Goal: Task Accomplishment & Management: Complete application form

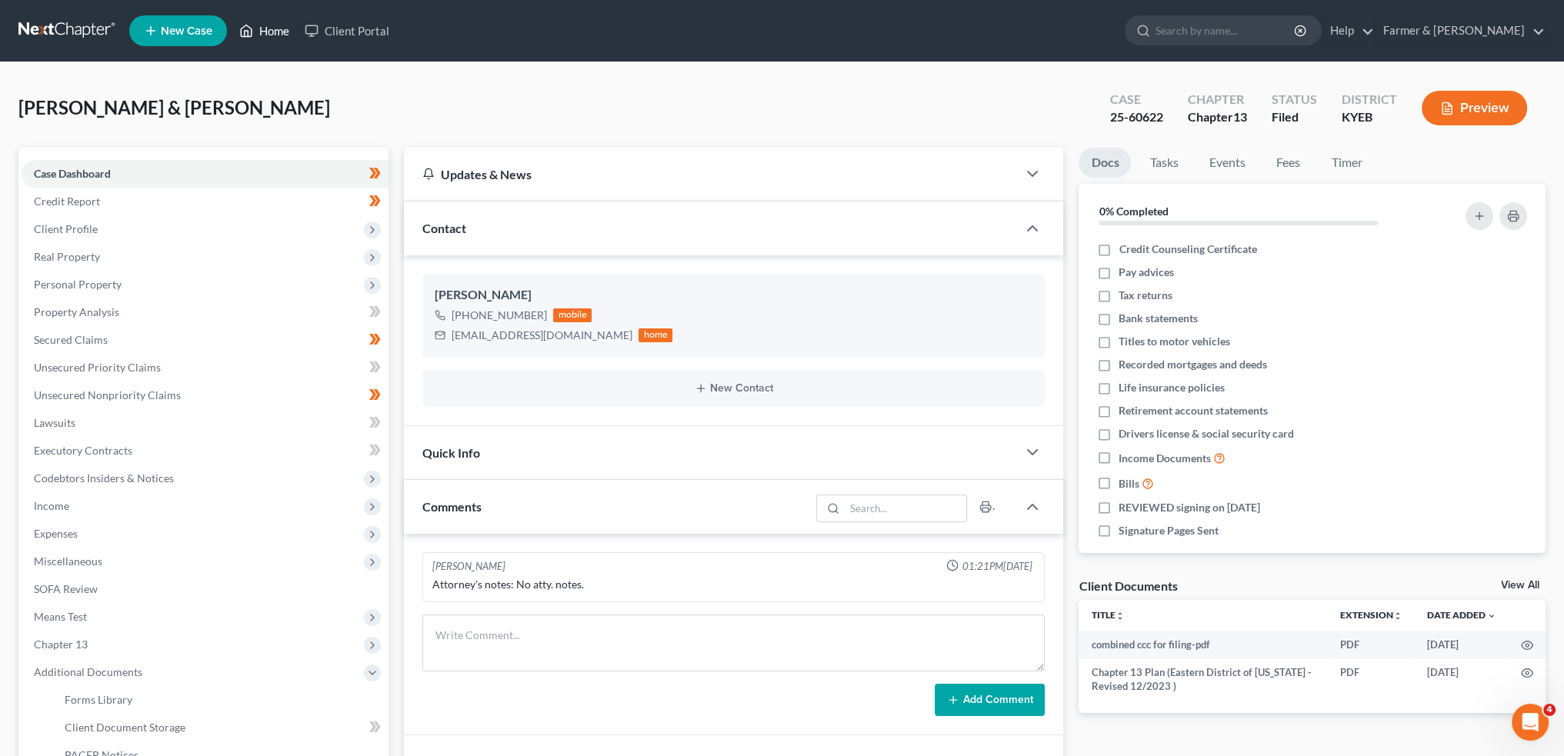
click at [274, 30] on link "Home" at bounding box center [264, 31] width 65 height 28
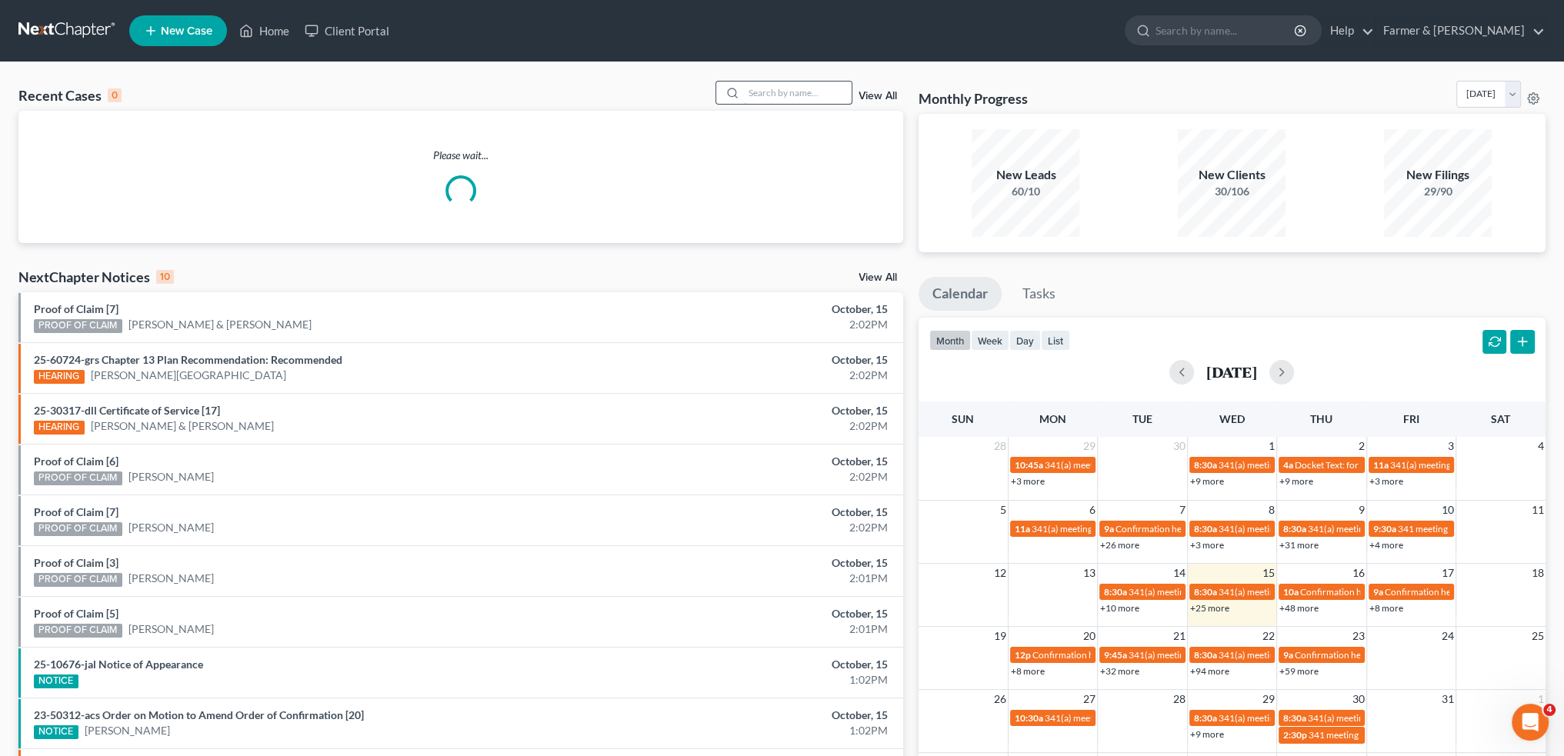
click at [791, 96] on input "search" at bounding box center [798, 93] width 108 height 22
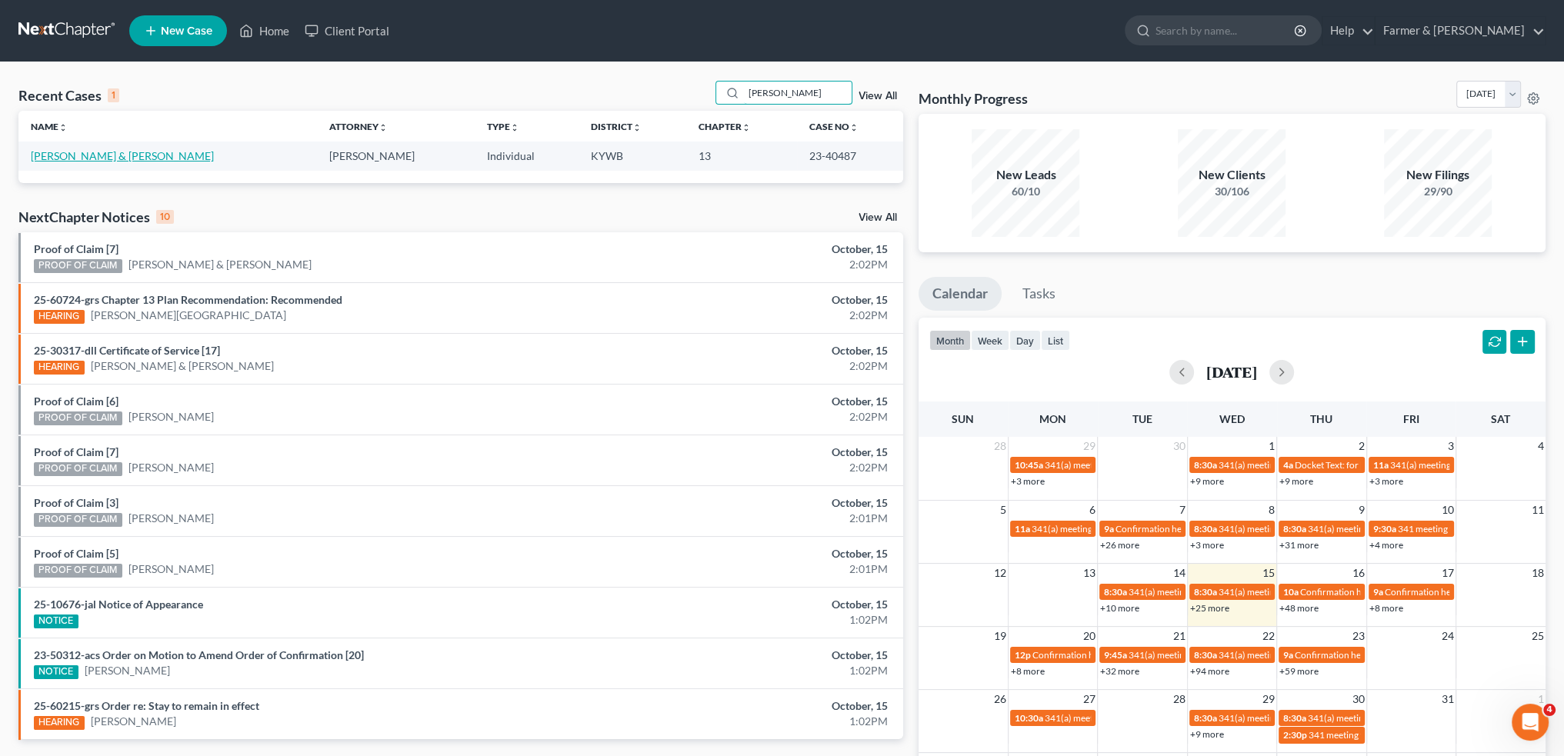
type input "[PERSON_NAME]"
click at [104, 161] on link "[PERSON_NAME] & [PERSON_NAME]" at bounding box center [122, 155] width 183 height 13
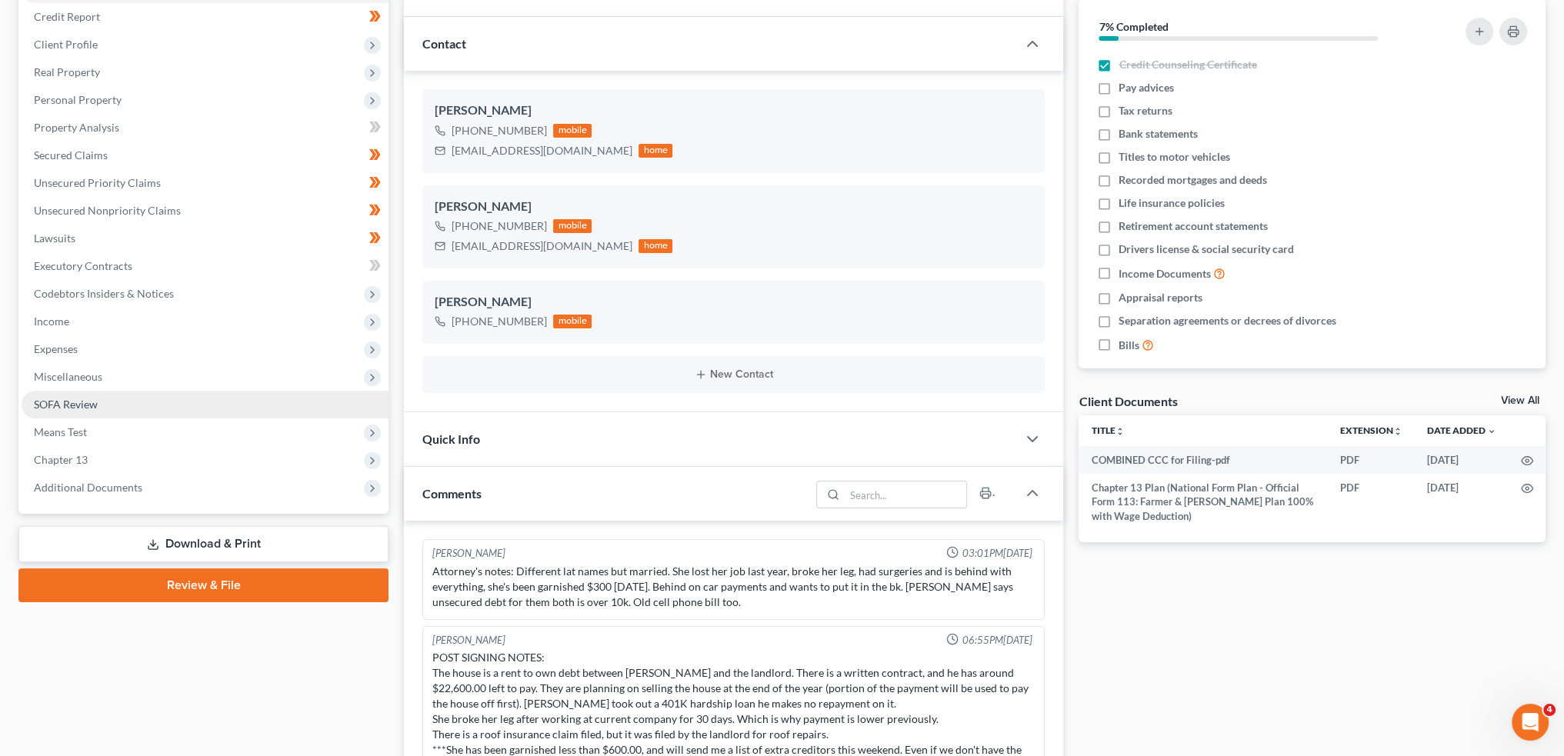
scroll to position [385, 0]
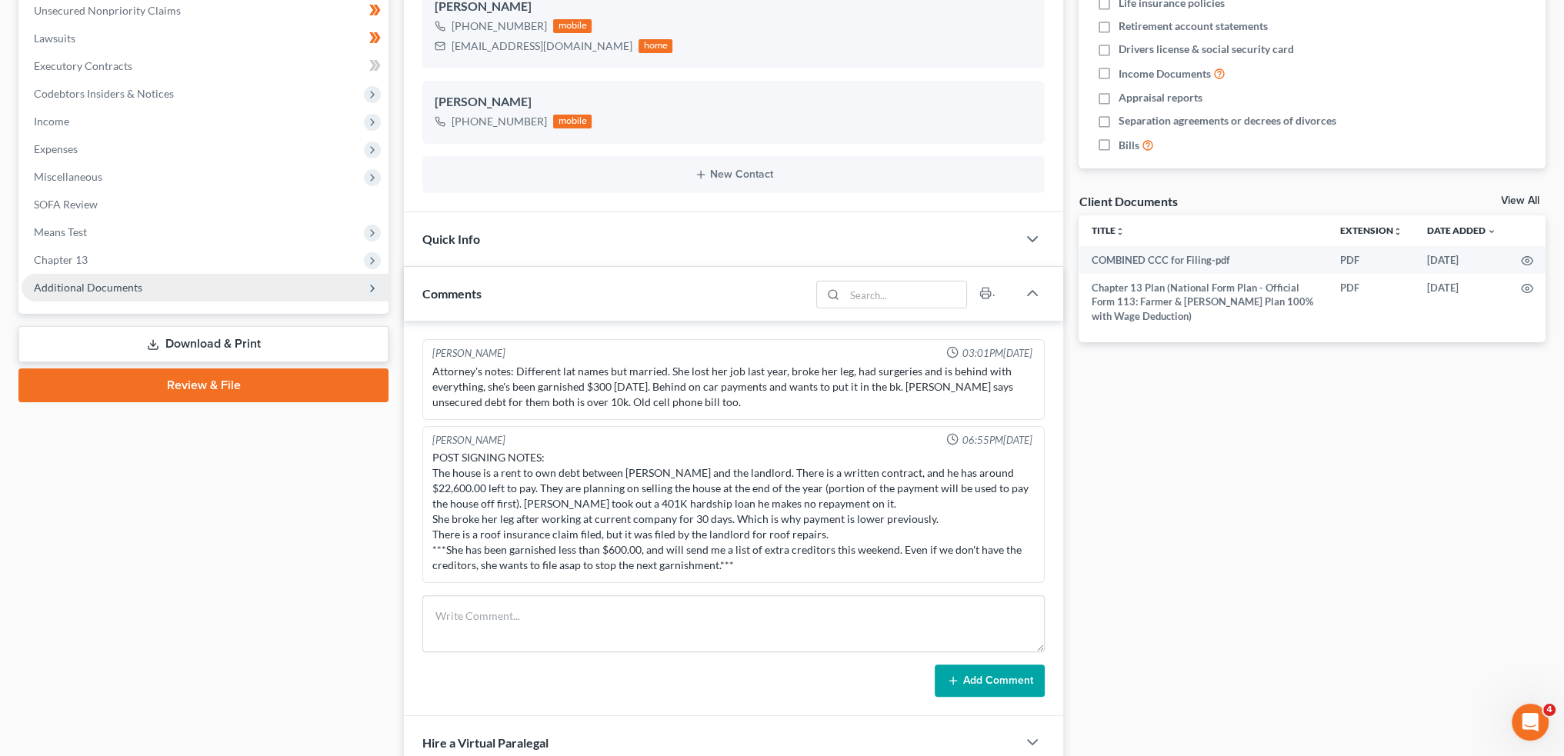
click at [95, 281] on span "Additional Documents" at bounding box center [88, 287] width 109 height 13
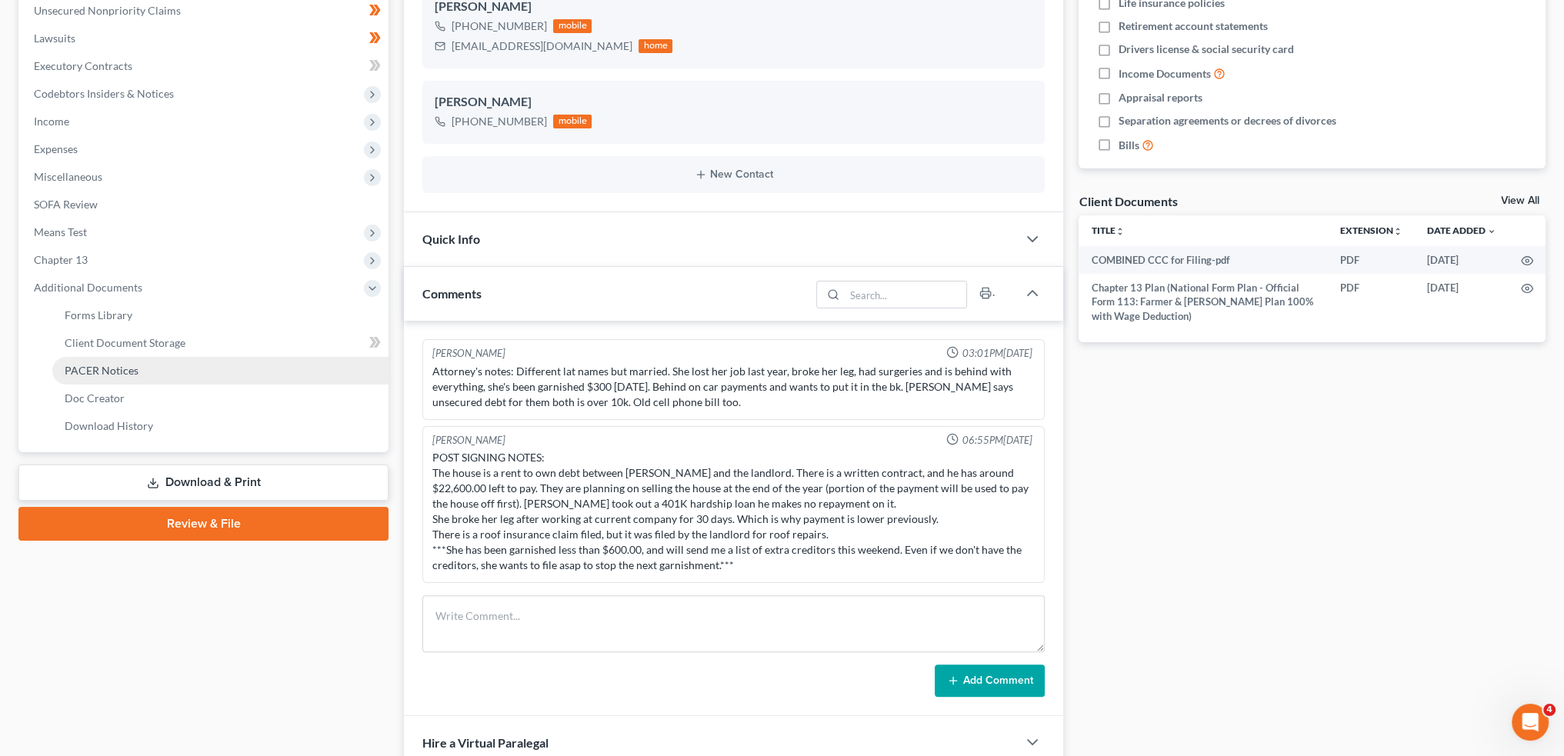
click at [102, 368] on span "PACER Notices" at bounding box center [102, 370] width 74 height 13
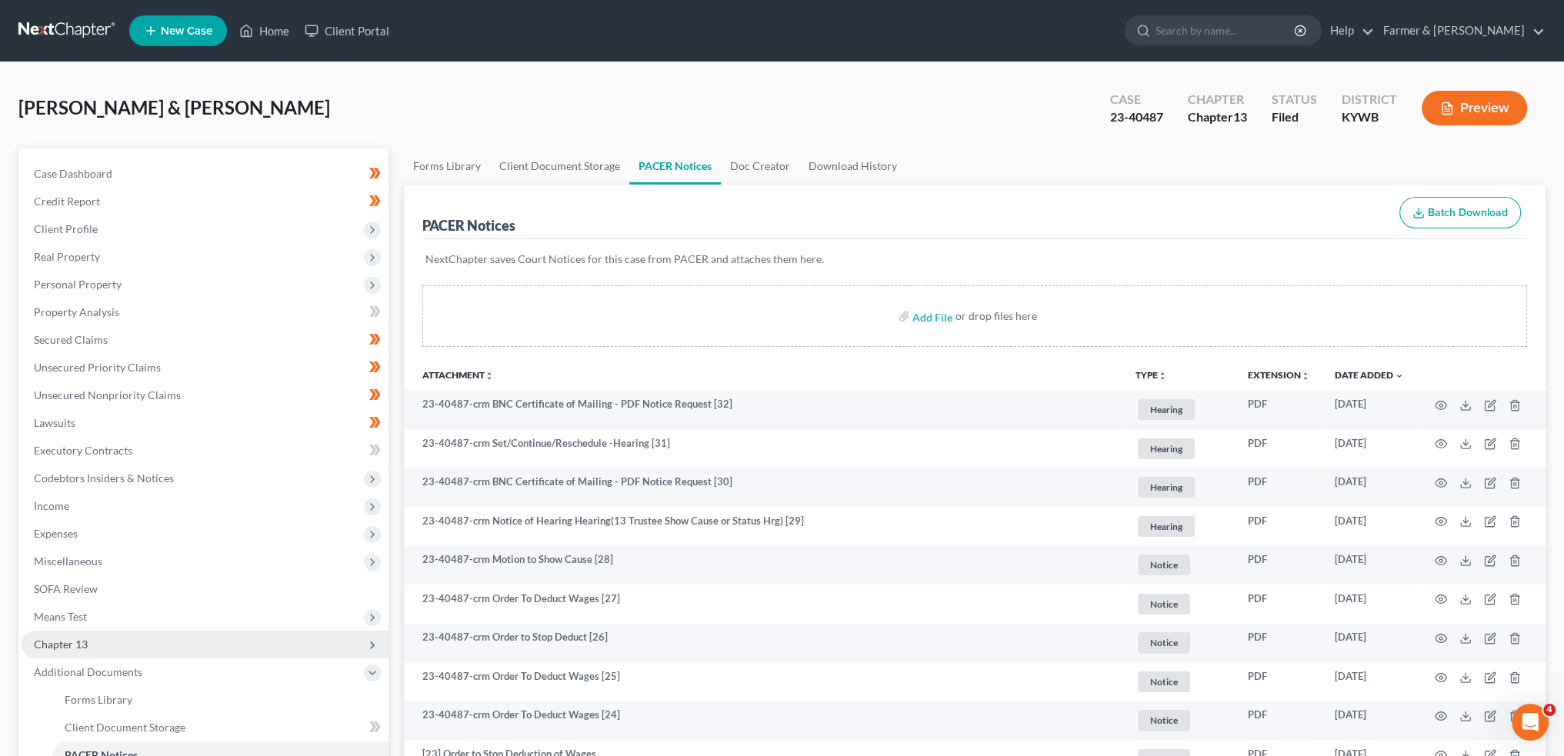
click at [159, 646] on span "Chapter 13" at bounding box center [205, 645] width 367 height 28
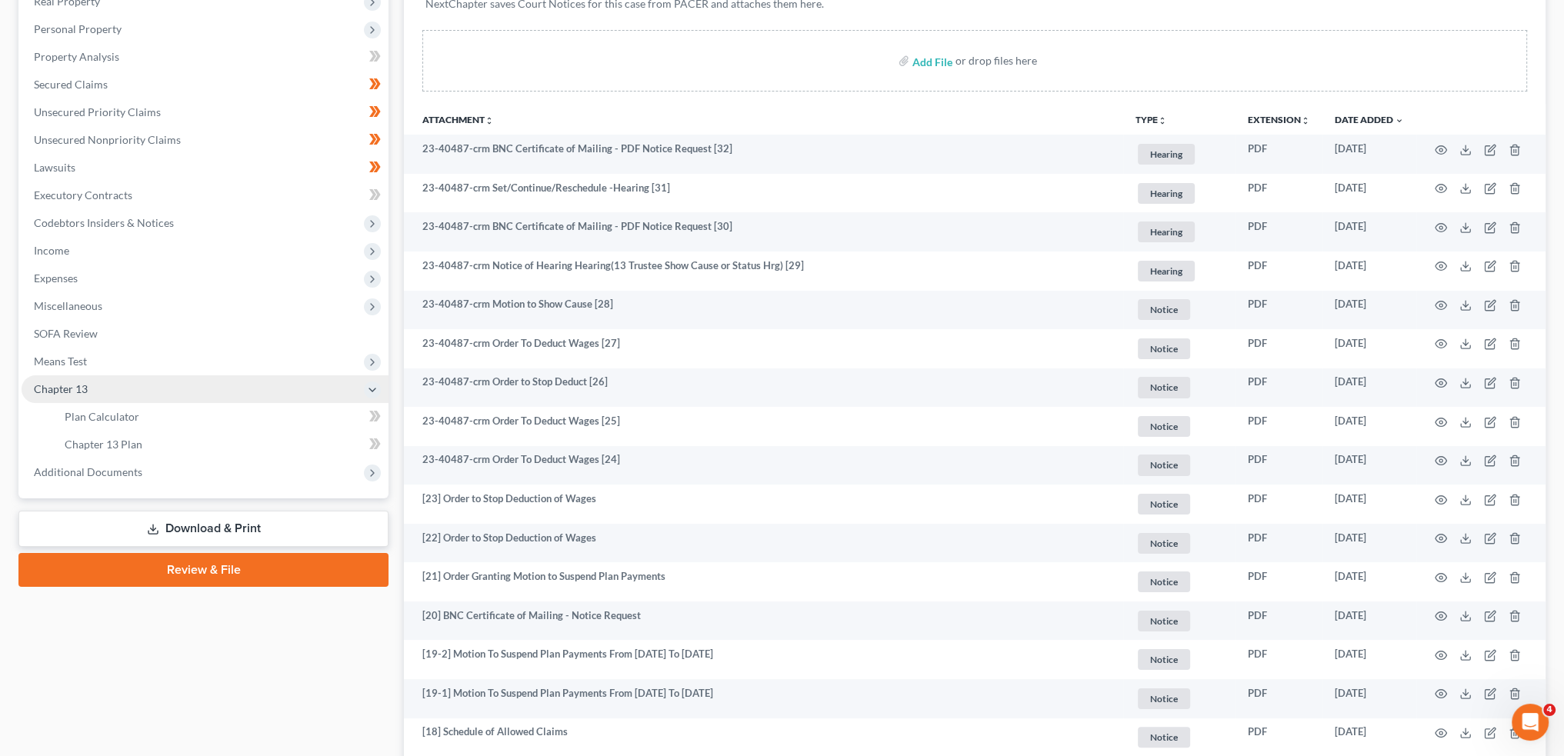
scroll to position [256, 0]
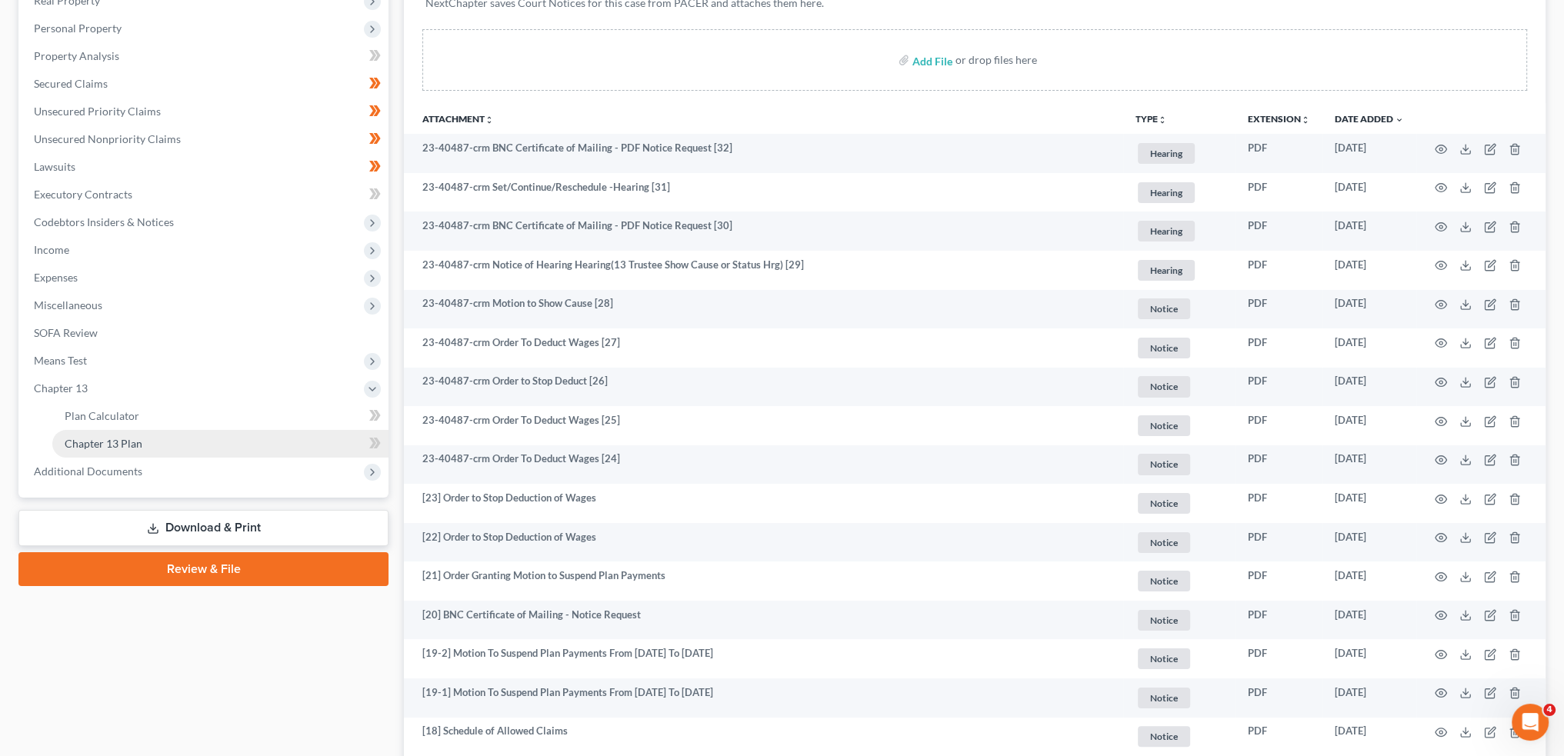
click at [168, 439] on link "Chapter 13 Plan" at bounding box center [220, 444] width 336 height 28
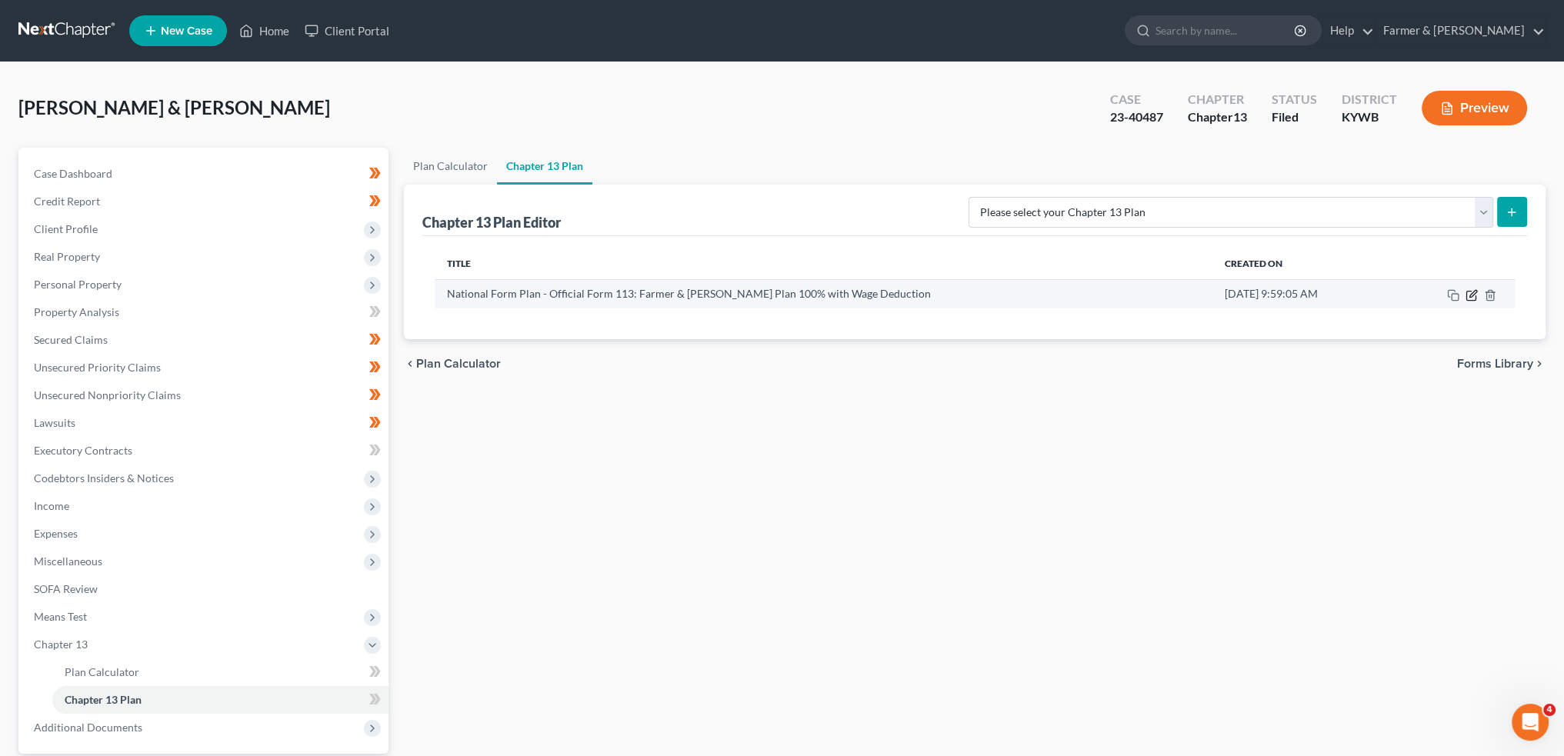
click at [1471, 295] on icon "button" at bounding box center [1473, 293] width 7 height 7
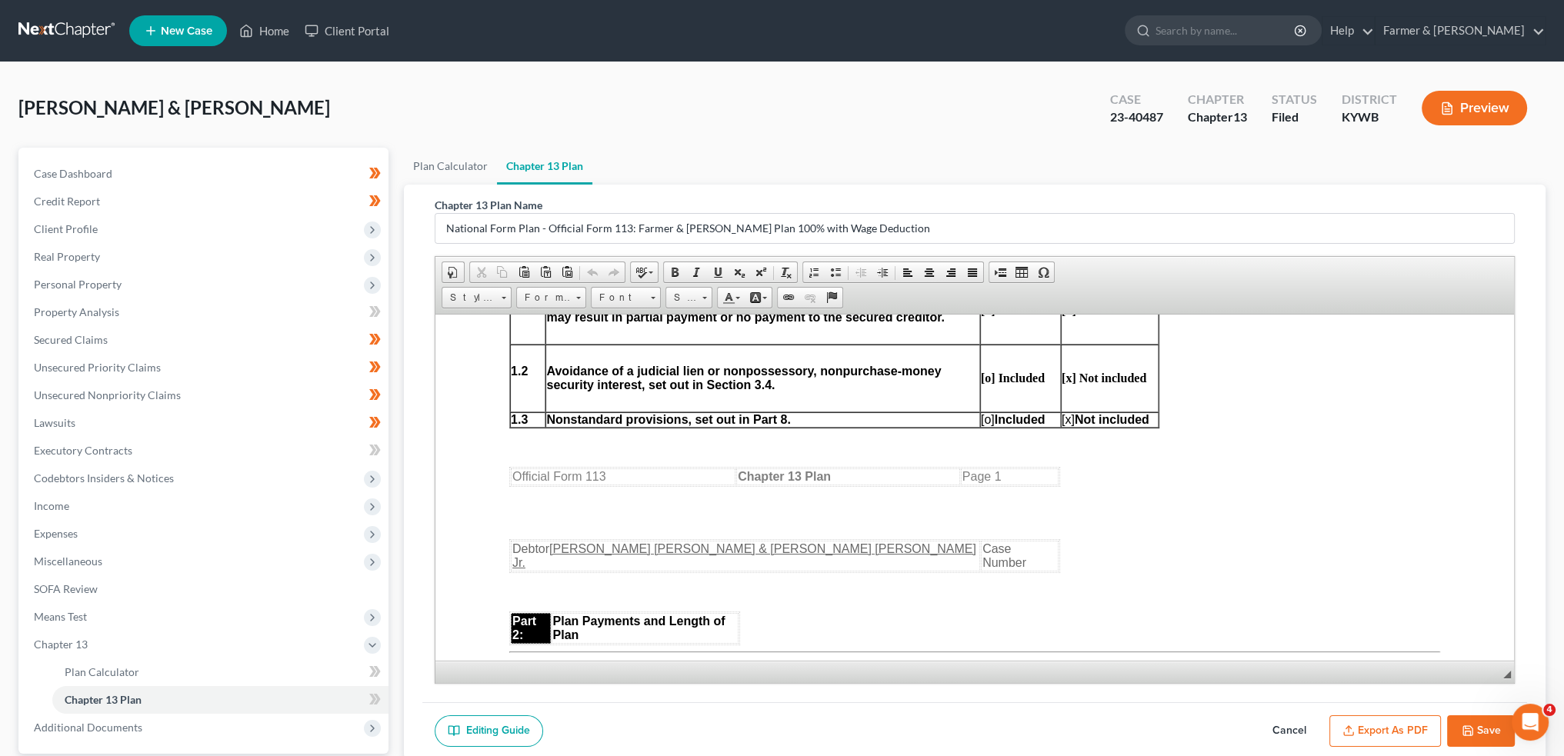
scroll to position [770, 0]
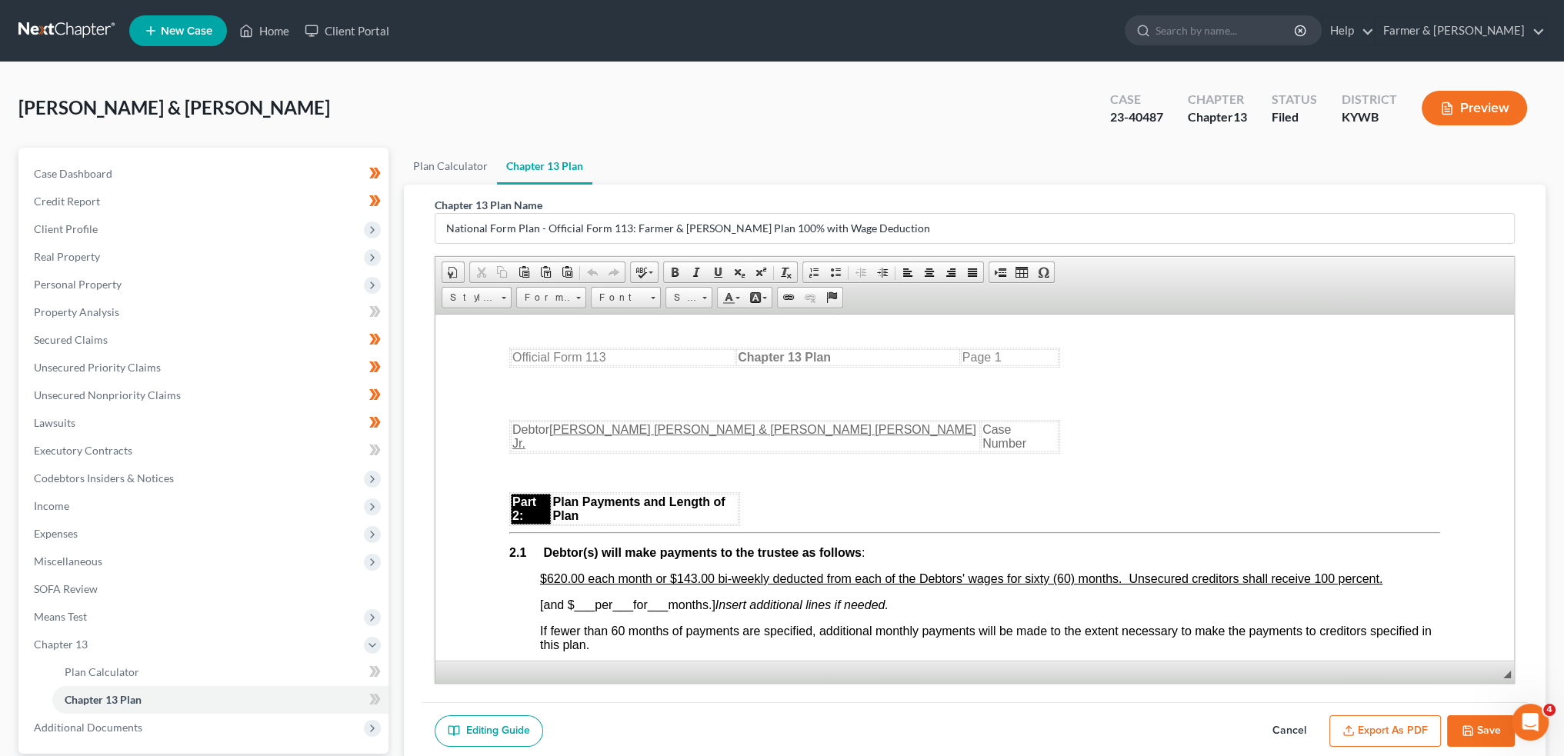
click at [103, 72] on div "[PERSON_NAME] & [PERSON_NAME] Upgraded Case 23-40487 Chapter Chapter 13 Status …" at bounding box center [782, 467] width 1564 height 811
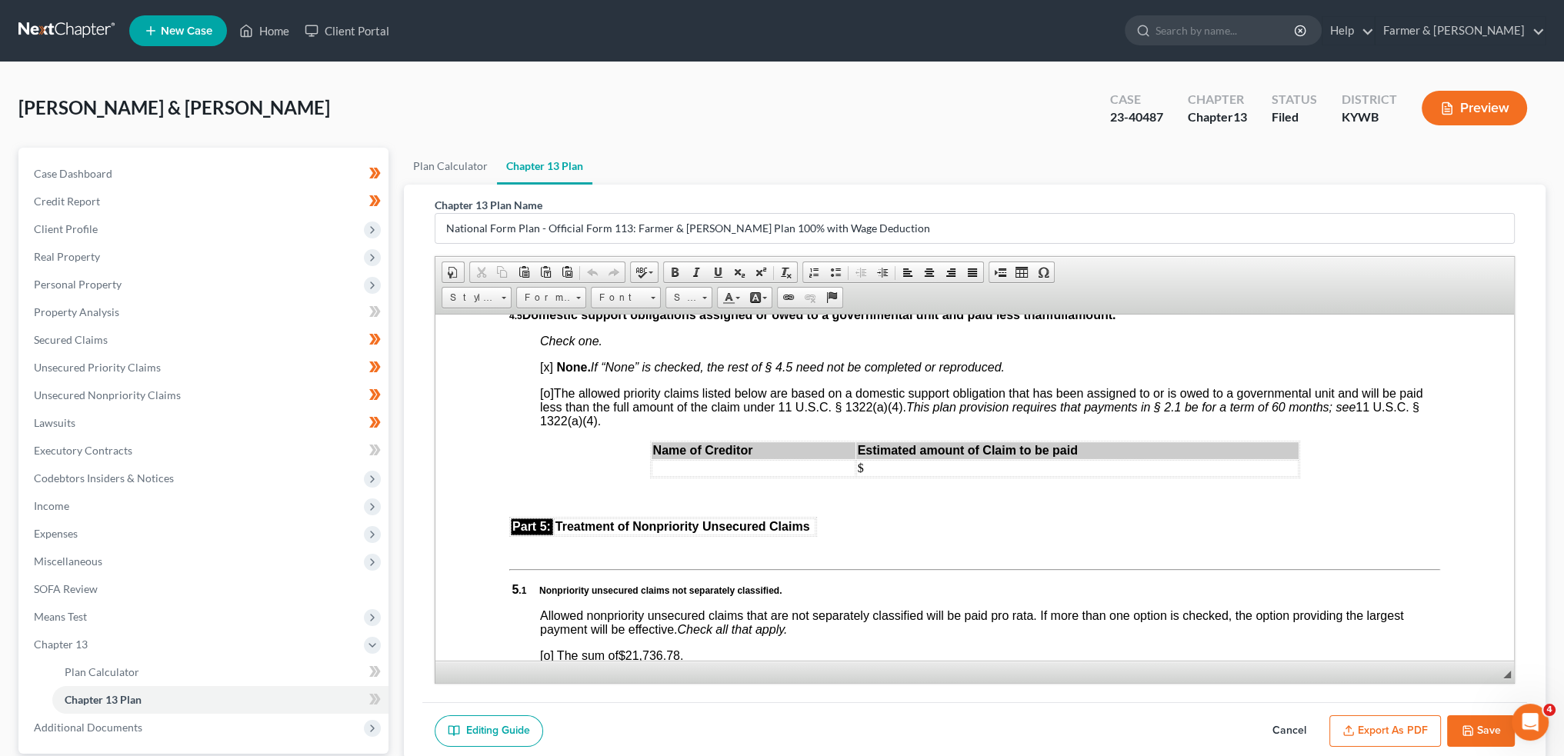
scroll to position [3078, 0]
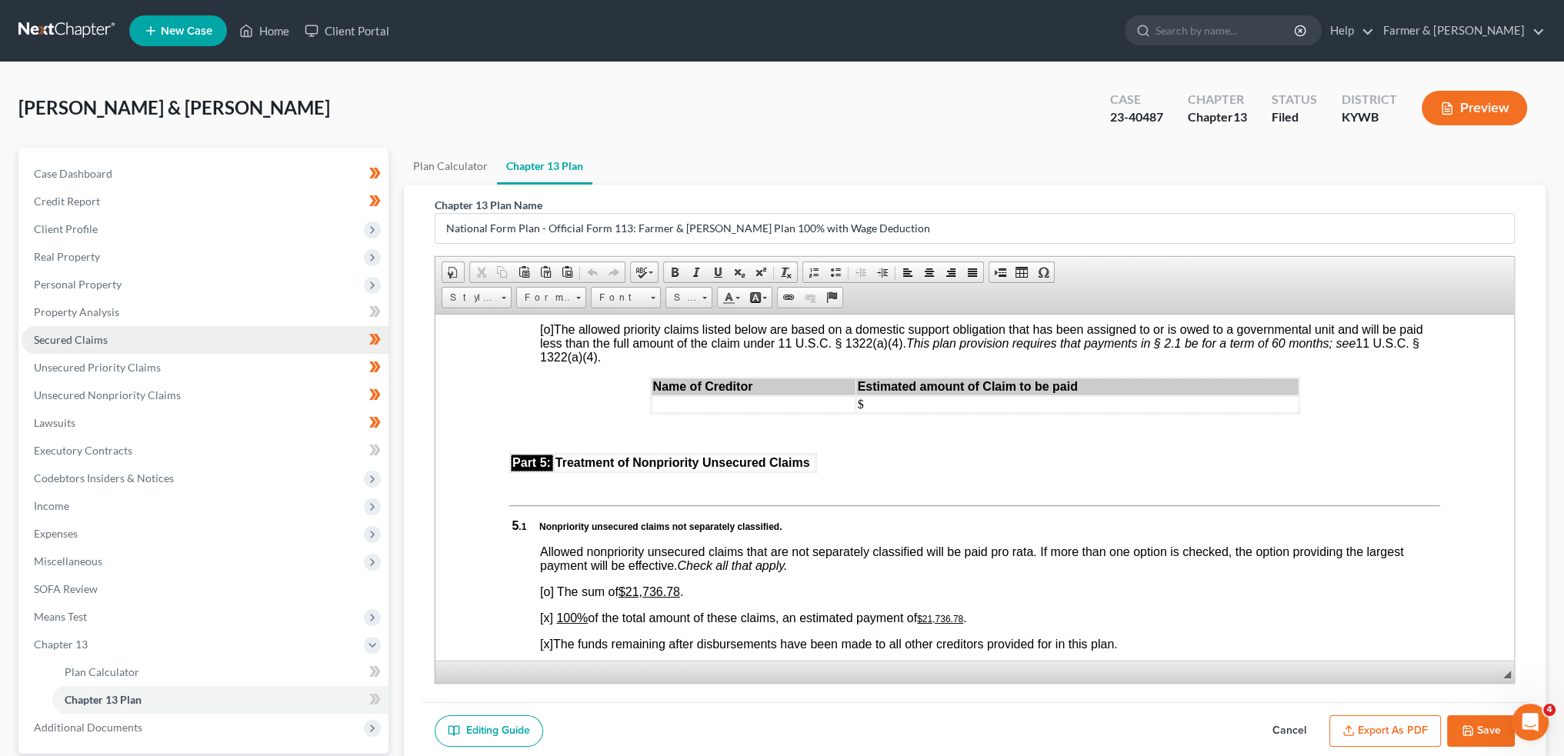
click at [147, 350] on link "Secured Claims" at bounding box center [205, 340] width 367 height 28
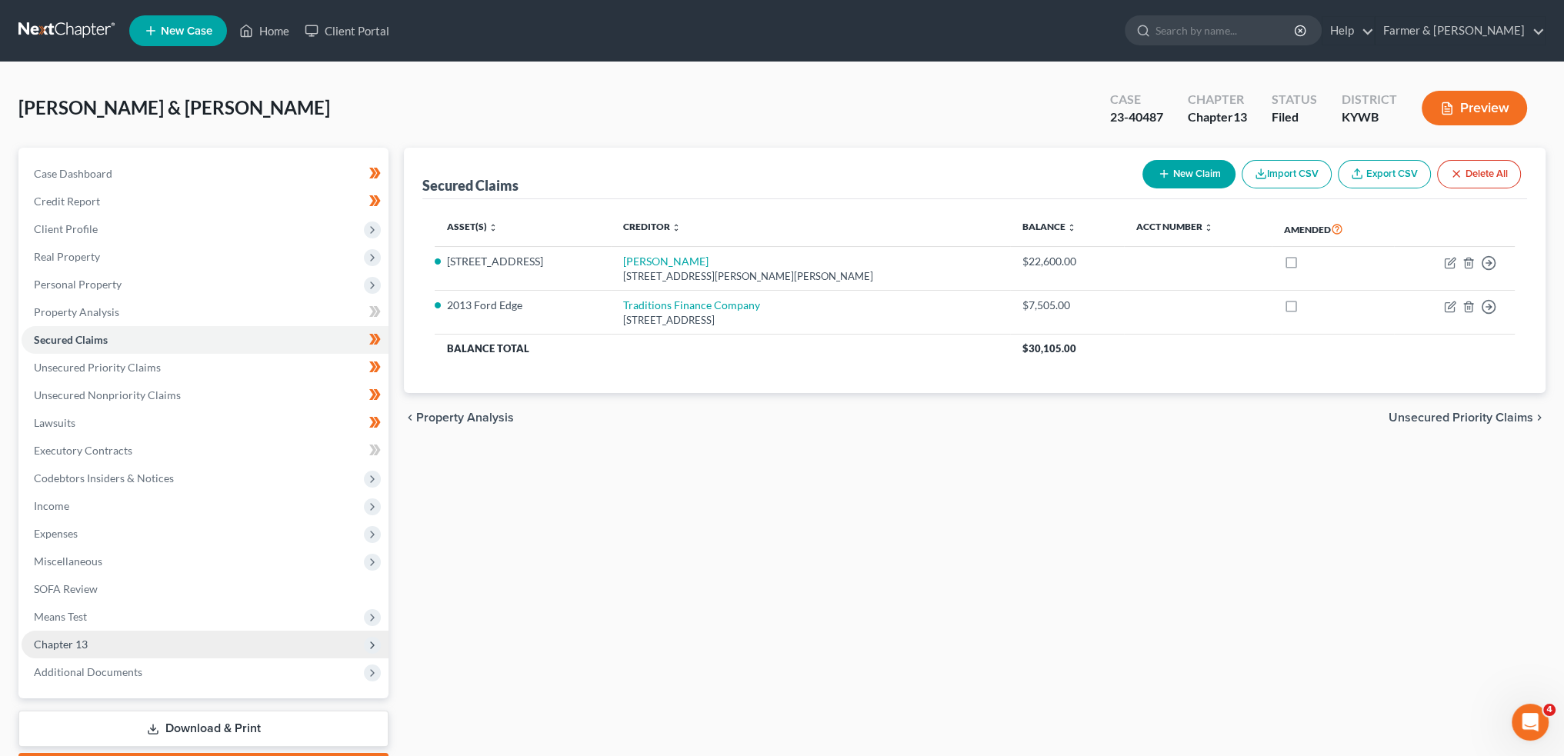
click at [134, 649] on span "Chapter 13" at bounding box center [205, 645] width 367 height 28
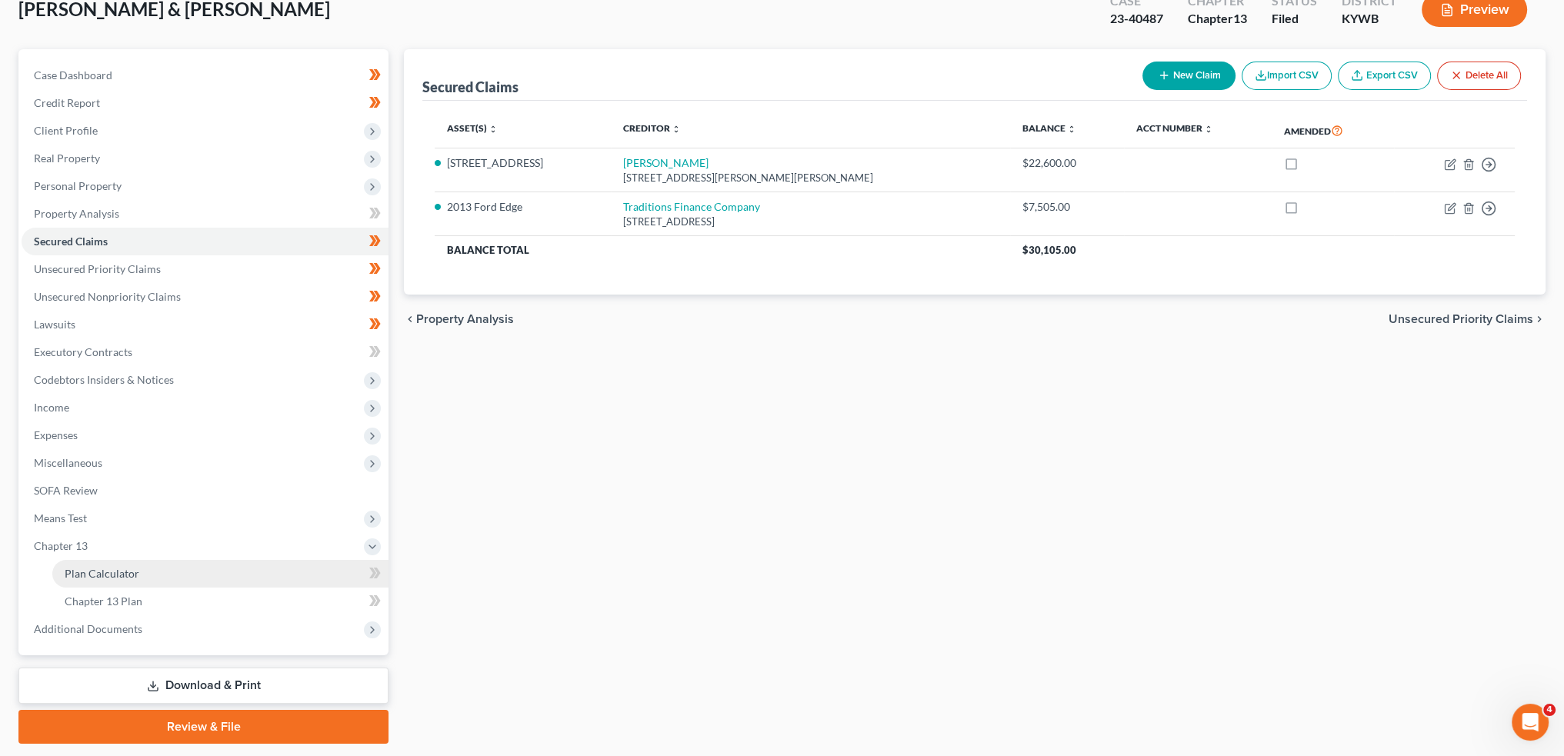
scroll to position [128, 0]
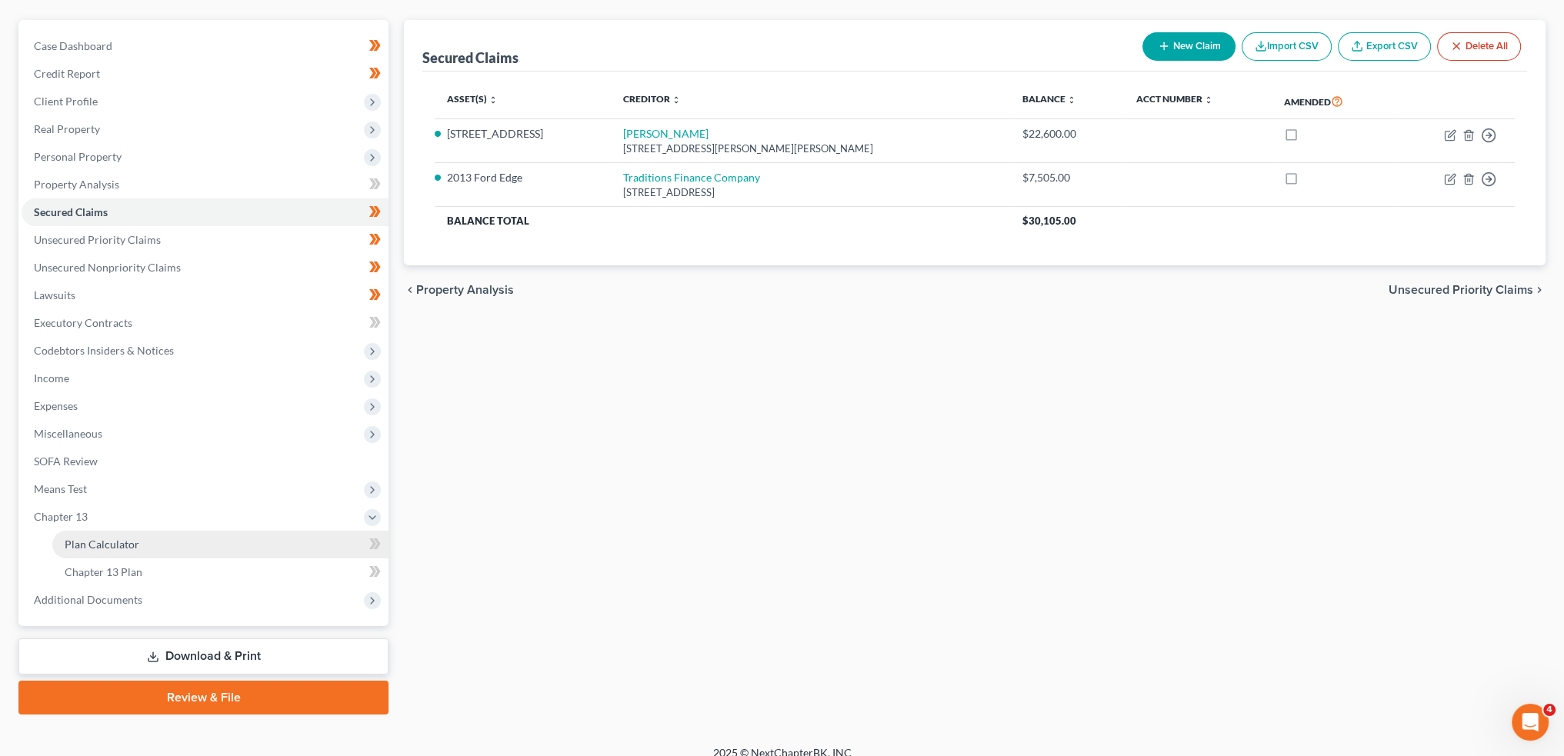
click at [176, 543] on link "Plan Calculator" at bounding box center [220, 545] width 336 height 28
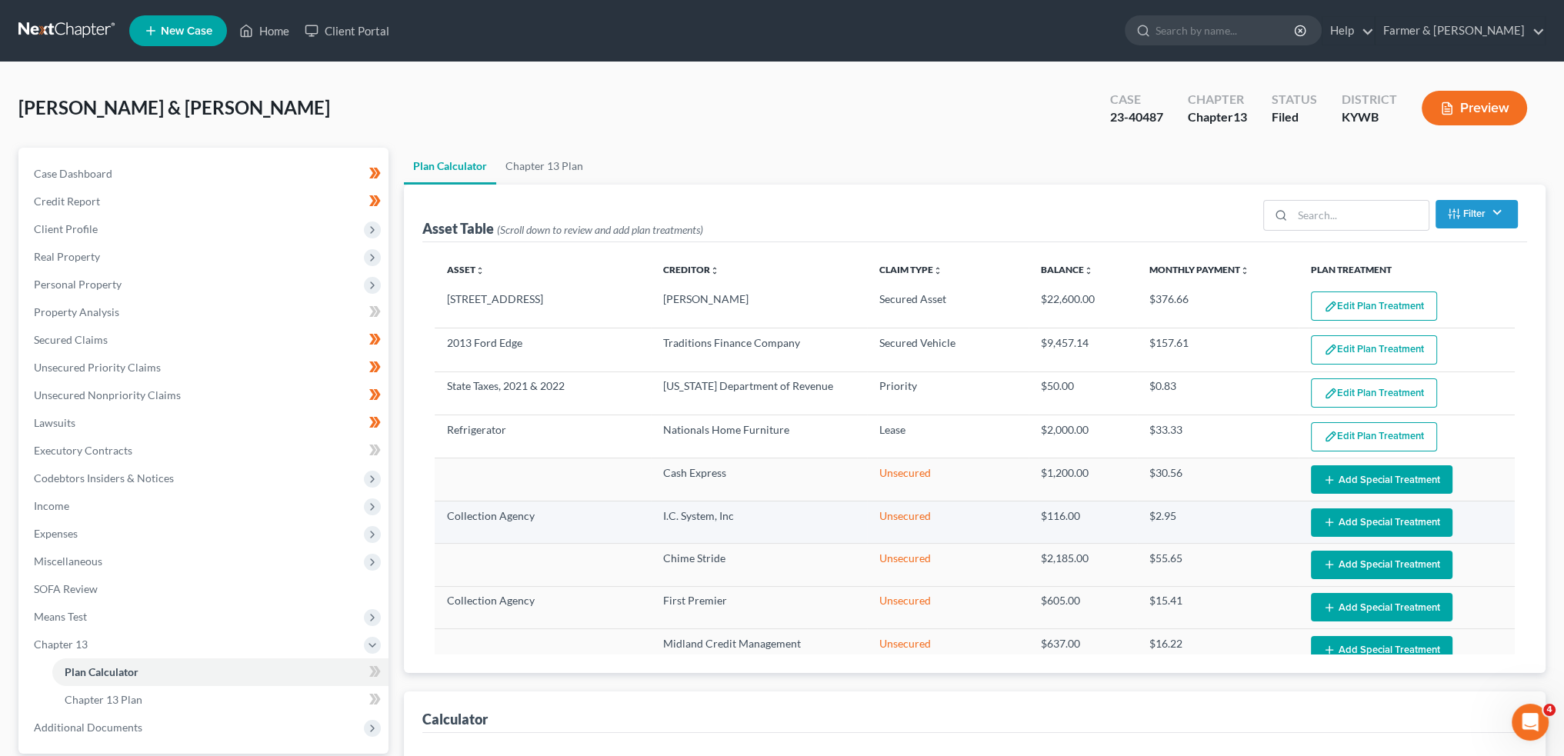
select select "59"
click at [1349, 298] on button "Edit Plan Treatment" at bounding box center [1374, 306] width 126 height 29
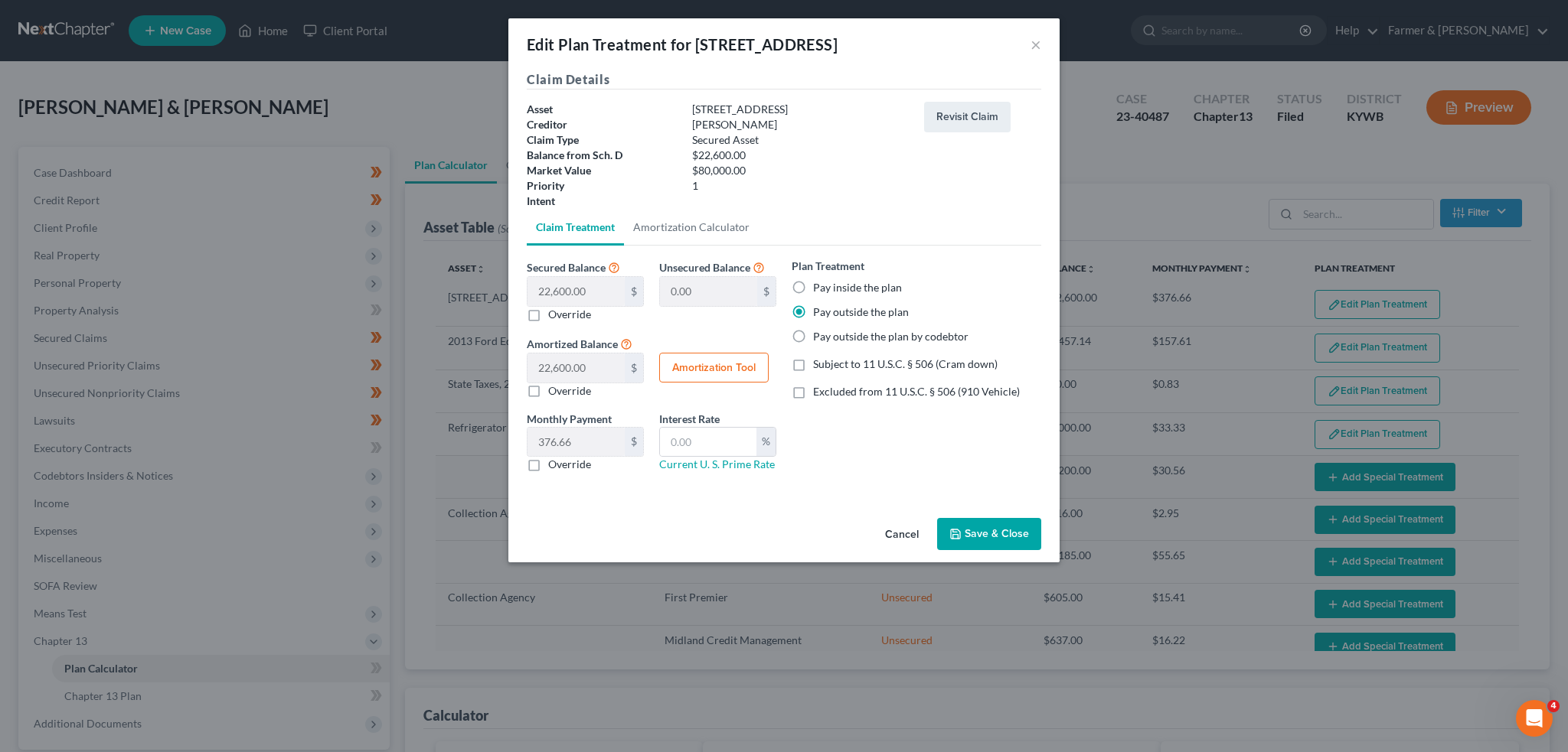
click at [976, 538] on button "Save & Close" at bounding box center [989, 534] width 104 height 32
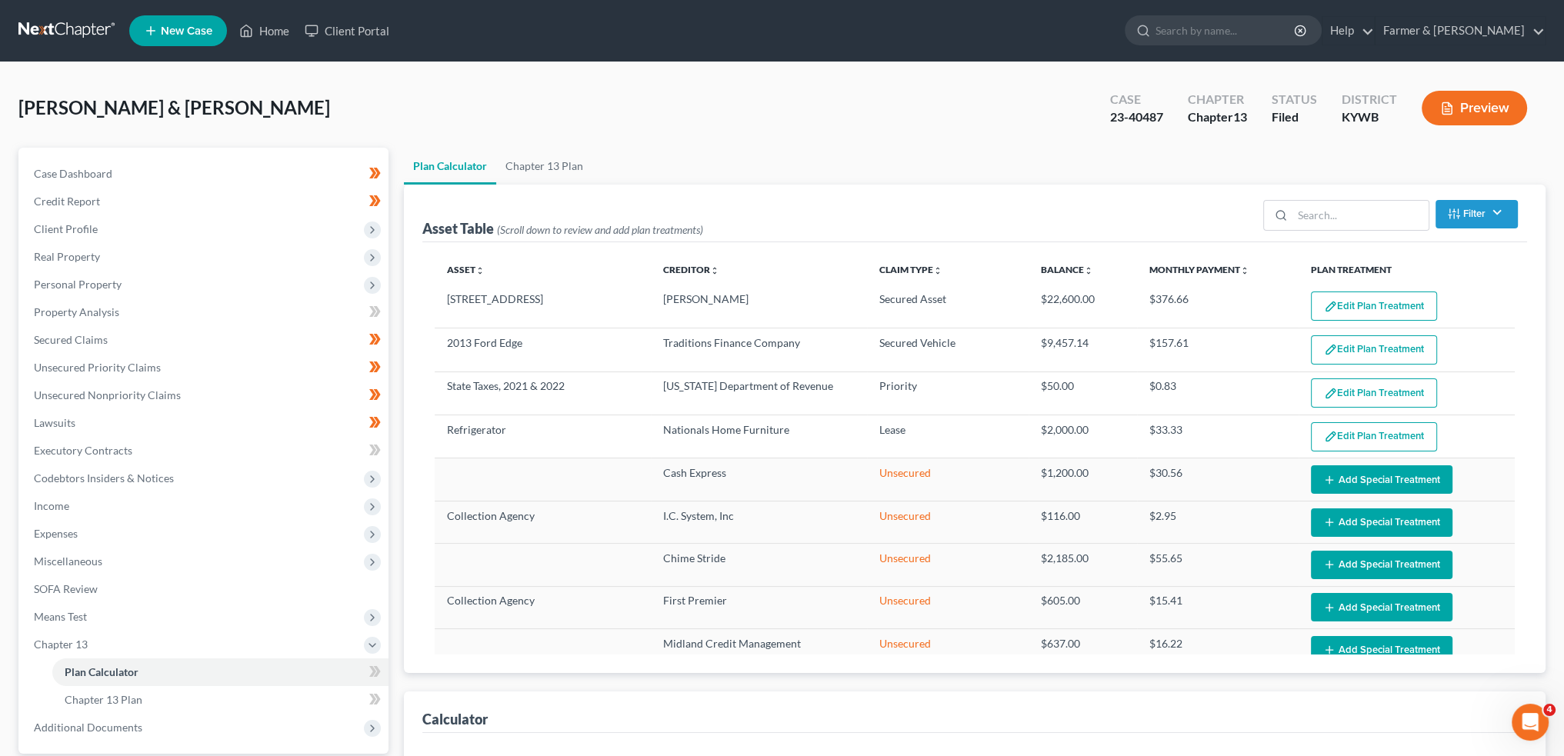
select select "59"
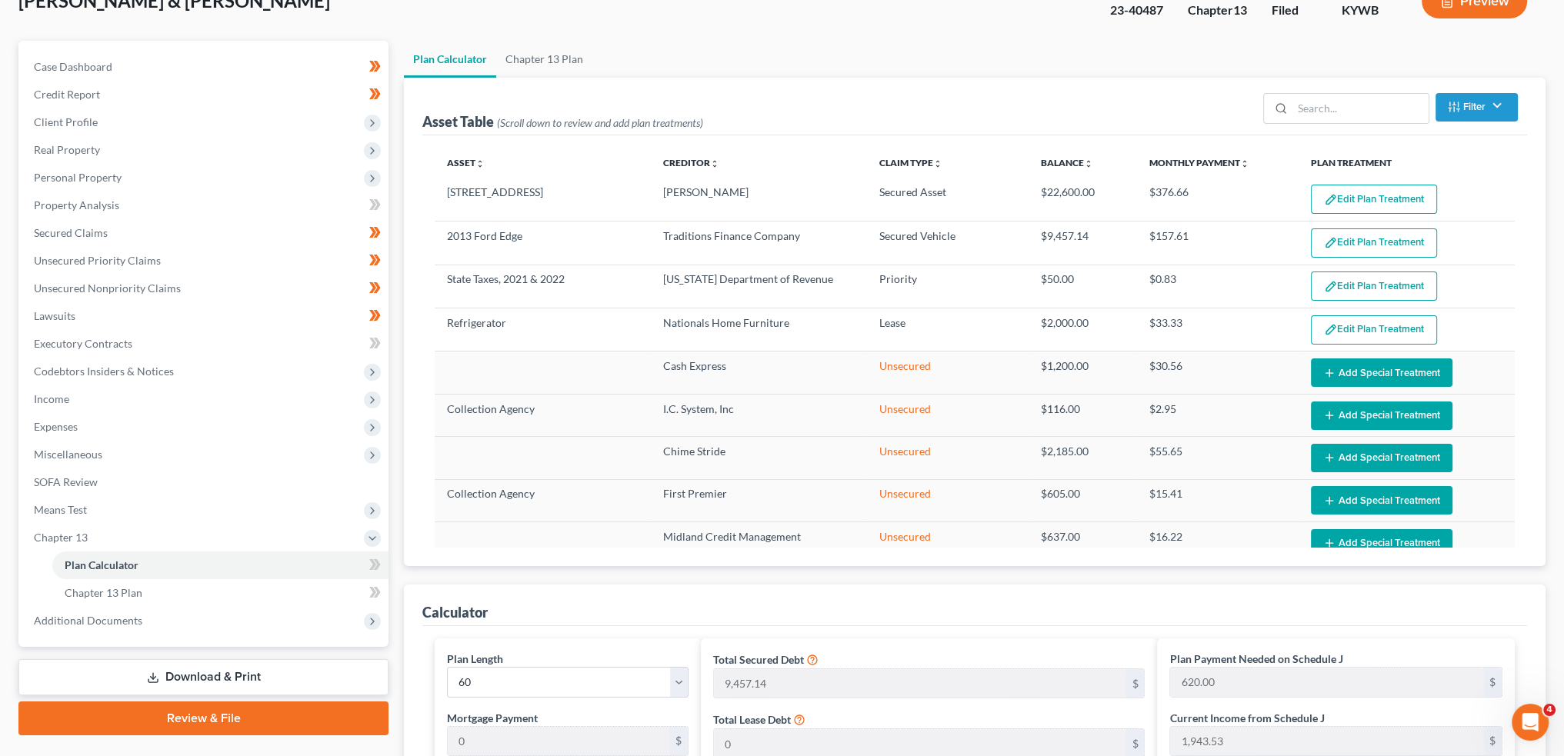
scroll to position [97, 0]
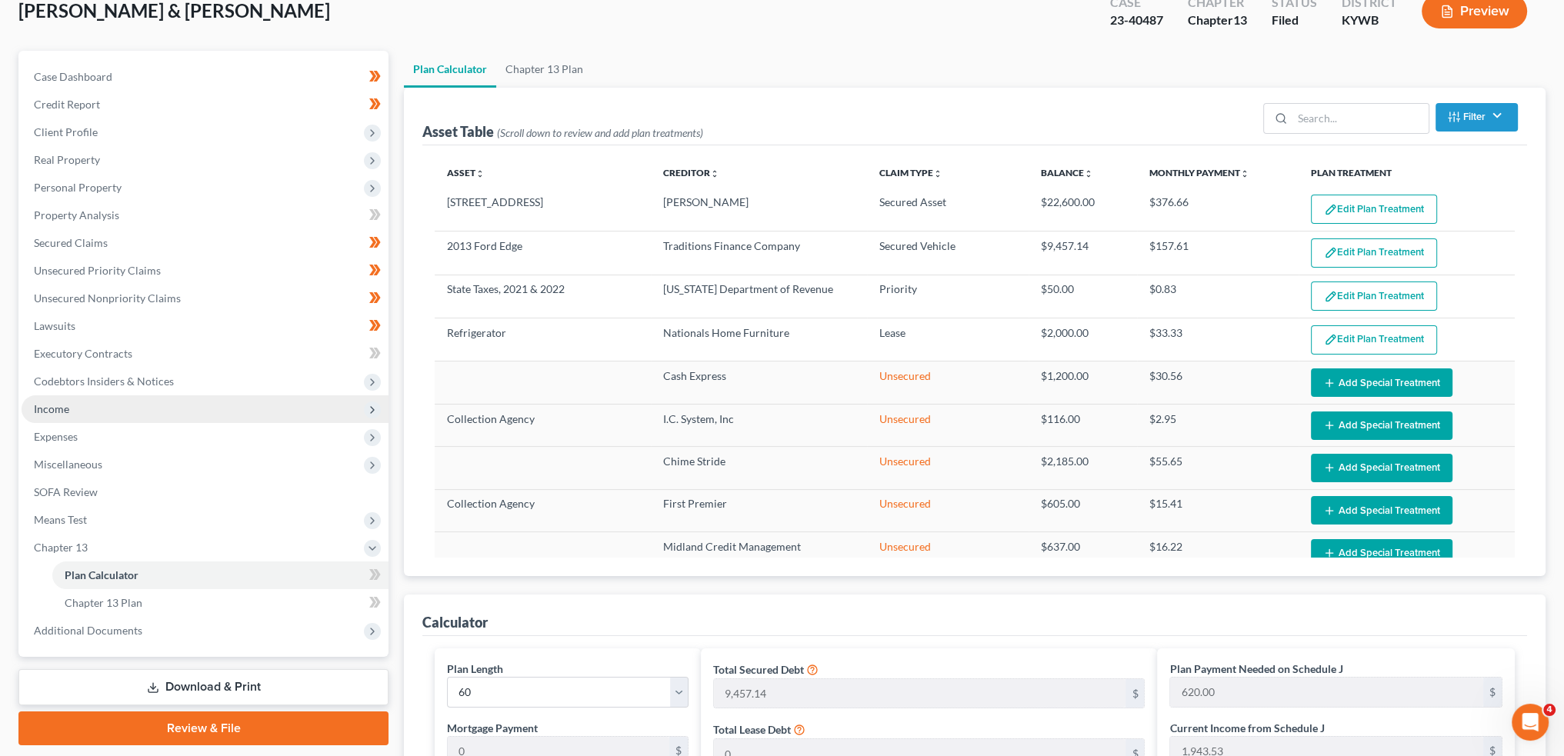
click at [135, 407] on span "Income" at bounding box center [205, 410] width 367 height 28
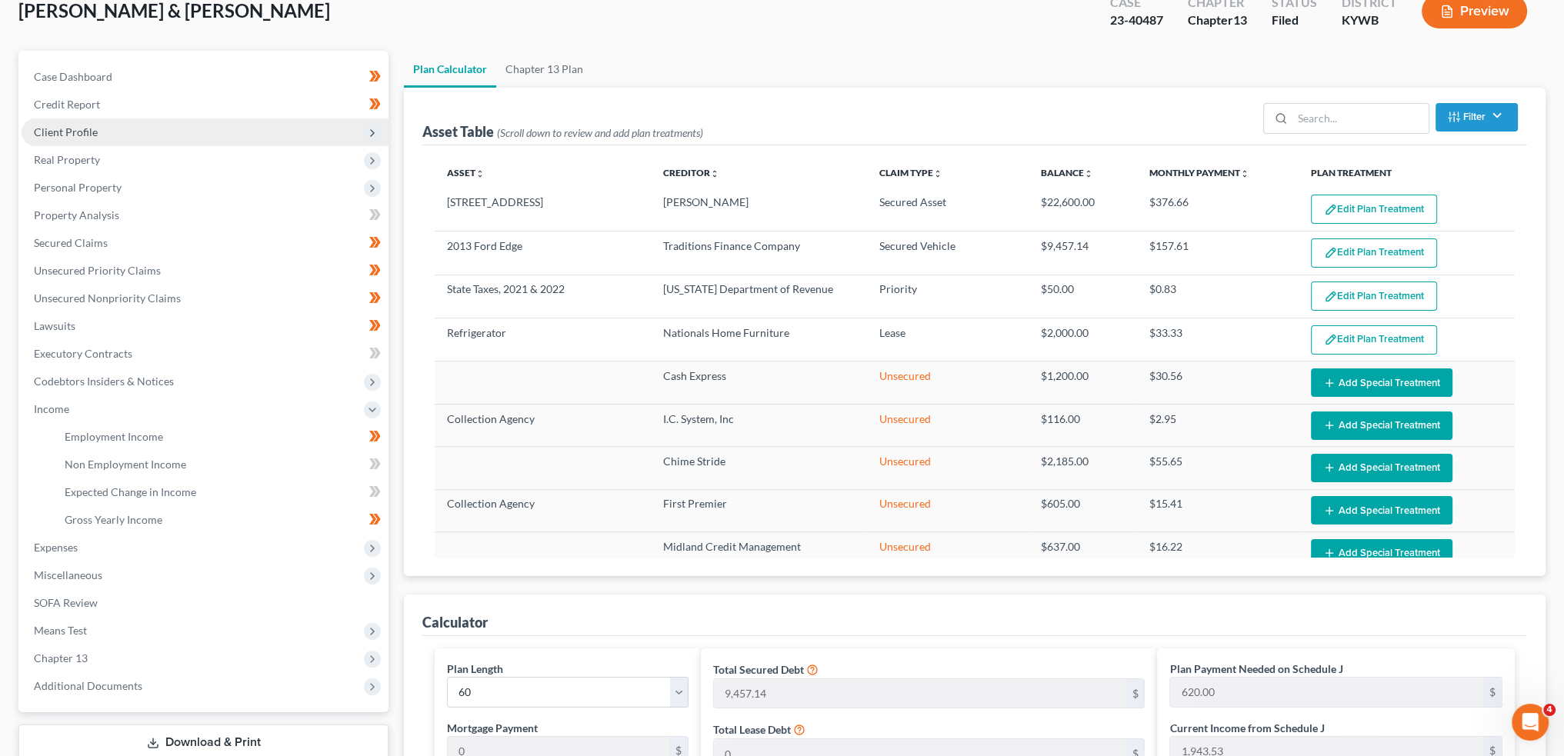
click at [112, 132] on span "Client Profile" at bounding box center [205, 133] width 367 height 28
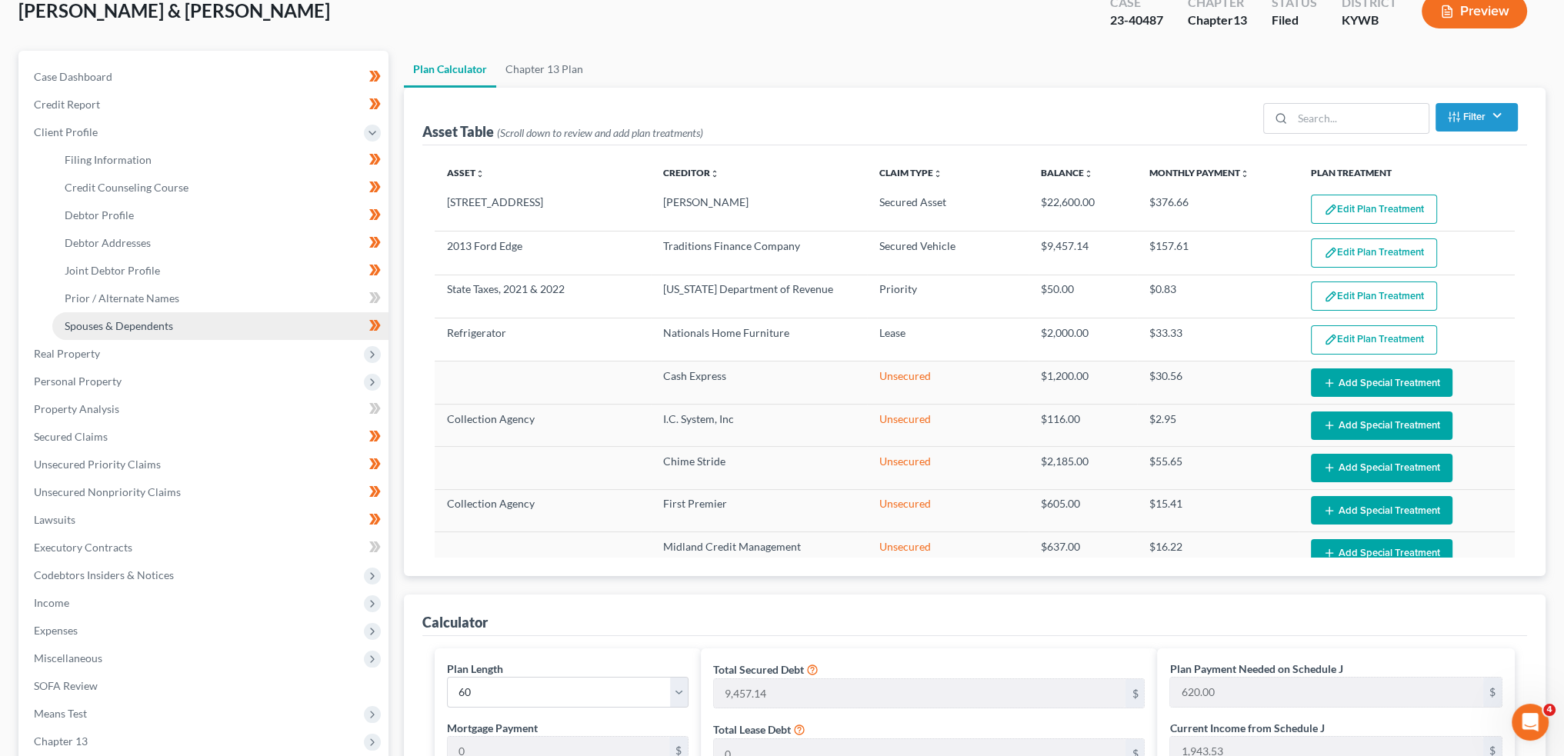
click at [135, 322] on span "Spouses & Dependents" at bounding box center [119, 325] width 109 height 13
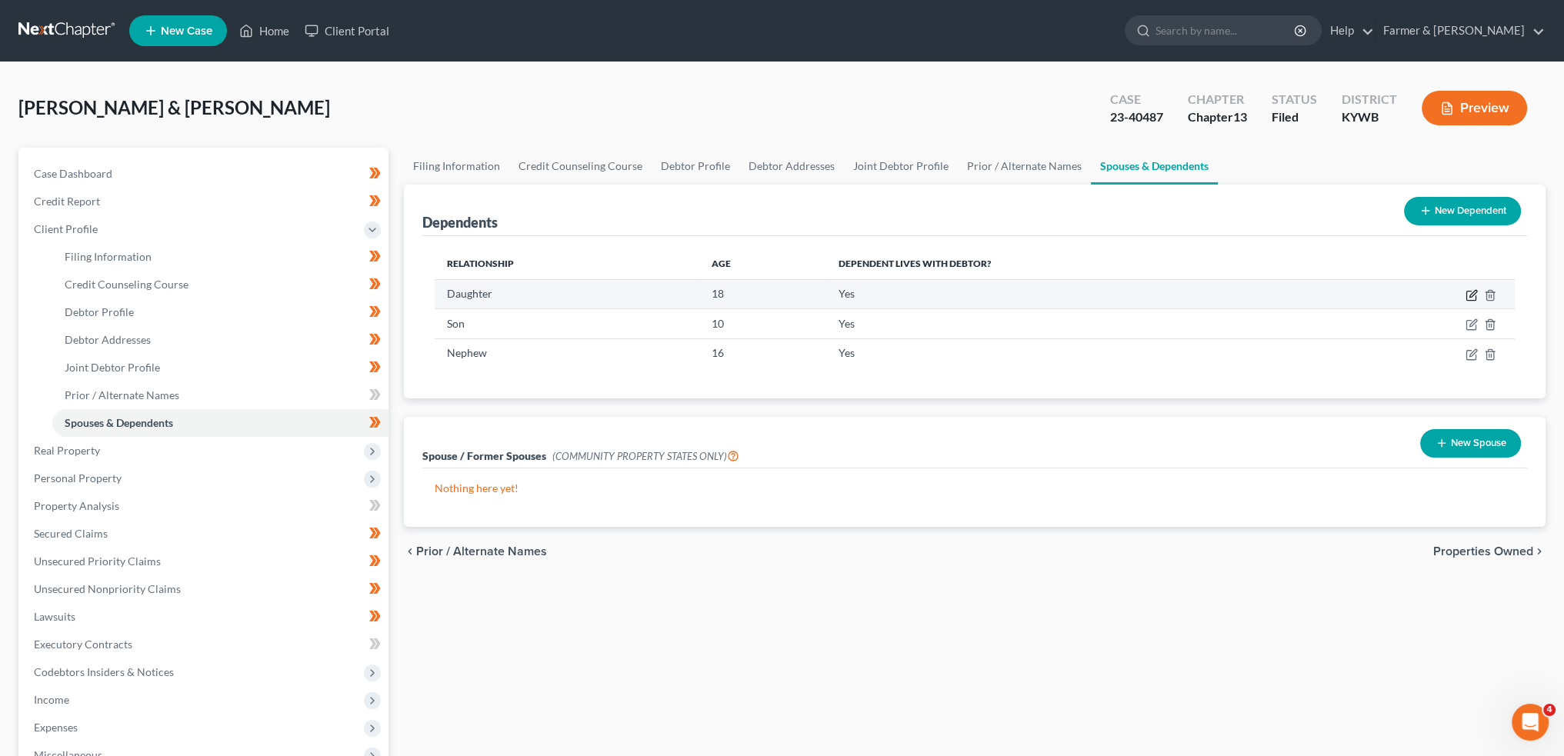
click at [1474, 294] on icon "button" at bounding box center [1473, 293] width 7 height 7
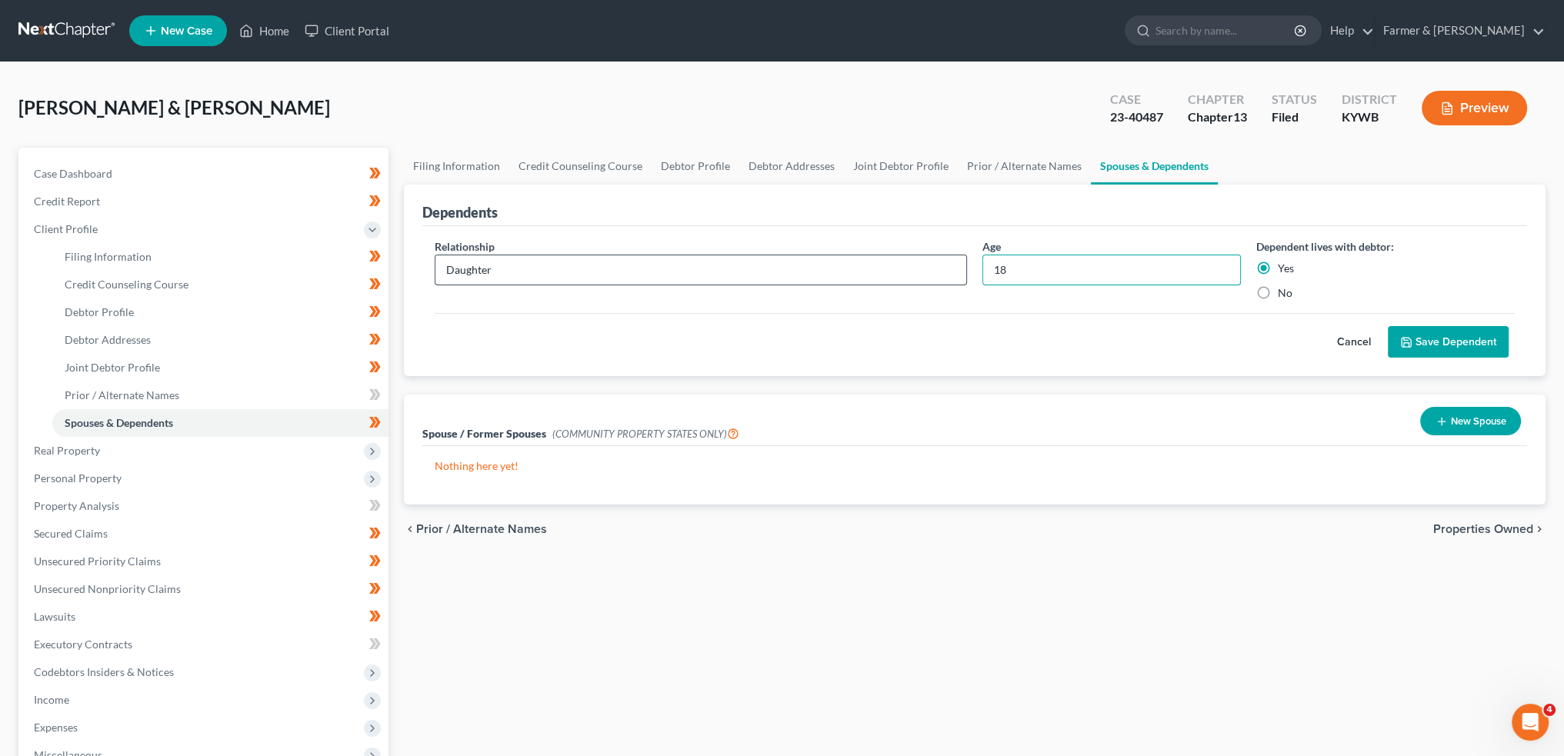
drag, startPoint x: 938, startPoint y: 273, endPoint x: 914, endPoint y: 274, distance: 23.9
click at [917, 273] on div "Relationship * Daughter Age [DEMOGRAPHIC_DATA] Dependent lives with debtor: Yes…" at bounding box center [975, 276] width 1096 height 75
type input "20"
click at [1428, 349] on button "Save Dependent" at bounding box center [1448, 342] width 121 height 32
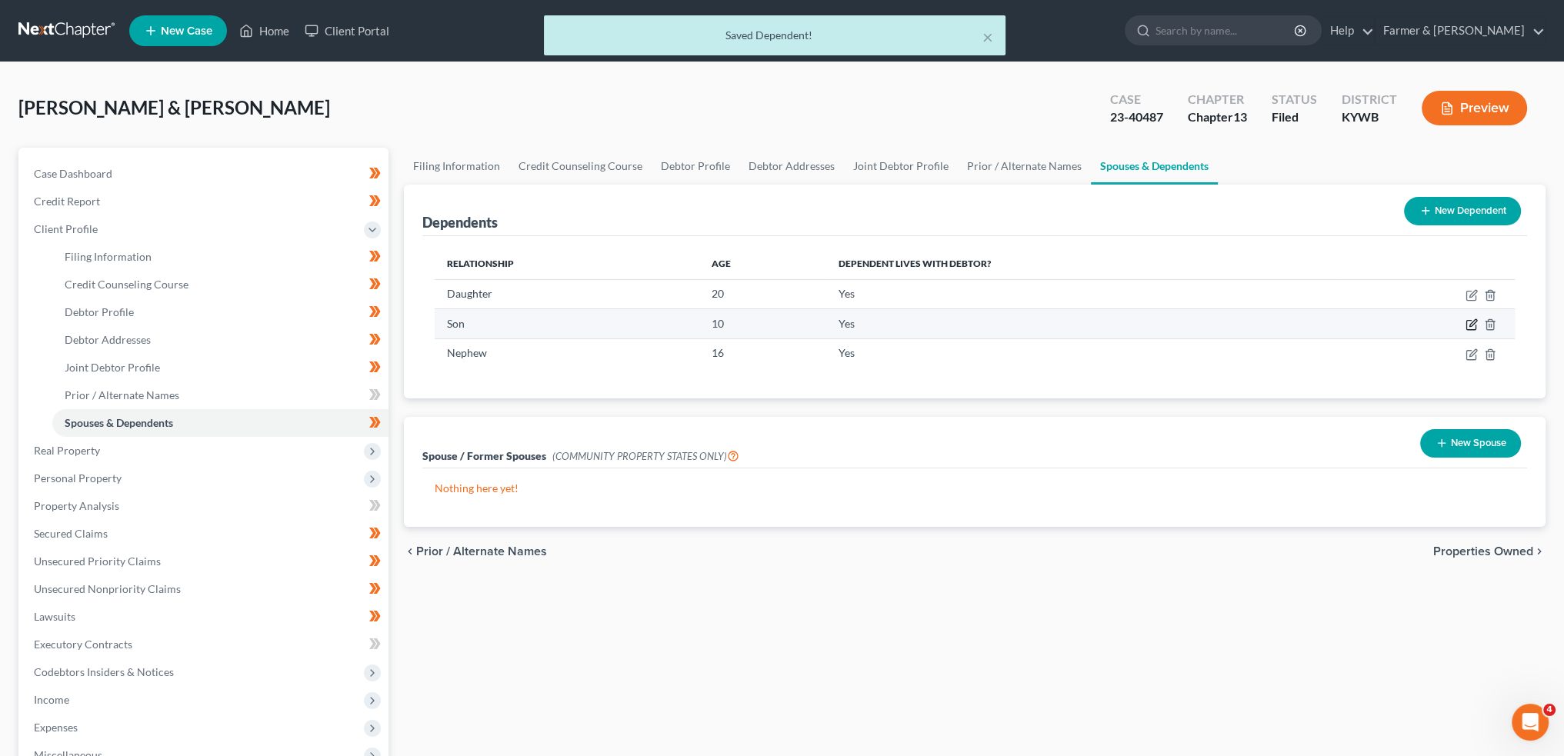
click at [1470, 320] on icon "button" at bounding box center [1472, 325] width 12 height 12
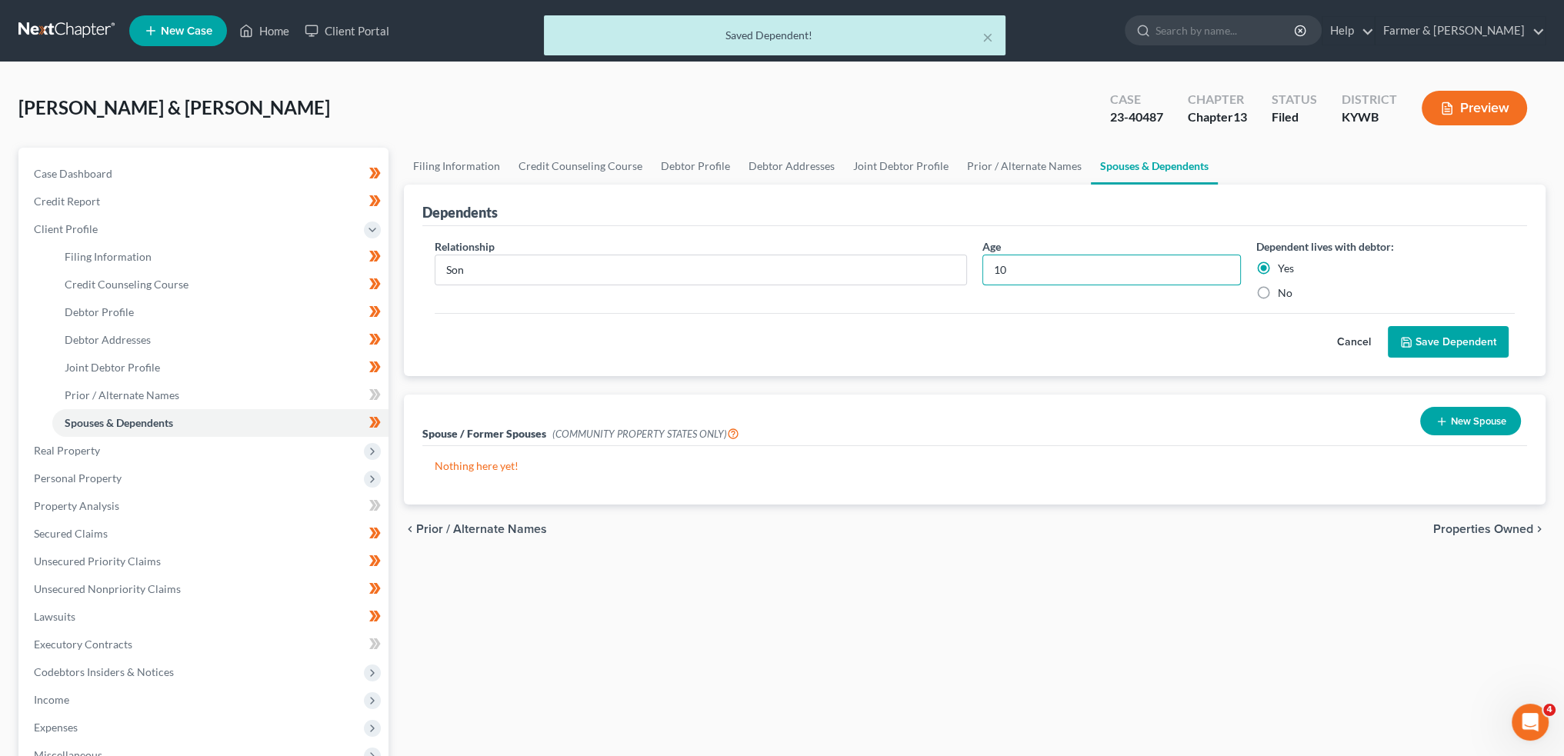
drag, startPoint x: 1025, startPoint y: 265, endPoint x: 970, endPoint y: 265, distance: 55.4
click at [970, 265] on div "Relationship * Son Age [DEMOGRAPHIC_DATA] Dependent lives with debtor: Yes No" at bounding box center [975, 276] width 1096 height 75
type input "12"
click at [1457, 344] on button "Save Dependent" at bounding box center [1448, 342] width 121 height 32
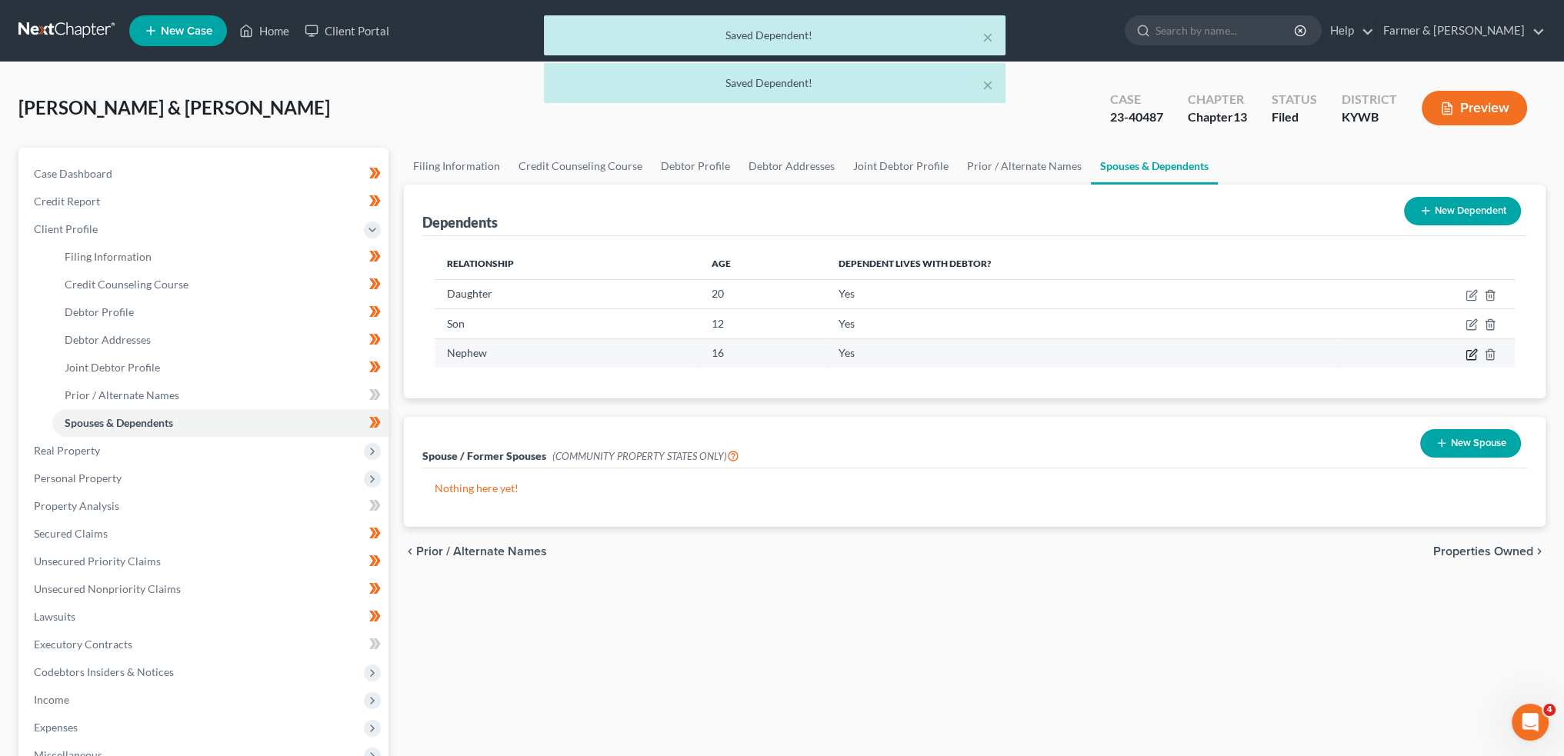
click at [1468, 352] on icon "button" at bounding box center [1472, 355] width 12 height 12
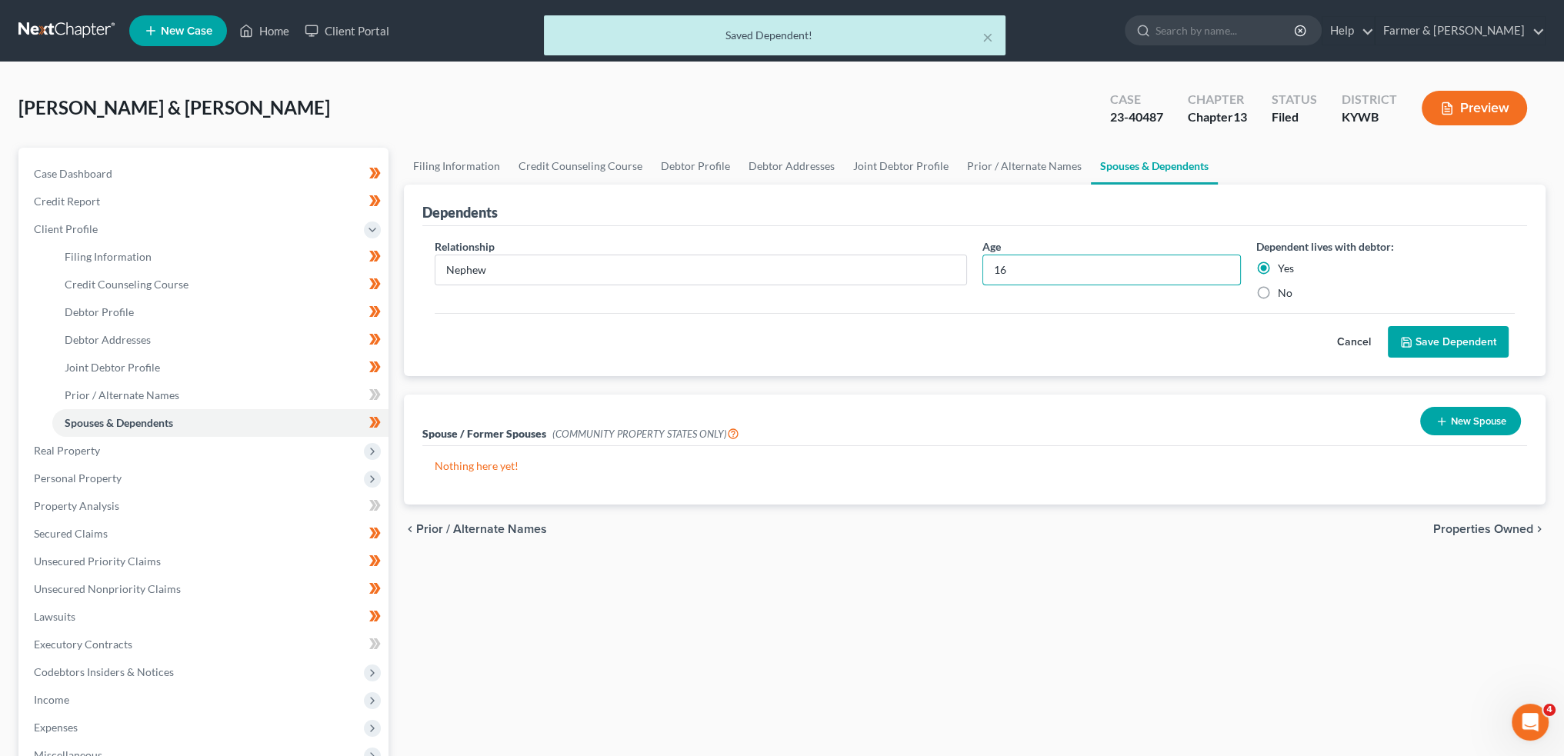
drag, startPoint x: 1047, startPoint y: 262, endPoint x: 882, endPoint y: 290, distance: 167.0
click at [882, 290] on div "Relationship * Nephew Age [DEMOGRAPHIC_DATA] Dependent lives with debtor: Yes No" at bounding box center [975, 276] width 1096 height 75
type input "18"
click at [1423, 350] on button "Save Dependent" at bounding box center [1448, 342] width 121 height 32
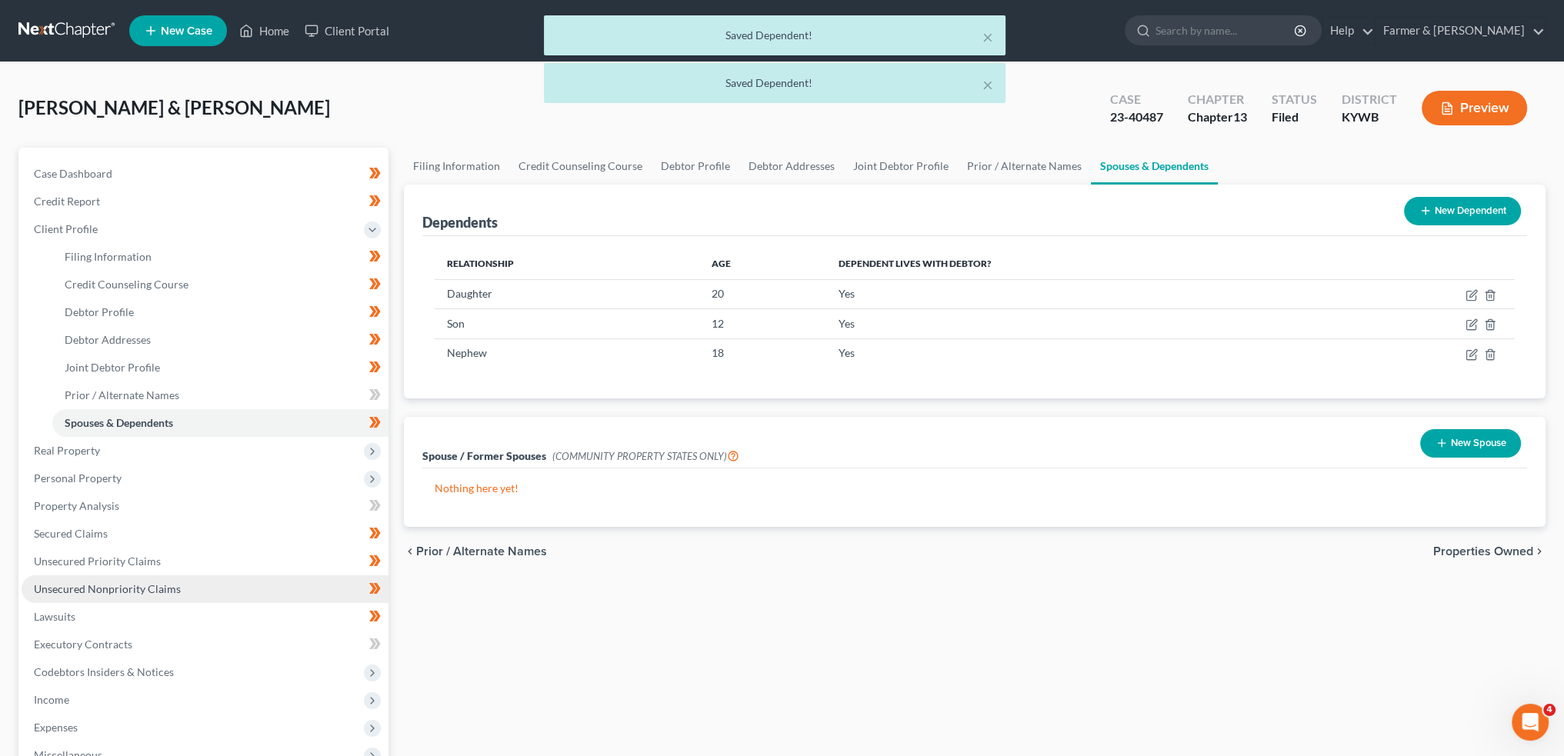
scroll to position [128, 0]
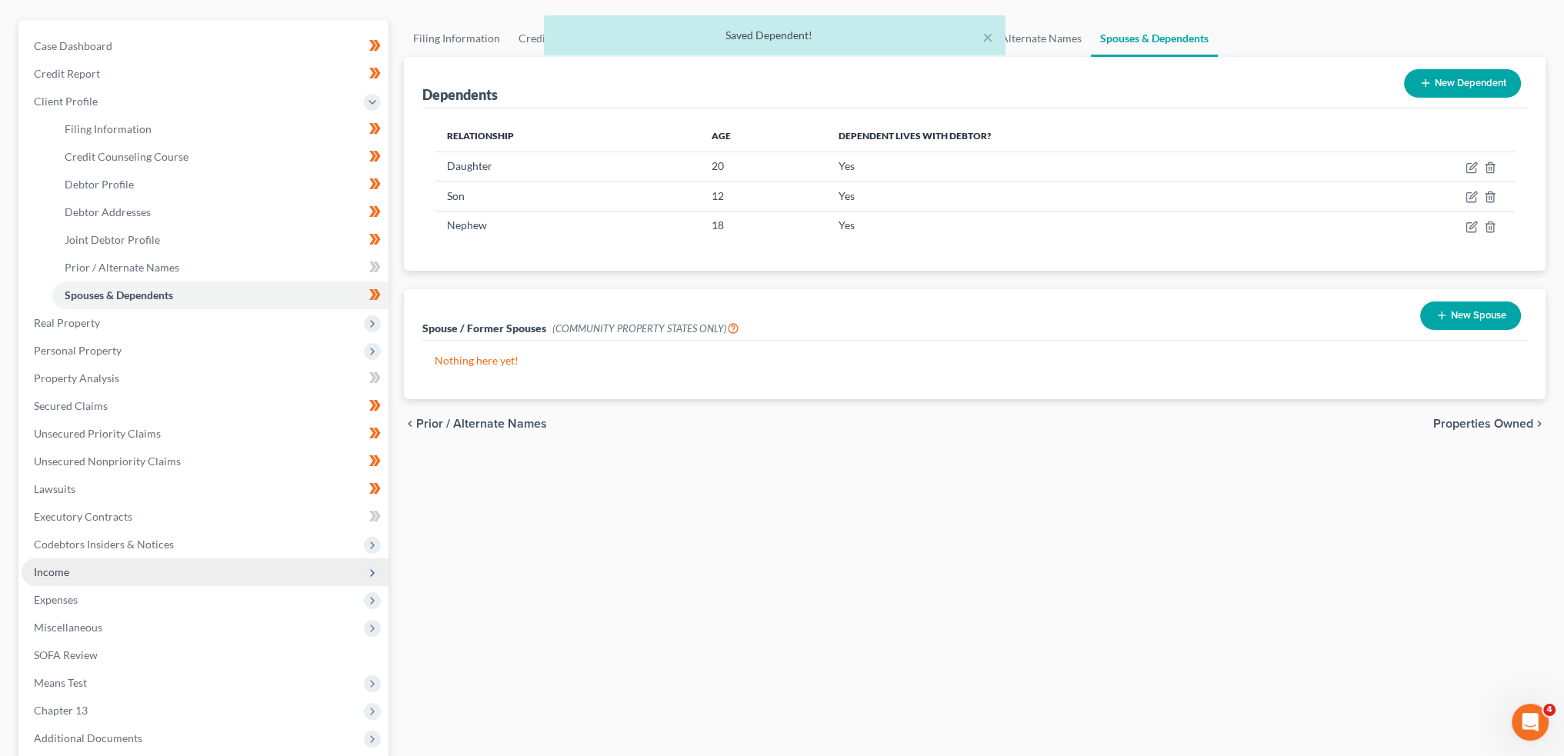
click at [81, 573] on span "Income" at bounding box center [205, 573] width 367 height 28
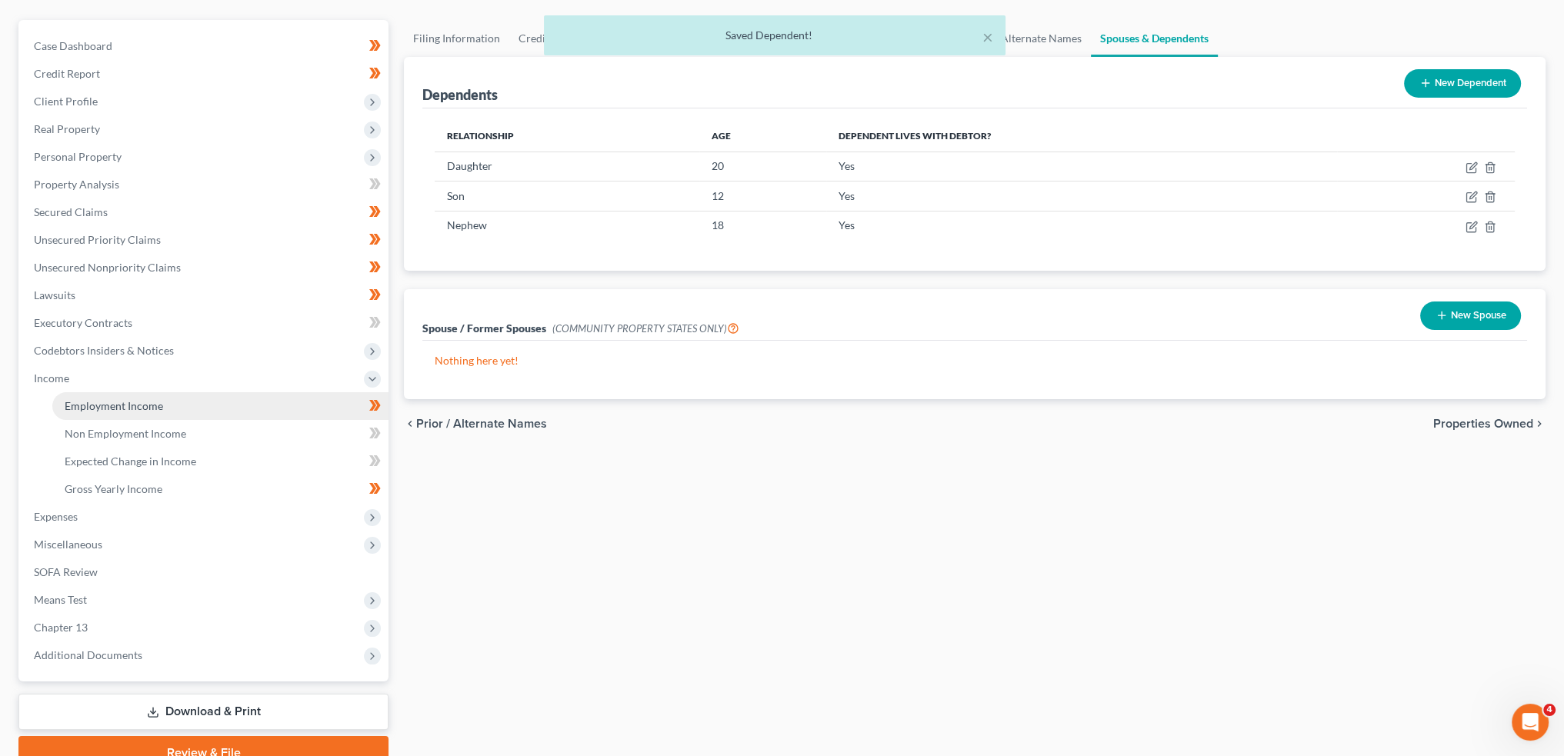
click at [98, 409] on span "Employment Income" at bounding box center [114, 405] width 98 height 13
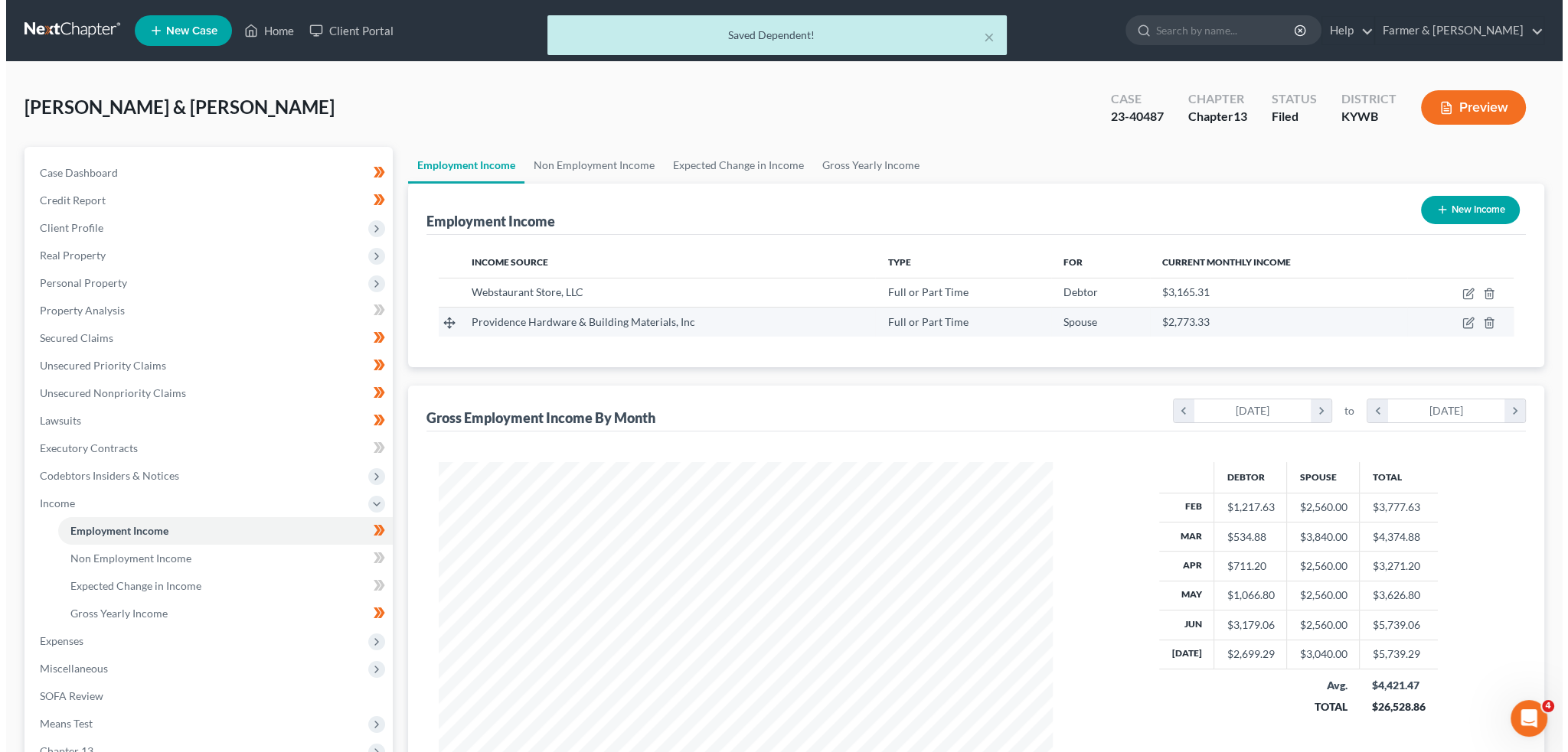
scroll to position [307, 644]
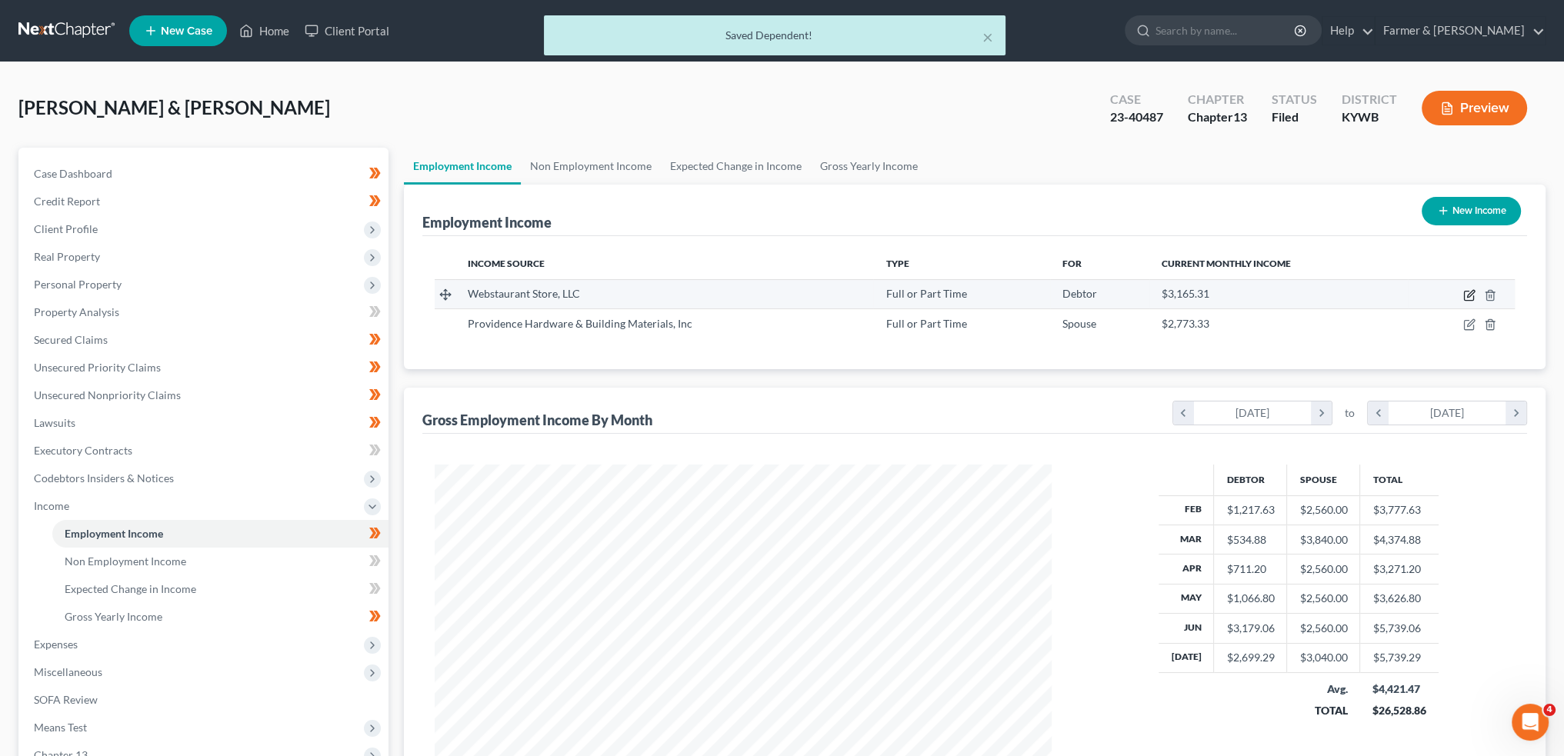
click at [1471, 294] on icon "button" at bounding box center [1470, 293] width 7 height 7
select select "0"
select select "18"
select select "2"
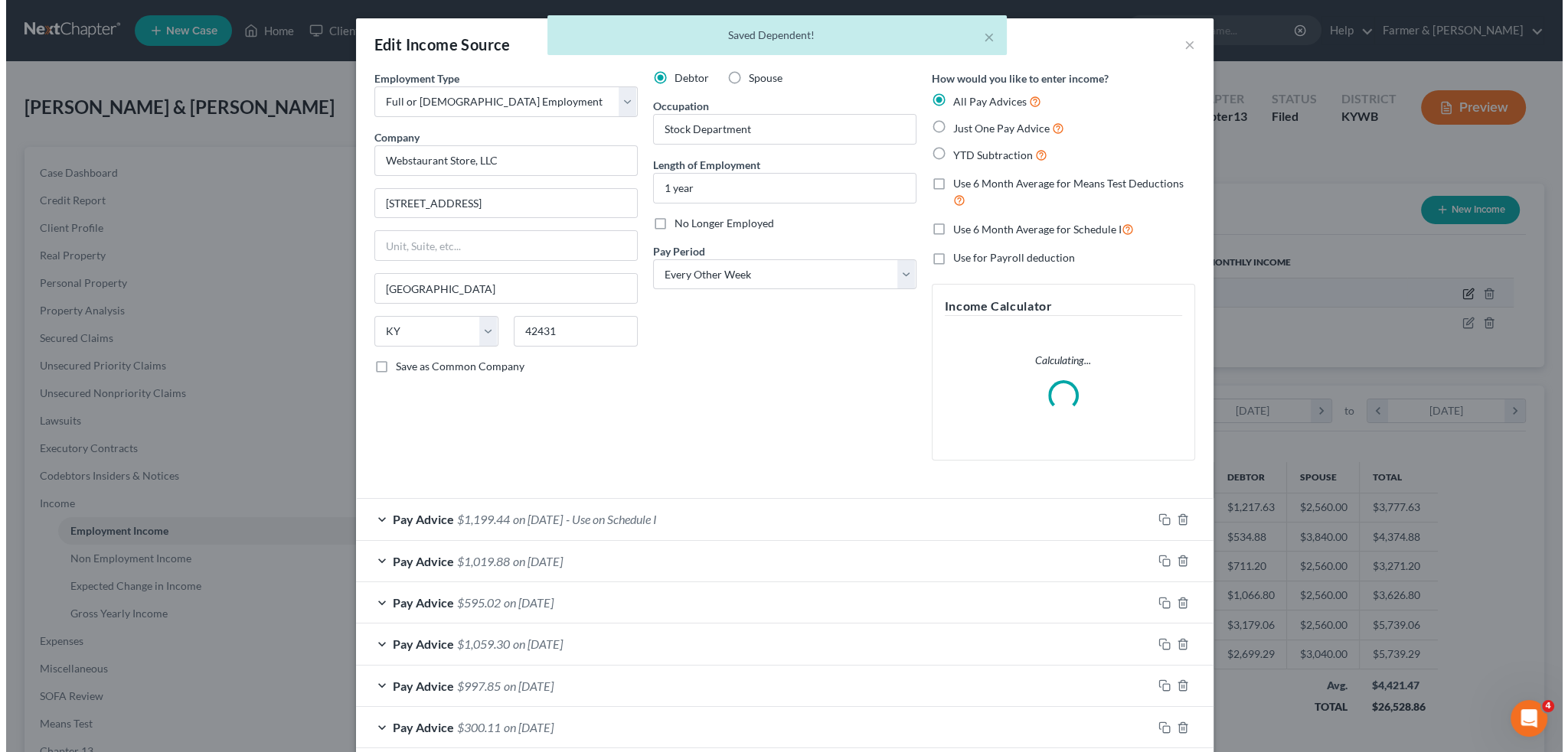
scroll to position [309, 650]
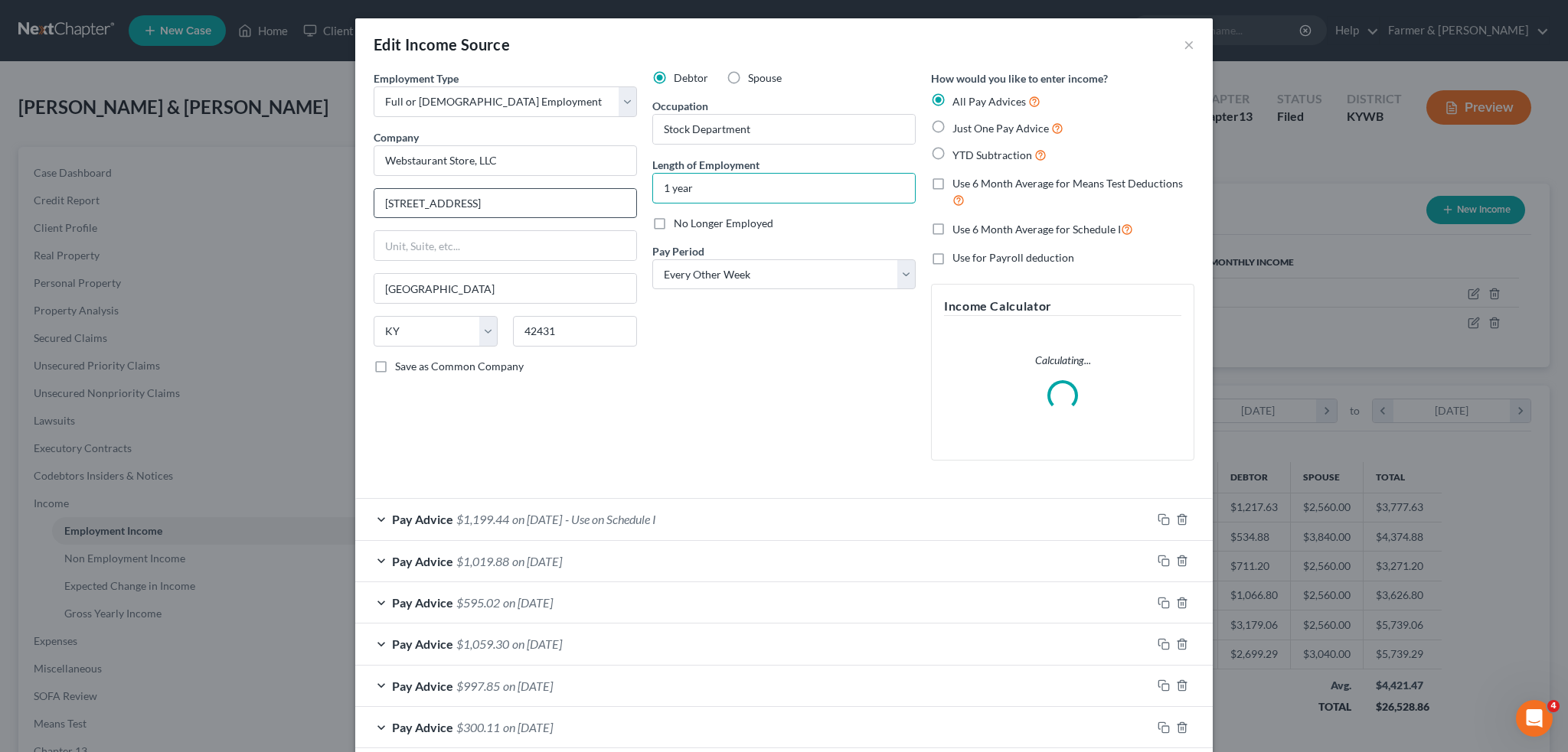
drag, startPoint x: 688, startPoint y: 184, endPoint x: 597, endPoint y: 189, distance: 91.1
click at [597, 189] on div "Employment Type * Select Full or [DEMOGRAPHIC_DATA] Employment Self Employment …" at bounding box center [784, 279] width 836 height 416
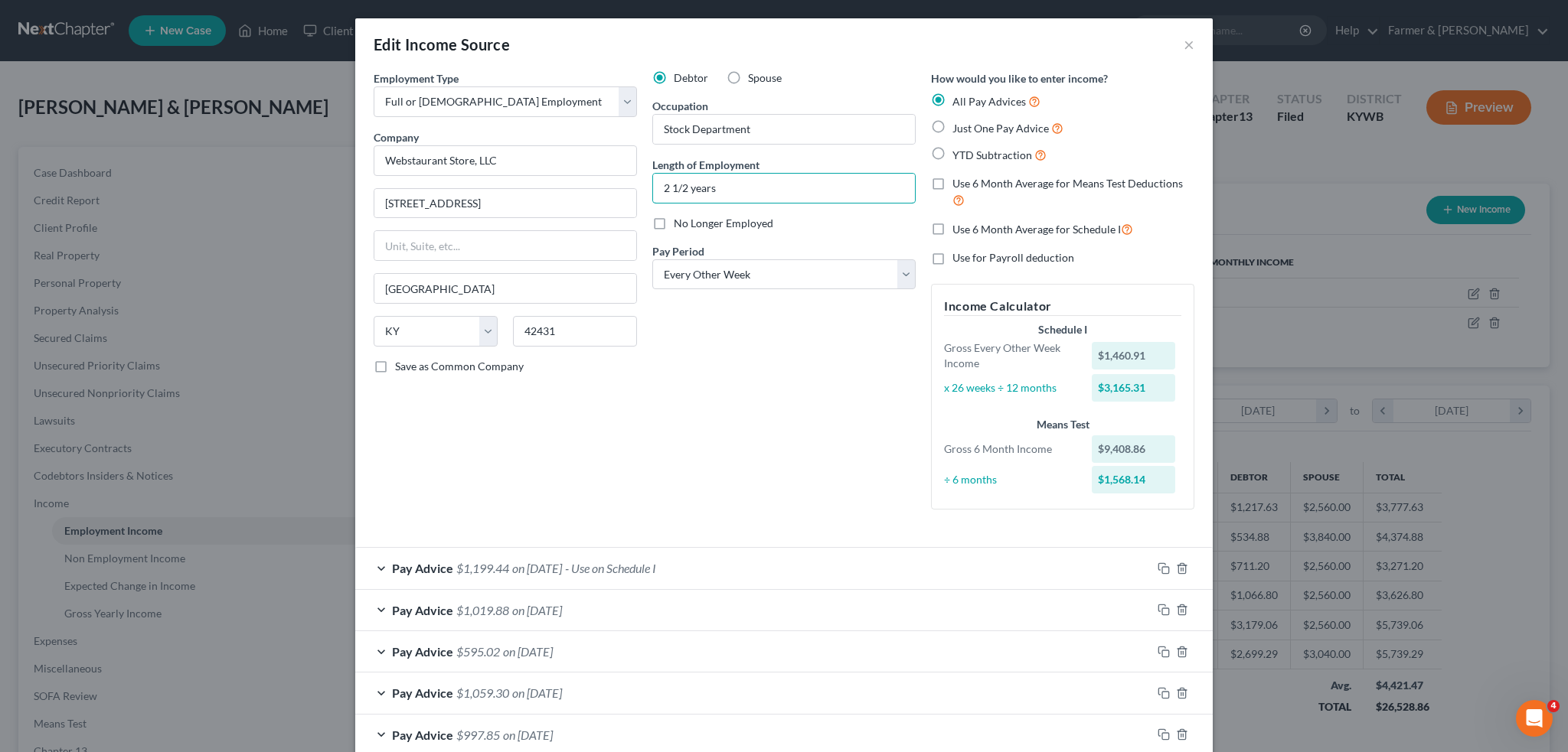
type input "2 1/2 years"
click at [815, 419] on div "Debtor Spouse Occupation Stock Department Length of Employment 2 1/2 years No L…" at bounding box center [784, 296] width 279 height 452
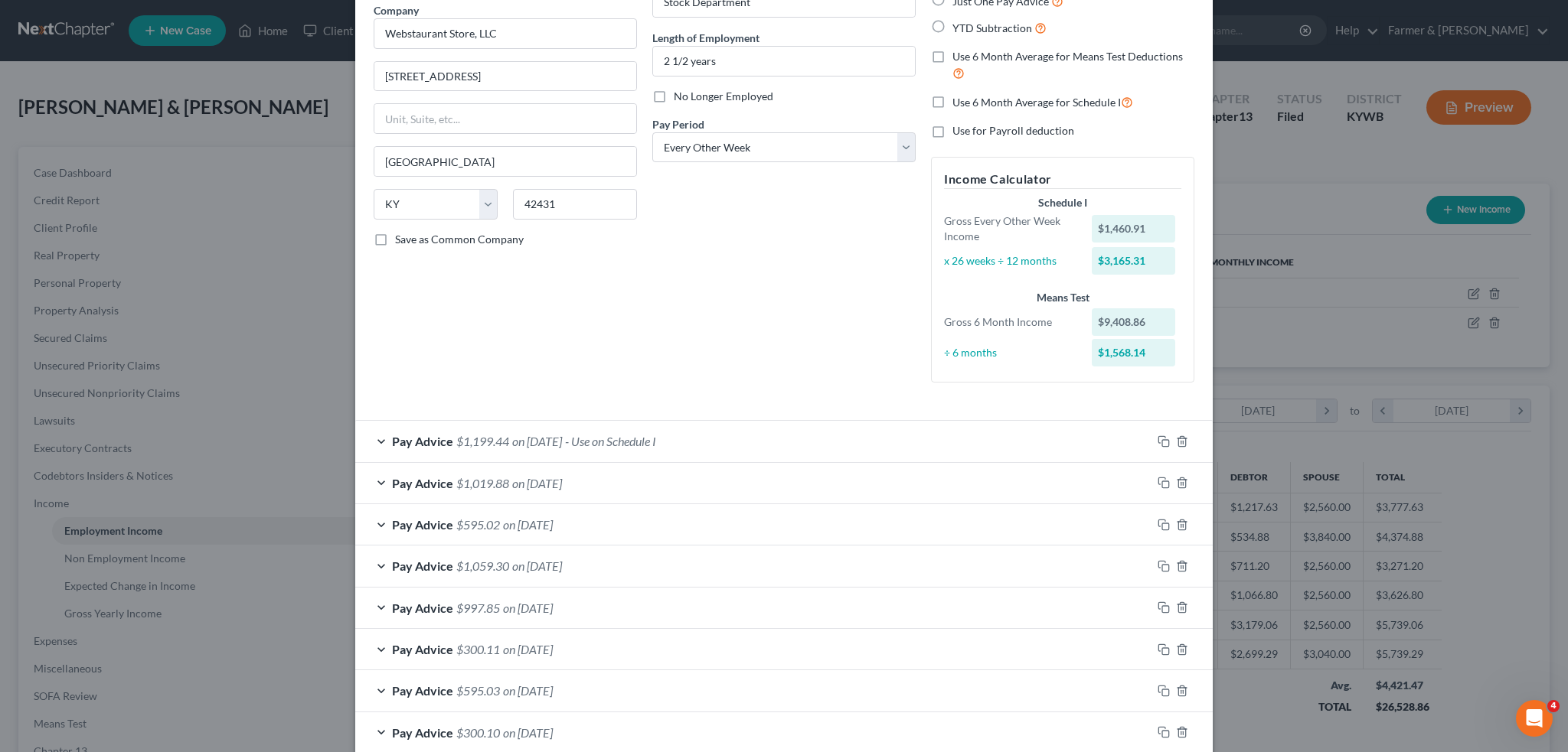
click at [785, 441] on div "Pay Advice $1,199.44 on [DATE] - Use on Schedule I" at bounding box center [753, 441] width 796 height 41
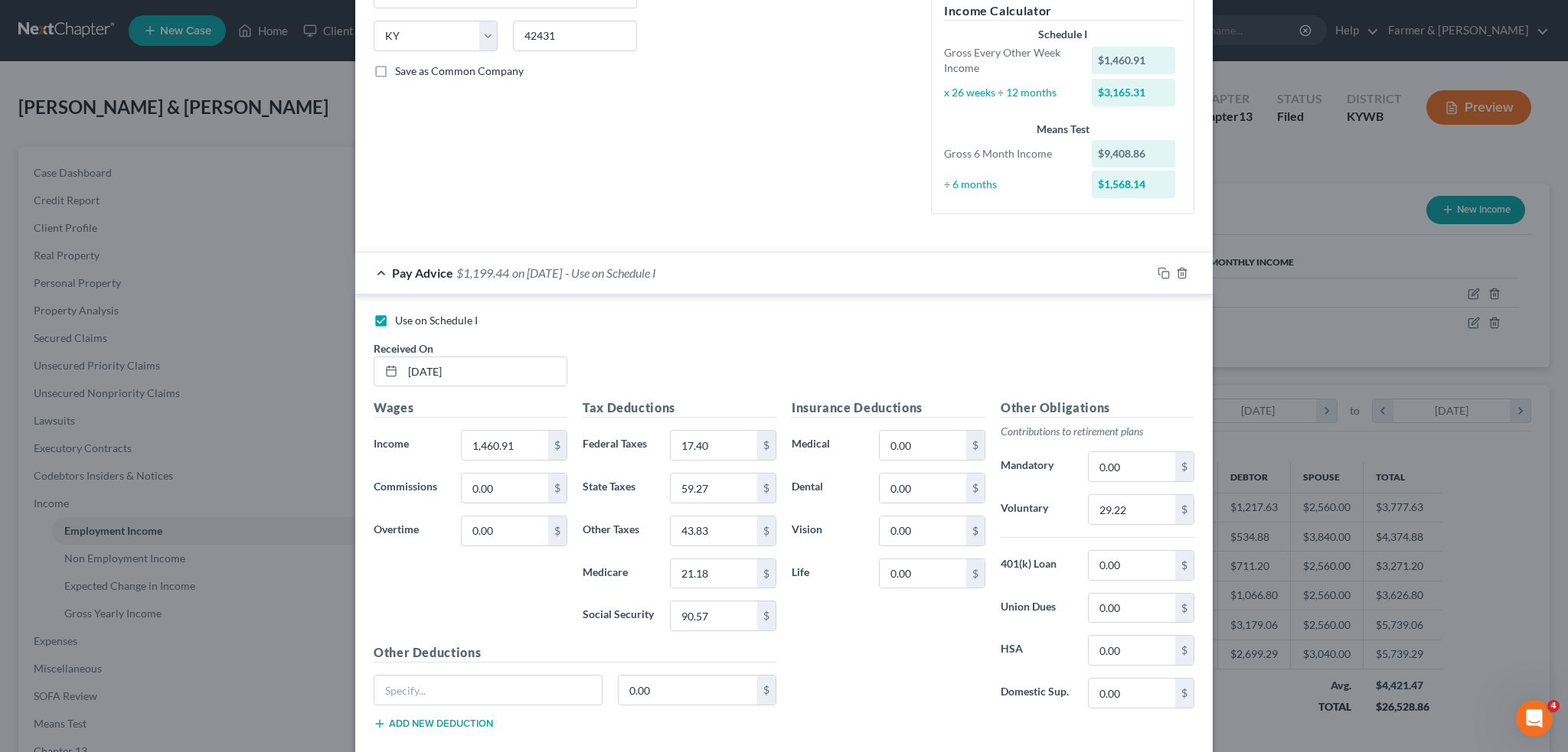
scroll to position [383, 0]
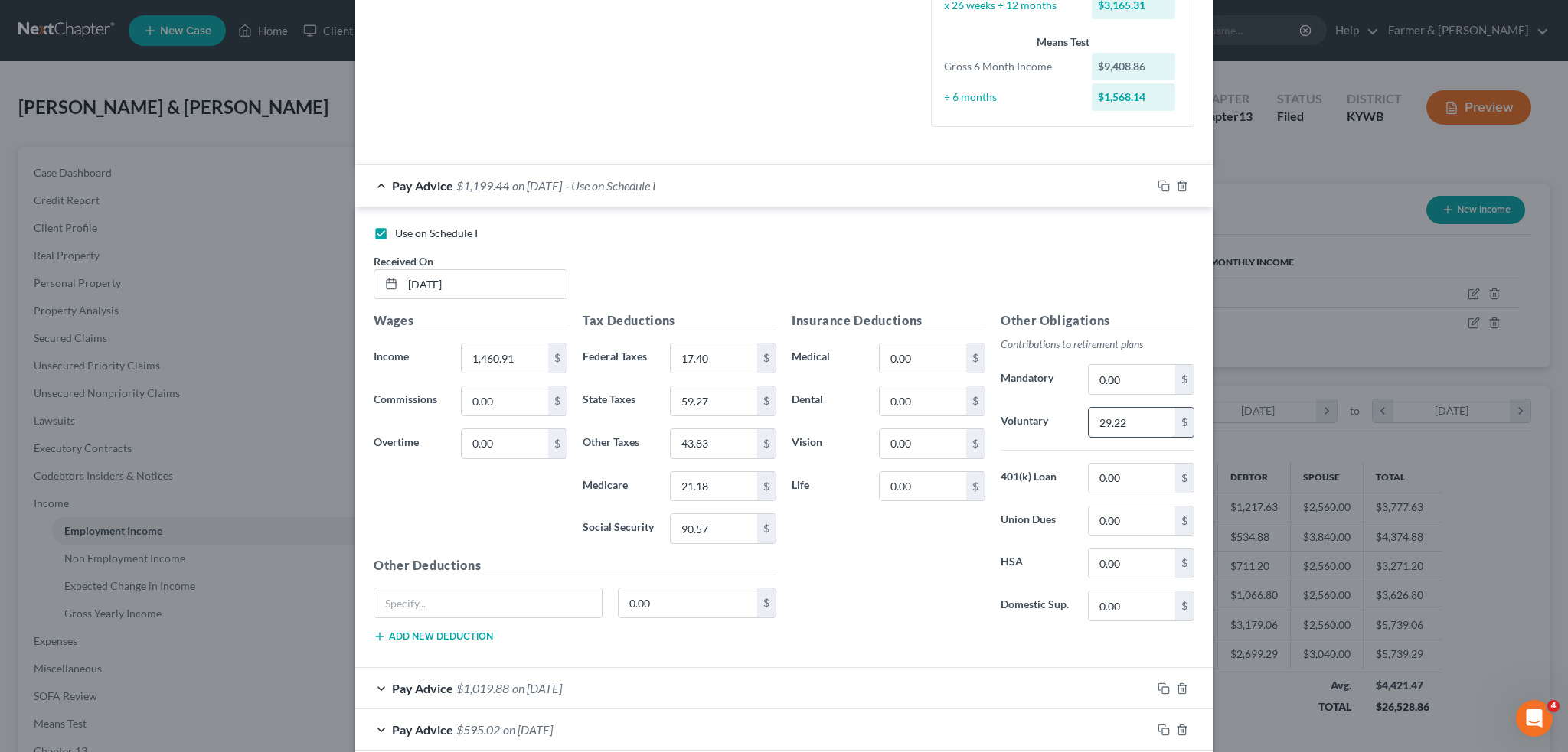
click at [1130, 420] on input "29.22" at bounding box center [1131, 422] width 87 height 29
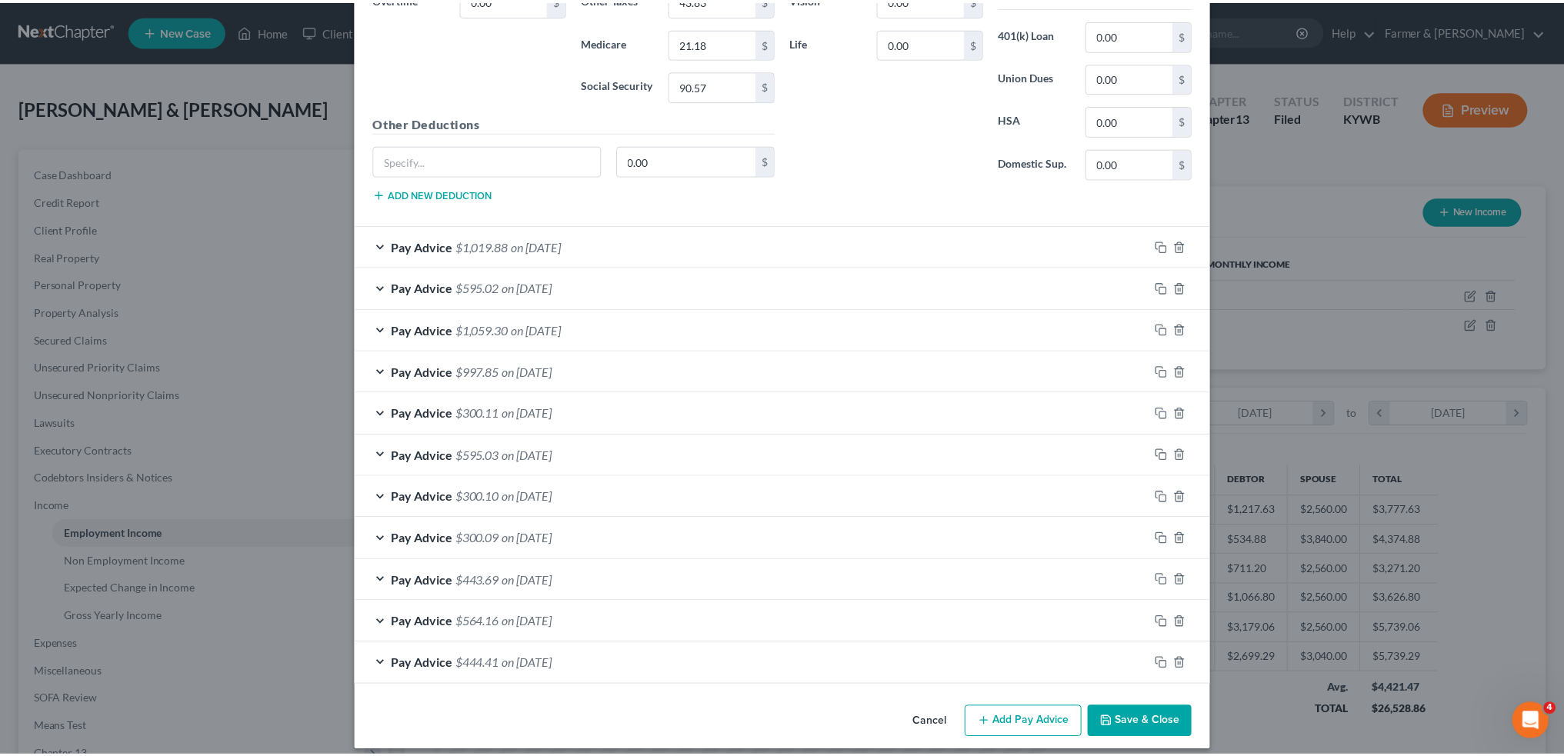
scroll to position [839, 0]
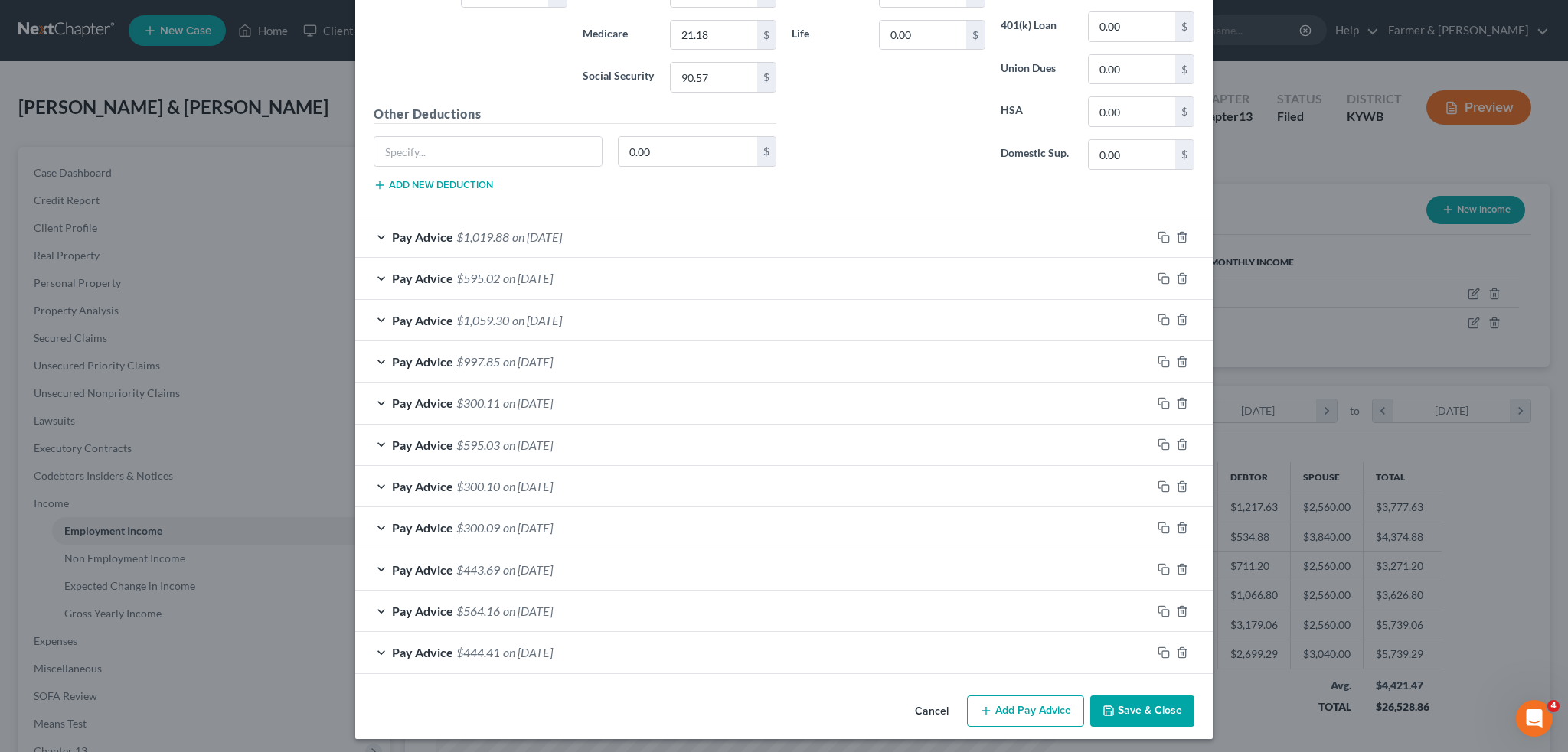
click at [1104, 708] on icon "button" at bounding box center [1108, 711] width 12 height 12
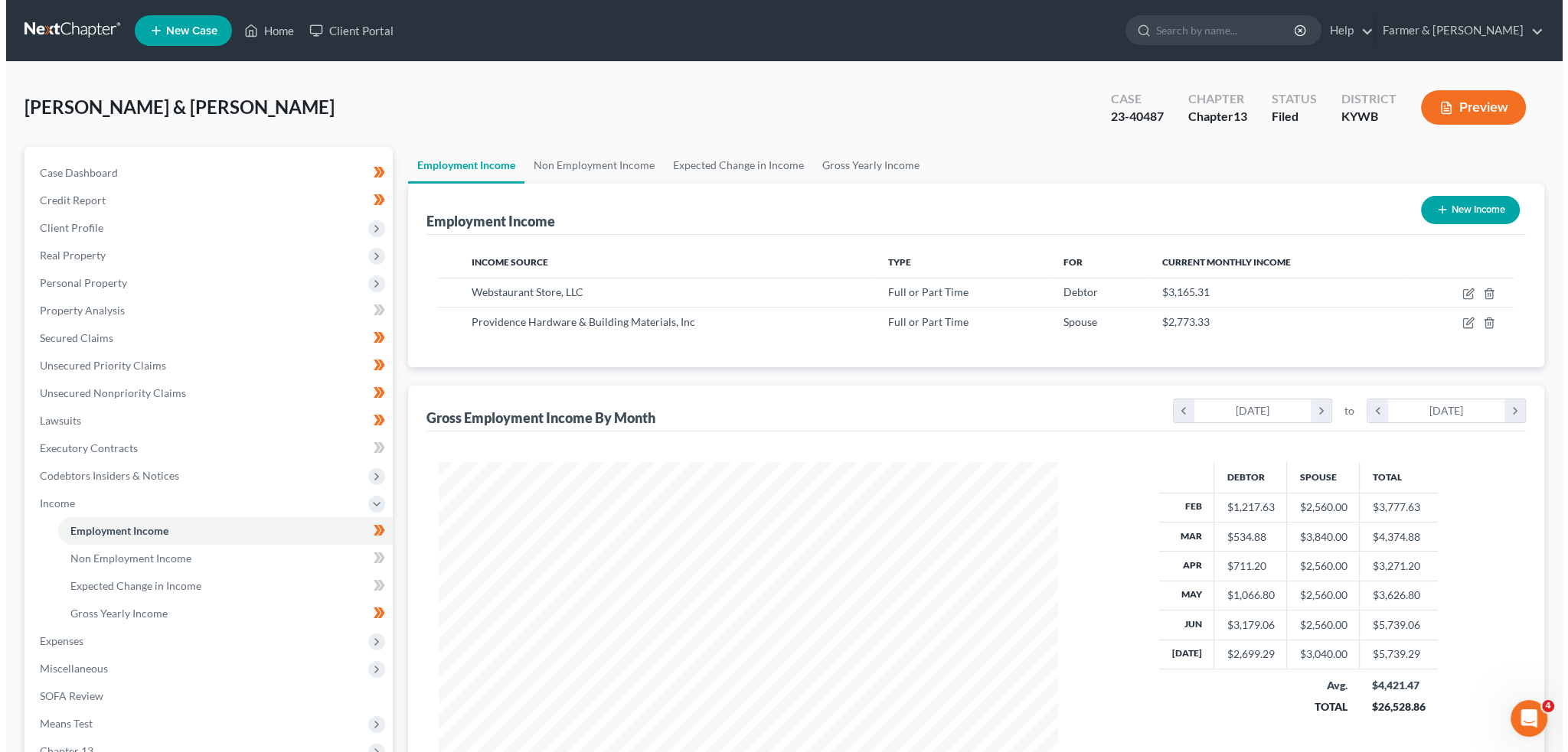
scroll to position [765146, 764973]
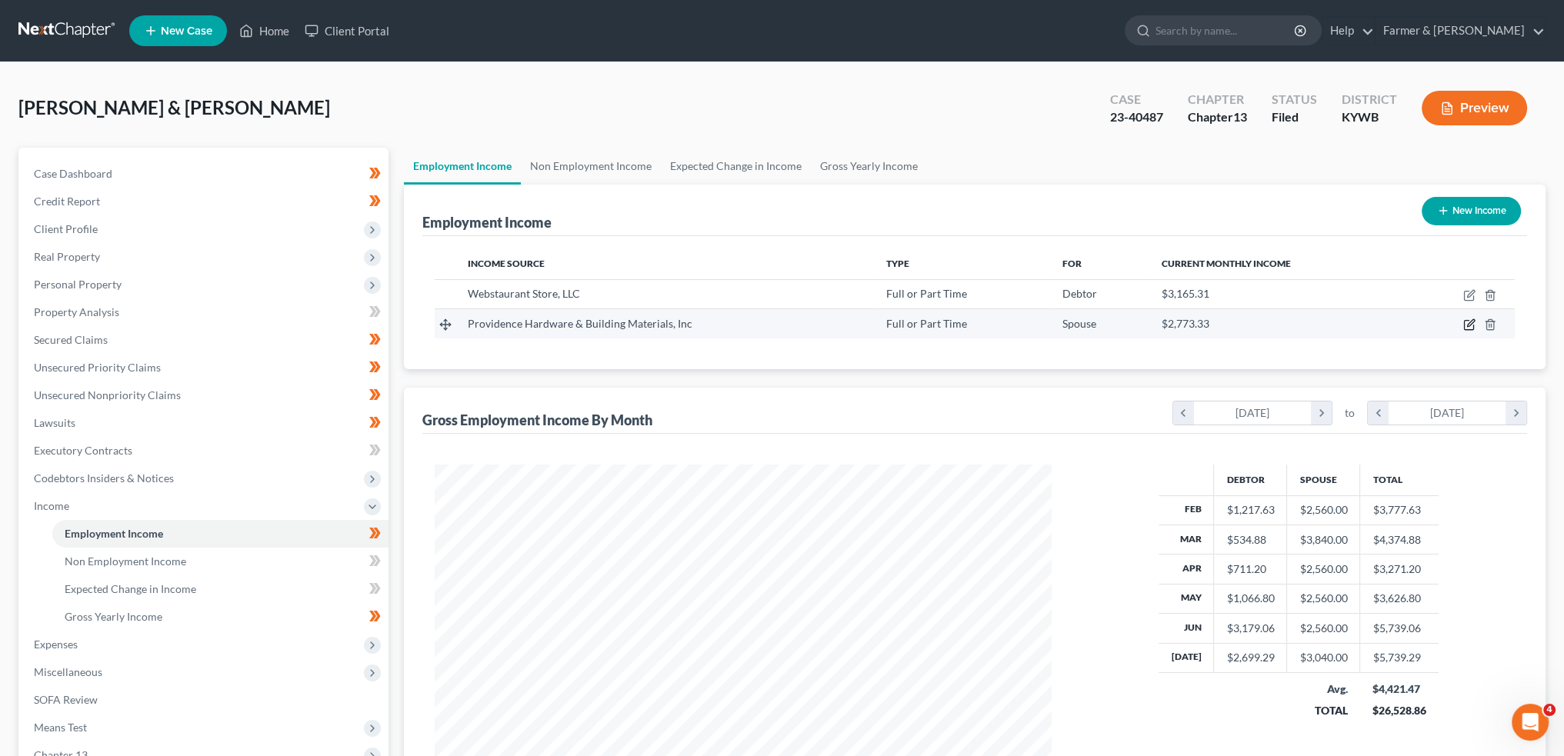
click at [1466, 326] on icon "button" at bounding box center [1470, 325] width 12 height 12
select select "0"
select select "18"
select select "2"
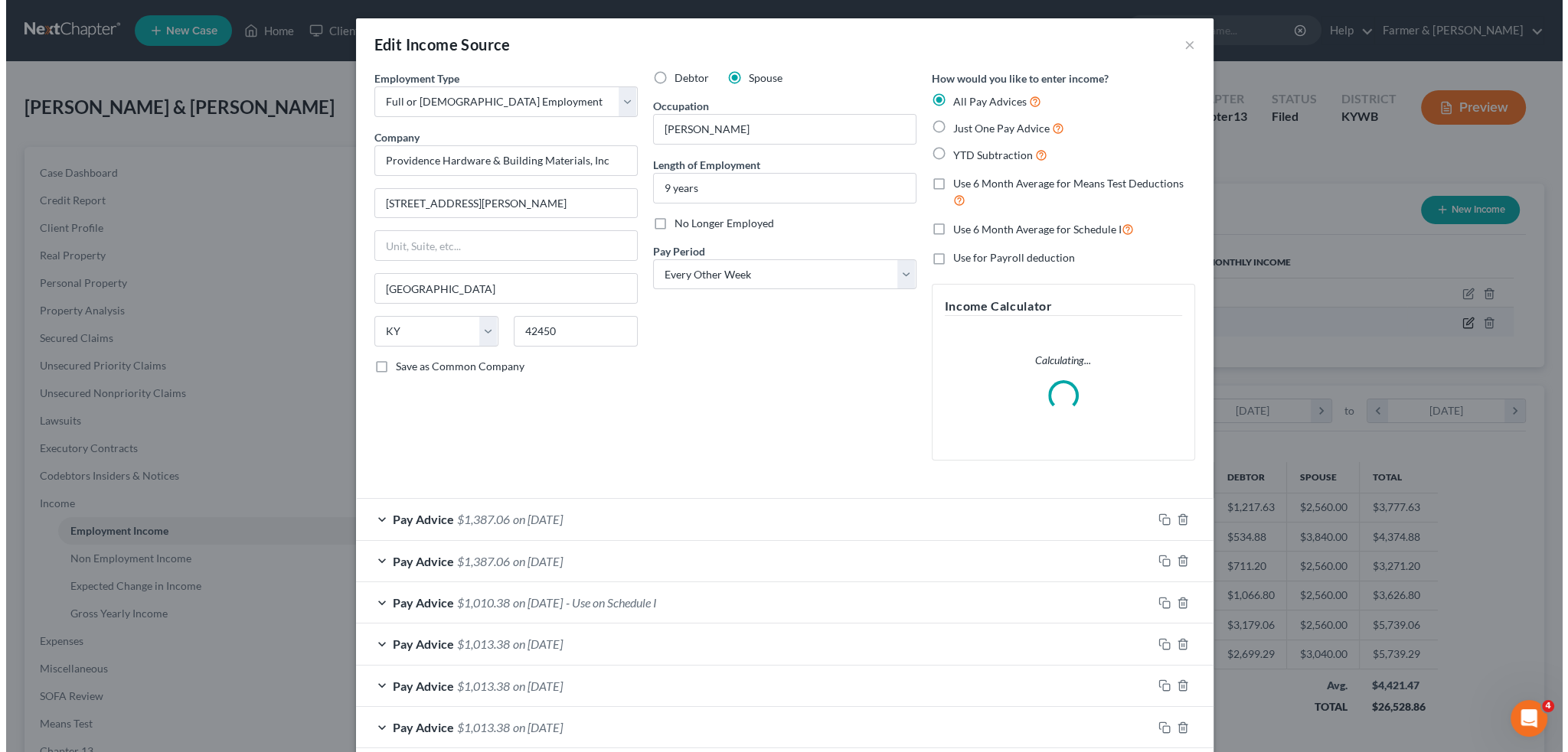
scroll to position [309, 650]
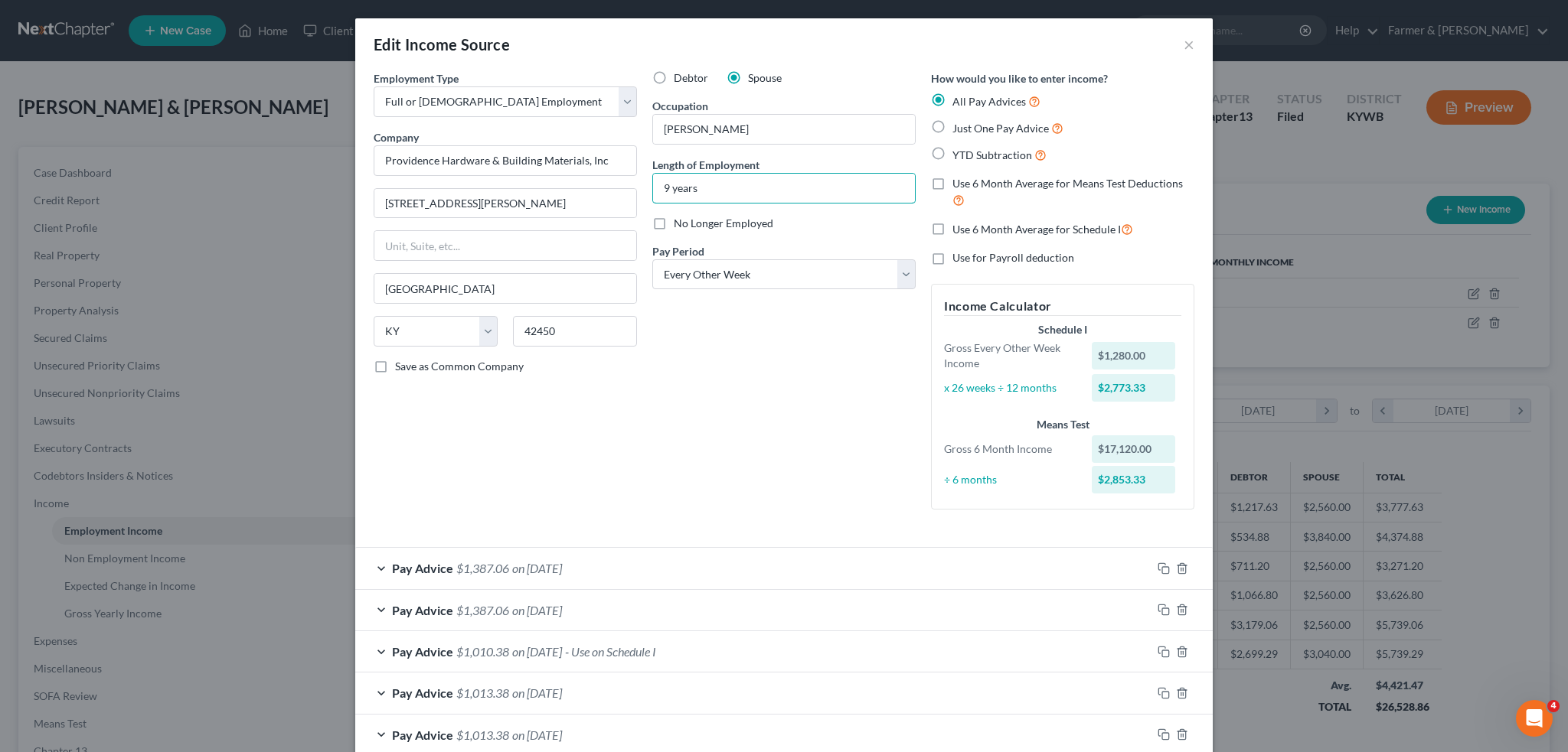
drag, startPoint x: 663, startPoint y: 184, endPoint x: 622, endPoint y: 180, distance: 41.2
click at [622, 180] on div "Employment Type * Select Full or [DEMOGRAPHIC_DATA] Employment Self Employment …" at bounding box center [784, 302] width 836 height 465
type input "11 years"
click at [710, 420] on div "Debtor Spouse Occupation [PERSON_NAME] Length of Employment 11 years No Longer …" at bounding box center [784, 296] width 279 height 452
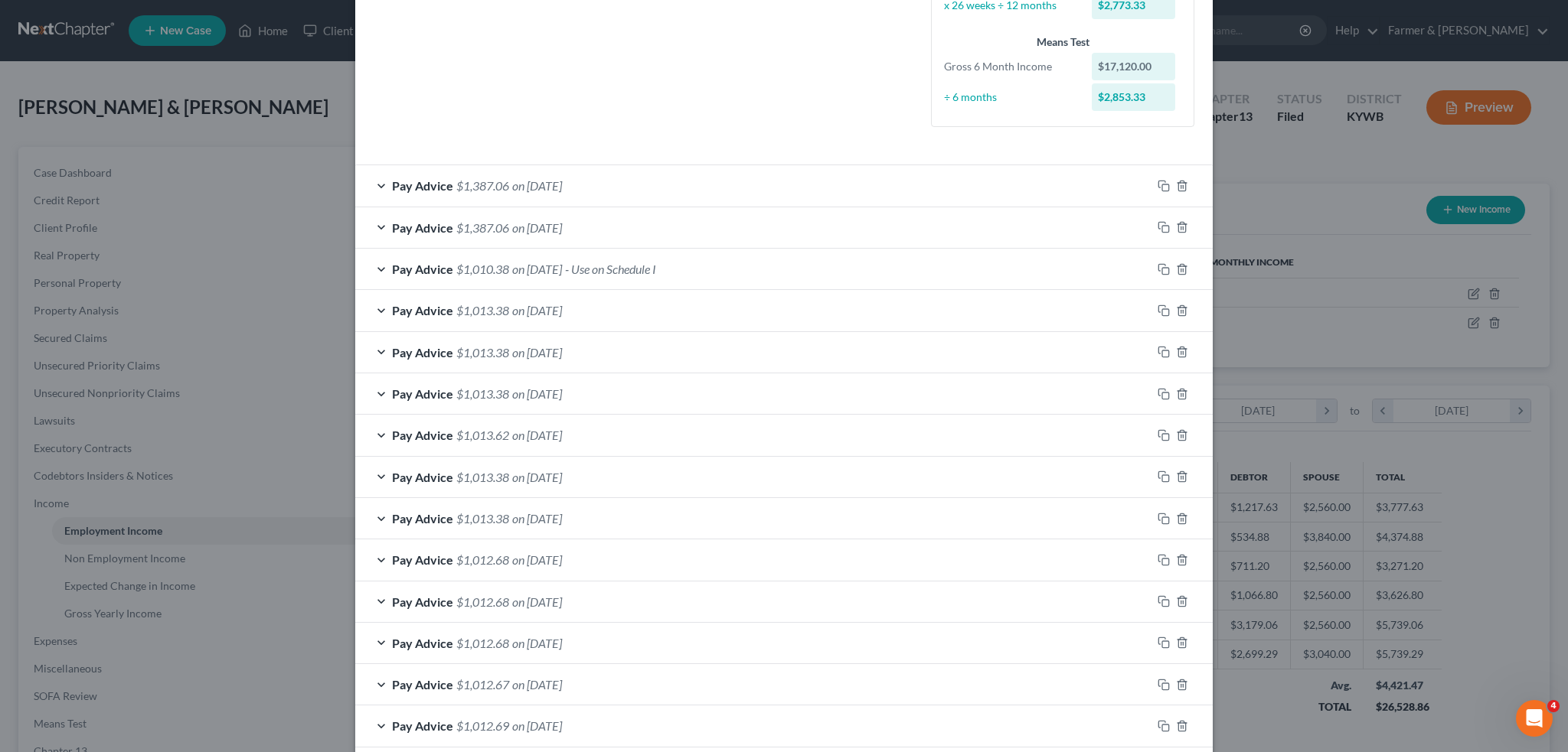
click at [689, 517] on div "Pay Advice $1,013.38 on [DATE]" at bounding box center [753, 518] width 796 height 41
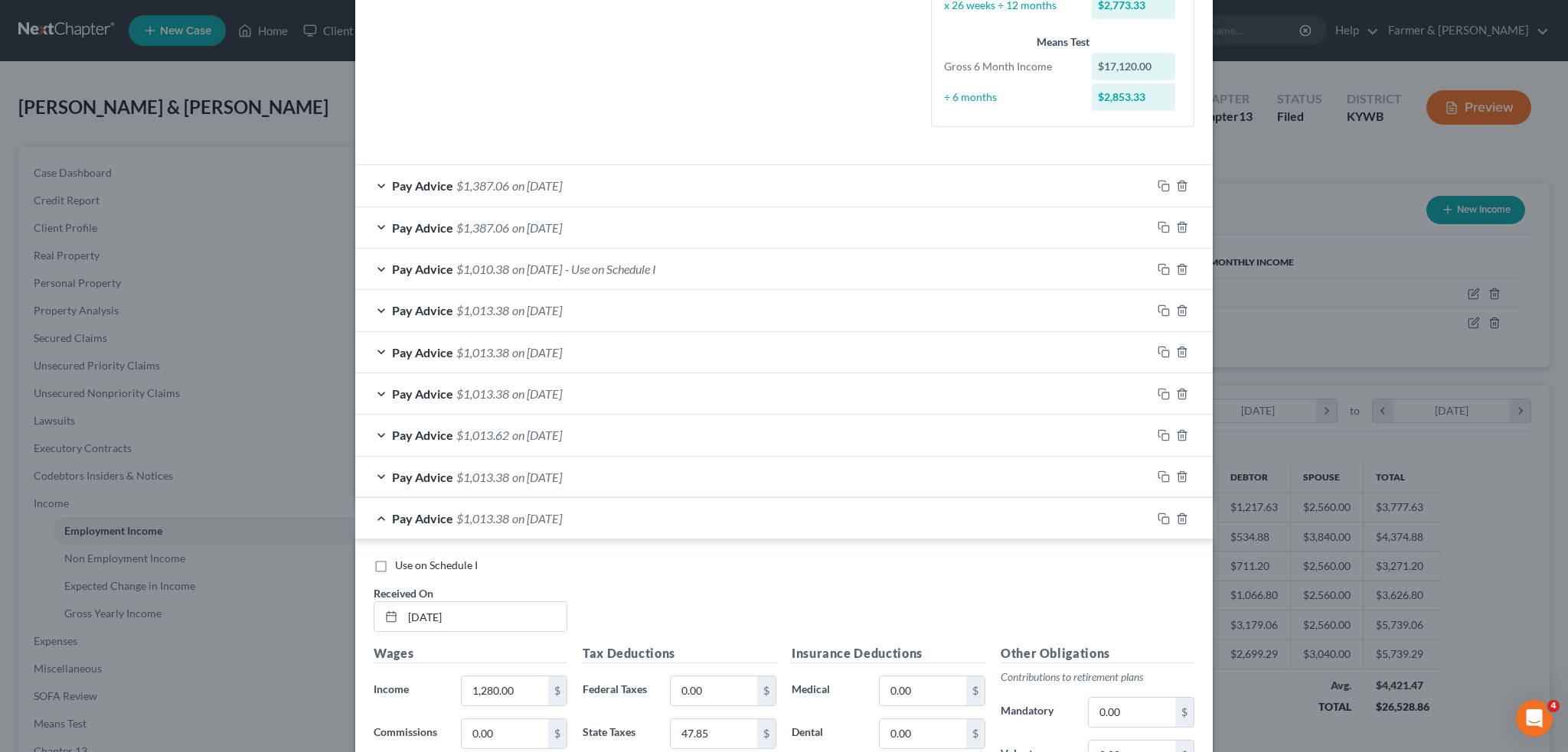
scroll to position [766, 0]
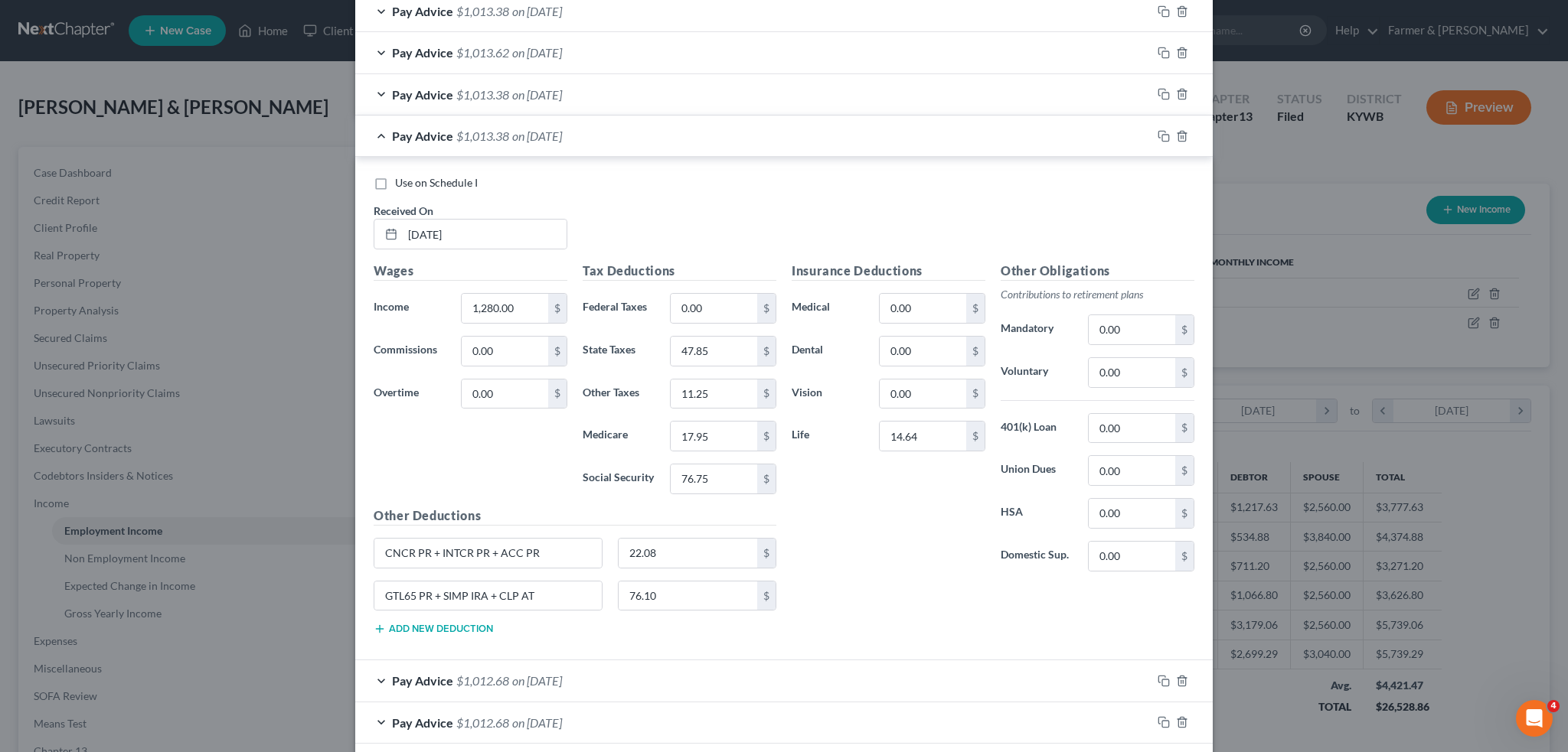
click at [395, 176] on label "Use on Schedule I" at bounding box center [436, 182] width 83 height 15
click at [401, 176] on input "Use on Schedule I" at bounding box center [406, 180] width 10 height 10
checkbox input "true"
click at [912, 304] on input "0.00" at bounding box center [922, 307] width 87 height 29
type input "79.80"
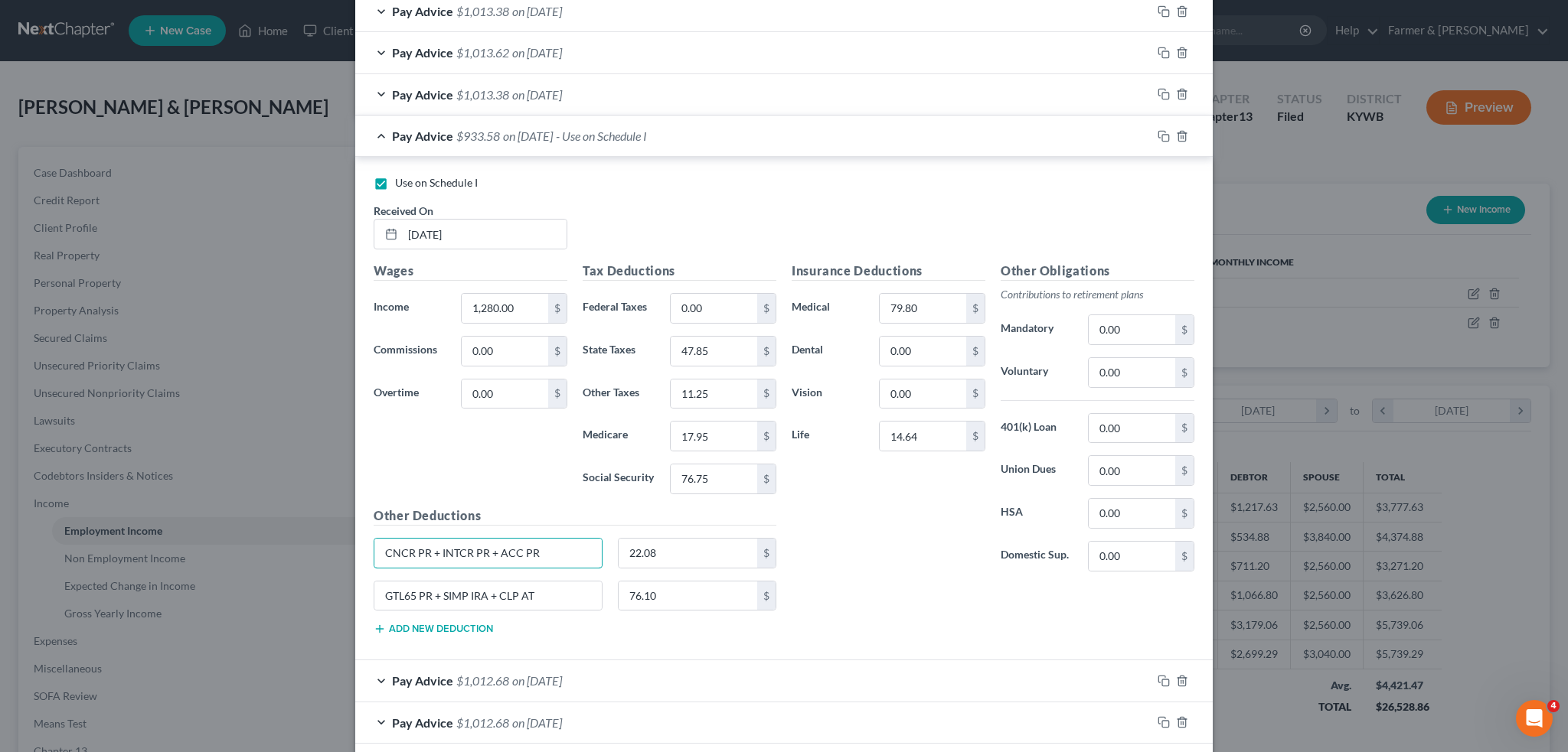
drag, startPoint x: 564, startPoint y: 553, endPoint x: 251, endPoint y: 538, distance: 313.4
click at [252, 538] on div "Edit Income Source × Employment Type * Select Full or [DEMOGRAPHIC_DATA] Employ…" at bounding box center [784, 376] width 1568 height 752
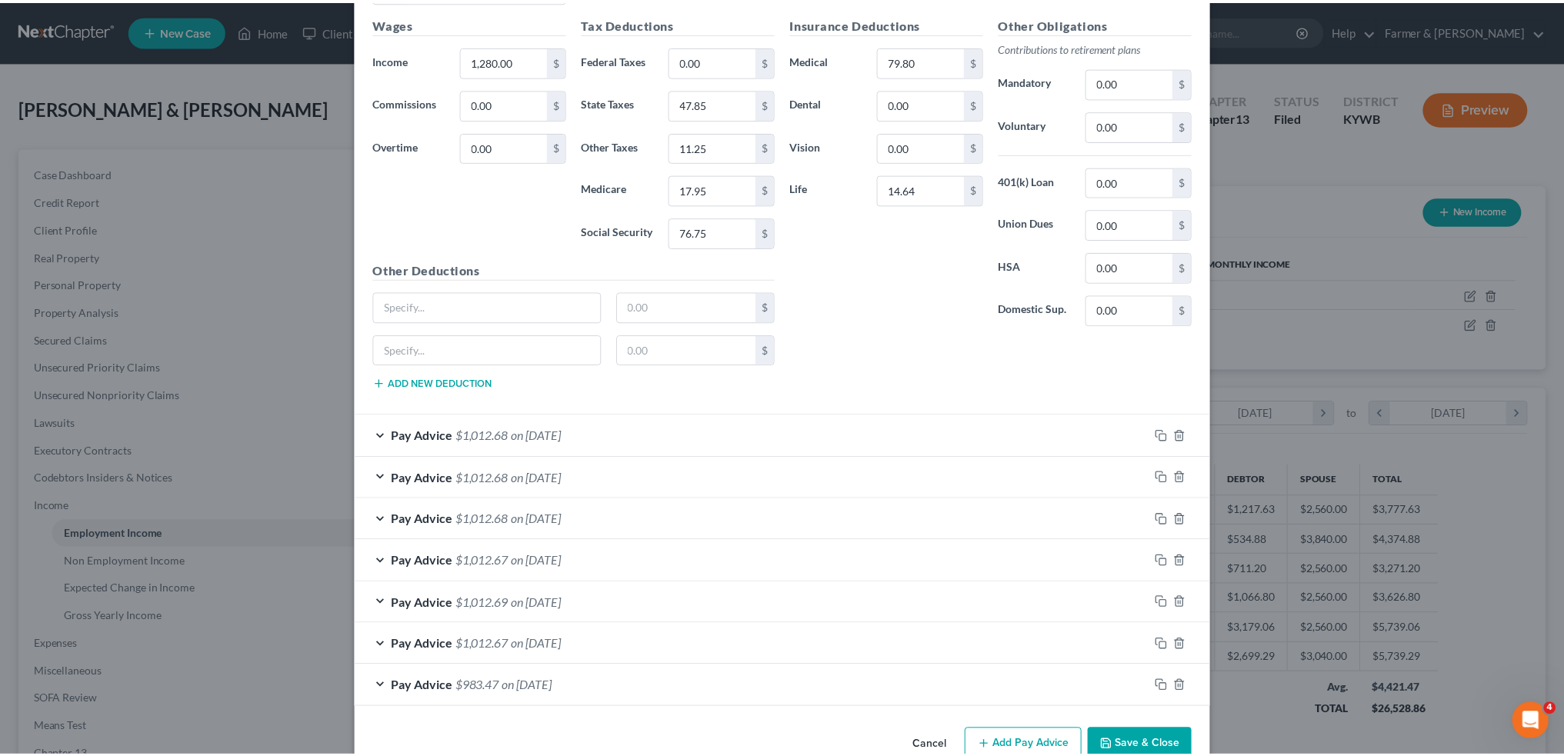
scroll to position [1048, 0]
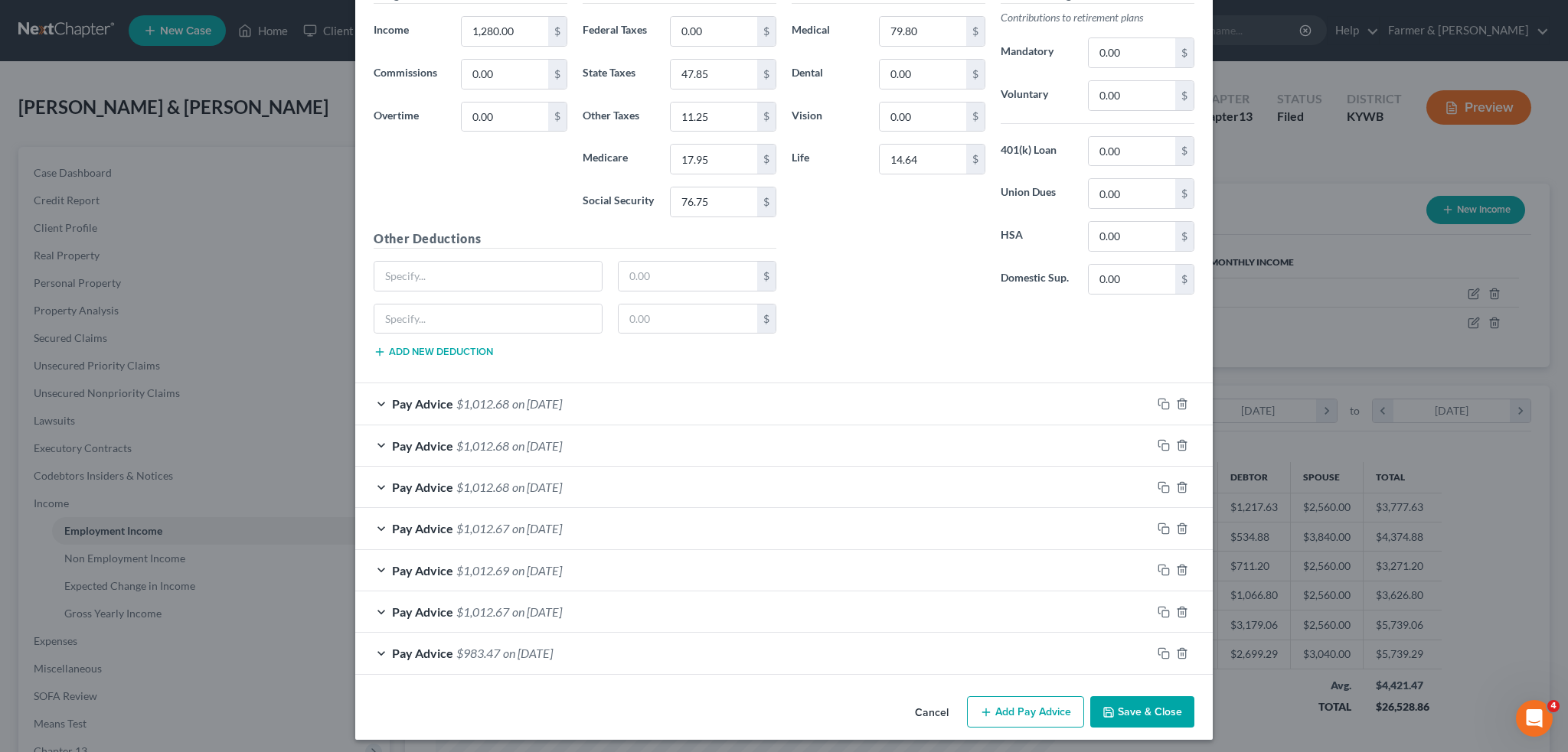
click at [1138, 718] on button "Save & Close" at bounding box center [1142, 712] width 104 height 32
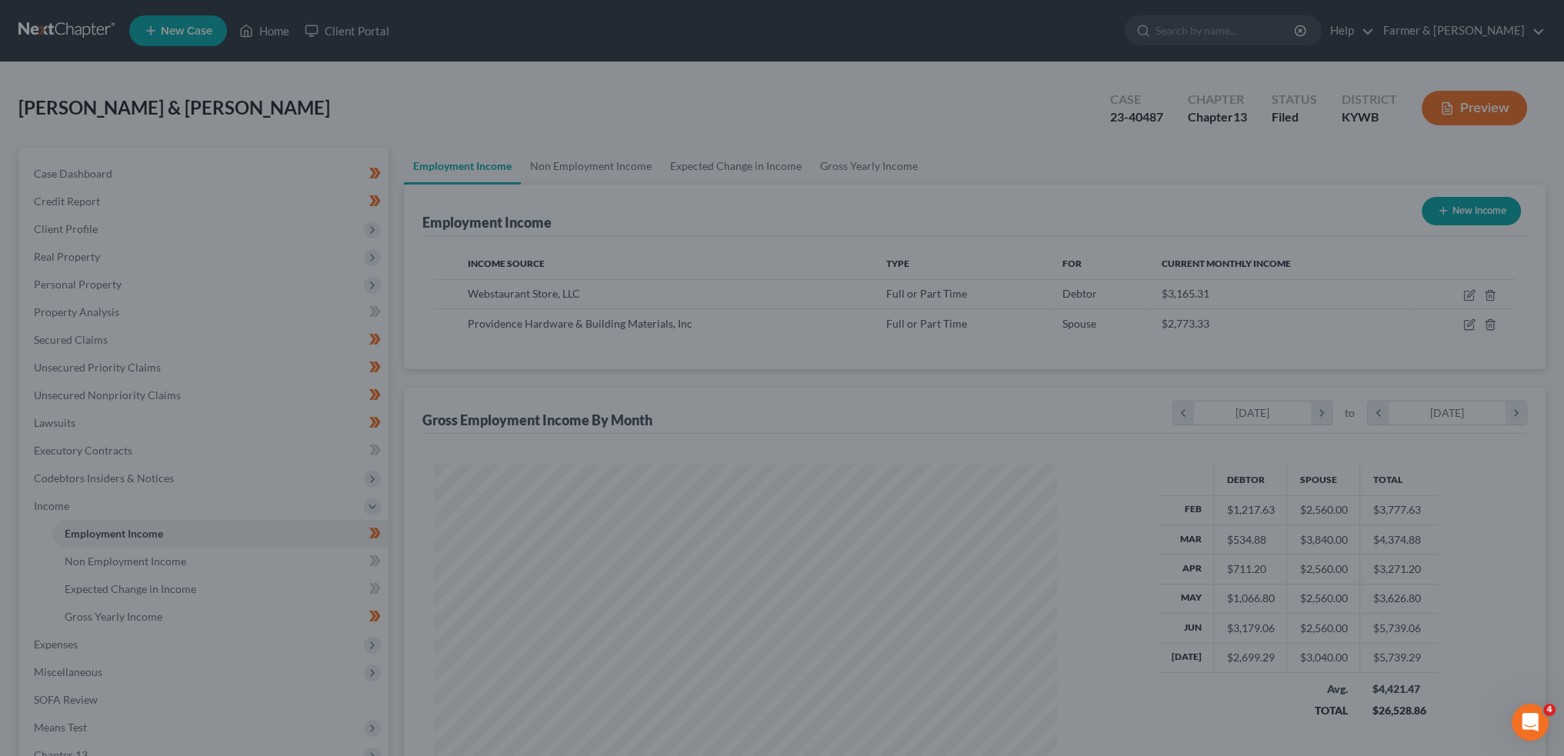
scroll to position [769216, 768876]
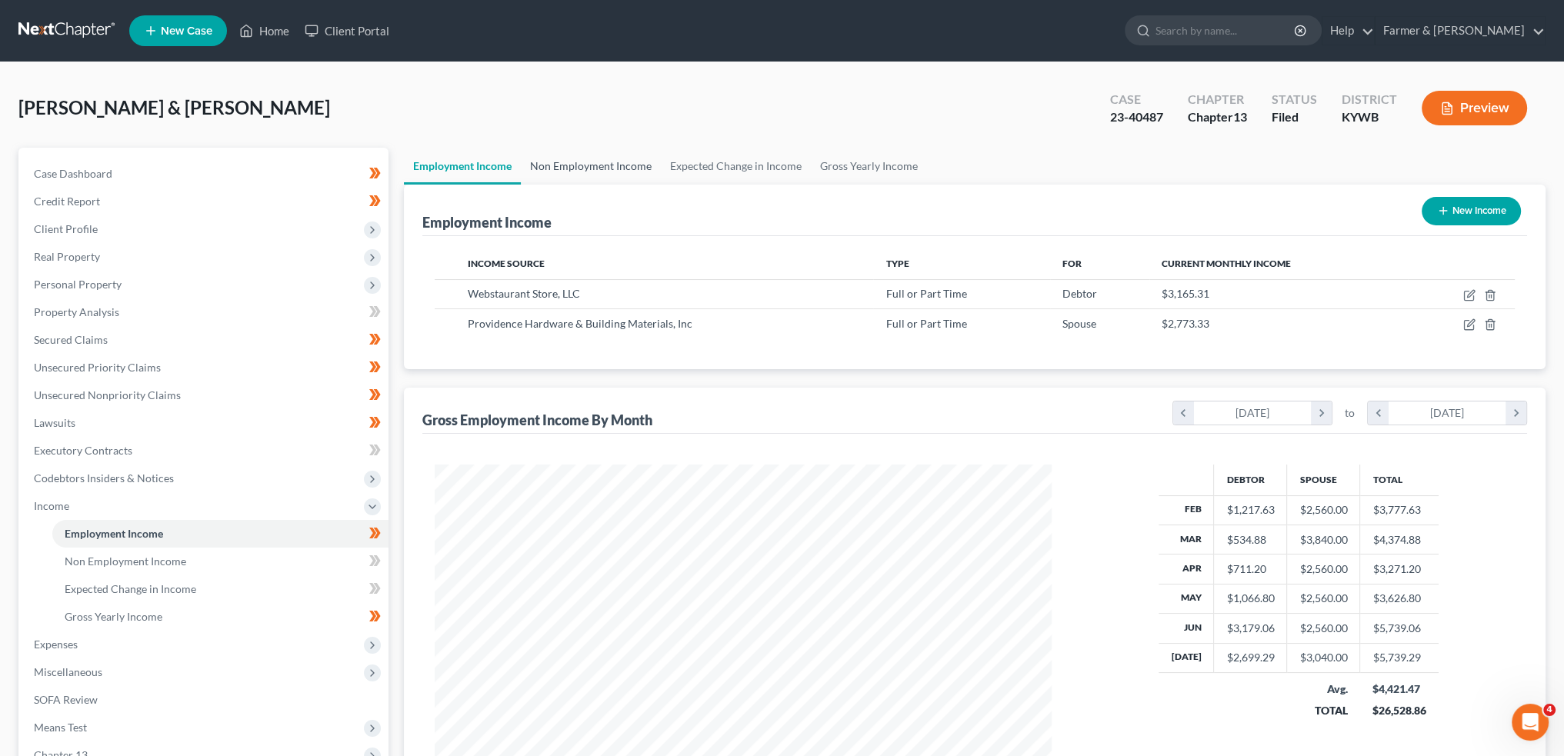
click at [616, 175] on link "Non Employment Income" at bounding box center [591, 166] width 140 height 37
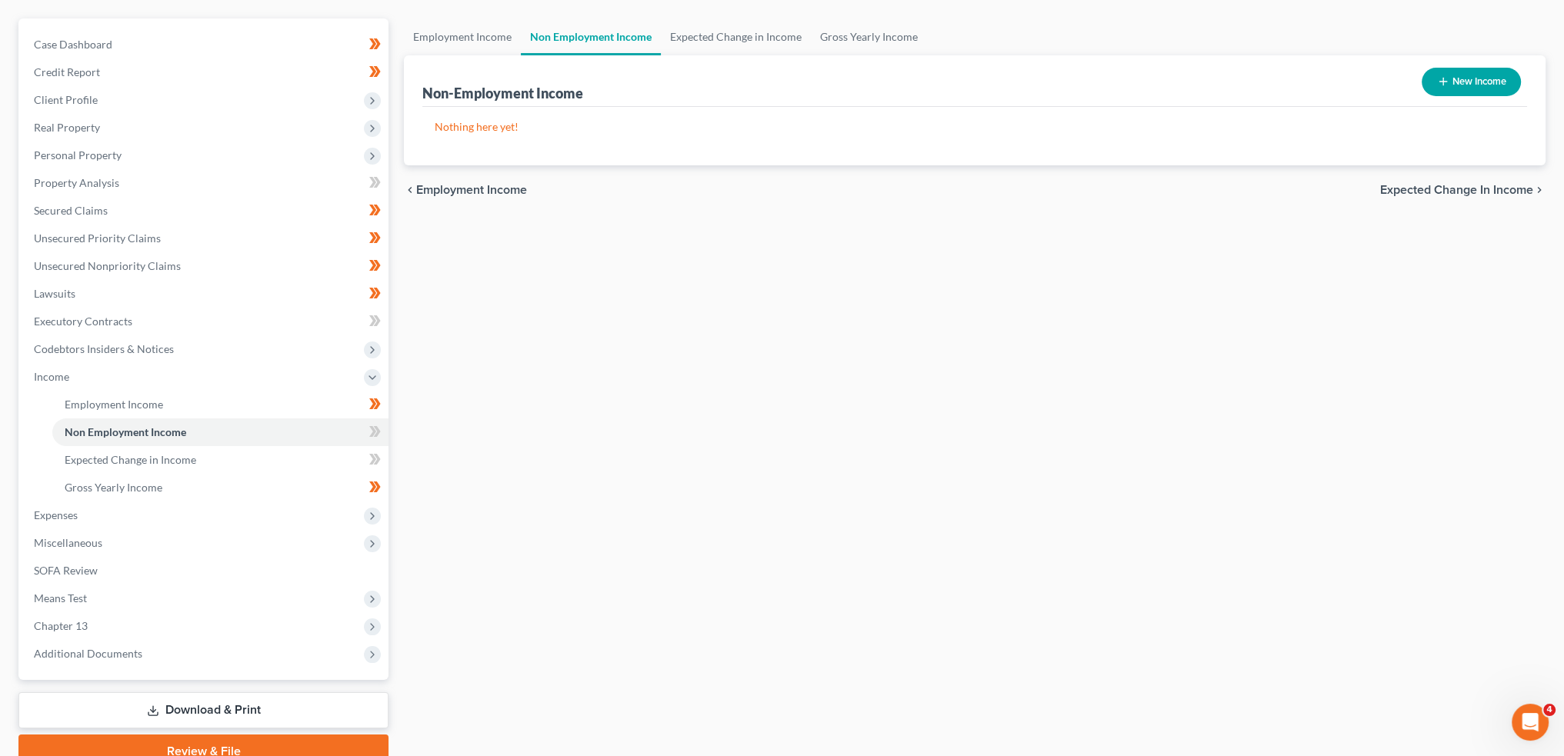
scroll to position [199, 0]
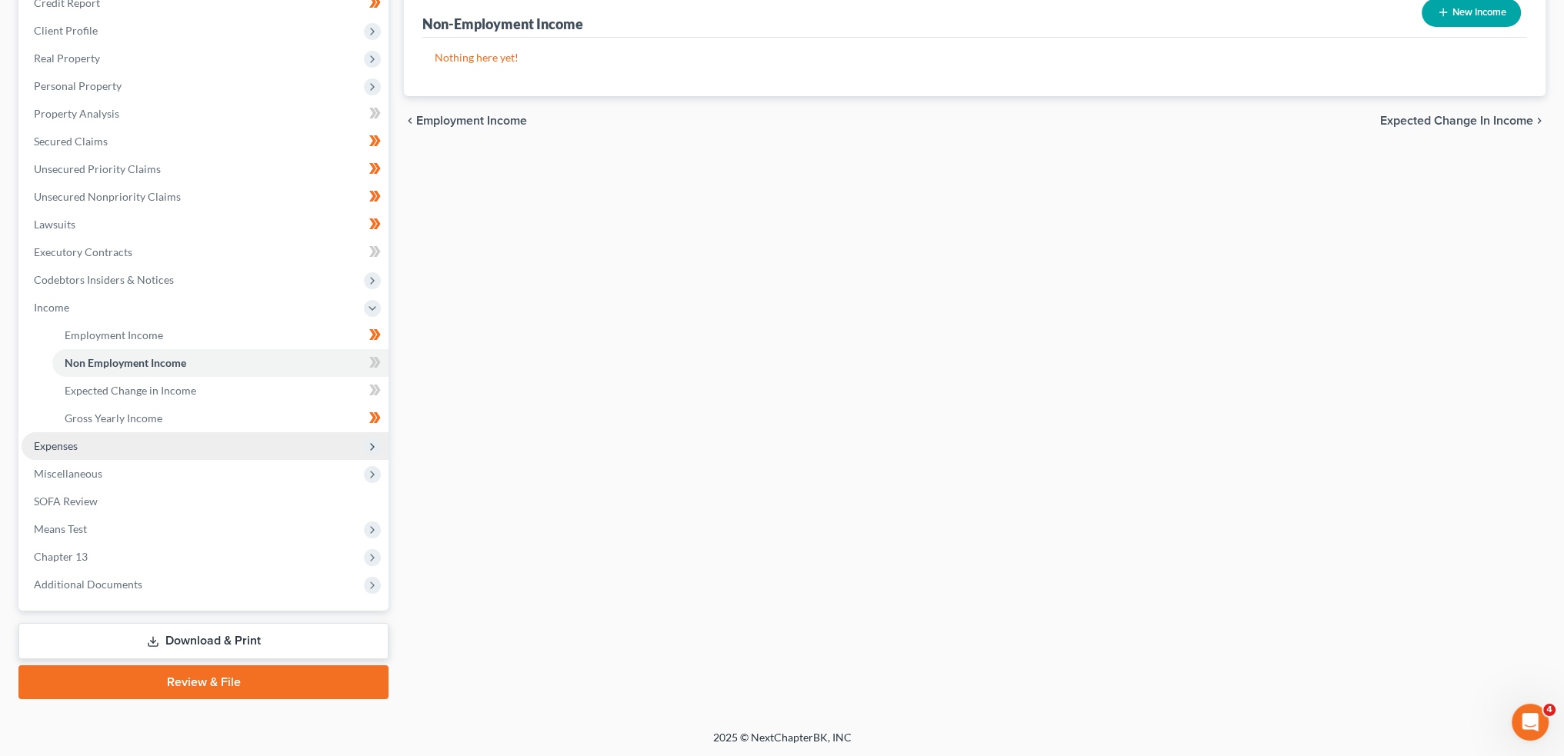
click at [105, 443] on span "Expenses" at bounding box center [205, 446] width 367 height 28
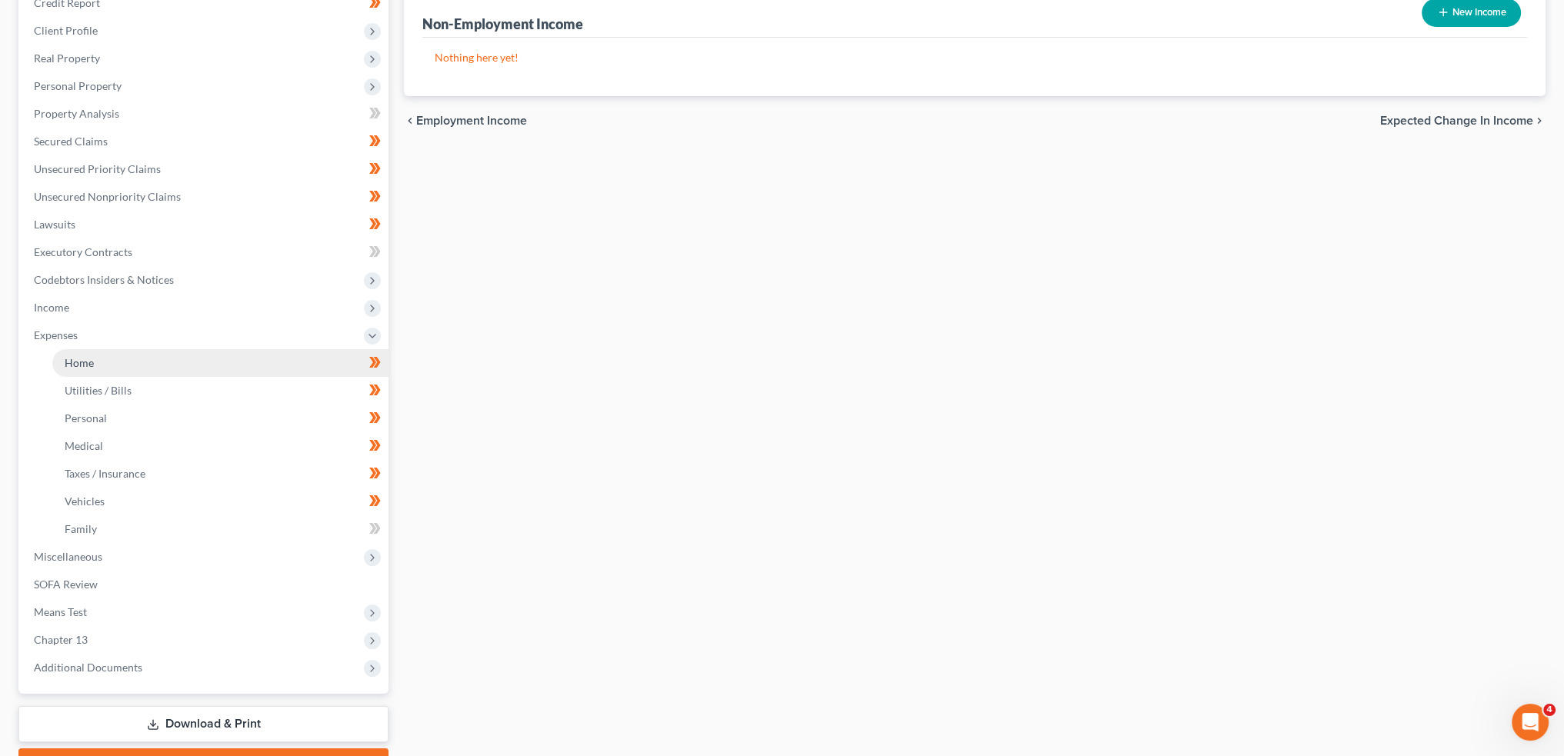
click at [100, 356] on link "Home" at bounding box center [220, 363] width 336 height 28
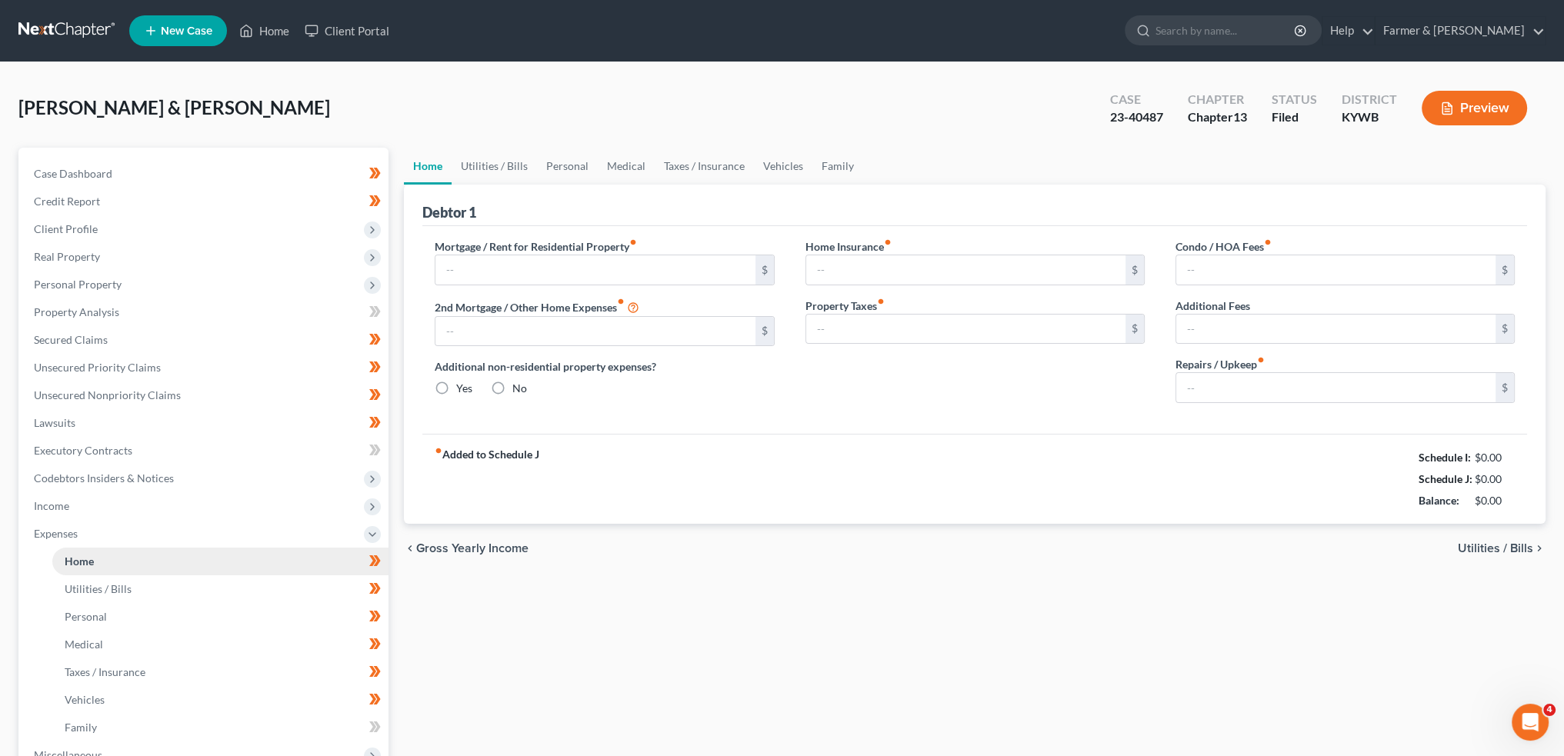
type input "510.00"
type input "0.00"
radio input "true"
type input "0.00"
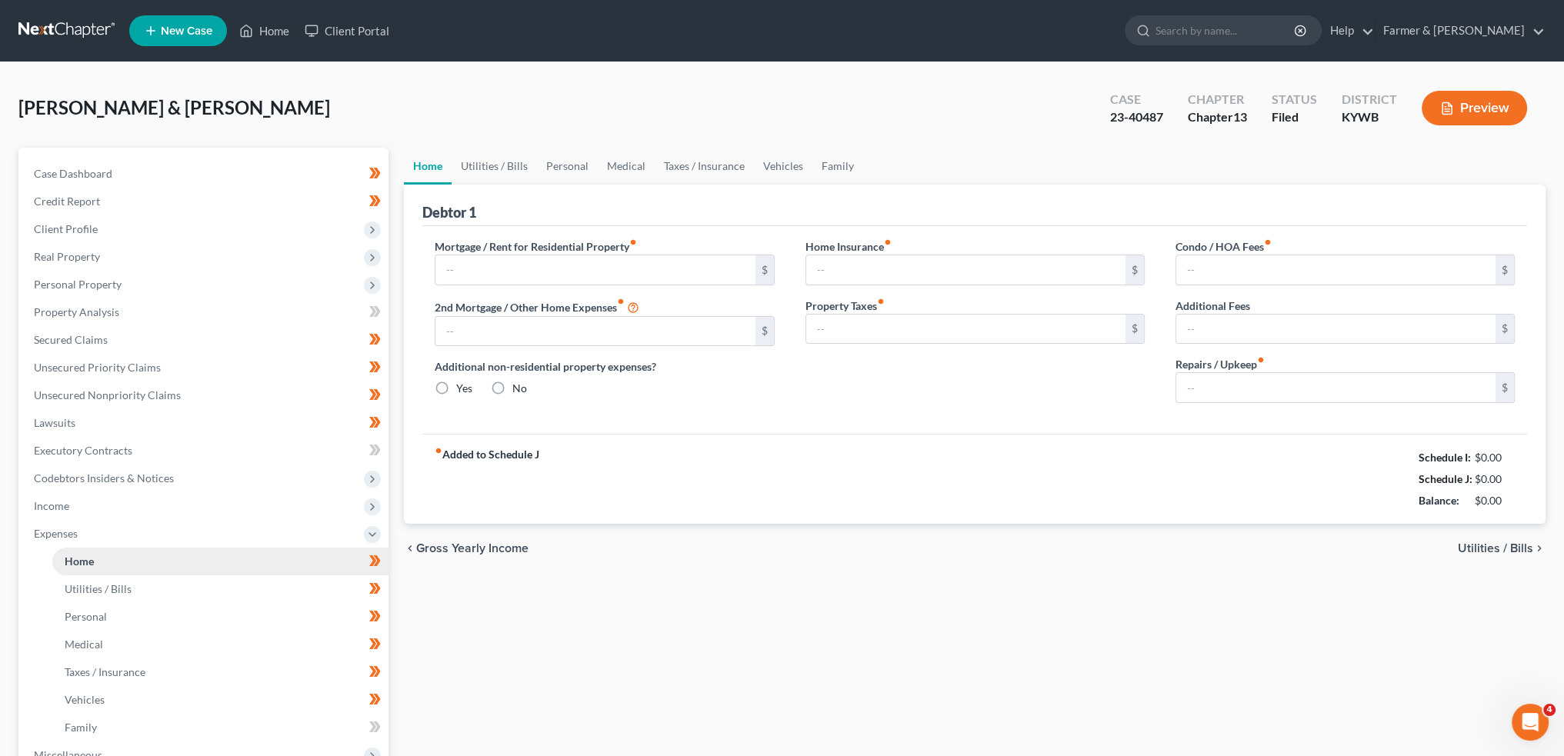
type input "0.00"
type input "50.00"
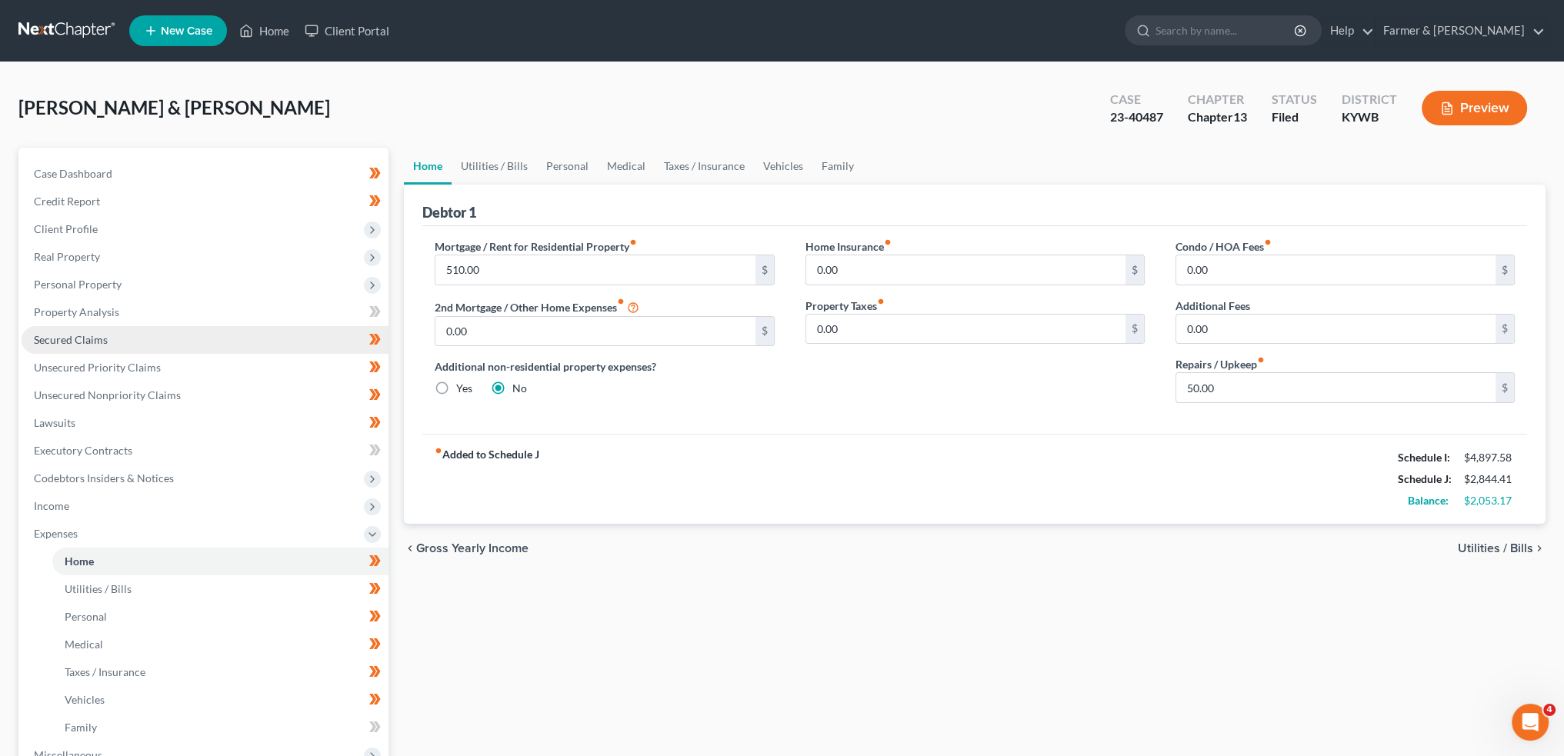
click at [69, 339] on span "Secured Claims" at bounding box center [71, 339] width 74 height 13
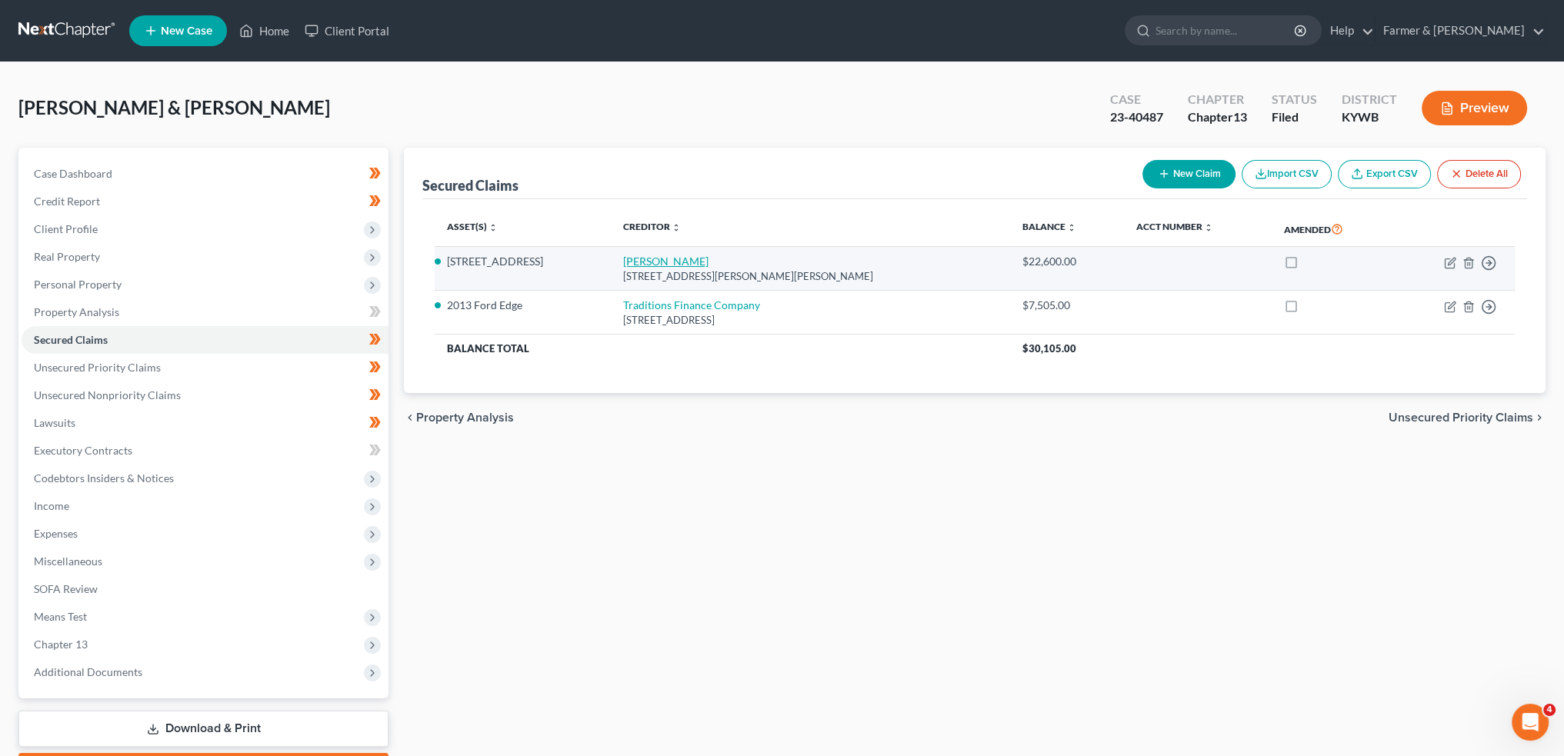
click at [671, 263] on link "[PERSON_NAME]" at bounding box center [665, 261] width 85 height 13
select select "18"
select select "3"
select select "4"
select select "2"
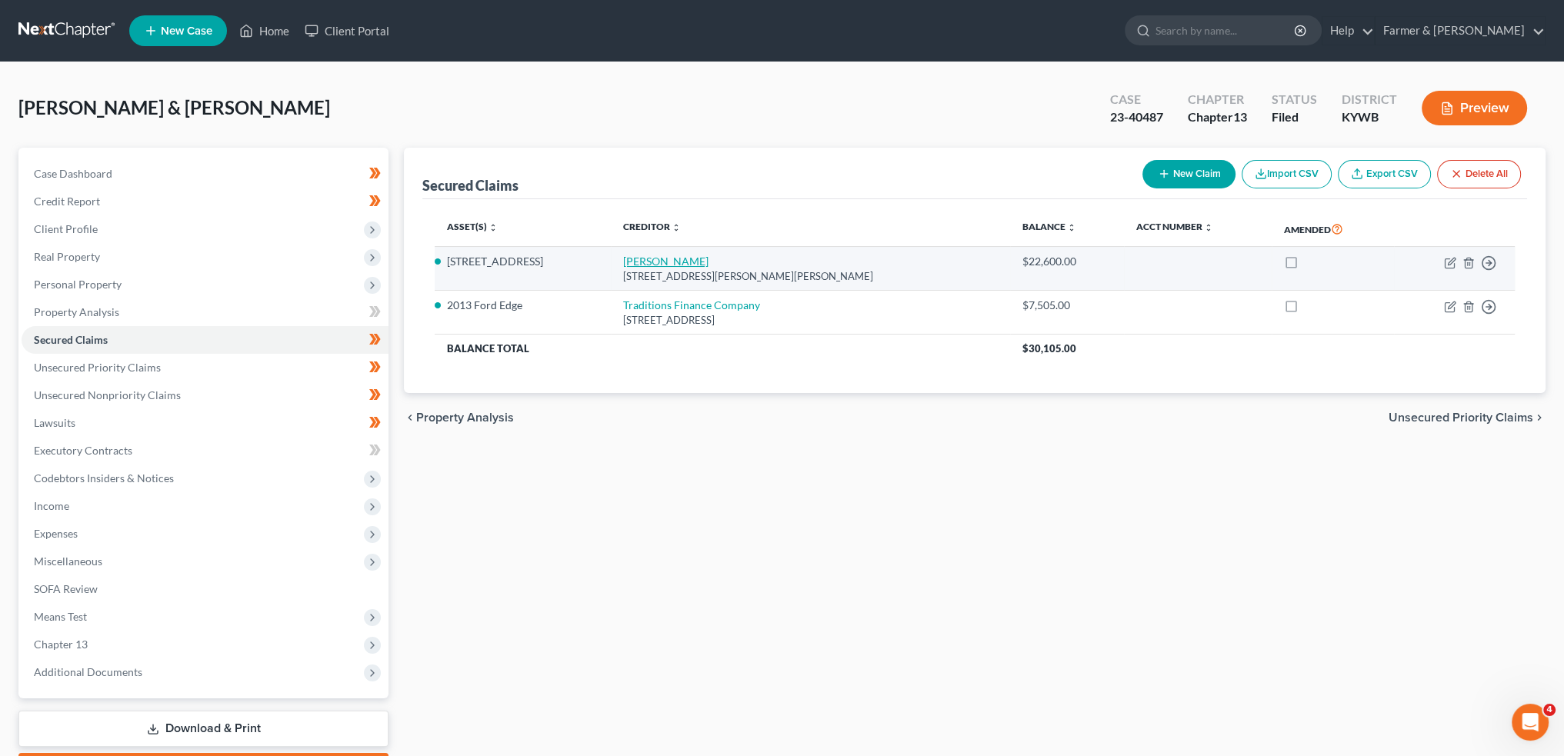
select select "0"
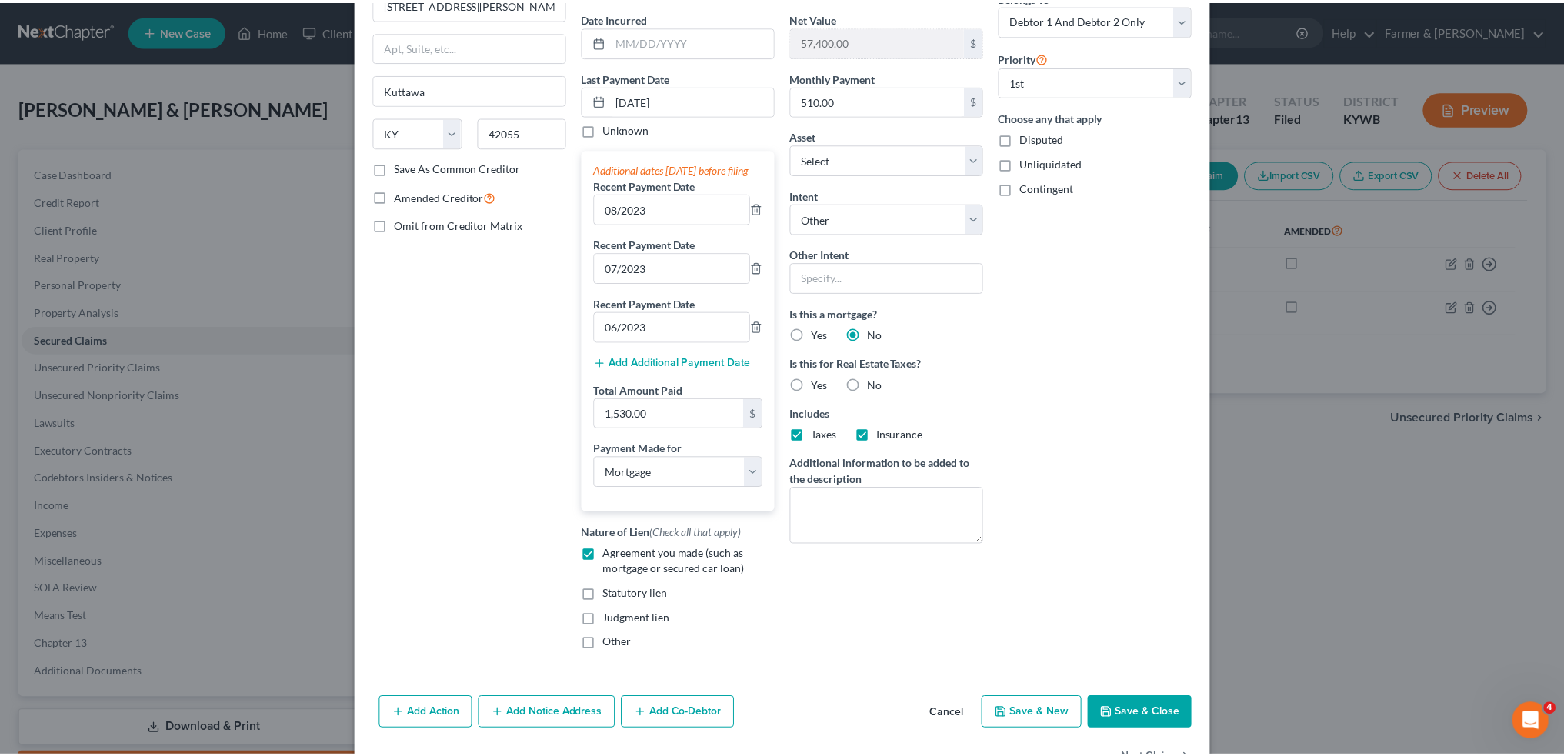
scroll to position [203, 0]
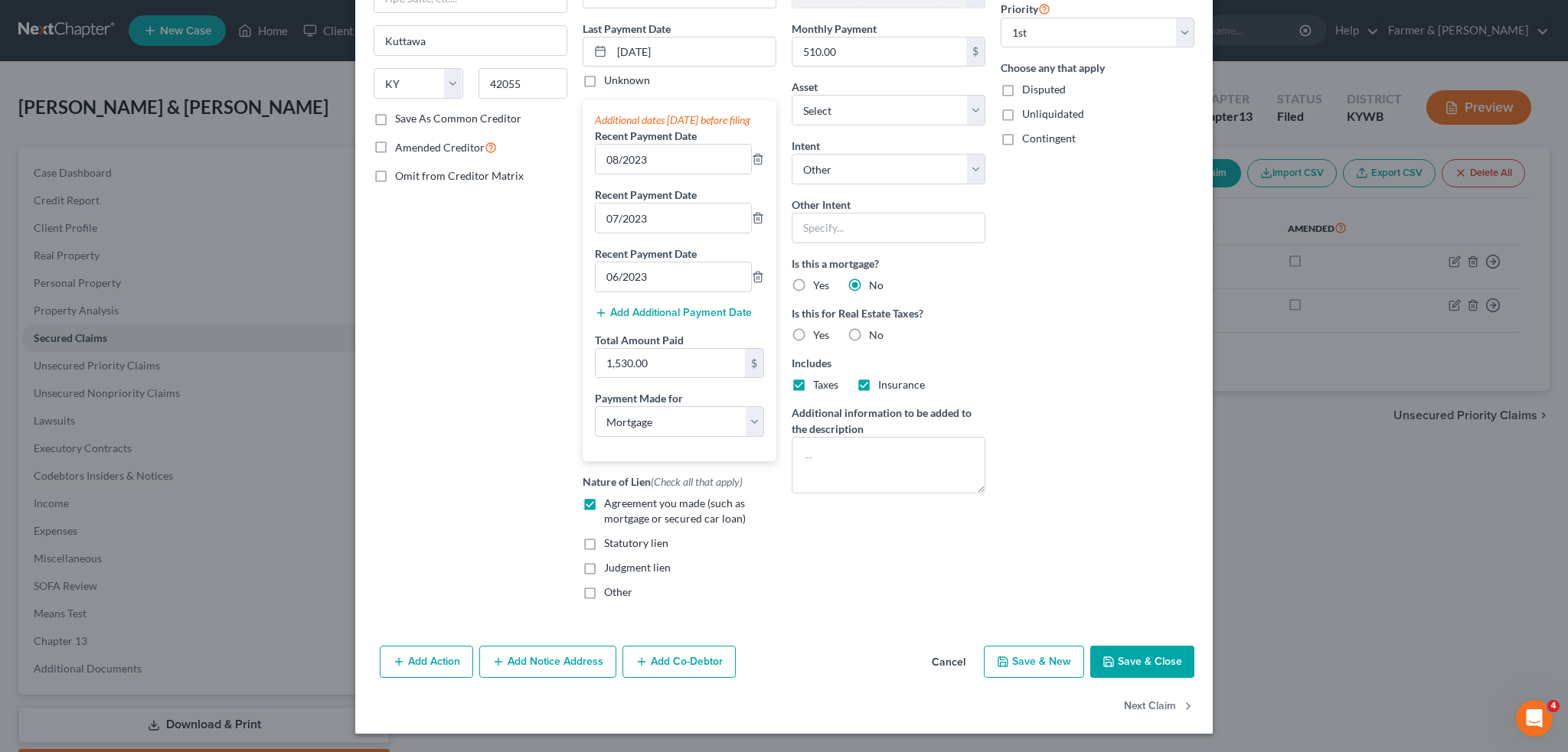
click at [813, 278] on label "Yes" at bounding box center [821, 284] width 16 height 15
click at [819, 278] on input "Yes" at bounding box center [824, 282] width 10 height 10
radio input "true"
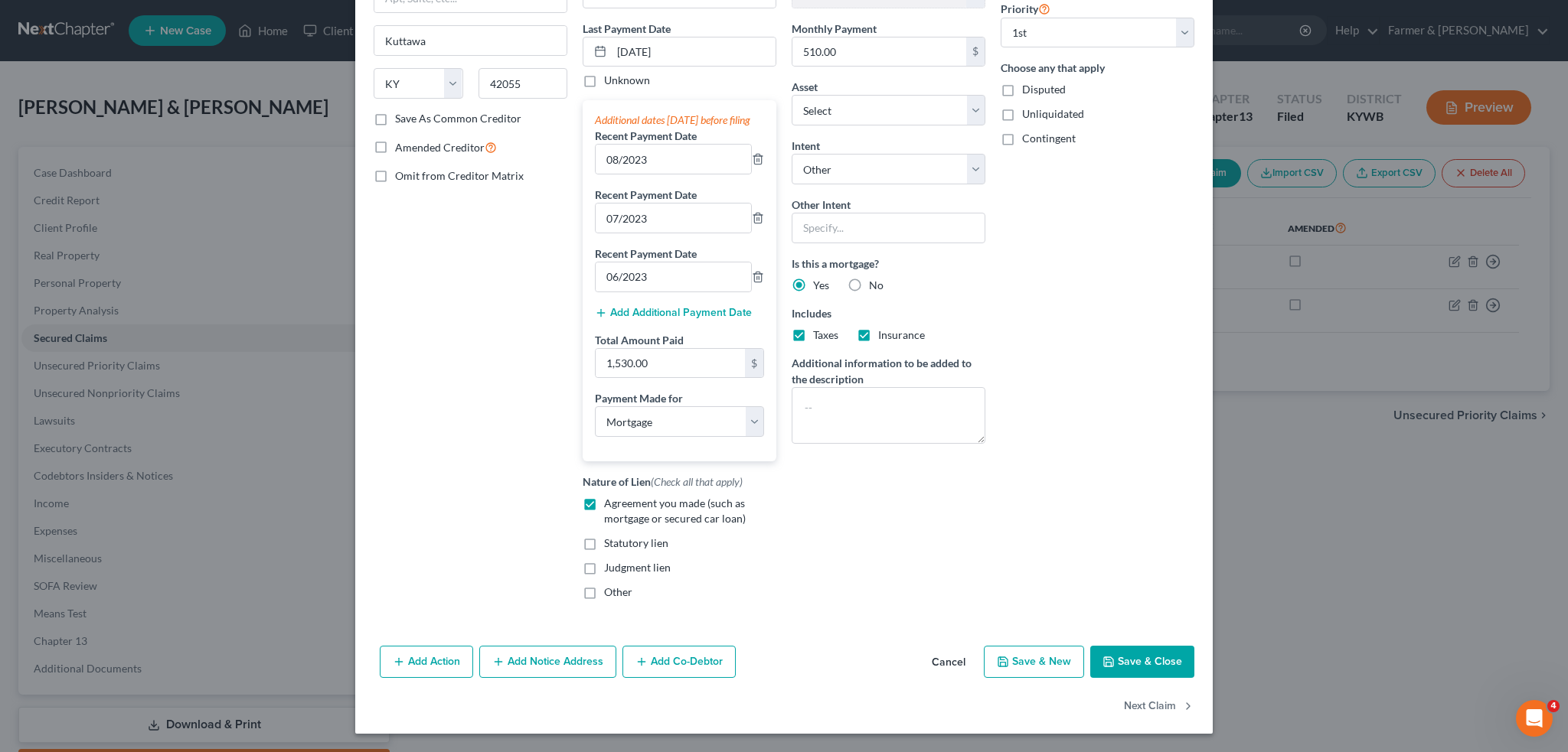
click at [1139, 663] on button "Save & Close" at bounding box center [1142, 661] width 104 height 32
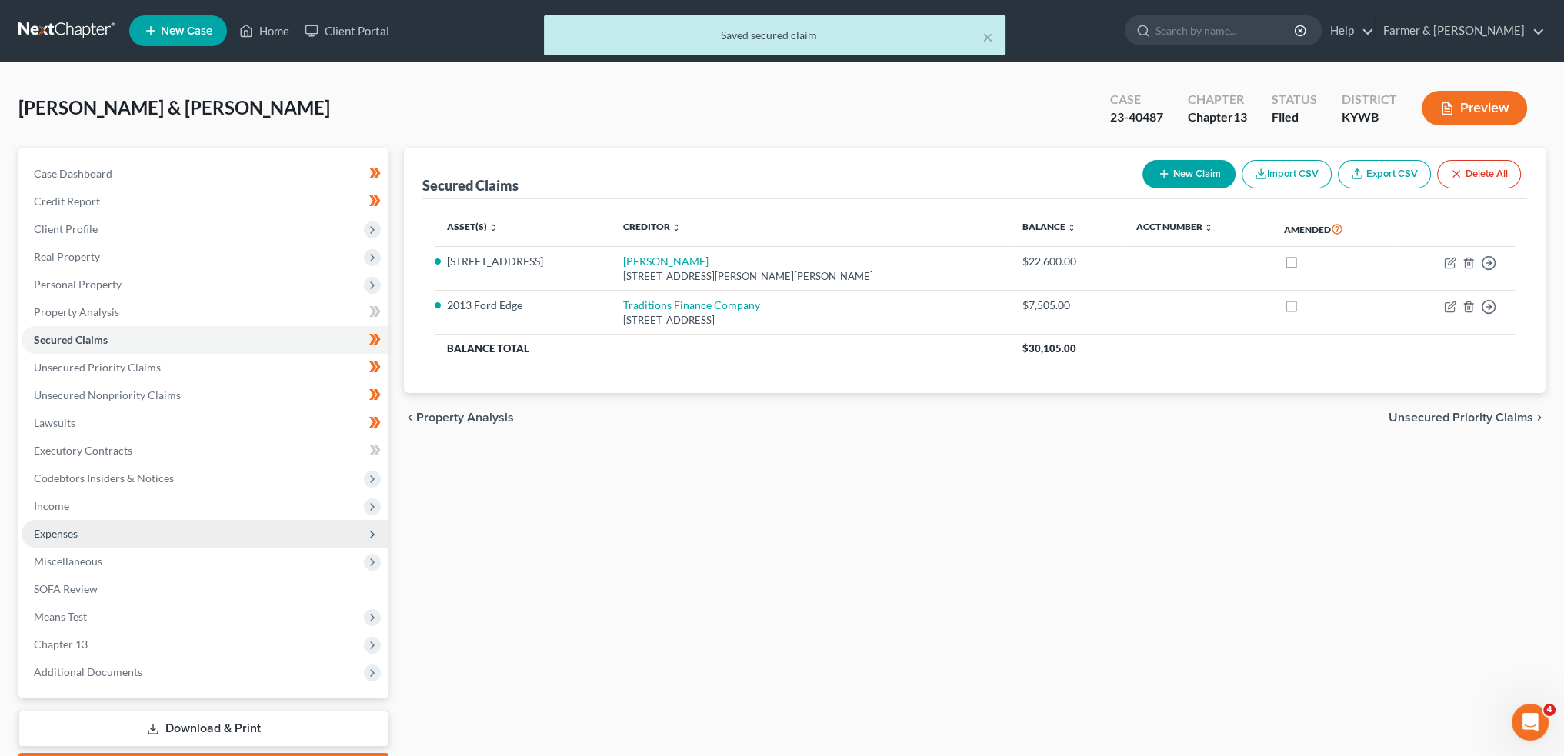
click at [94, 538] on span "Expenses" at bounding box center [205, 534] width 367 height 28
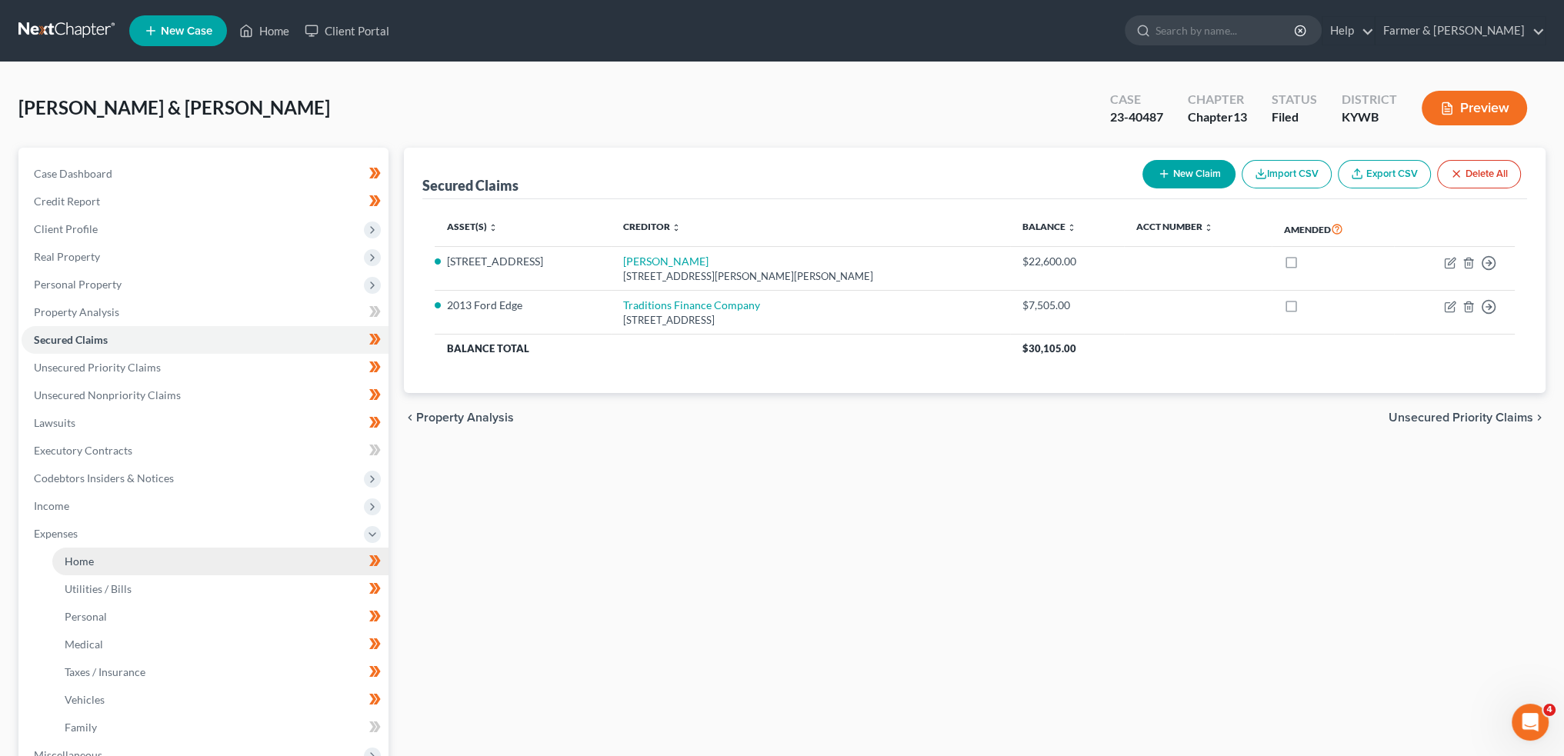
click at [105, 564] on link "Home" at bounding box center [220, 562] width 336 height 28
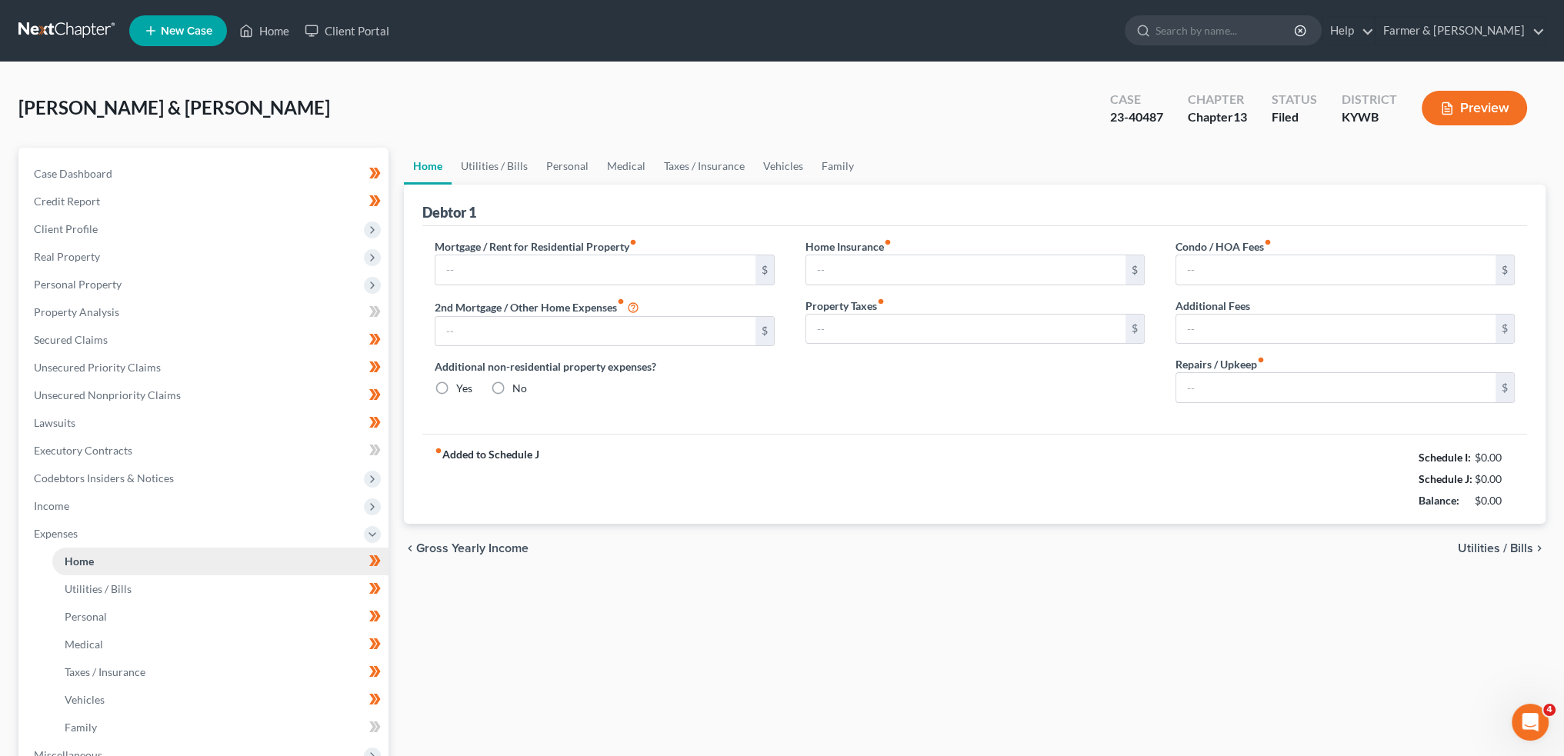
type input "510.00"
type input "0.00"
radio input "true"
type input "0.00"
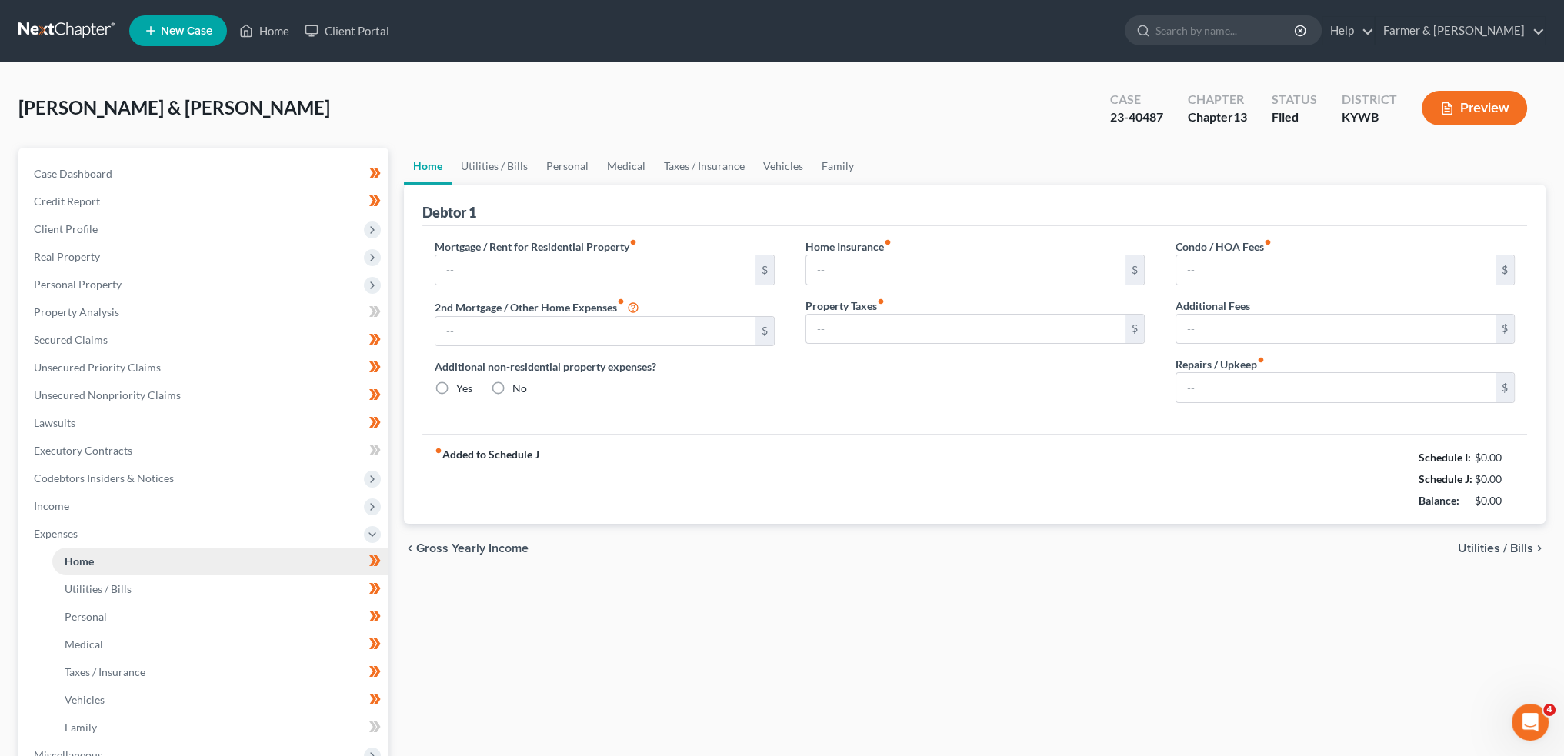
type input "0.00"
click at [1260, 396] on input "50.00" at bounding box center [1336, 387] width 319 height 29
type input "100.00"
click at [519, 269] on input "510.00" at bounding box center [595, 269] width 319 height 29
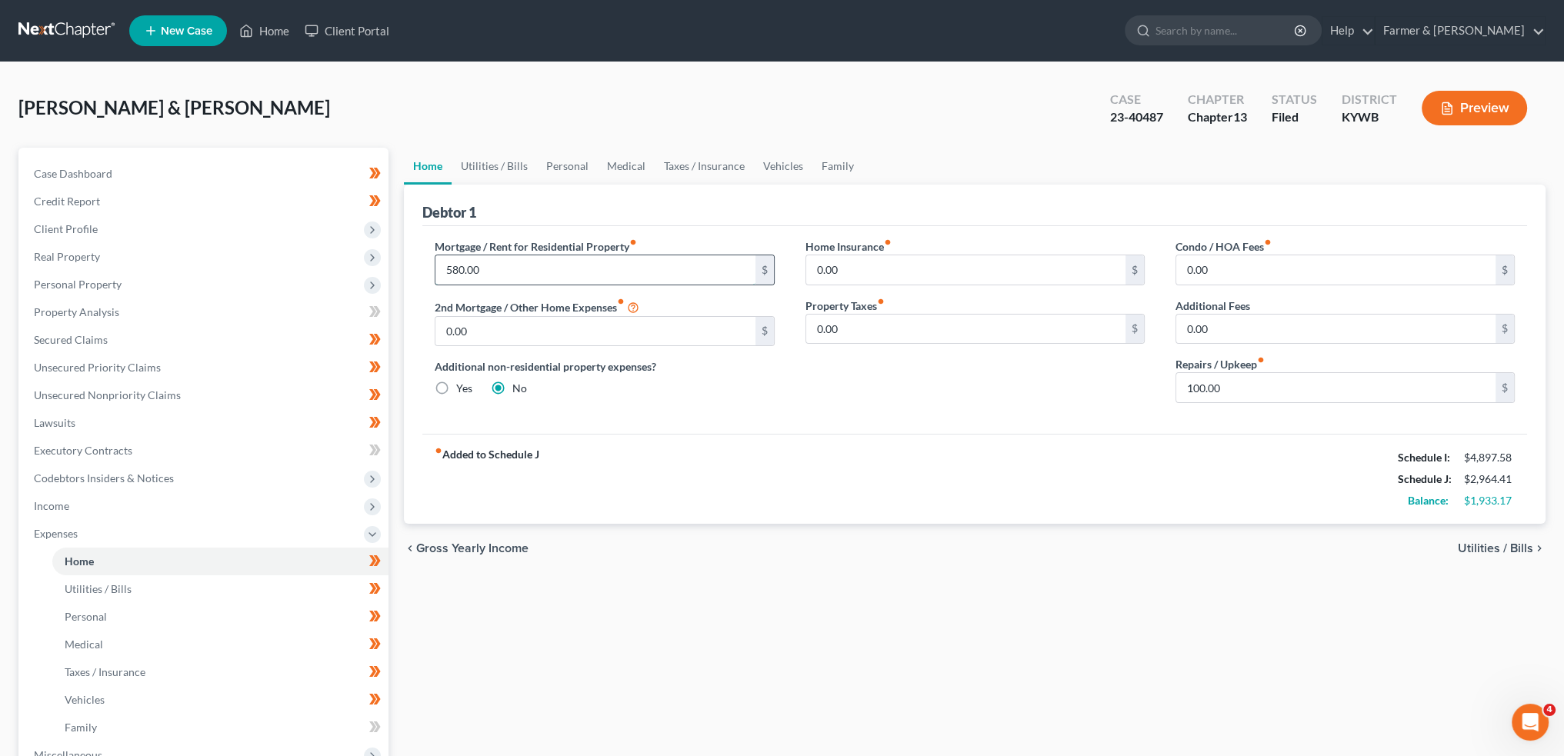
type input "580.00"
click at [497, 155] on link "Utilities / Bills" at bounding box center [494, 166] width 85 height 37
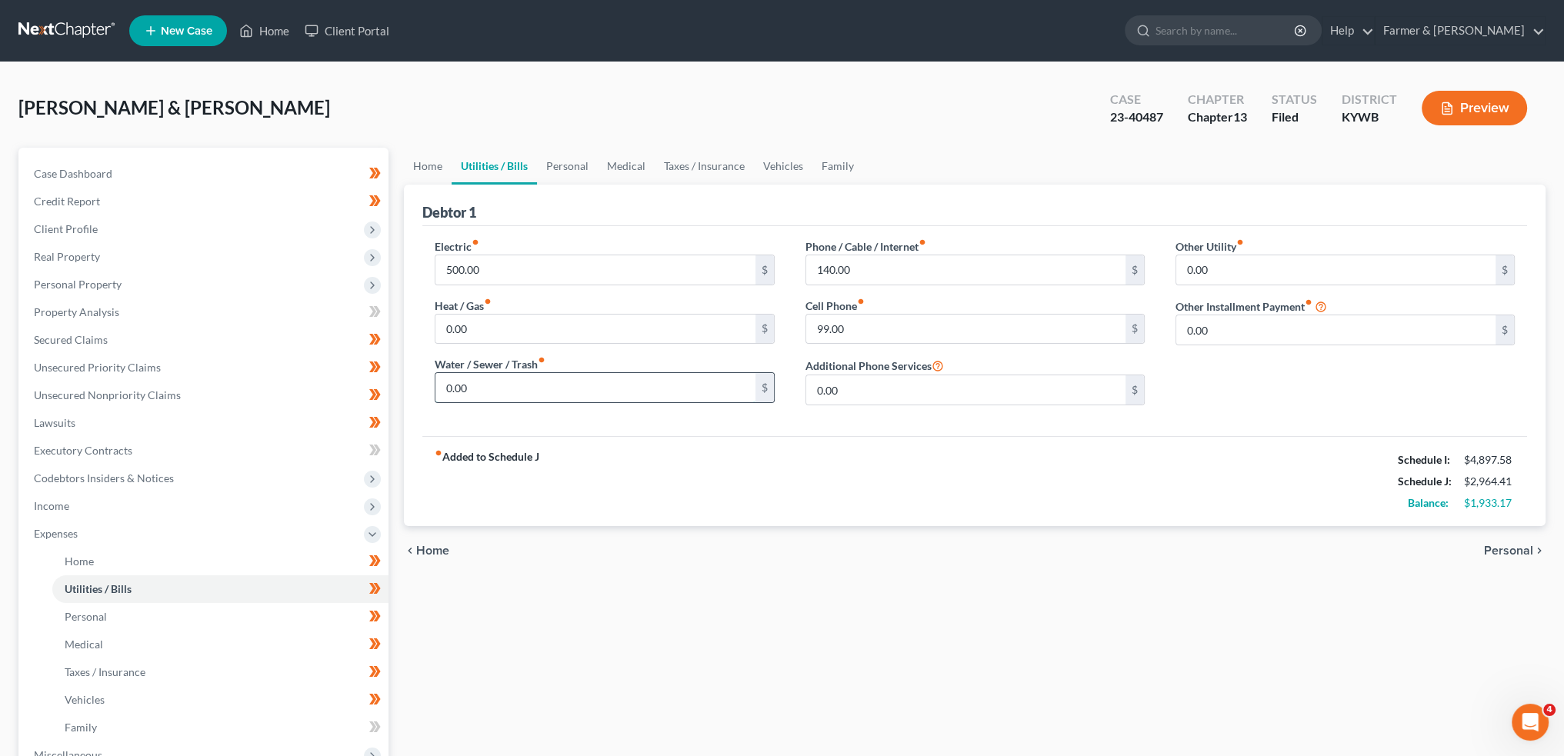
drag, startPoint x: 511, startPoint y: 387, endPoint x: 510, endPoint y: 298, distance: 89.3
click at [510, 387] on input "0.00" at bounding box center [595, 387] width 319 height 29
click at [507, 261] on input "500.00" at bounding box center [595, 269] width 319 height 29
type input "440.00"
type input "125.00"
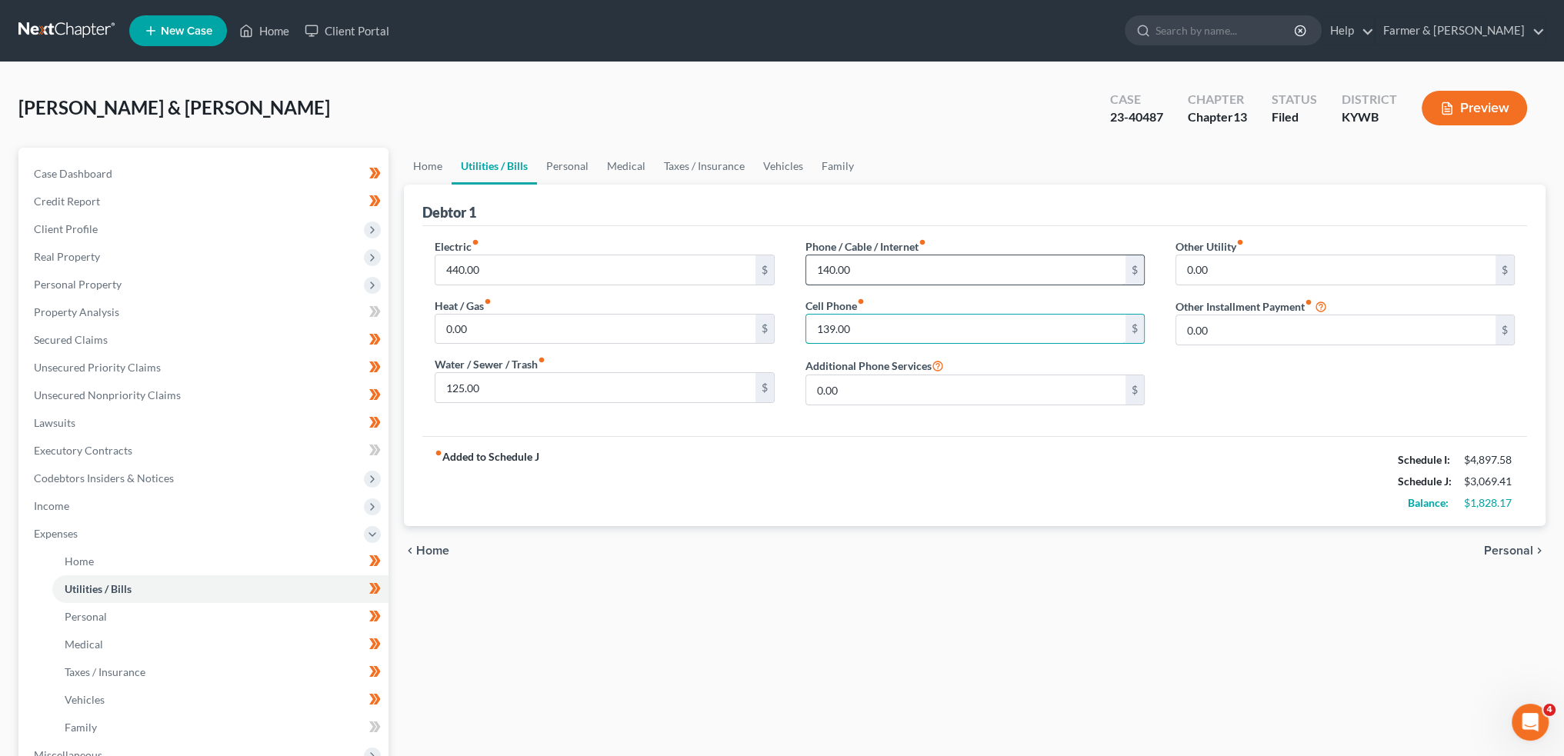
type input "139.00"
click at [923, 261] on input "140.00" at bounding box center [965, 269] width 319 height 29
type input "153.00"
click at [564, 166] on link "Personal" at bounding box center [567, 166] width 61 height 37
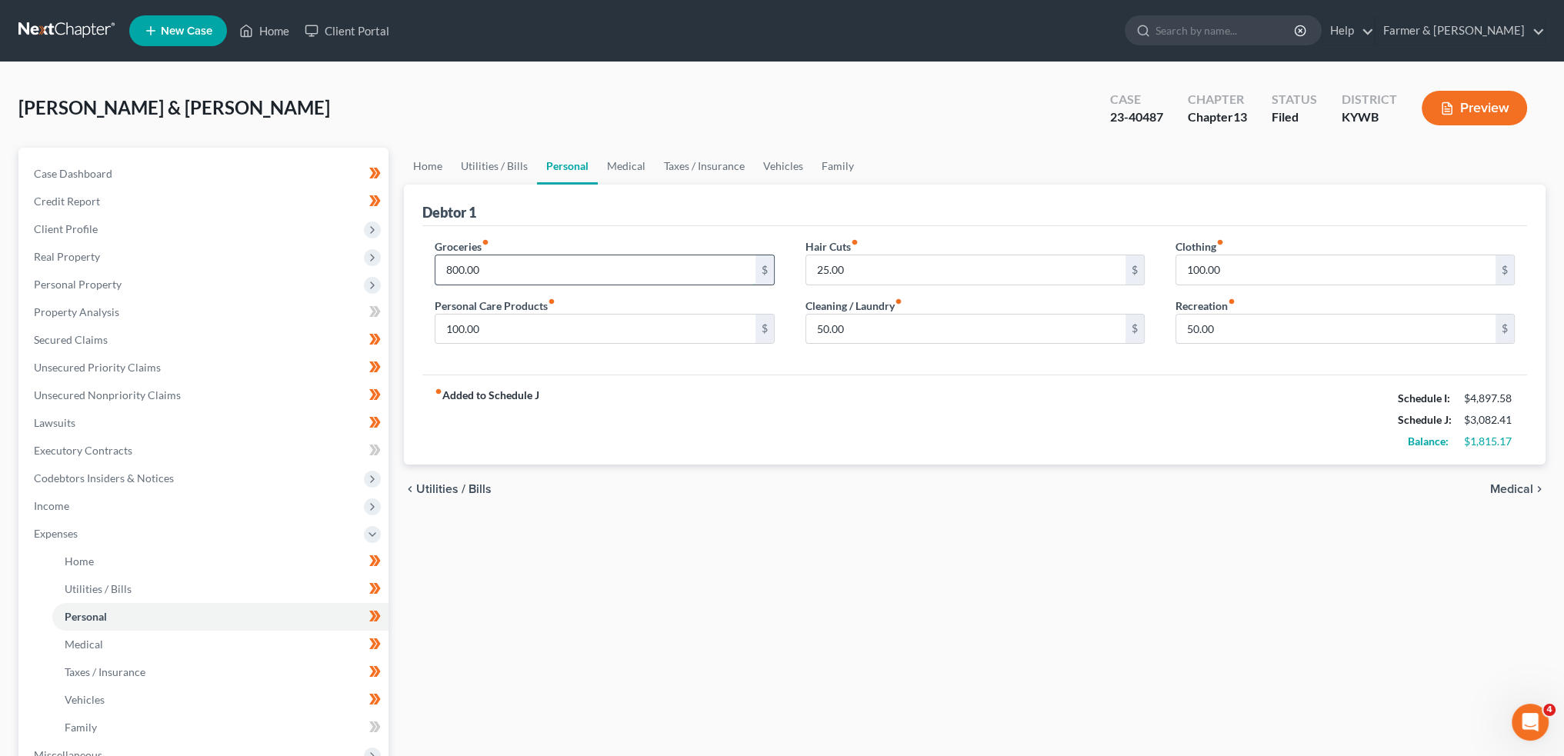
click at [515, 268] on input "800.00" at bounding box center [595, 269] width 319 height 29
type input "1,100.00"
type input "200.00"
type input "0.00"
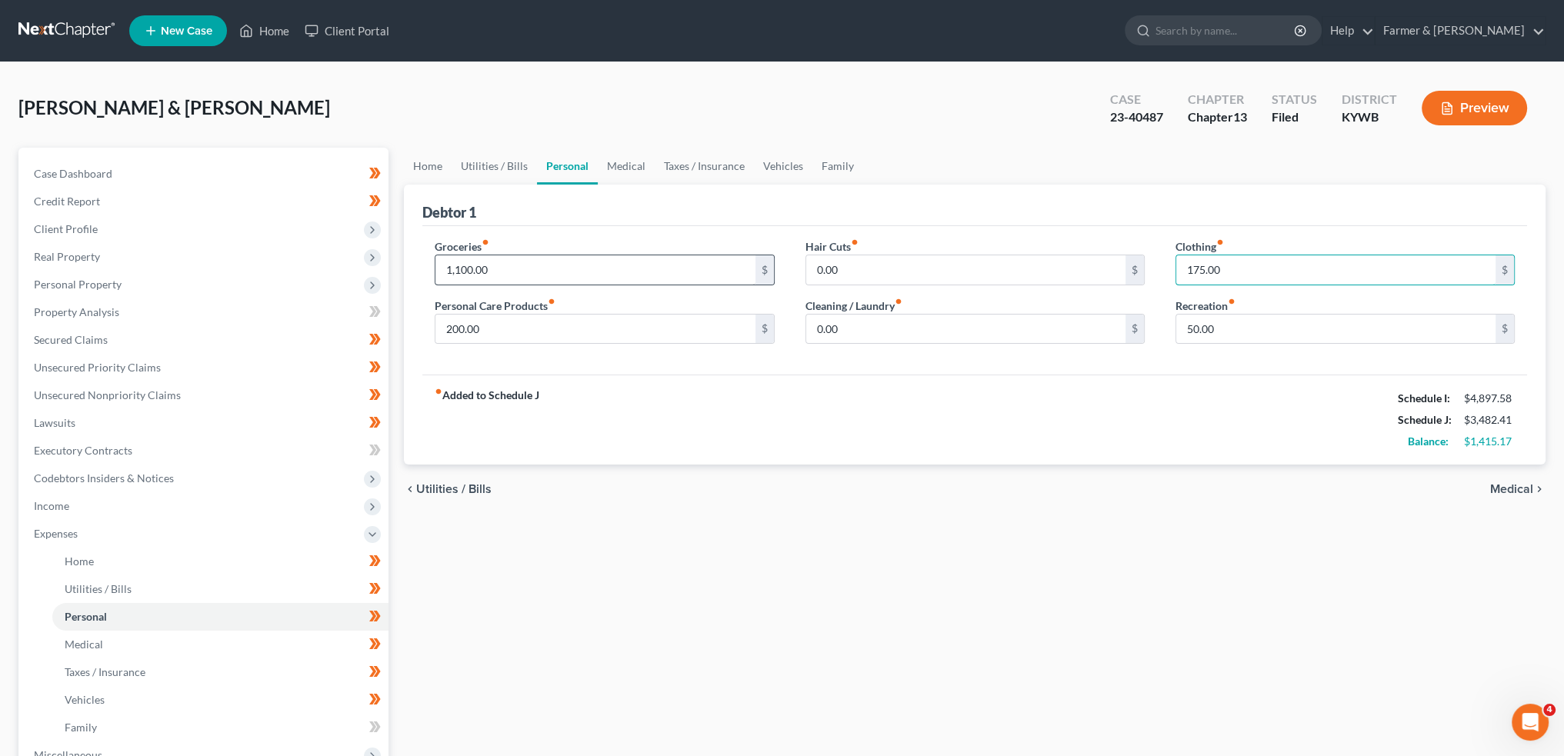
type input "175.00"
type input "100.00"
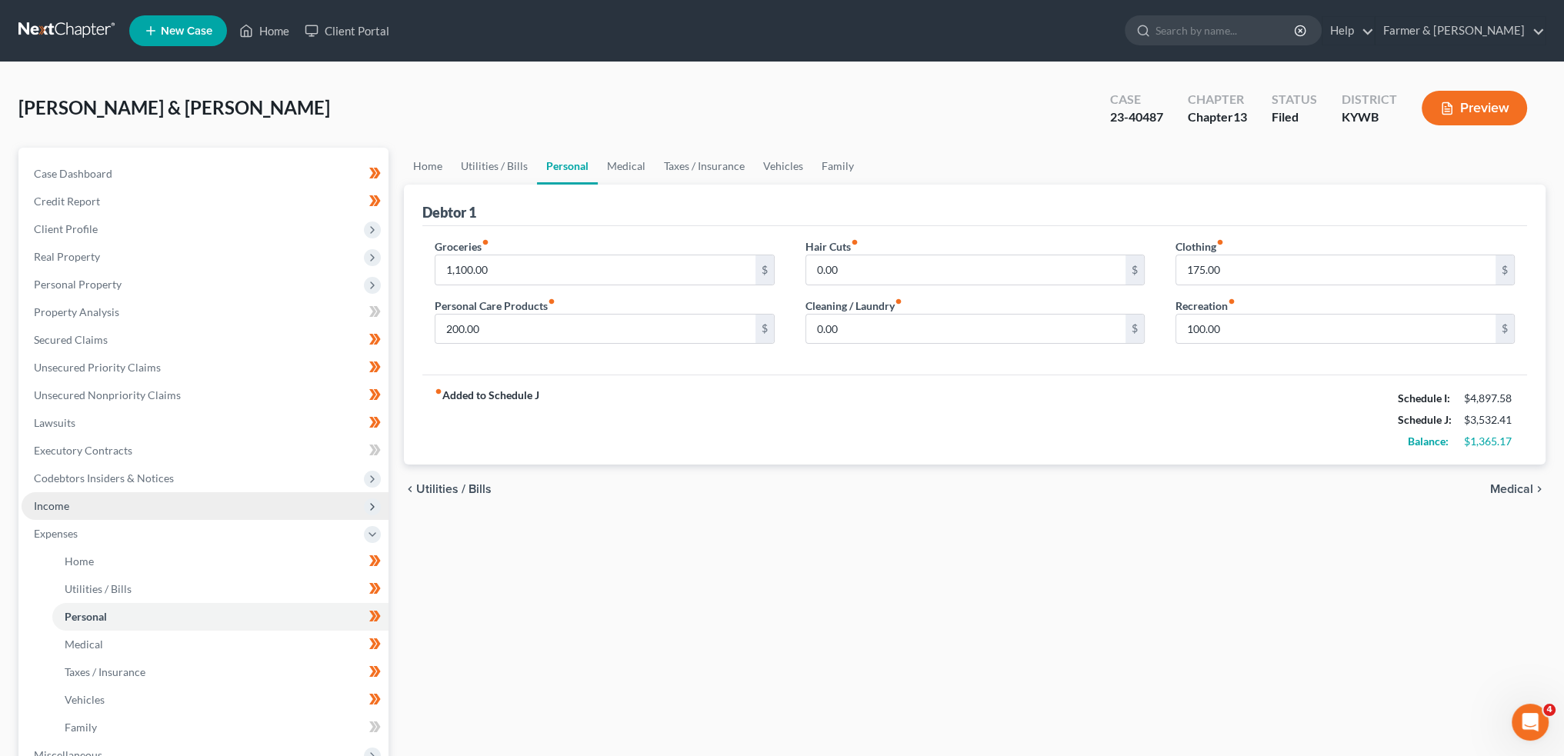
click at [92, 499] on span "Income" at bounding box center [205, 506] width 367 height 28
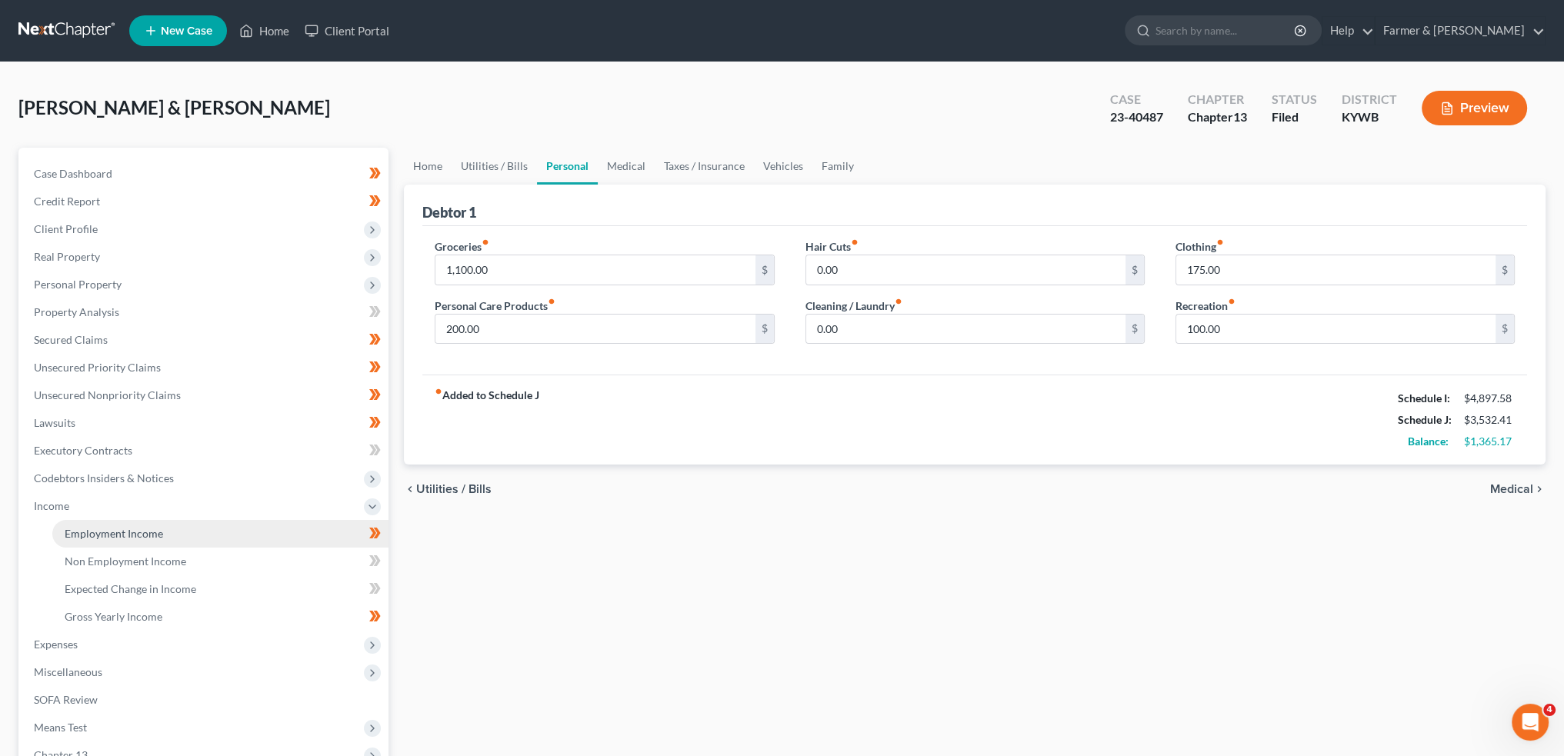
click at [92, 532] on span "Employment Income" at bounding box center [114, 533] width 98 height 13
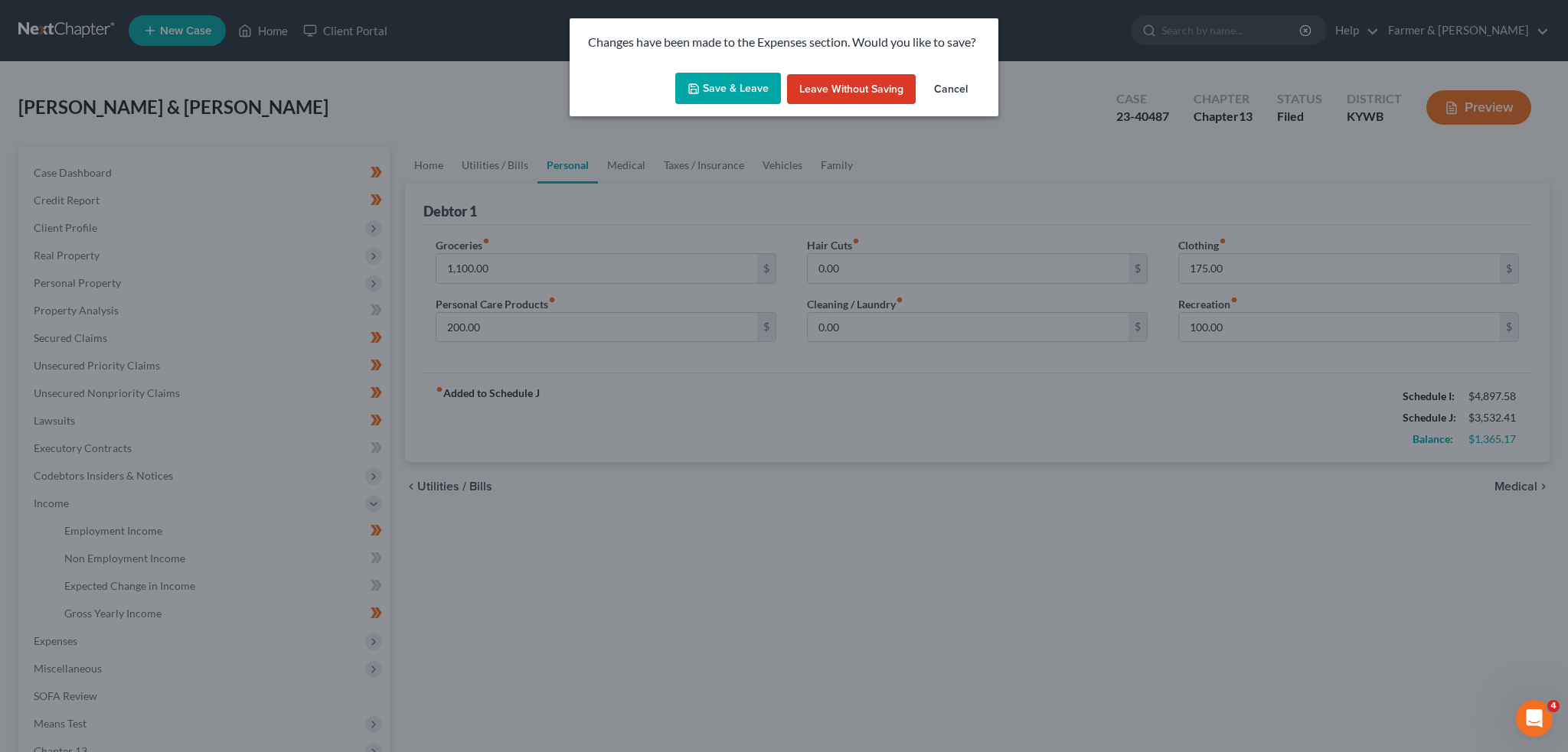
click at [705, 62] on div "Changes have been made to the Expenses section. Would you like to save?" at bounding box center [784, 42] width 429 height 48
click at [699, 92] on icon "button" at bounding box center [693, 89] width 12 height 12
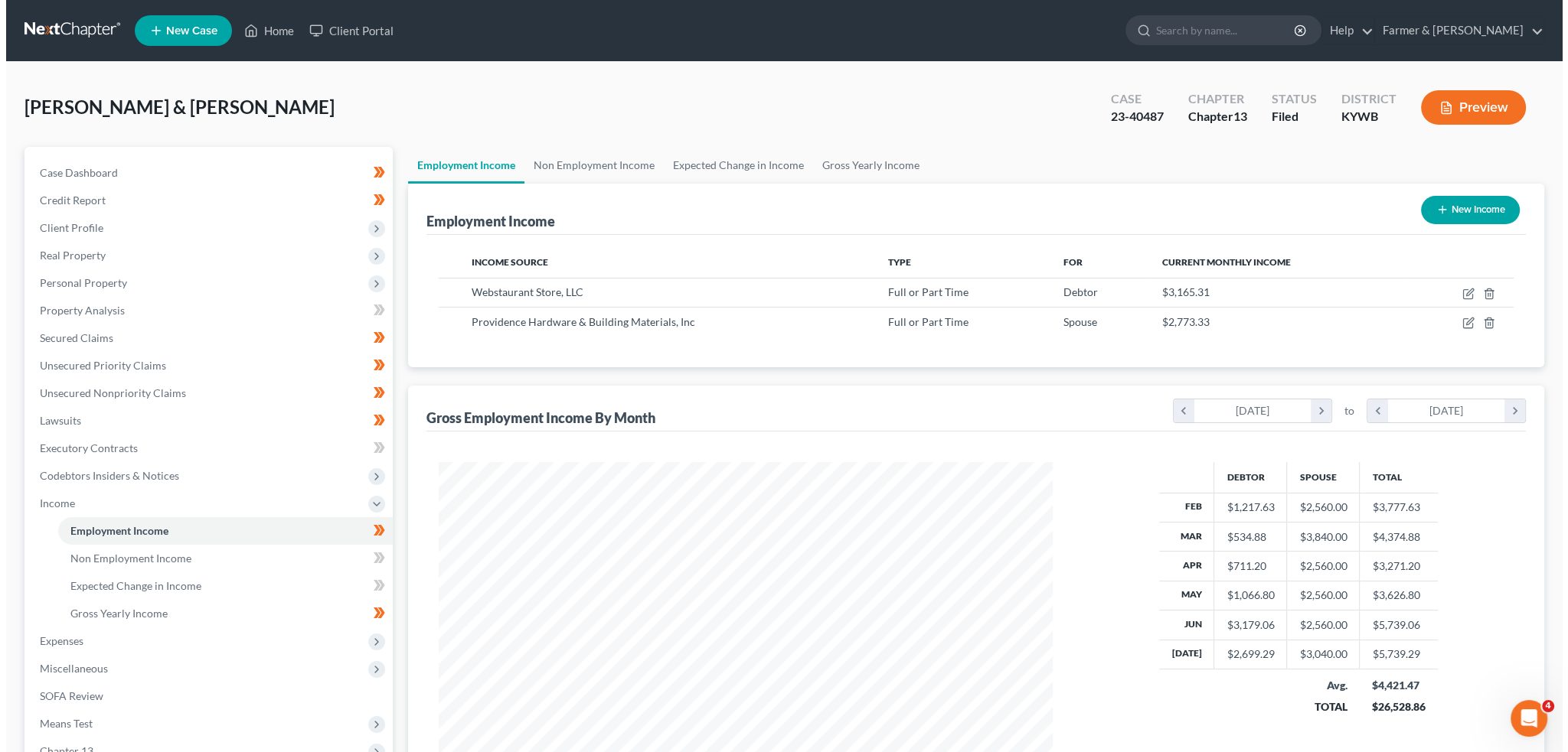
scroll to position [307, 644]
click at [1461, 294] on icon "button" at bounding box center [1463, 291] width 7 height 7
select select "0"
select select "18"
select select "2"
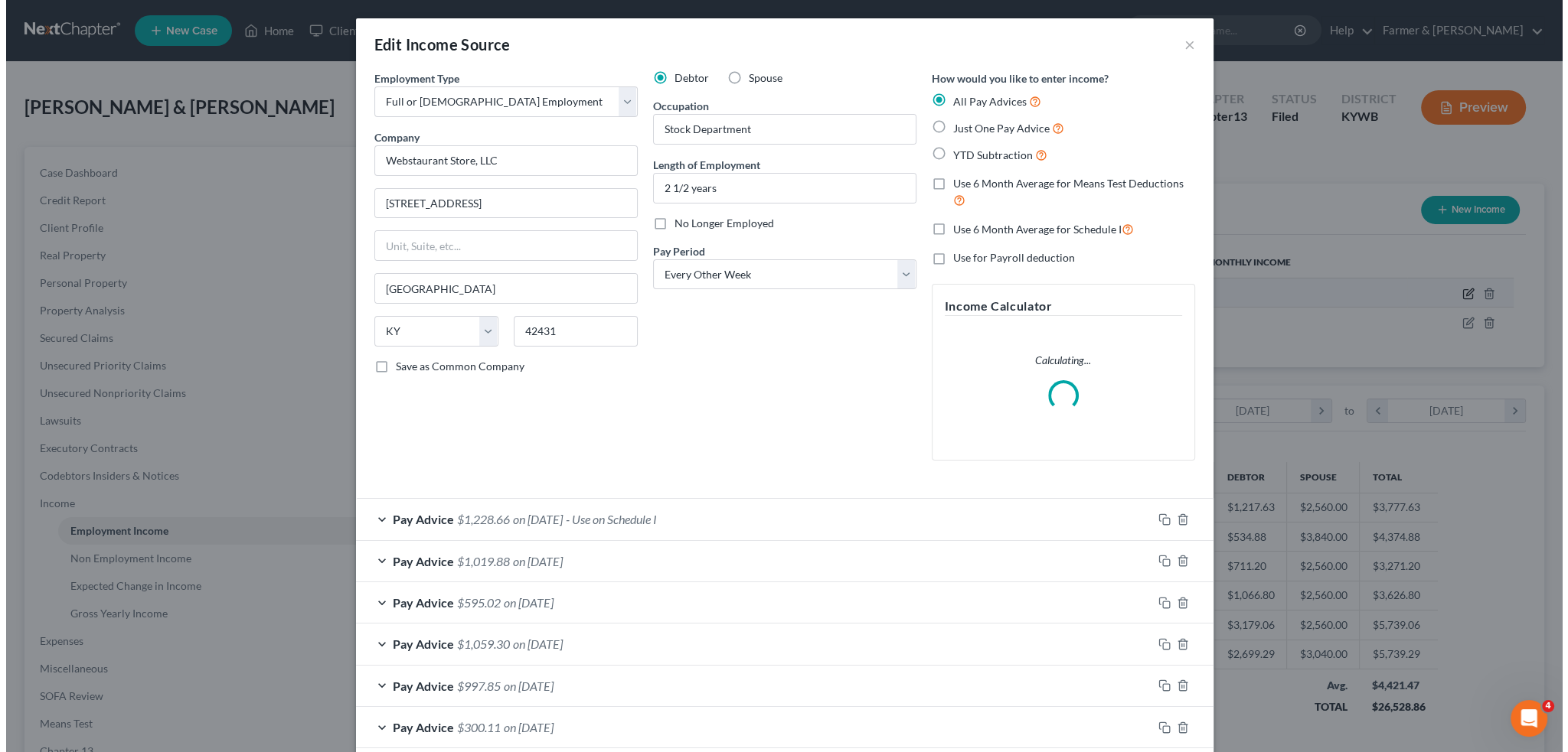
scroll to position [309, 650]
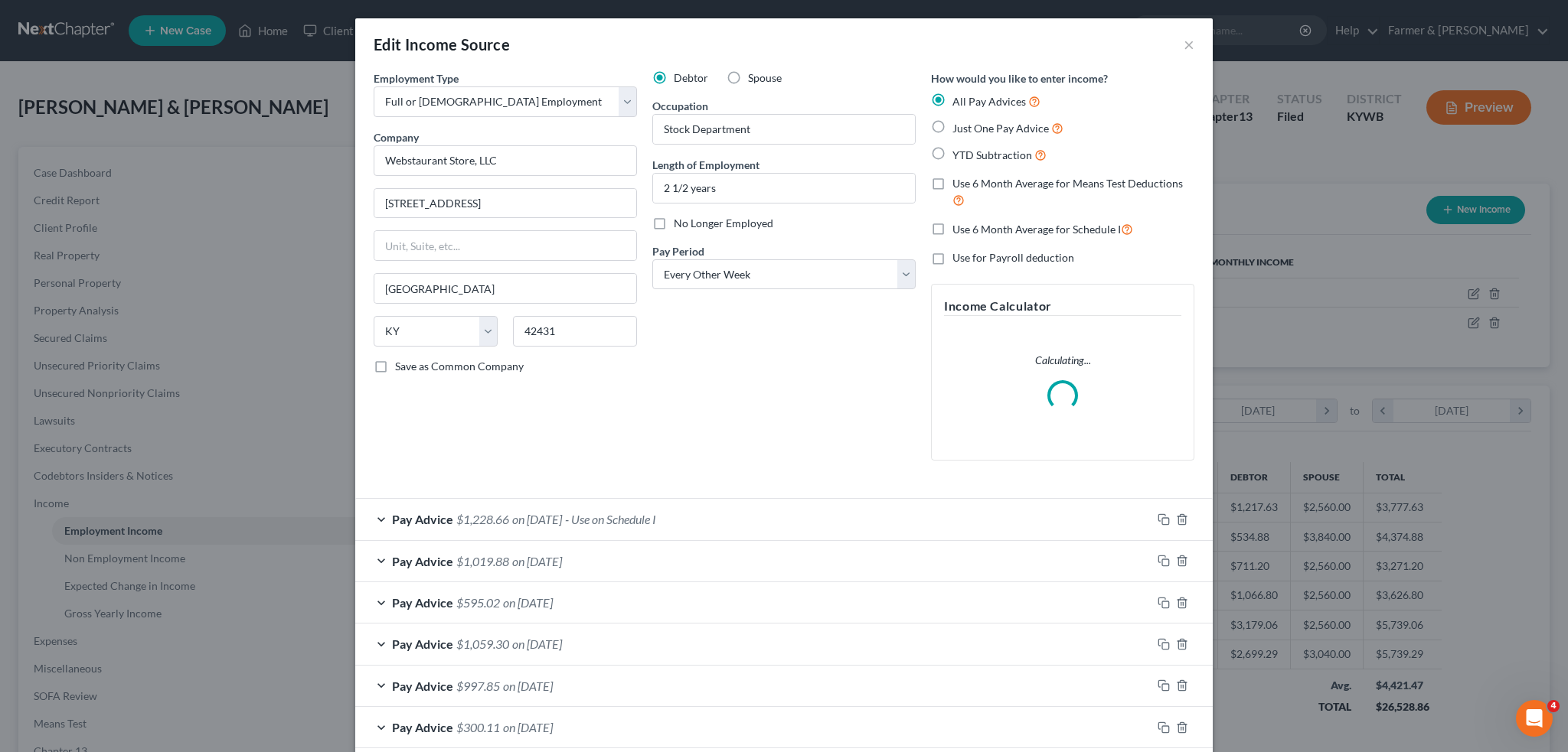
click at [783, 515] on div "Pay Advice $1,228.66 on [DATE] - Use on Schedule I" at bounding box center [753, 519] width 796 height 41
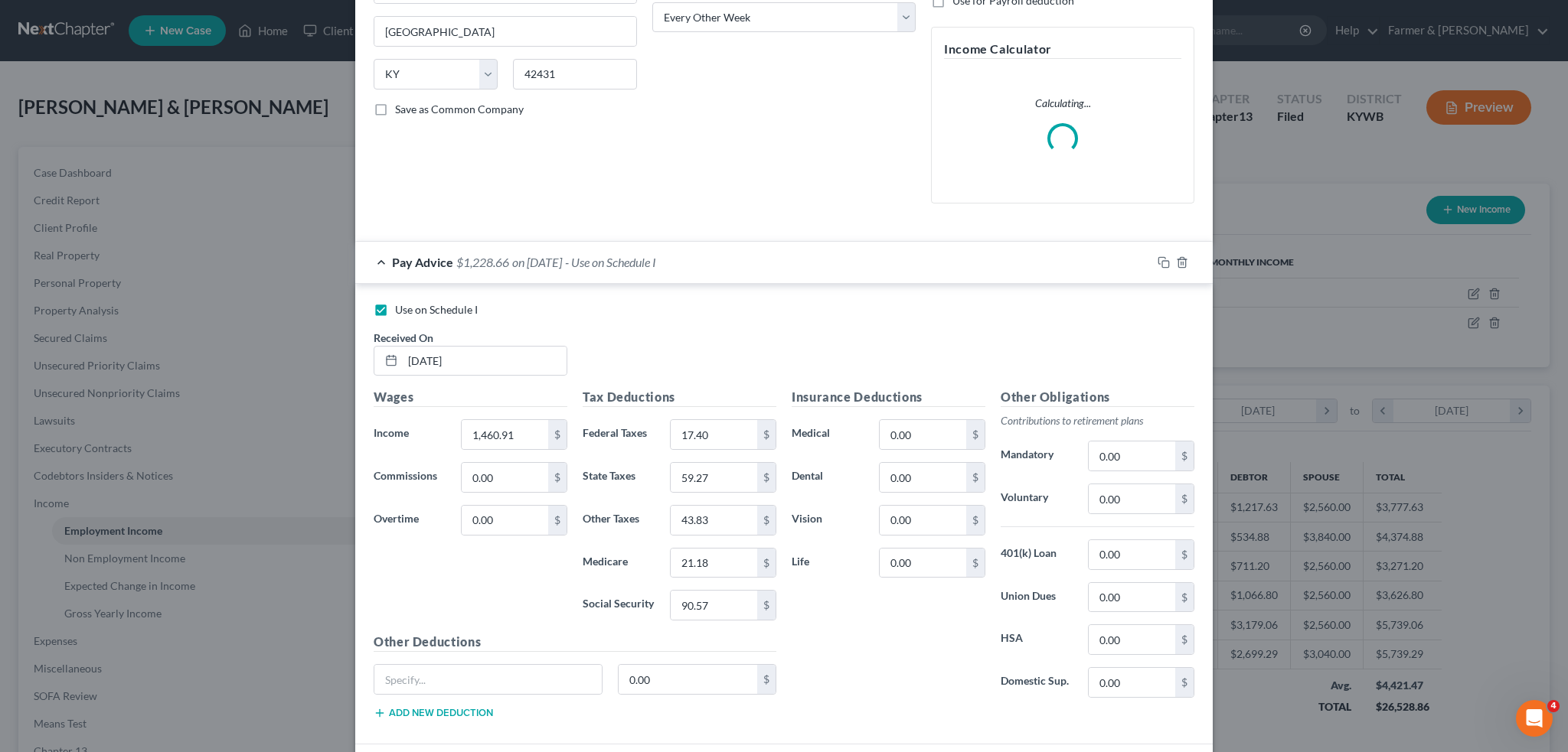
scroll to position [383, 0]
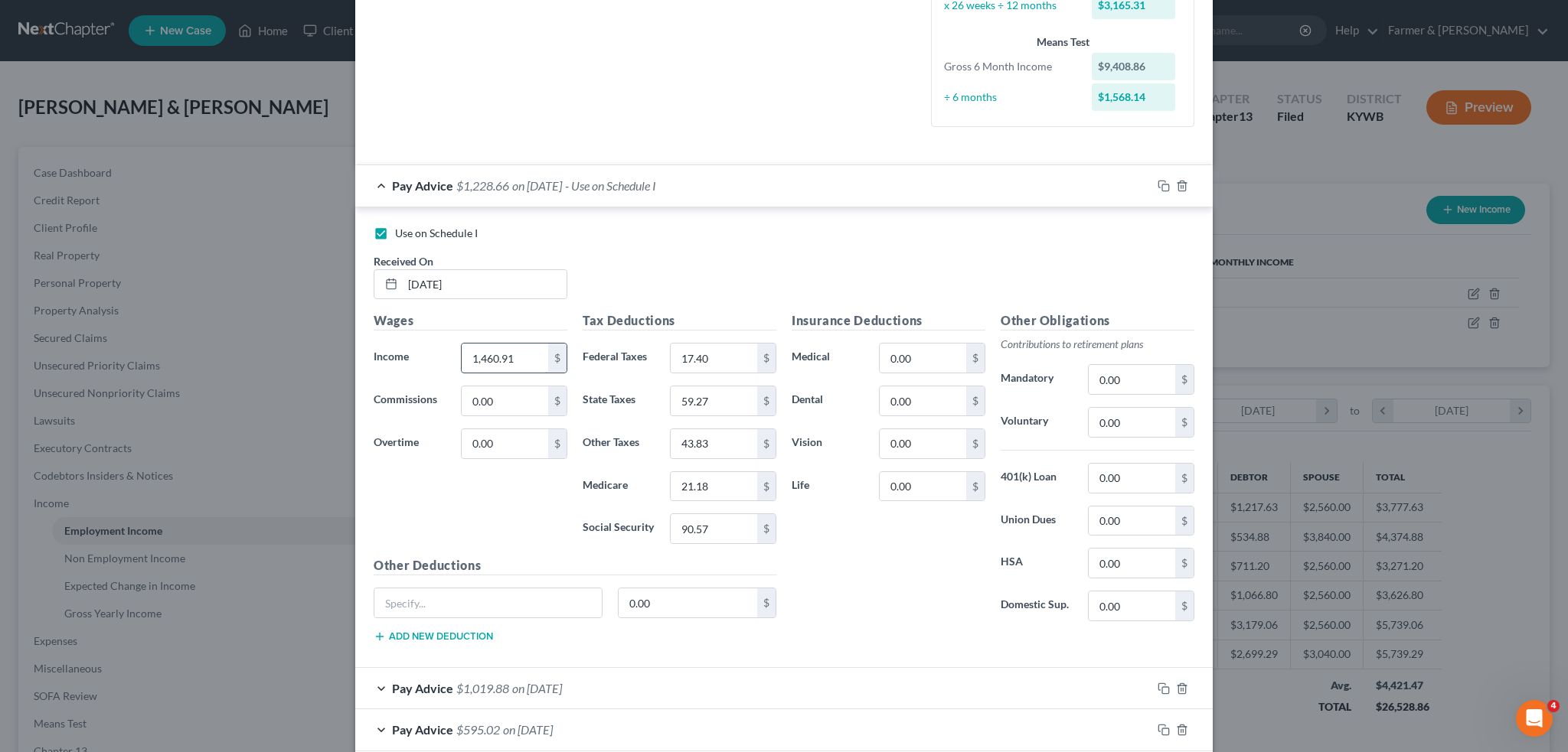
click at [520, 354] on input "1,460.91" at bounding box center [504, 358] width 87 height 29
type input "1,490.85"
type input "327.72"
type input "0.00"
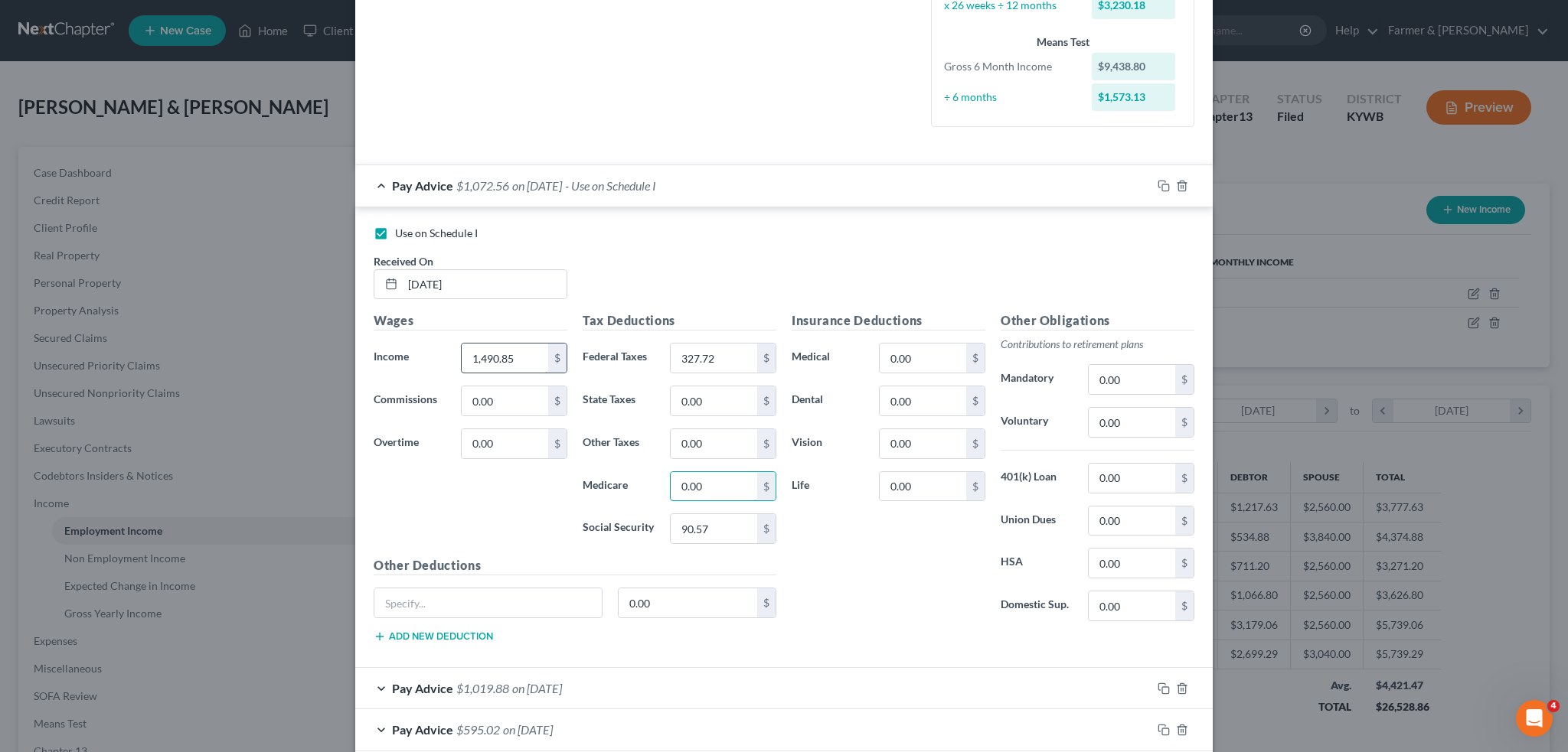
type input "0.00"
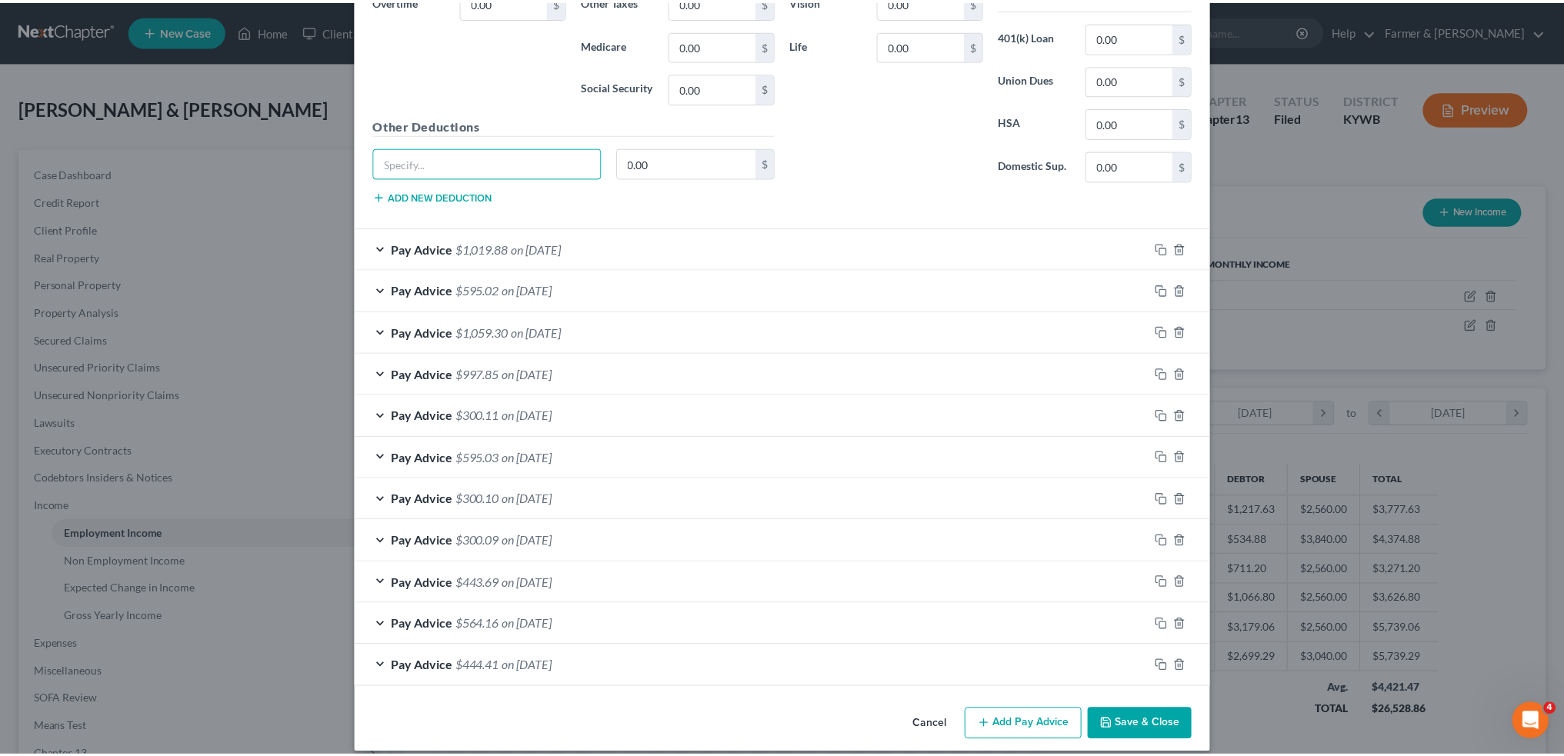
scroll to position [839, 0]
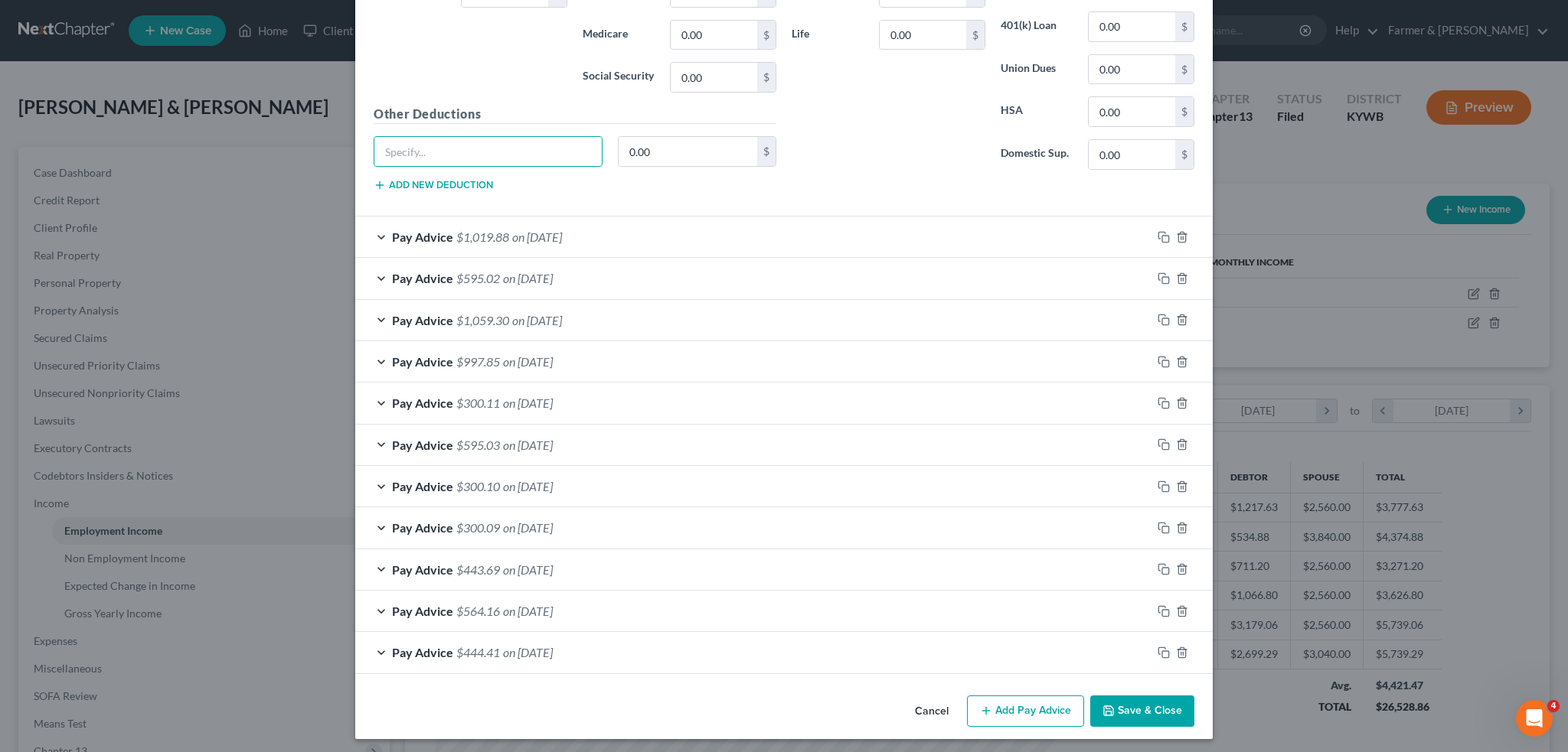
click at [1123, 697] on button "Save & Close" at bounding box center [1142, 711] width 104 height 32
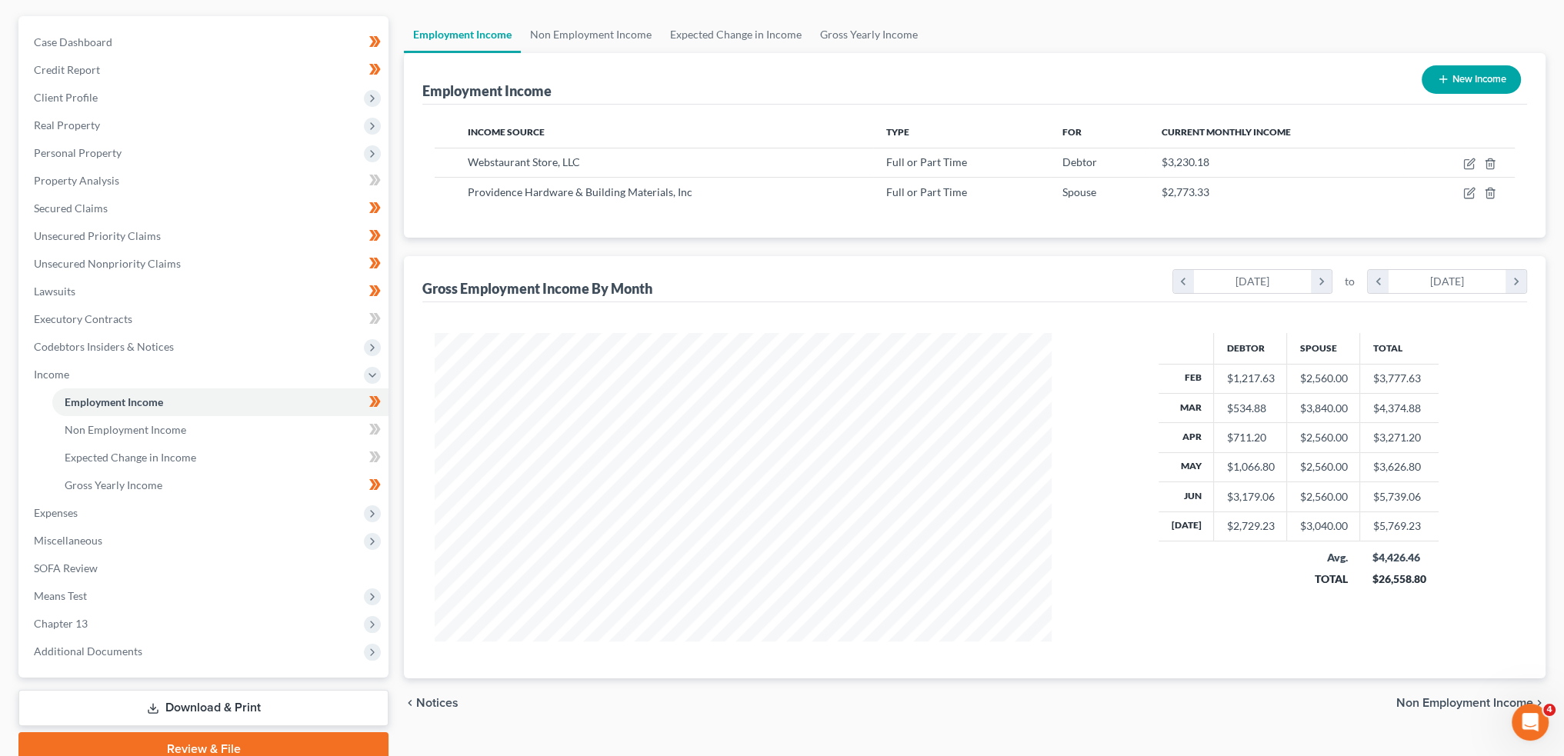
scroll to position [199, 0]
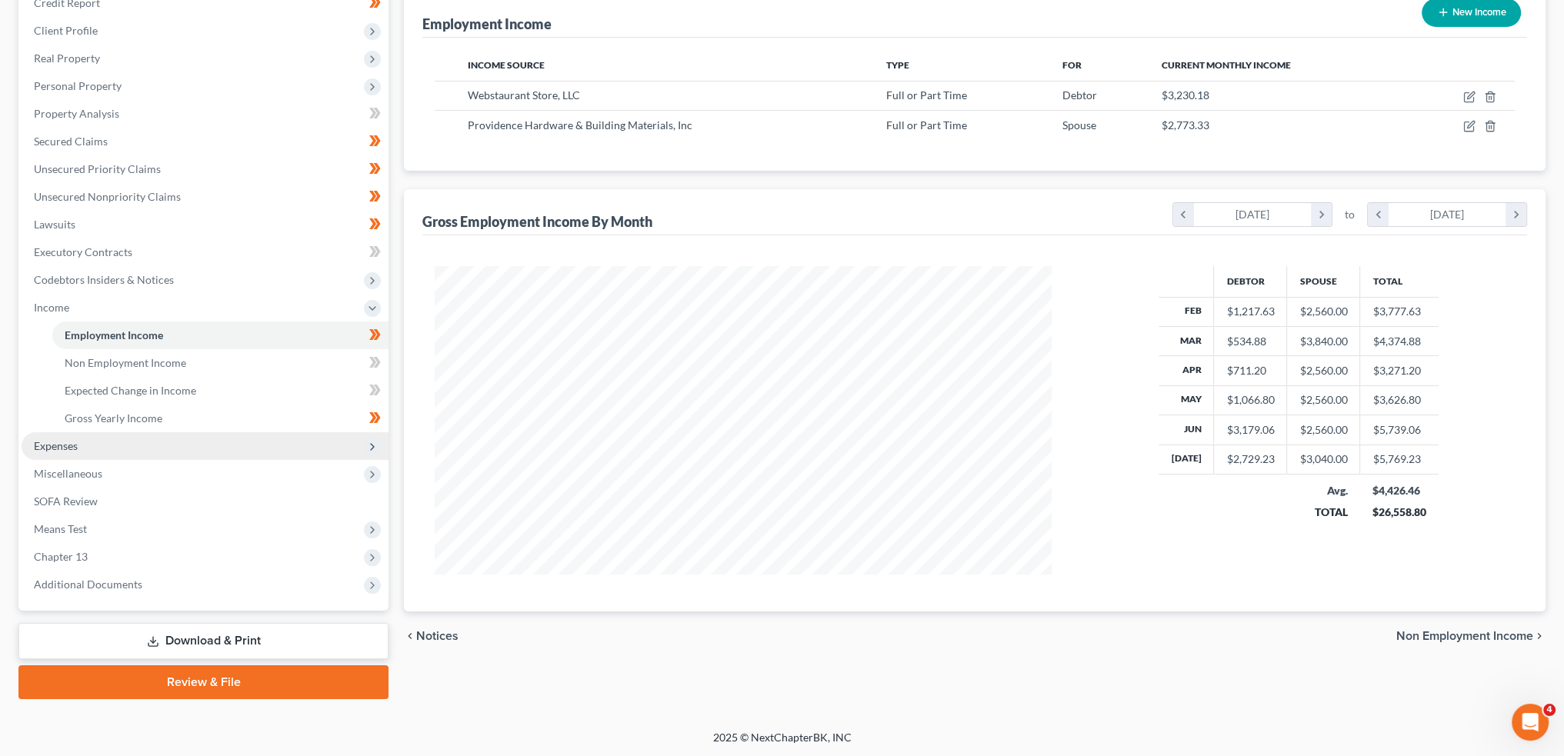
click at [72, 446] on span "Expenses" at bounding box center [56, 445] width 44 height 13
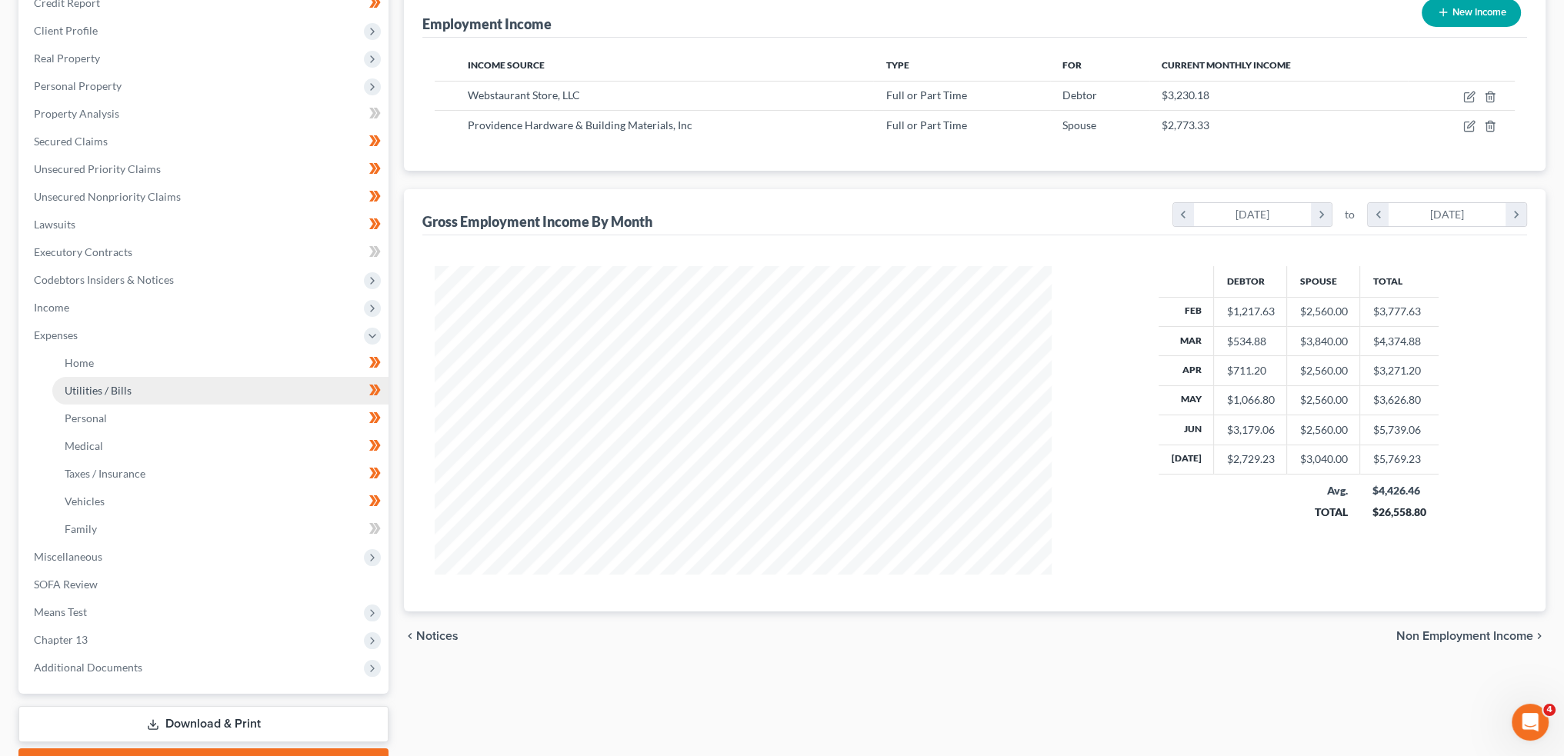
click at [77, 378] on link "Utilities / Bills" at bounding box center [220, 391] width 336 height 28
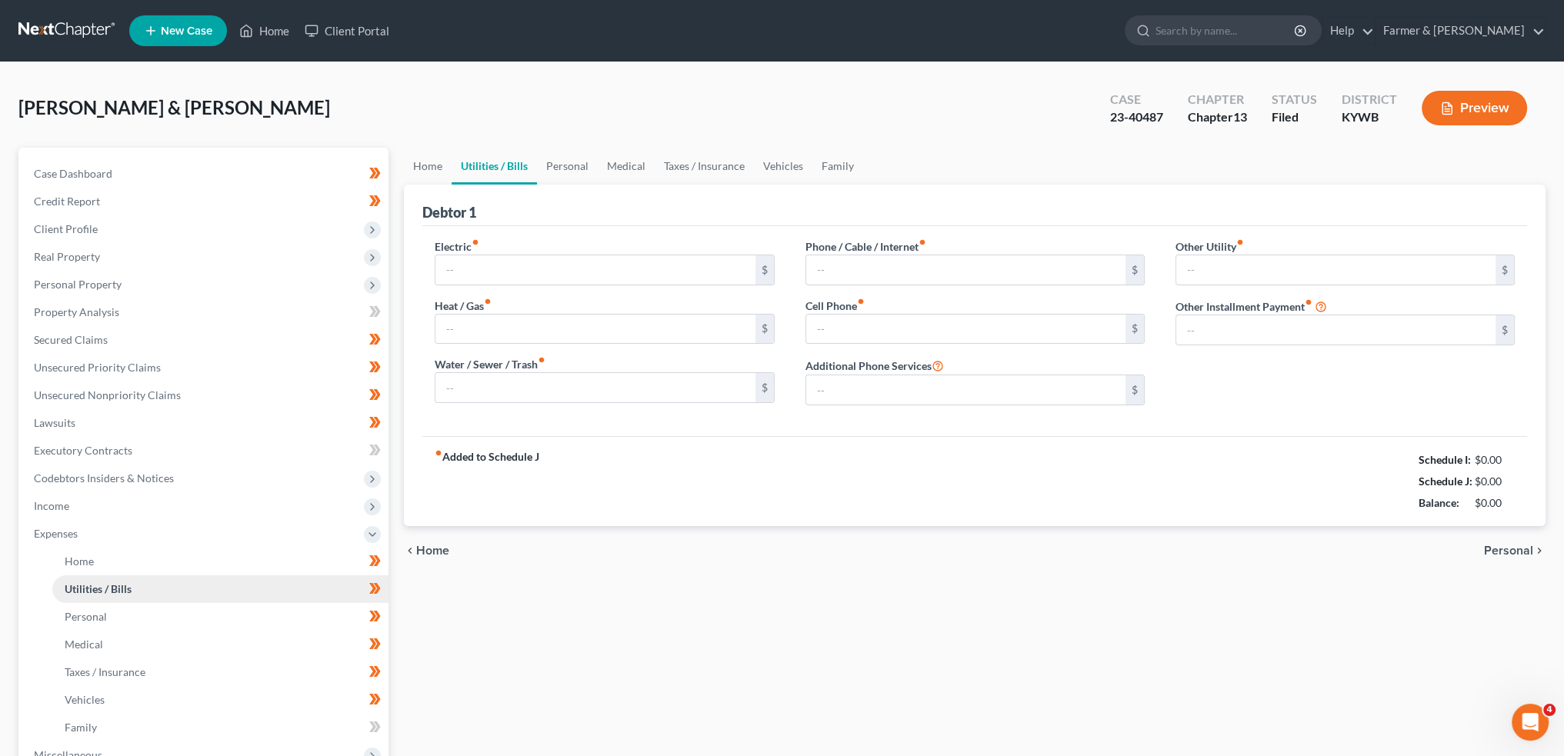
type input "440.00"
type input "0.00"
type input "125.00"
type input "153.00"
type input "139.00"
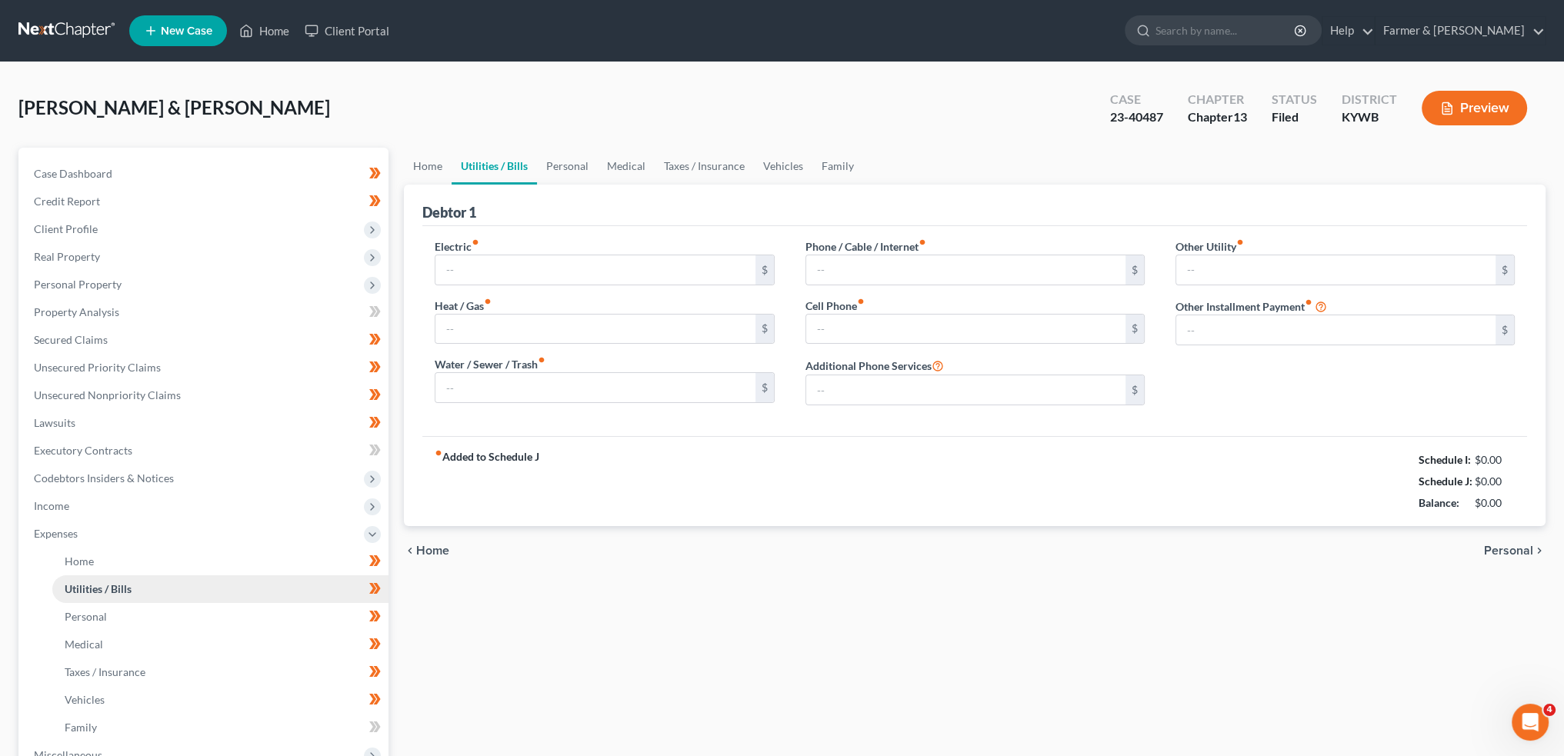
type input "0.00"
click at [829, 162] on link "Family" at bounding box center [838, 166] width 51 height 37
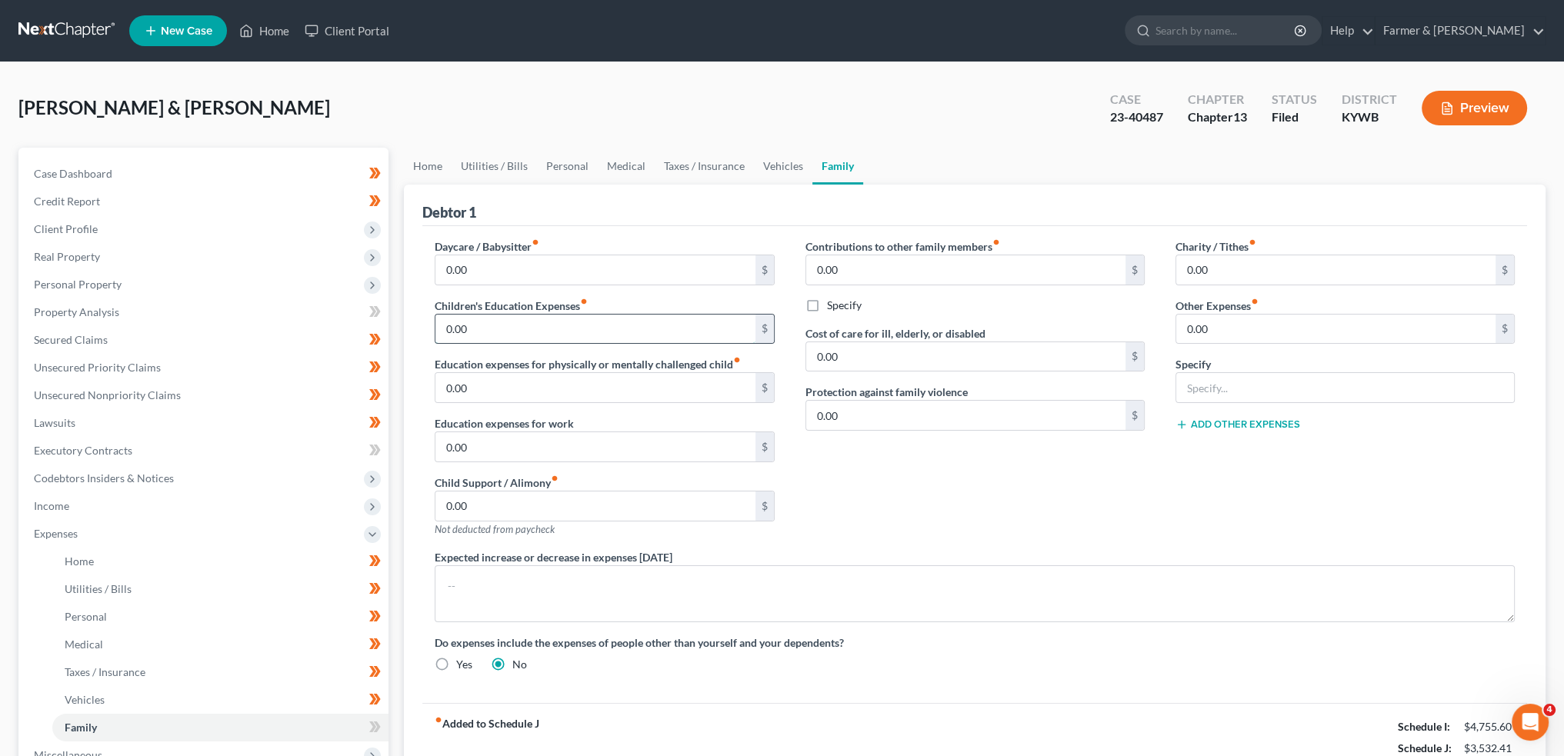
click at [581, 333] on input "0.00" at bounding box center [595, 329] width 319 height 29
type input "200.00"
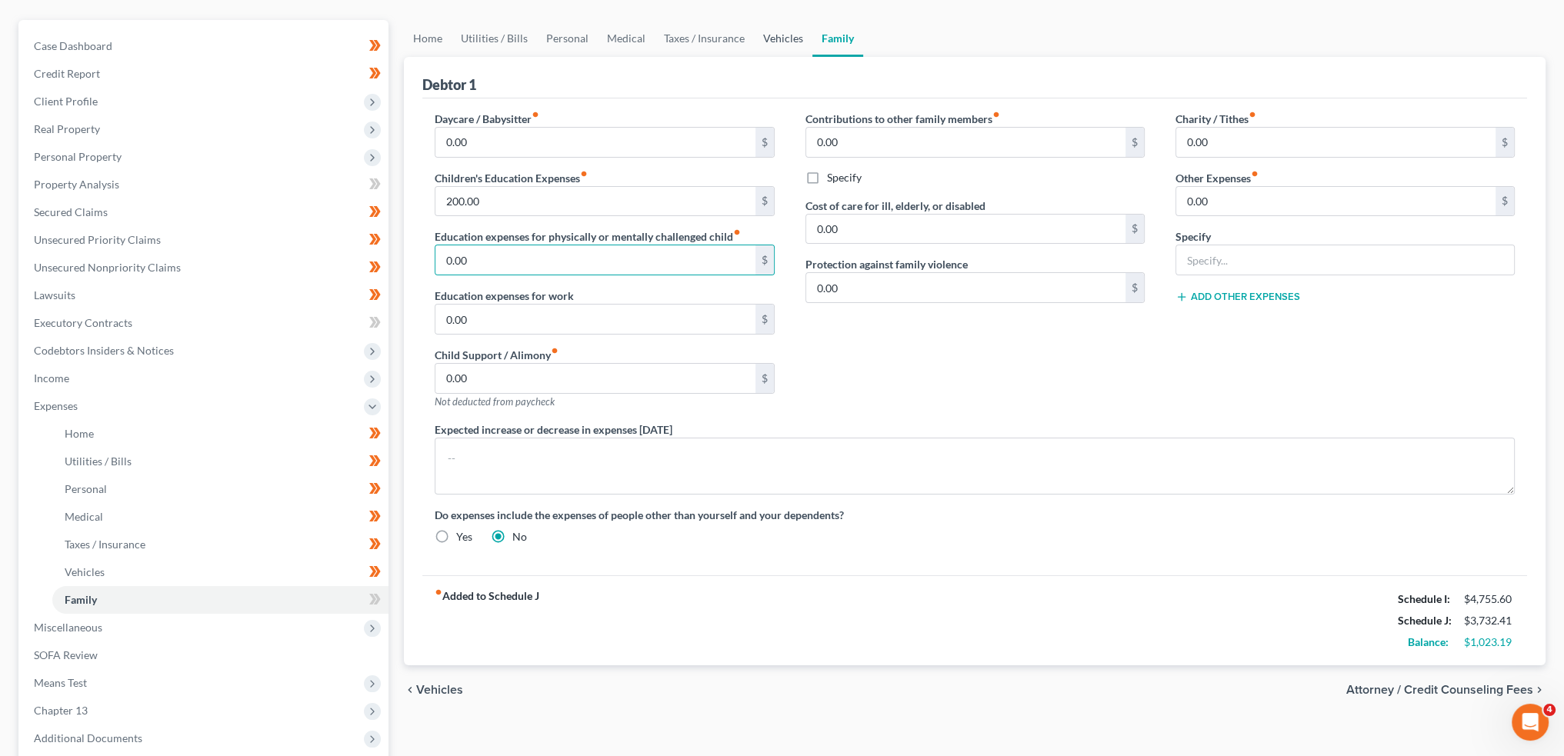
click at [776, 40] on link "Vehicles" at bounding box center [783, 38] width 58 height 37
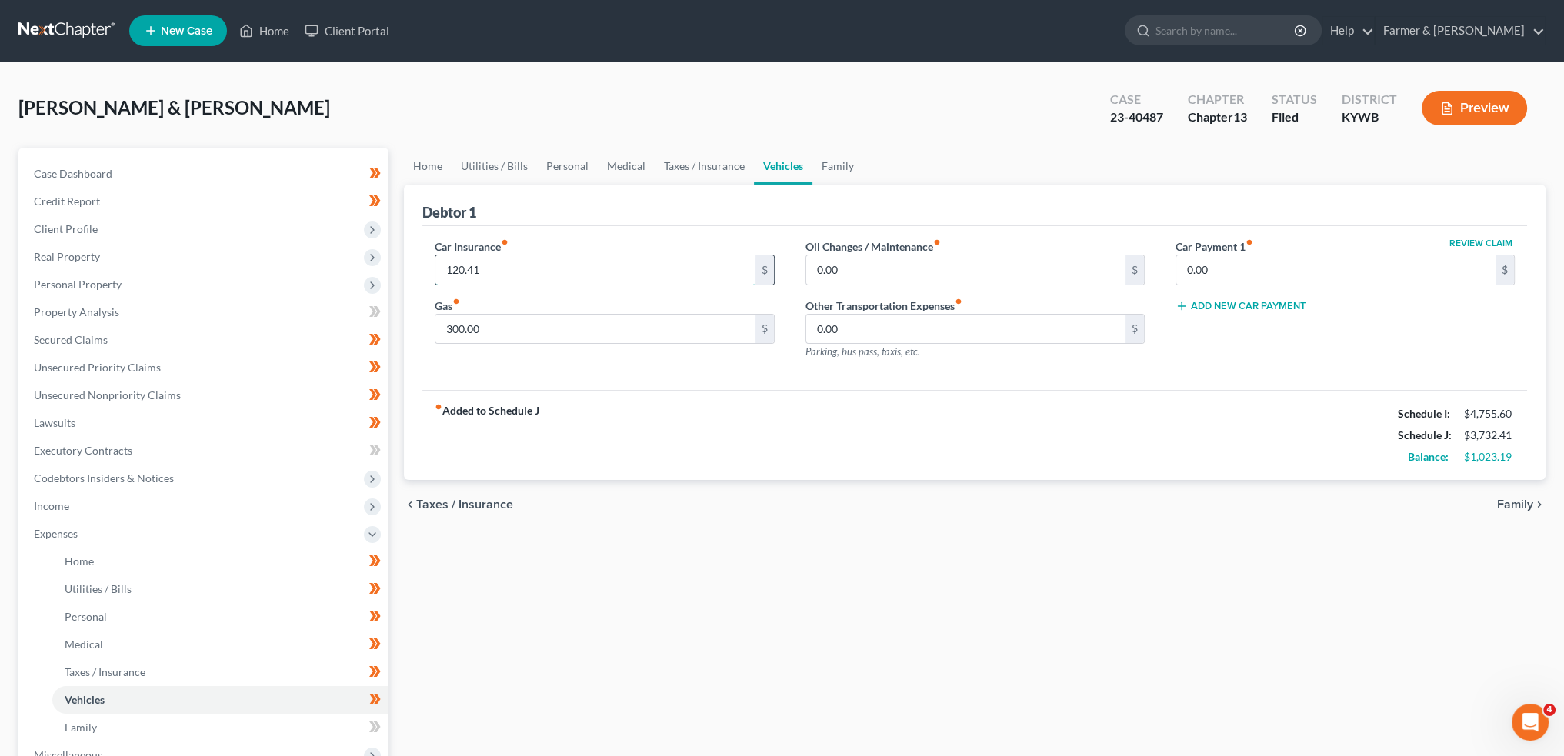
click at [528, 273] on input "120.41" at bounding box center [595, 269] width 319 height 29
type input "189.24"
type input "400.00"
type input "50.00"
click at [744, 166] on link "Taxes / Insurance" at bounding box center [704, 166] width 99 height 37
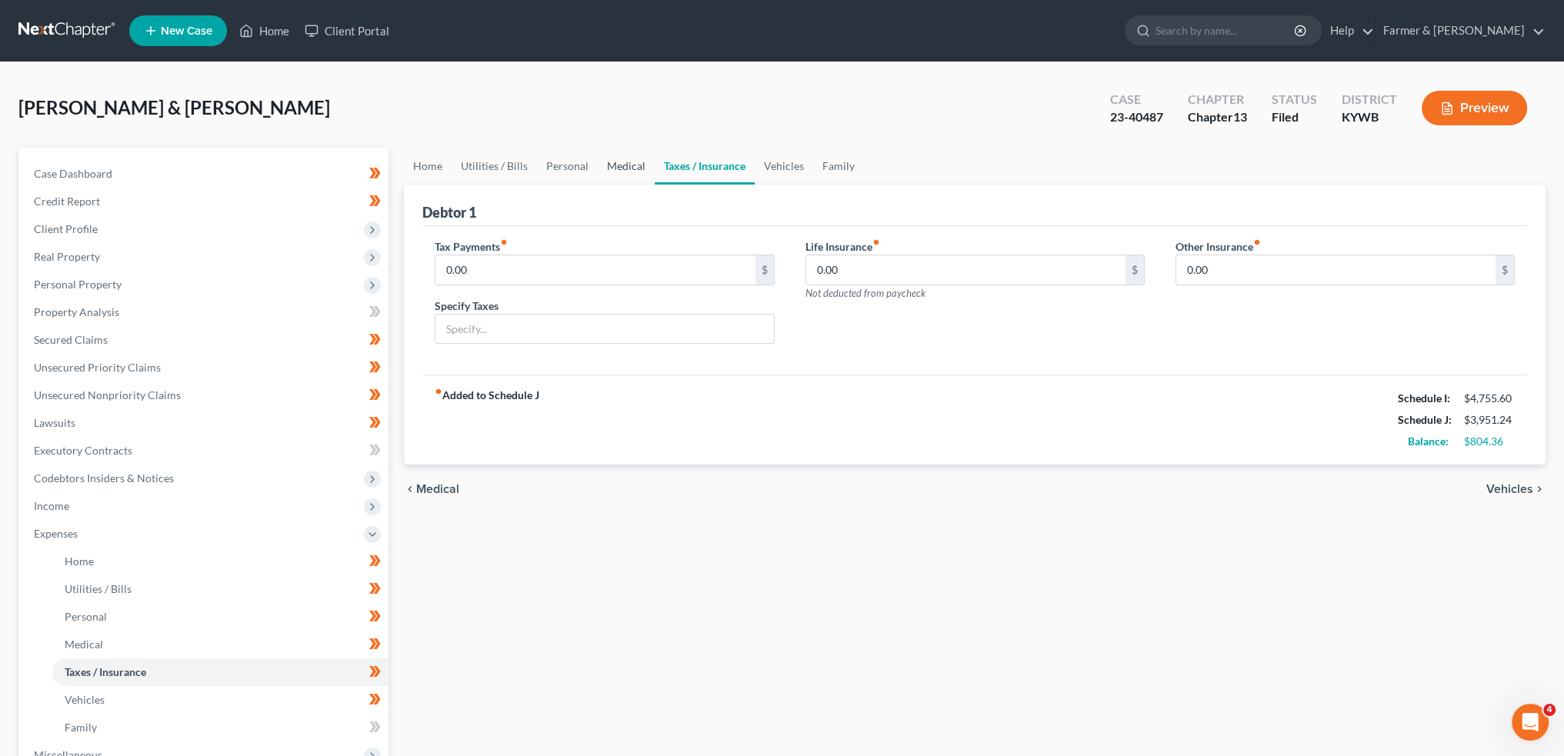
click at [631, 163] on link "Medical" at bounding box center [626, 166] width 57 height 37
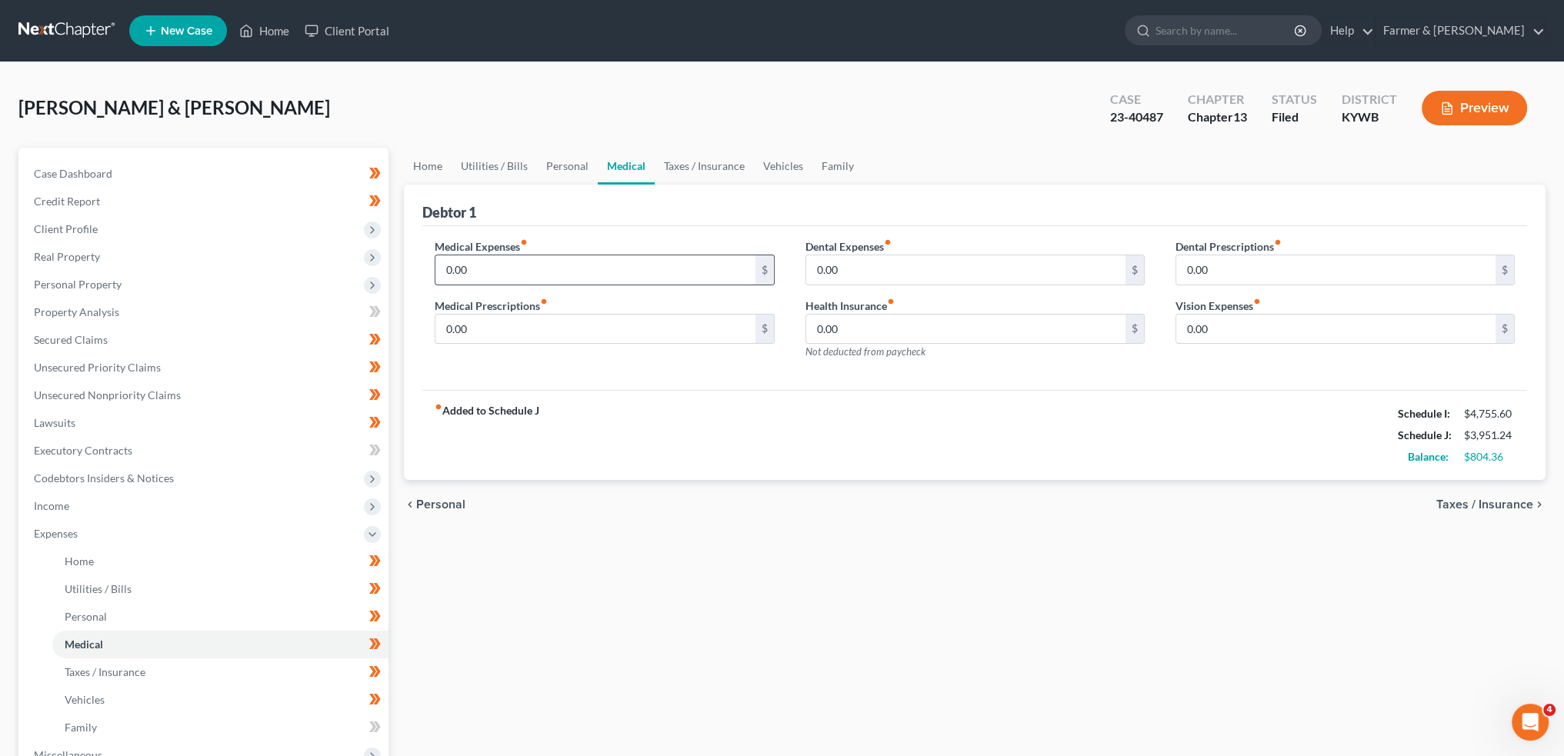
click at [483, 278] on input "0.00" at bounding box center [595, 269] width 319 height 29
type input "75.00"
type input "1"
type input "100.00"
click at [677, 496] on div "chevron_left Personal Taxes / Insurance chevron_right" at bounding box center [975, 504] width 1142 height 49
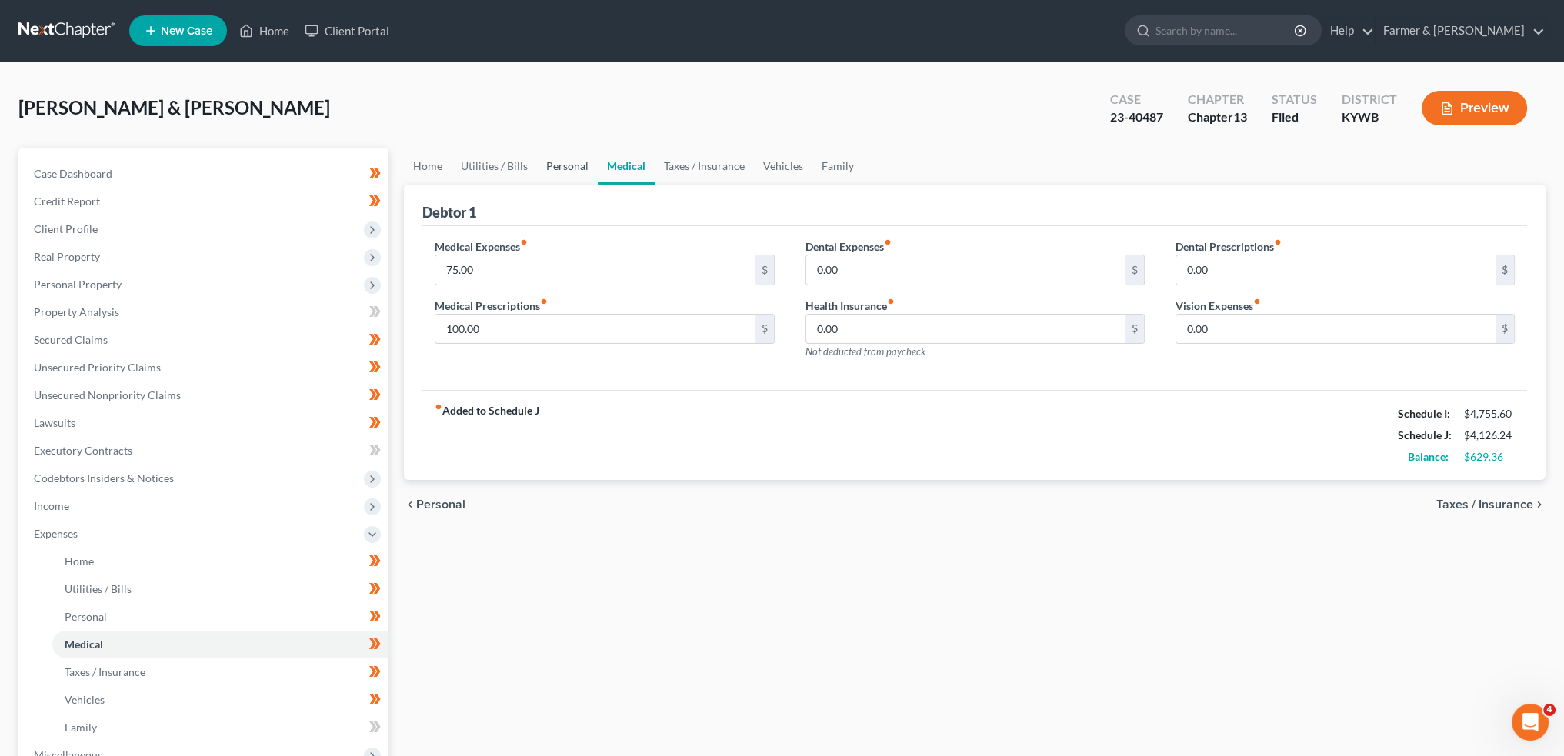
click at [588, 157] on link "Personal" at bounding box center [567, 166] width 61 height 37
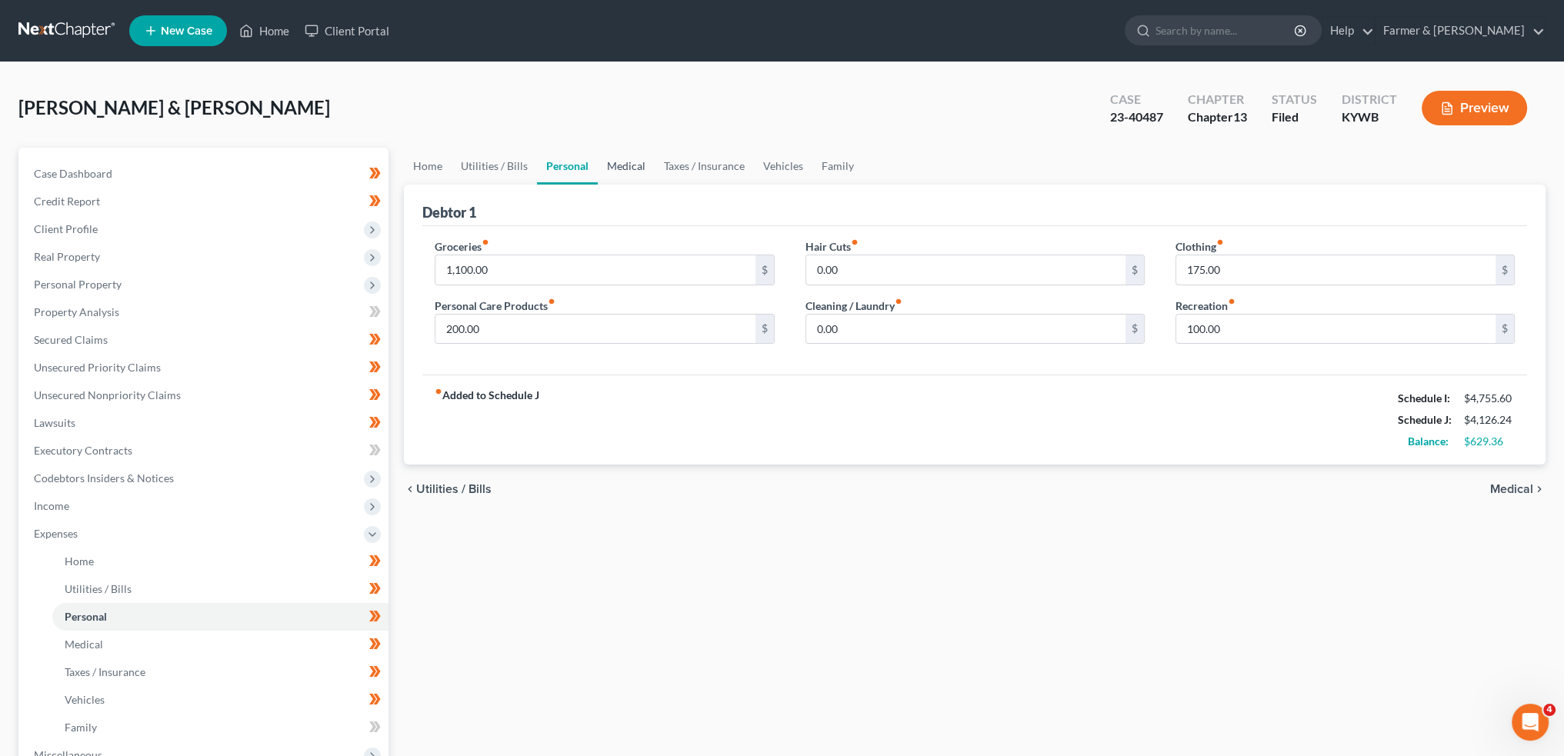
click at [619, 155] on link "Medical" at bounding box center [626, 166] width 57 height 37
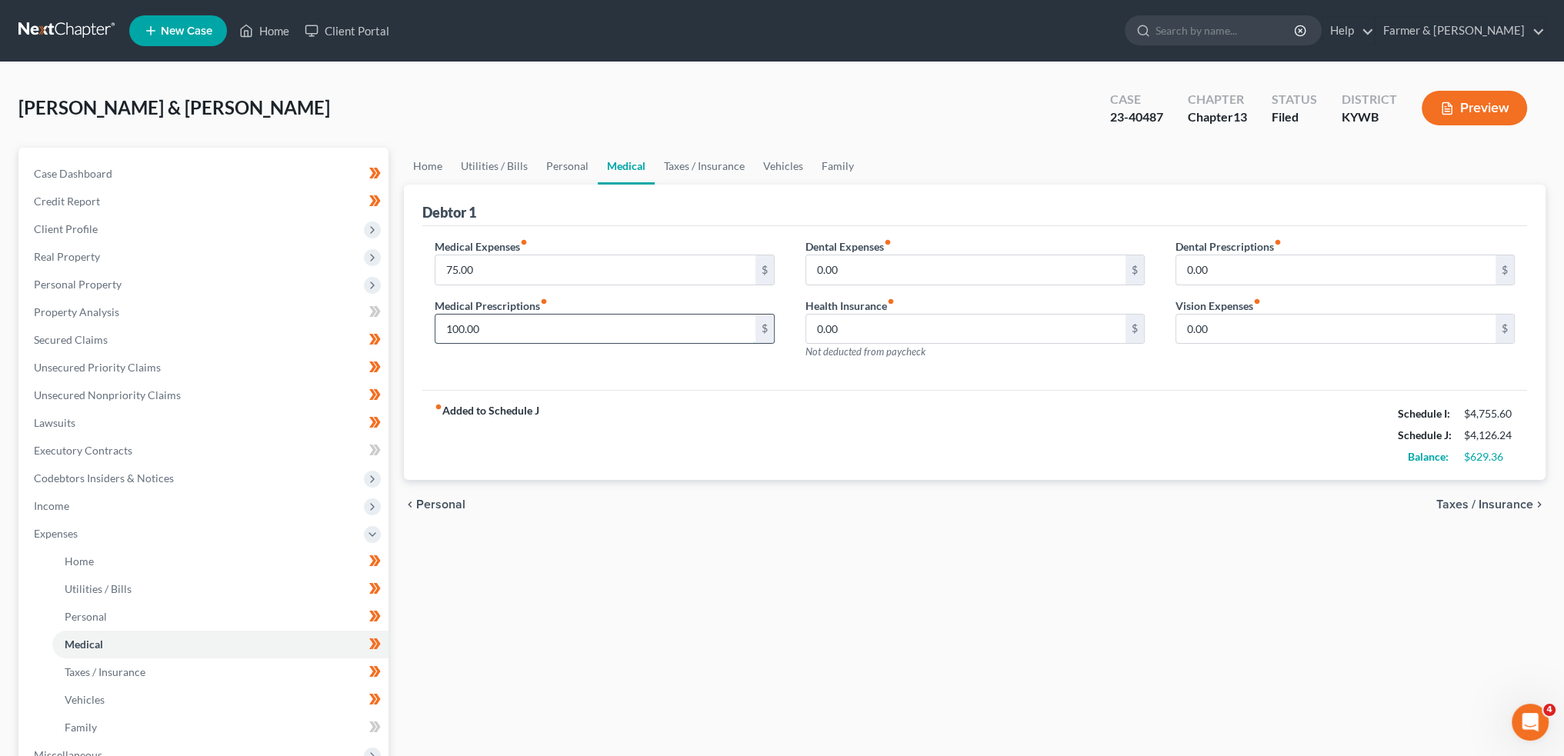
click at [534, 329] on input "100.00" at bounding box center [595, 329] width 319 height 29
type input "150.00"
click at [558, 171] on link "Personal" at bounding box center [567, 166] width 61 height 37
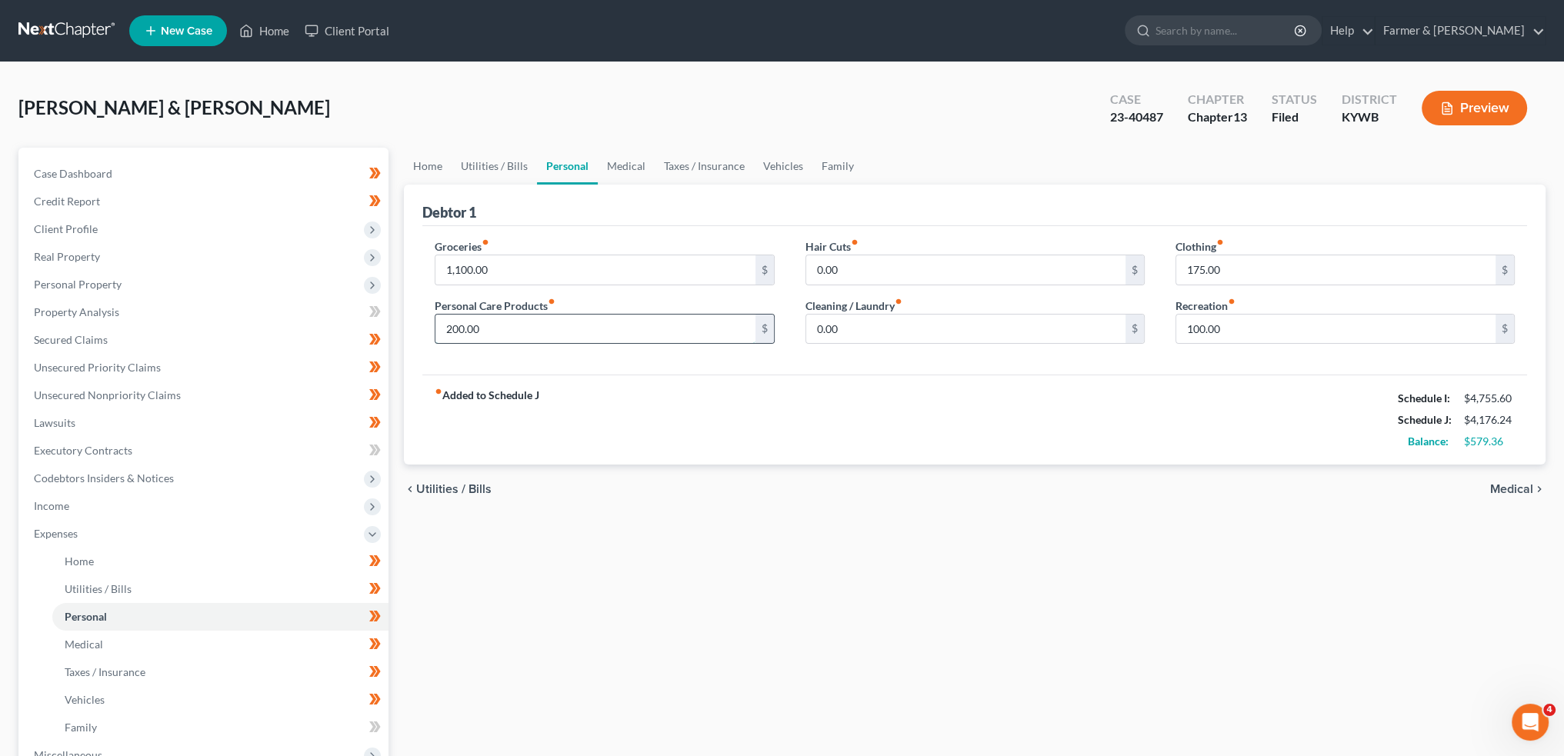
click at [529, 334] on input "200.00" at bounding box center [595, 329] width 319 height 29
type input "175.00"
type input "150.00"
click at [796, 584] on div "Home Utilities / Bills Personal Medical Taxes / Insurance Vehicles Family Debto…" at bounding box center [974, 564] width 1157 height 833
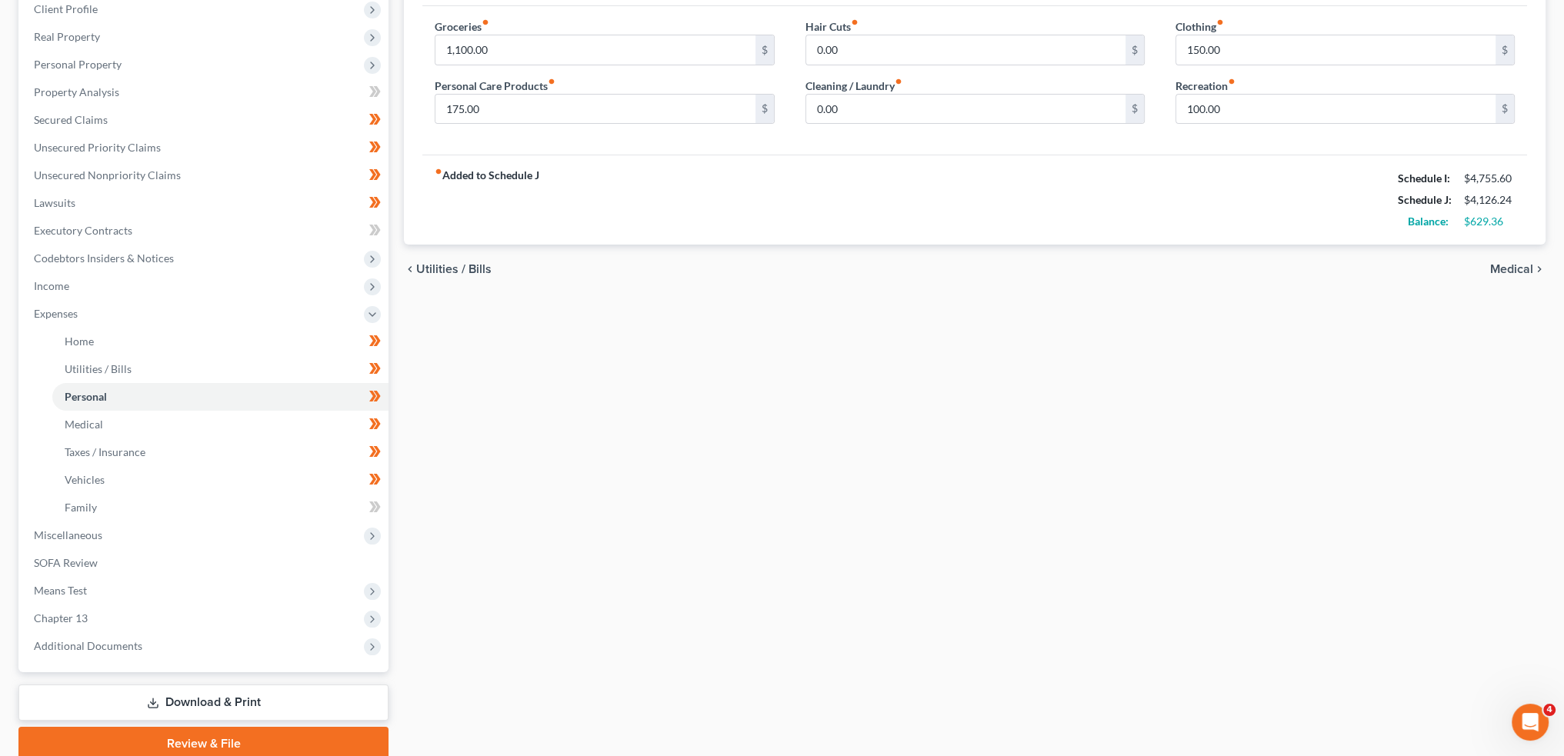
scroll to position [282, 0]
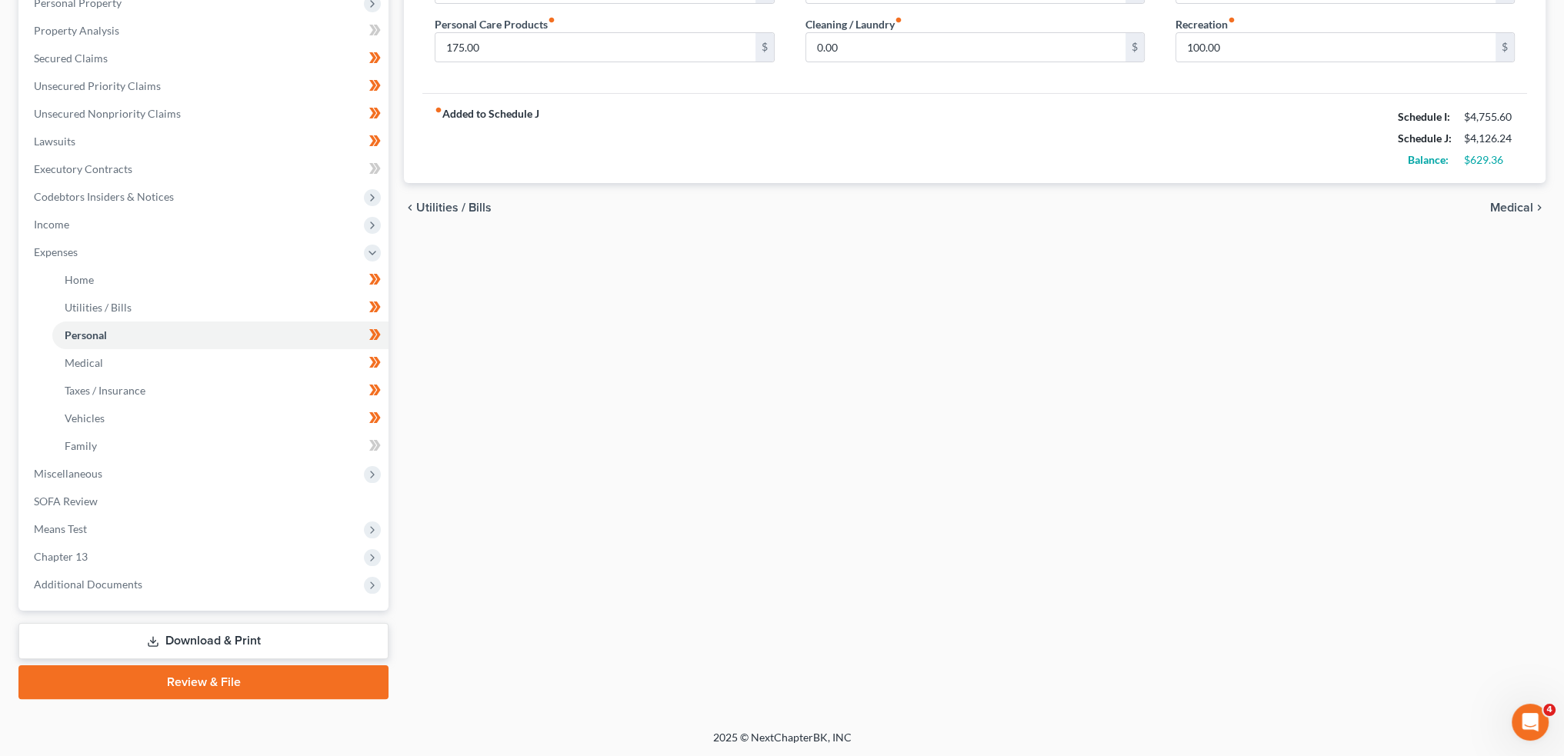
click at [322, 642] on link "Download & Print" at bounding box center [203, 641] width 370 height 36
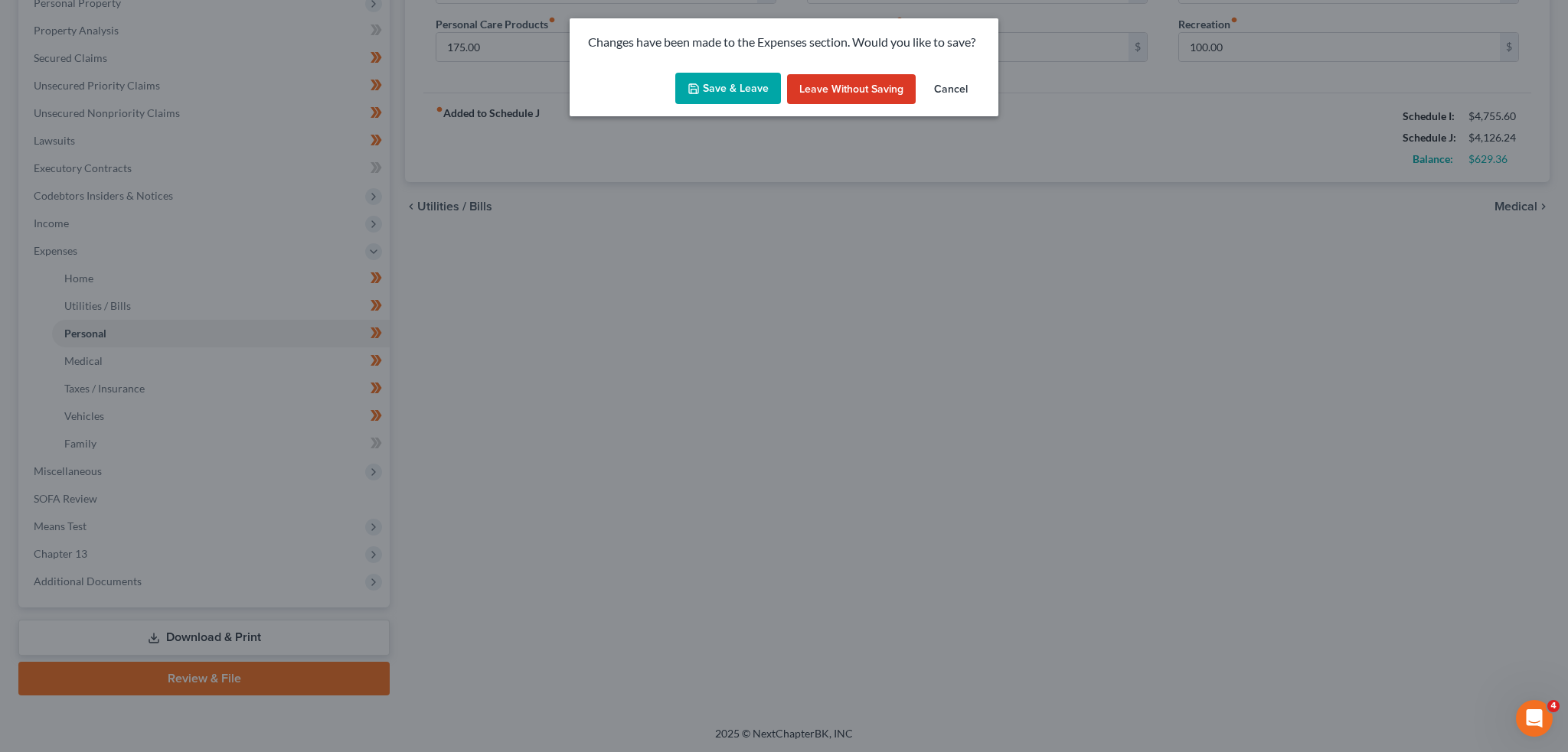
click at [696, 85] on icon "button" at bounding box center [693, 89] width 12 height 12
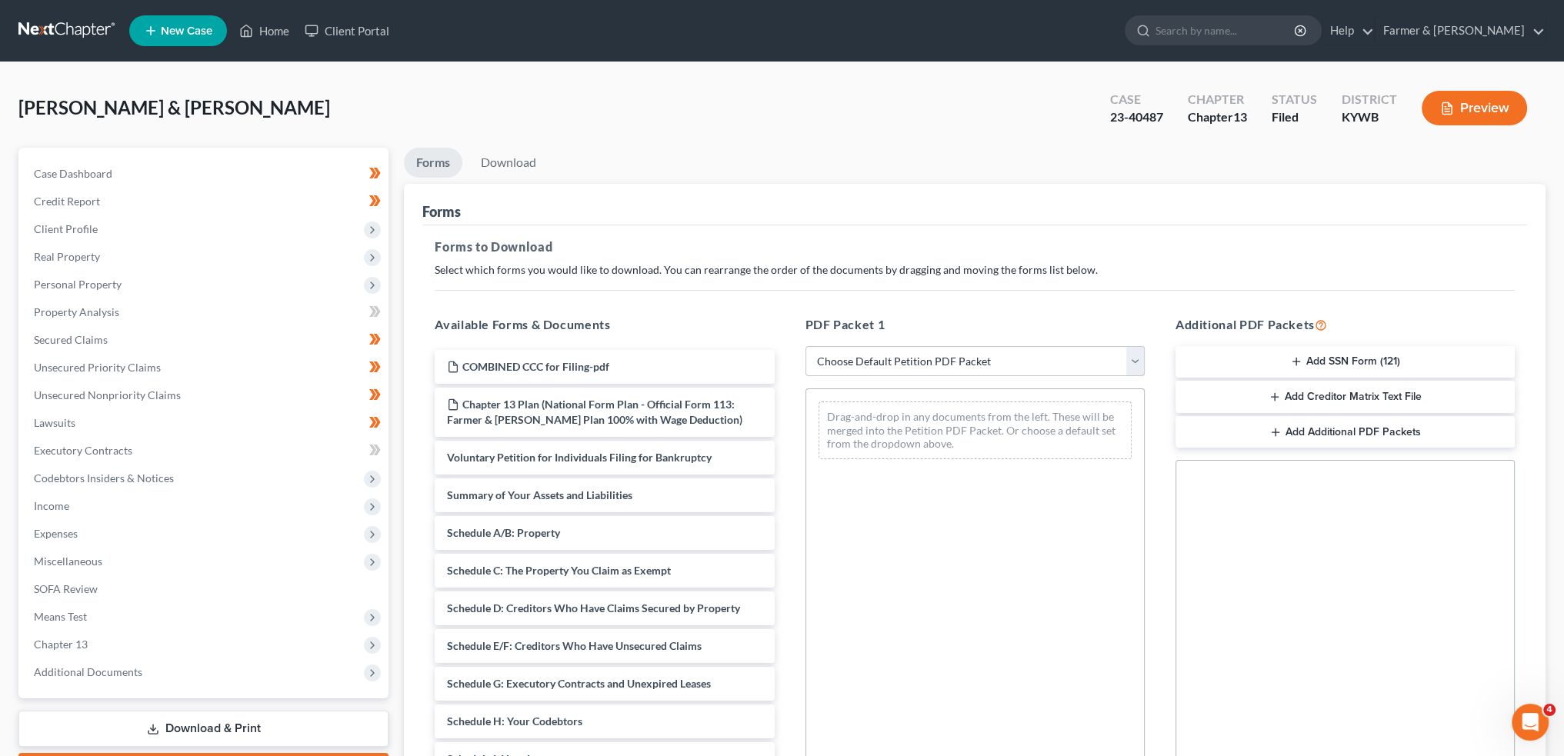
drag, startPoint x: 891, startPoint y: 362, endPoint x: 888, endPoint y: 374, distance: 12.7
click at [891, 362] on select "Choose Default Petition PDF Packet Complete Bankruptcy Petition (all forms and …" at bounding box center [975, 361] width 339 height 31
select select "2"
click at [806, 346] on select "Choose Default Petition PDF Packet Complete Bankruptcy Petition (all forms and …" at bounding box center [975, 361] width 339 height 31
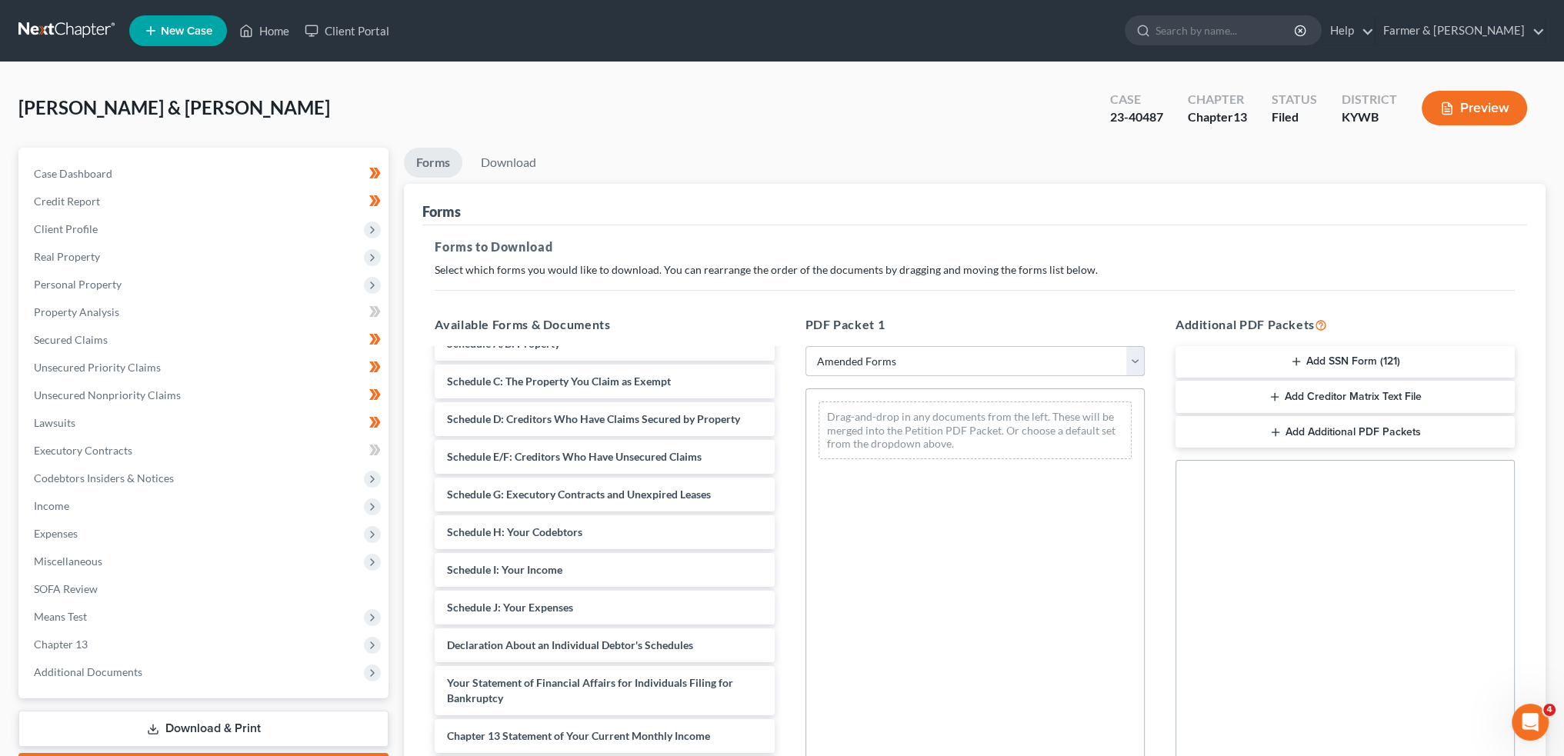
scroll to position [128, 0]
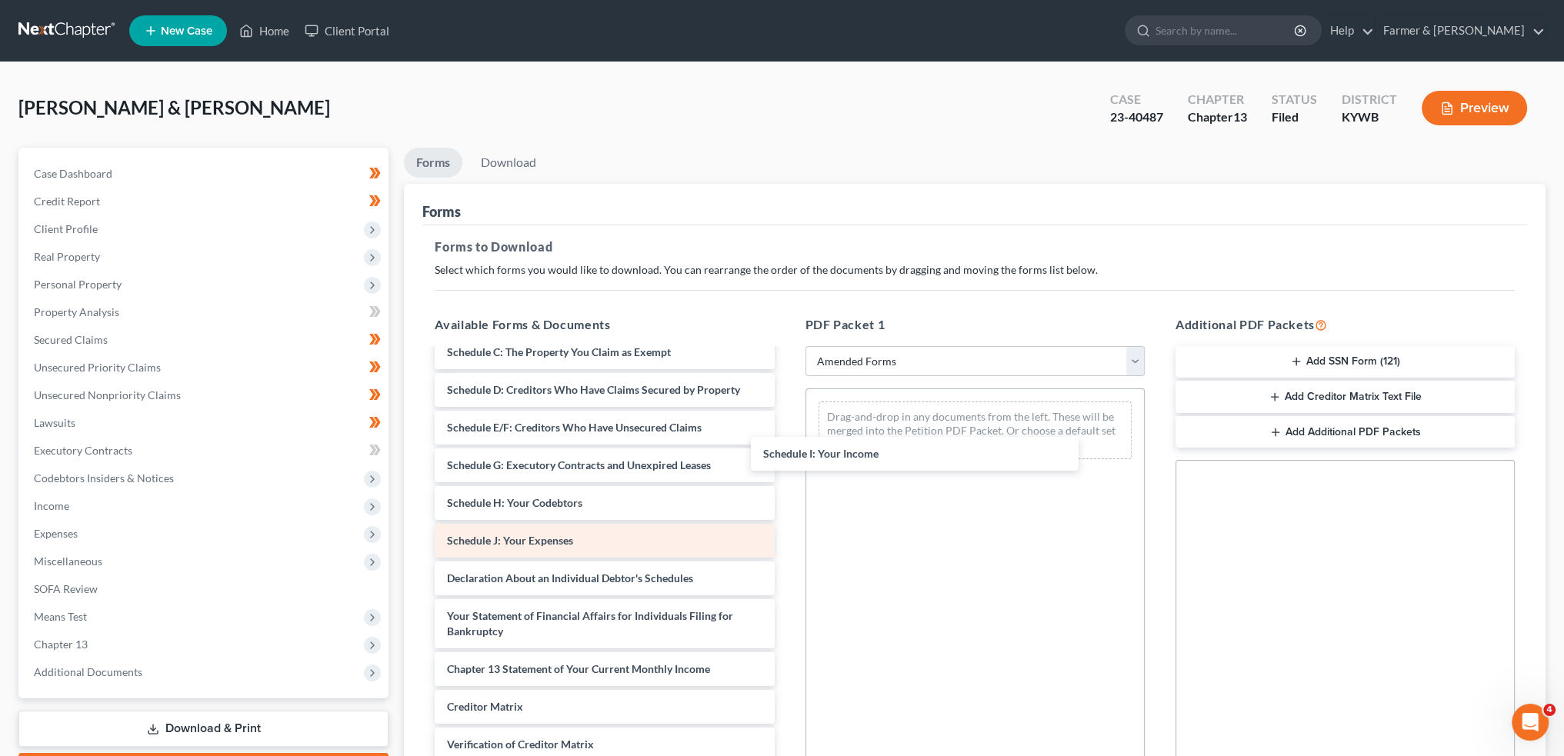
drag, startPoint x: 599, startPoint y: 541, endPoint x: 639, endPoint y: 537, distance: 41.0
click at [786, 456] on div "Schedule I: Your Income Voluntary Petition for Individuals Filing for Bankruptc…" at bounding box center [604, 537] width 364 height 630
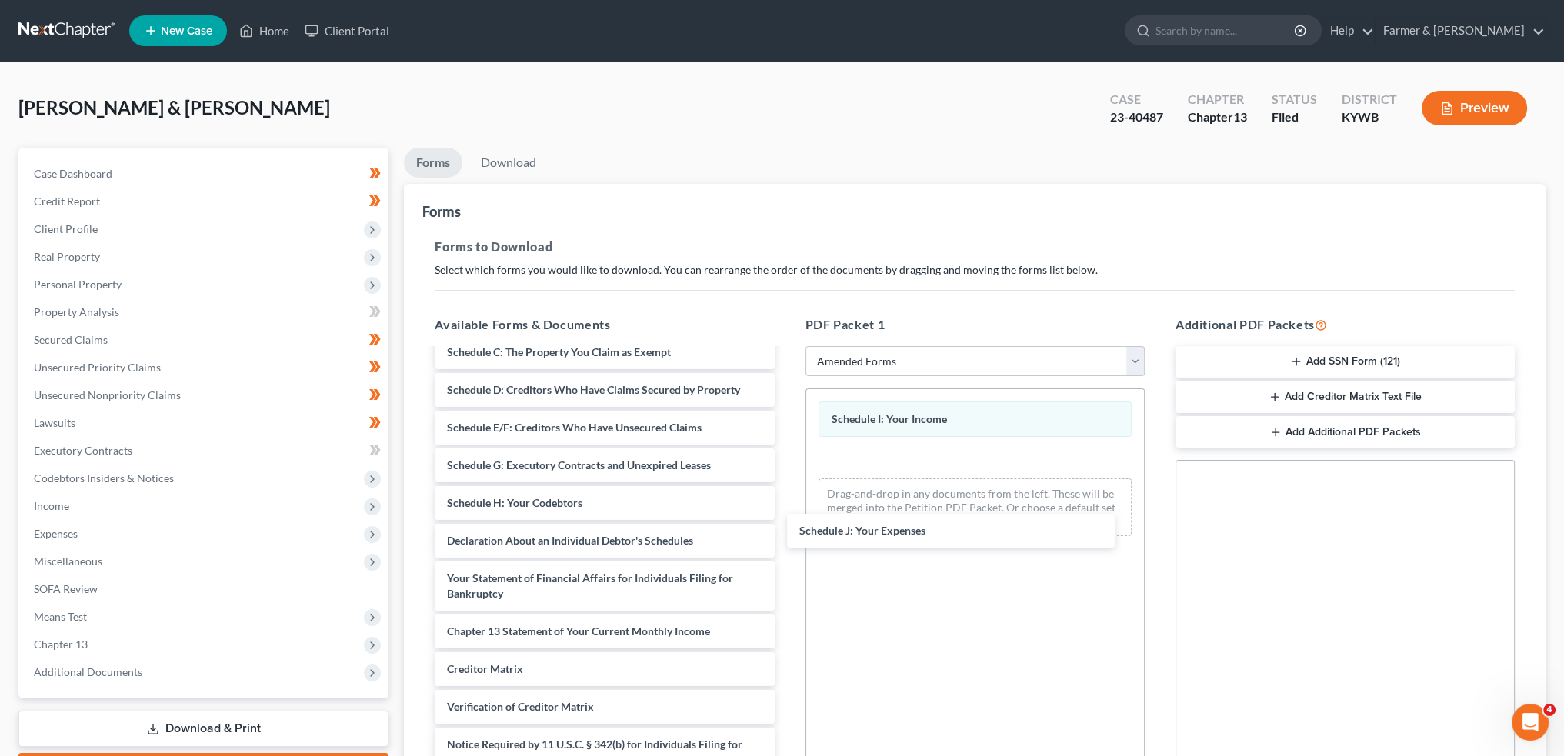
drag, startPoint x: 585, startPoint y: 549, endPoint x: 1027, endPoint y: 298, distance: 508.6
click at [786, 536] on div "Schedule J: Your Expenses Voluntary Petition for Individuals Filing for Bankrup…" at bounding box center [604, 518] width 364 height 593
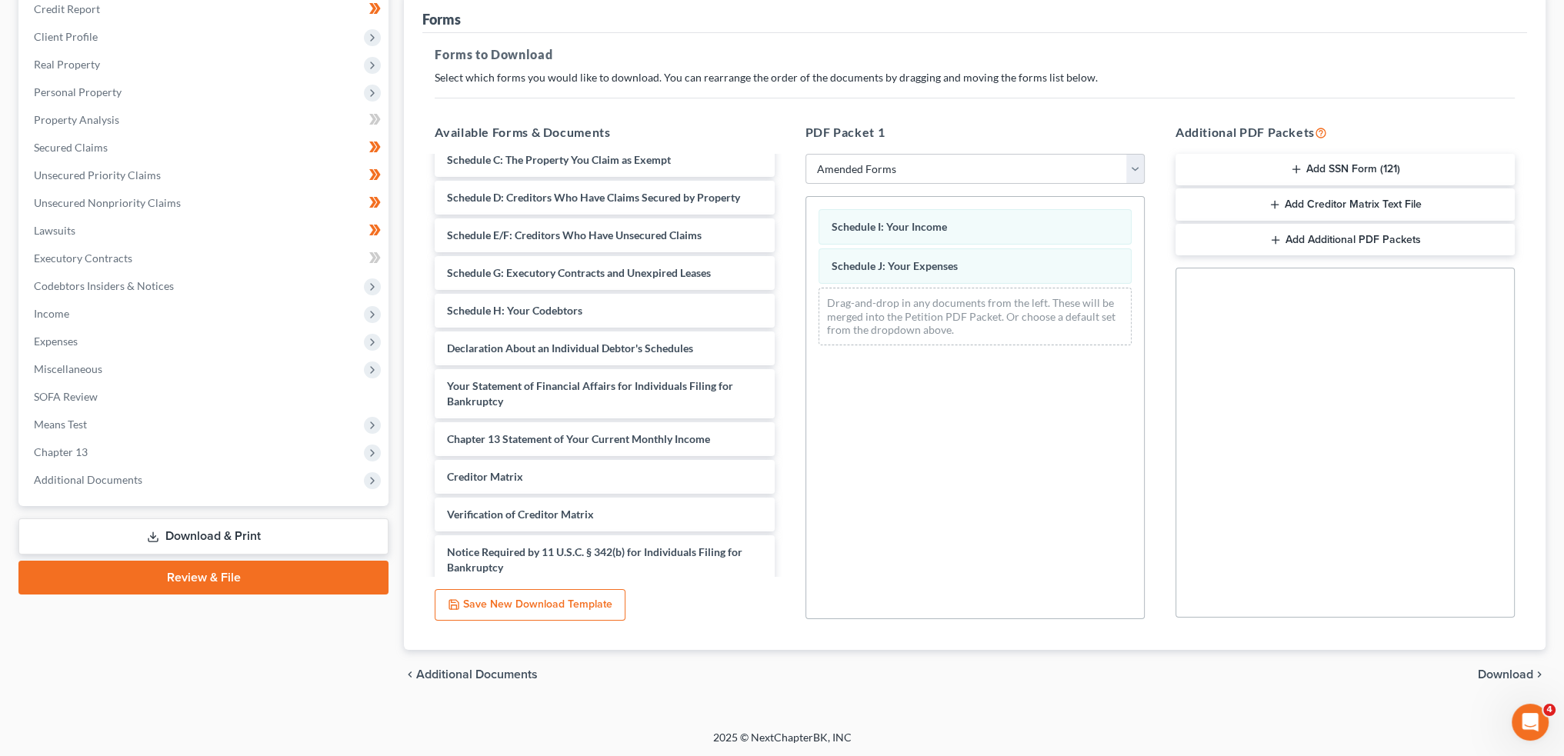
click at [1521, 676] on span "Download" at bounding box center [1505, 675] width 55 height 12
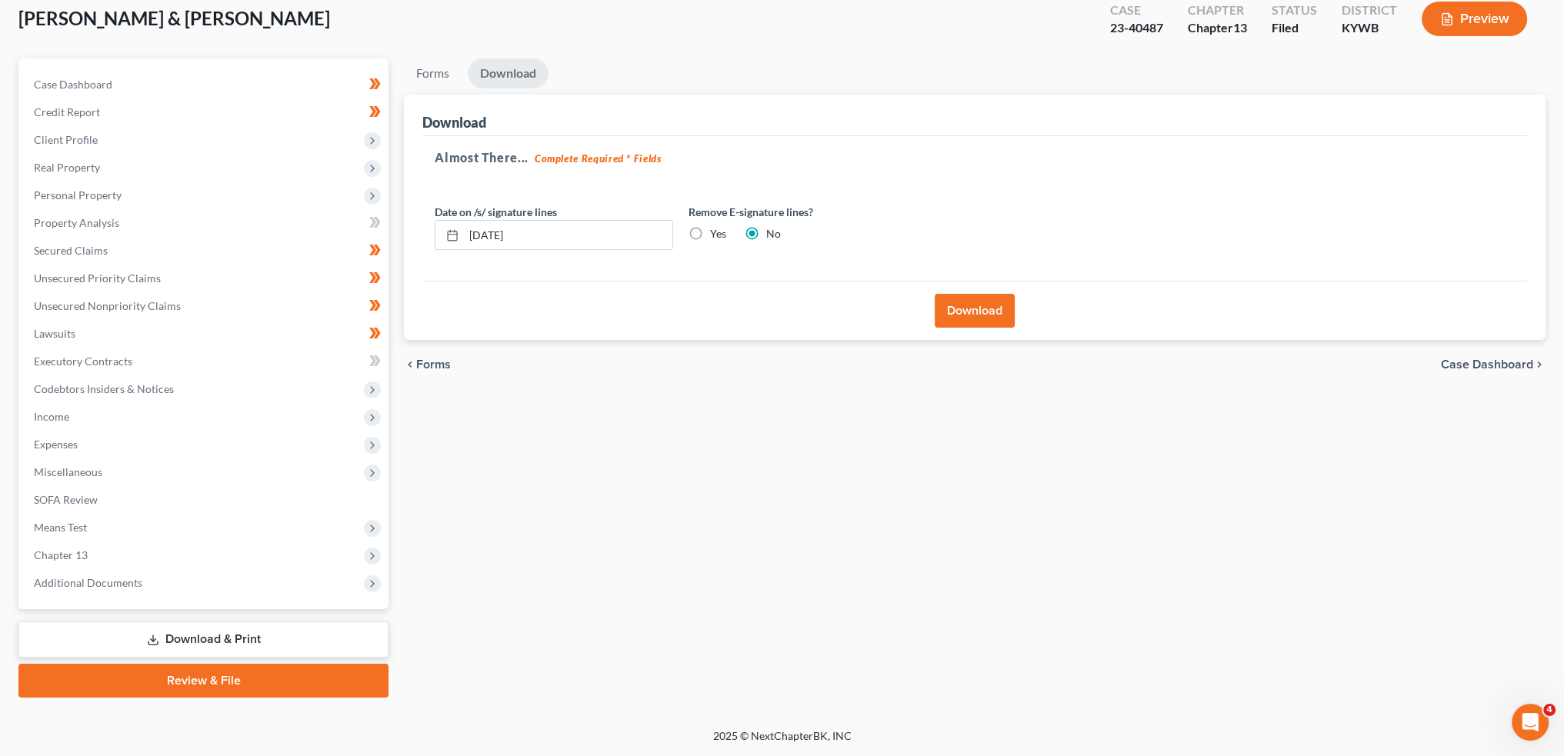
scroll to position [88, 0]
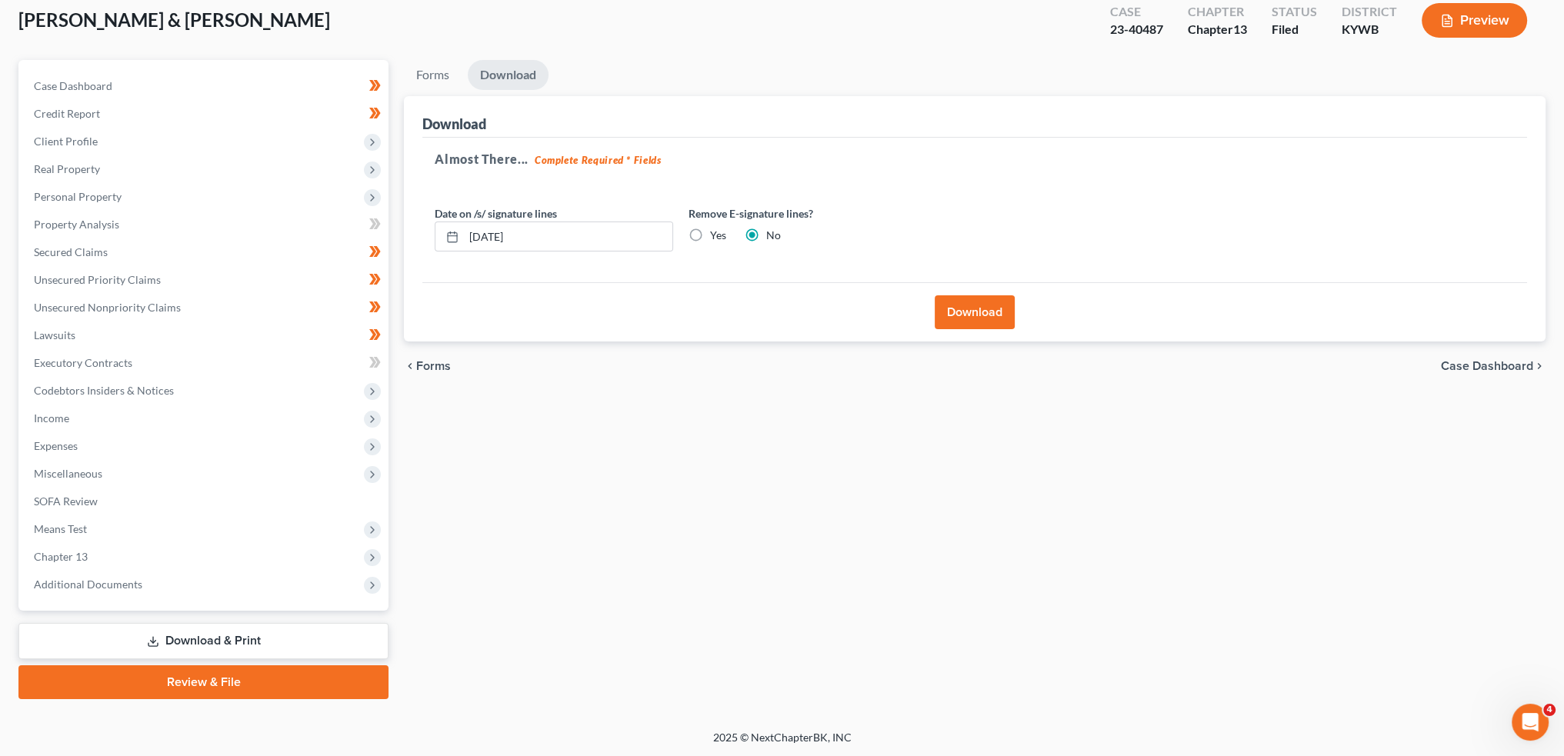
click at [988, 304] on button "Download" at bounding box center [975, 312] width 80 height 34
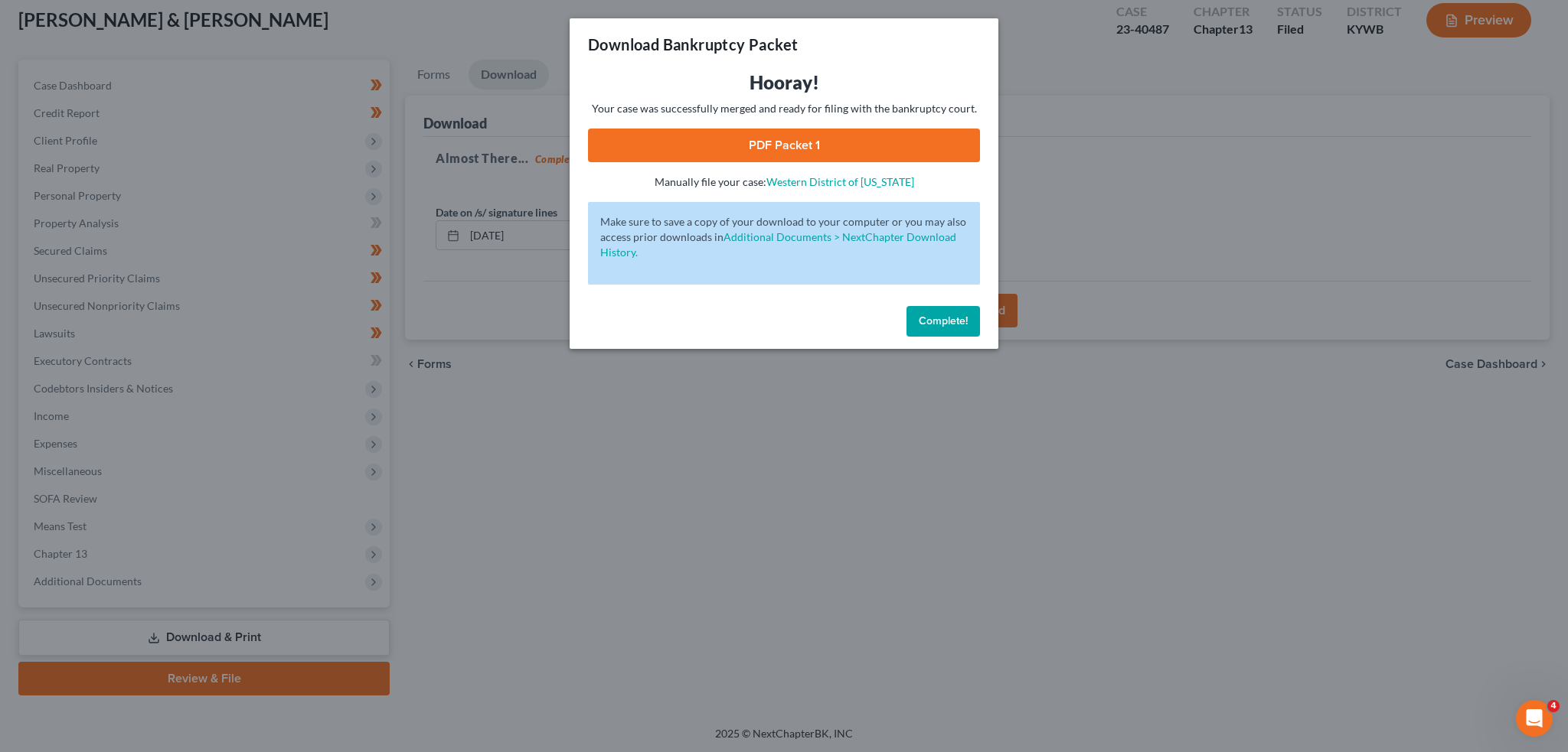
click at [794, 134] on link "PDF Packet 1" at bounding box center [784, 145] width 392 height 34
click at [961, 314] on span "Complete!" at bounding box center [942, 320] width 49 height 13
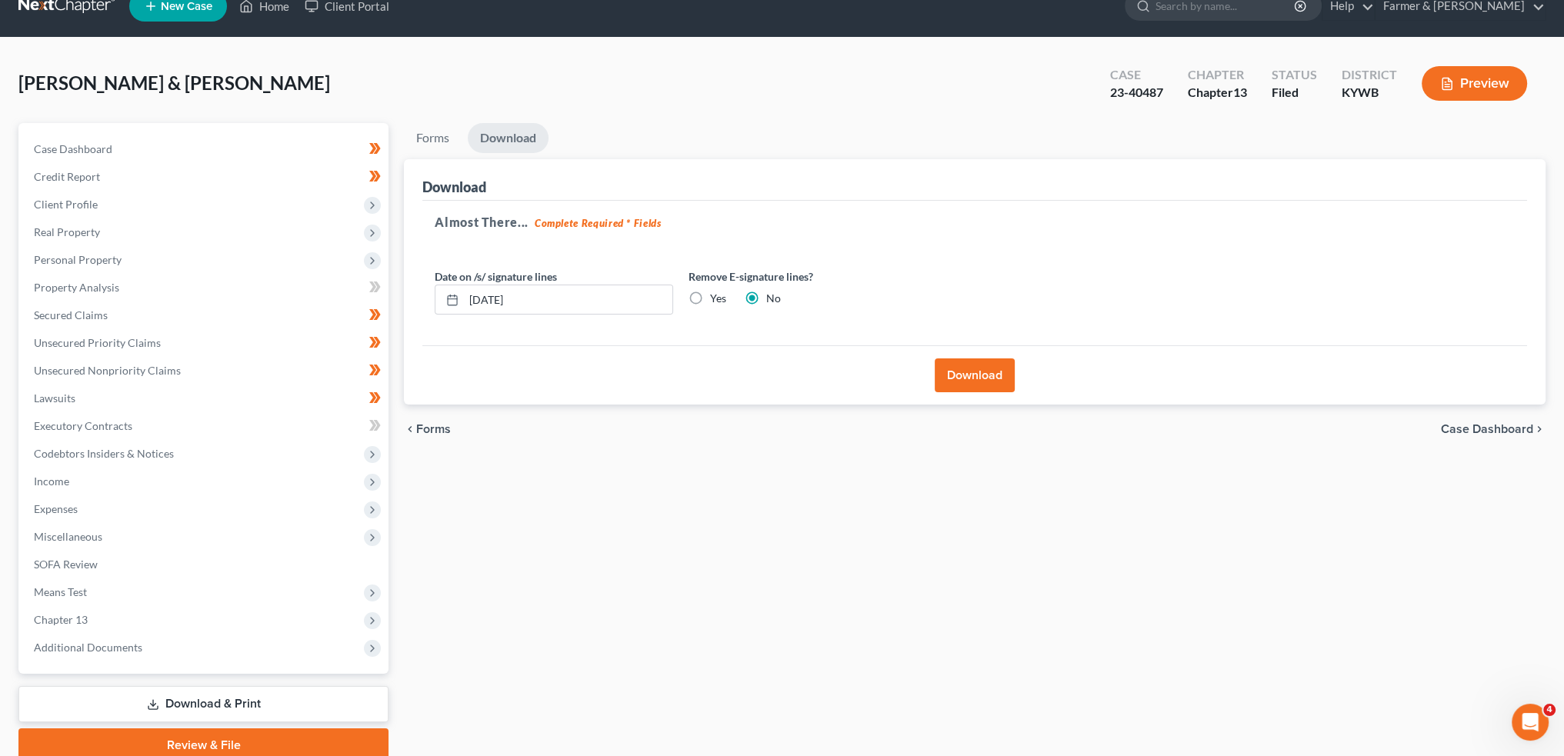
scroll to position [0, 0]
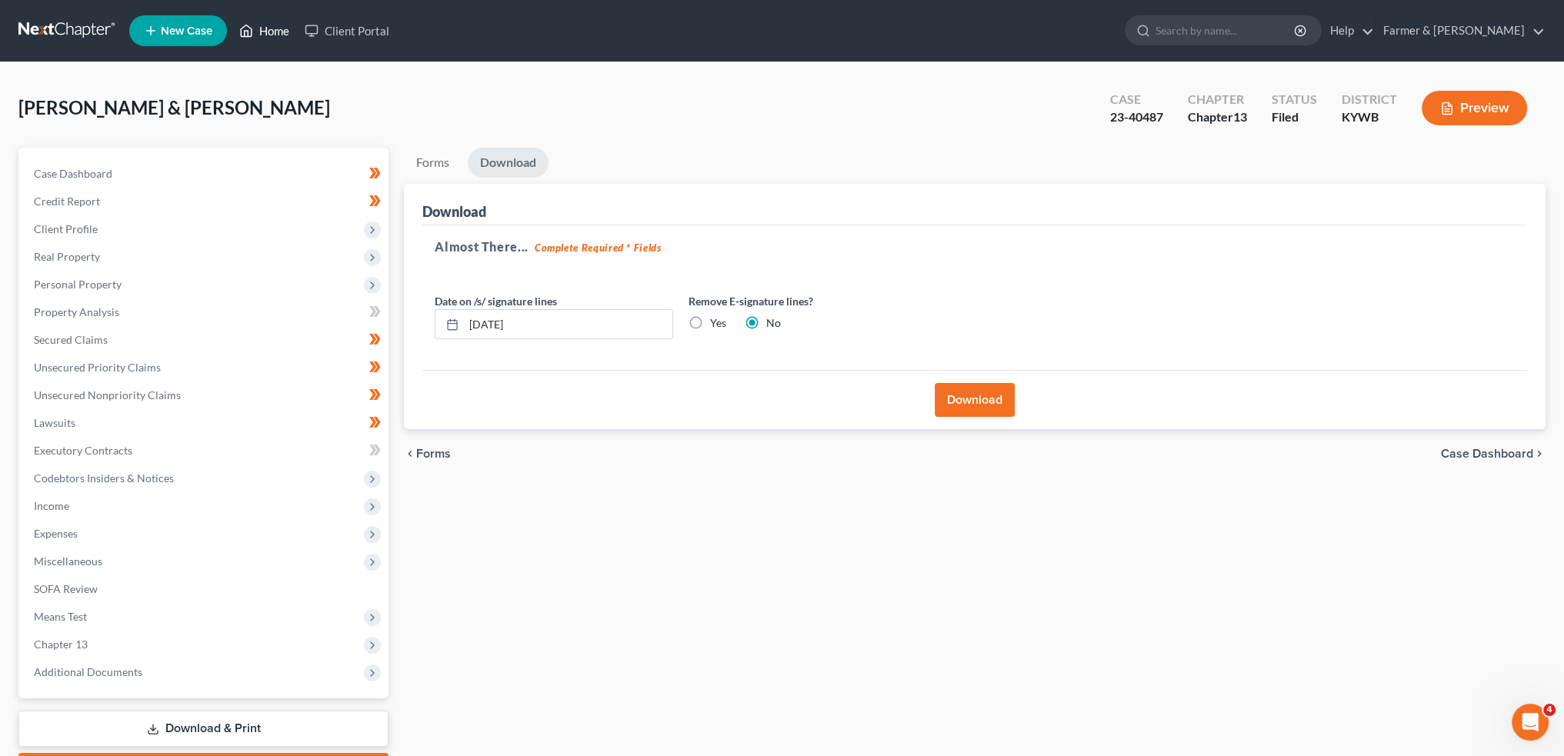
click at [275, 27] on link "Home" at bounding box center [264, 31] width 65 height 28
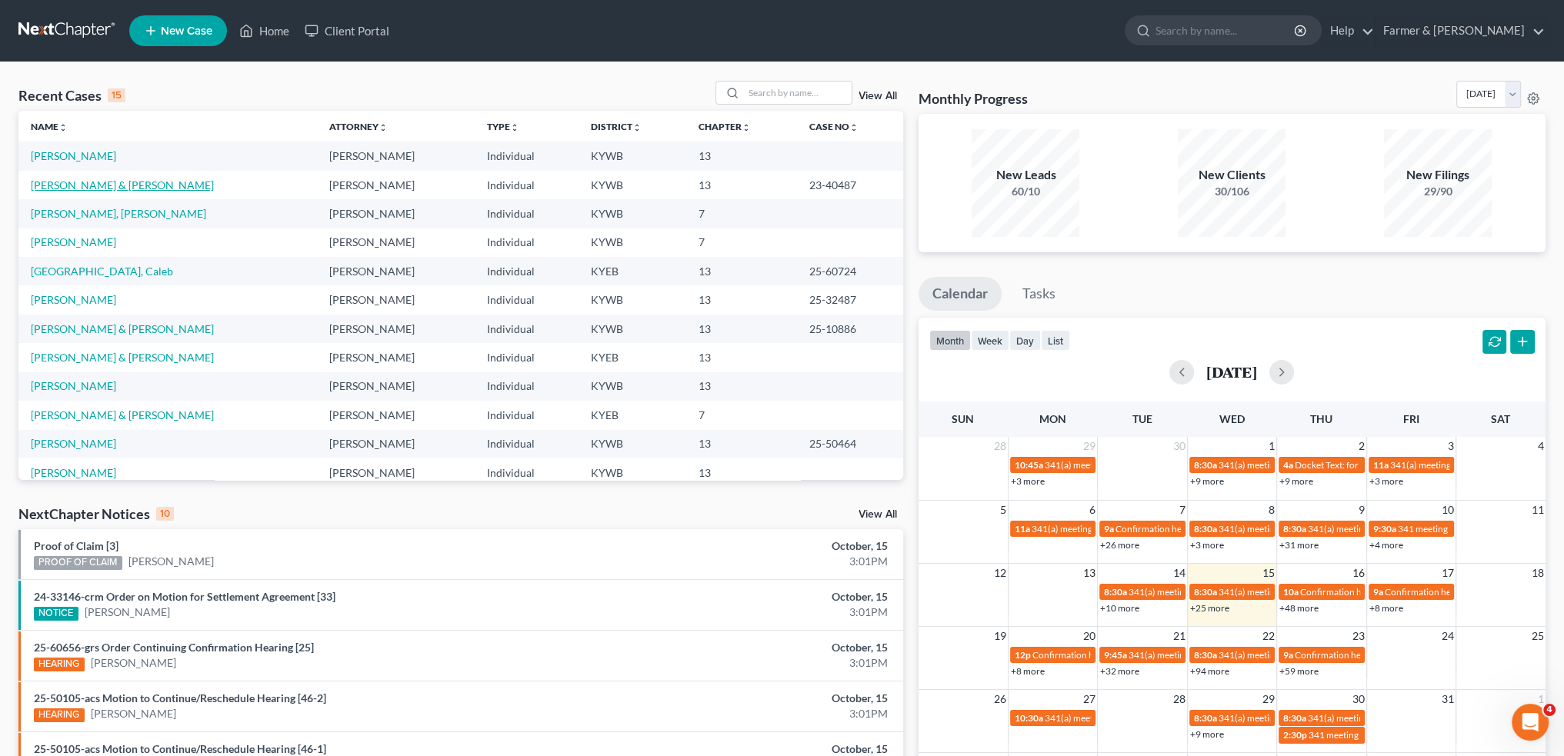
click at [125, 187] on link "[PERSON_NAME] & [PERSON_NAME]" at bounding box center [122, 185] width 183 height 13
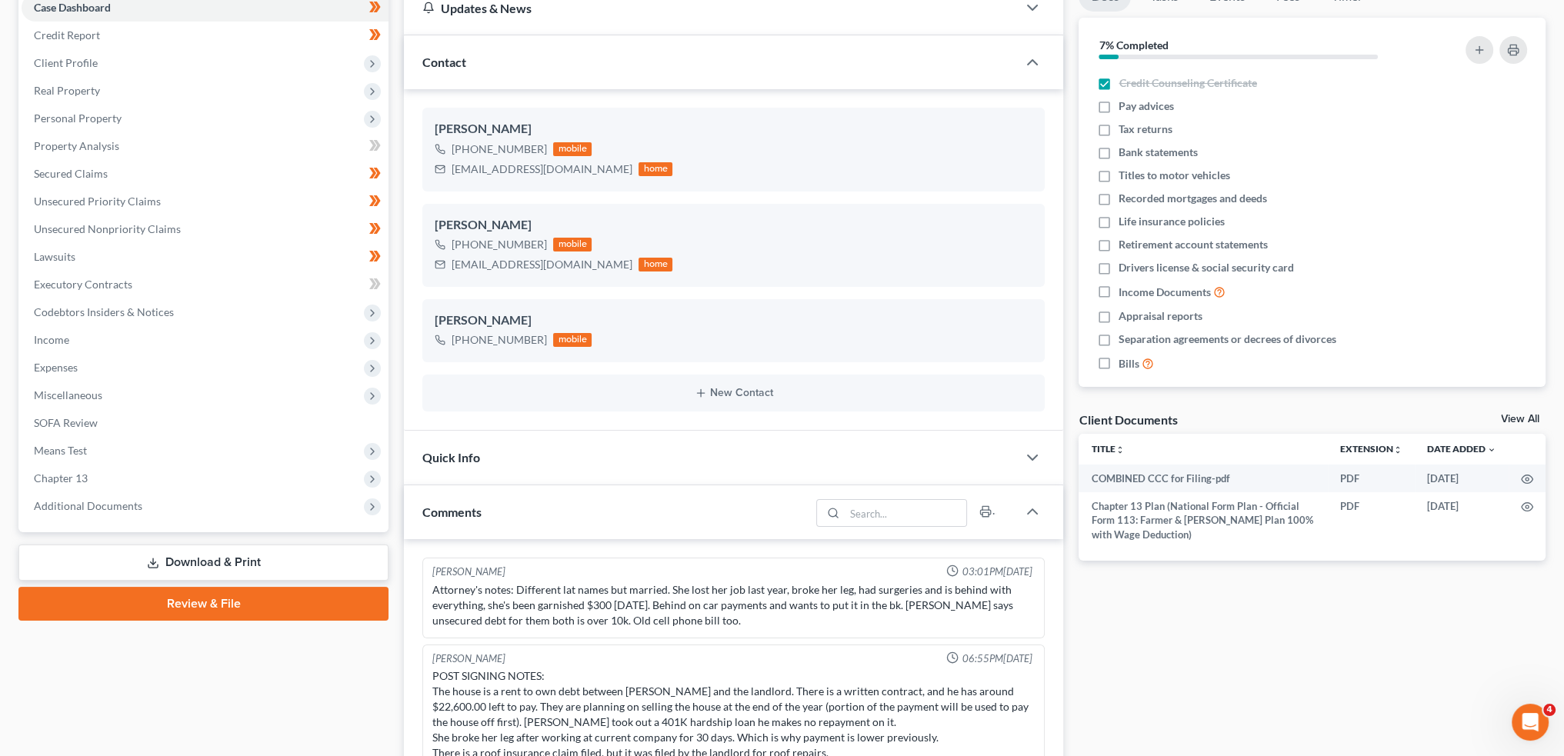
scroll to position [256, 0]
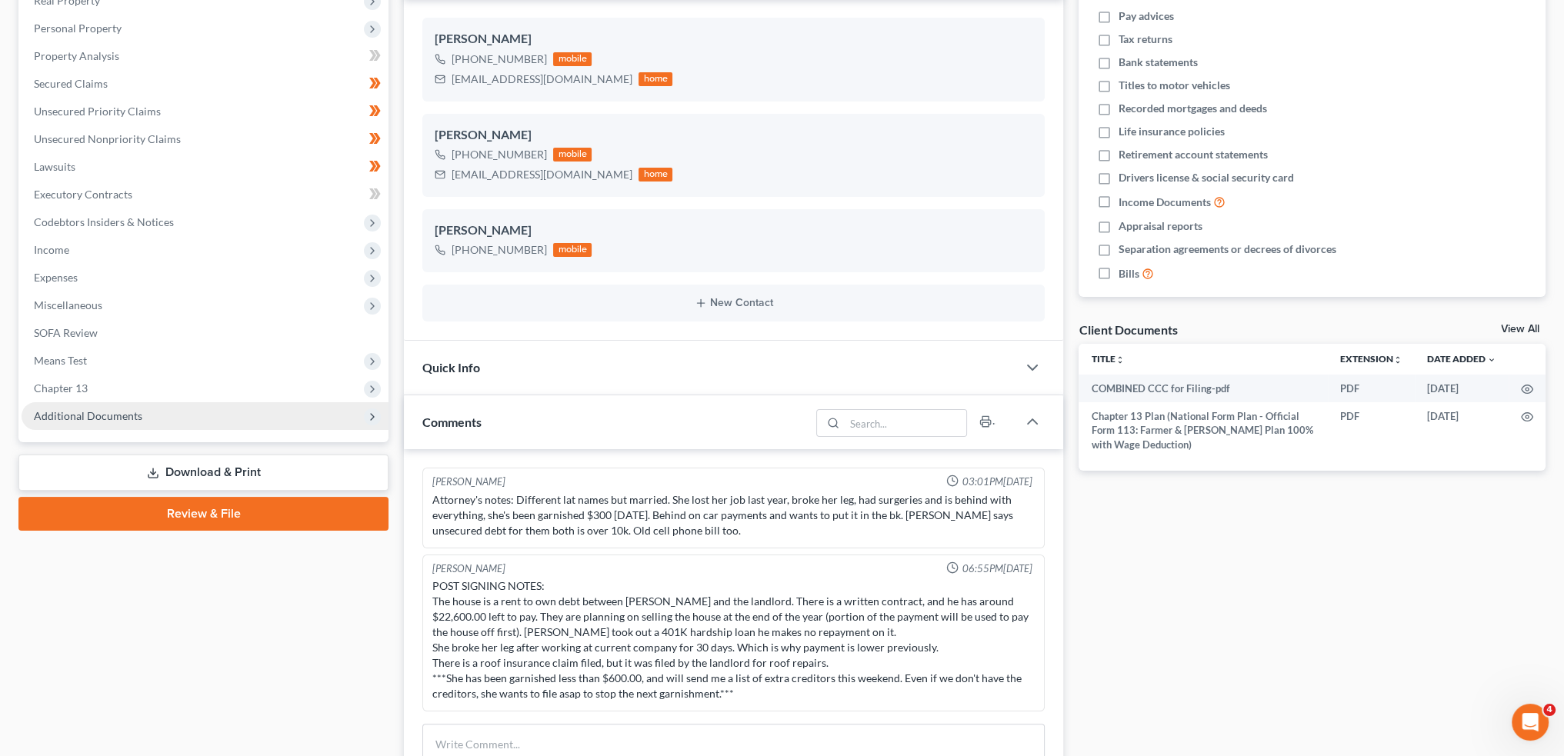
click at [117, 417] on span "Additional Documents" at bounding box center [88, 415] width 109 height 13
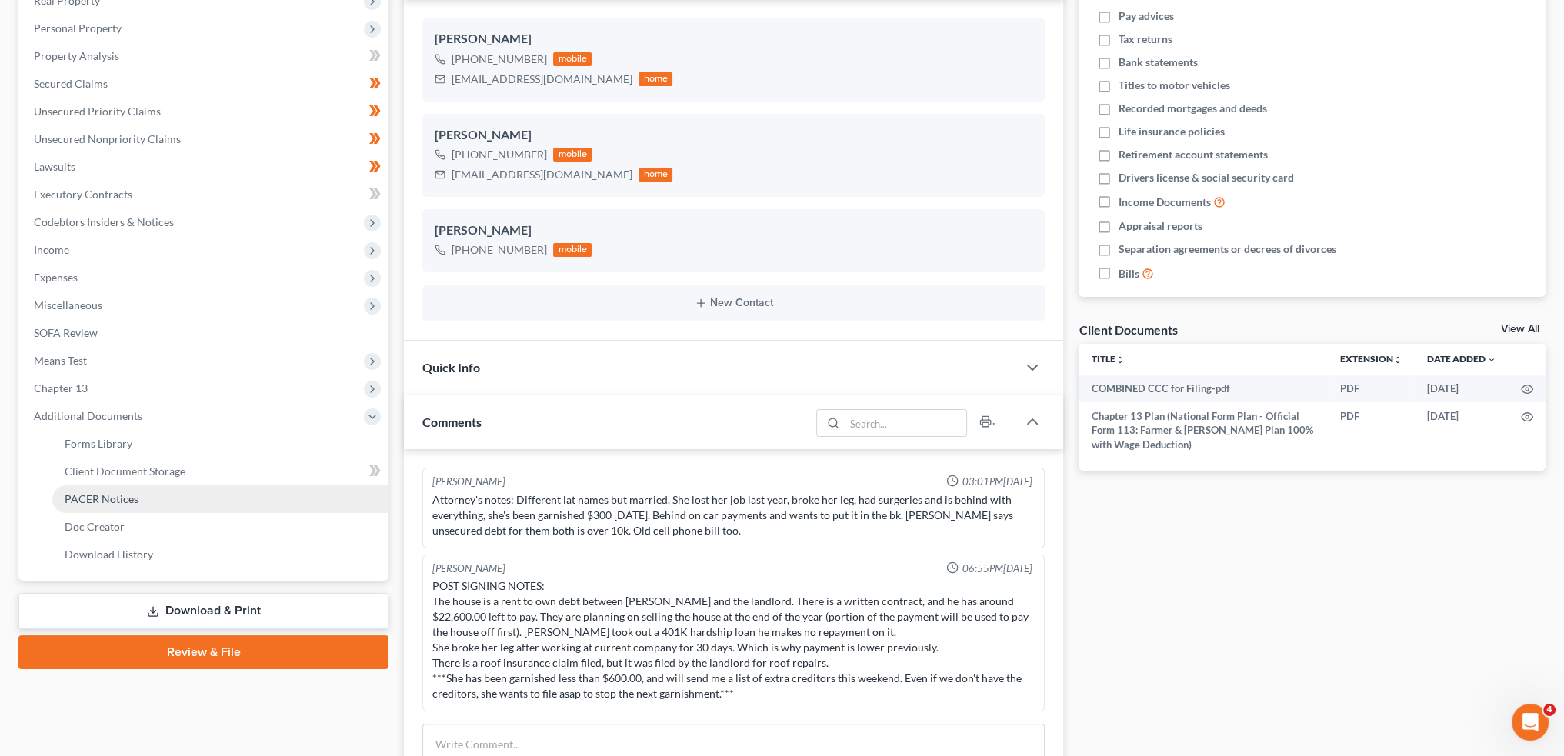
click at [112, 499] on span "PACER Notices" at bounding box center [102, 498] width 74 height 13
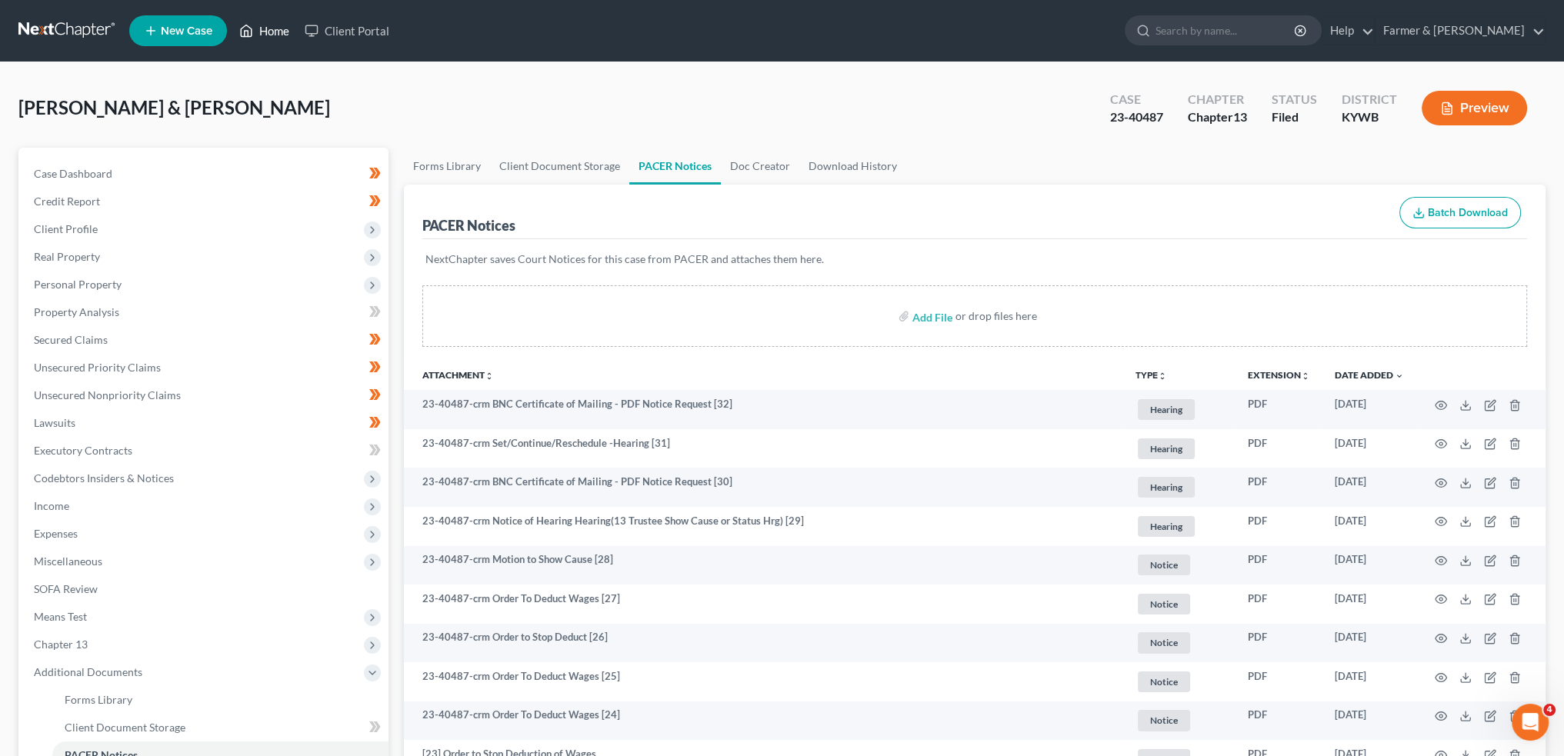
click at [290, 23] on link "Home" at bounding box center [264, 31] width 65 height 28
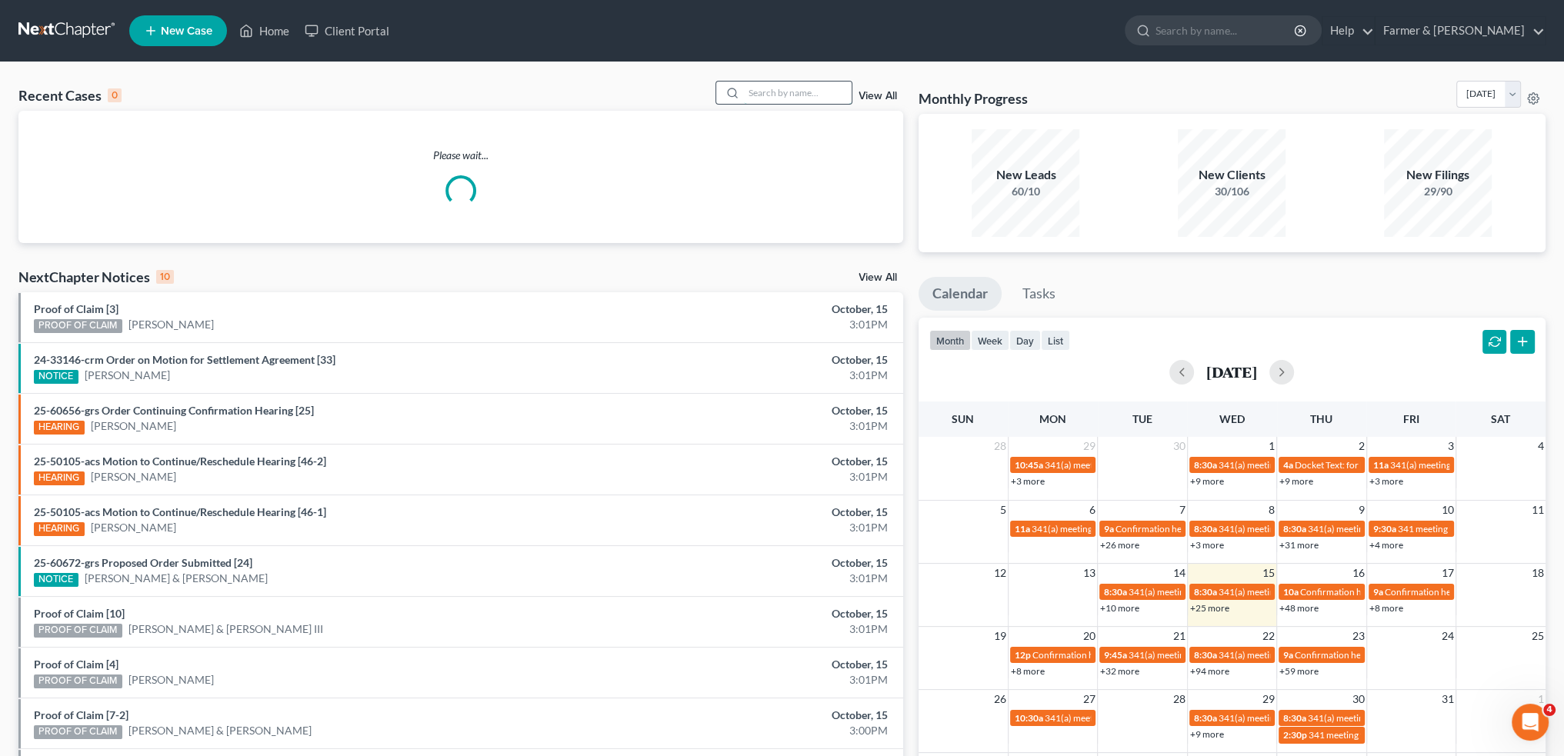
click at [807, 93] on input "search" at bounding box center [798, 93] width 108 height 22
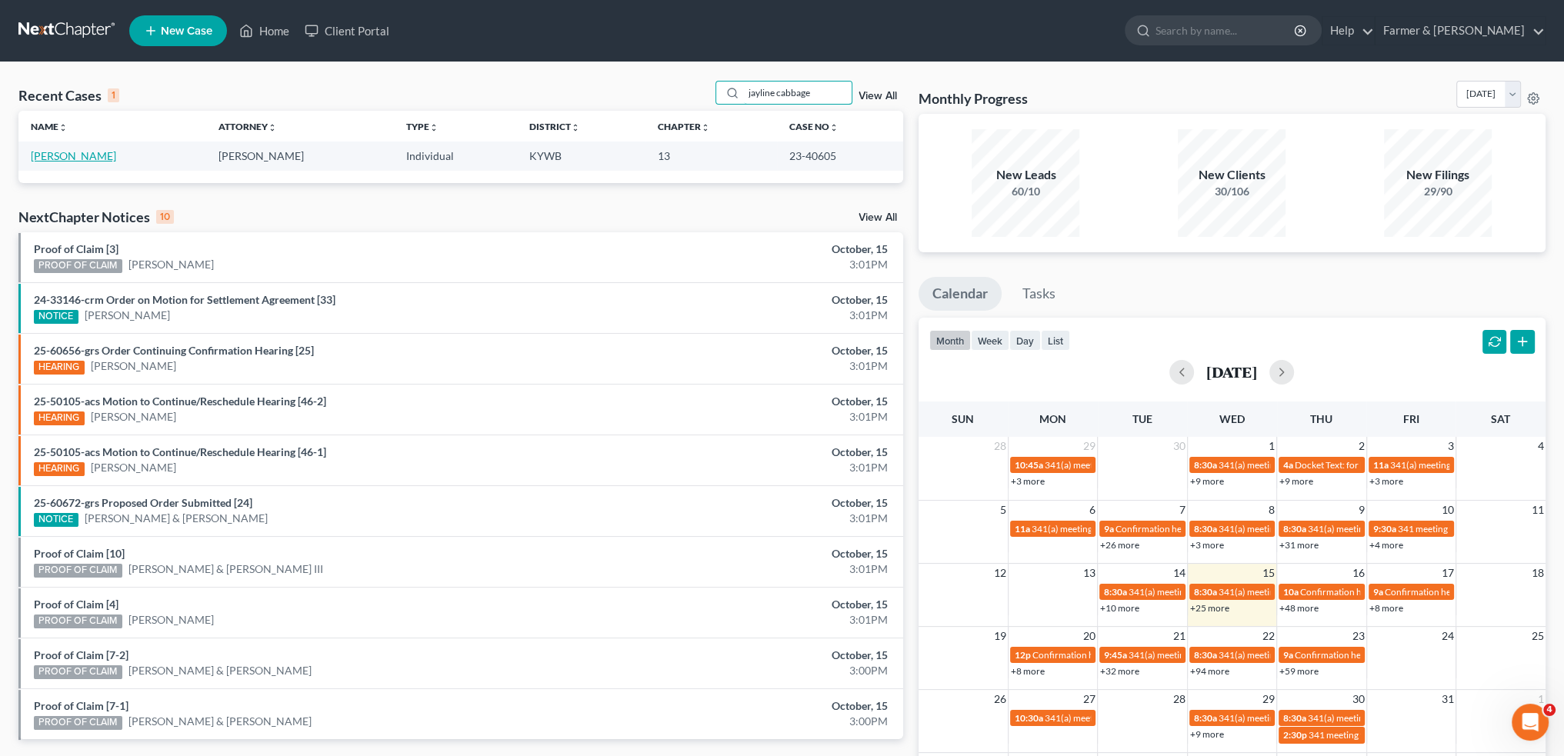
type input "jayline cabbage"
click at [60, 156] on link "[PERSON_NAME]" at bounding box center [73, 155] width 85 height 13
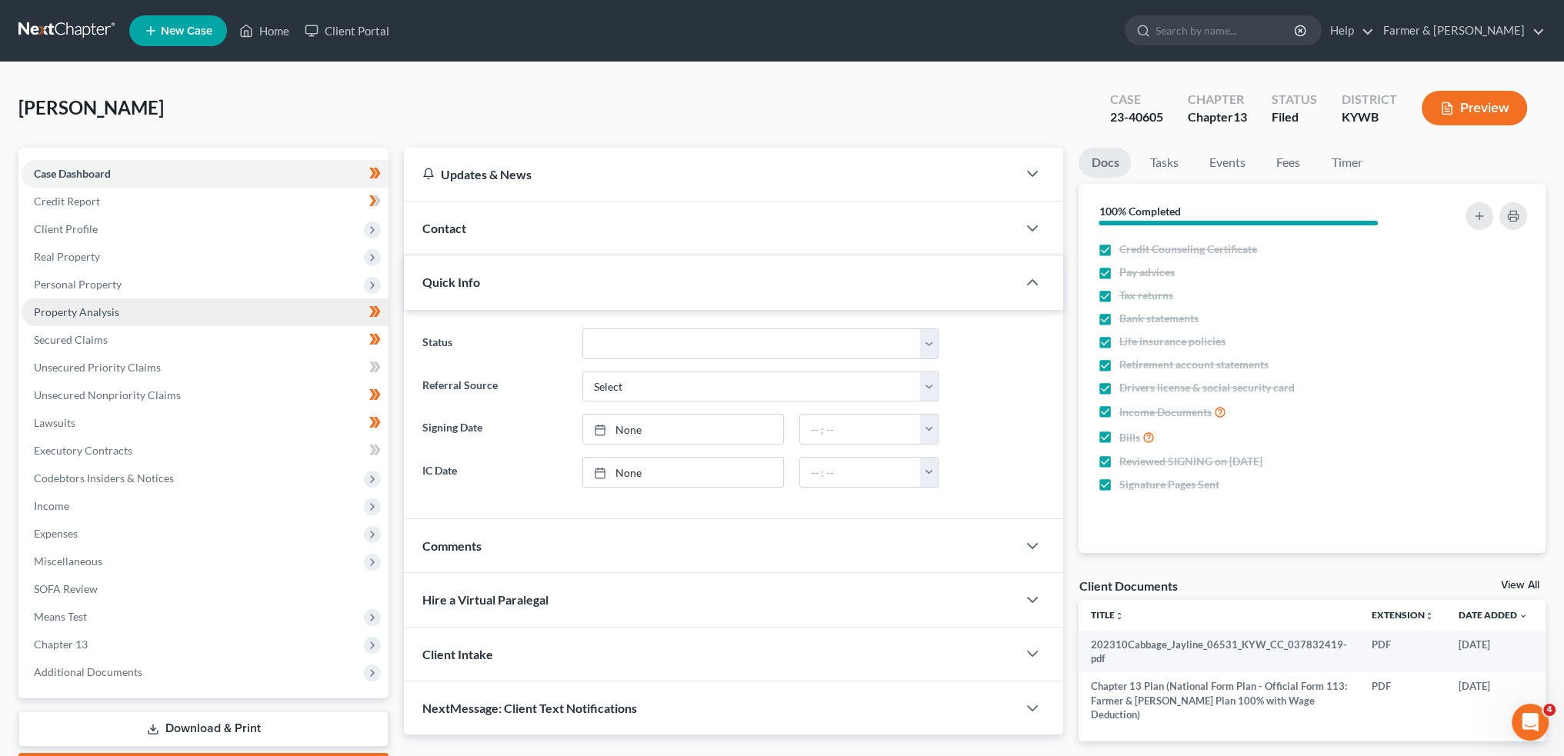
scroll to position [88, 0]
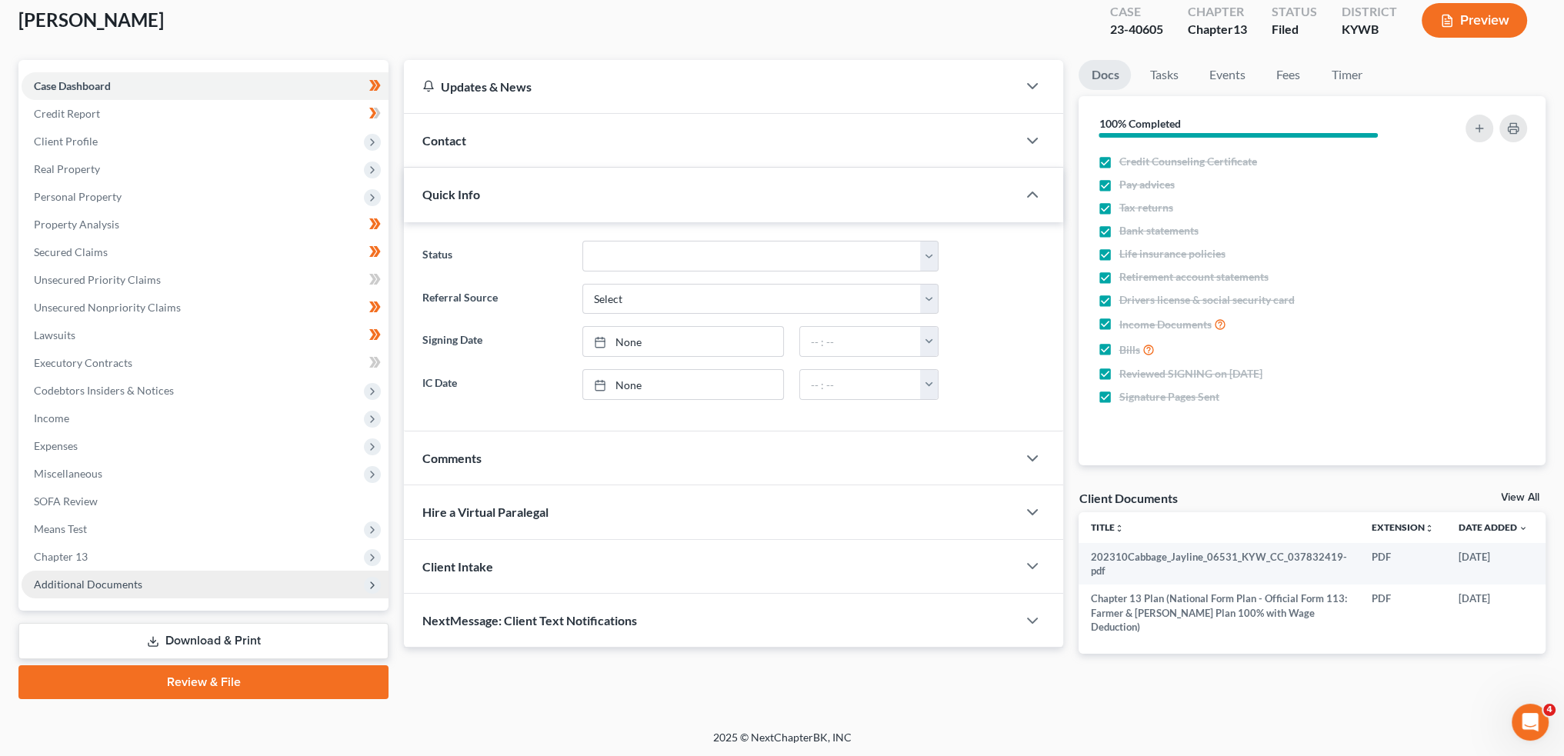
click at [135, 589] on span "Additional Documents" at bounding box center [88, 584] width 109 height 13
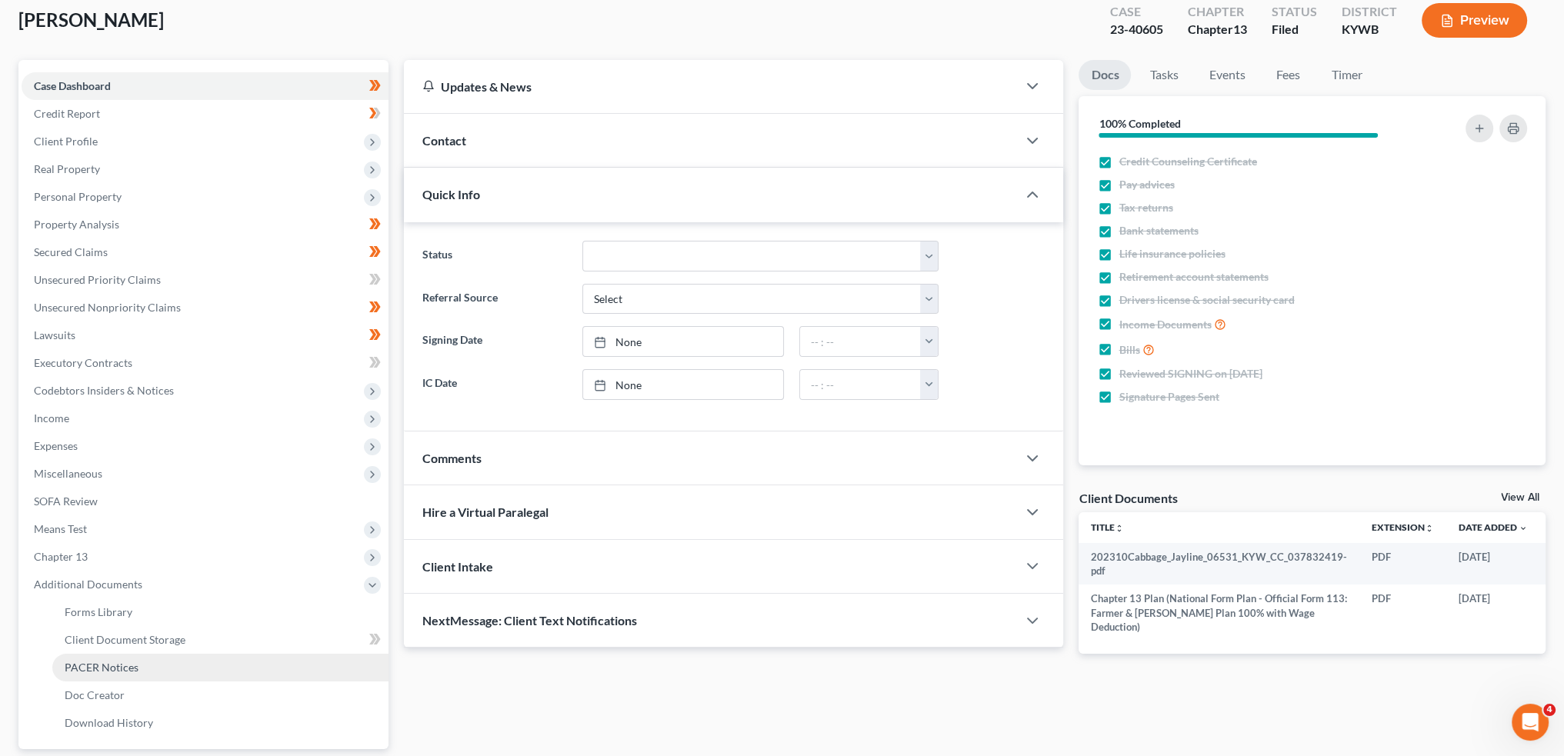
click at [120, 661] on span "PACER Notices" at bounding box center [102, 667] width 74 height 13
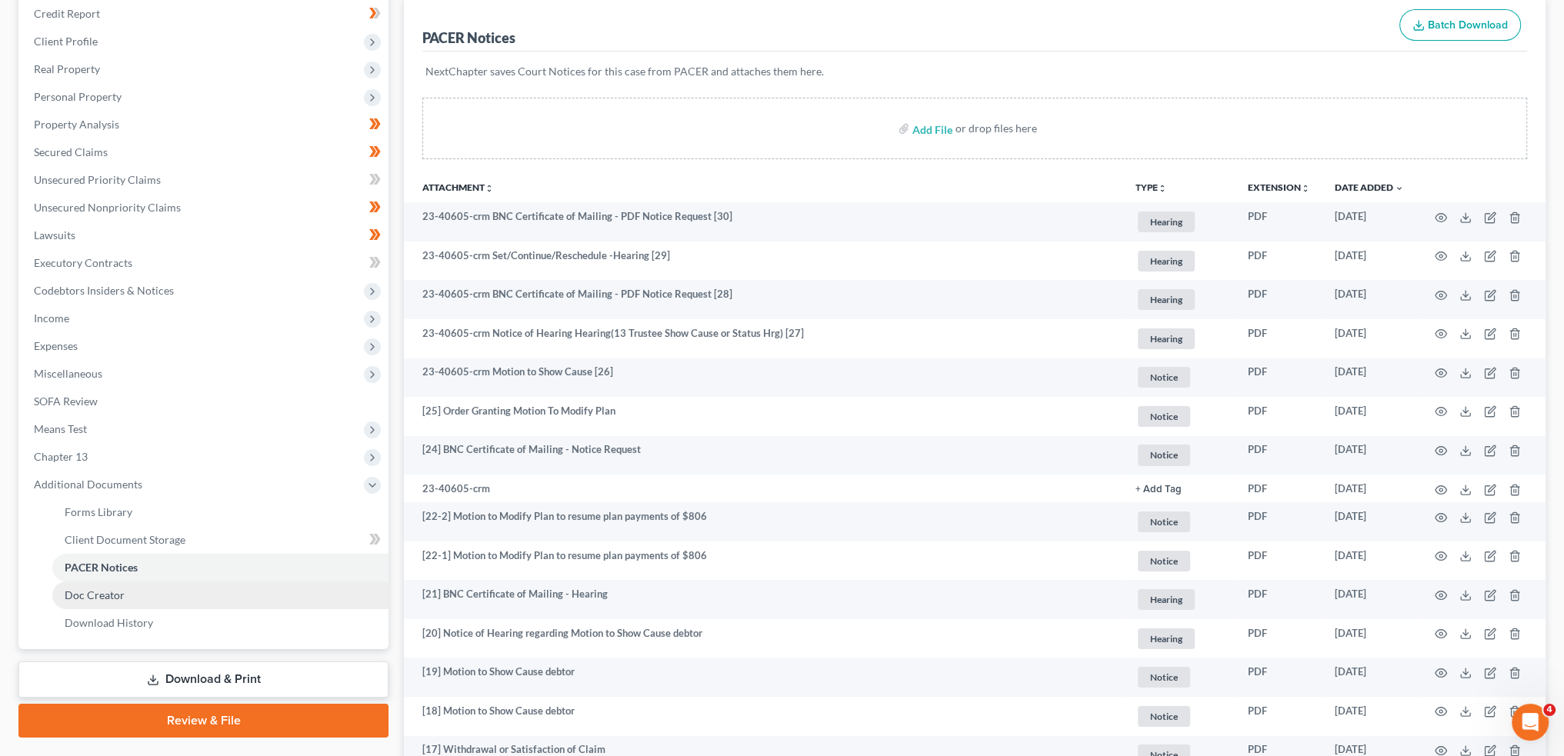
scroll to position [256, 0]
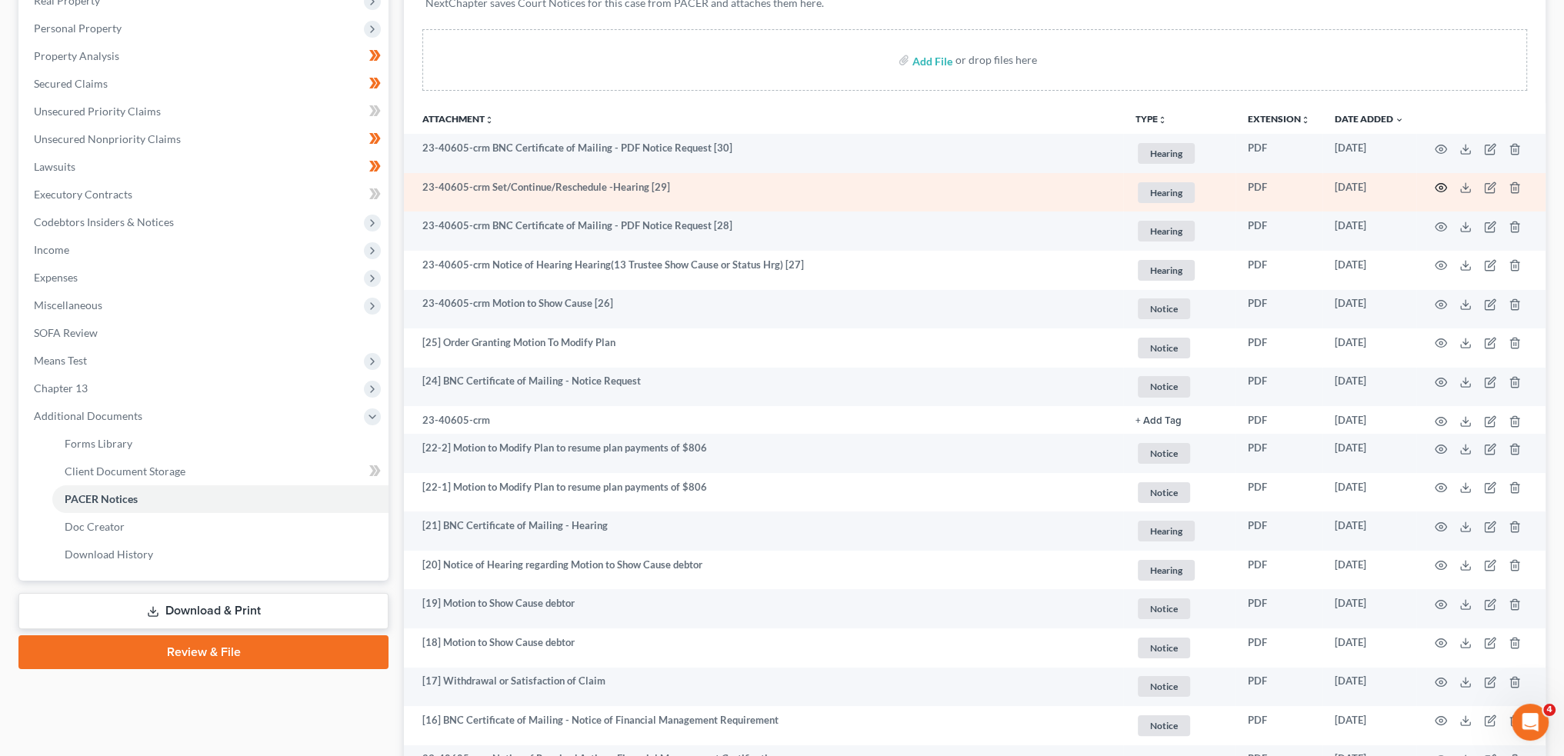
click at [1441, 186] on circle "button" at bounding box center [1441, 187] width 3 height 3
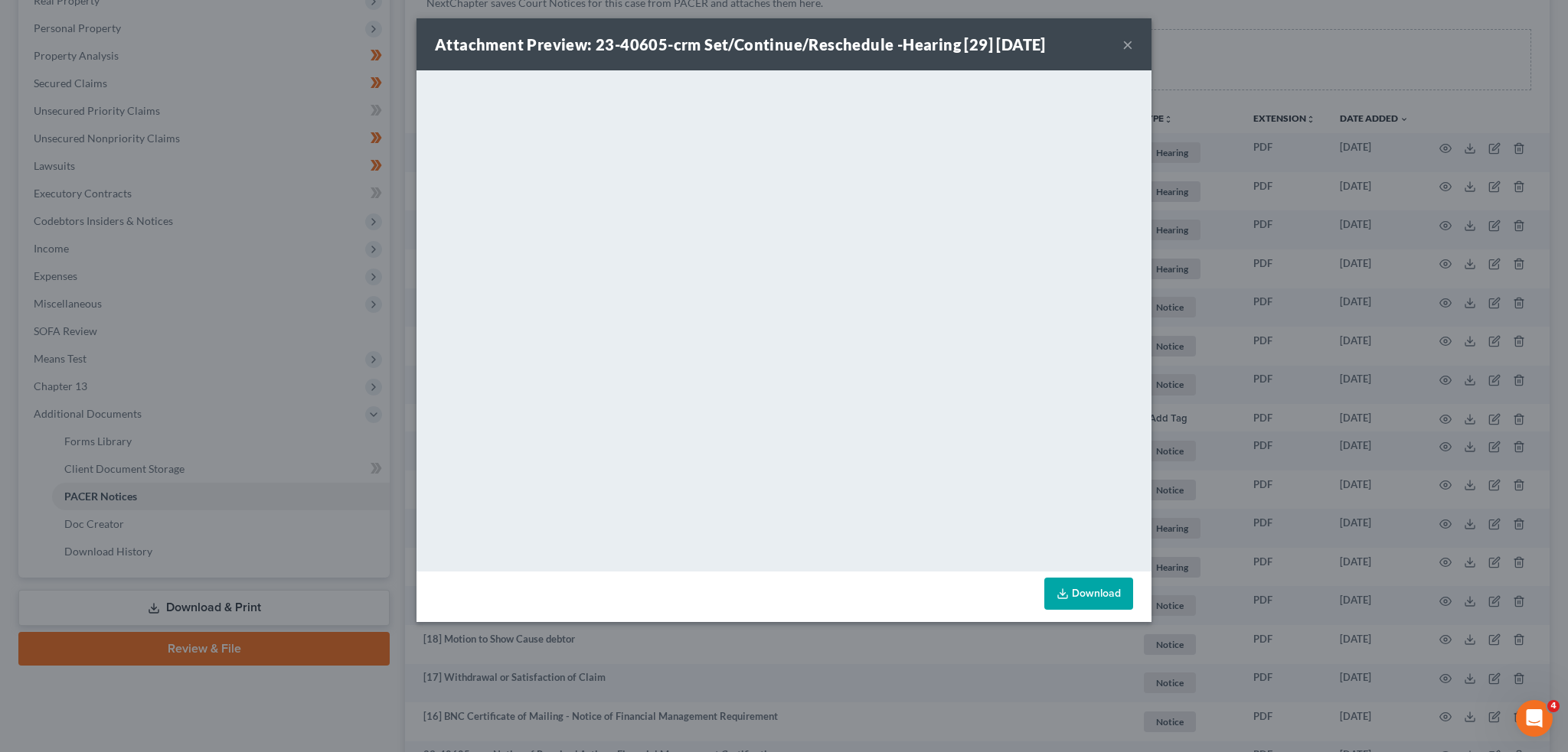
click at [1123, 44] on button "×" at bounding box center [1127, 44] width 11 height 18
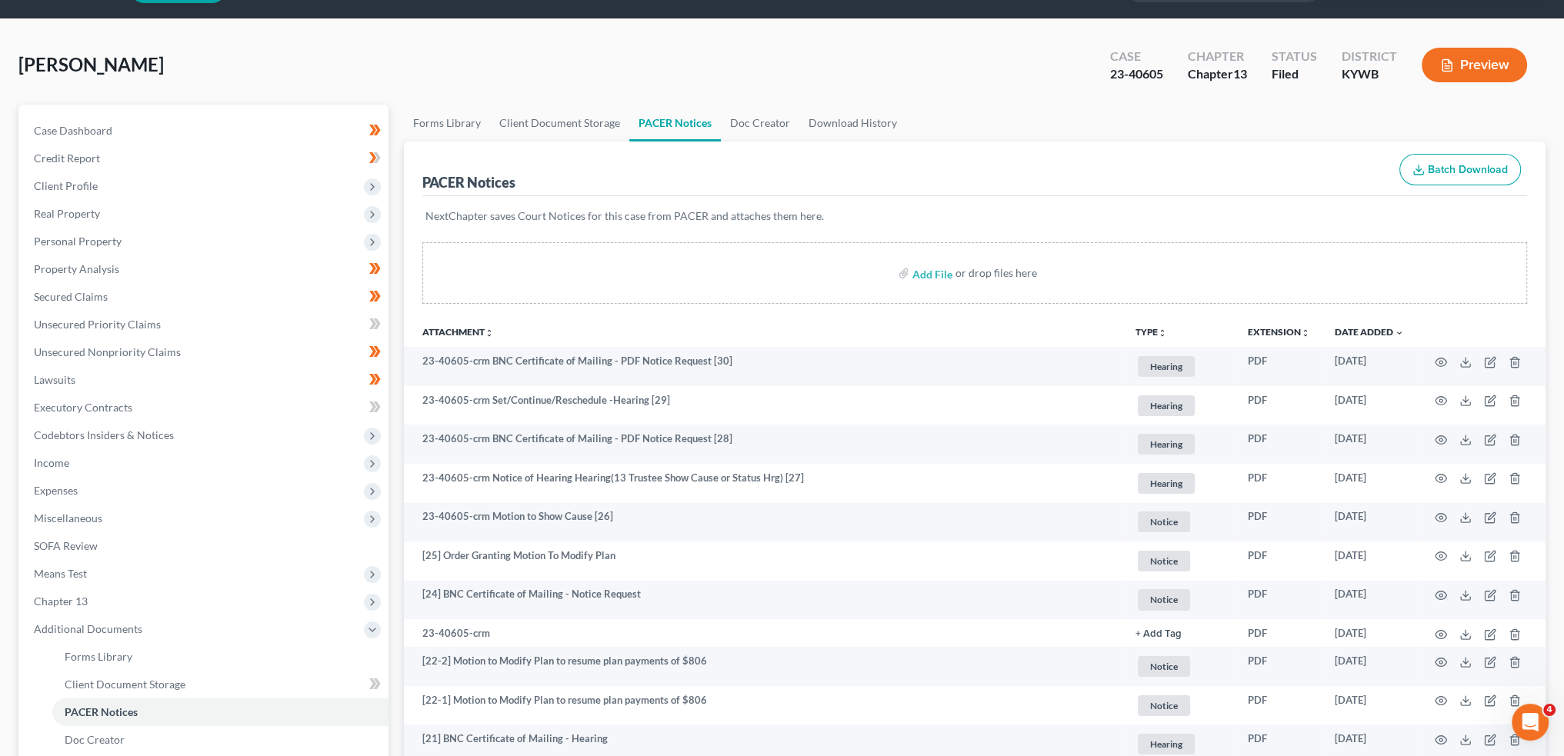
scroll to position [0, 0]
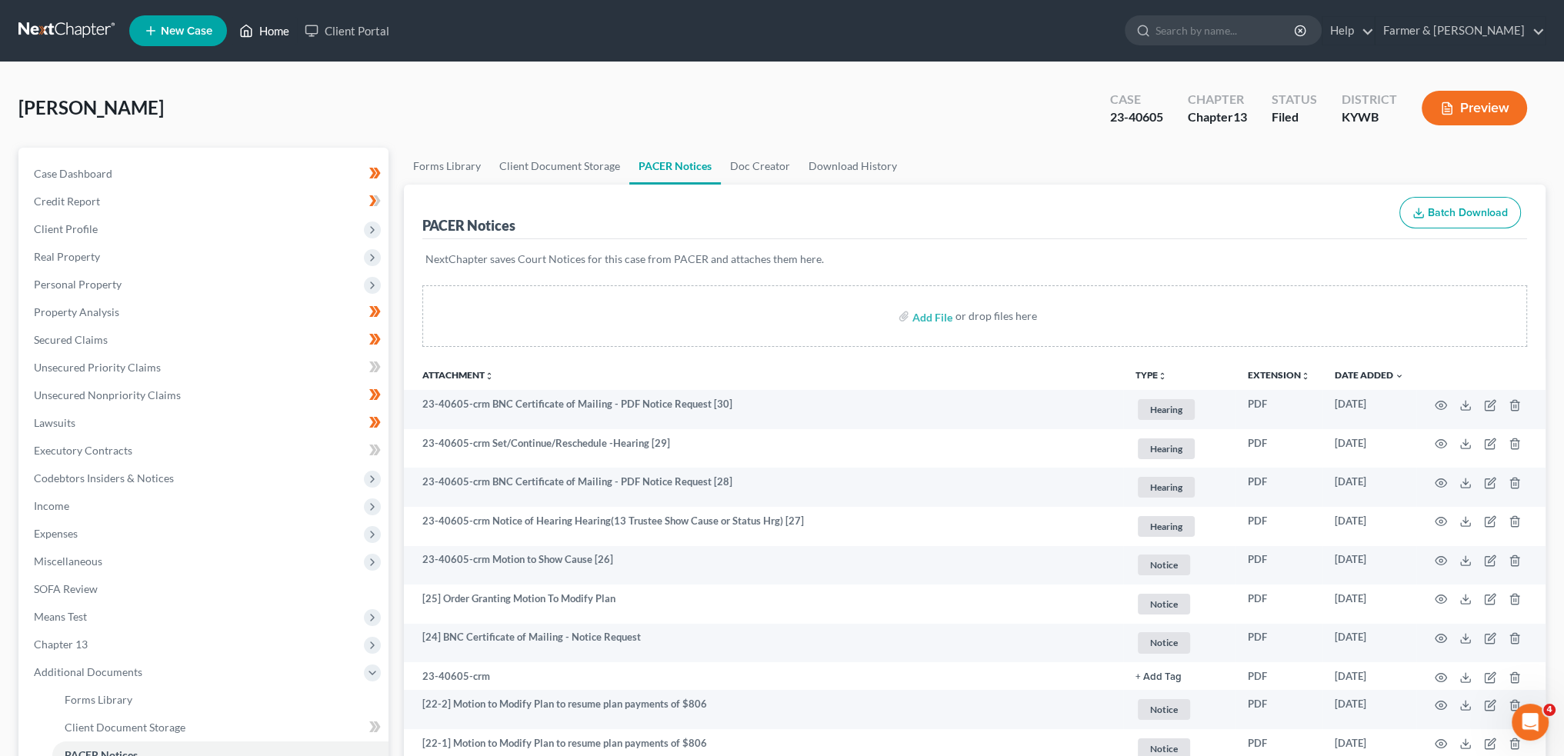
click at [282, 21] on link "Home" at bounding box center [264, 31] width 65 height 28
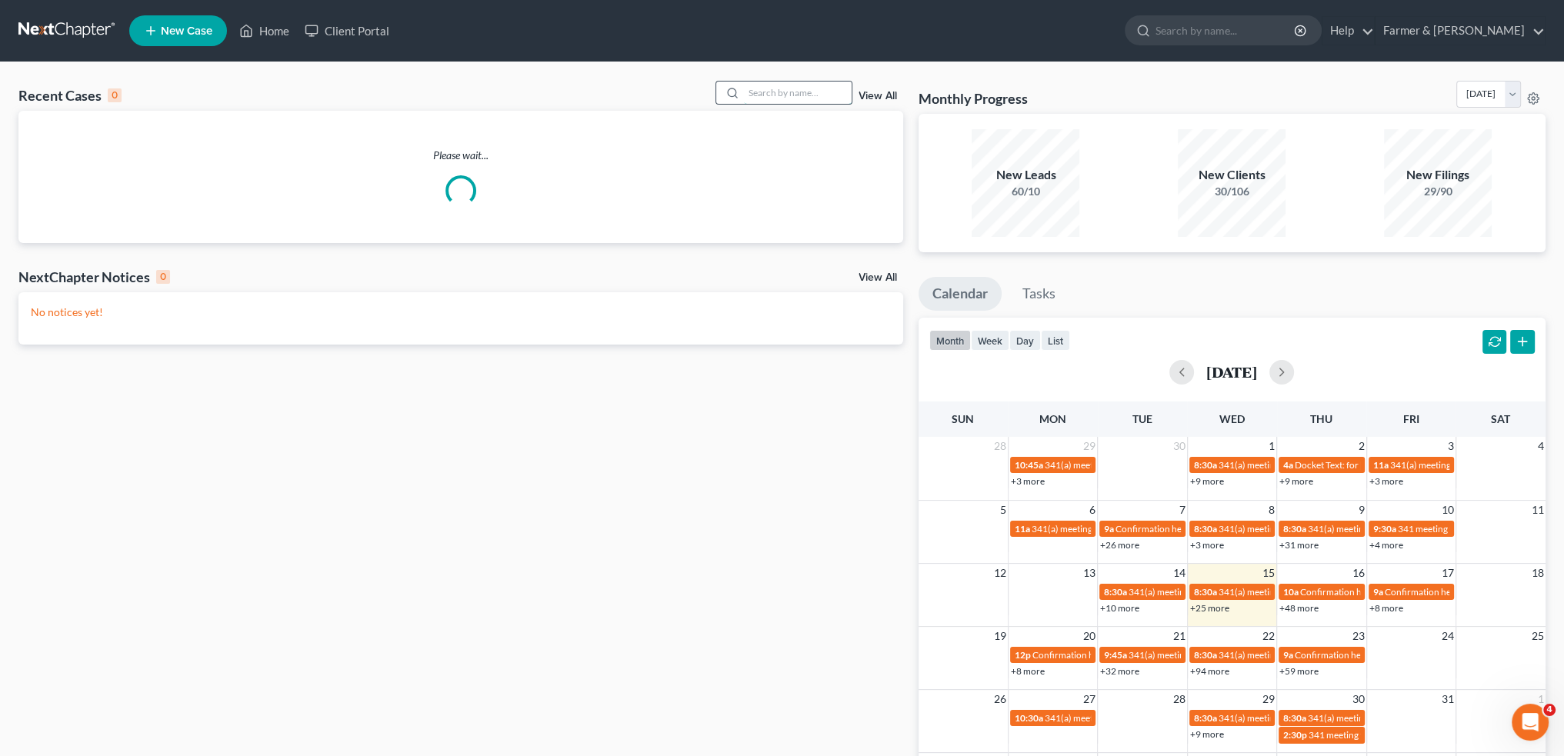
click at [826, 85] on input "search" at bounding box center [798, 93] width 108 height 22
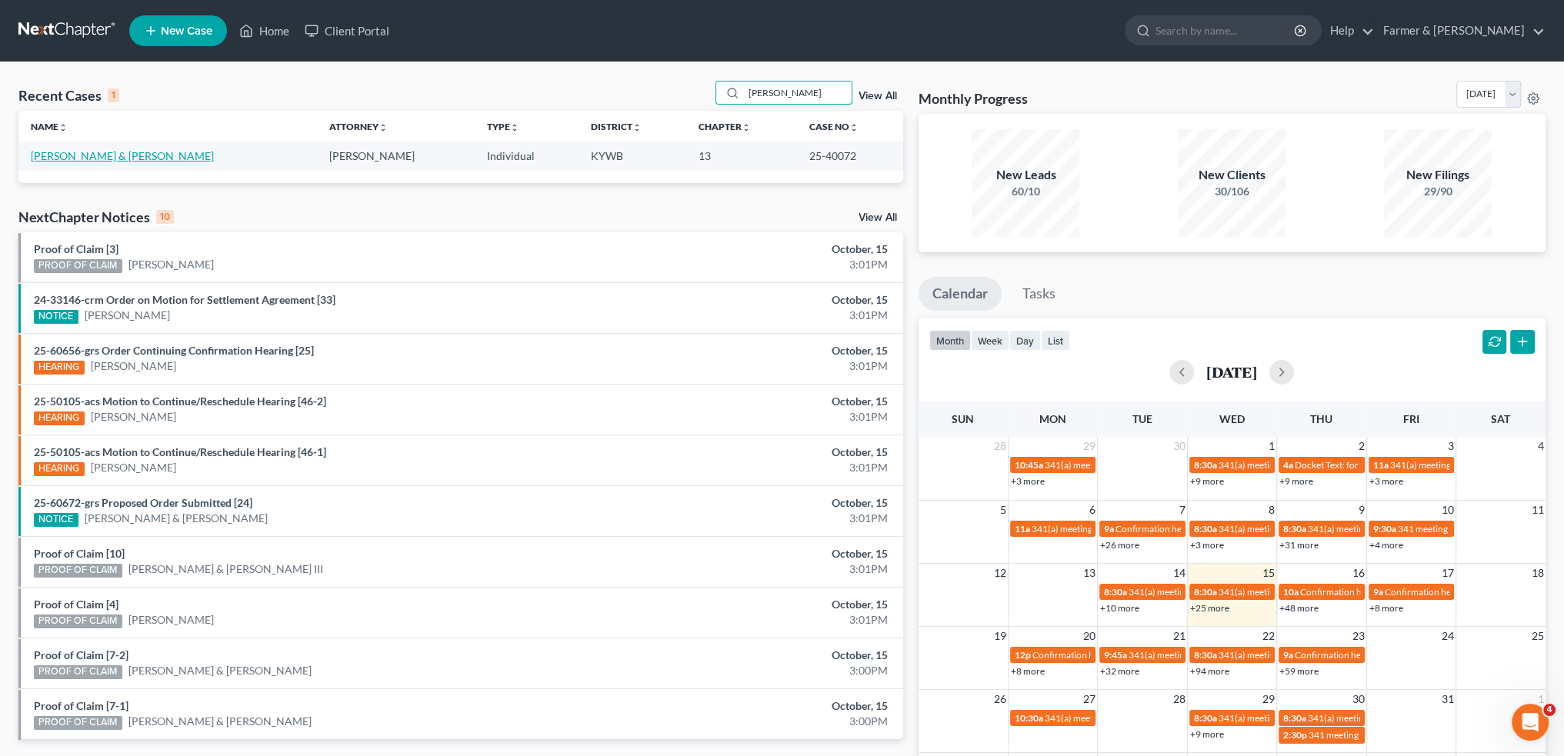
type input "[PERSON_NAME]"
click at [85, 157] on link "[PERSON_NAME] & [PERSON_NAME]" at bounding box center [122, 155] width 183 height 13
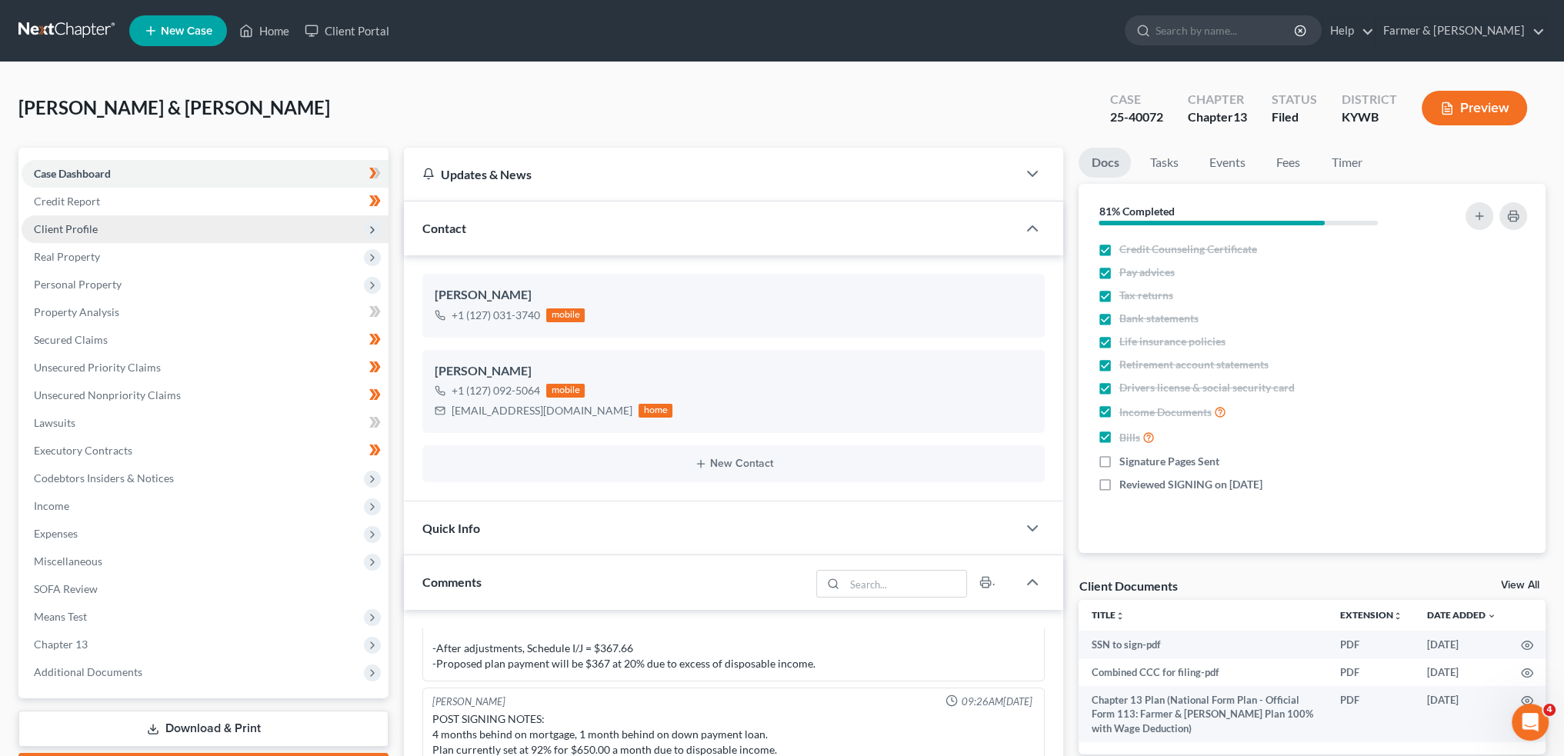
scroll to position [469, 0]
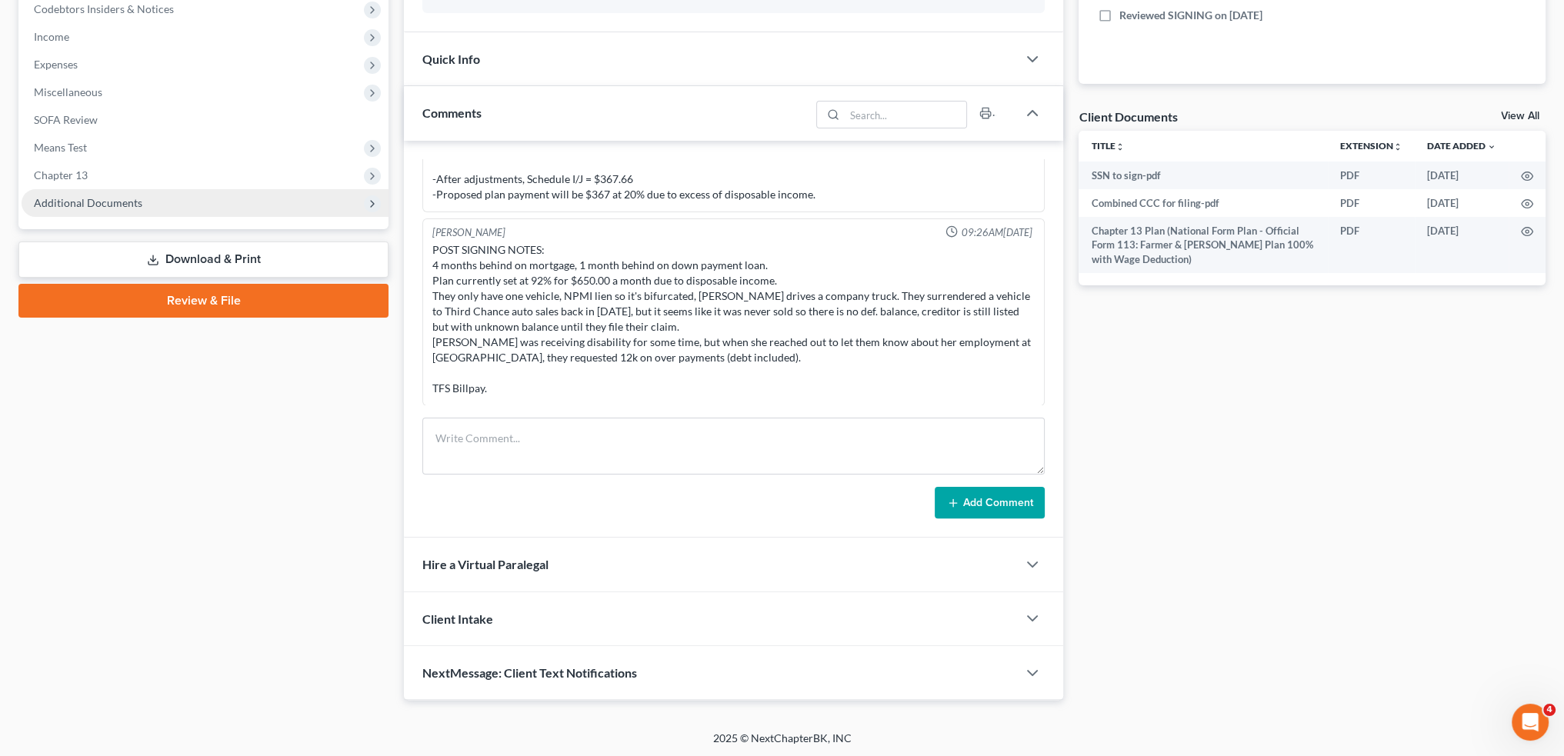
click at [108, 198] on span "Additional Documents" at bounding box center [88, 202] width 109 height 13
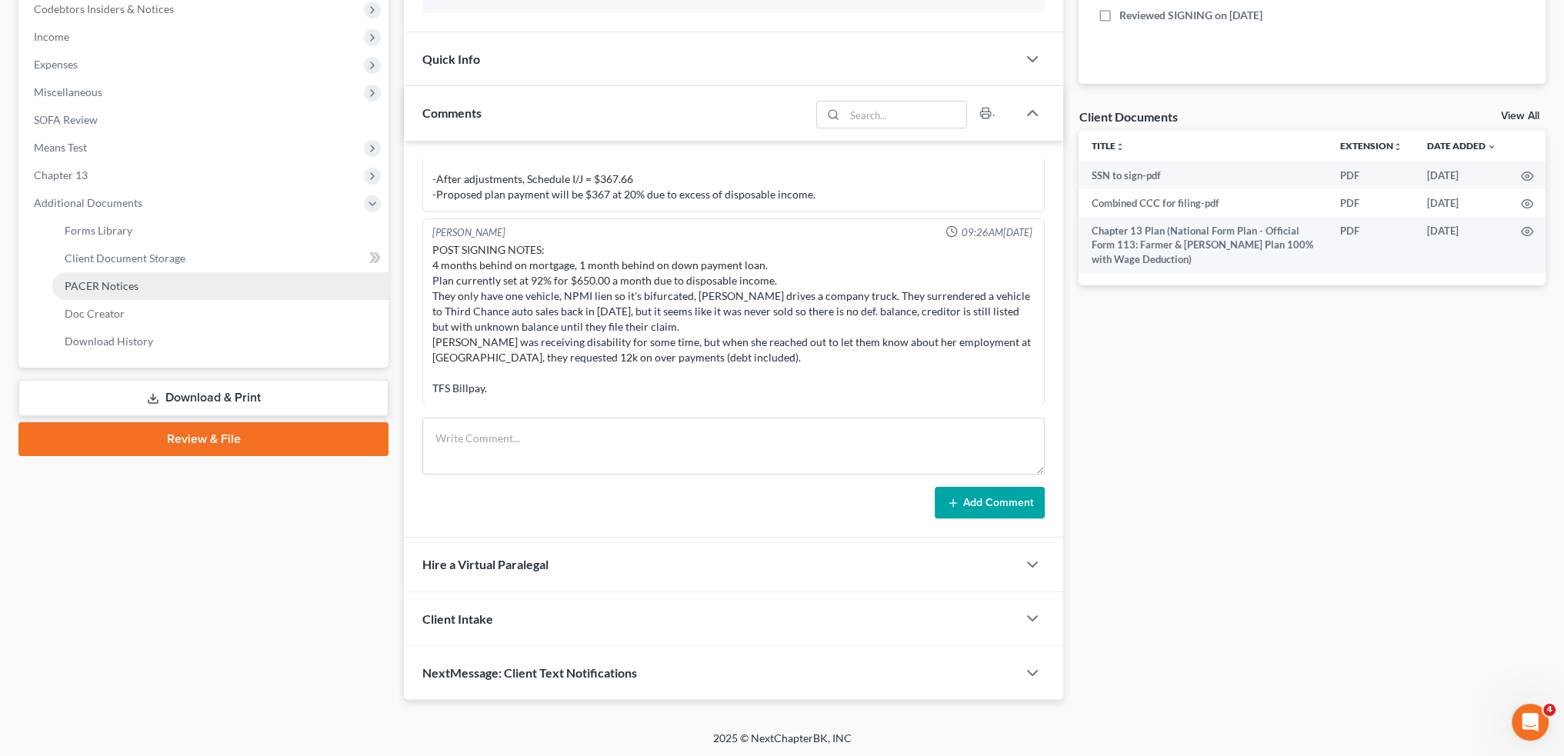
click at [107, 279] on span "PACER Notices" at bounding box center [102, 285] width 74 height 13
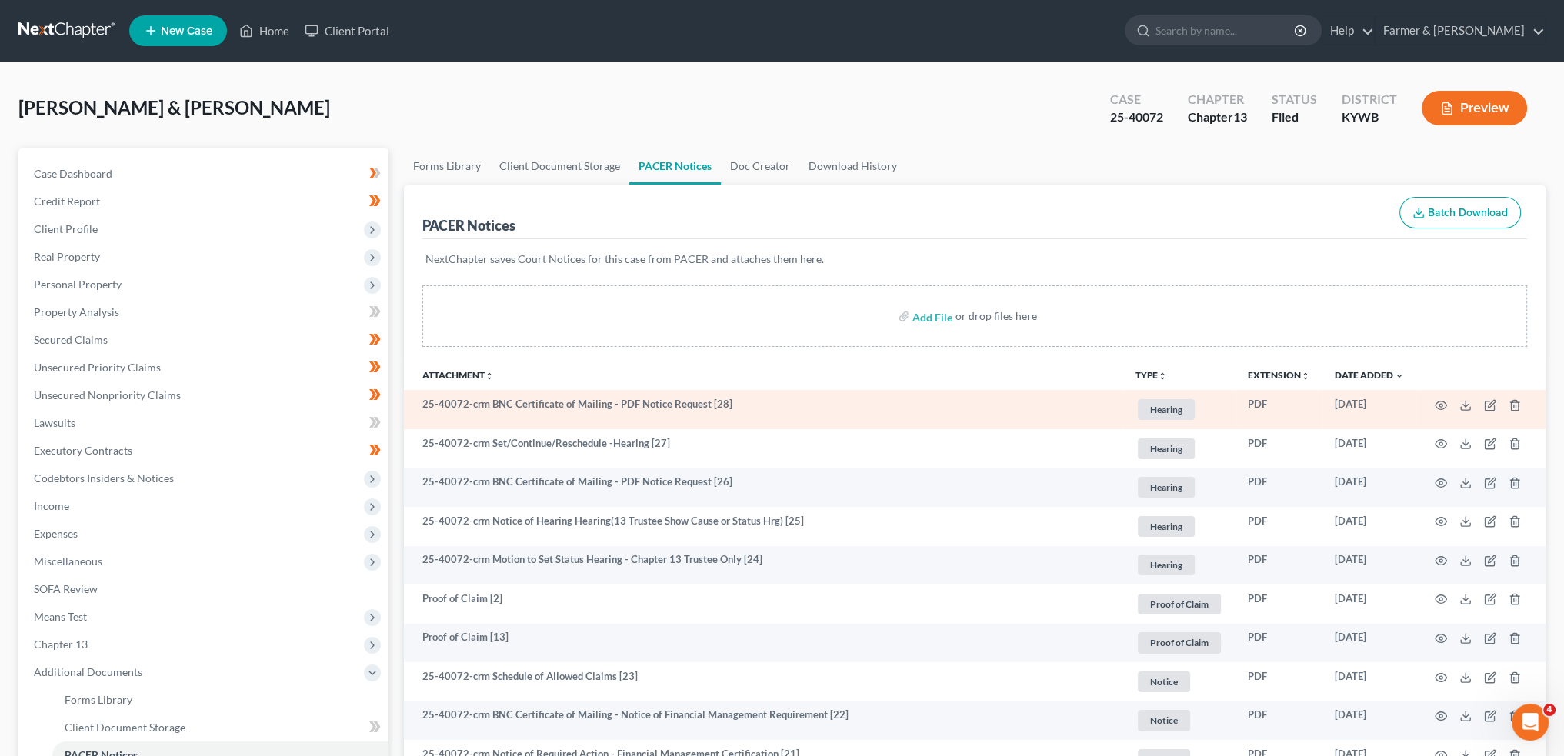
scroll to position [128, 0]
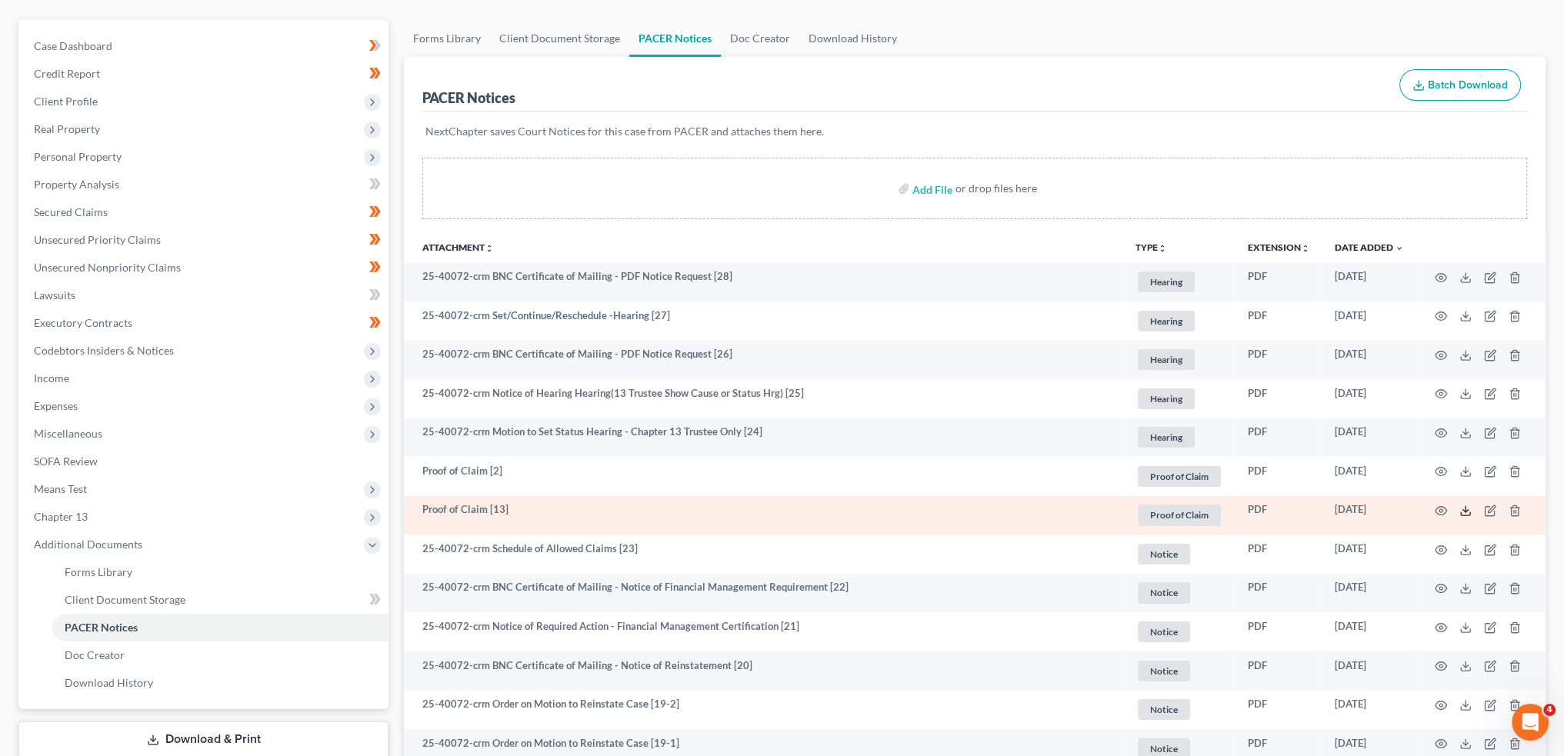
click at [1465, 513] on icon at bounding box center [1466, 511] width 12 height 12
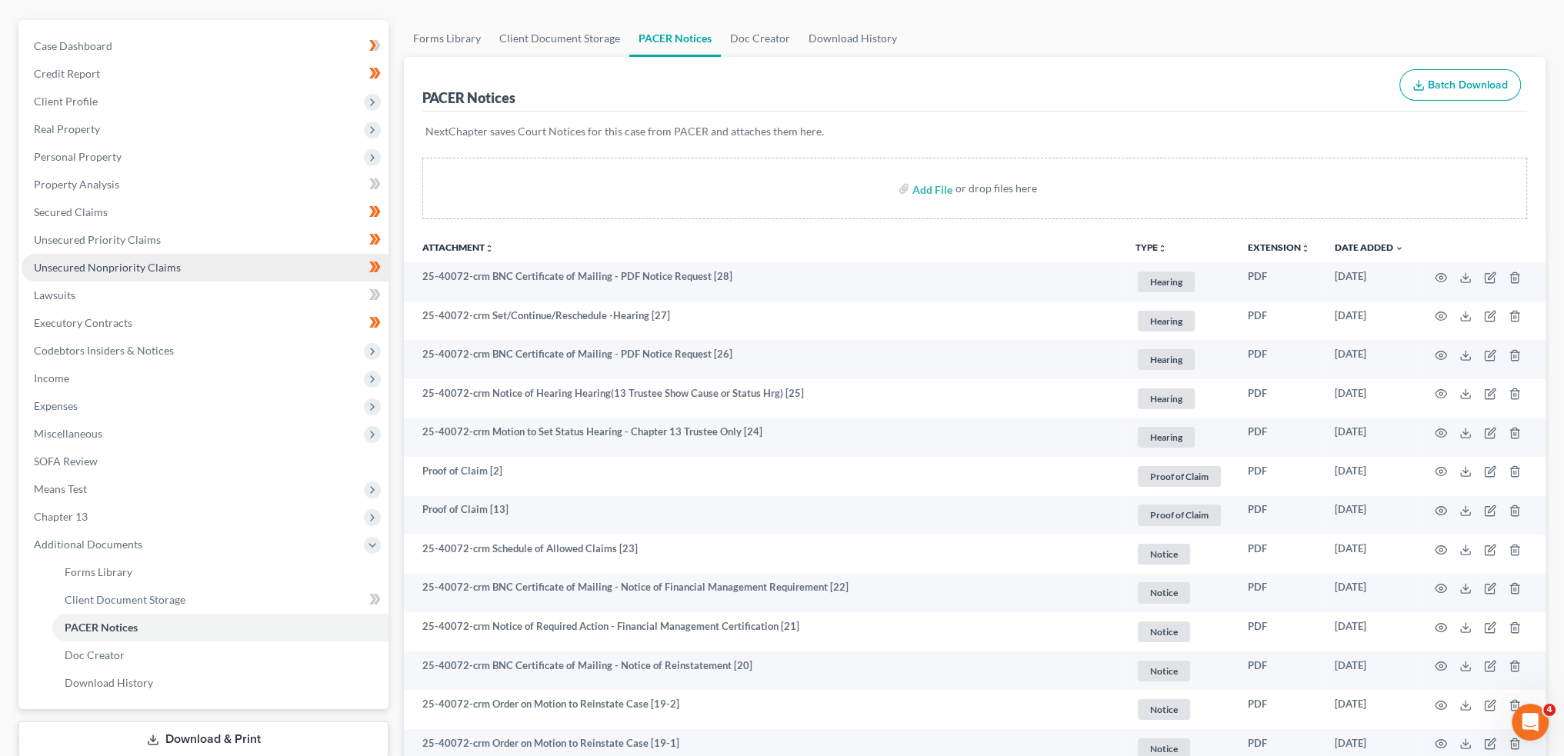
click at [109, 272] on span "Unsecured Nonpriority Claims" at bounding box center [107, 267] width 147 height 13
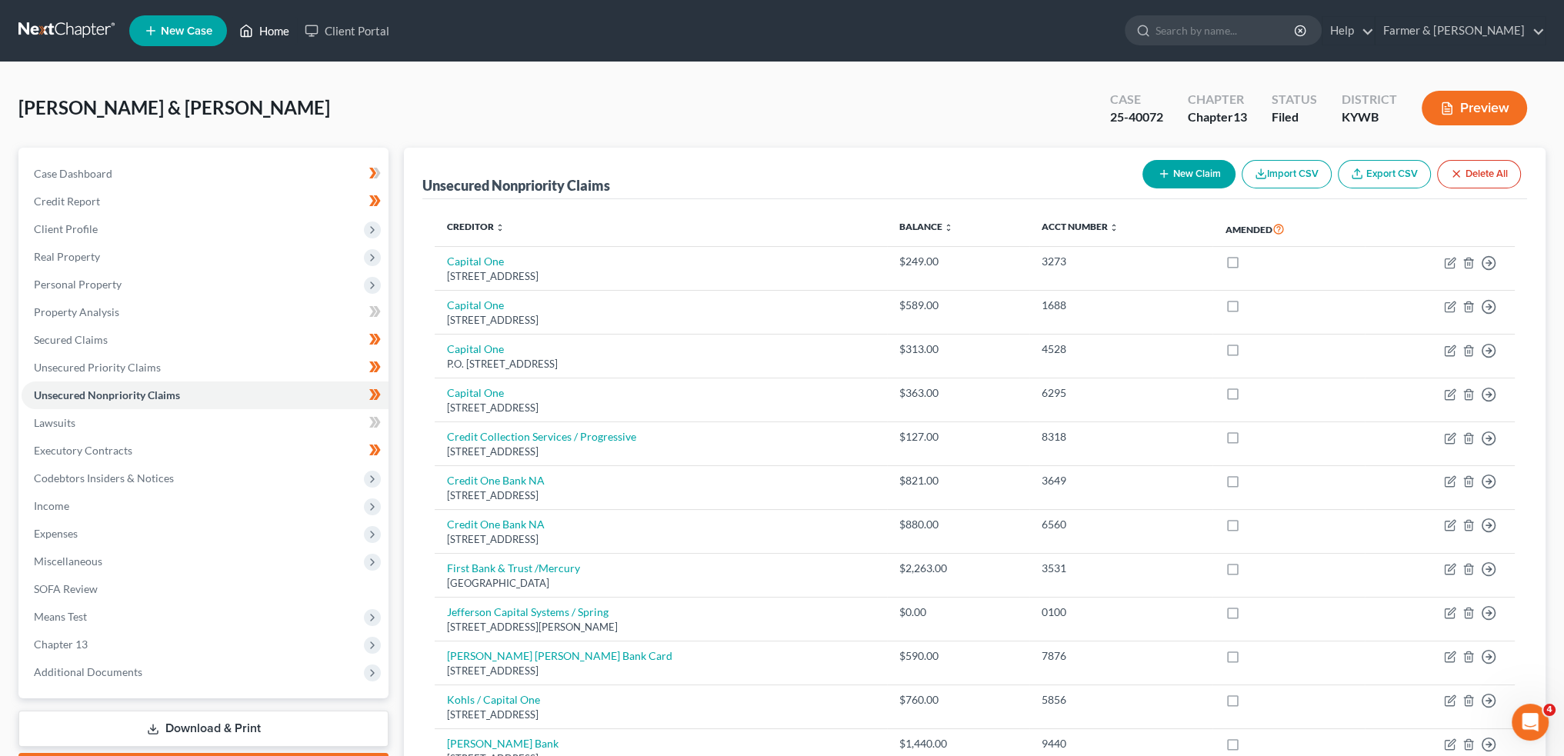
click at [262, 27] on link "Home" at bounding box center [264, 31] width 65 height 28
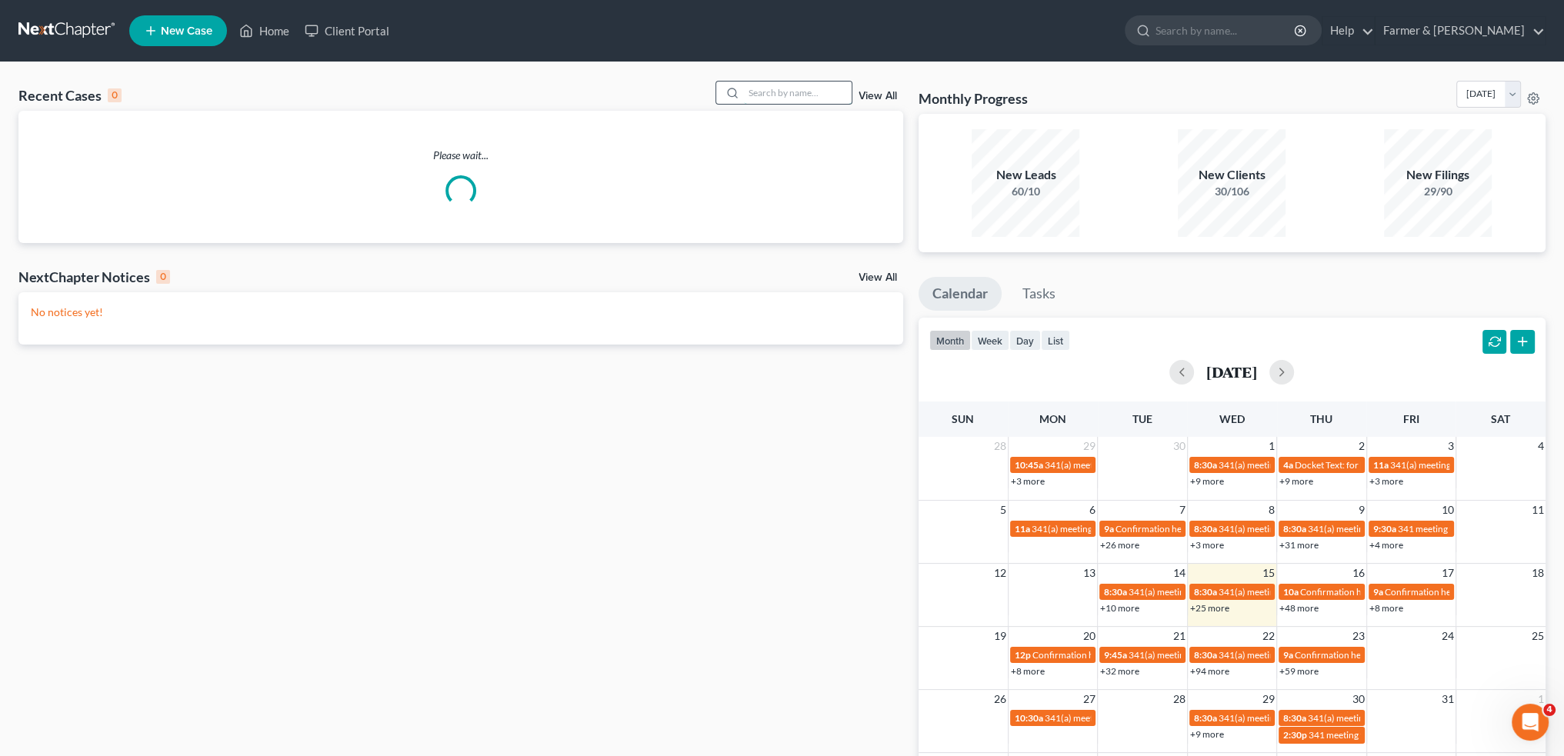
click at [785, 98] on input "search" at bounding box center [798, 93] width 108 height 22
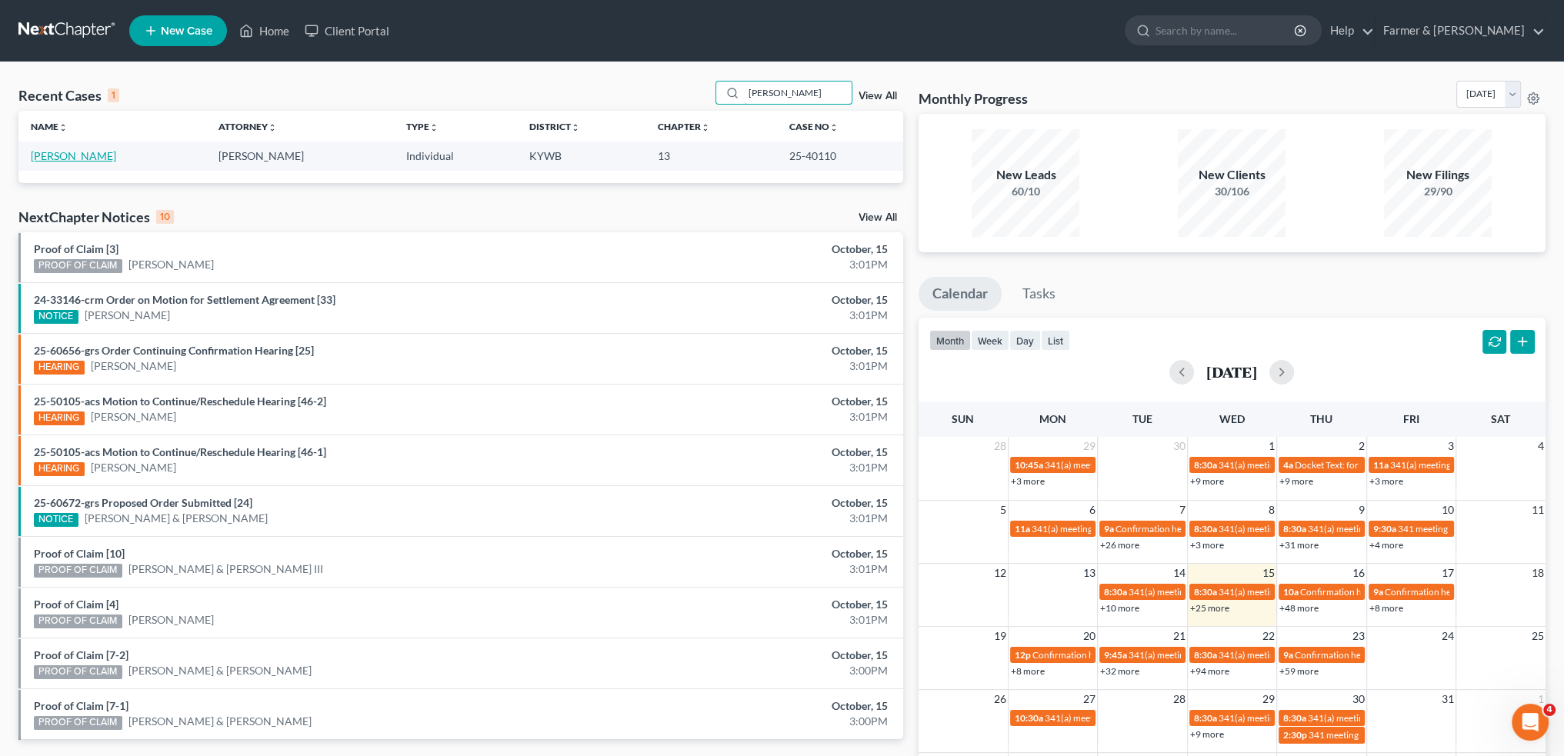
type input "[PERSON_NAME]"
click at [52, 150] on link "[PERSON_NAME]" at bounding box center [73, 155] width 85 height 13
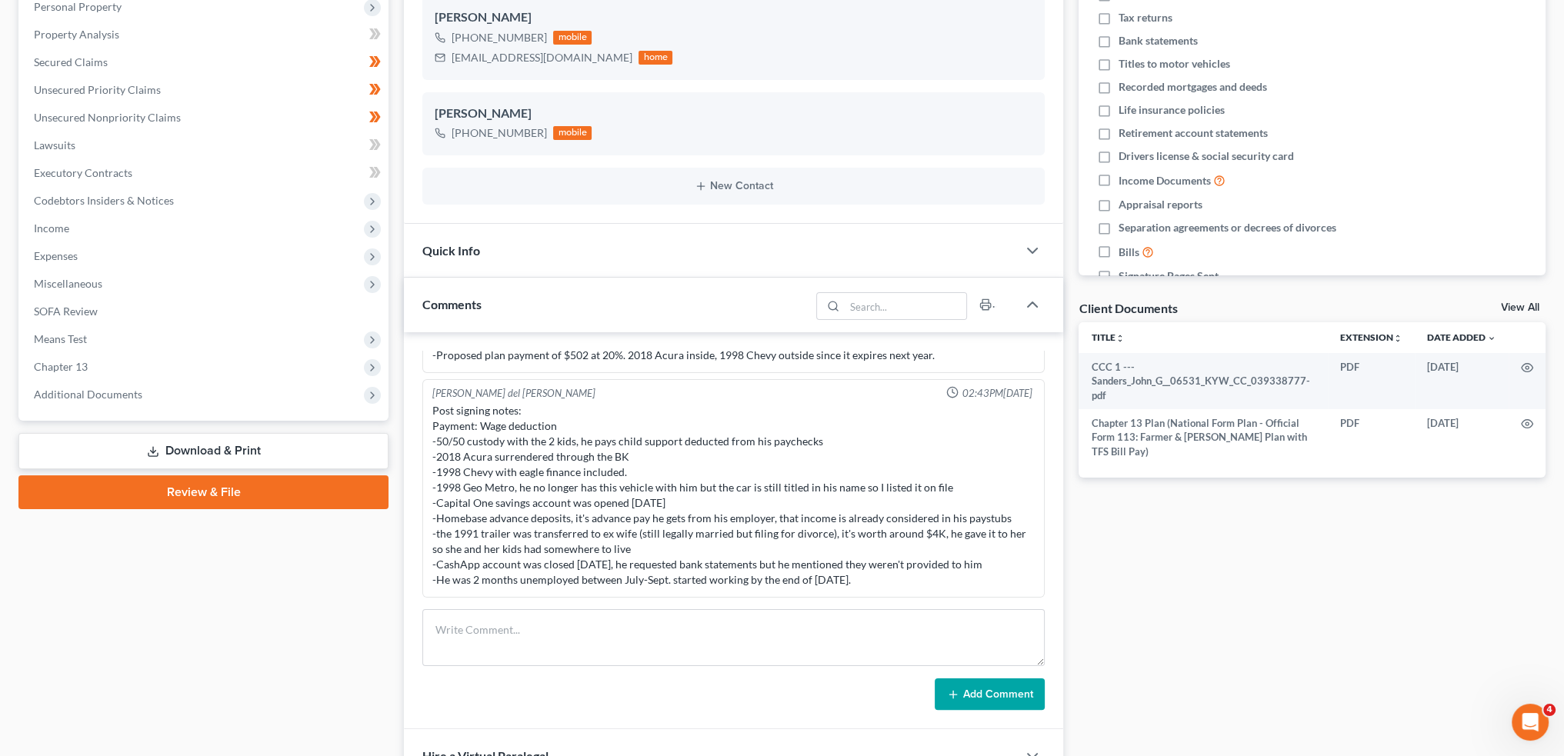
scroll to position [469, 0]
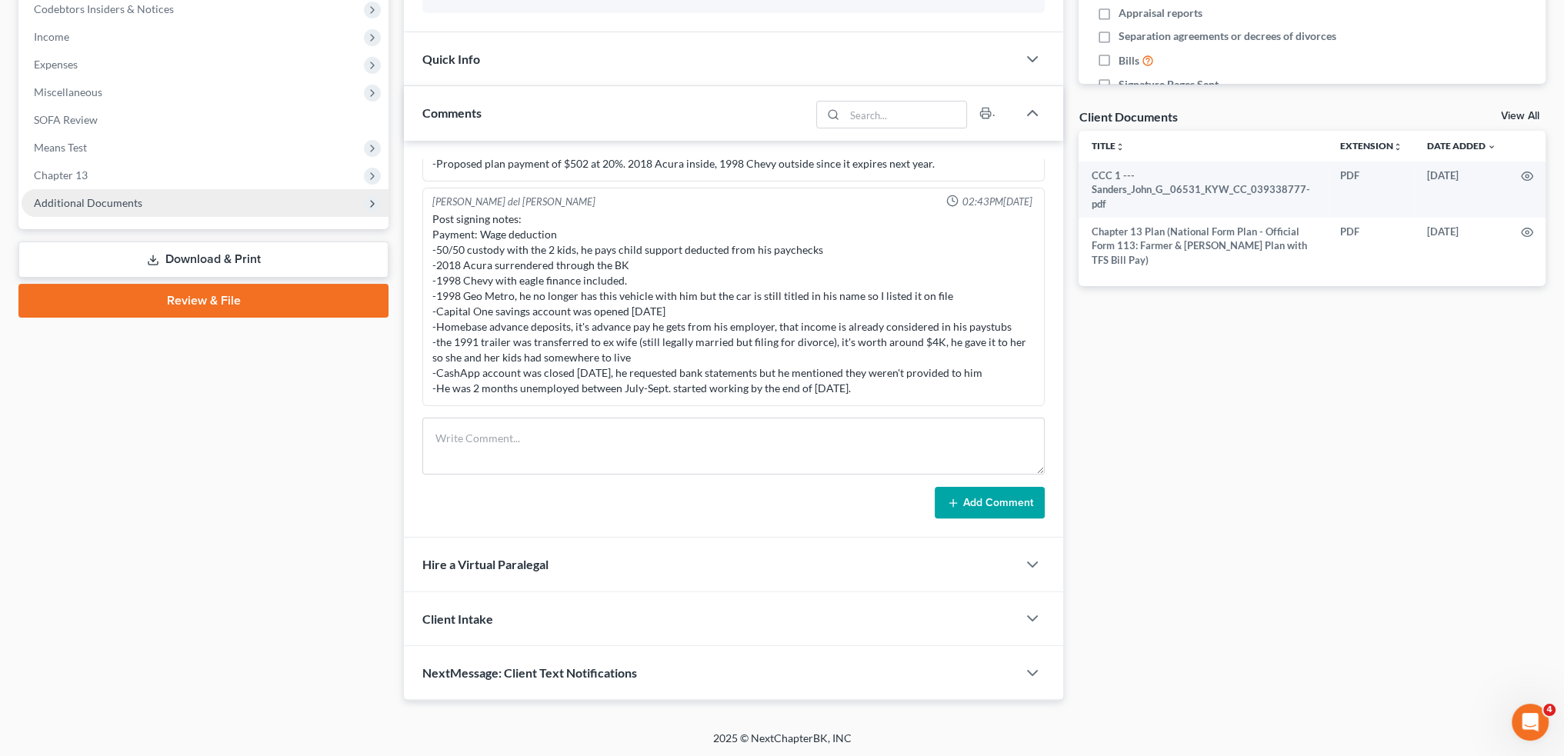
click at [79, 199] on span "Additional Documents" at bounding box center [88, 202] width 109 height 13
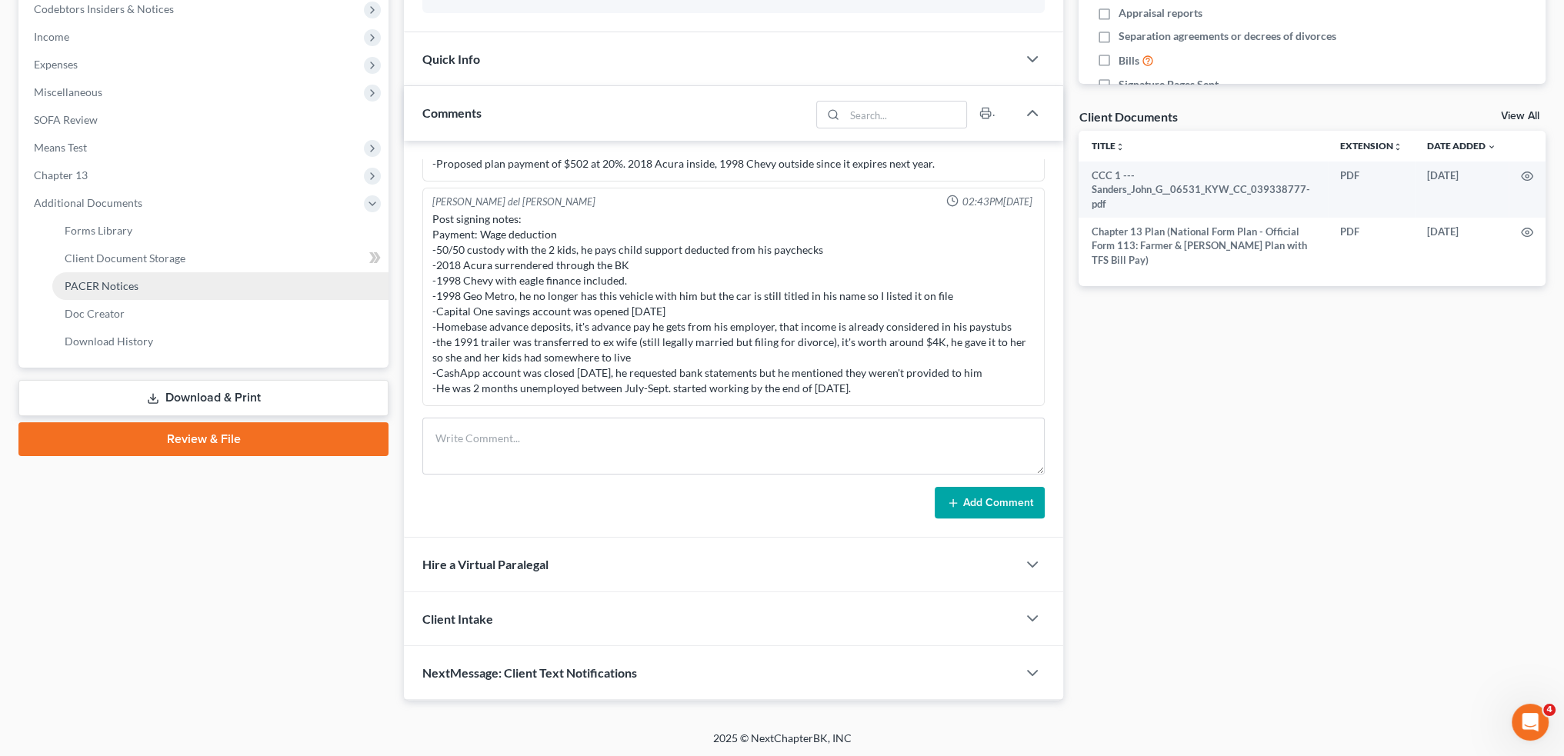
click at [95, 287] on span "PACER Notices" at bounding box center [102, 285] width 74 height 13
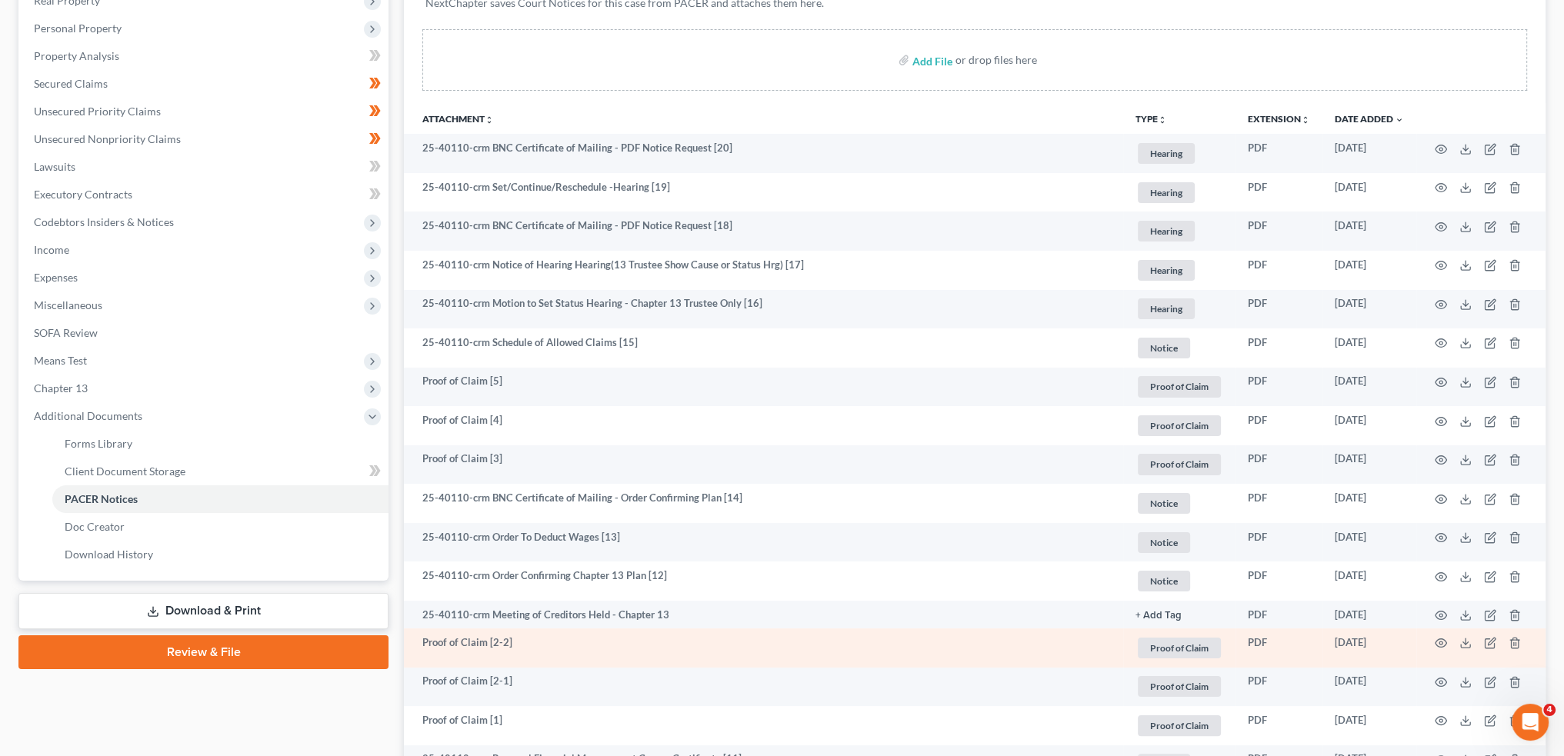
scroll to position [385, 0]
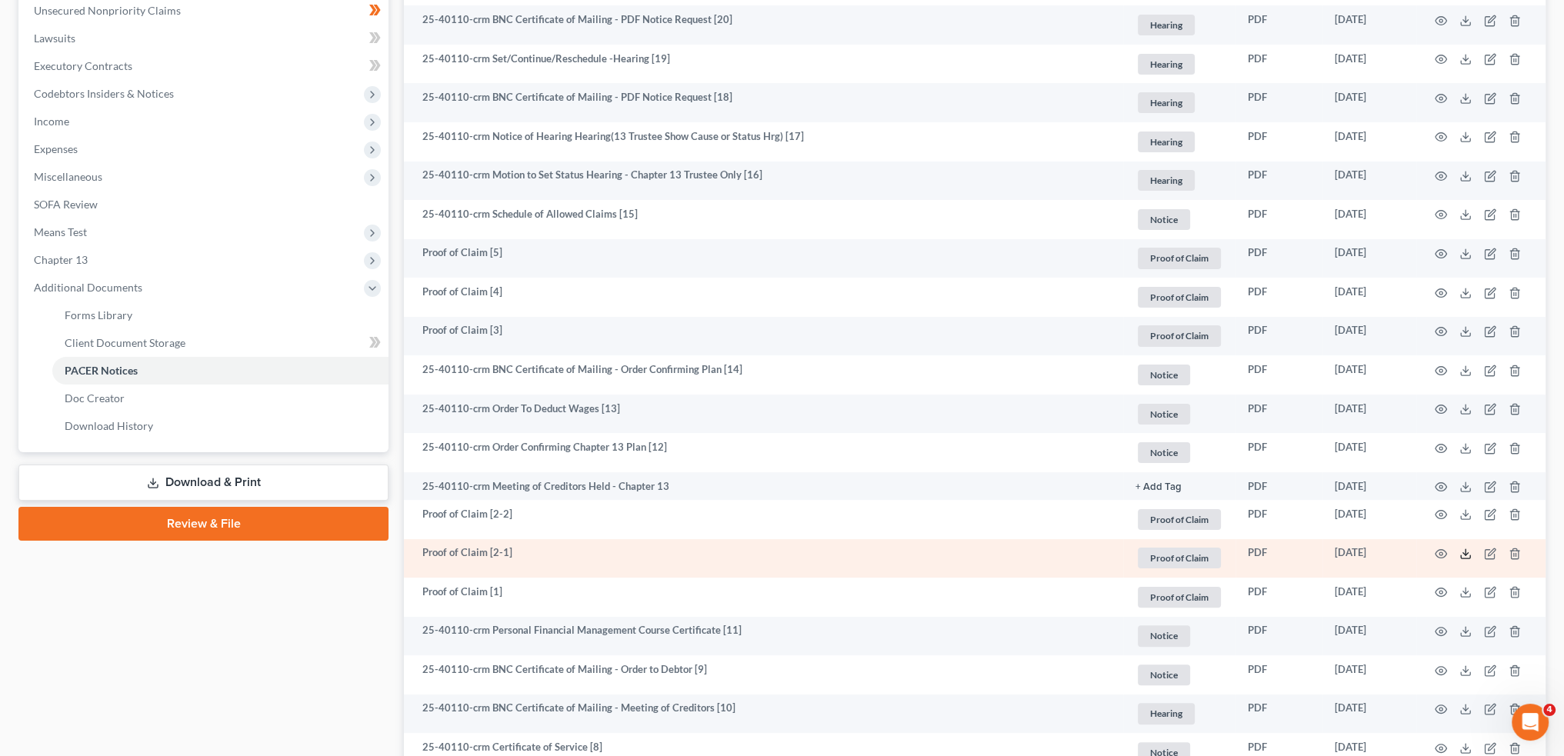
click at [1464, 553] on icon at bounding box center [1466, 554] width 12 height 12
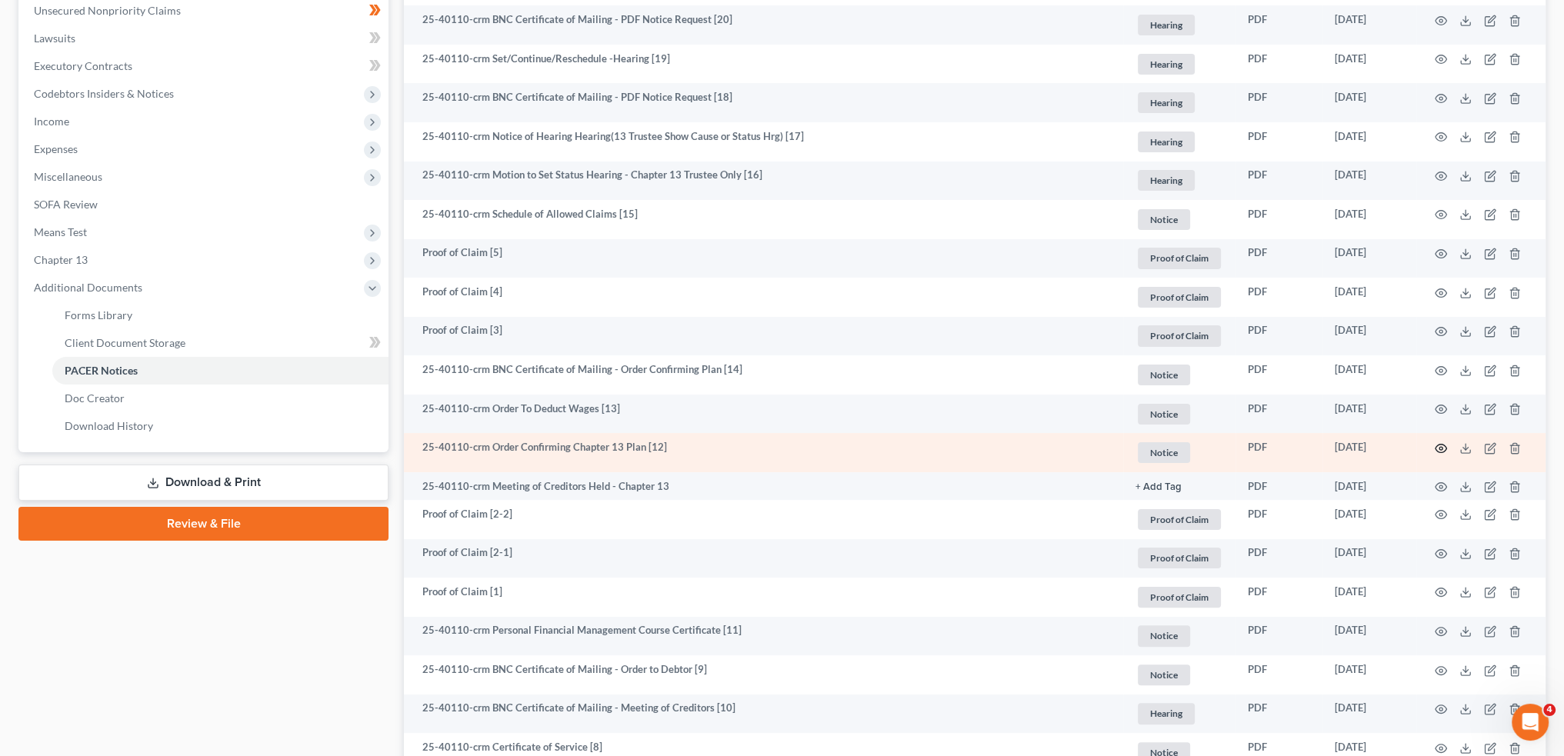
click at [1439, 446] on icon "button" at bounding box center [1441, 448] width 12 height 12
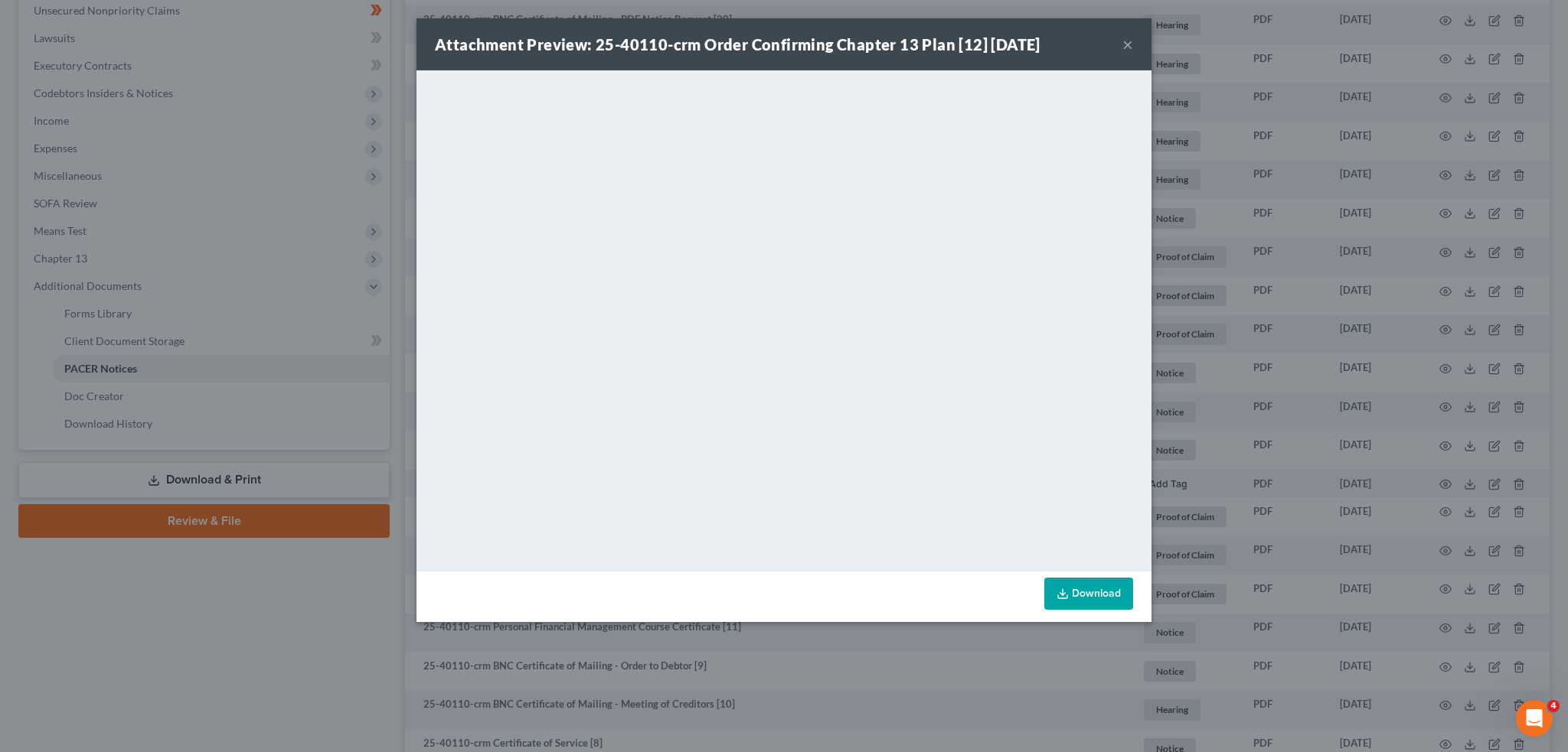
click at [1127, 42] on button "×" at bounding box center [1127, 44] width 11 height 18
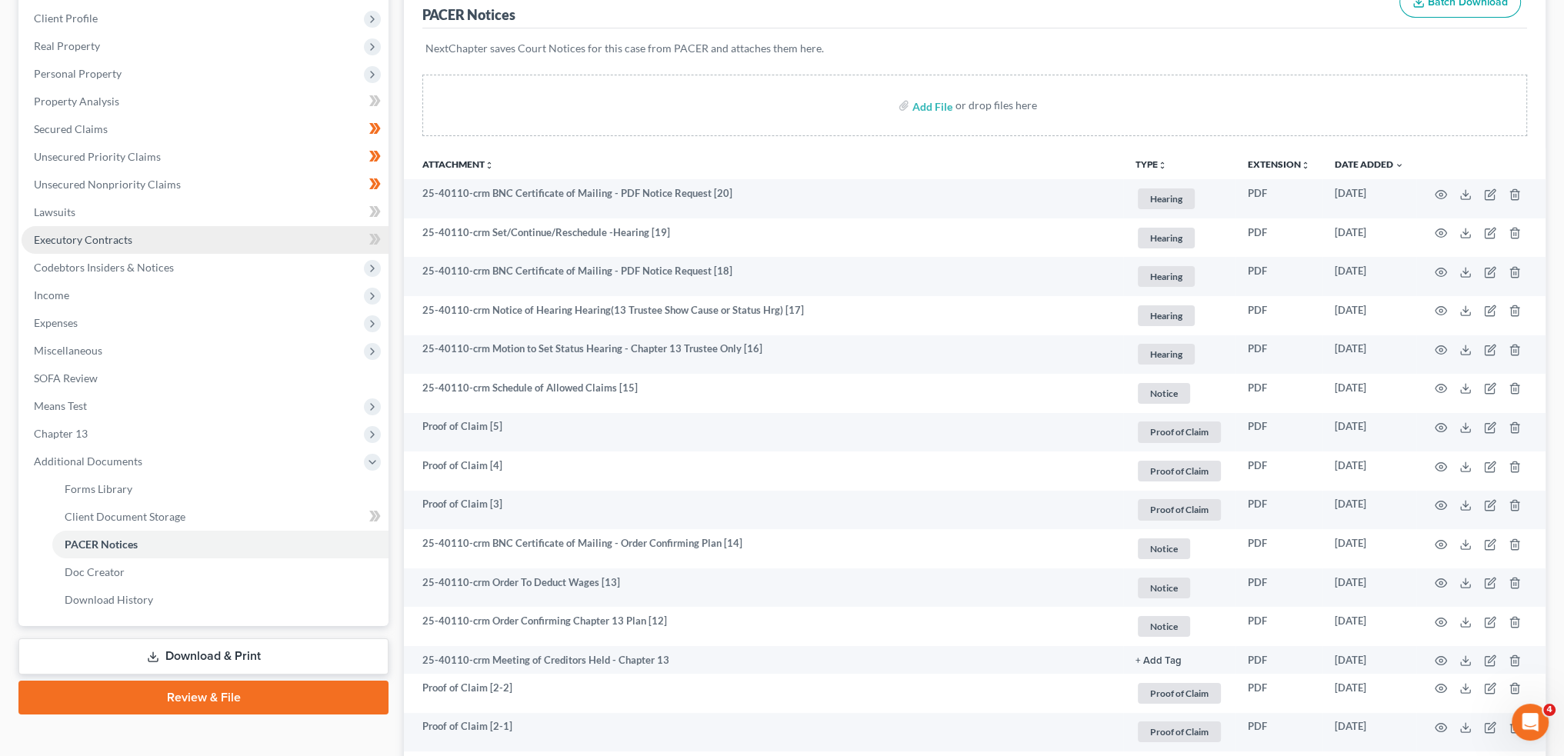
scroll to position [0, 0]
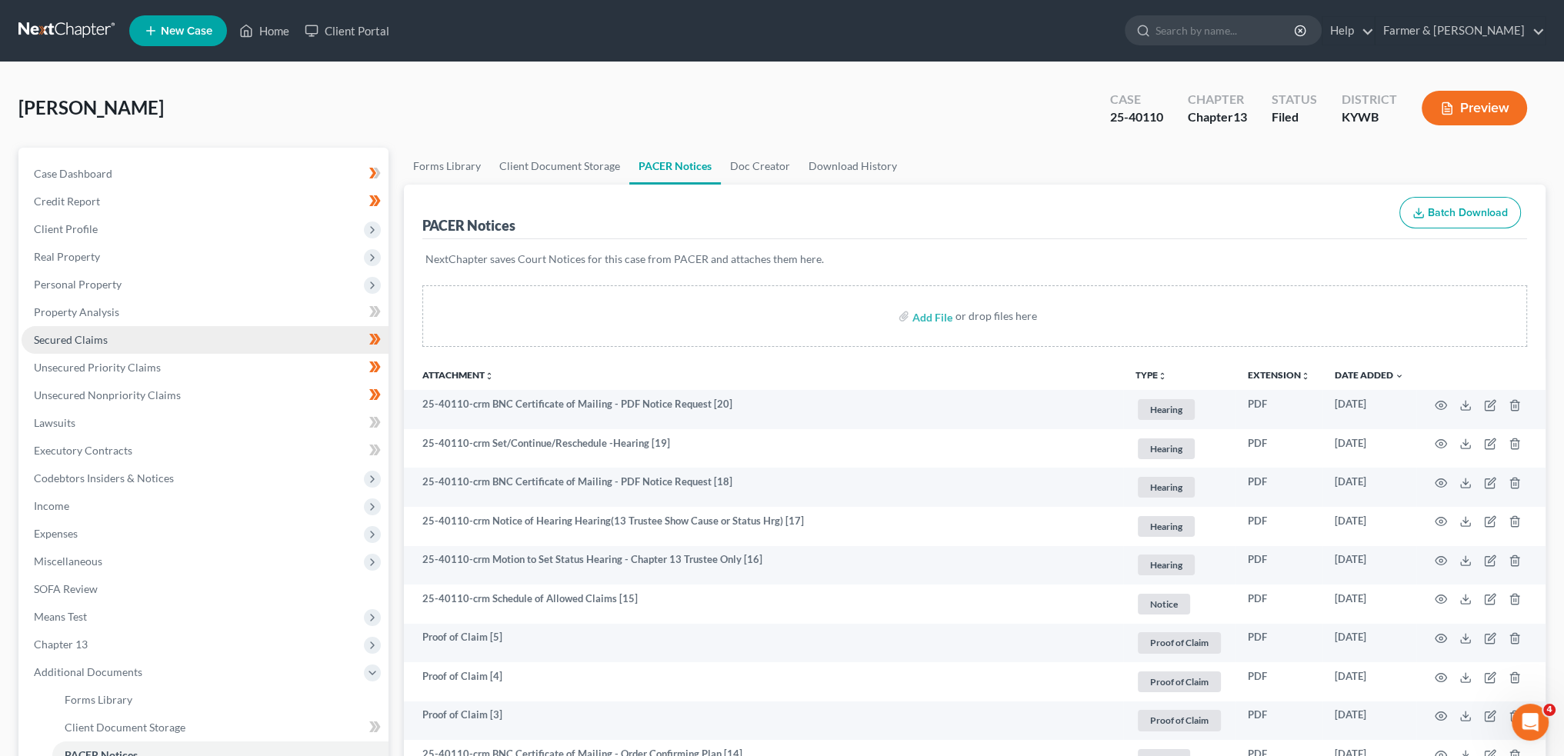
click at [141, 335] on link "Secured Claims" at bounding box center [205, 340] width 367 height 28
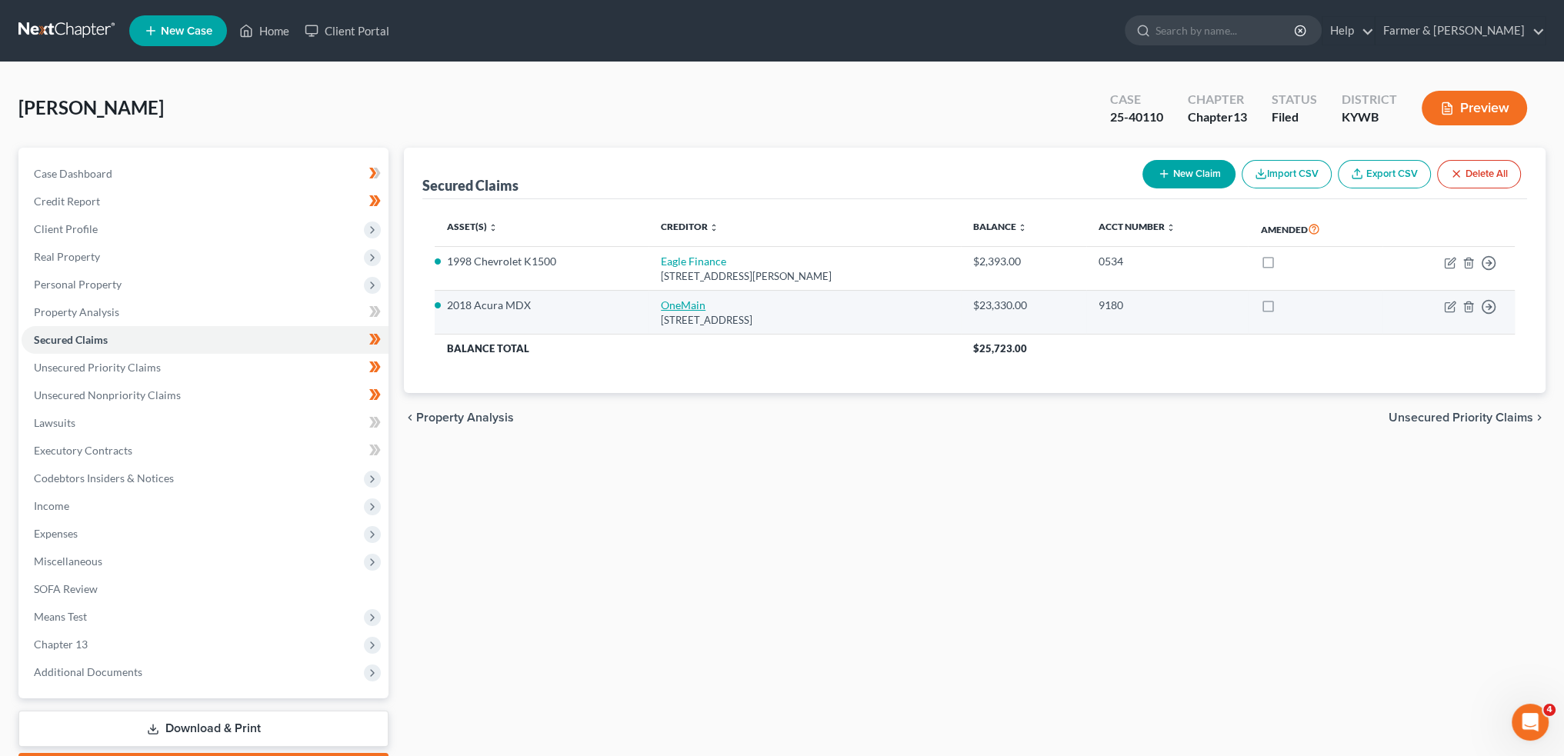
click at [671, 302] on link "OneMain" at bounding box center [683, 305] width 45 height 13
select select "15"
select select "8"
select select "0"
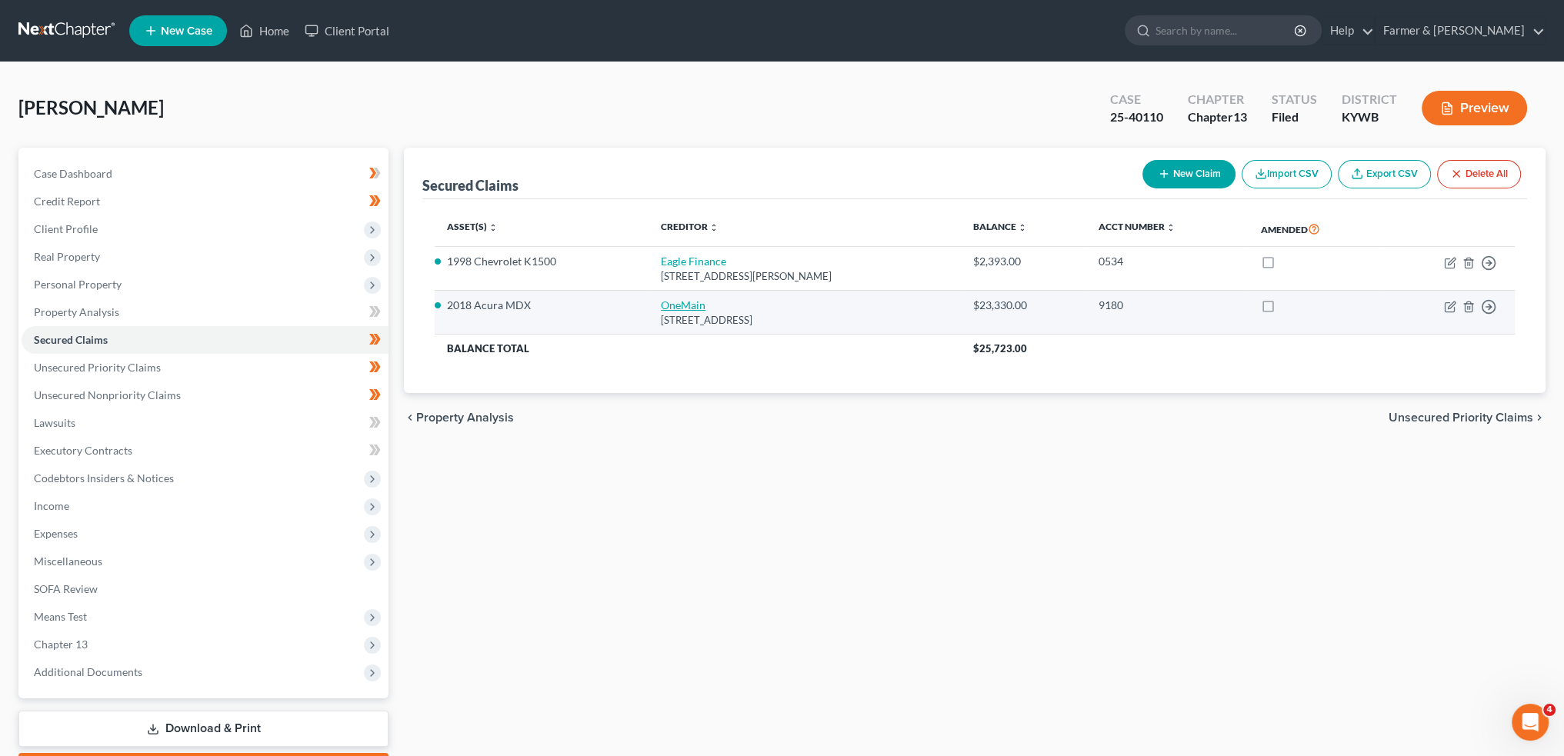
select select "0"
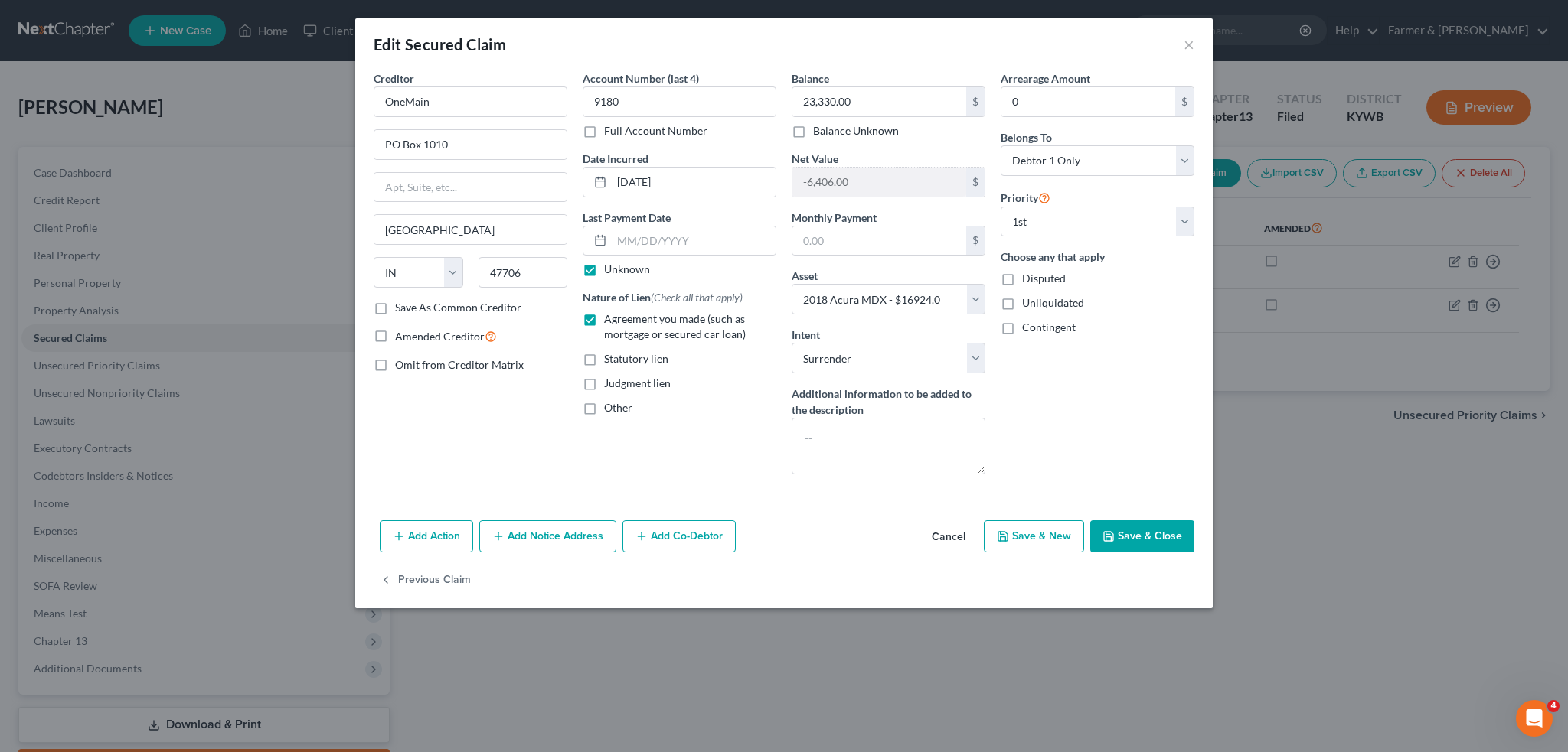
click at [1130, 532] on button "Save & Close" at bounding box center [1142, 536] width 104 height 32
select select
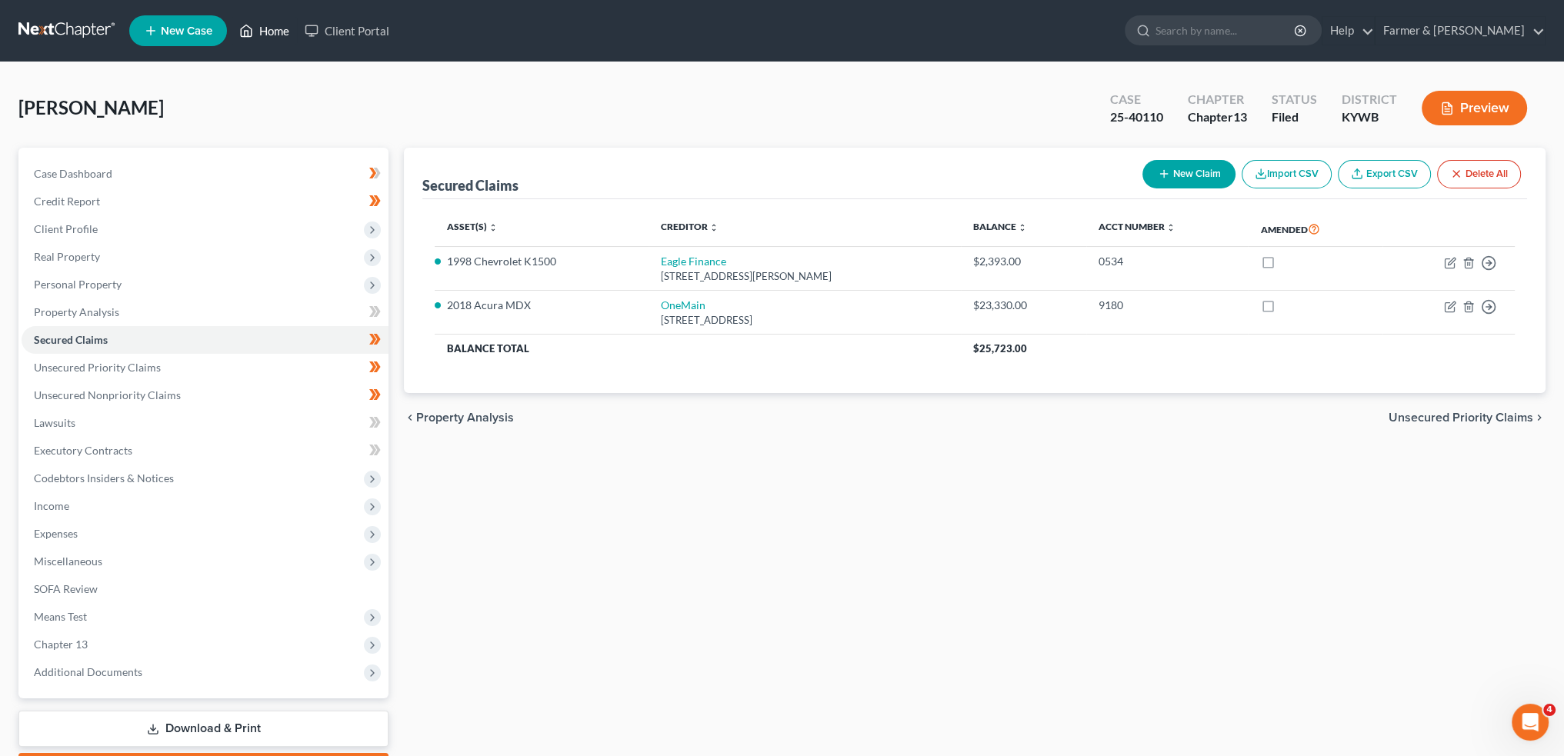
click at [270, 22] on link "Home" at bounding box center [264, 31] width 65 height 28
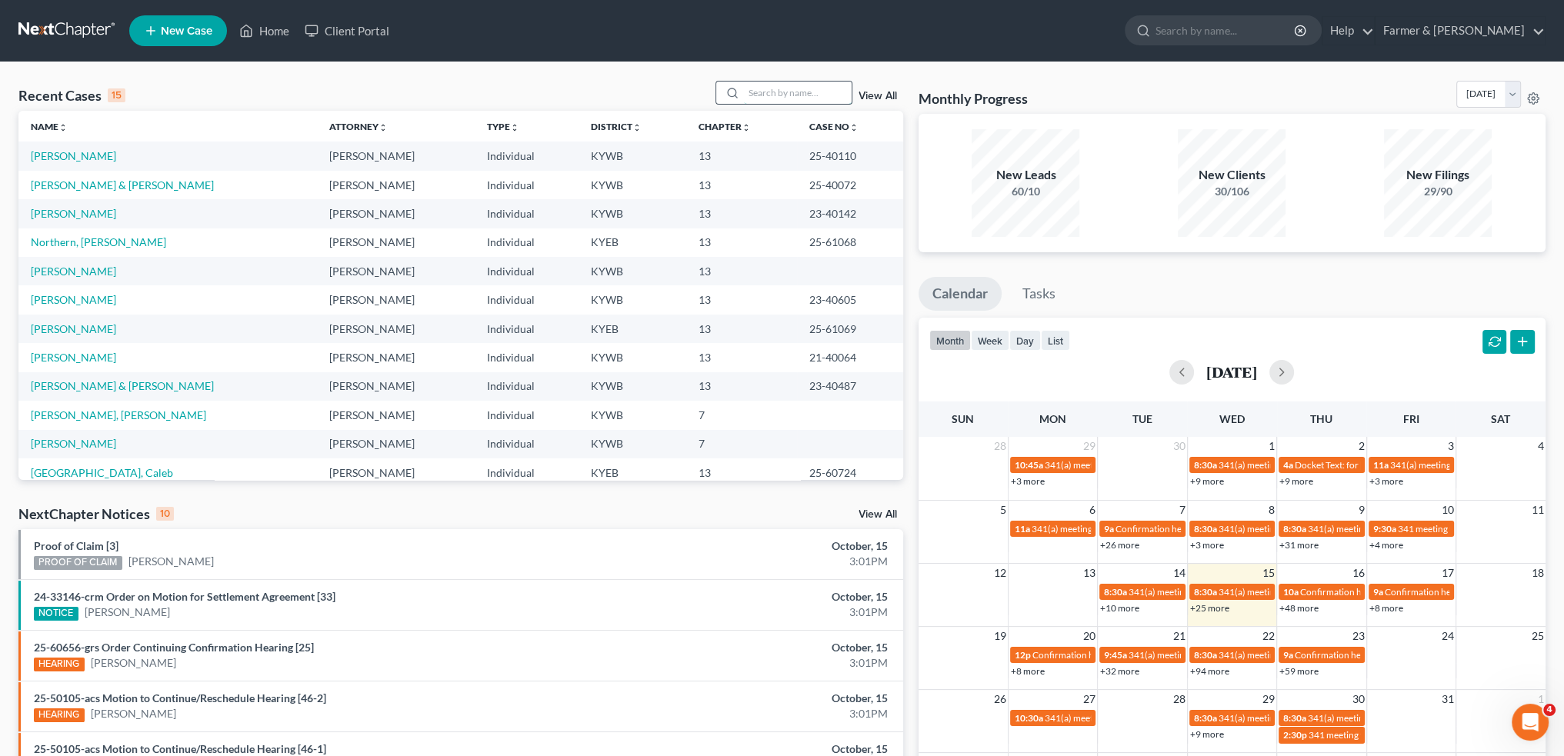
click at [821, 99] on input "search" at bounding box center [798, 93] width 108 height 22
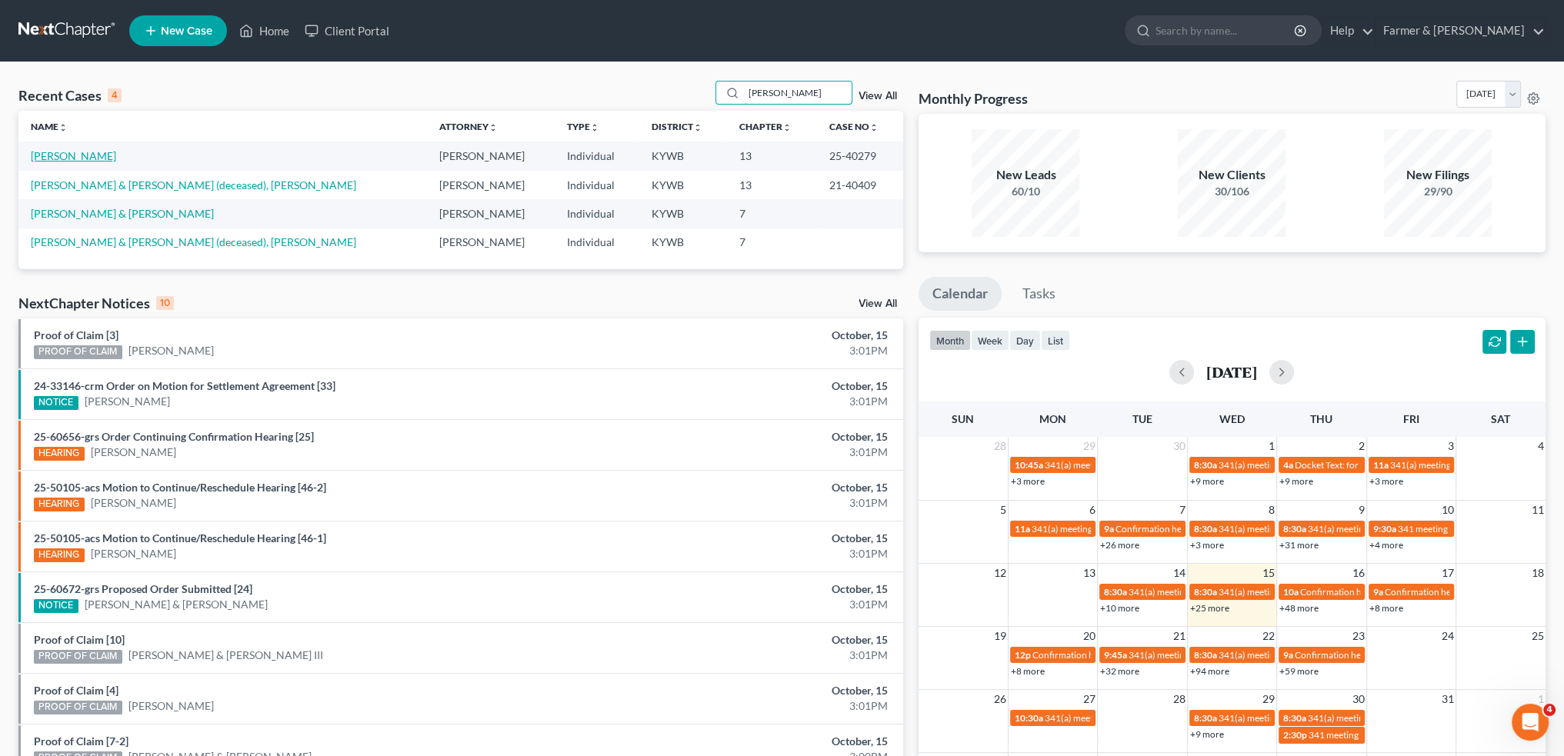
type input "[PERSON_NAME]"
click at [80, 152] on link "[PERSON_NAME]" at bounding box center [73, 155] width 85 height 13
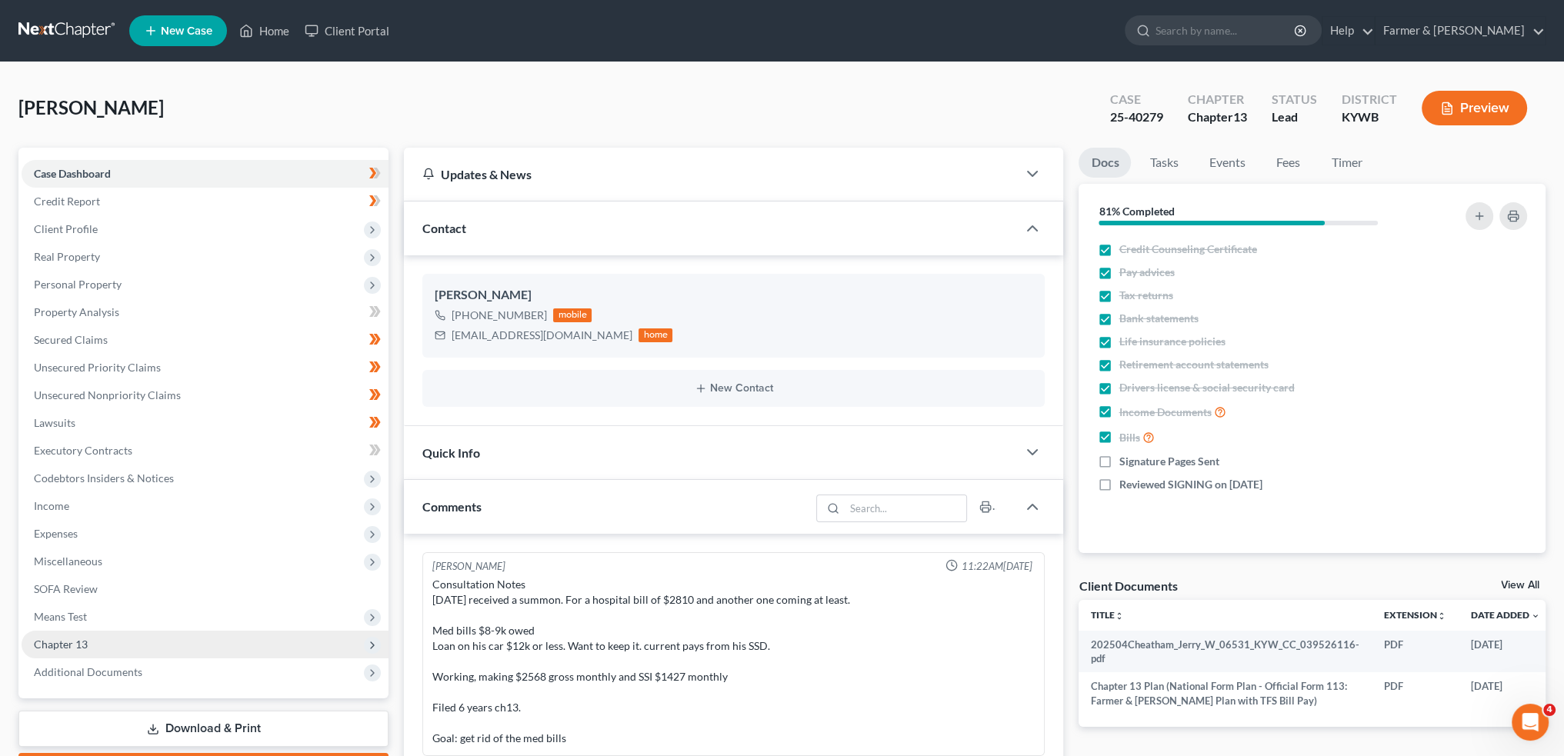
scroll to position [525, 0]
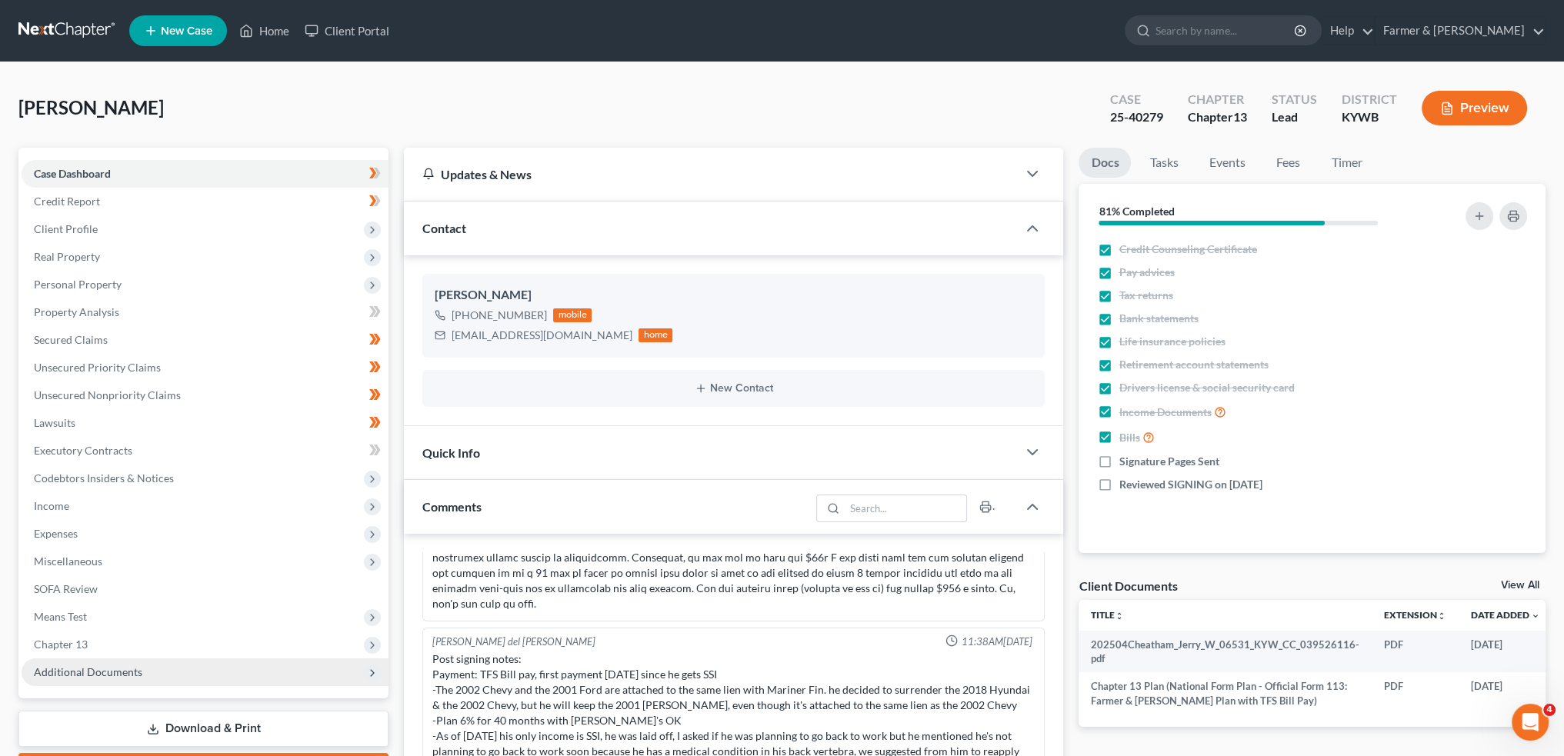
click at [94, 679] on span "Additional Documents" at bounding box center [205, 673] width 367 height 28
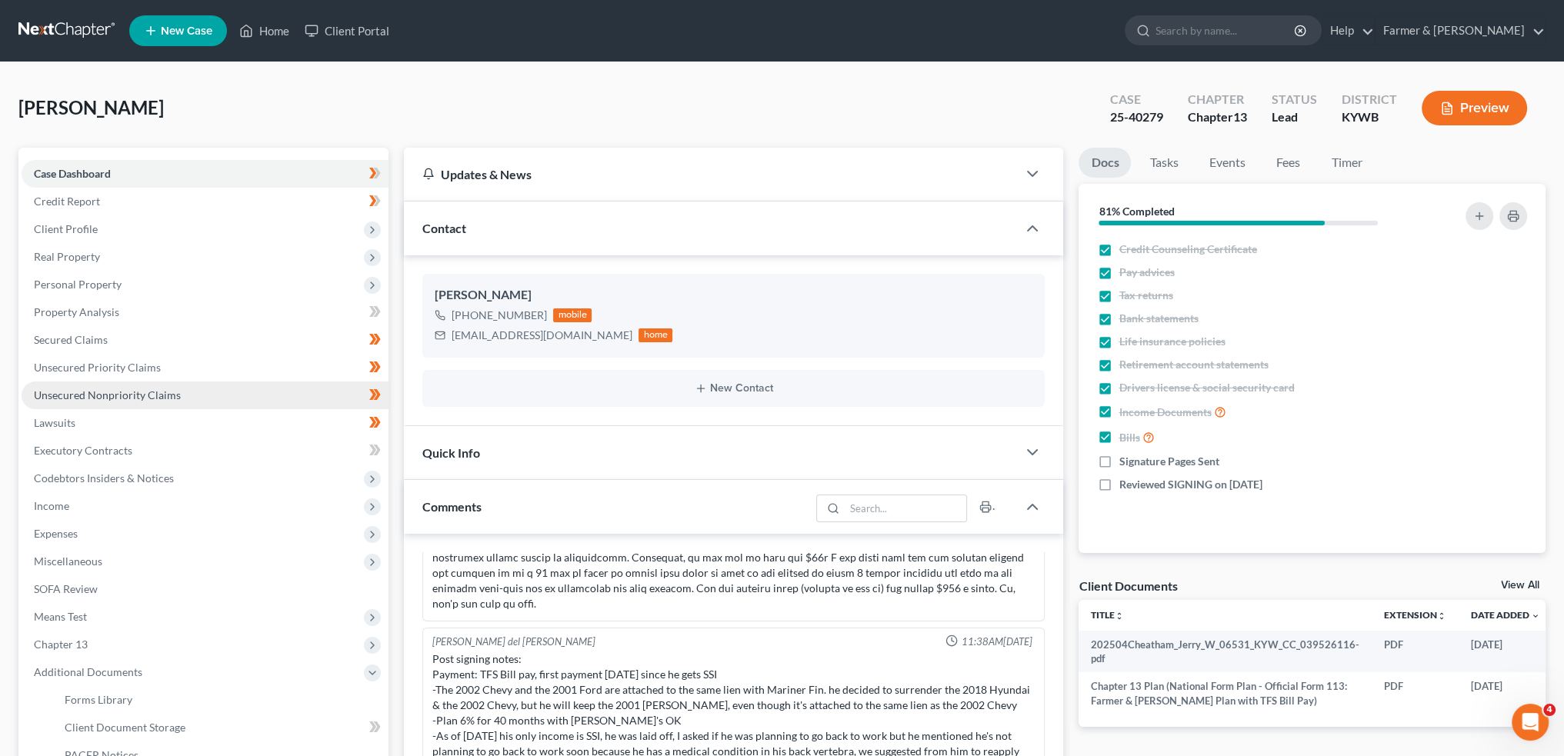
scroll to position [256, 0]
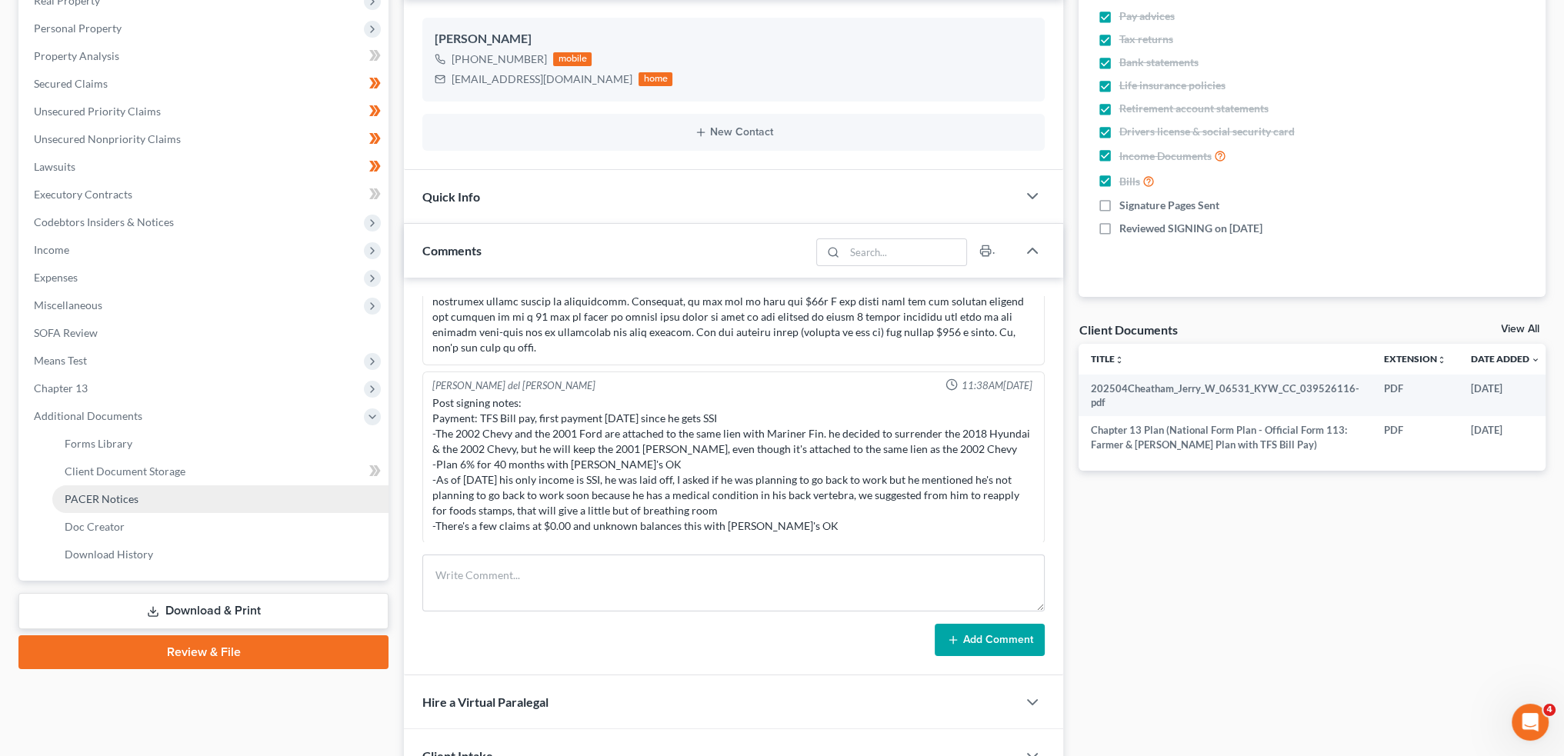
click at [161, 496] on link "PACER Notices" at bounding box center [220, 500] width 336 height 28
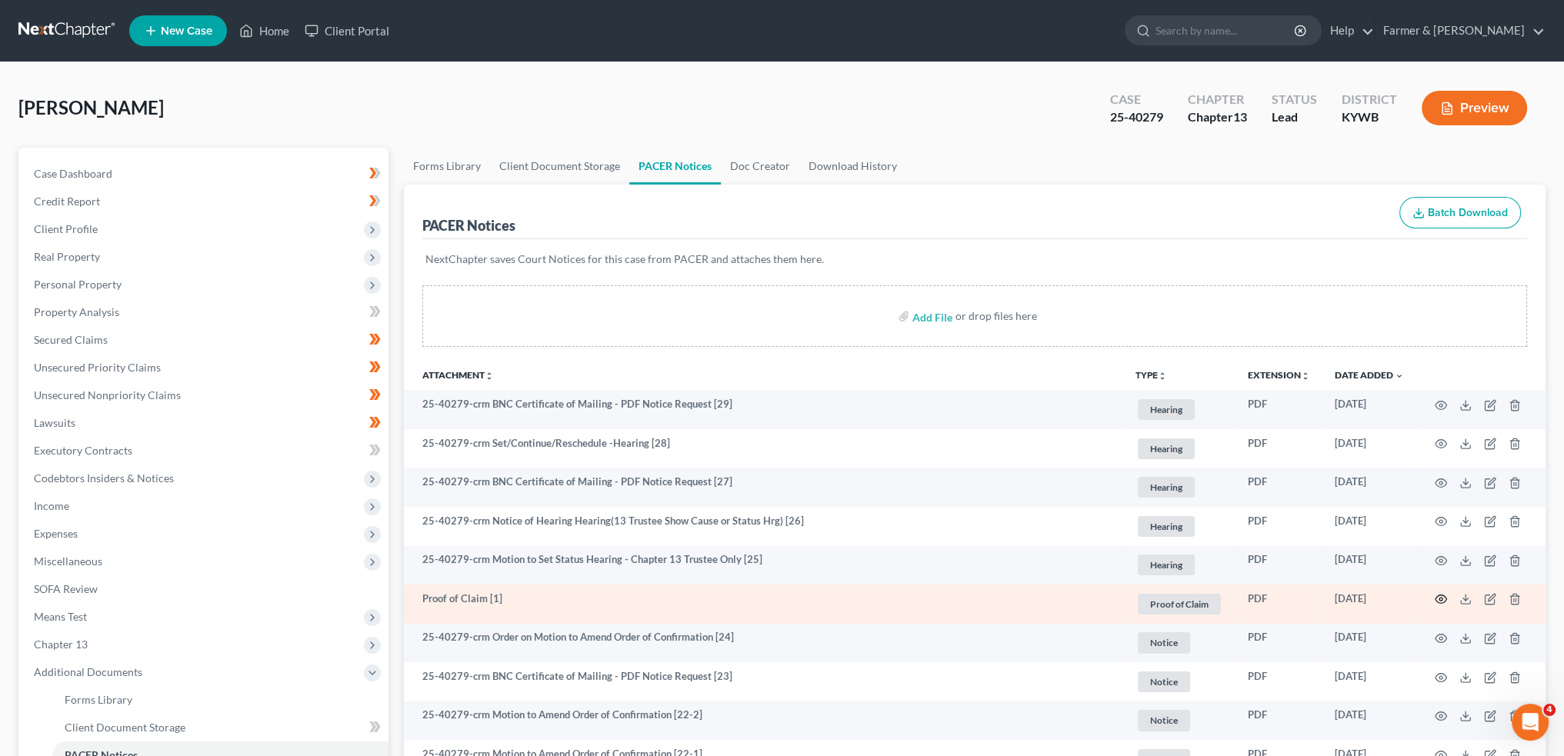
click at [1440, 596] on icon "button" at bounding box center [1441, 599] width 12 height 12
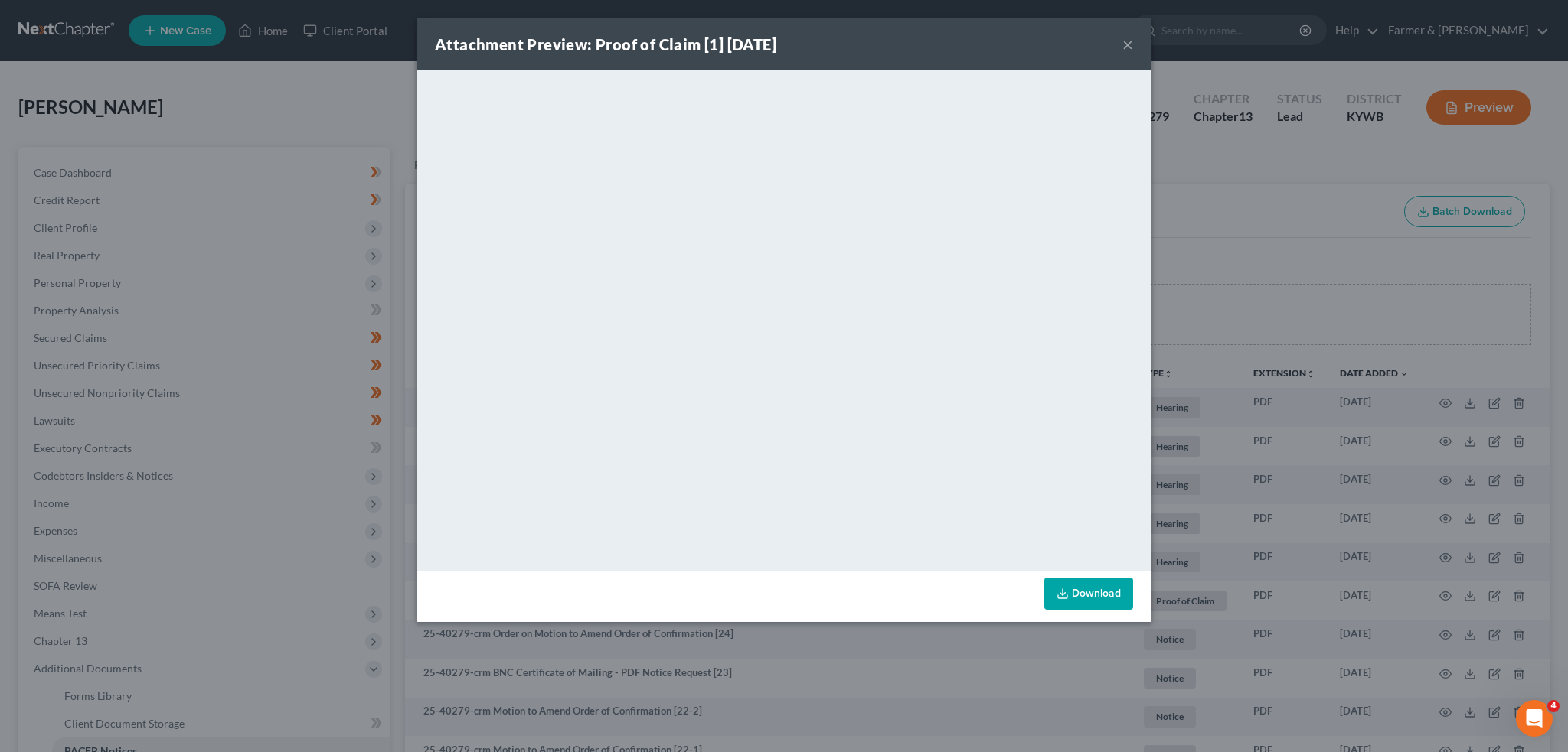
click at [1123, 42] on button "×" at bounding box center [1127, 44] width 11 height 18
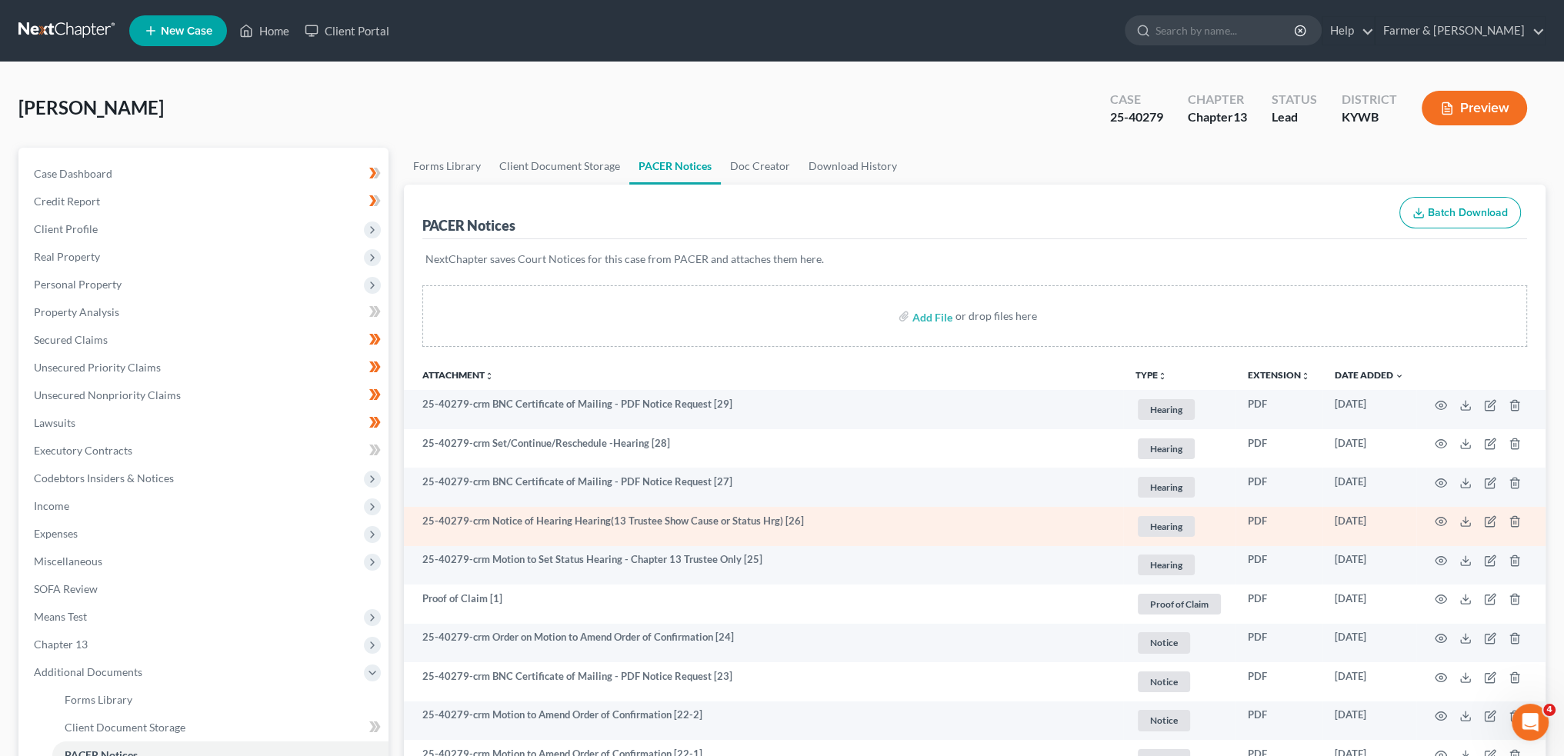
scroll to position [128, 0]
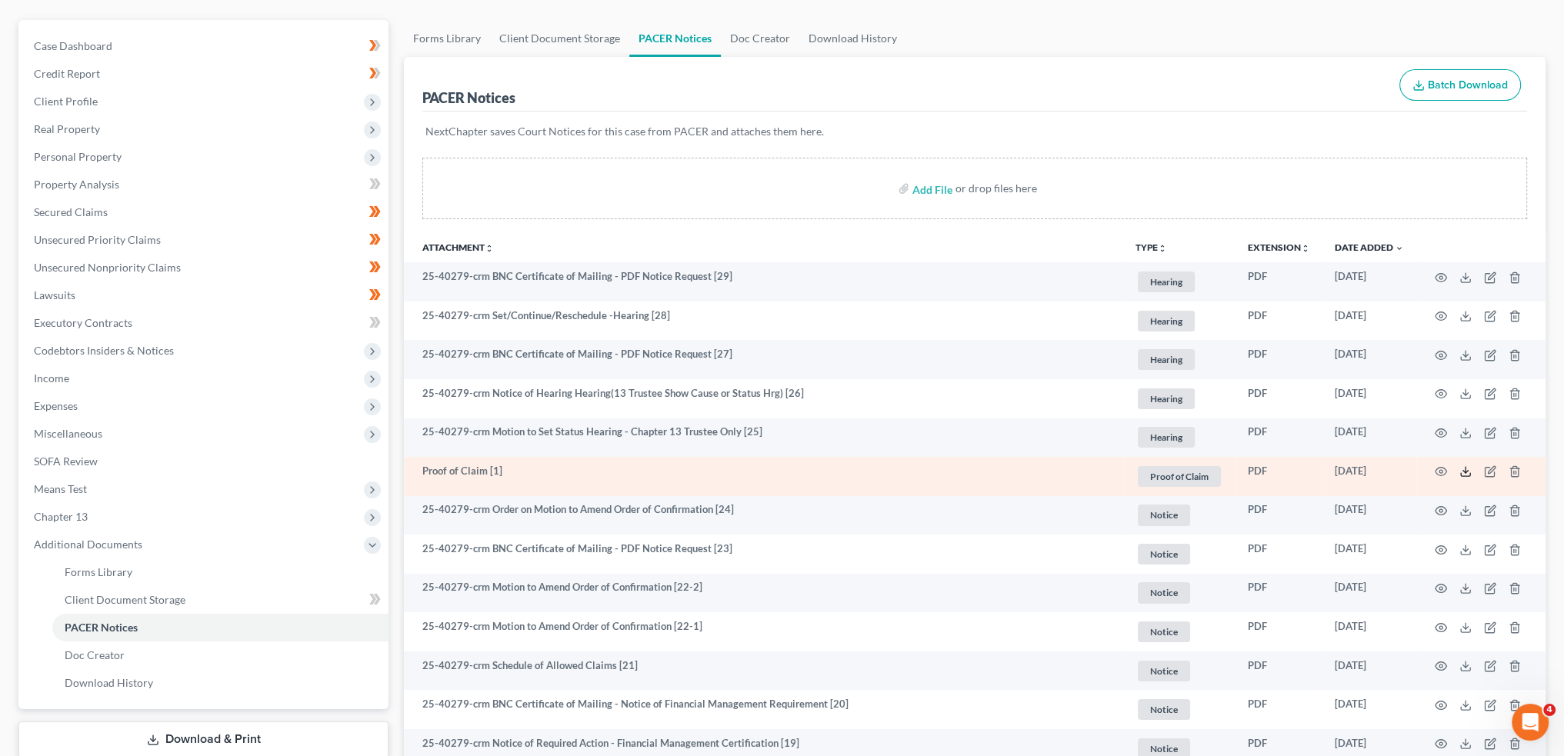
click at [1462, 467] on icon at bounding box center [1466, 472] width 12 height 12
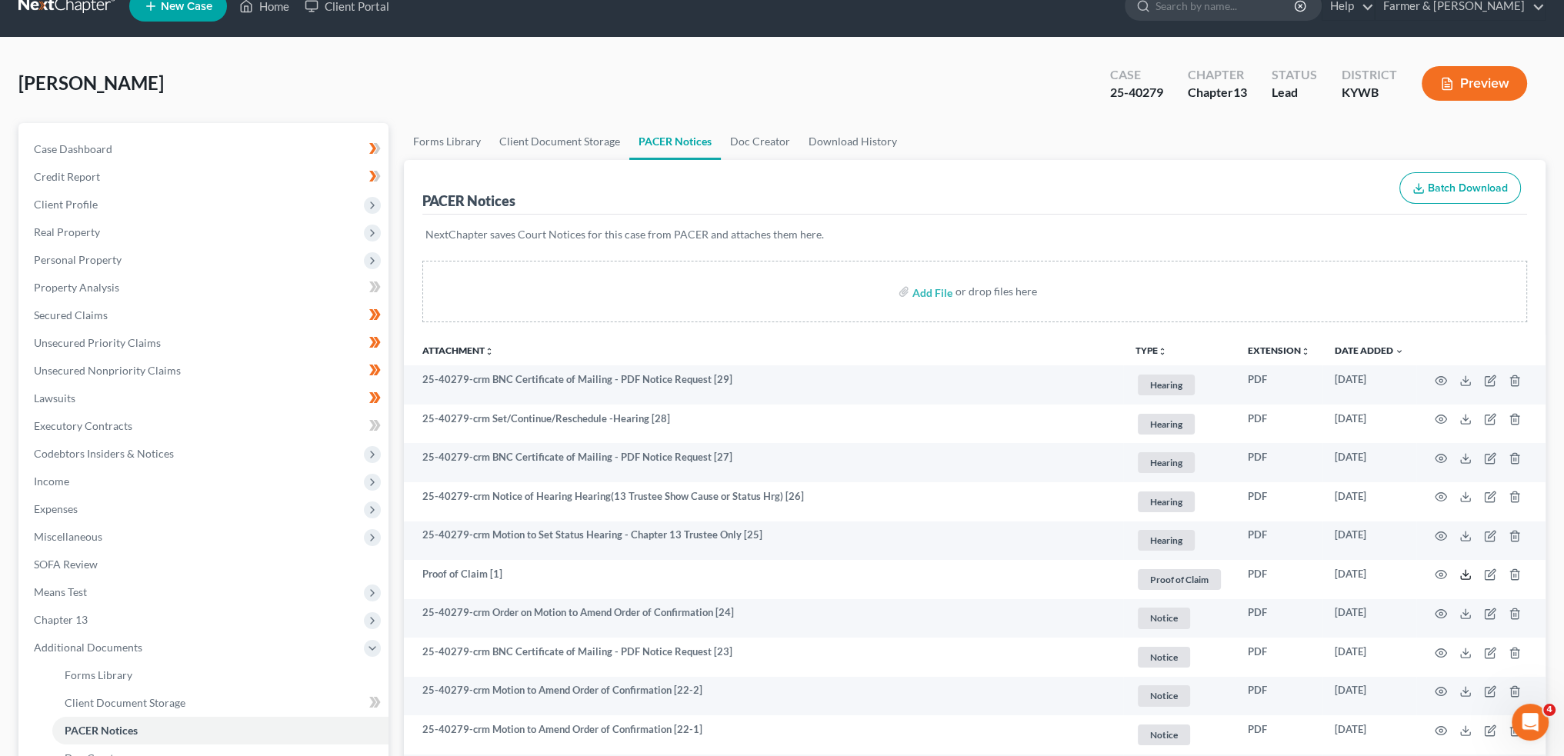
scroll to position [0, 0]
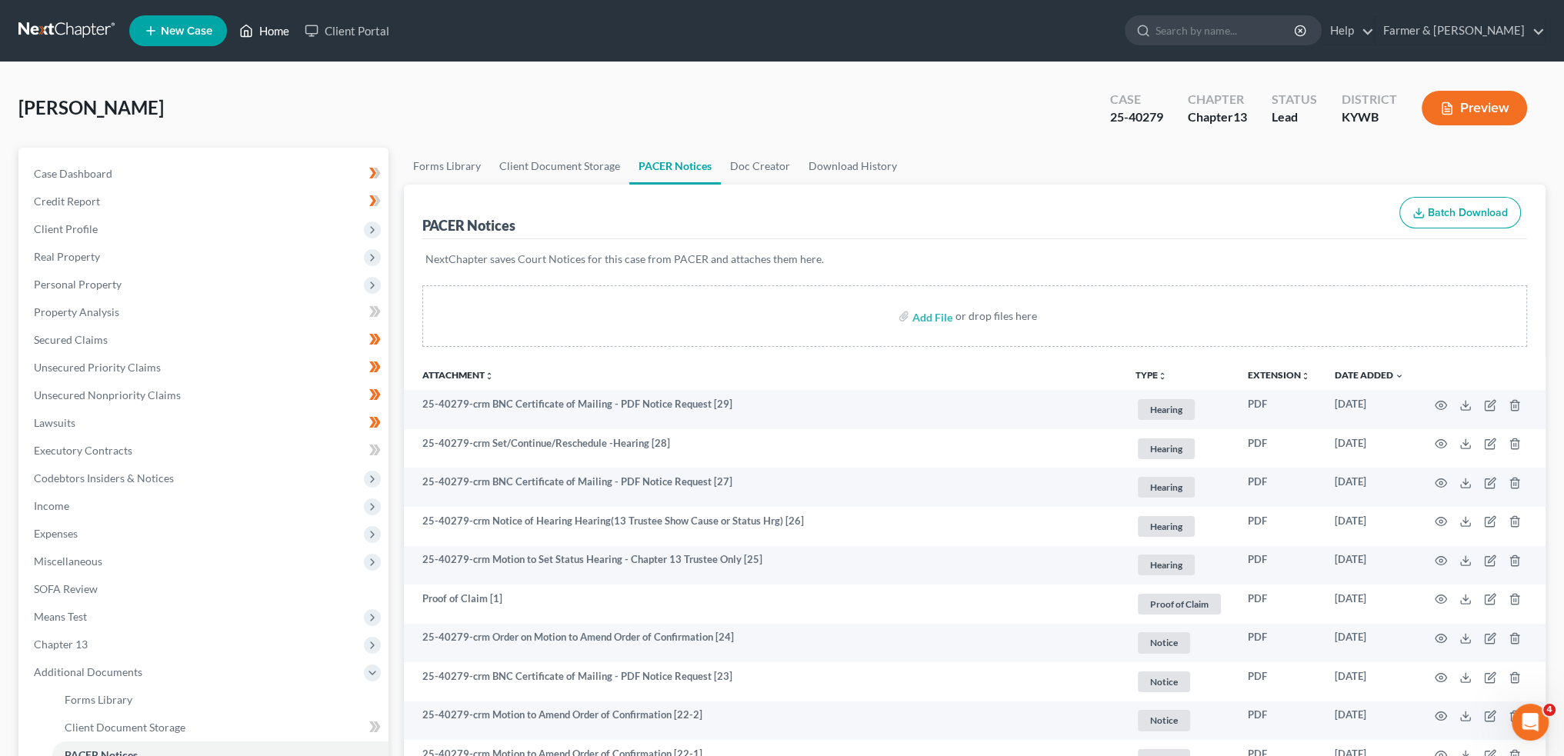
click at [255, 27] on link "Home" at bounding box center [264, 31] width 65 height 28
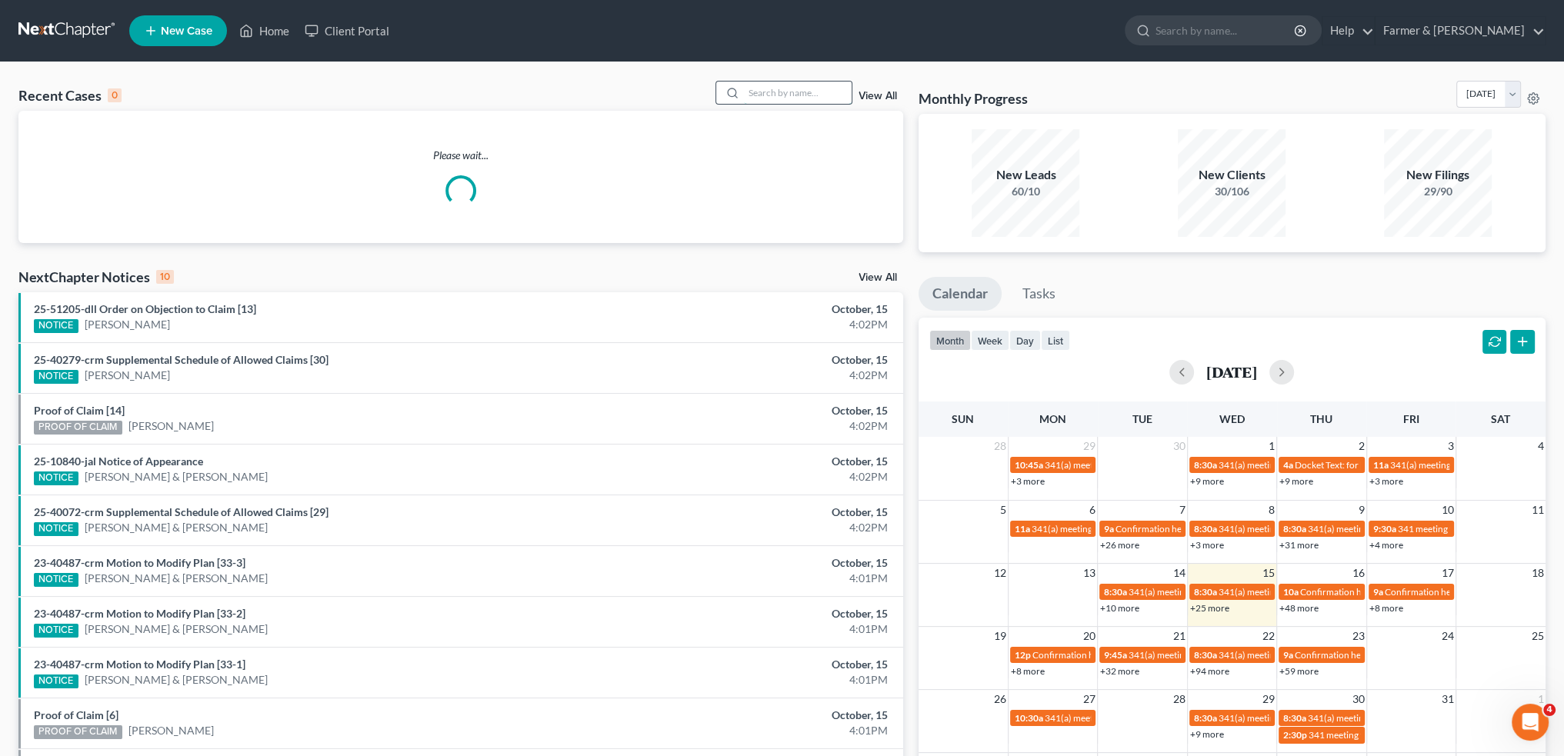
click at [804, 95] on input "search" at bounding box center [798, 93] width 108 height 22
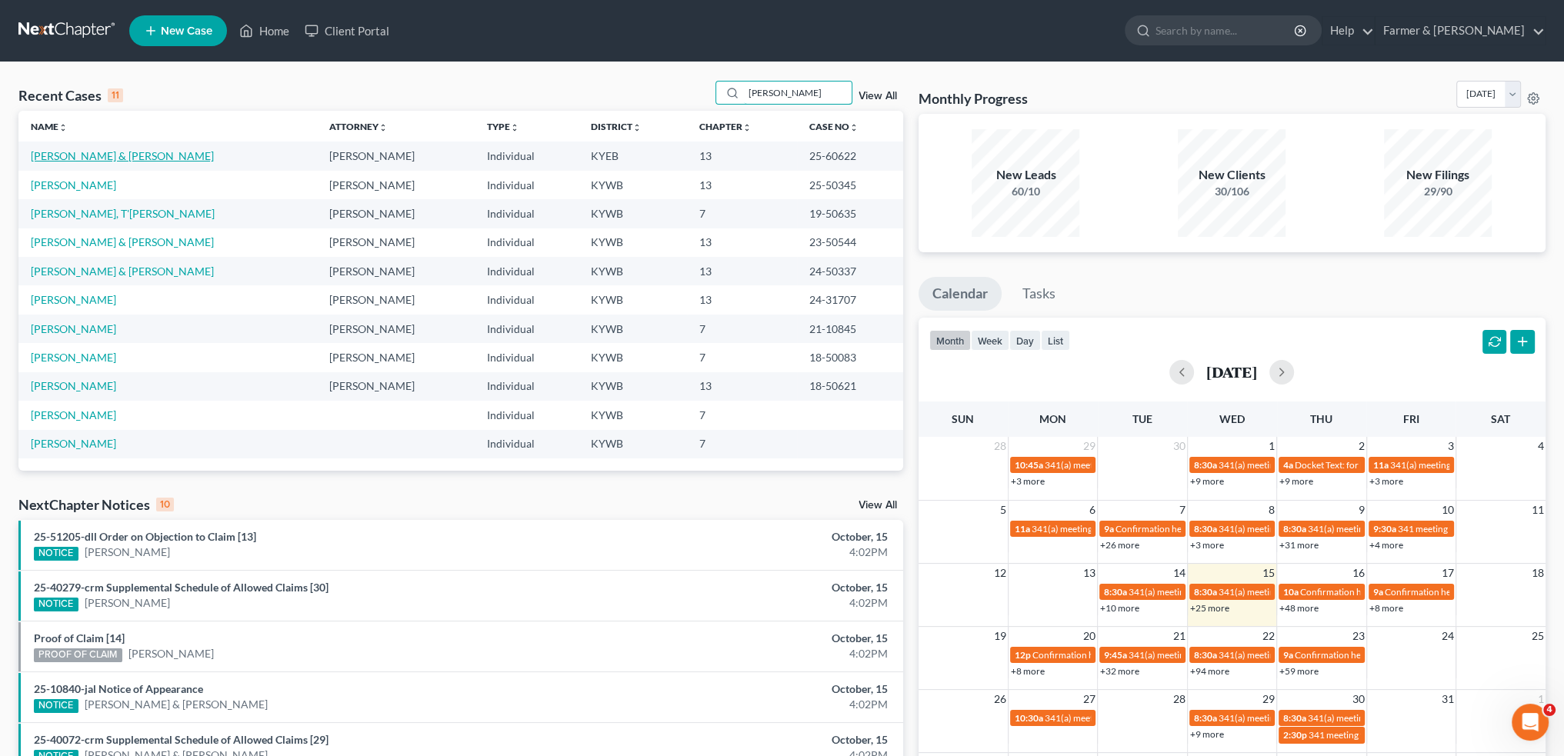
type input "[PERSON_NAME]"
click at [113, 155] on link "[PERSON_NAME] & [PERSON_NAME]" at bounding box center [122, 155] width 183 height 13
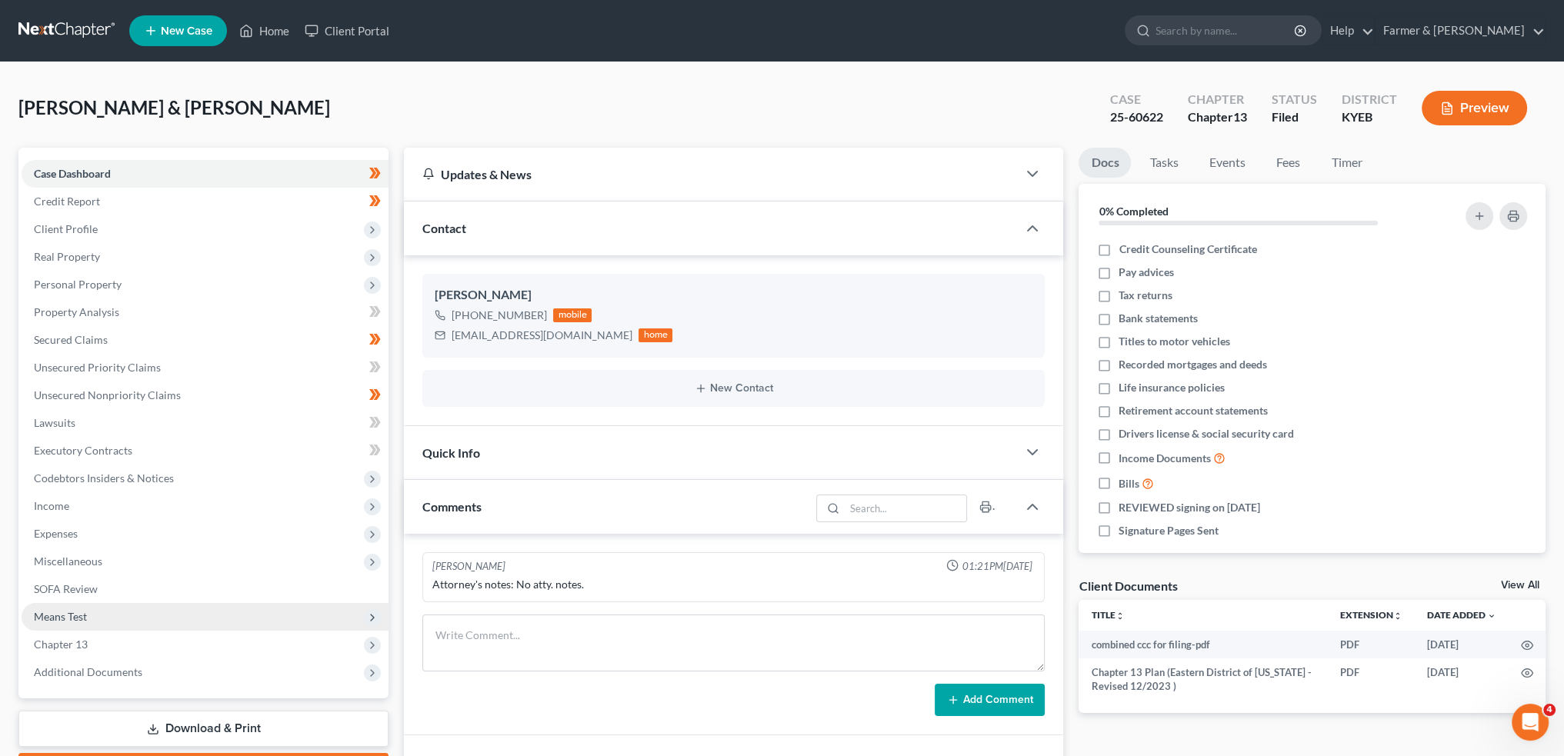
click at [130, 616] on span "Means Test" at bounding box center [205, 617] width 367 height 28
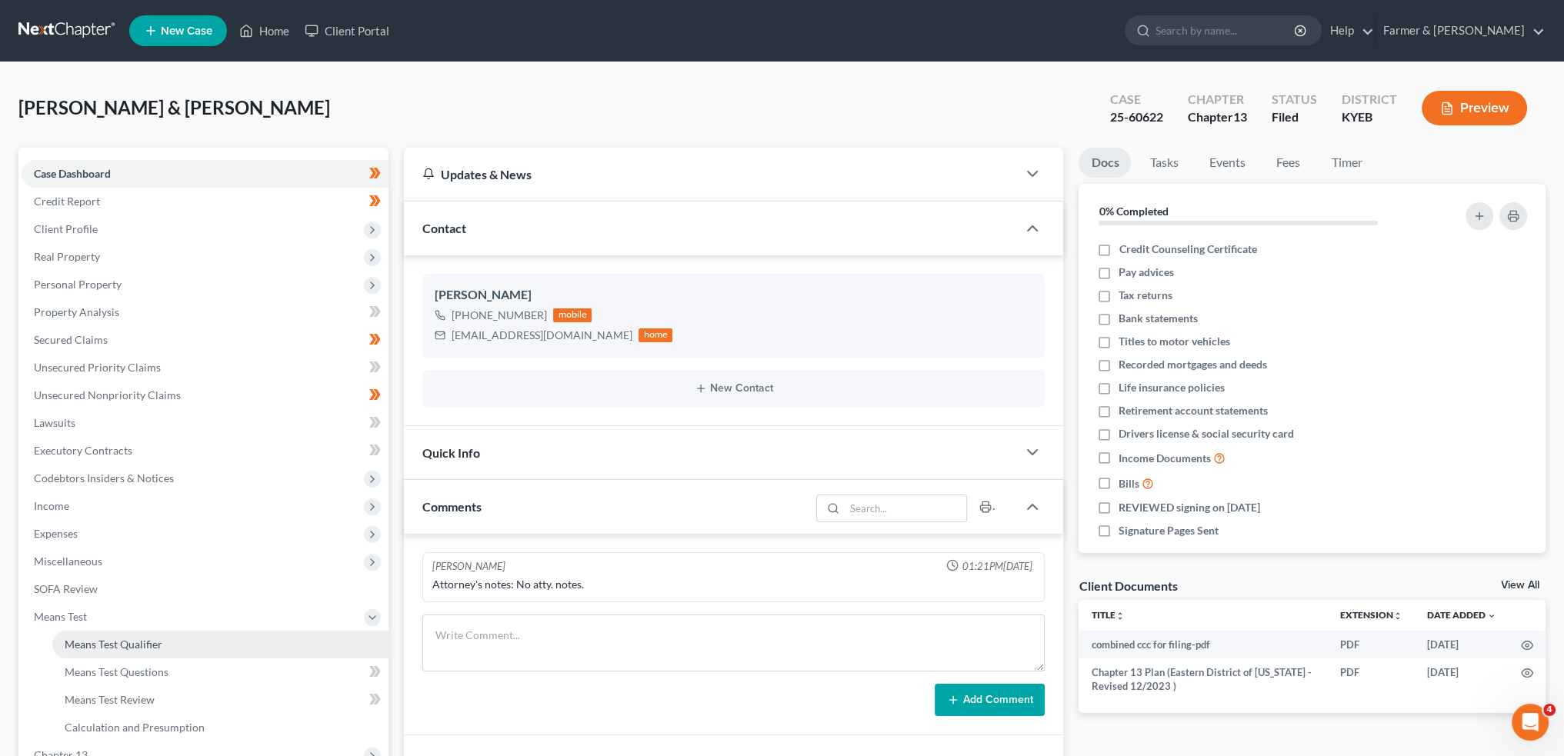
click at [129, 631] on link "Means Test Qualifier" at bounding box center [220, 645] width 336 height 28
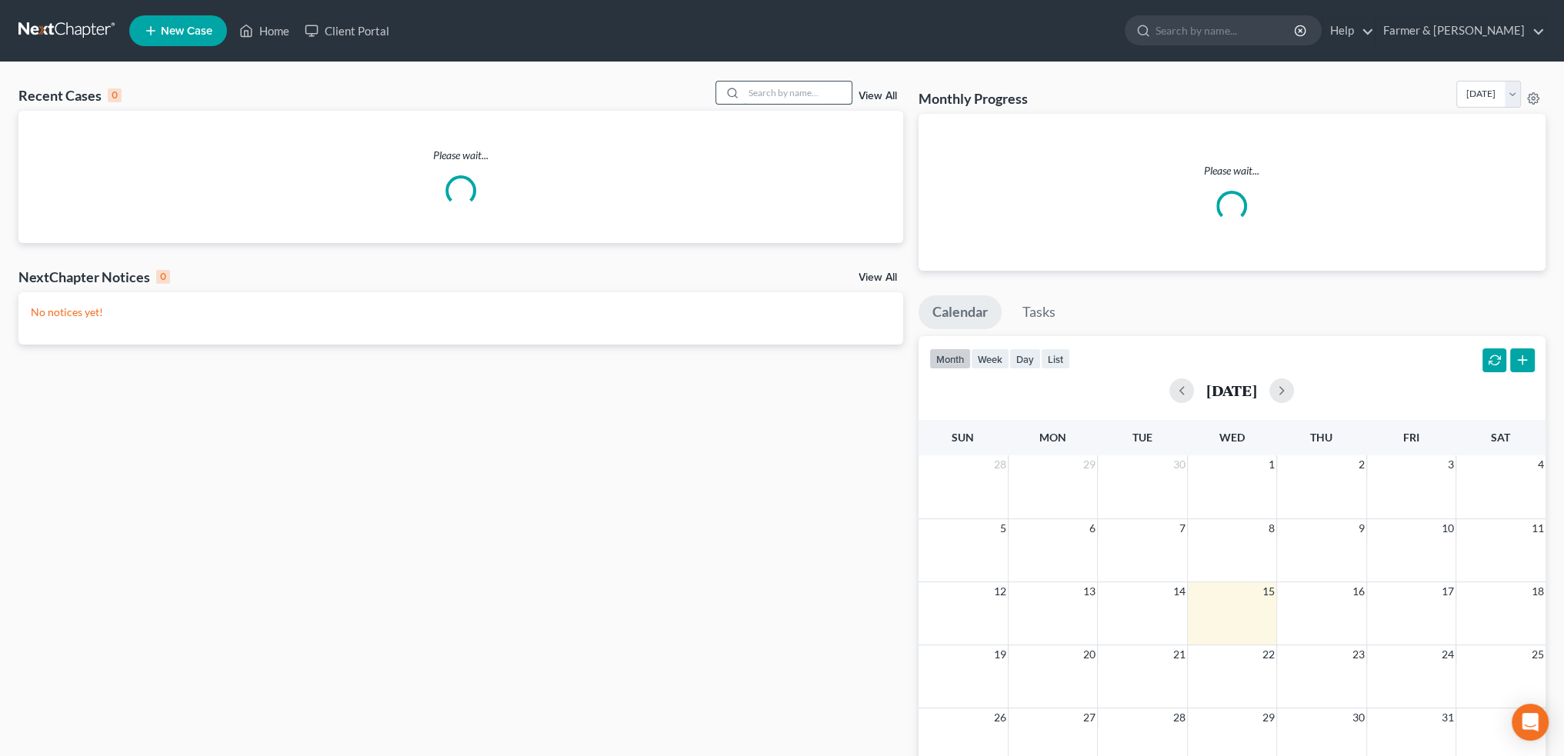
click at [756, 94] on input "search" at bounding box center [798, 93] width 108 height 22
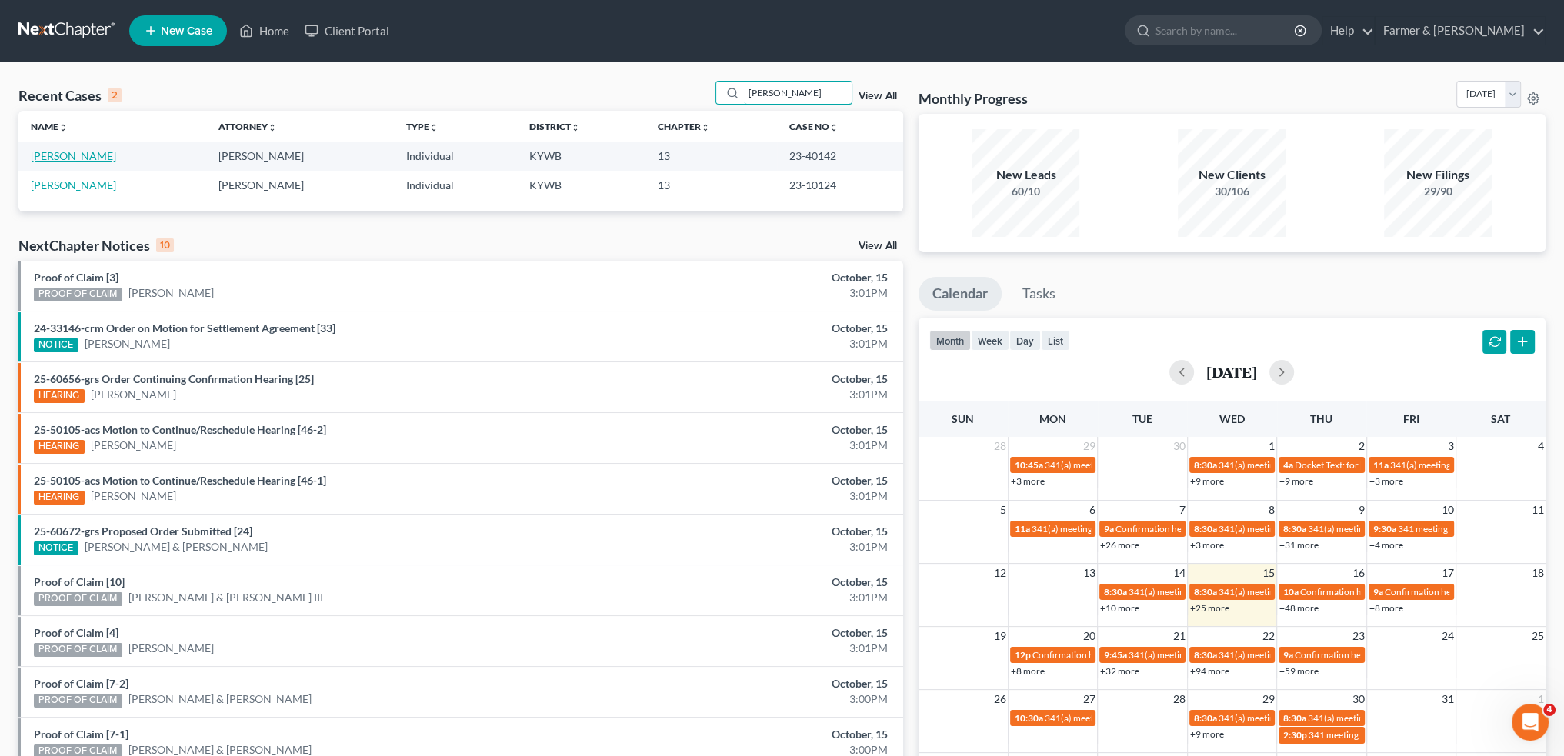
type input "MAHONEY"
click at [82, 150] on link "[PERSON_NAME]" at bounding box center [73, 155] width 85 height 13
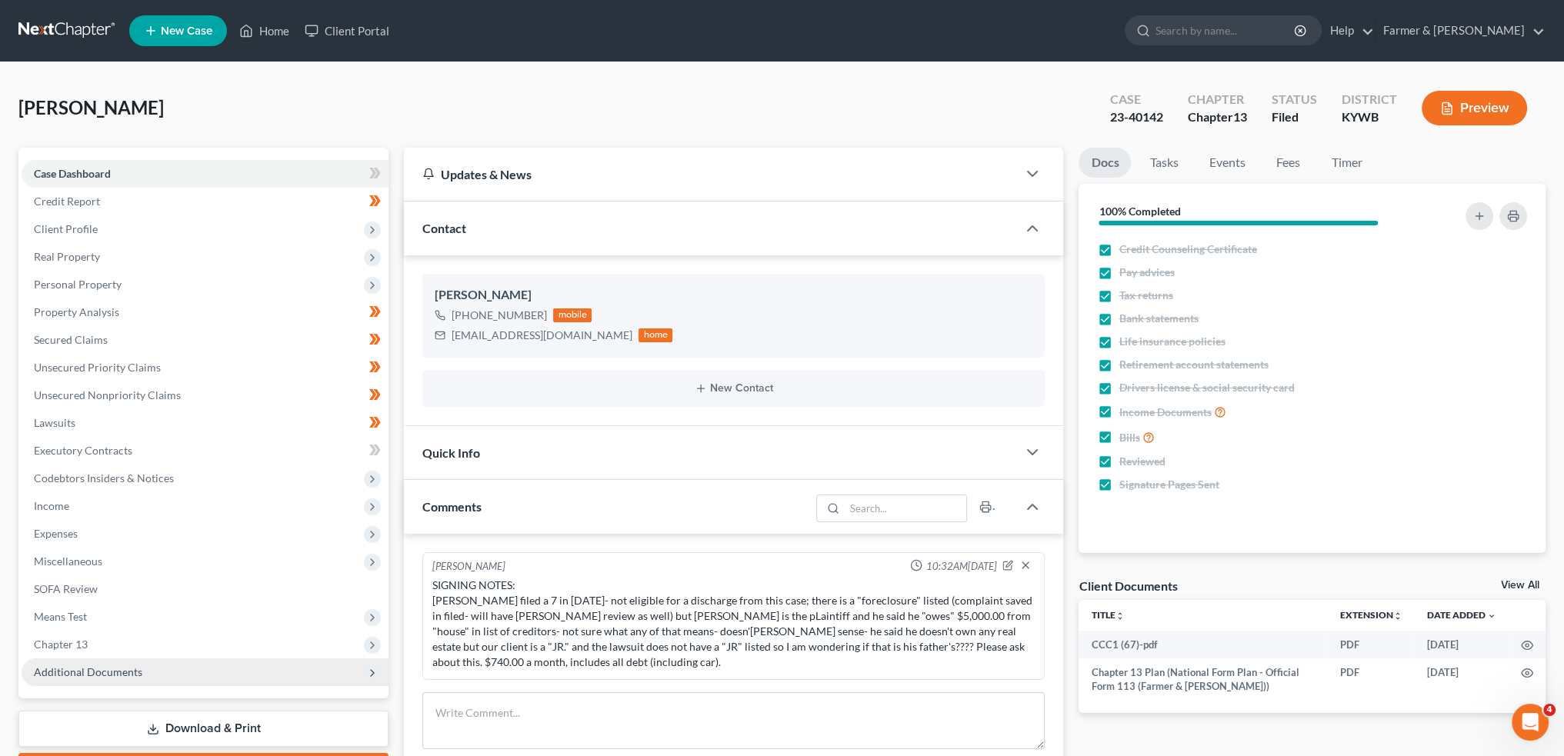
scroll to position [275, 0]
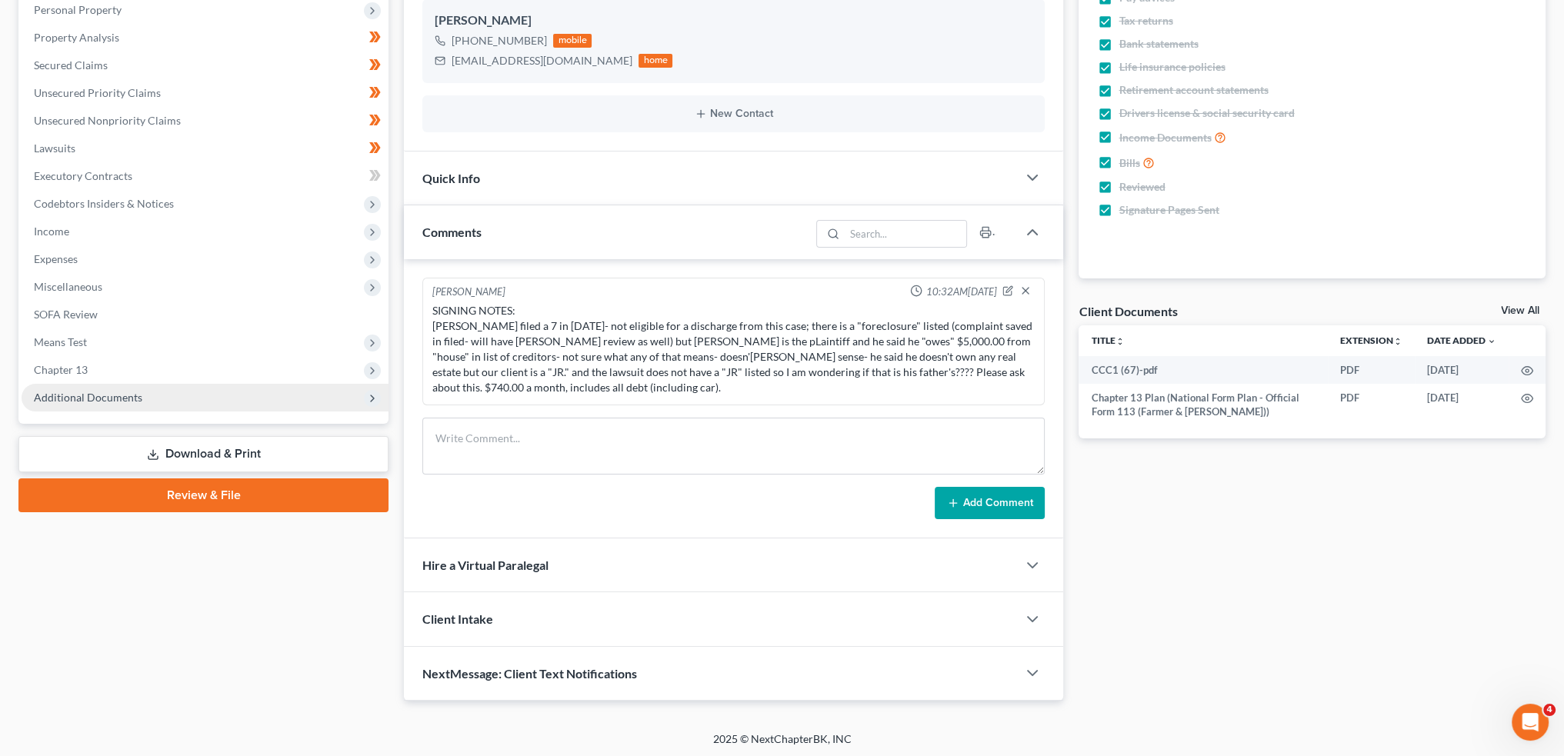
click at [77, 399] on span "Additional Documents" at bounding box center [88, 397] width 109 height 13
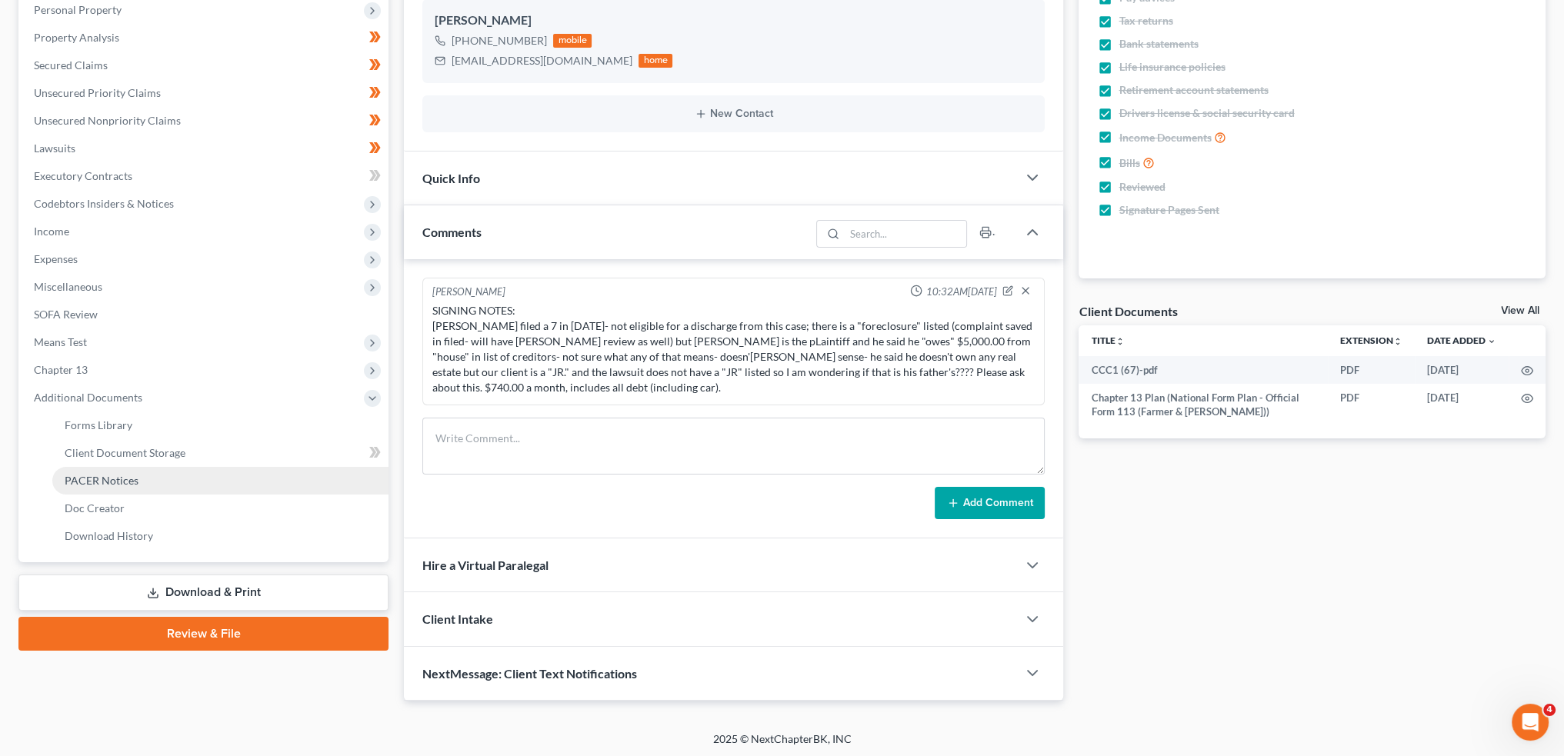
click at [80, 479] on span "PACER Notices" at bounding box center [102, 480] width 74 height 13
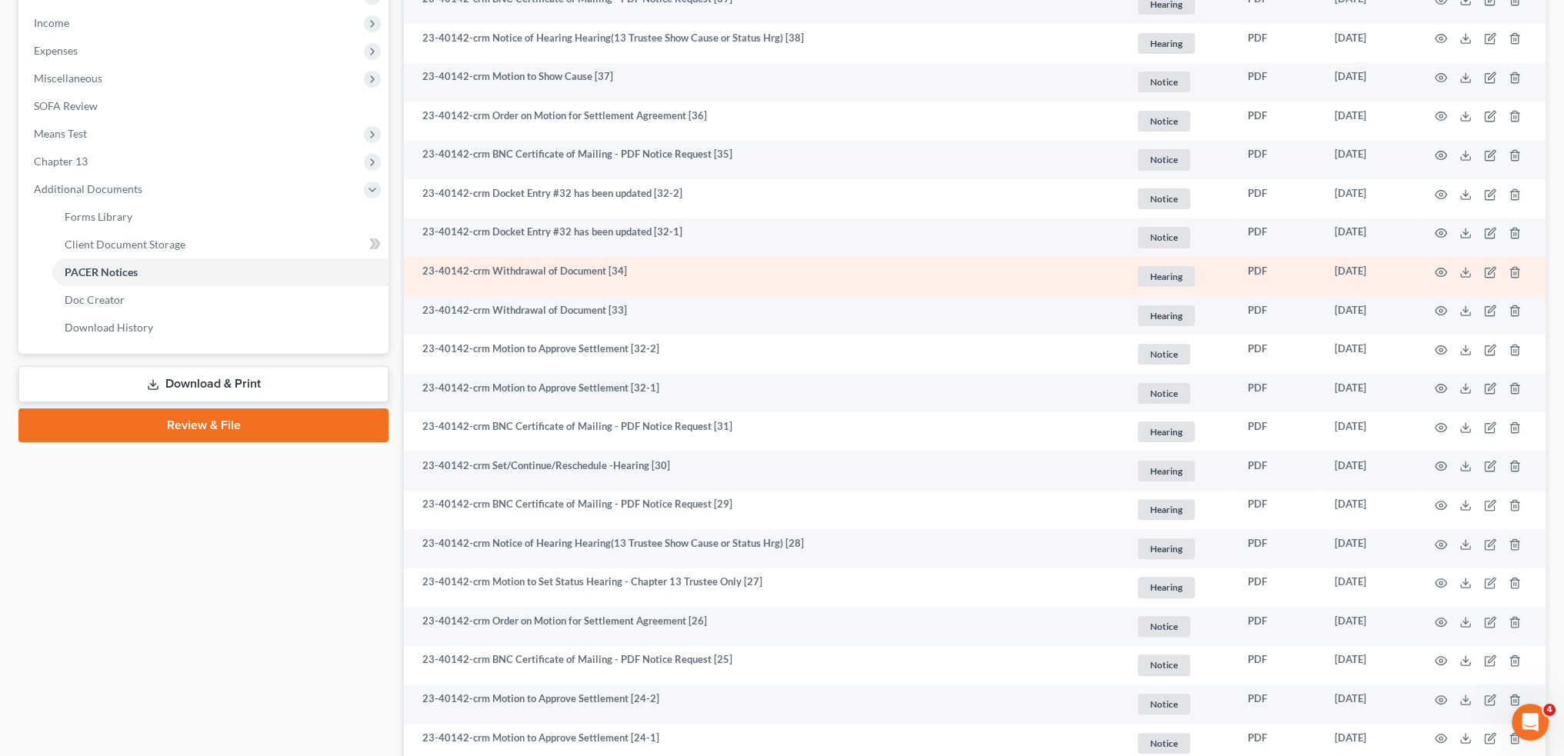
scroll to position [513, 0]
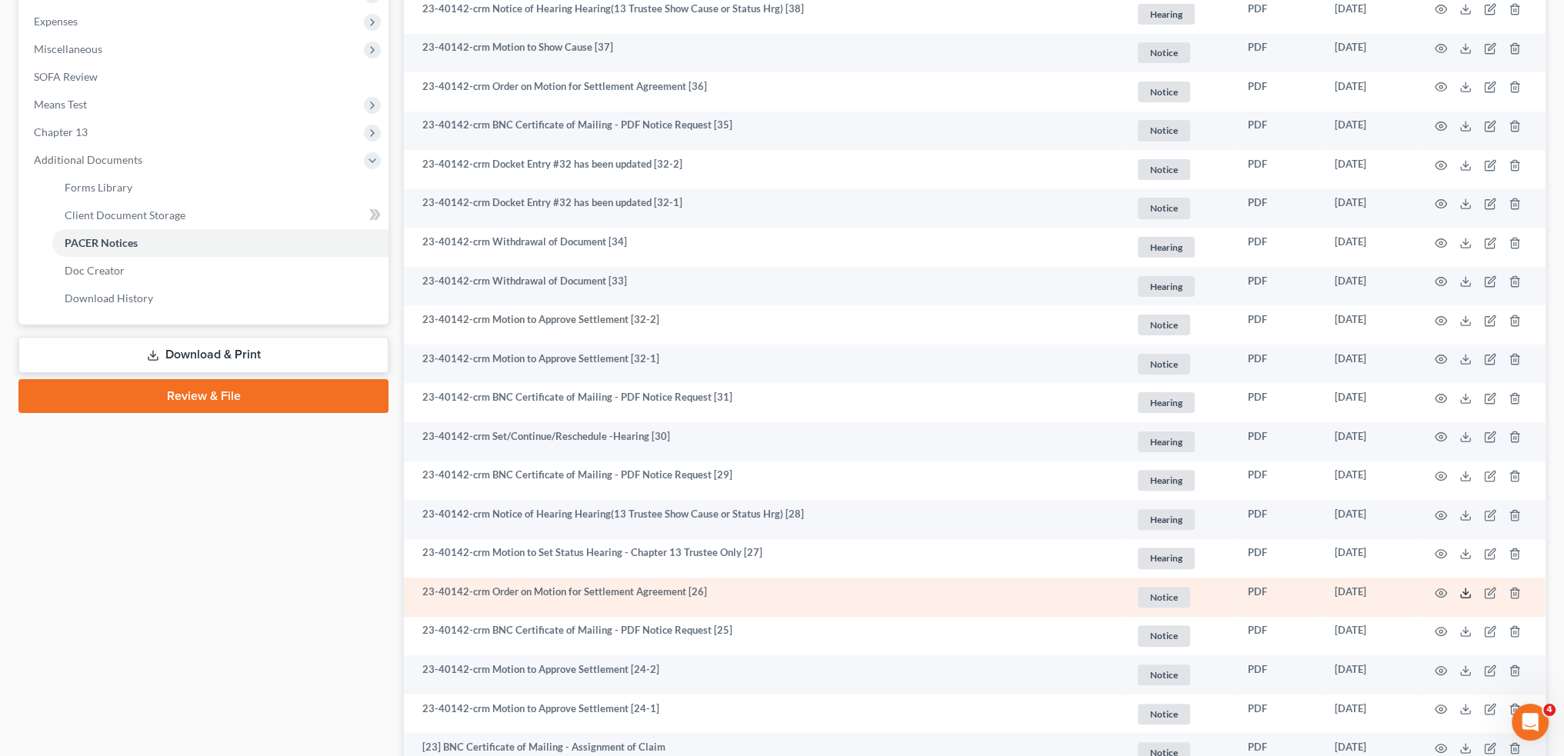
click at [1462, 592] on icon at bounding box center [1466, 593] width 12 height 12
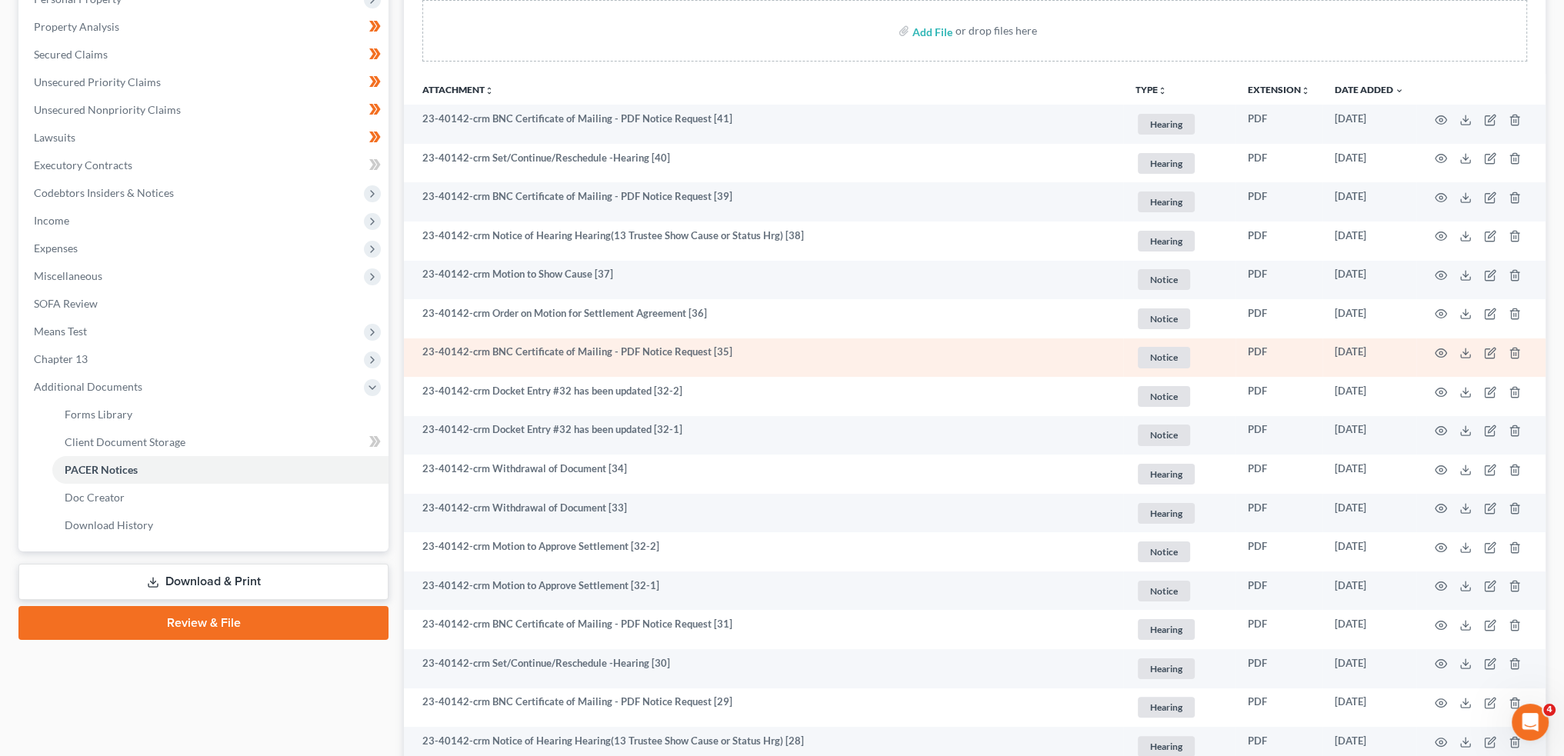
scroll to position [256, 0]
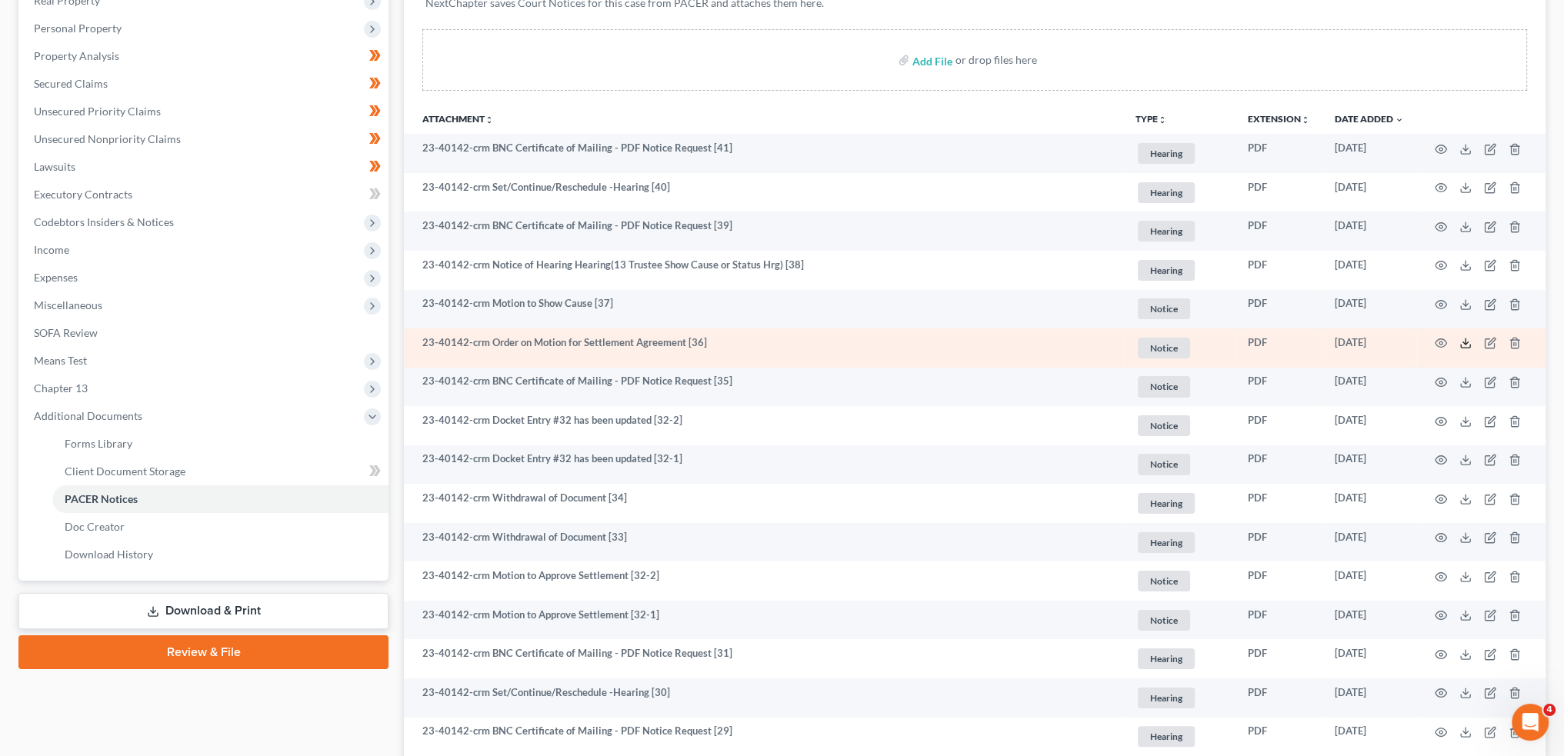
click at [1464, 341] on icon at bounding box center [1466, 343] width 12 height 12
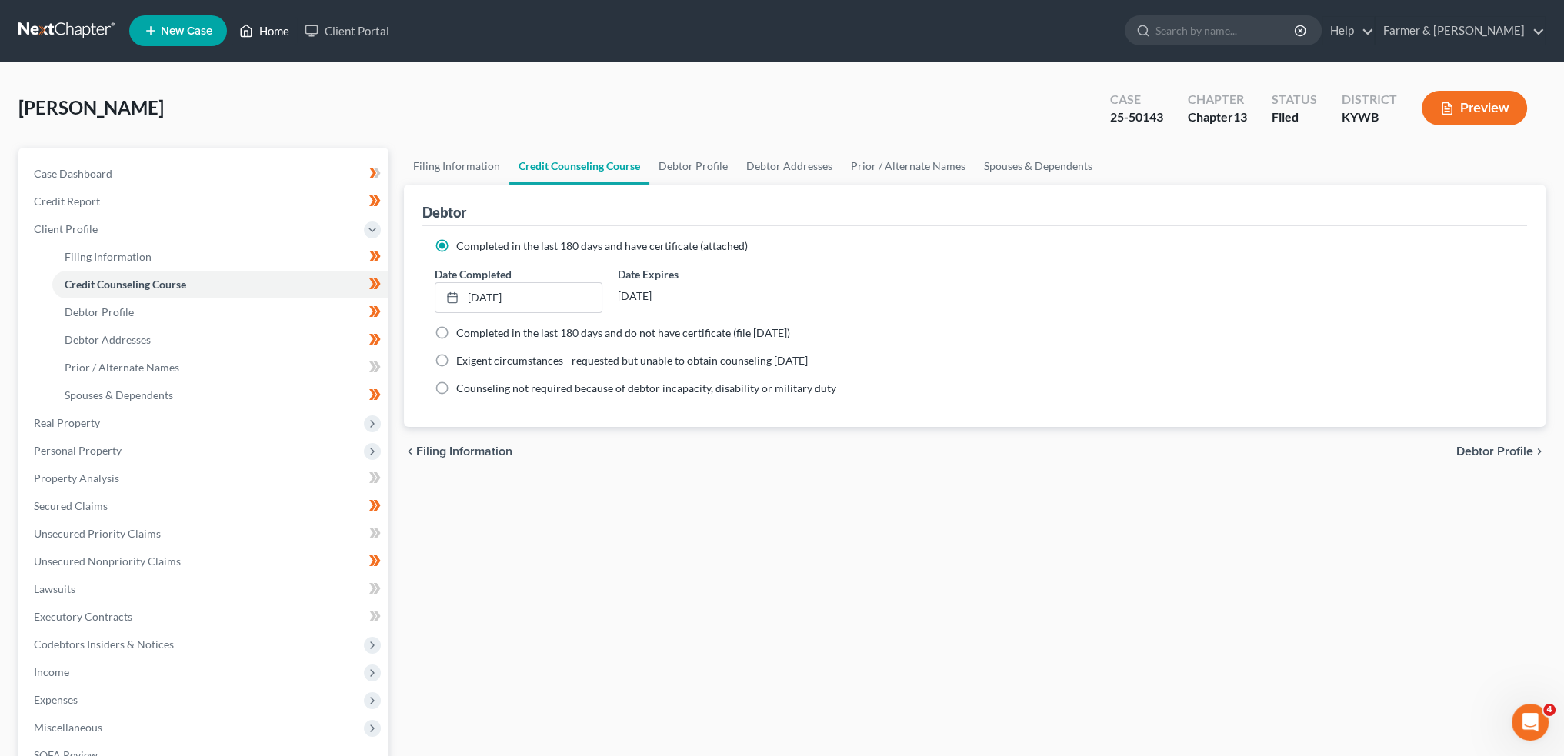
click at [273, 32] on link "Home" at bounding box center [264, 31] width 65 height 28
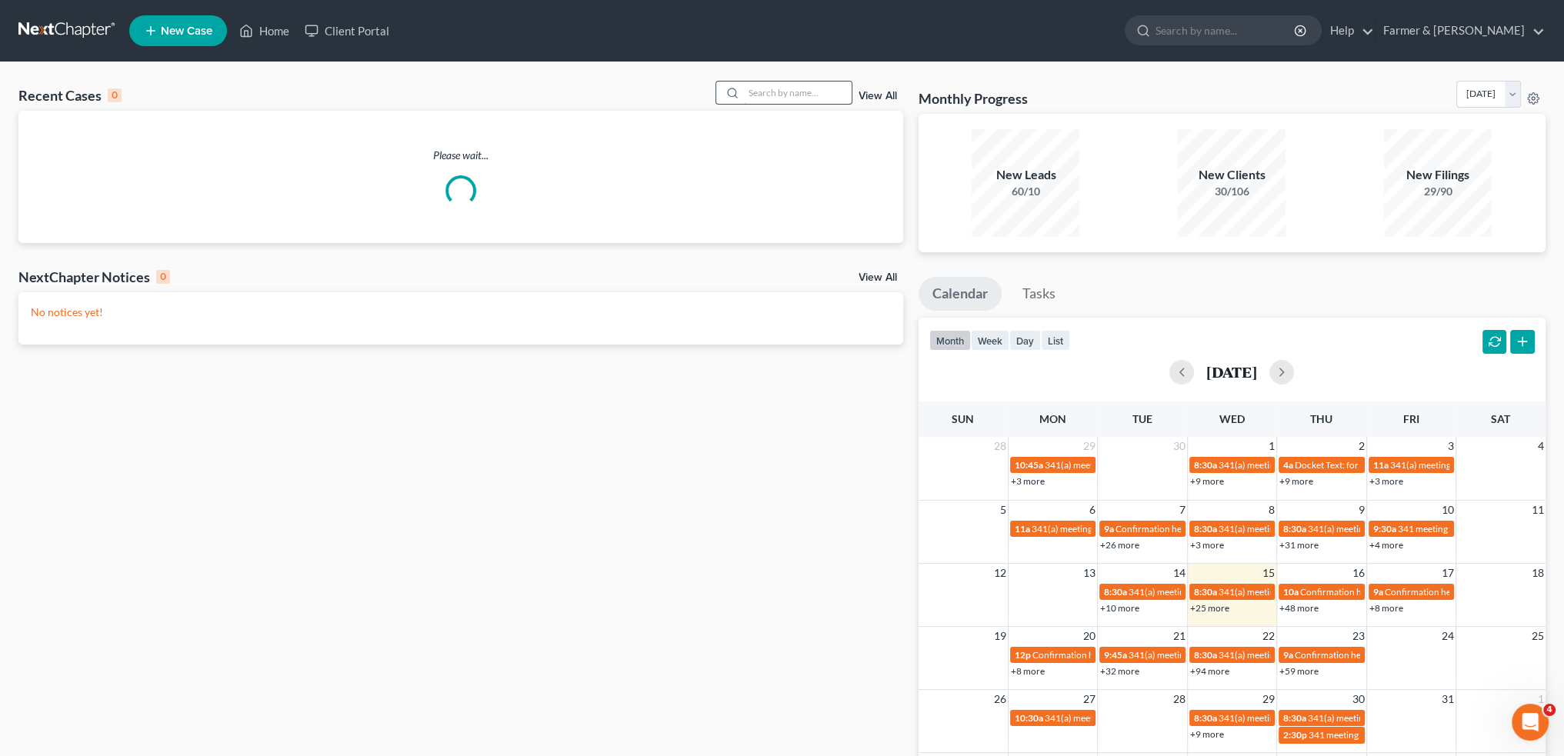
click at [766, 92] on input "search" at bounding box center [798, 93] width 108 height 22
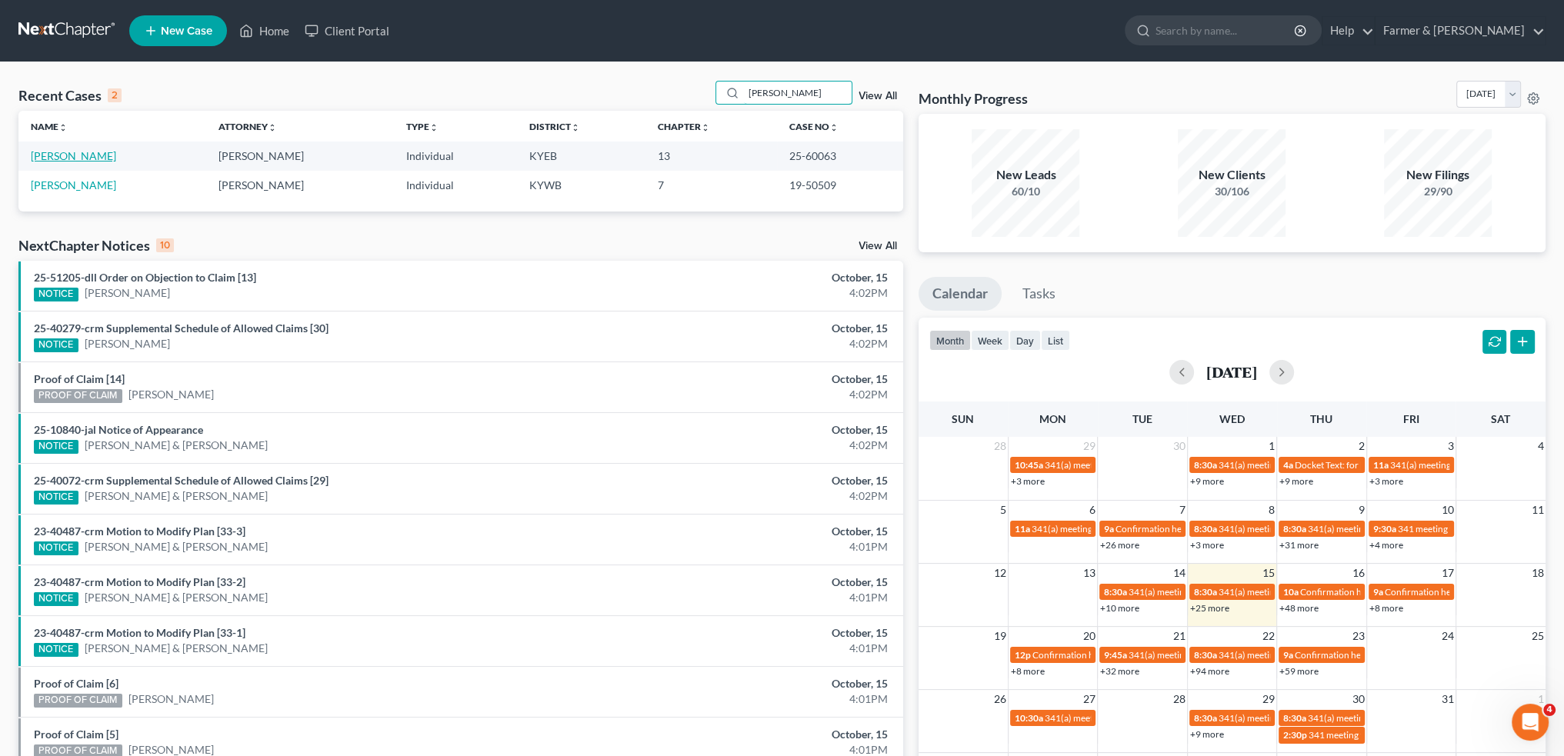
type input "burkhart"
click at [57, 159] on link "[PERSON_NAME]" at bounding box center [73, 155] width 85 height 13
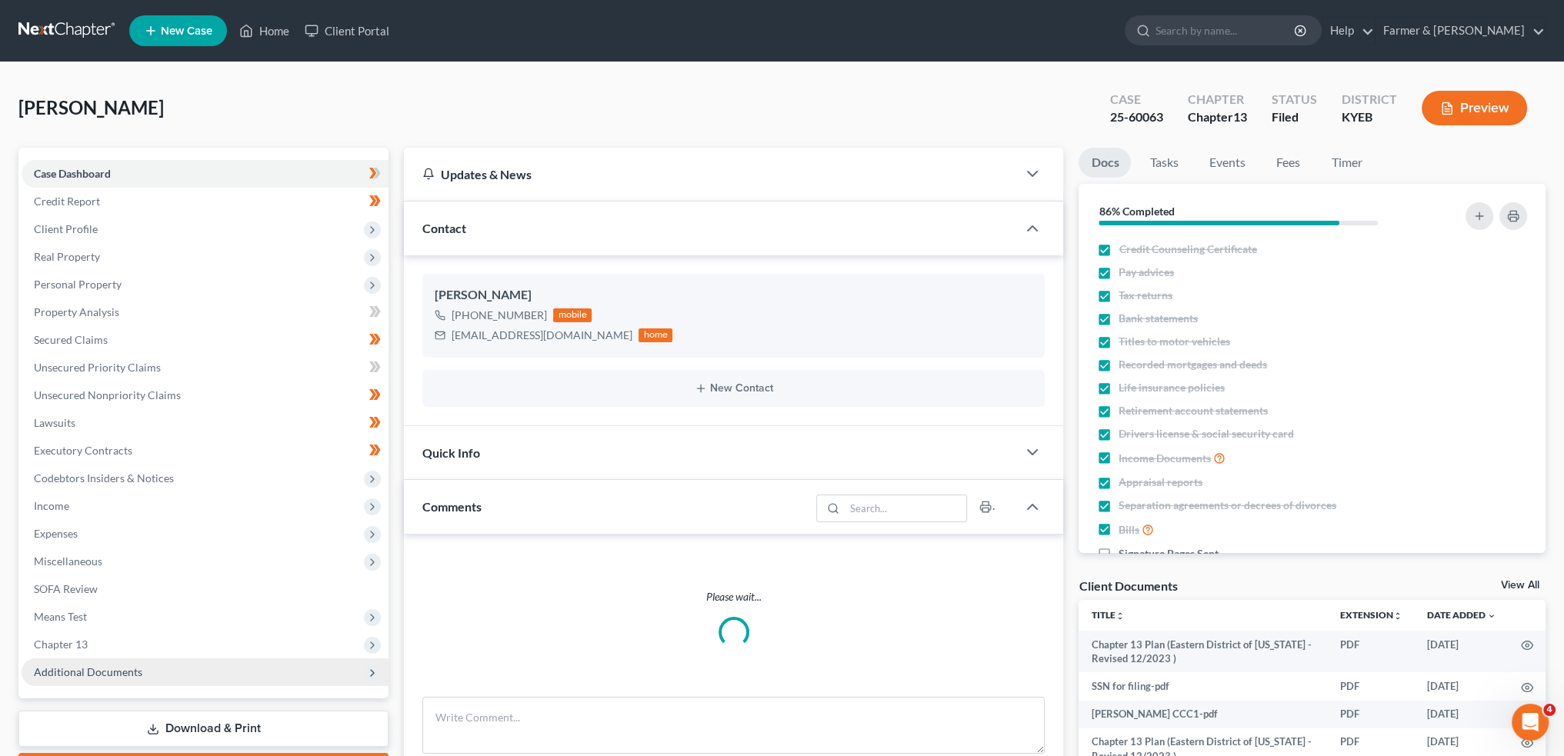
scroll to position [280, 0]
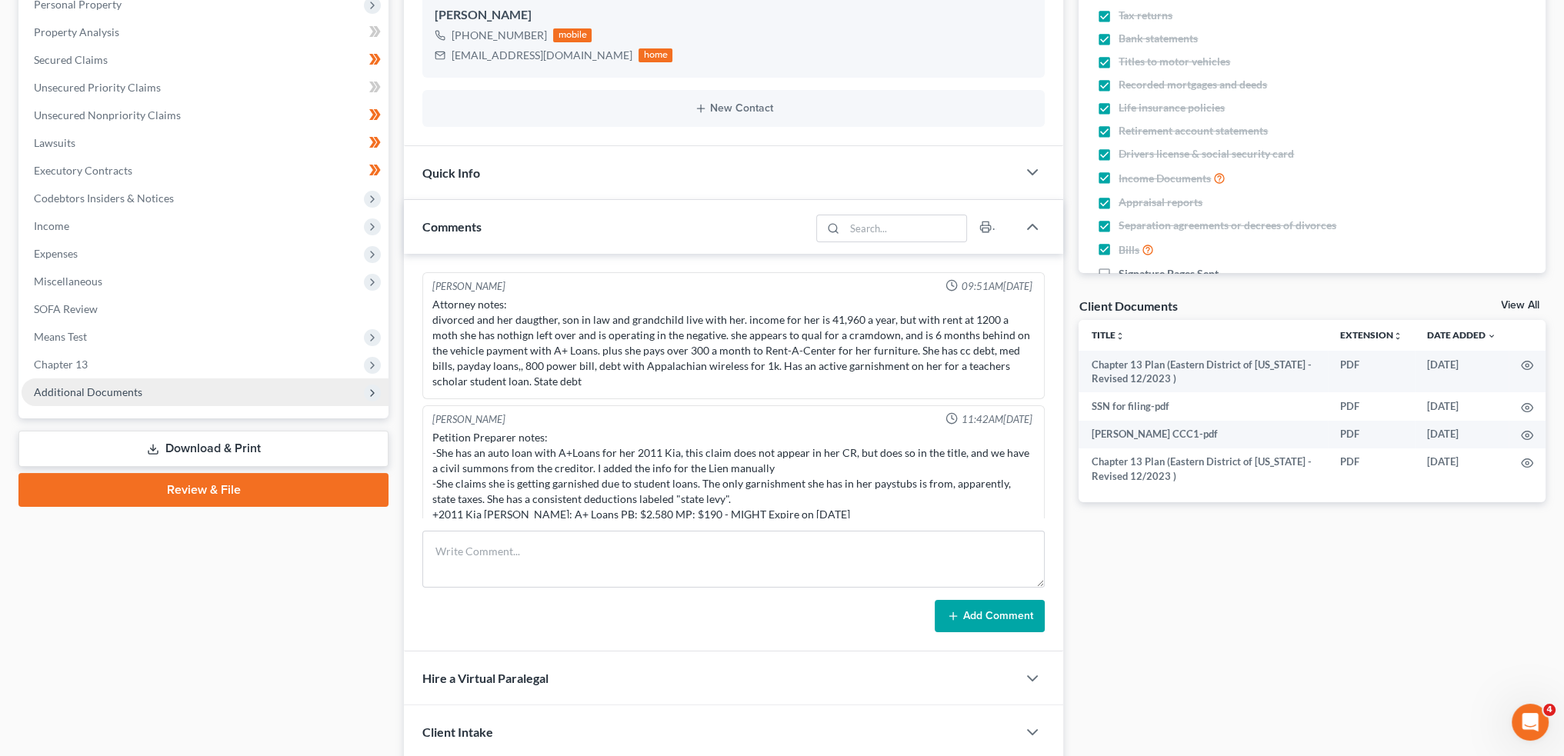
click at [74, 391] on span "Additional Documents" at bounding box center [88, 392] width 109 height 13
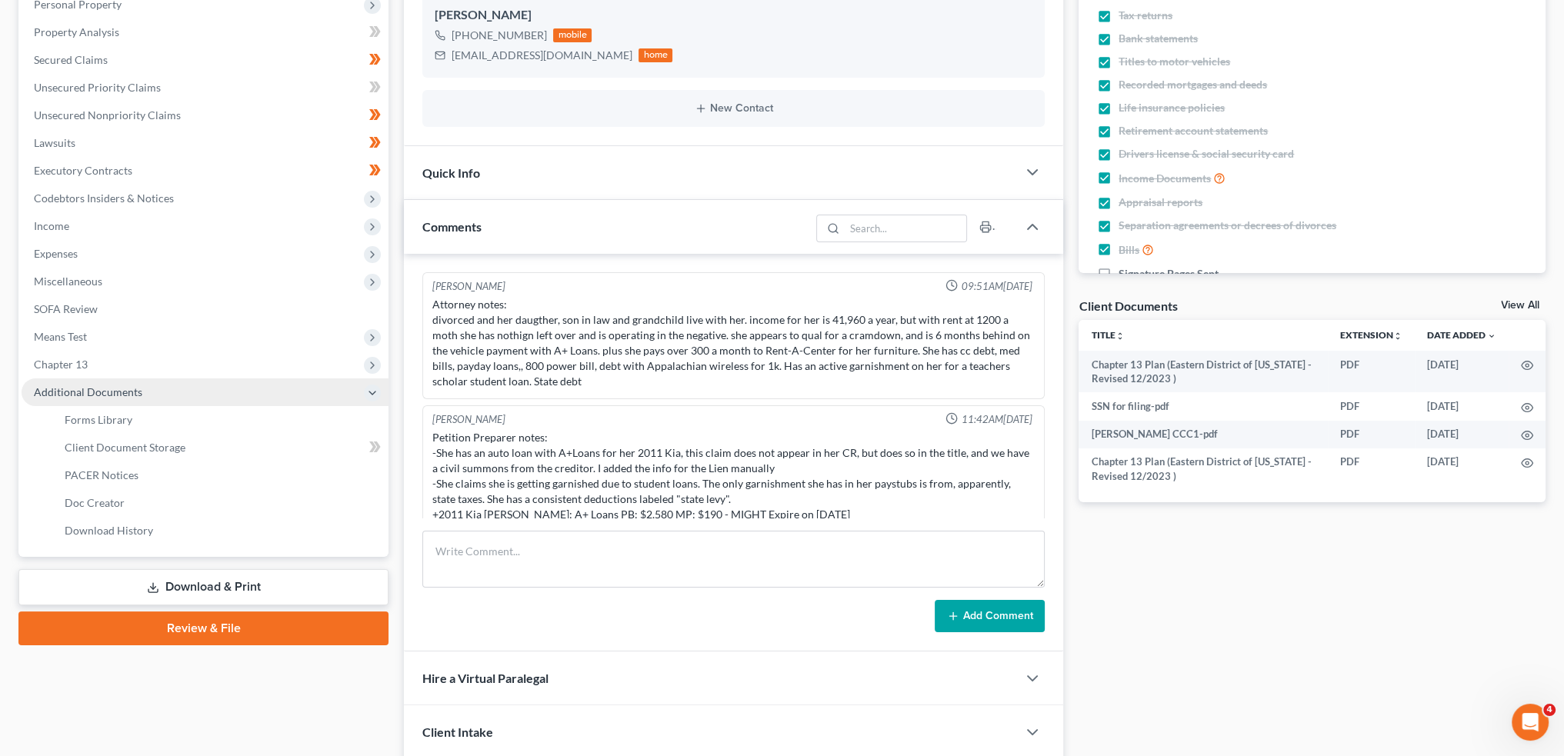
scroll to position [492, 0]
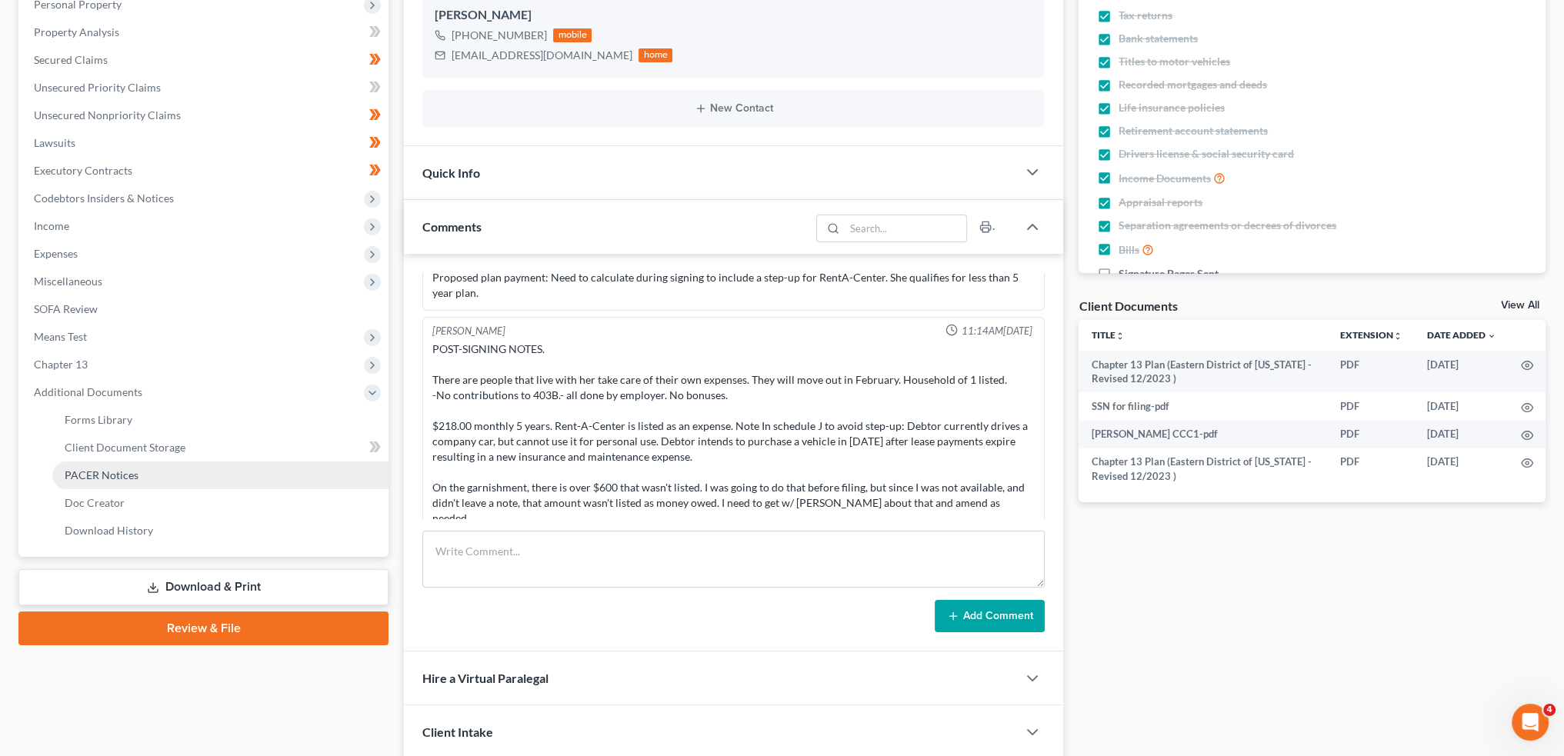
click at [100, 476] on span "PACER Notices" at bounding box center [102, 475] width 74 height 13
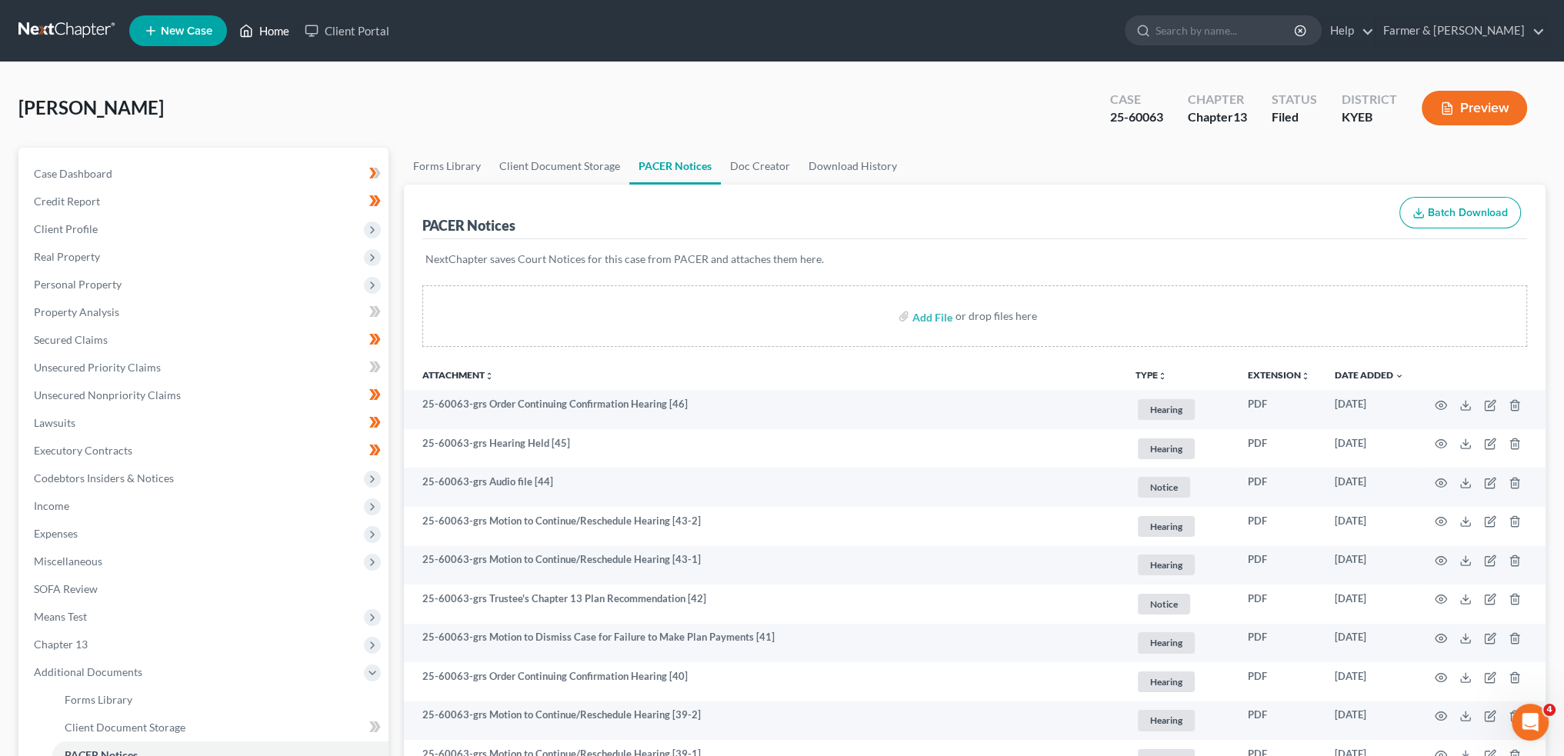
click at [271, 30] on link "Home" at bounding box center [264, 31] width 65 height 28
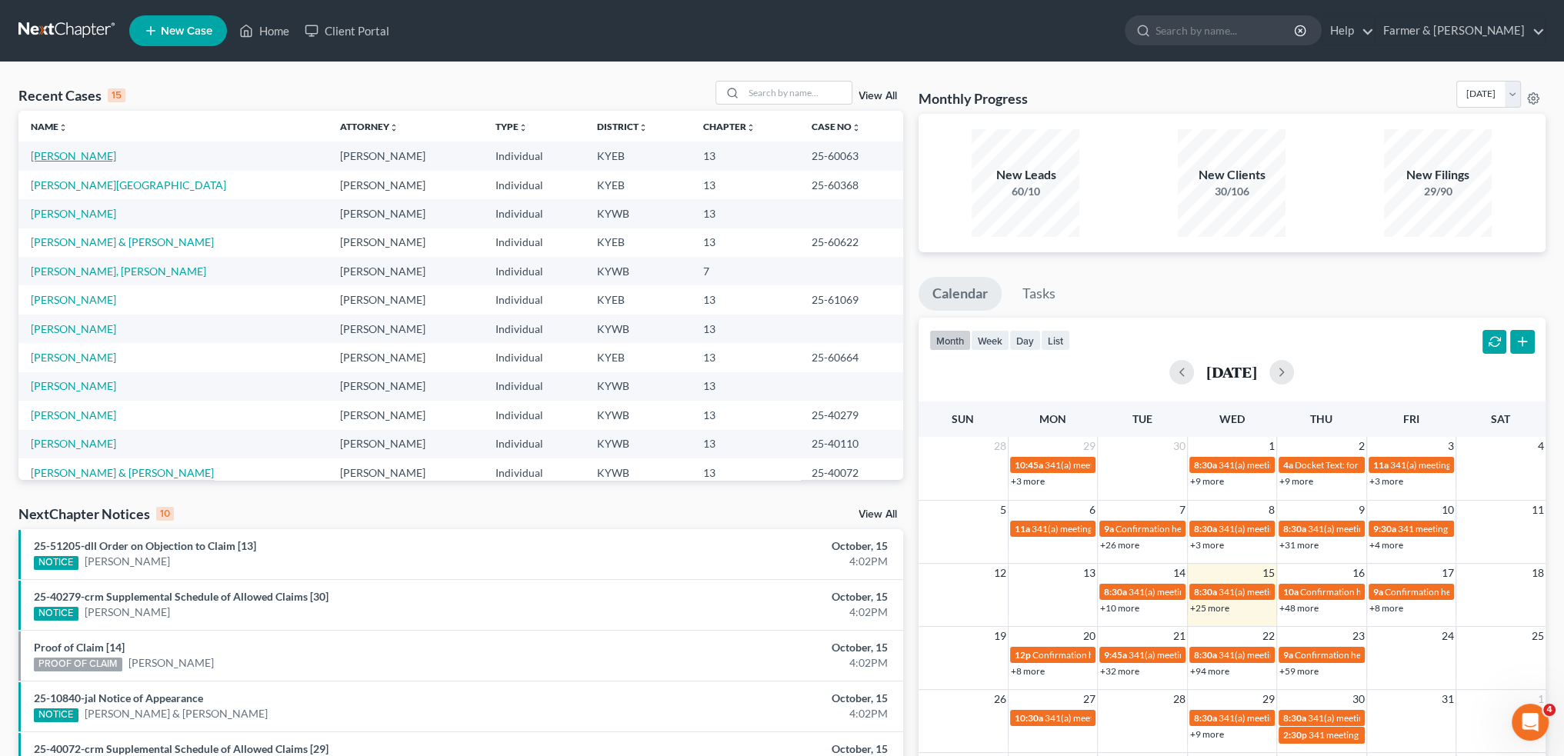
click at [50, 152] on link "[PERSON_NAME]" at bounding box center [73, 155] width 85 height 13
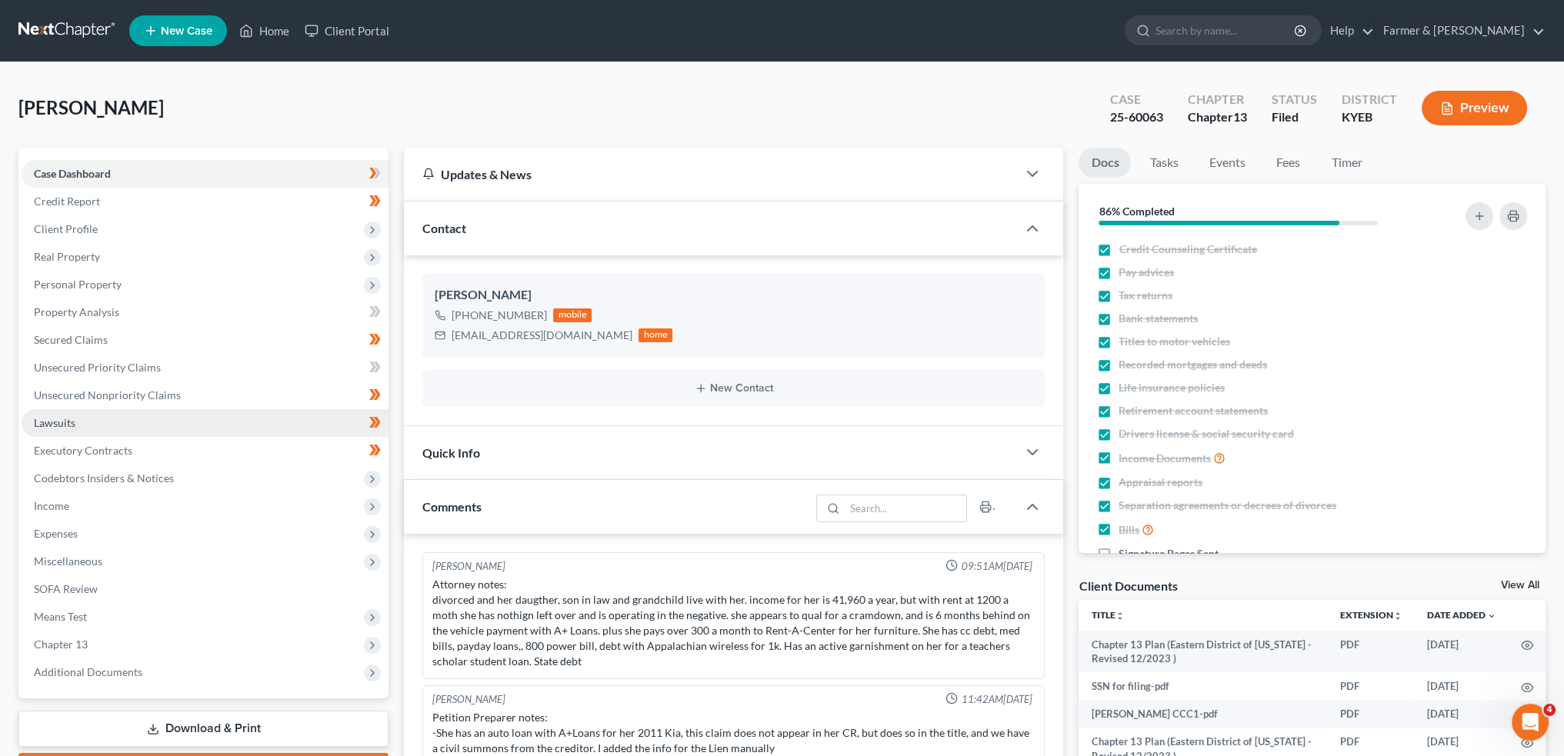
scroll to position [492, 0]
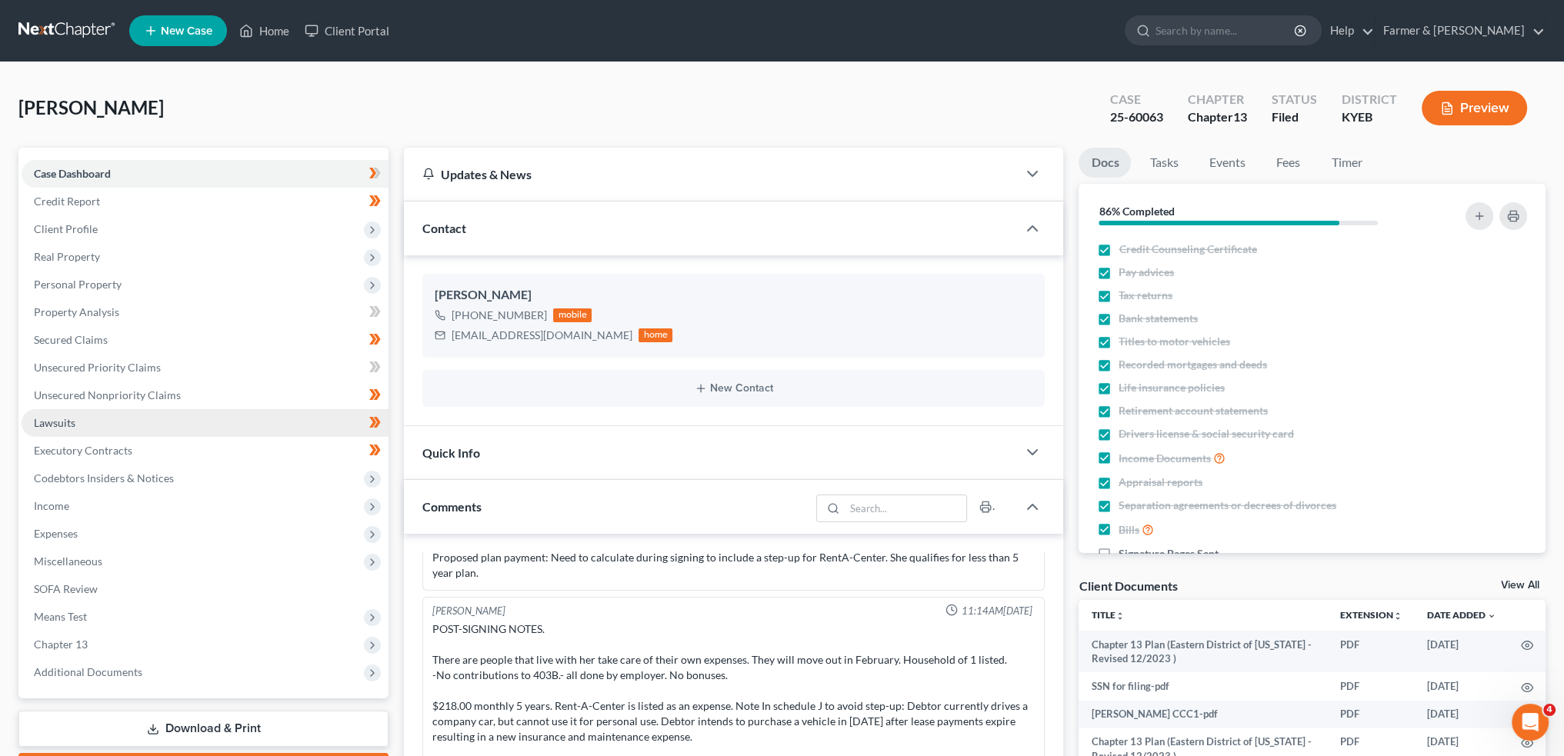
click at [96, 424] on link "Lawsuits" at bounding box center [205, 423] width 367 height 28
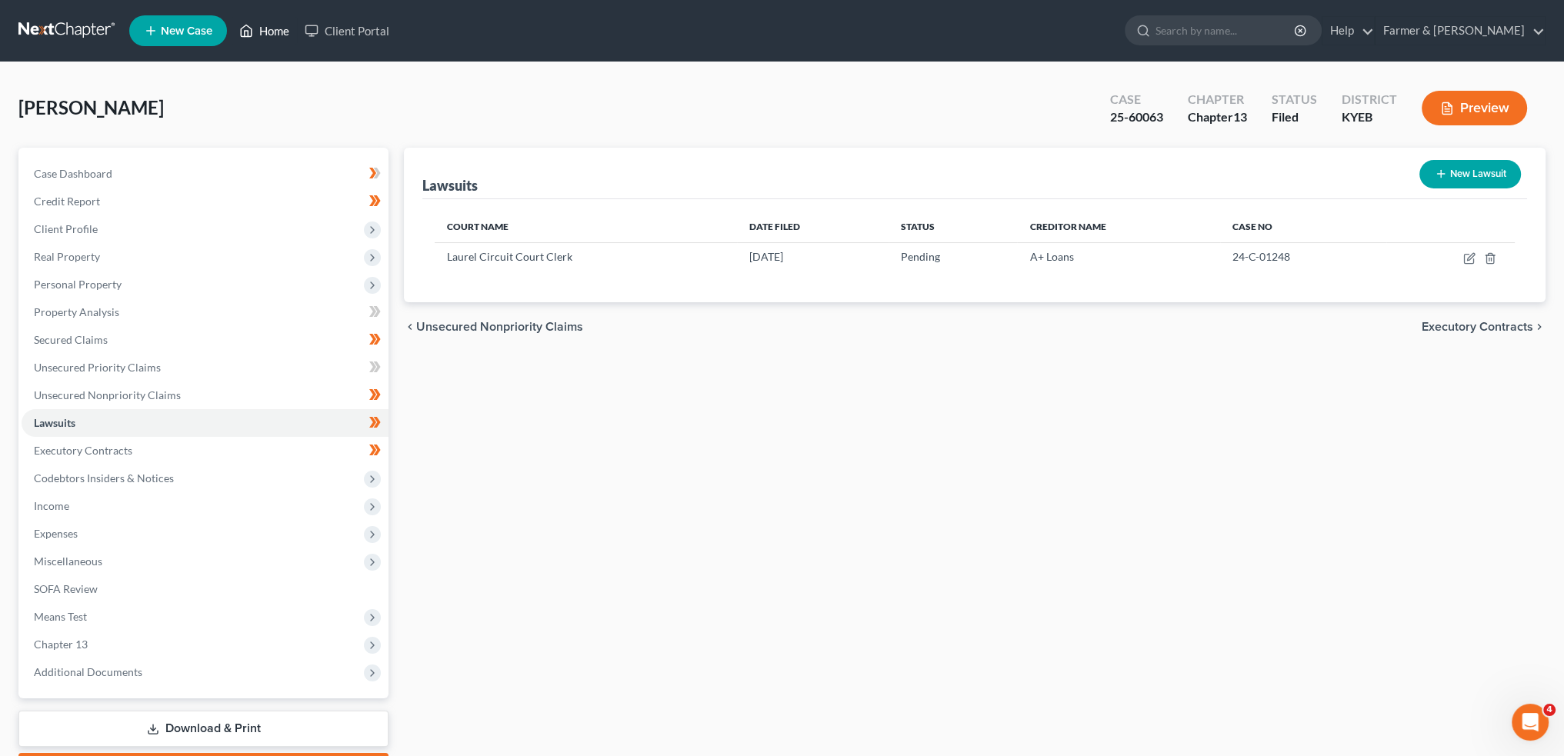
click at [264, 28] on link "Home" at bounding box center [264, 31] width 65 height 28
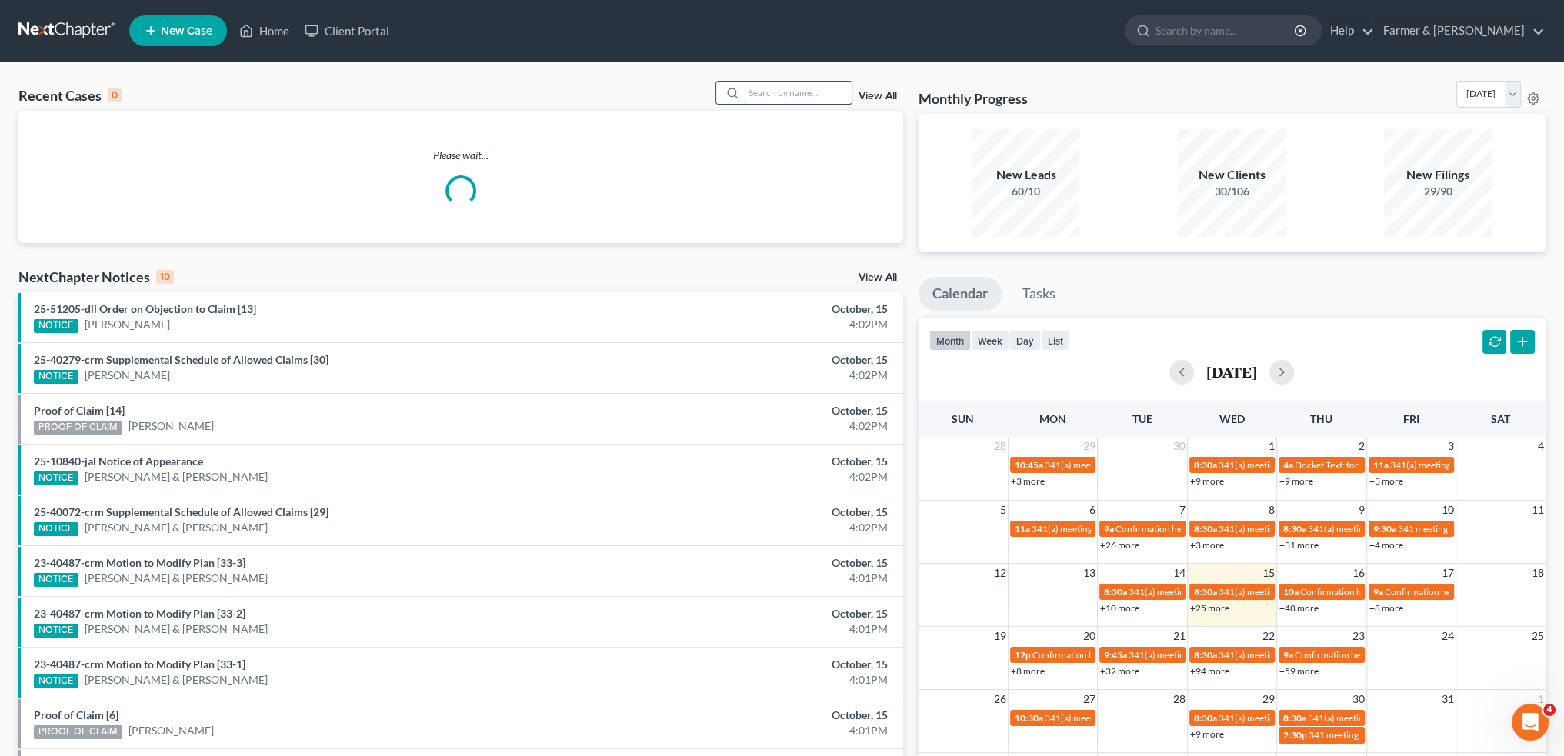
click at [770, 97] on input "search" at bounding box center [798, 93] width 108 height 22
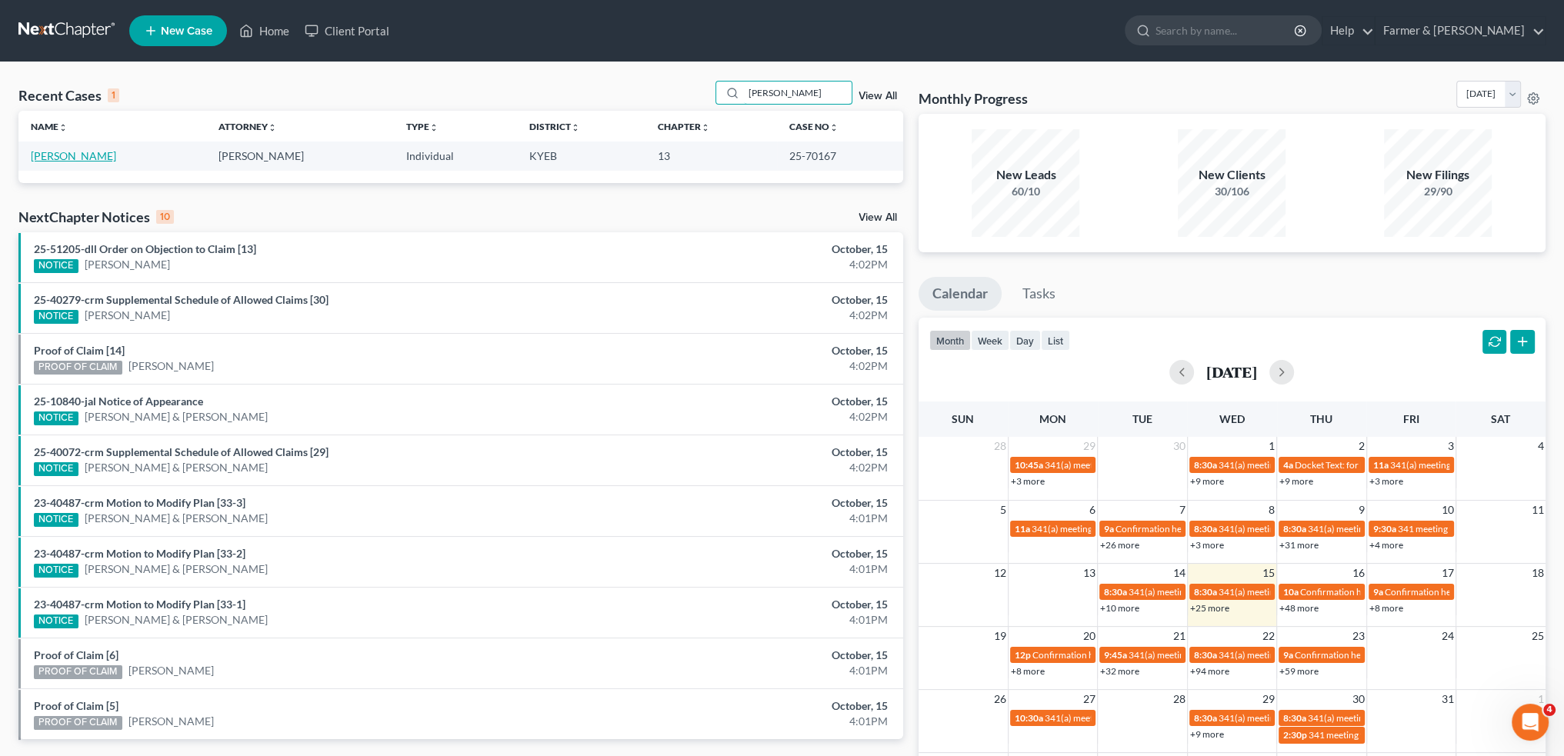
type input "perrigan"
click at [78, 160] on link "Perrigan, Ashley" at bounding box center [73, 155] width 85 height 13
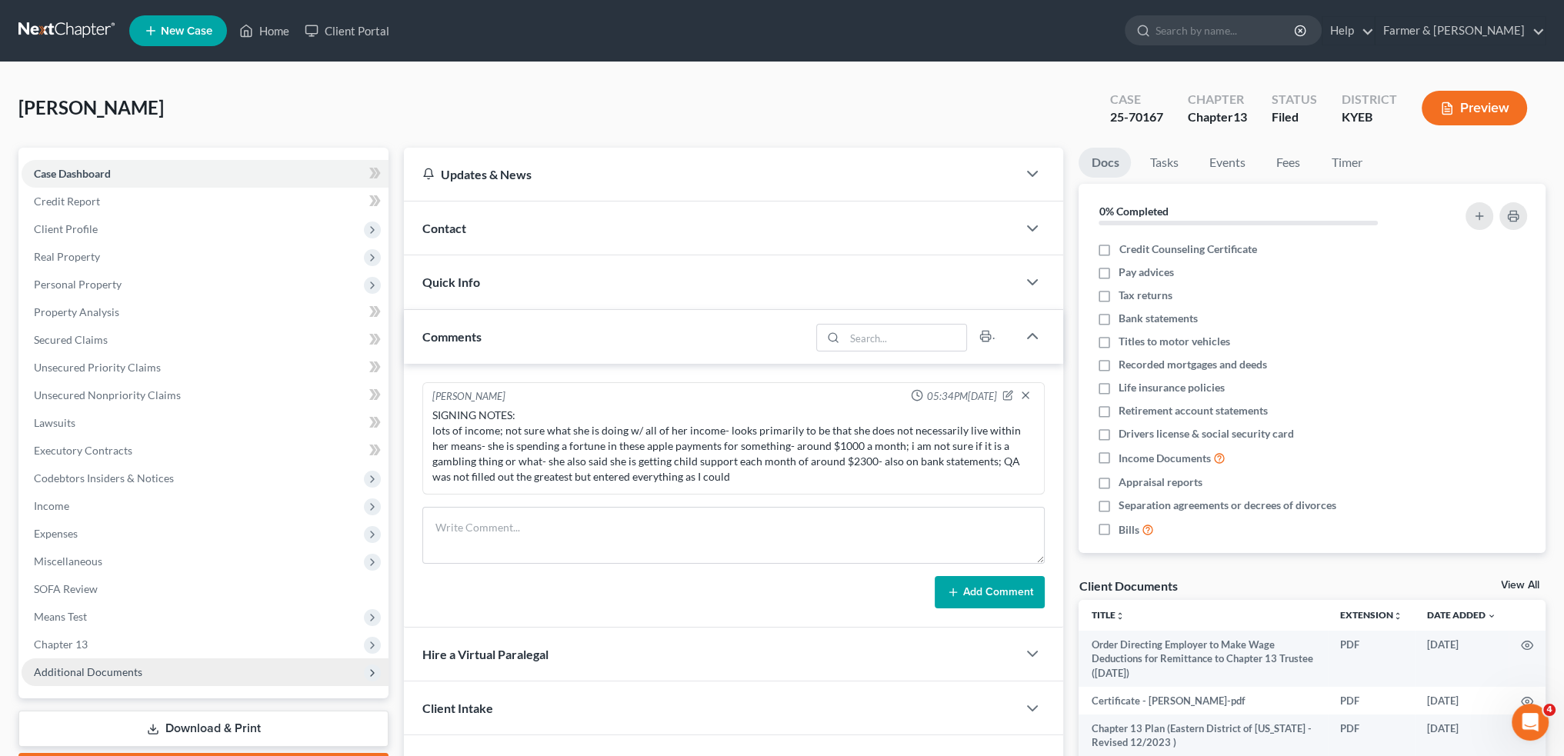
click at [149, 669] on span "Additional Documents" at bounding box center [205, 673] width 367 height 28
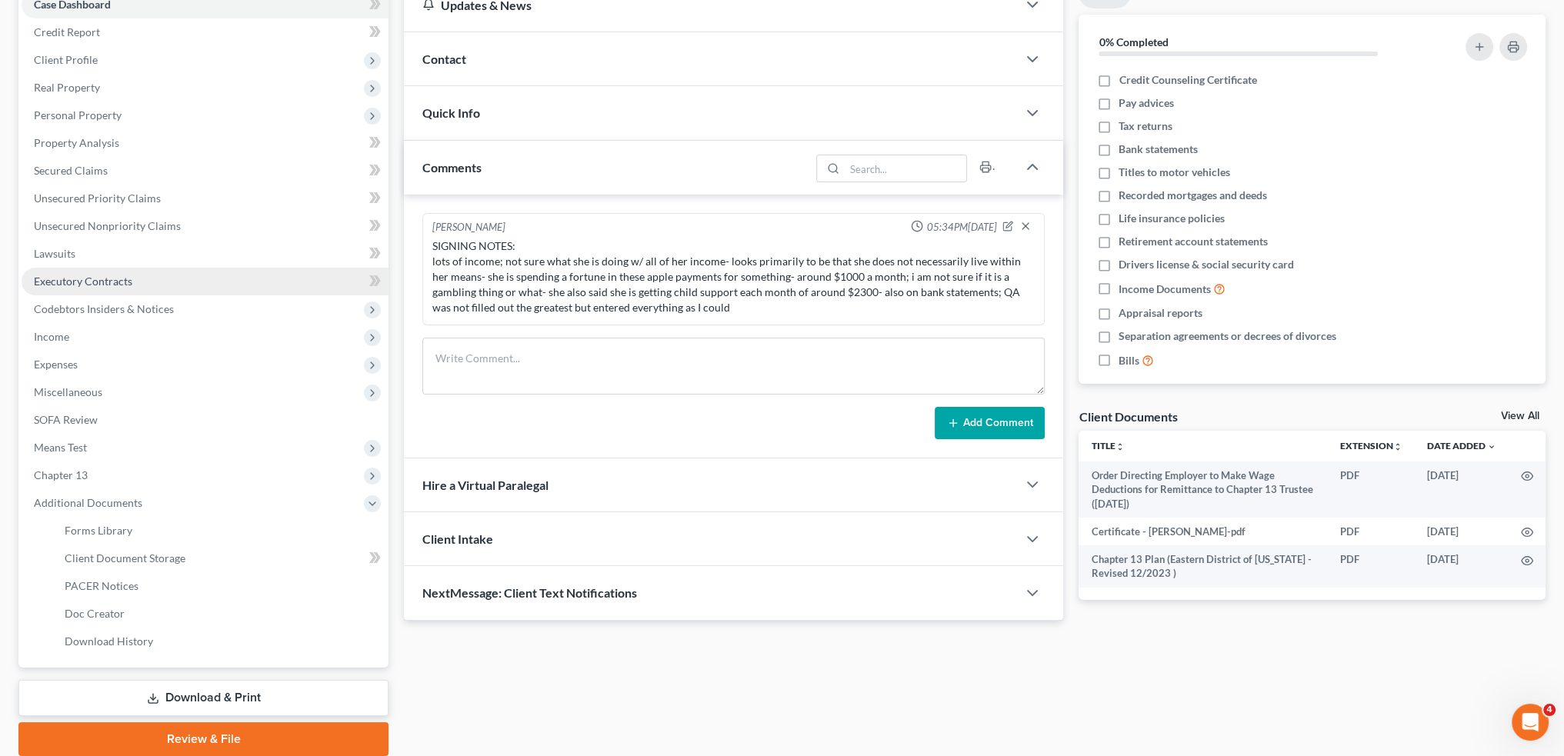
scroll to position [226, 0]
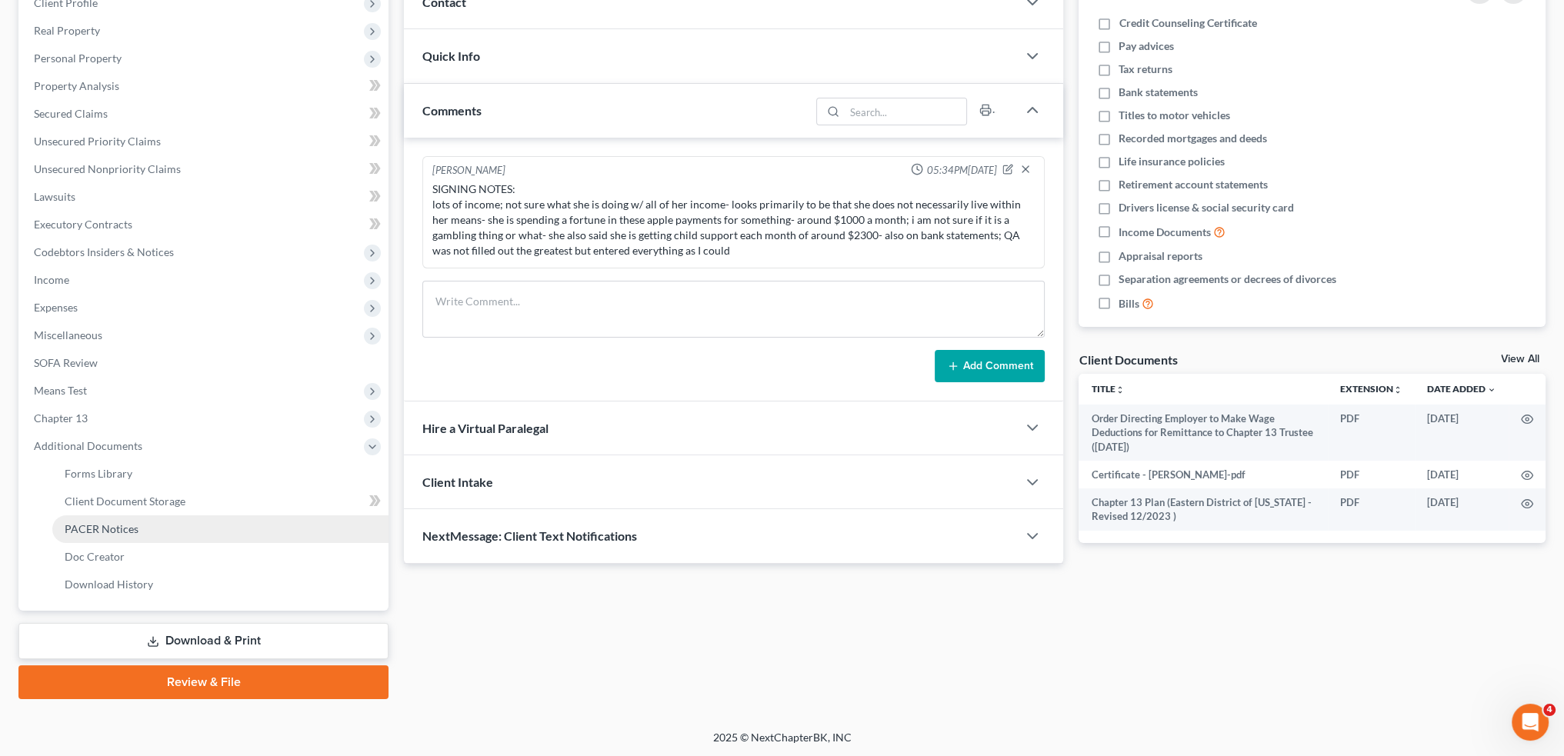
click at [169, 523] on link "PACER Notices" at bounding box center [220, 530] width 336 height 28
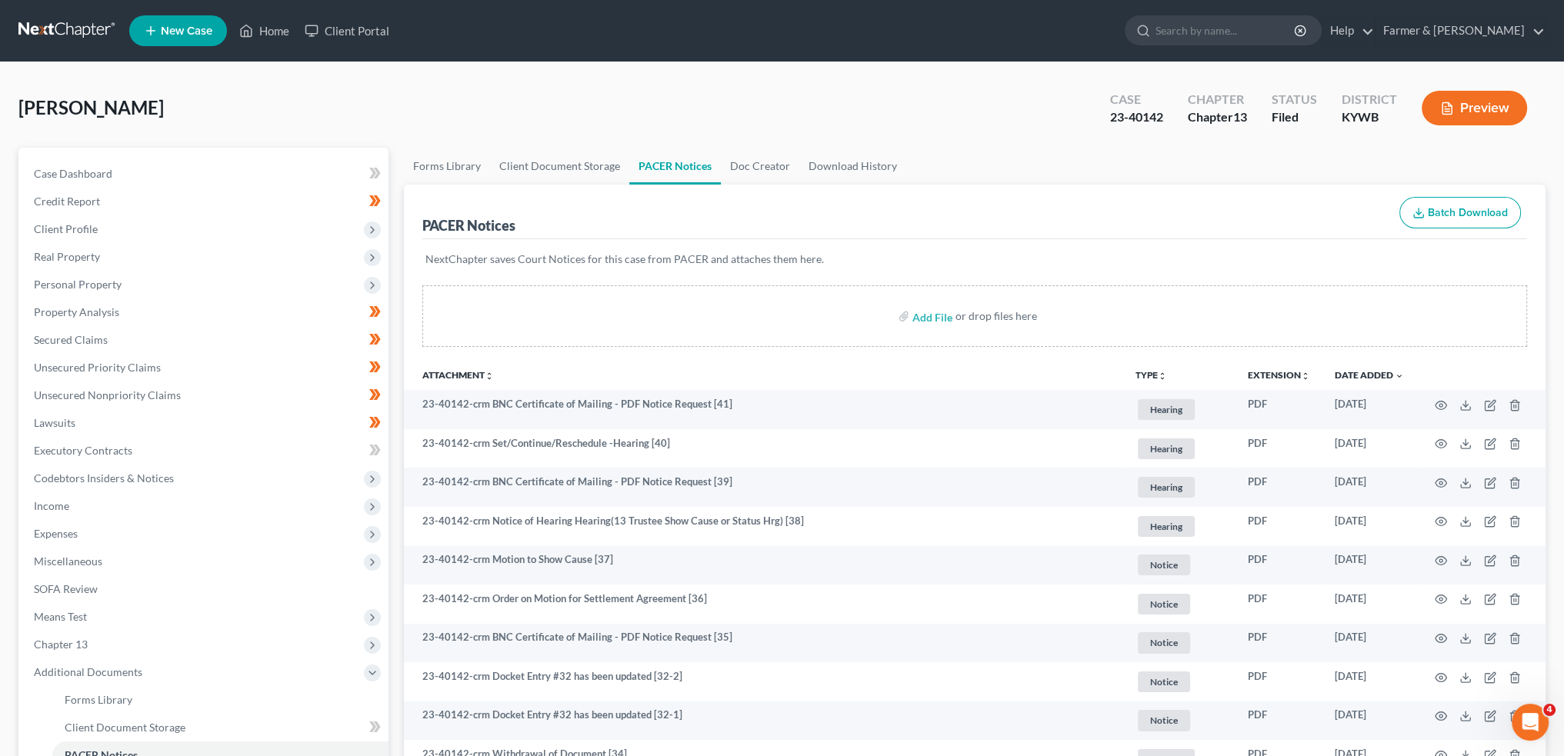
click at [266, 51] on nav "Home New Case Client Portal Farmer & Wright rebecca@farmerwright.com My Account…" at bounding box center [782, 31] width 1564 height 62
click at [262, 35] on link "Home" at bounding box center [264, 31] width 65 height 28
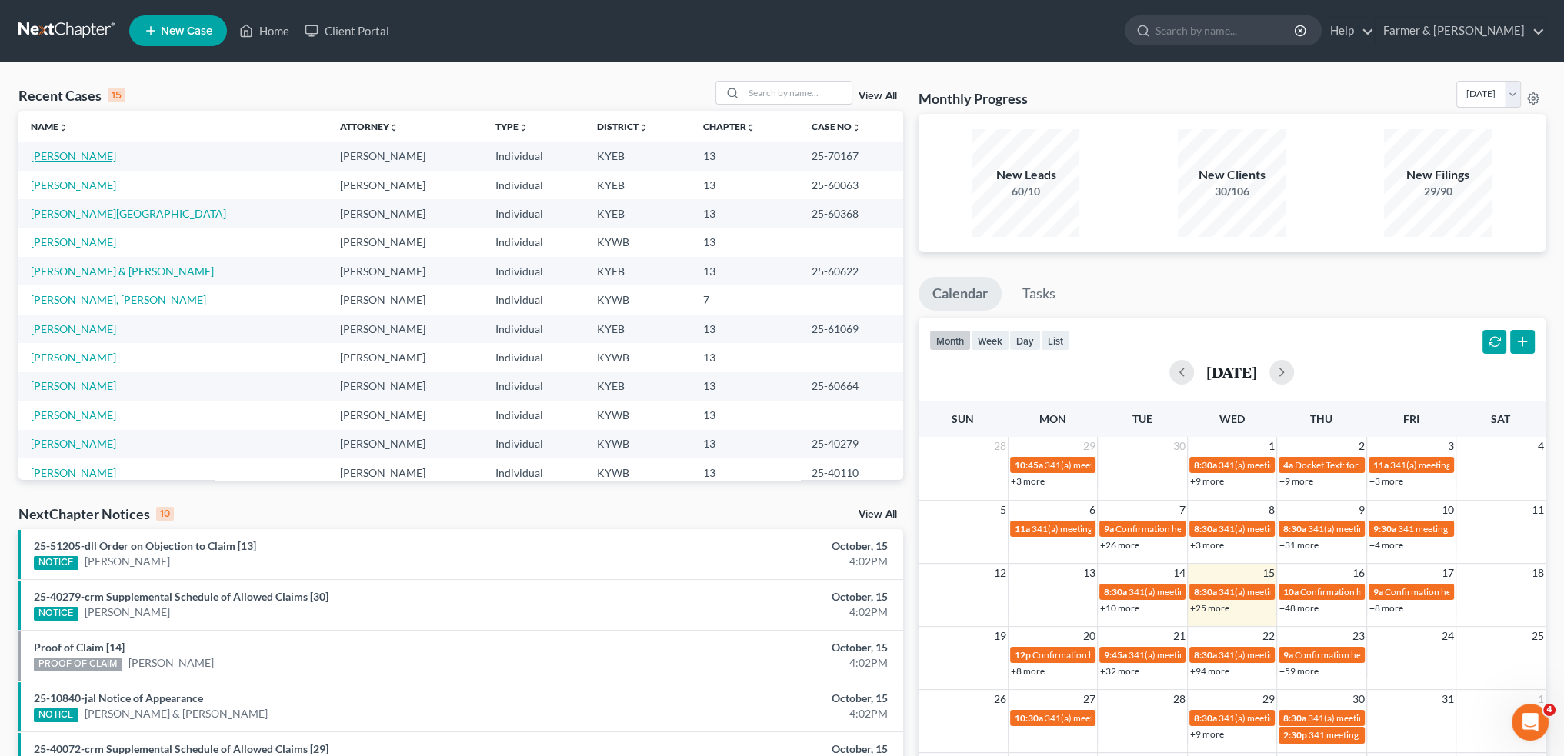
click at [81, 159] on link "Perrigan, Ashley" at bounding box center [73, 155] width 85 height 13
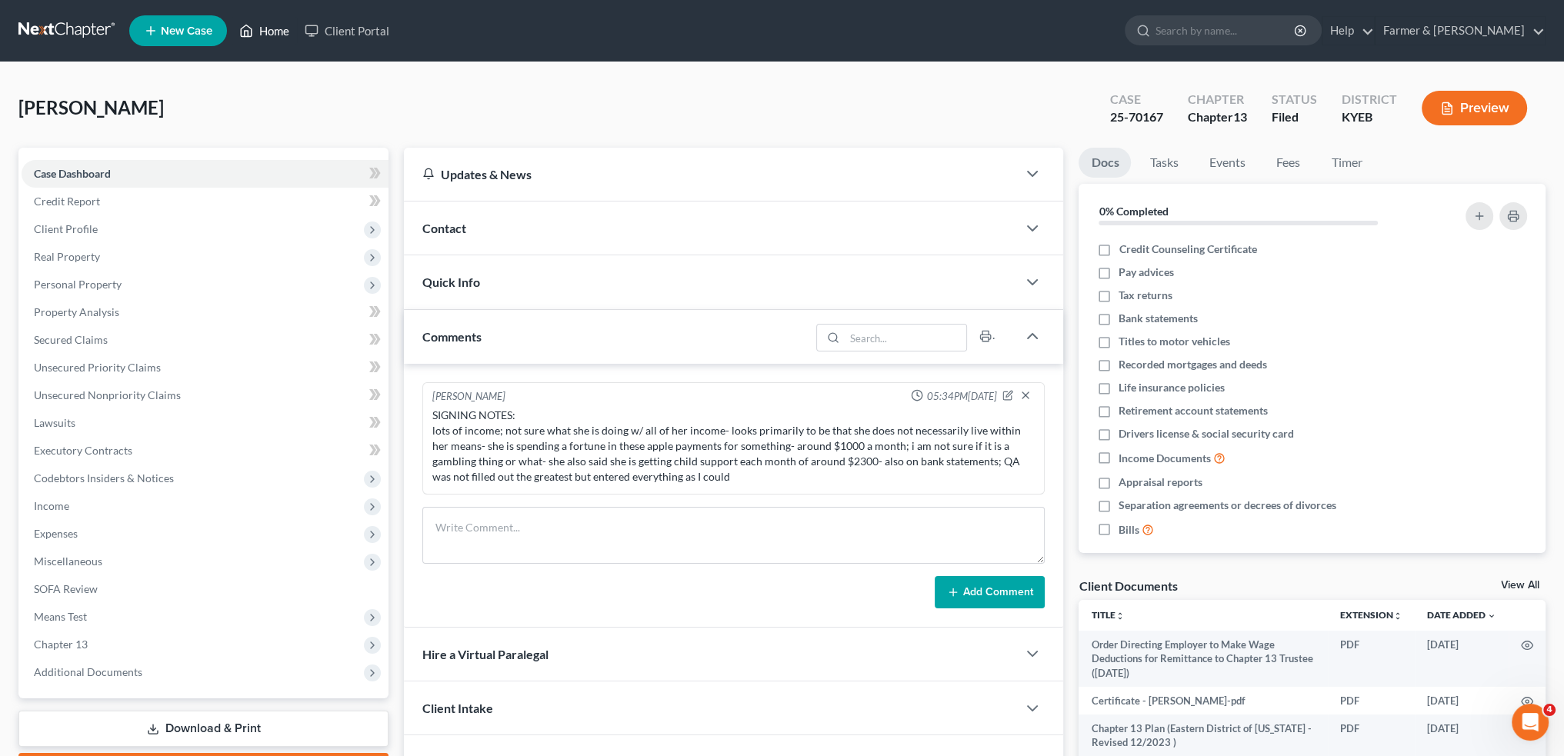
click at [259, 24] on link "Home" at bounding box center [264, 31] width 65 height 28
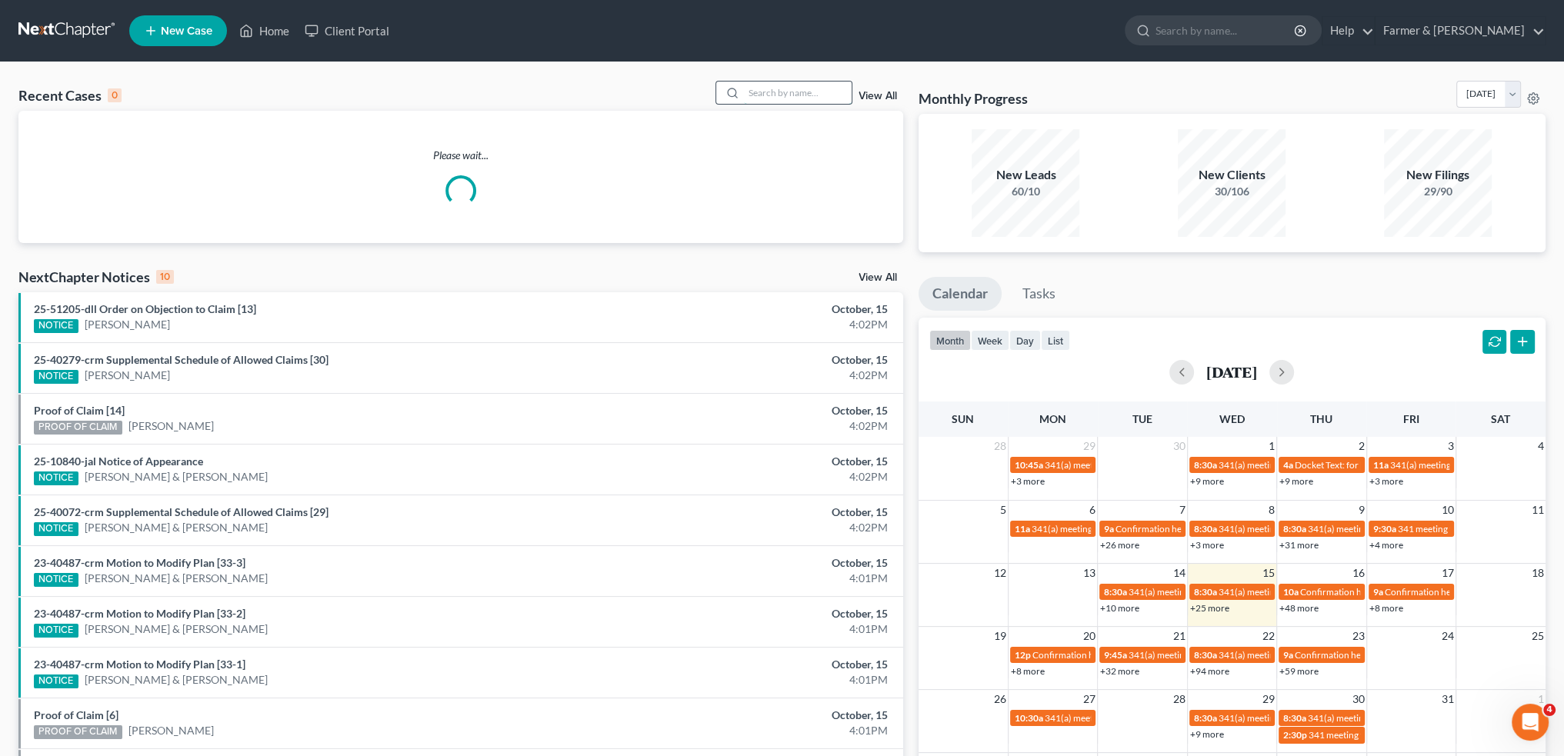
click at [788, 88] on input "search" at bounding box center [798, 93] width 108 height 22
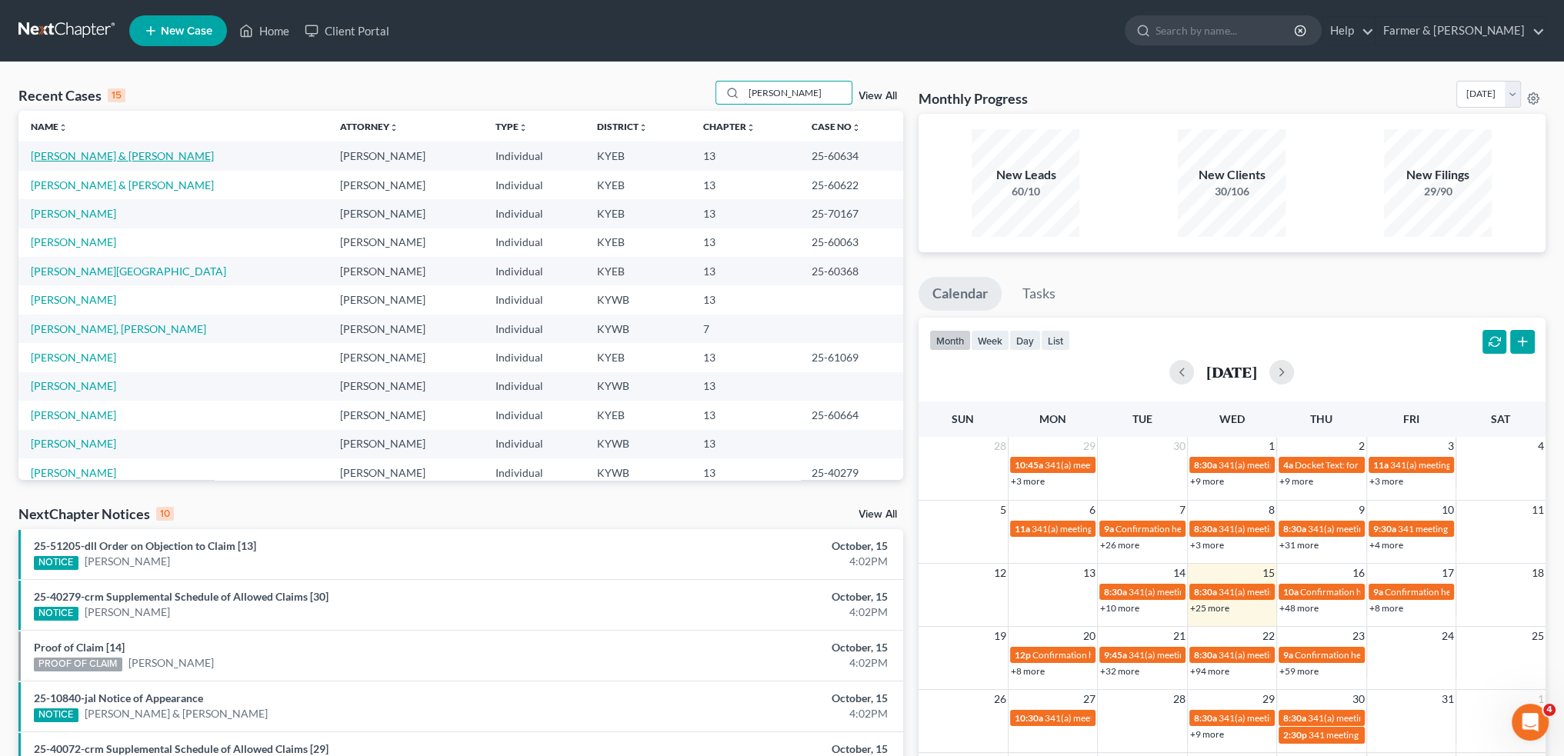
type input "martin"
click at [101, 152] on link "Martin, Steven & Angela" at bounding box center [122, 155] width 183 height 13
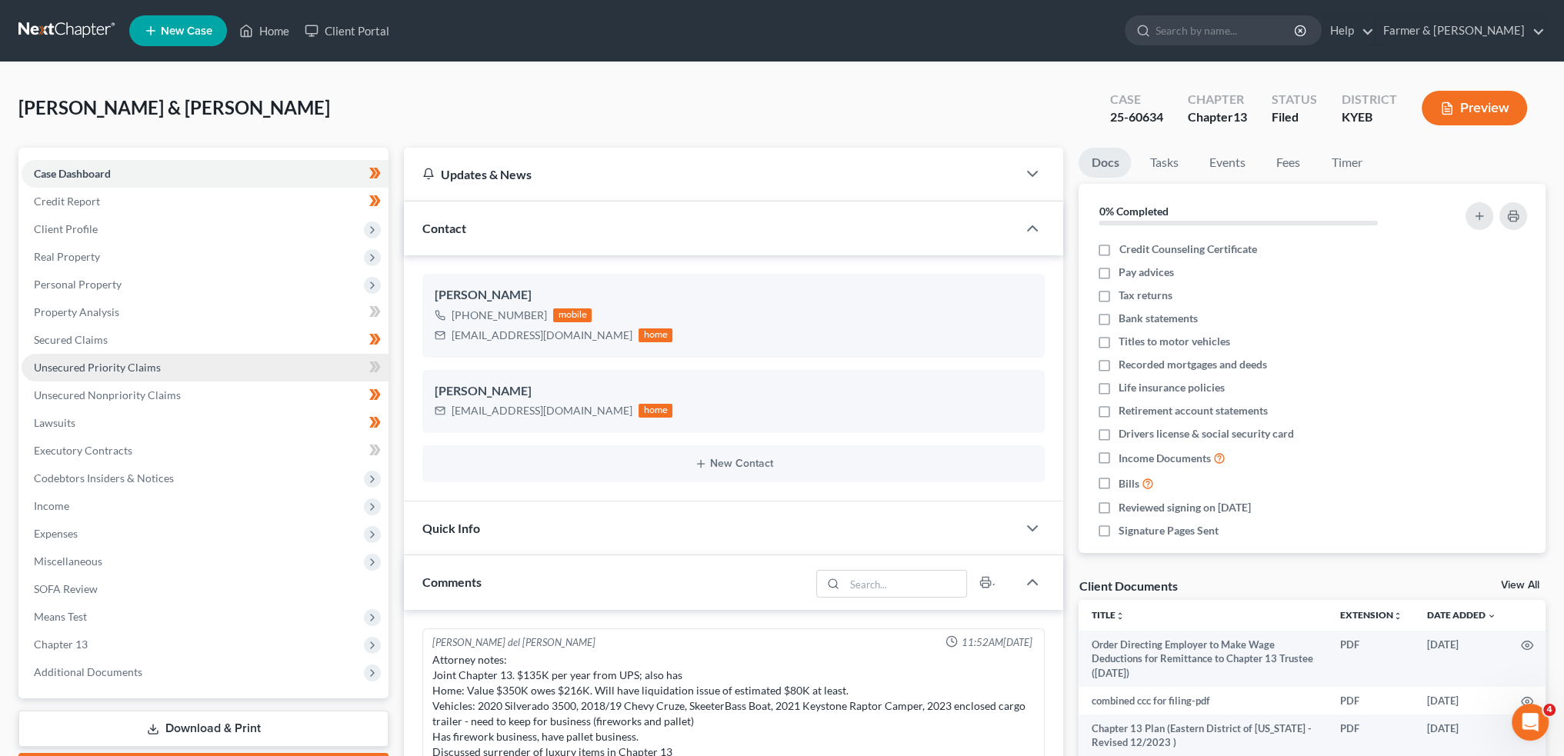
click at [132, 362] on span "Unsecured Priority Claims" at bounding box center [97, 367] width 127 height 13
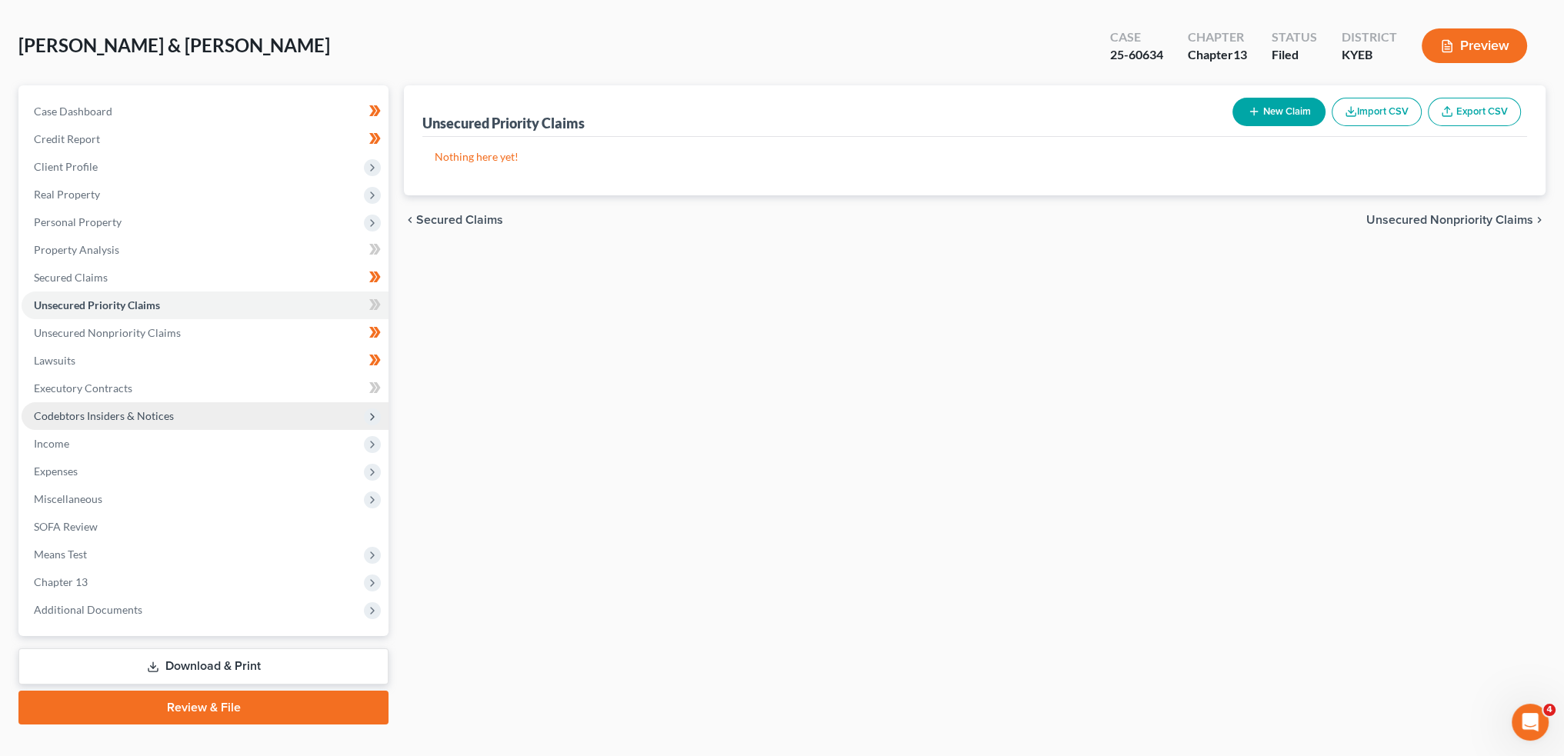
scroll to position [88, 0]
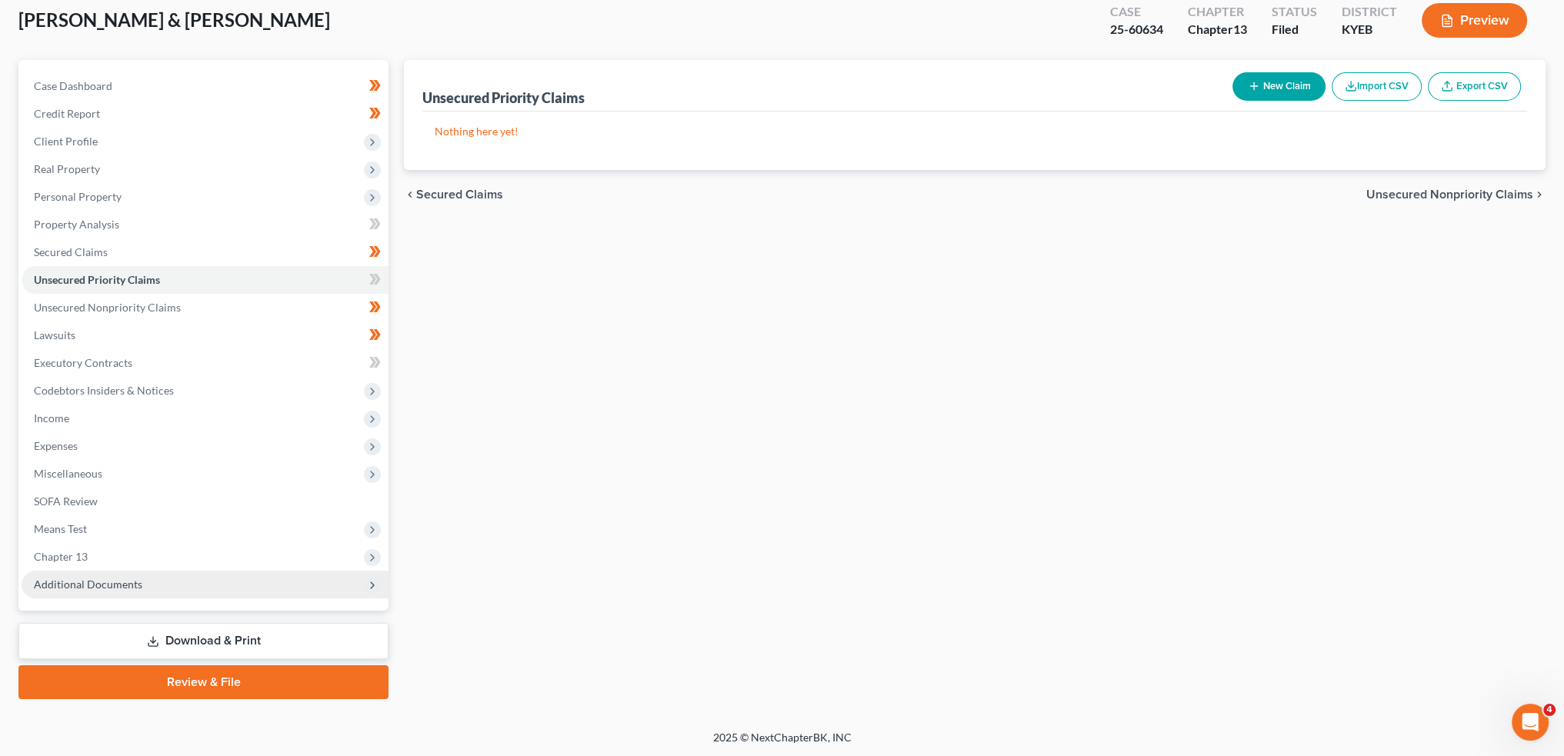
click at [94, 582] on span "Additional Documents" at bounding box center [88, 584] width 109 height 13
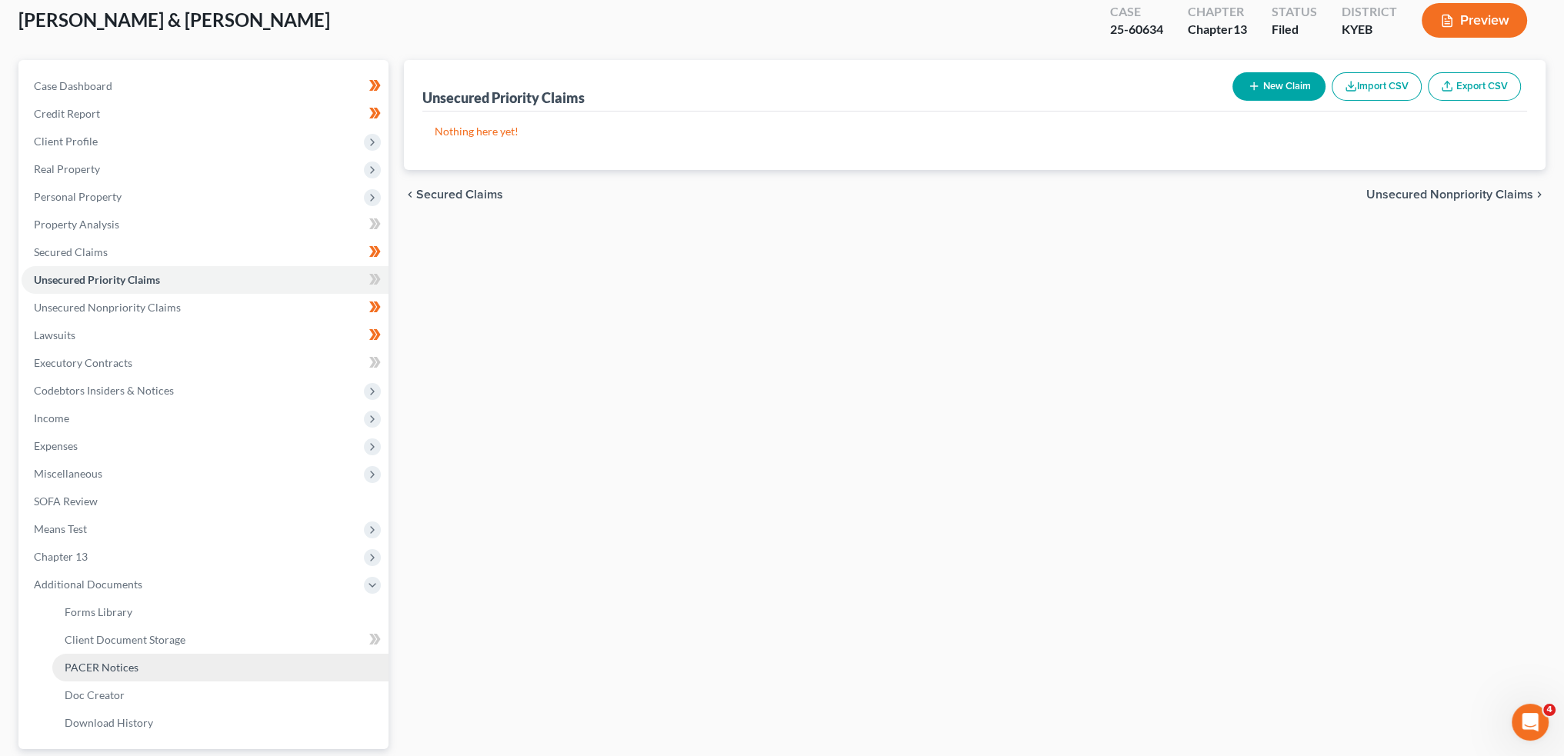
click at [101, 669] on span "PACER Notices" at bounding box center [102, 667] width 74 height 13
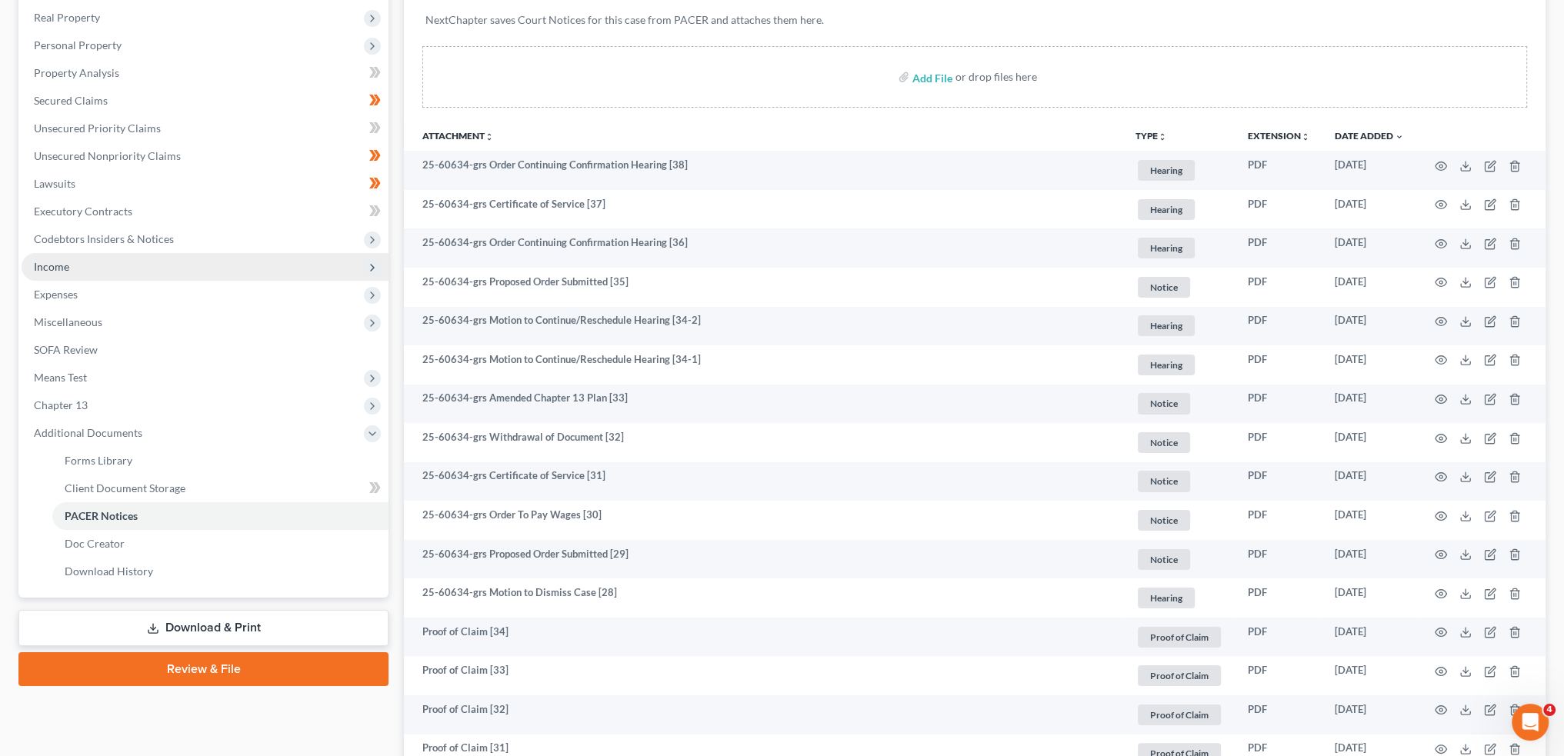
scroll to position [147, 0]
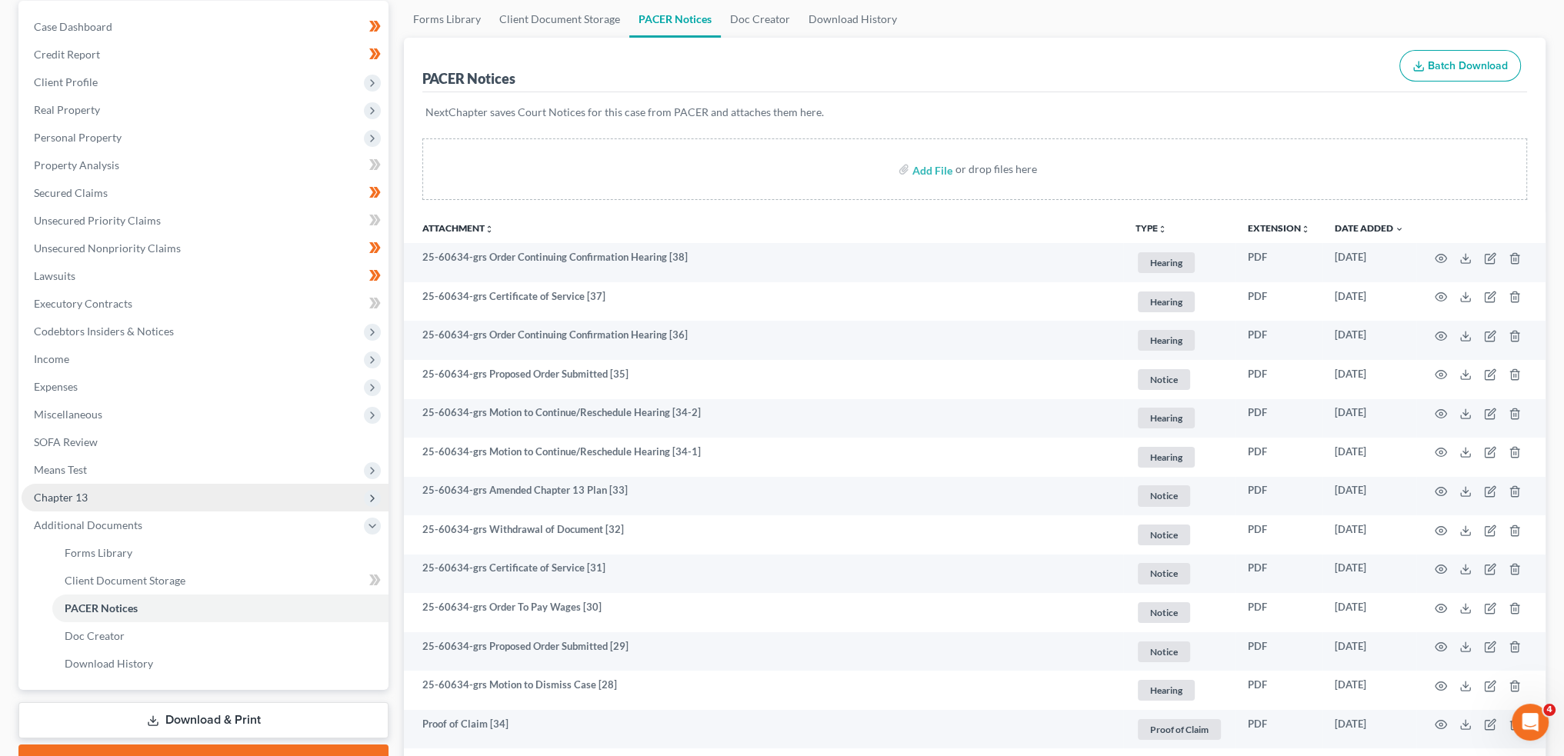
click at [135, 499] on span "Chapter 13" at bounding box center [205, 498] width 367 height 28
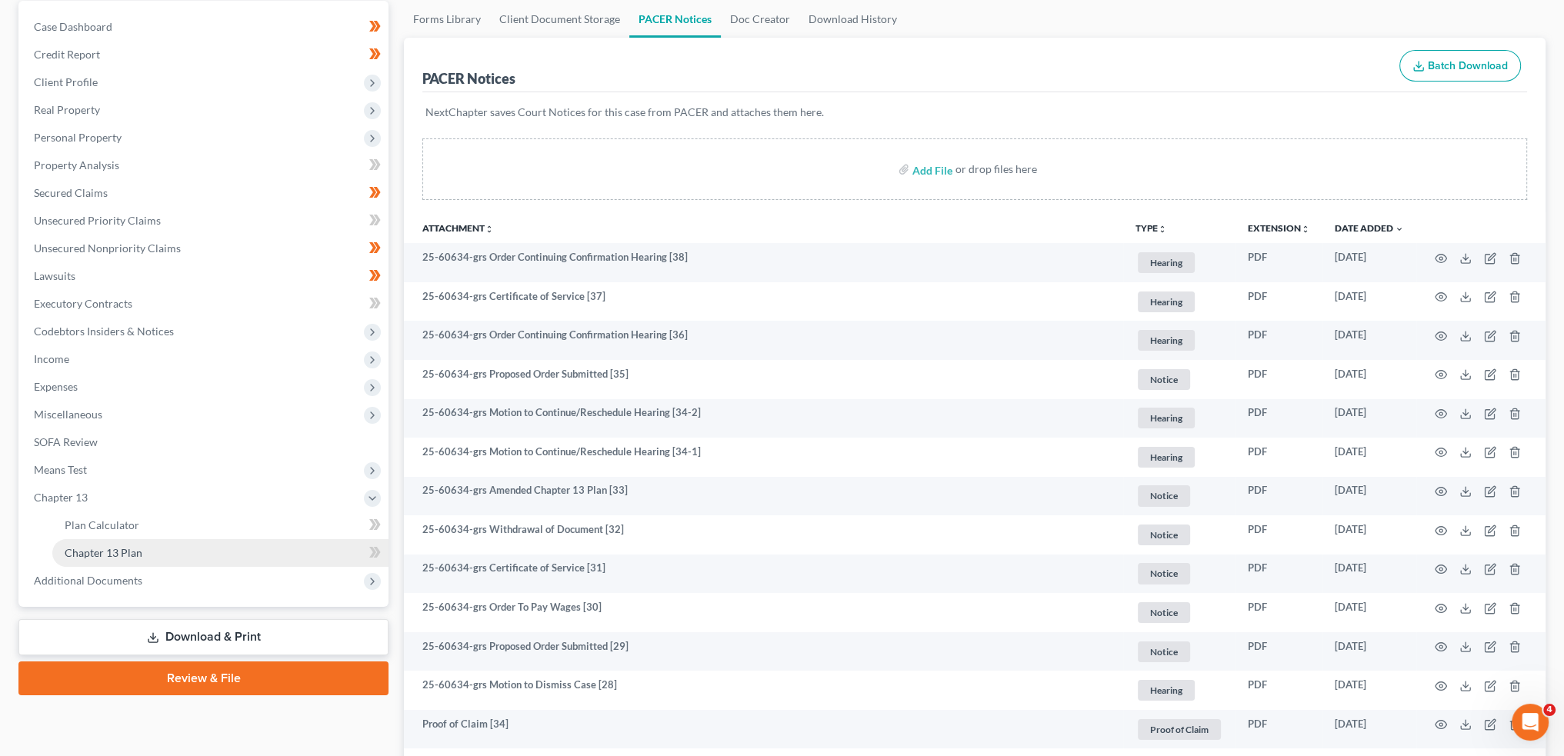
click at [164, 559] on link "Chapter 13 Plan" at bounding box center [220, 553] width 336 height 28
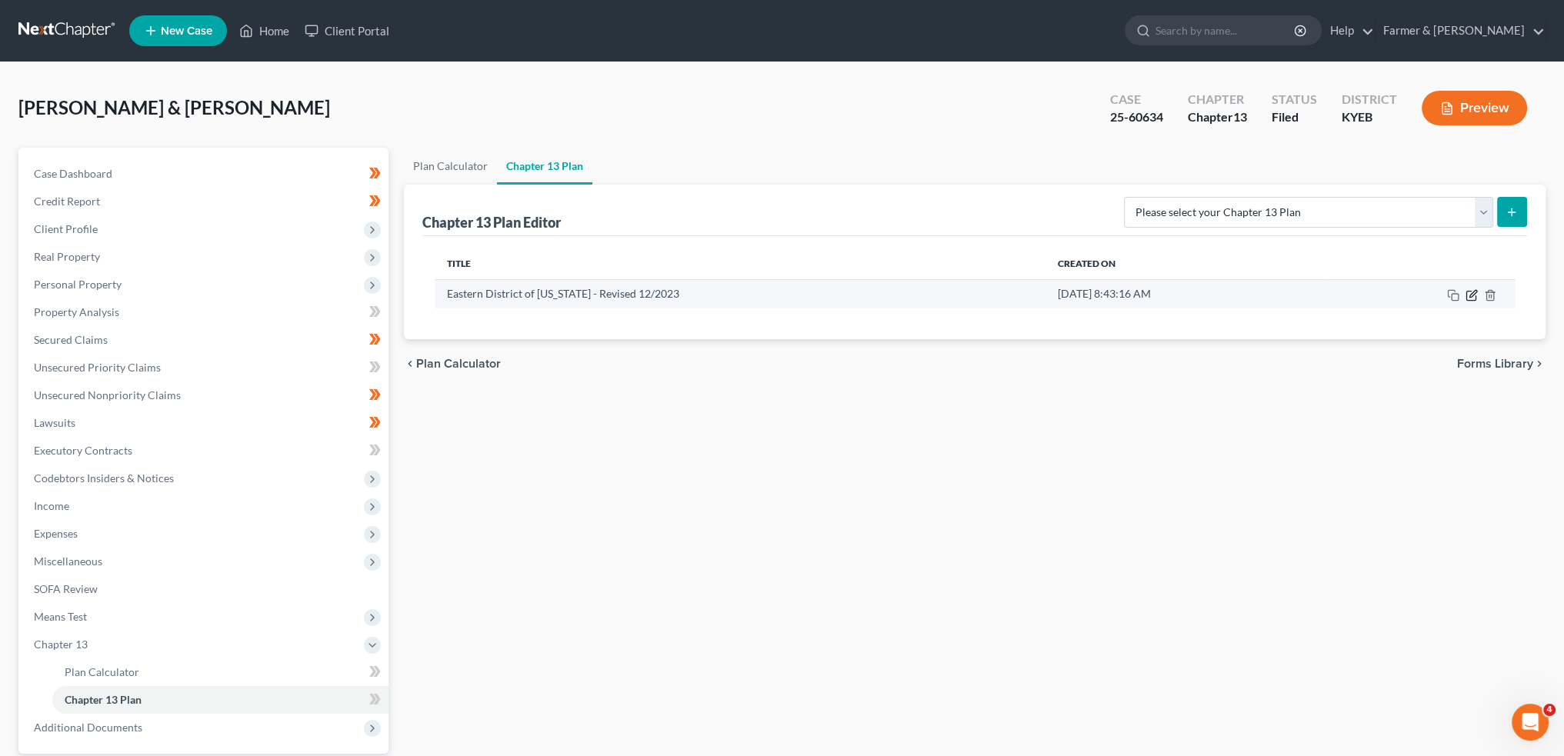
click at [1470, 295] on icon "button" at bounding box center [1473, 293] width 7 height 7
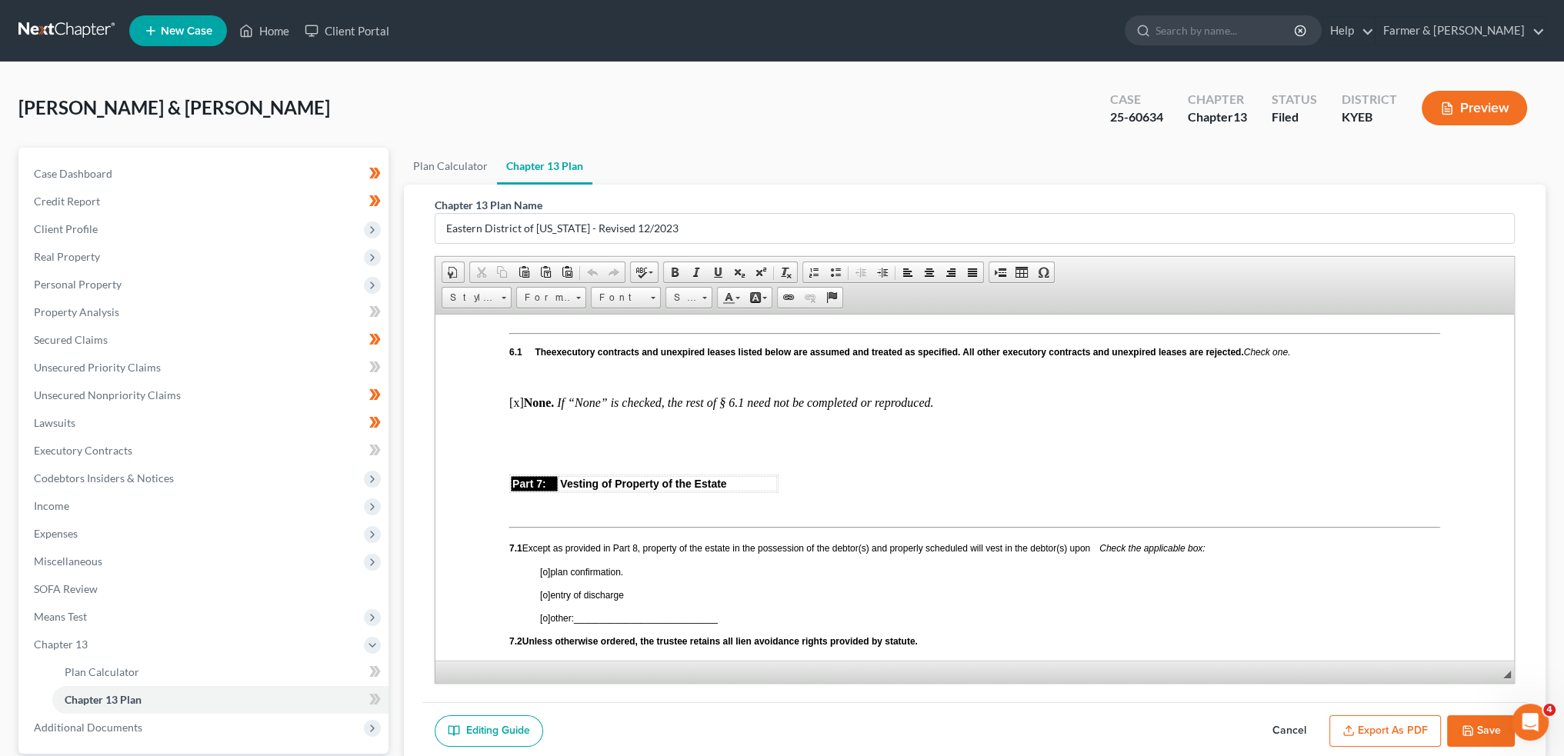
scroll to position [4232, 0]
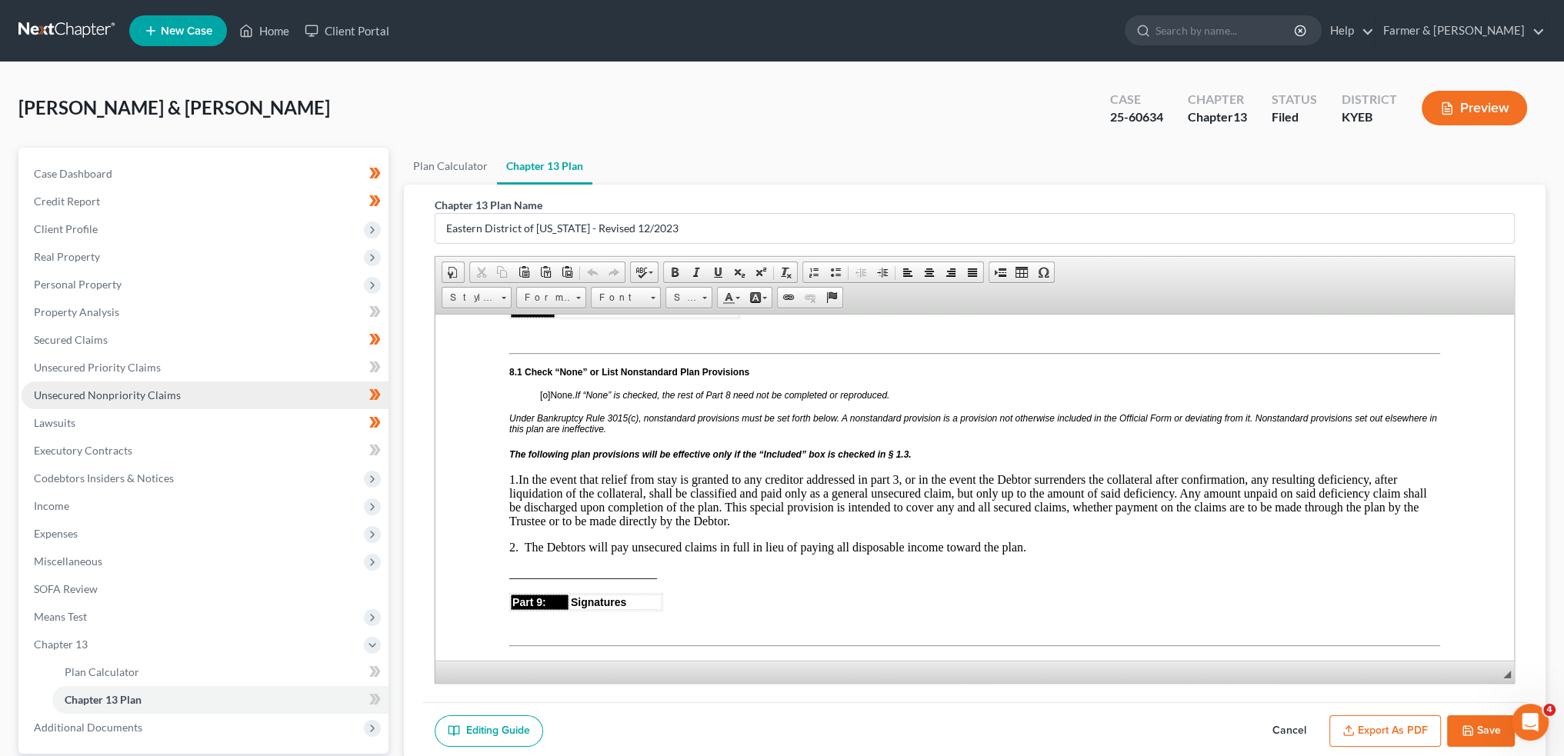
click at [197, 391] on link "Unsecured Nonpriority Claims" at bounding box center [205, 396] width 367 height 28
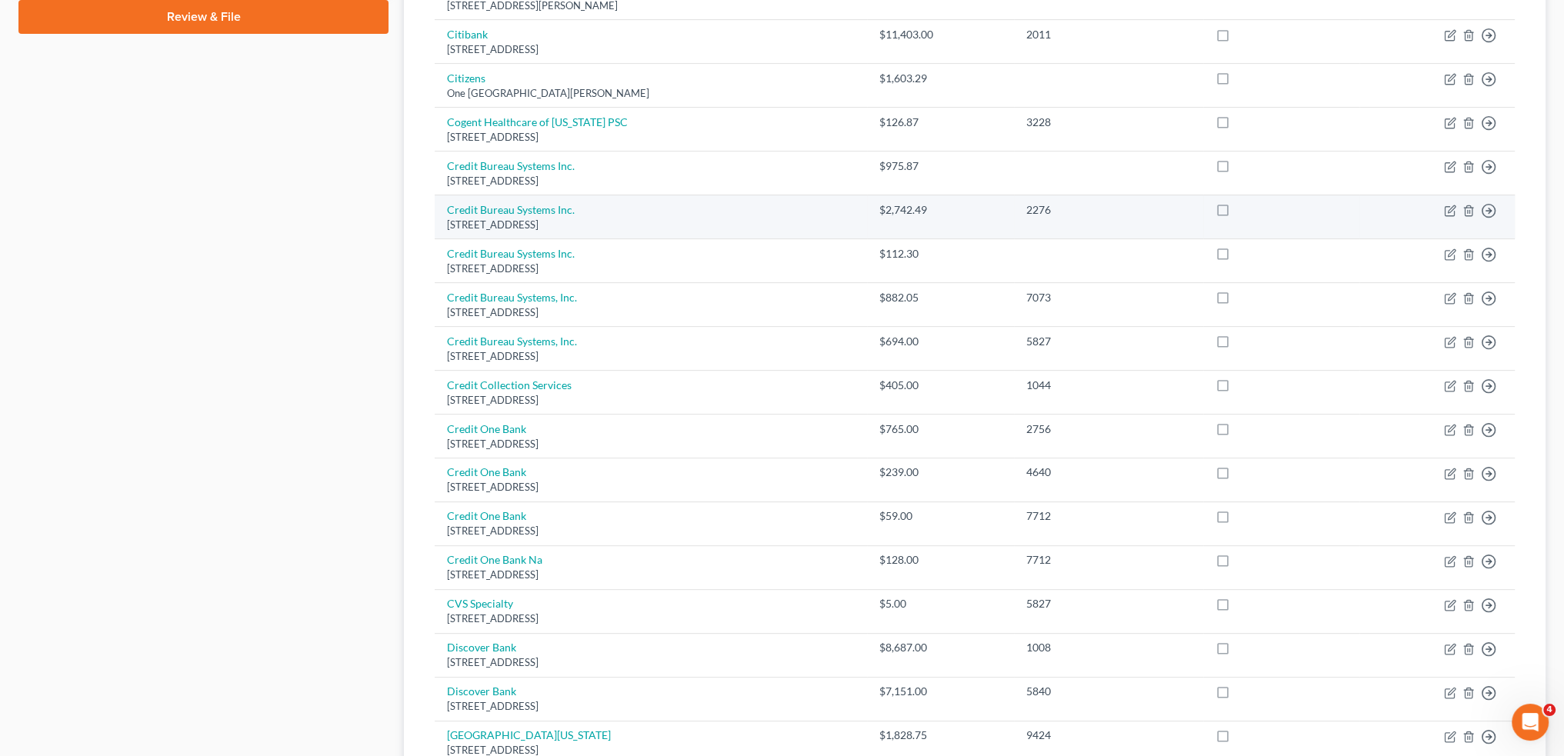
scroll to position [897, 0]
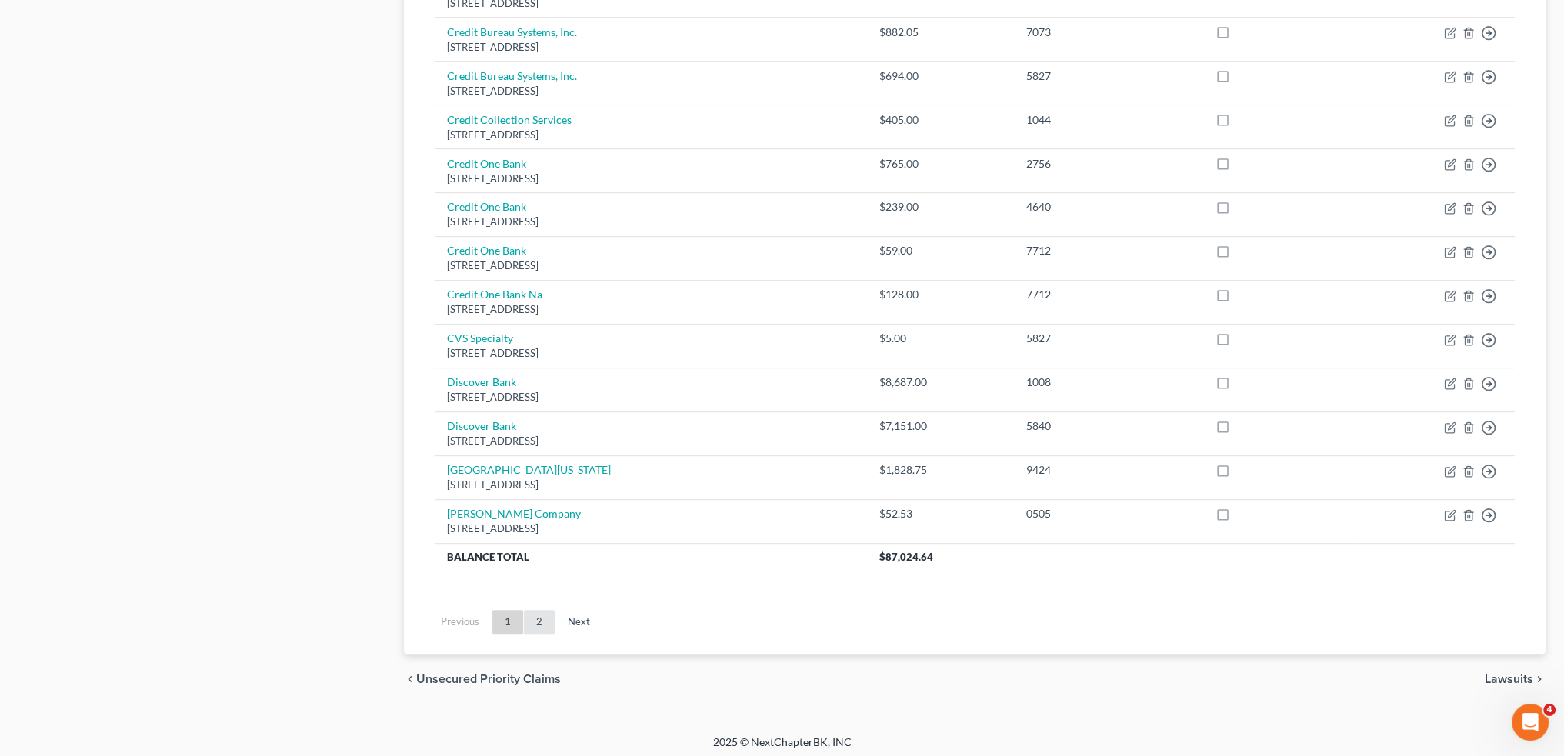
click at [539, 619] on link "2" at bounding box center [539, 622] width 31 height 25
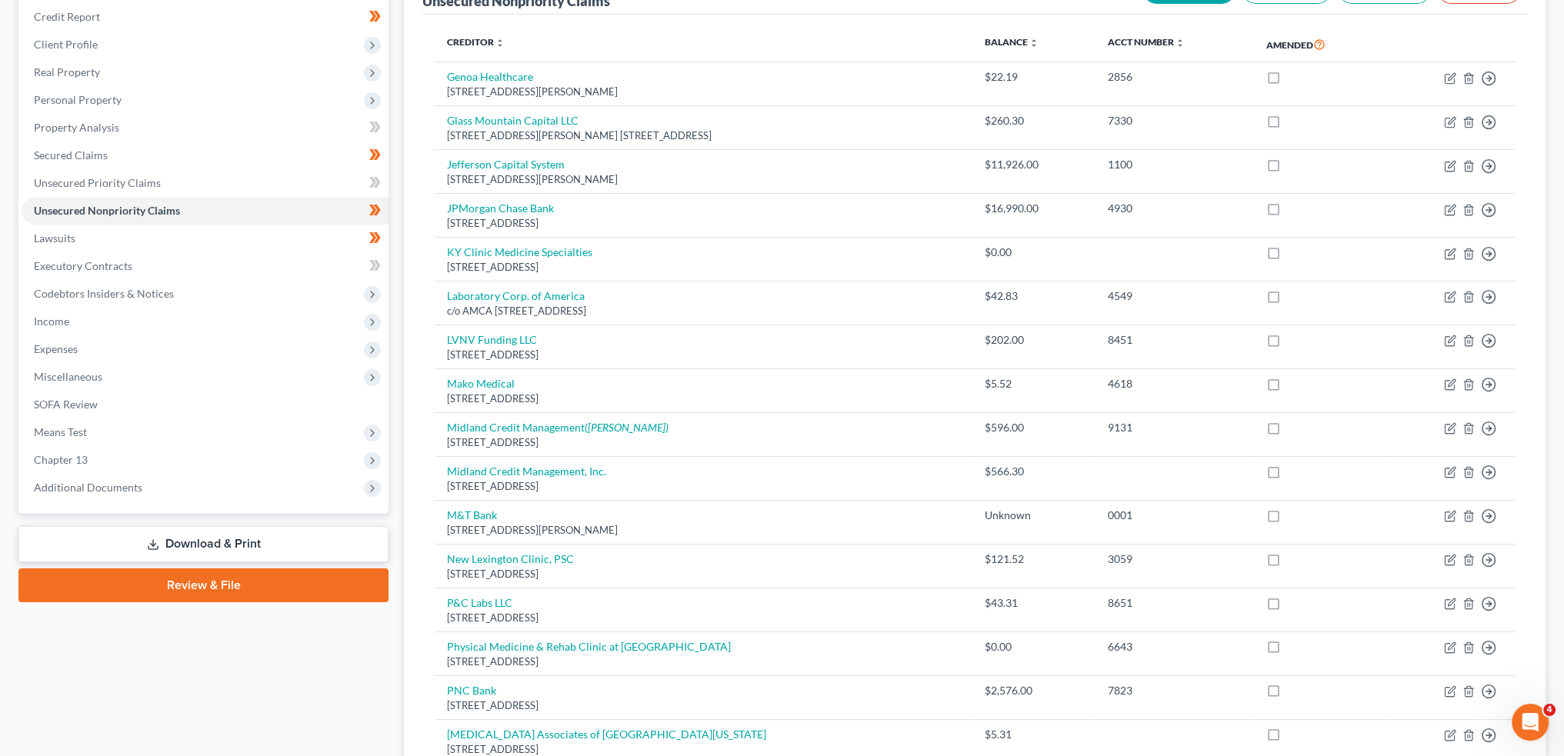
scroll to position [119, 0]
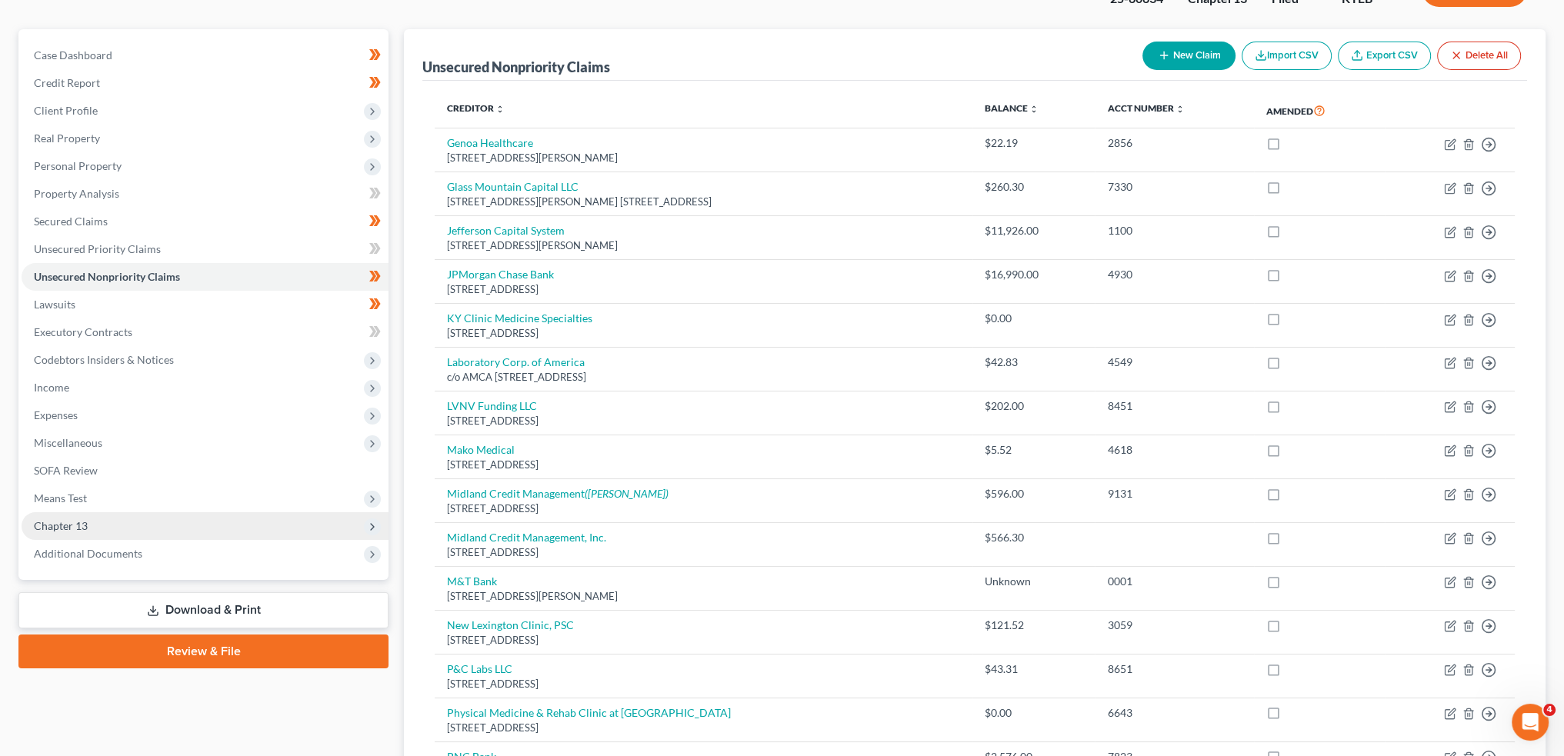
click at [185, 520] on span "Chapter 13" at bounding box center [205, 527] width 367 height 28
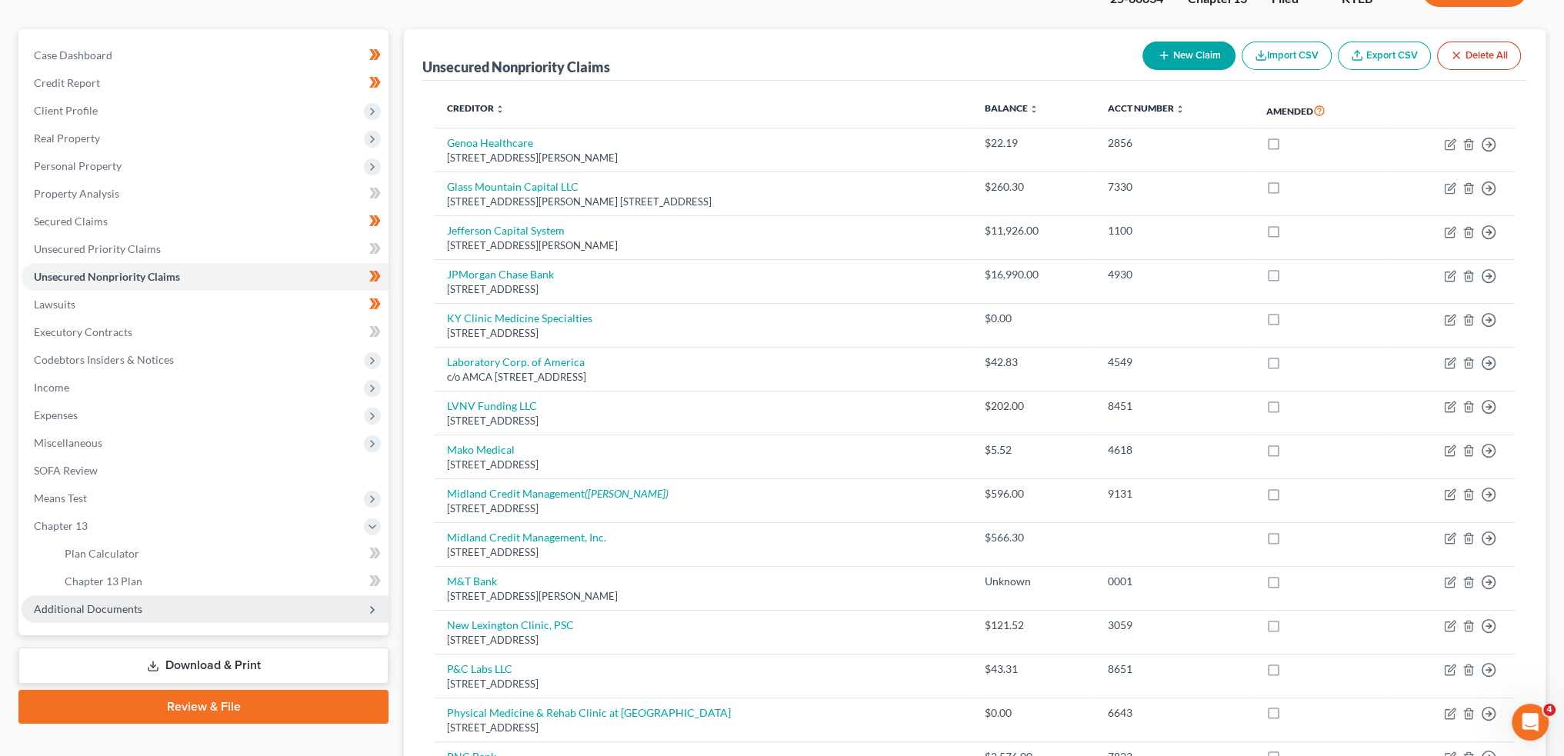
drag, startPoint x: 175, startPoint y: 609, endPoint x: 225, endPoint y: 607, distance: 49.3
click at [175, 610] on span "Additional Documents" at bounding box center [205, 610] width 367 height 28
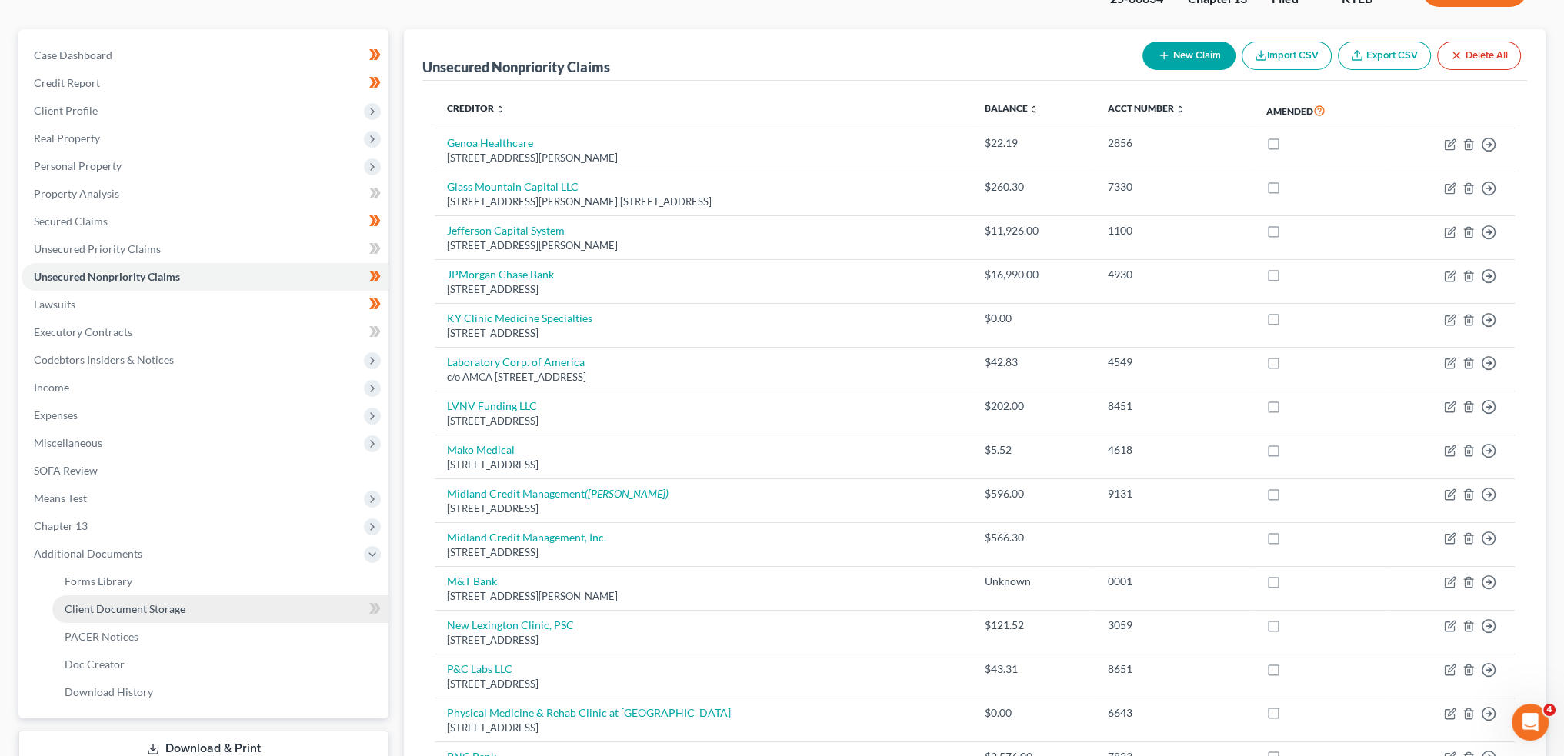
click at [201, 613] on link "Client Document Storage" at bounding box center [220, 610] width 336 height 28
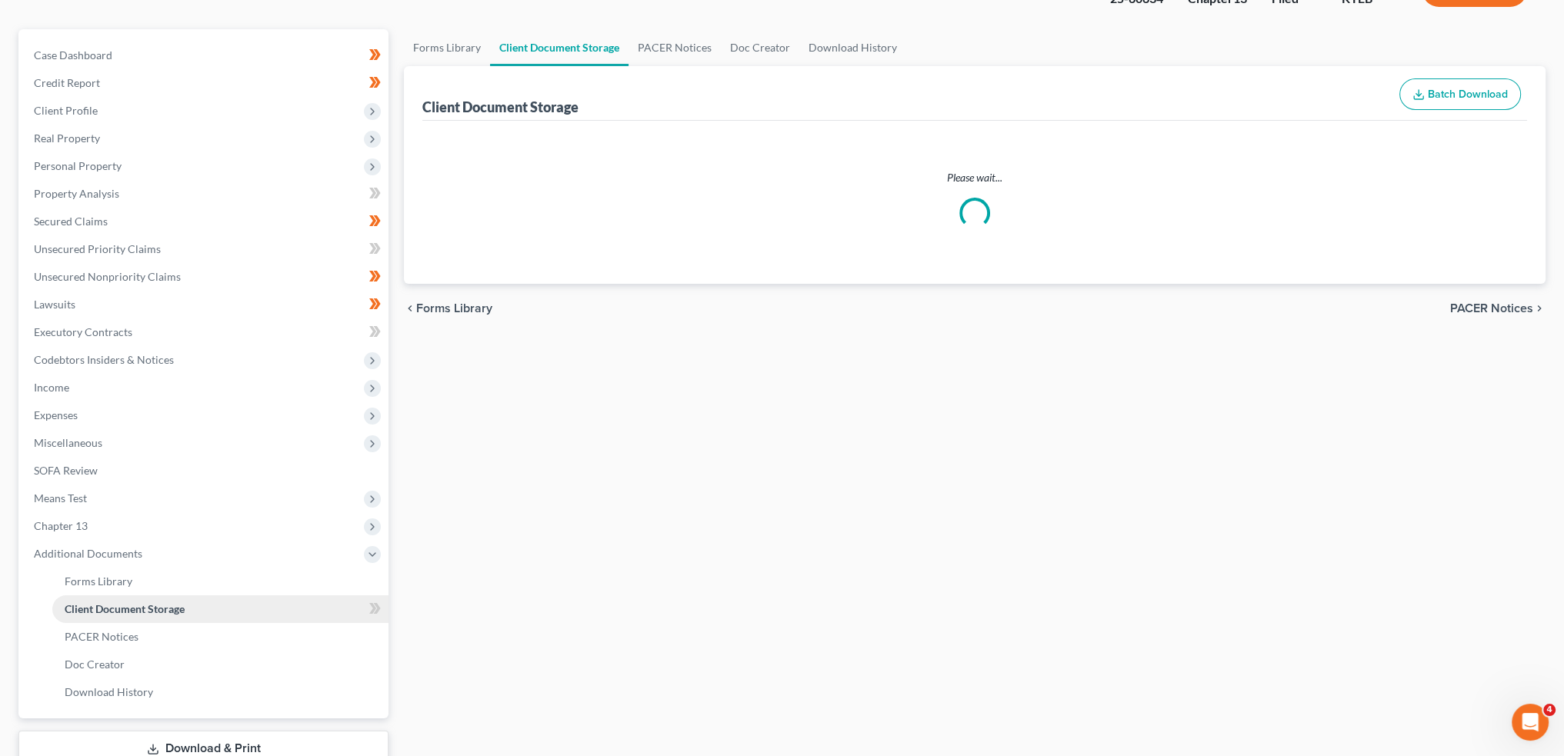
scroll to position [110, 0]
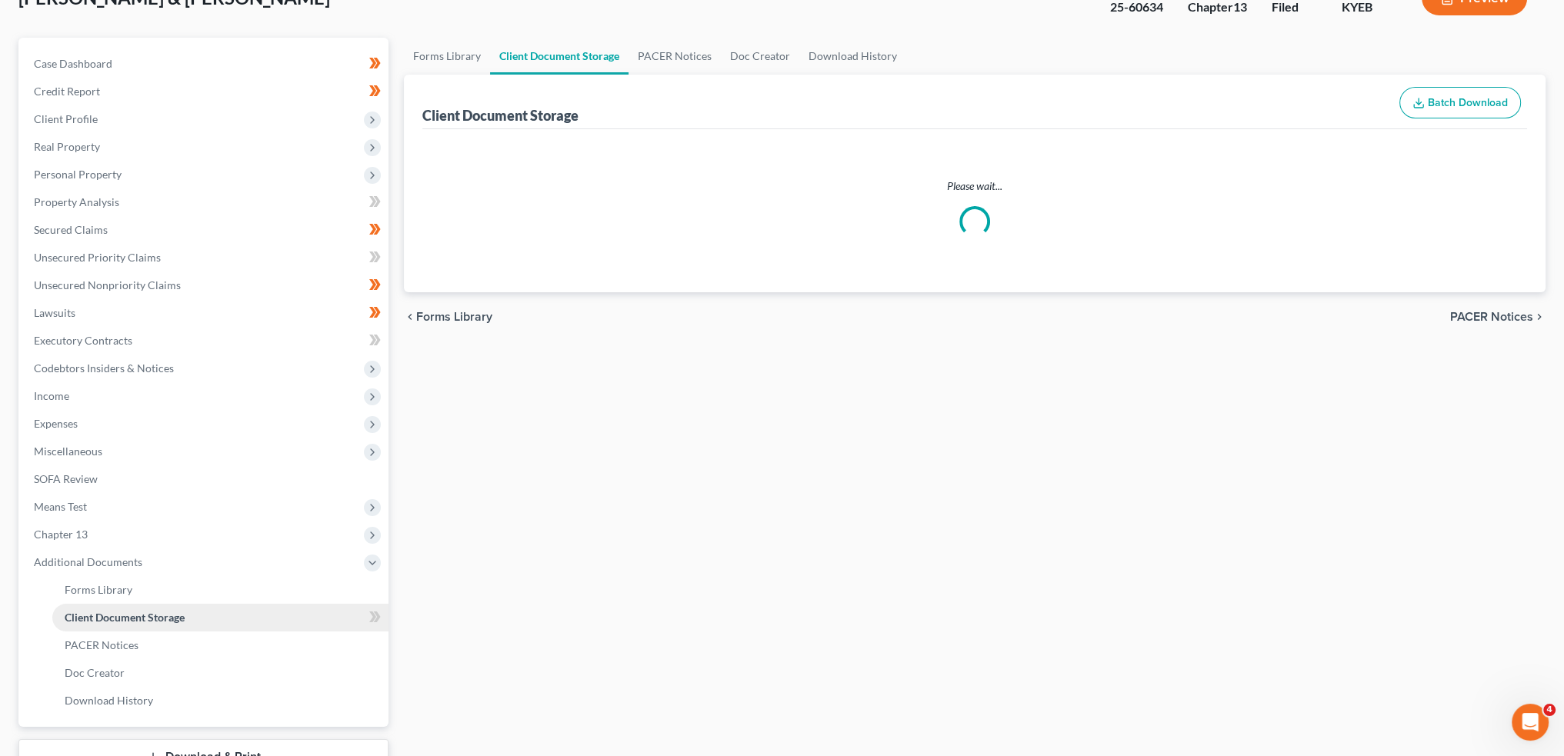
select select "12"
select select "7"
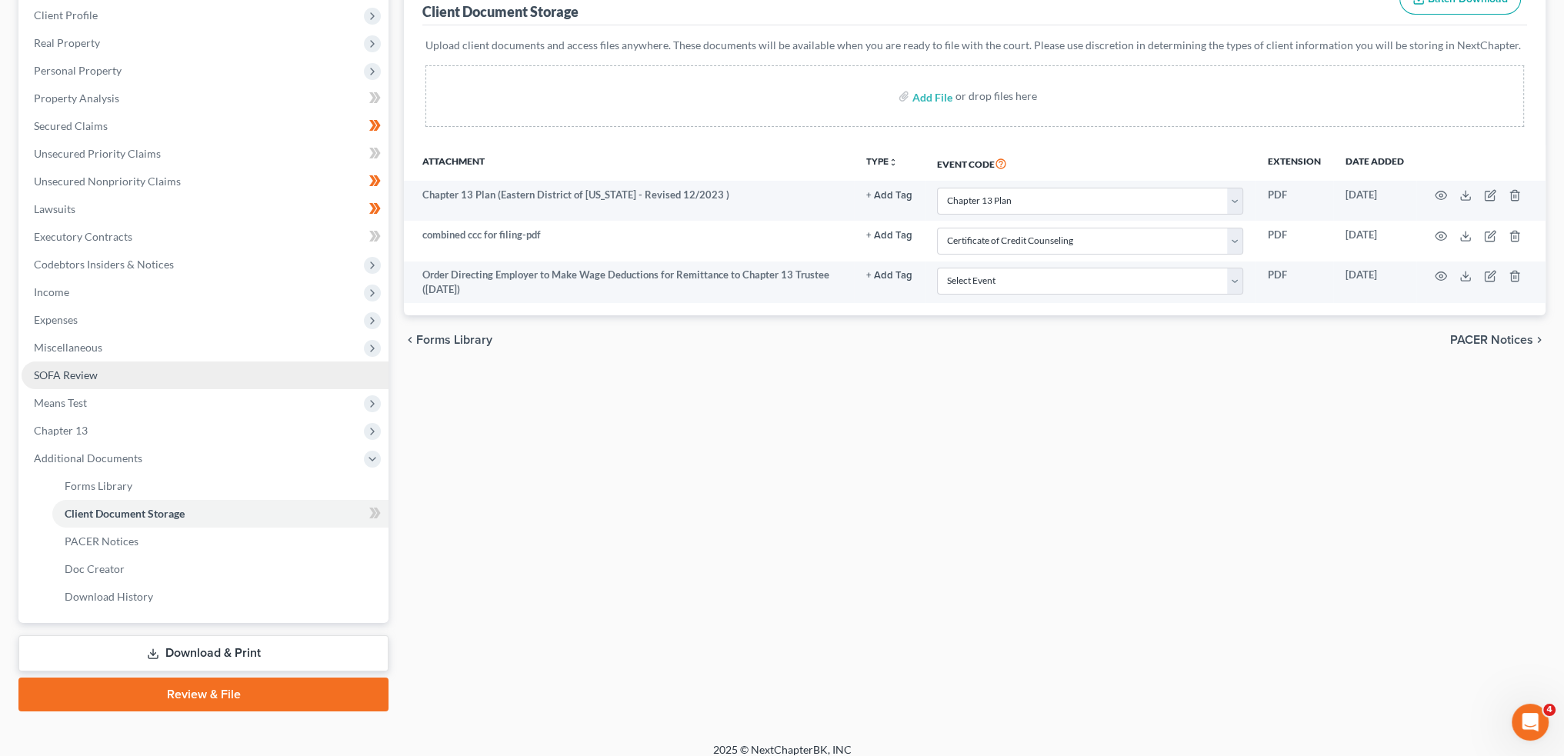
scroll to position [226, 0]
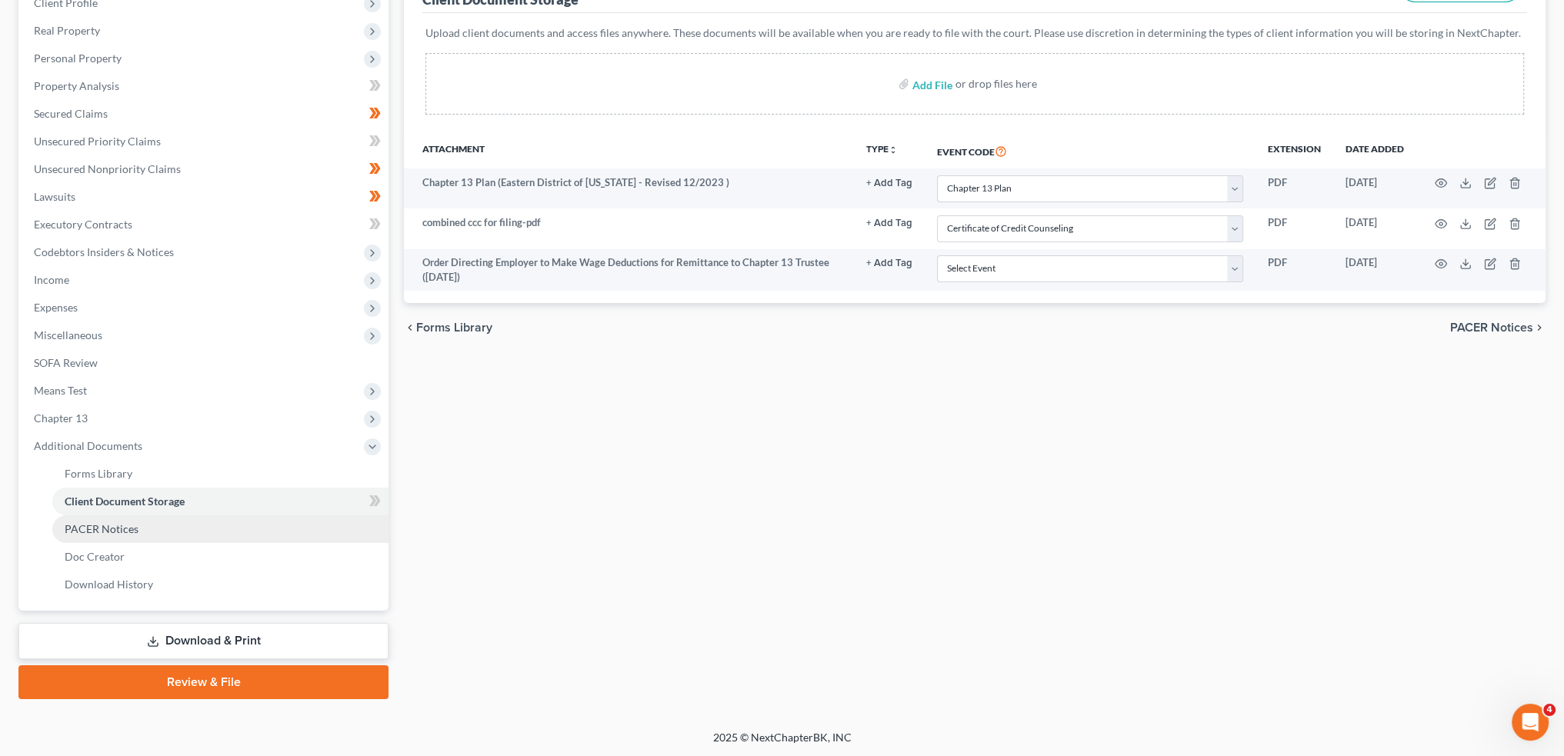
click at [96, 529] on span "PACER Notices" at bounding box center [102, 529] width 74 height 13
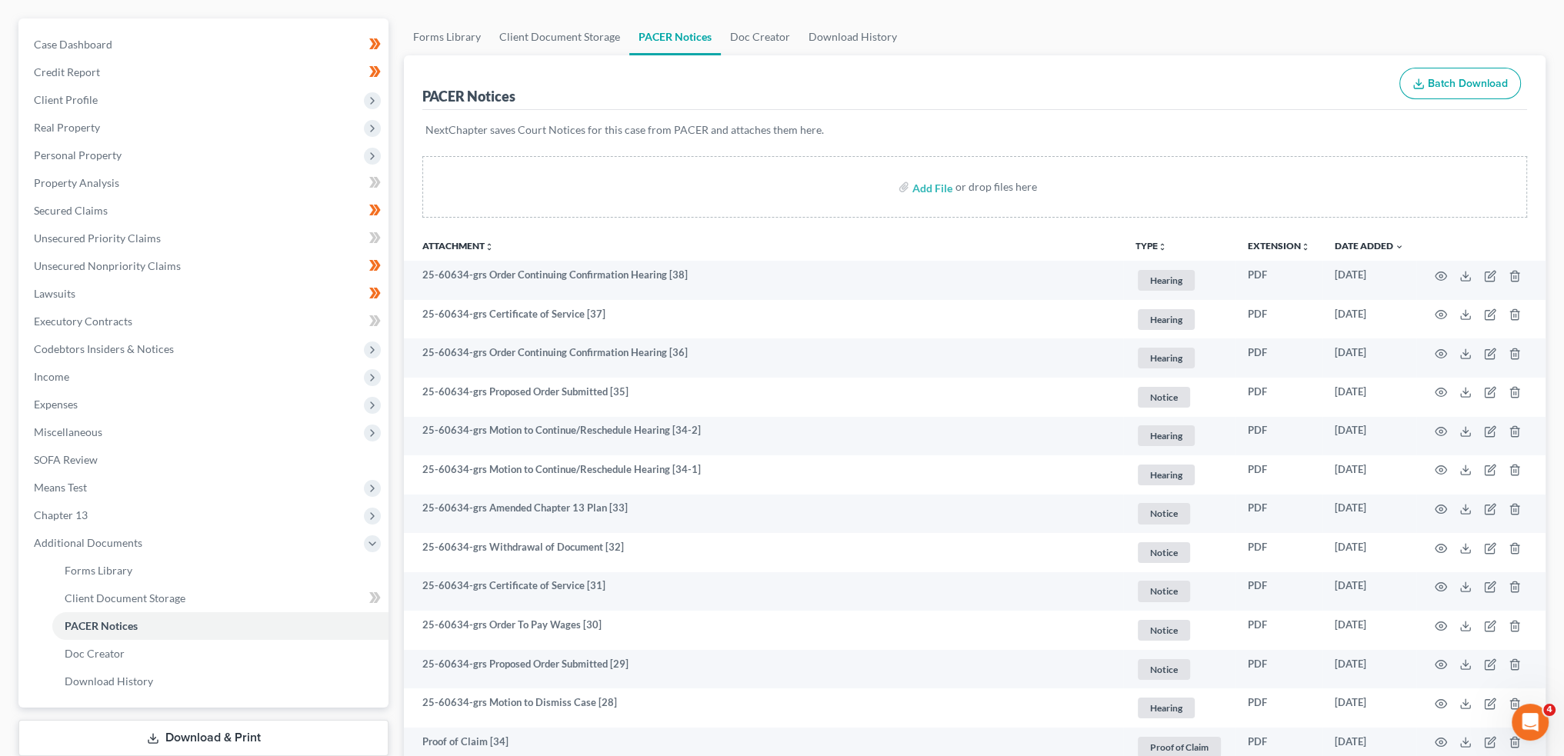
scroll to position [128, 0]
click at [112, 380] on span "Income" at bounding box center [205, 379] width 367 height 28
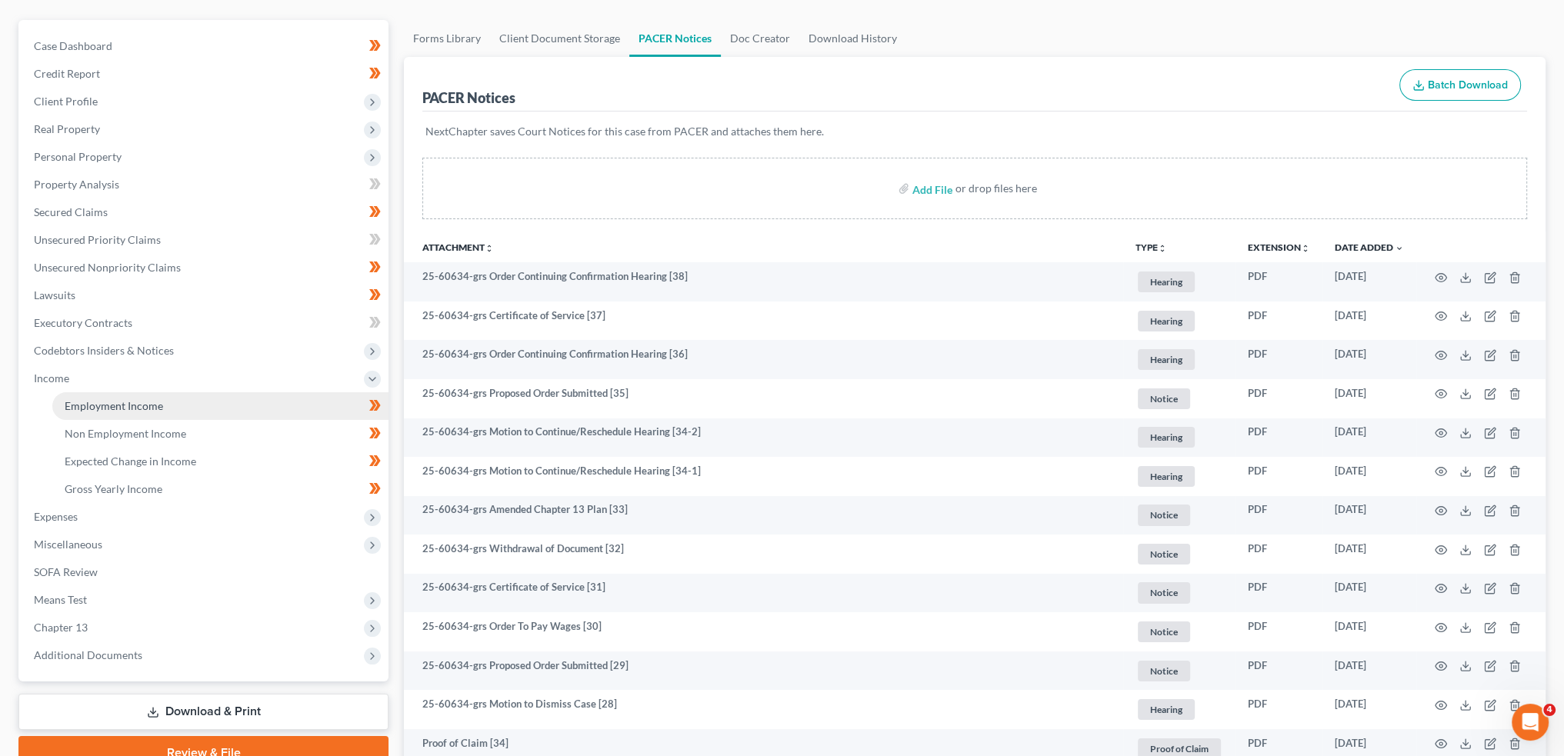
click at [117, 404] on span "Employment Income" at bounding box center [114, 405] width 98 height 13
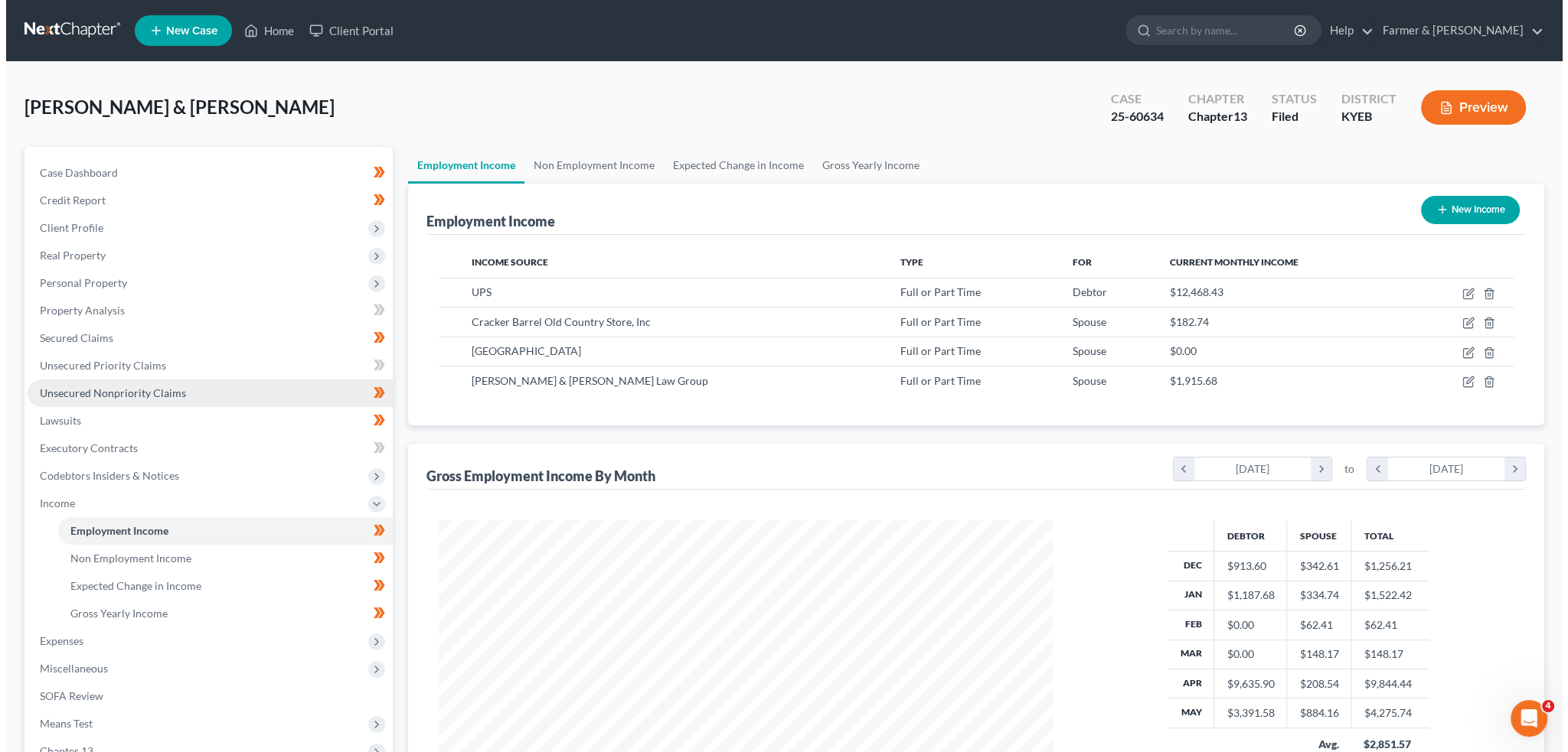
scroll to position [307, 644]
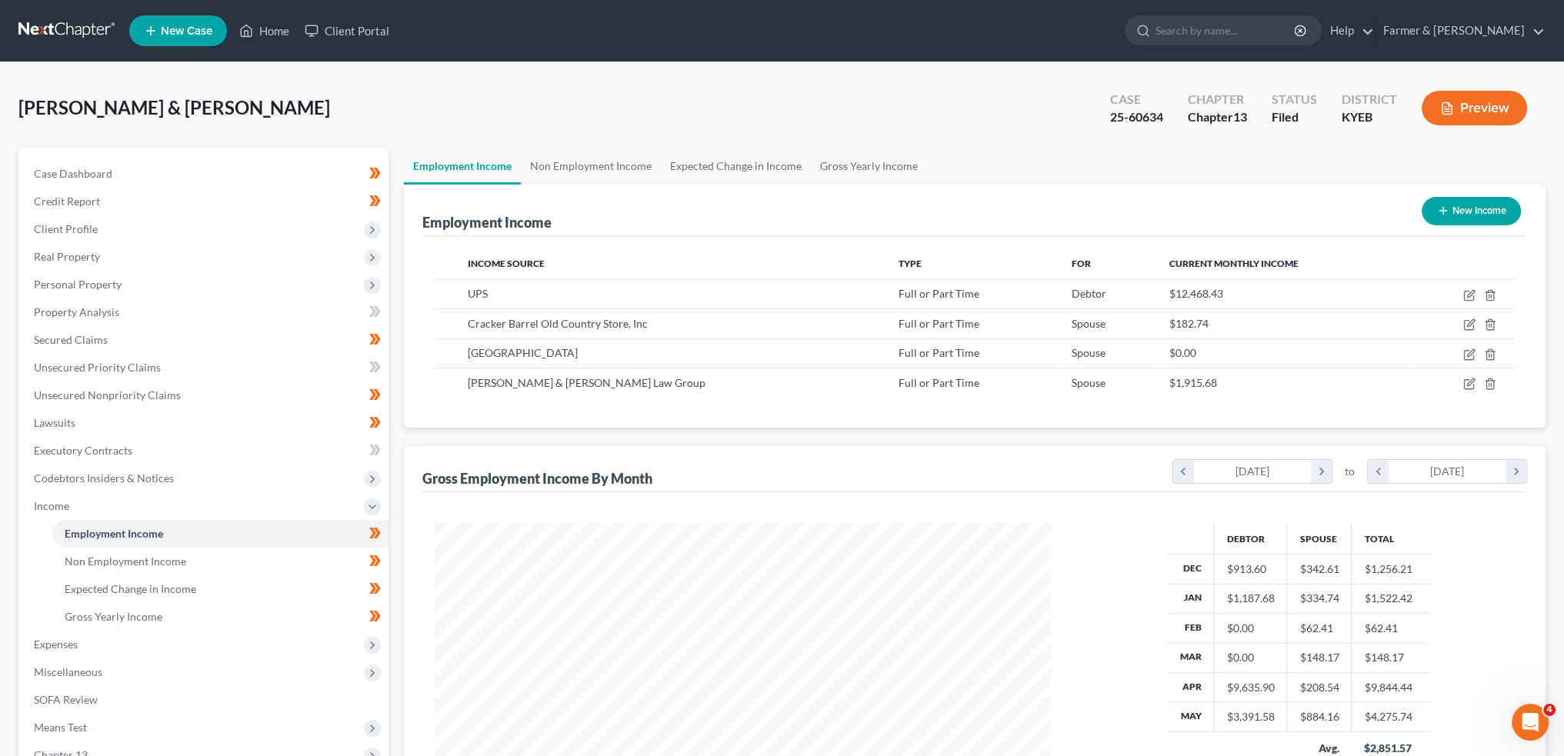
click at [1474, 119] on button "Preview" at bounding box center [1474, 108] width 105 height 35
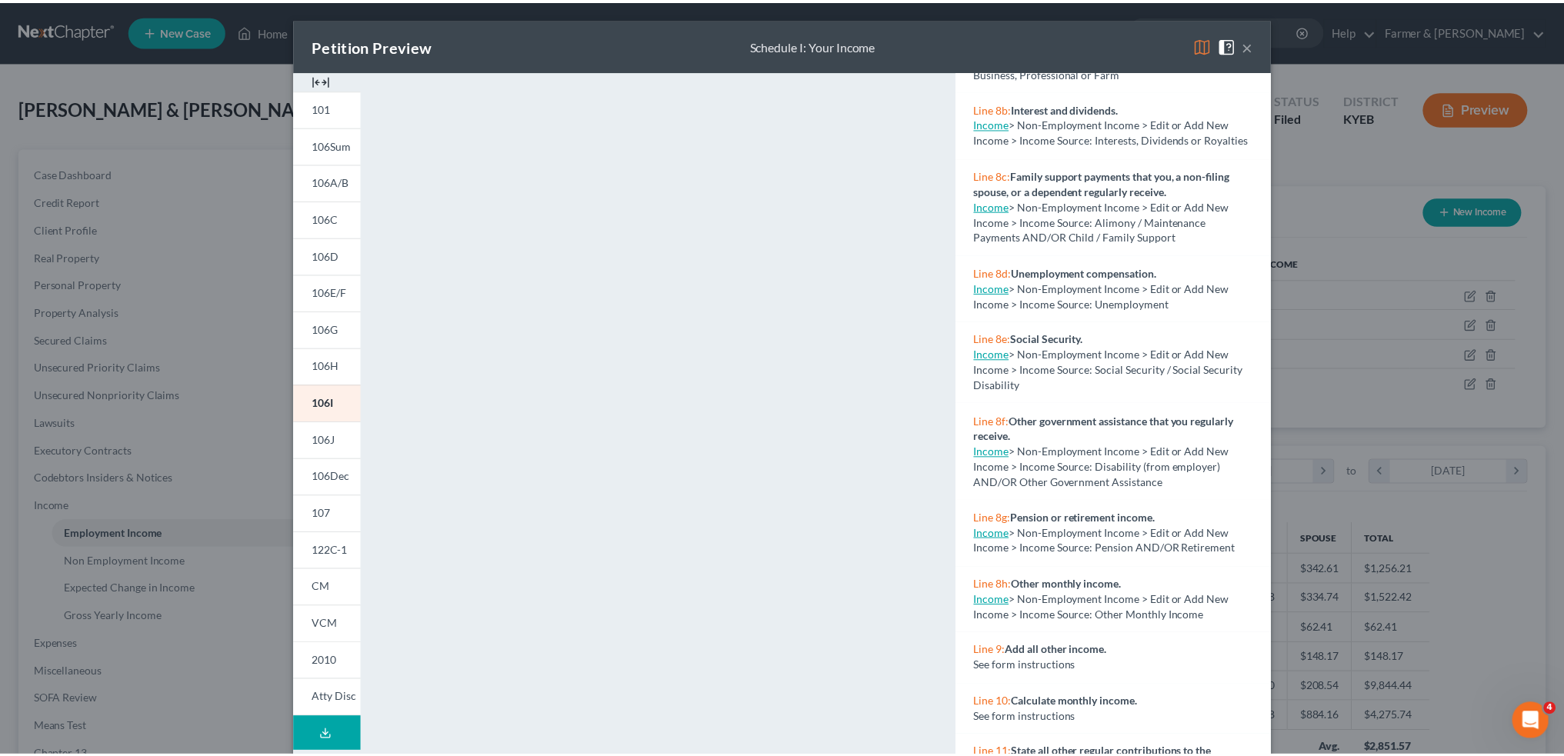
scroll to position [1317, 0]
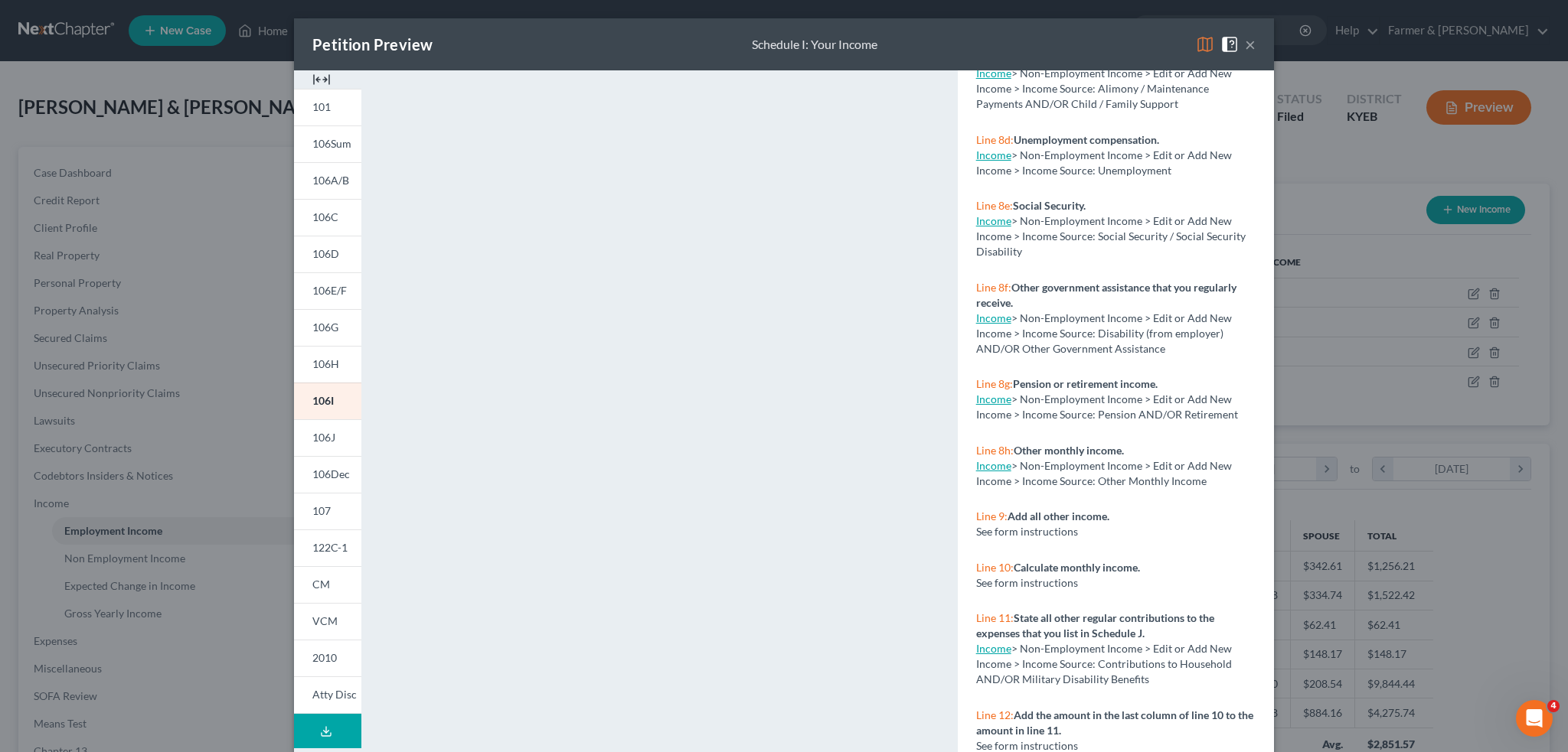
click at [1413, 167] on div "Petition Preview Schedule I: Your Income × 101 106Sum 106A/B 106C 106D 106E/F 1…" at bounding box center [784, 376] width 1568 height 752
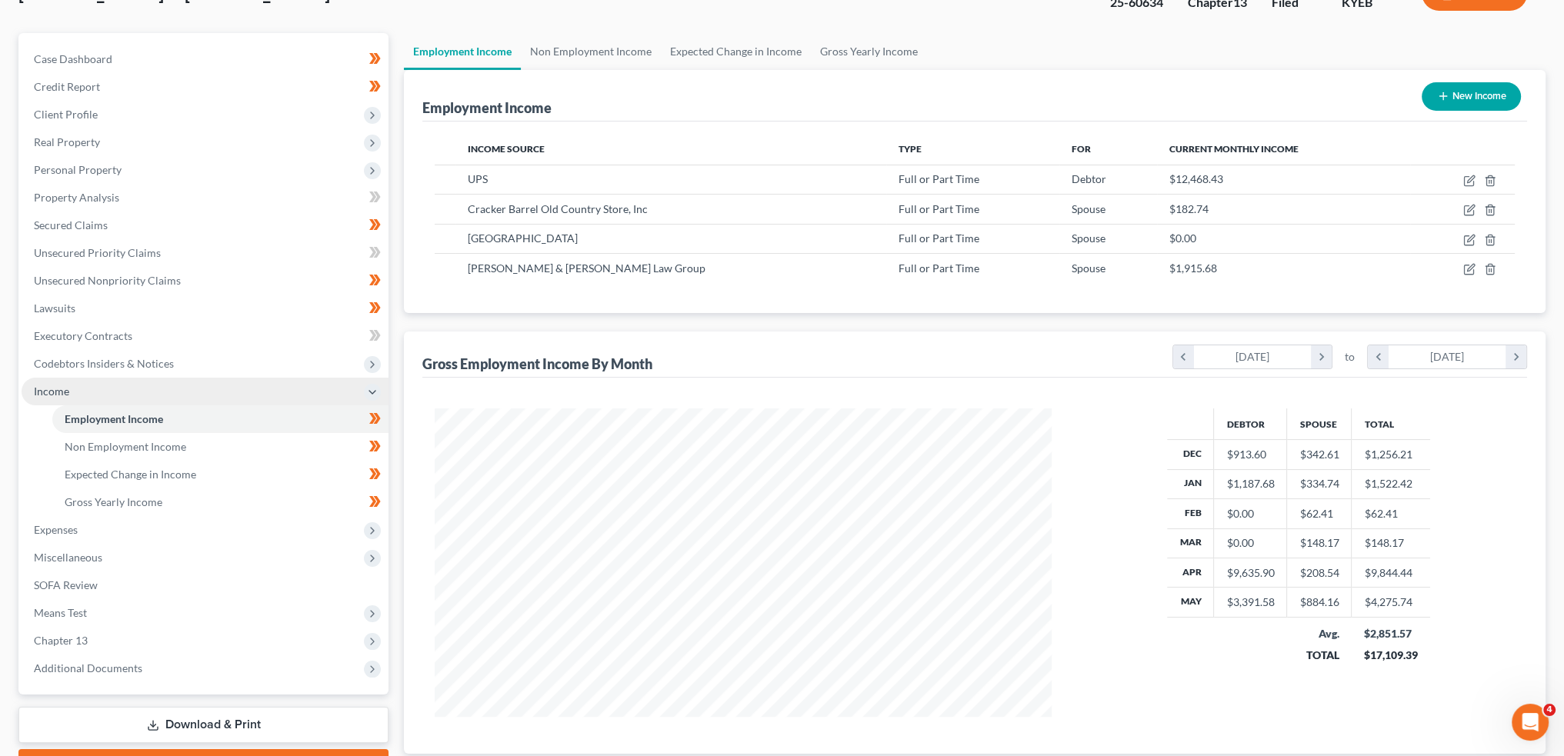
scroll to position [219, 0]
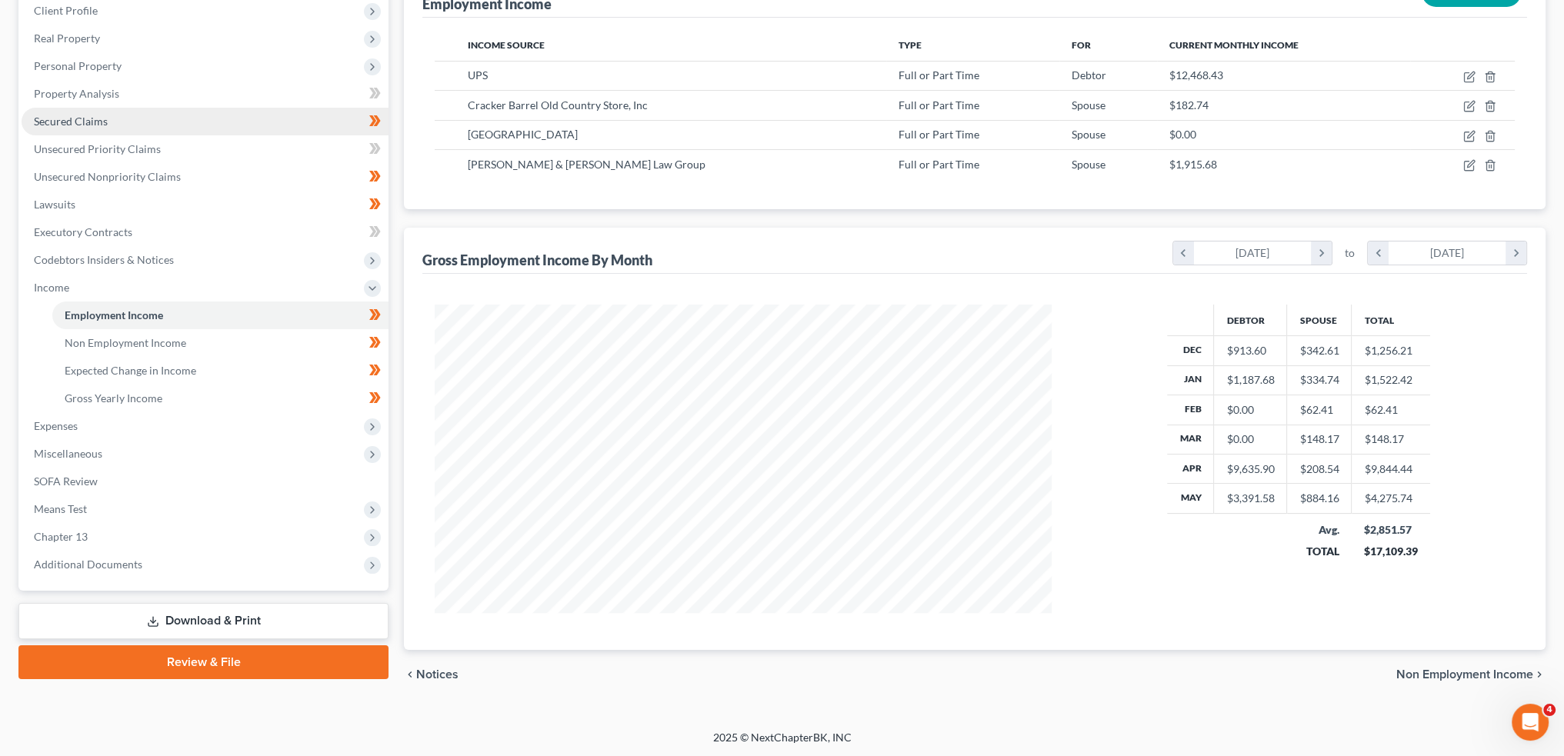
click at [165, 122] on link "Secured Claims" at bounding box center [205, 122] width 367 height 28
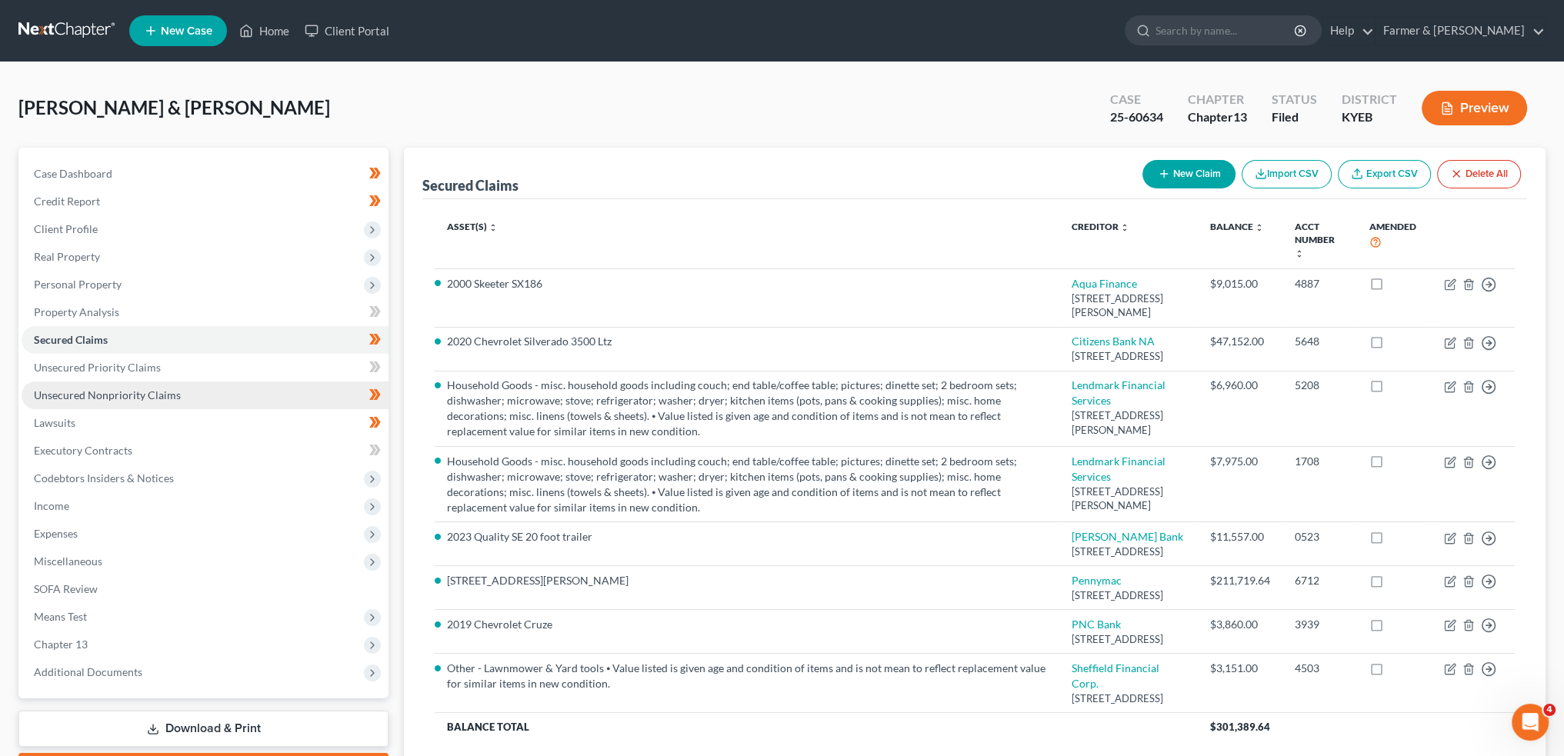
click at [175, 389] on link "Unsecured Nonpriority Claims" at bounding box center [205, 396] width 367 height 28
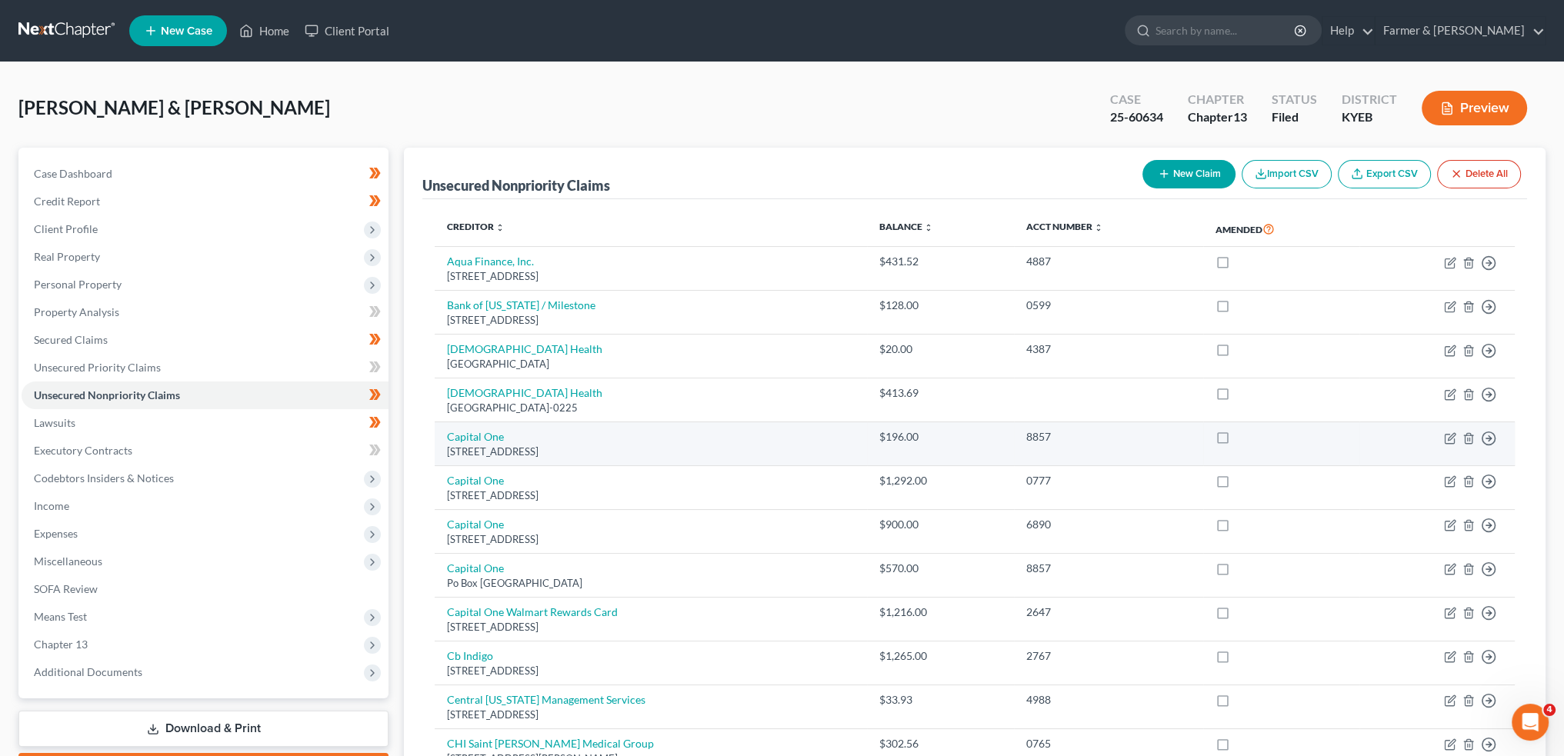
scroll to position [1019, 0]
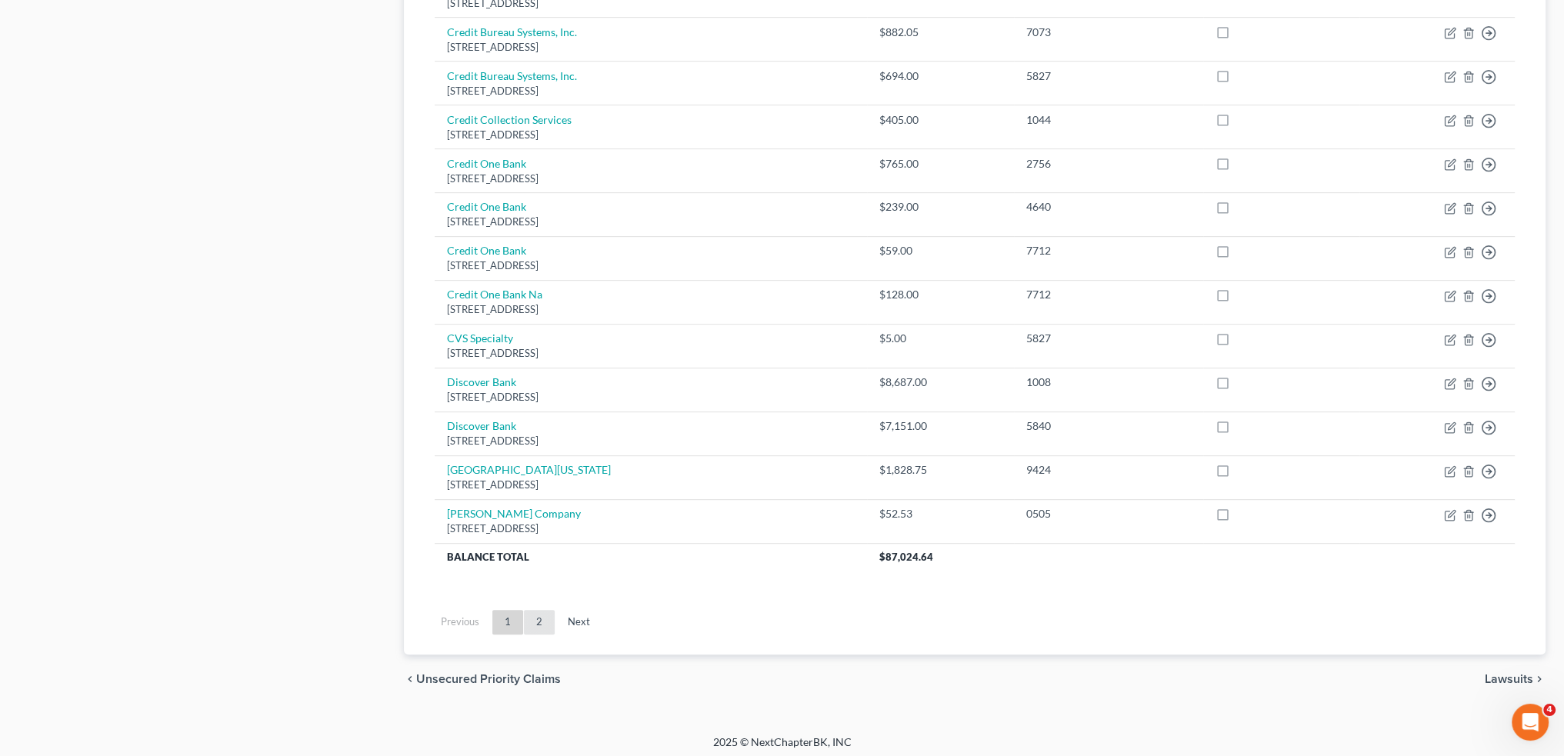
click at [530, 625] on link "2" at bounding box center [539, 622] width 31 height 25
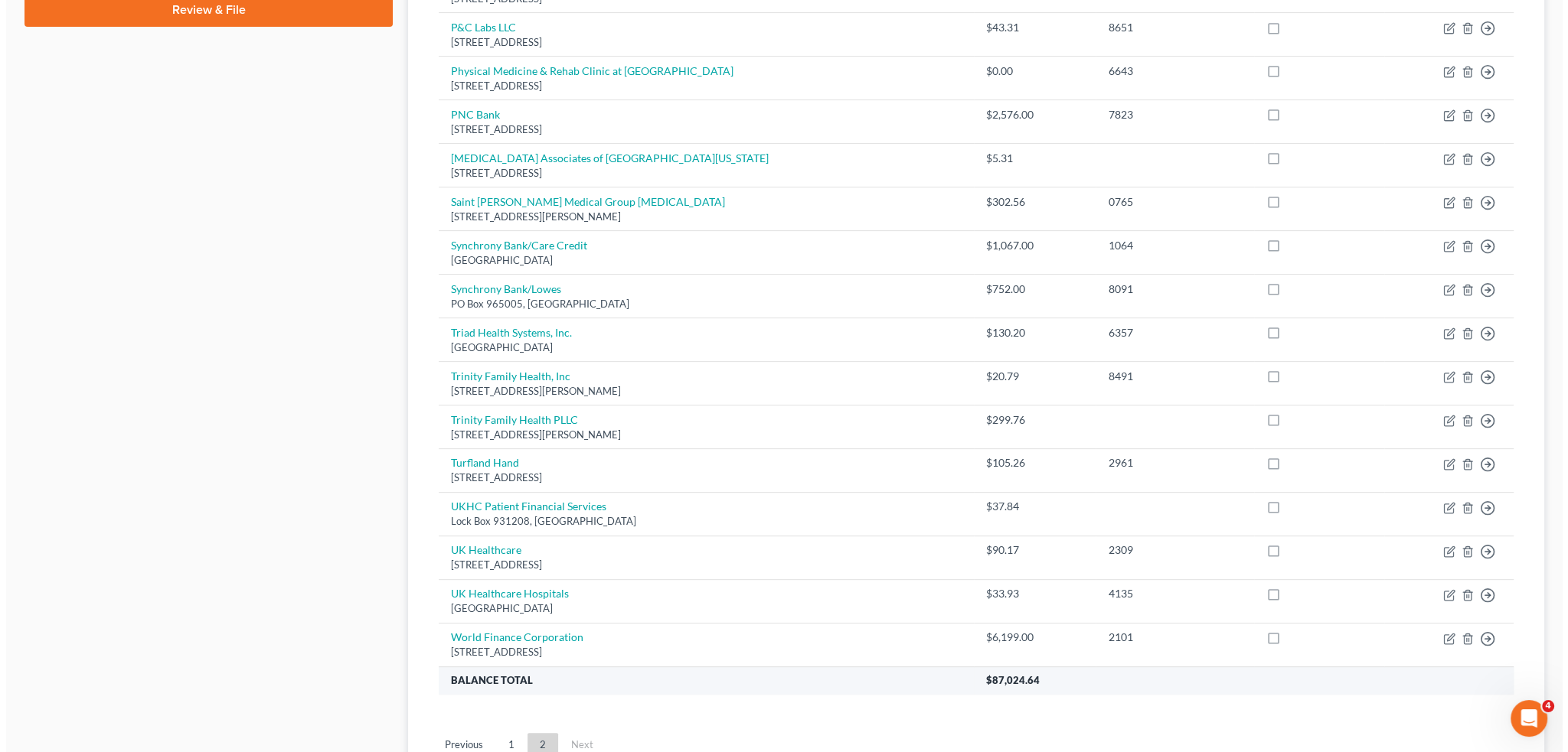
scroll to position [500, 0]
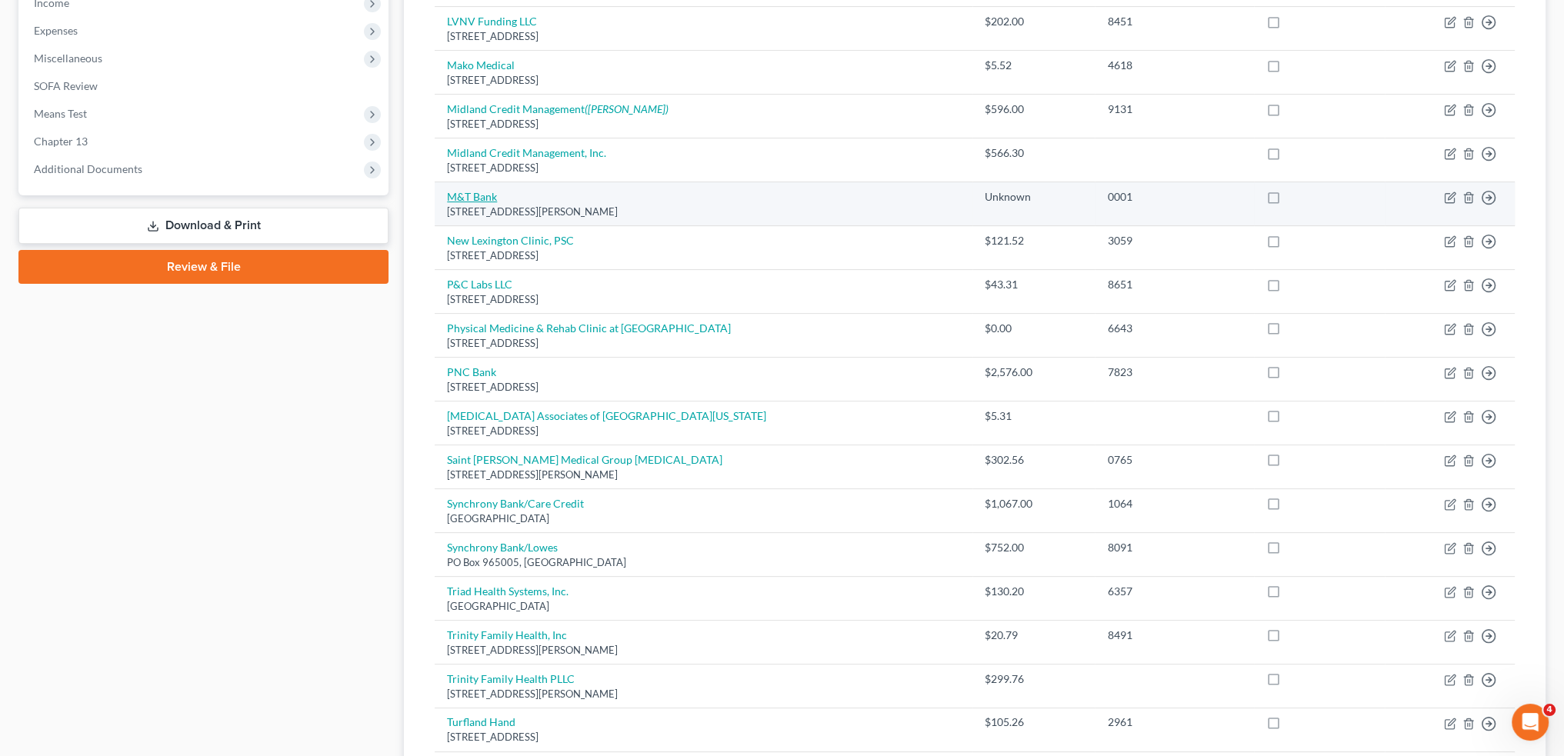
click at [483, 191] on link "M&T Bank" at bounding box center [472, 196] width 50 height 13
select select "35"
select select "0"
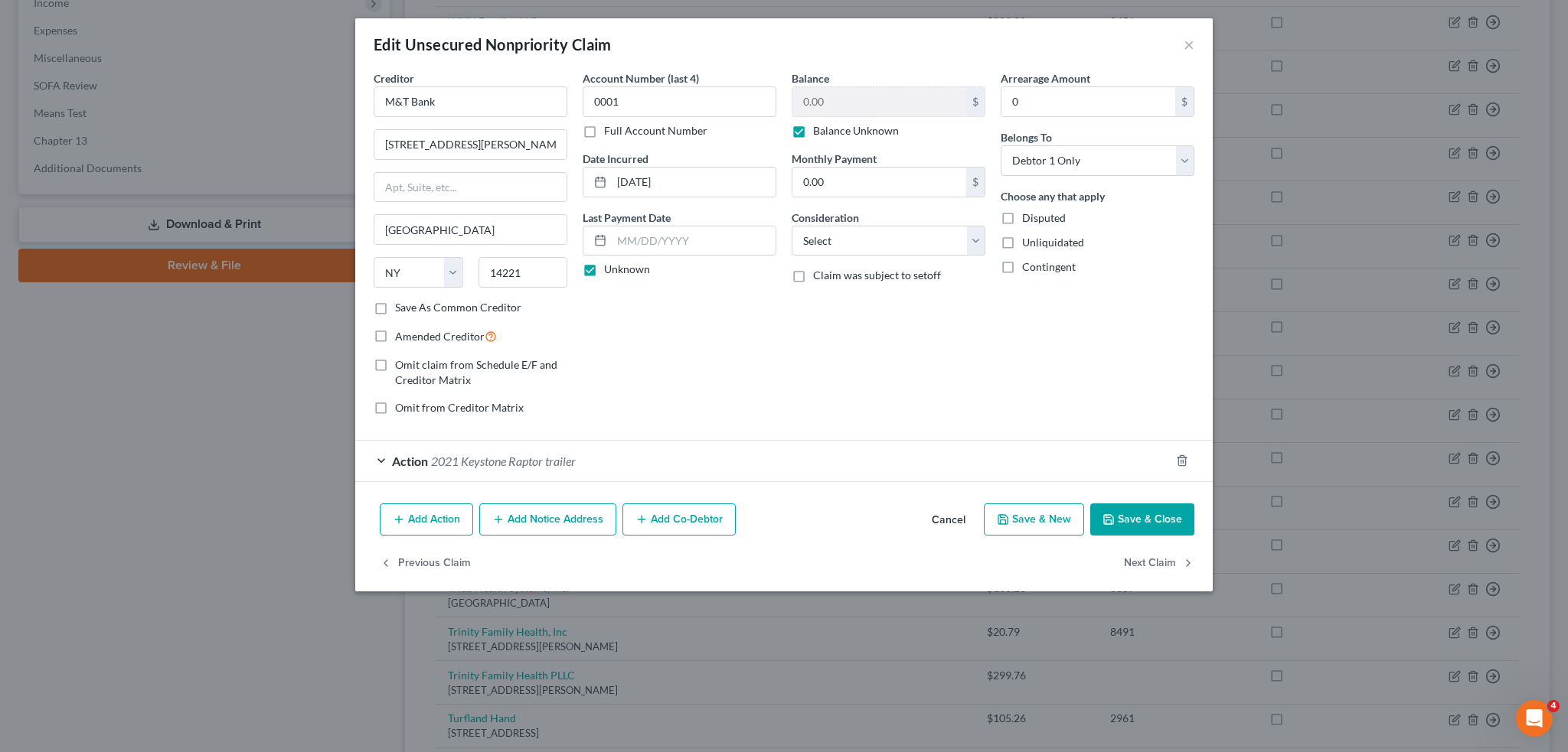
click at [700, 467] on div "Action 2021 Keystone Raptor trailer" at bounding box center [762, 461] width 815 height 41
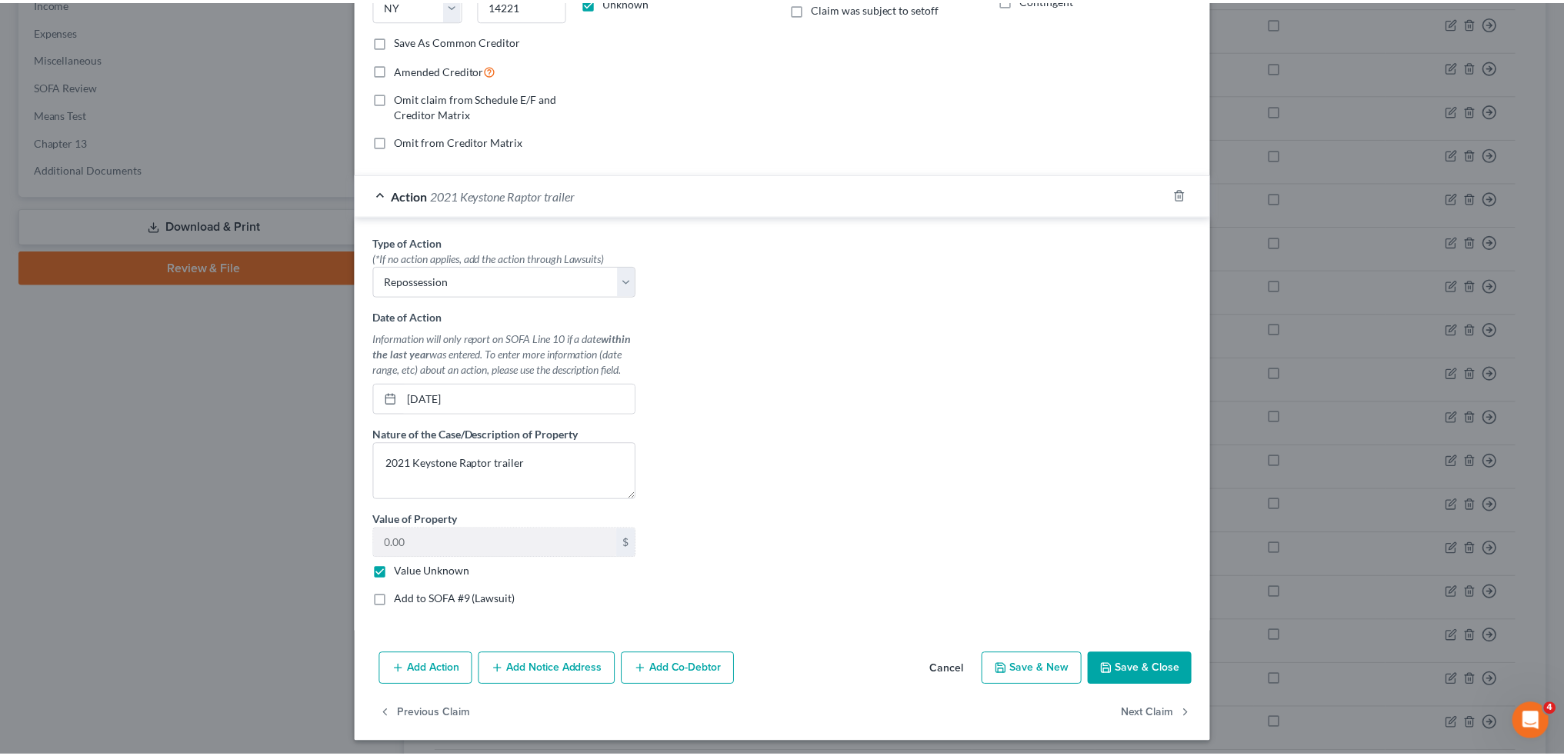
scroll to position [270, 0]
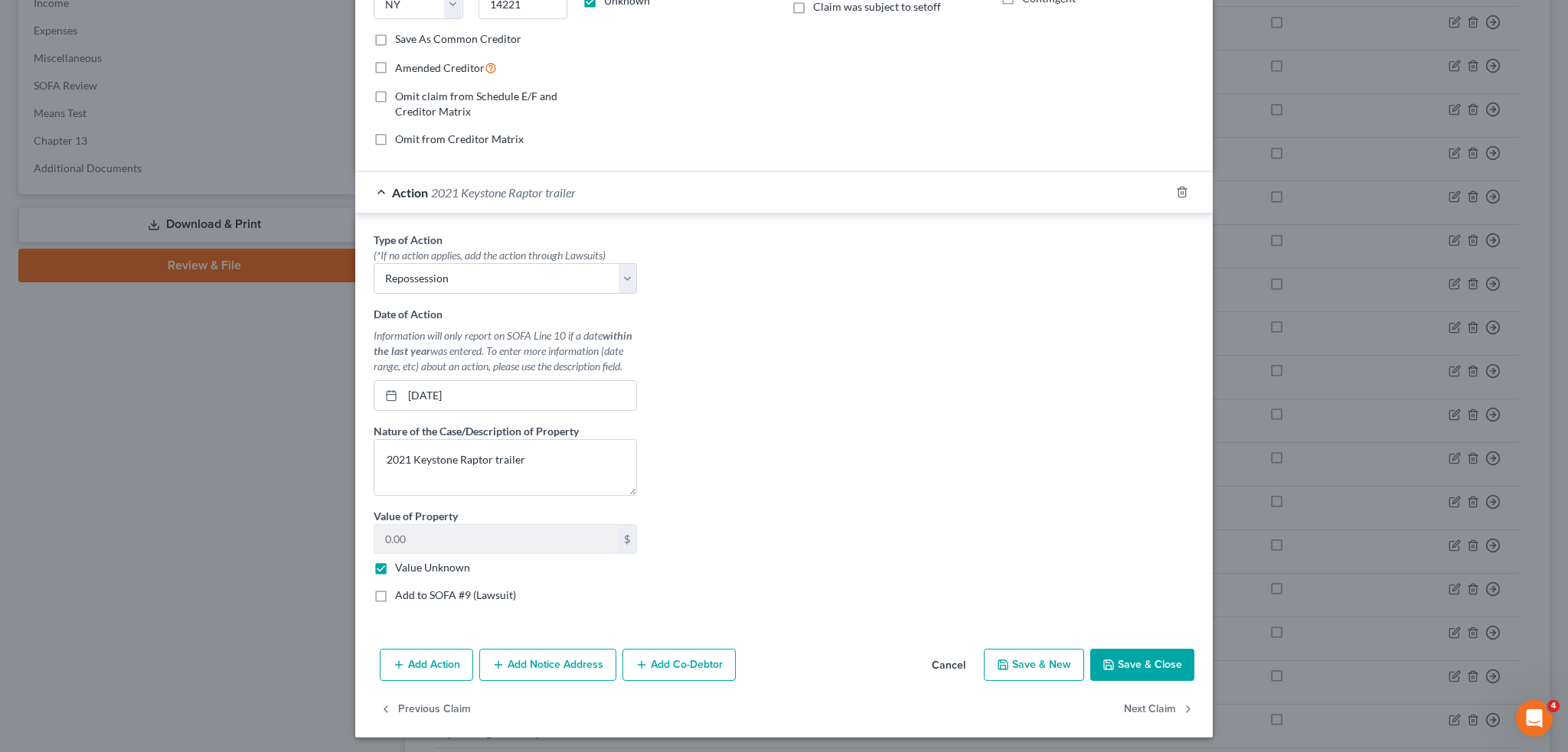
click at [1144, 653] on button "Save & Close" at bounding box center [1142, 665] width 104 height 32
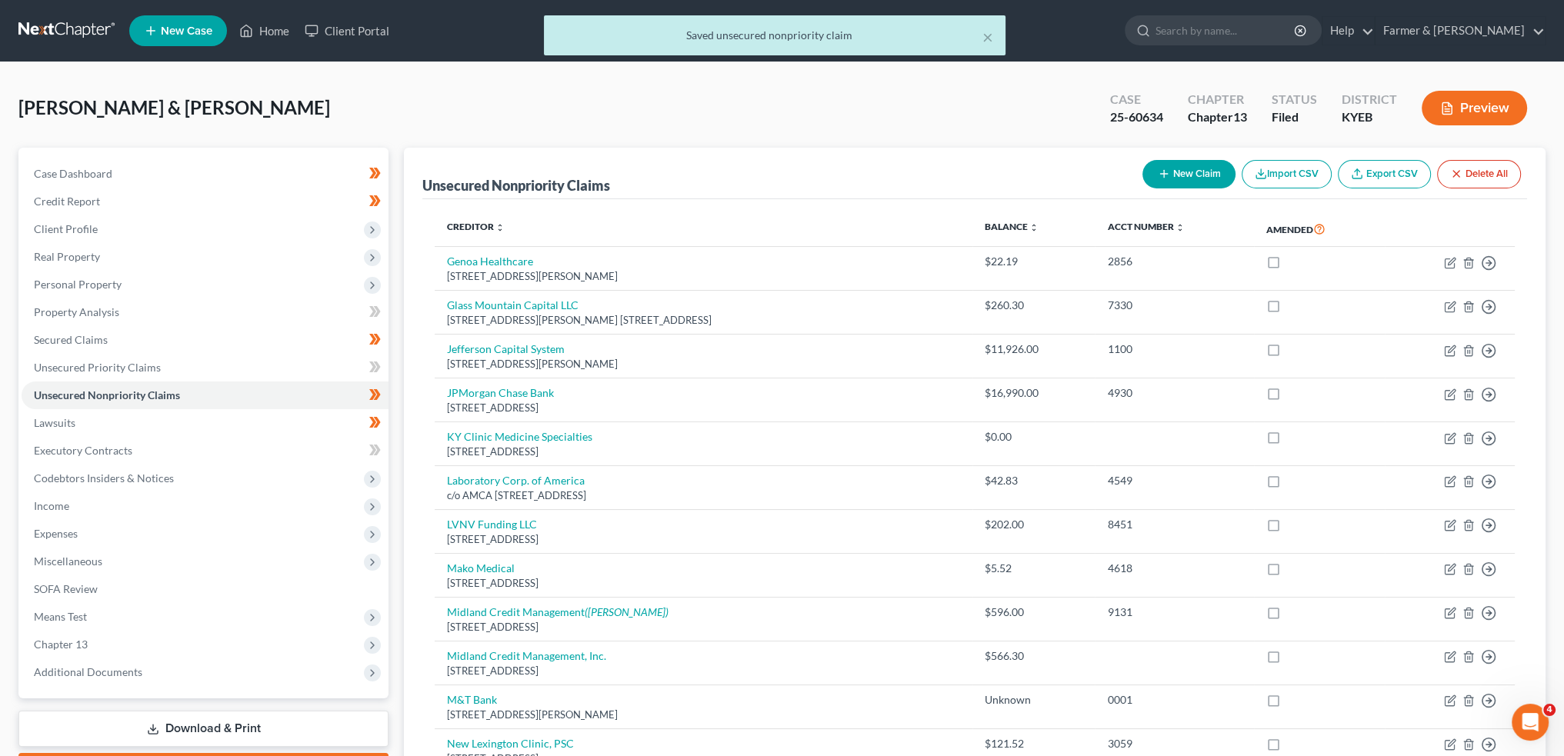
scroll to position [256, 0]
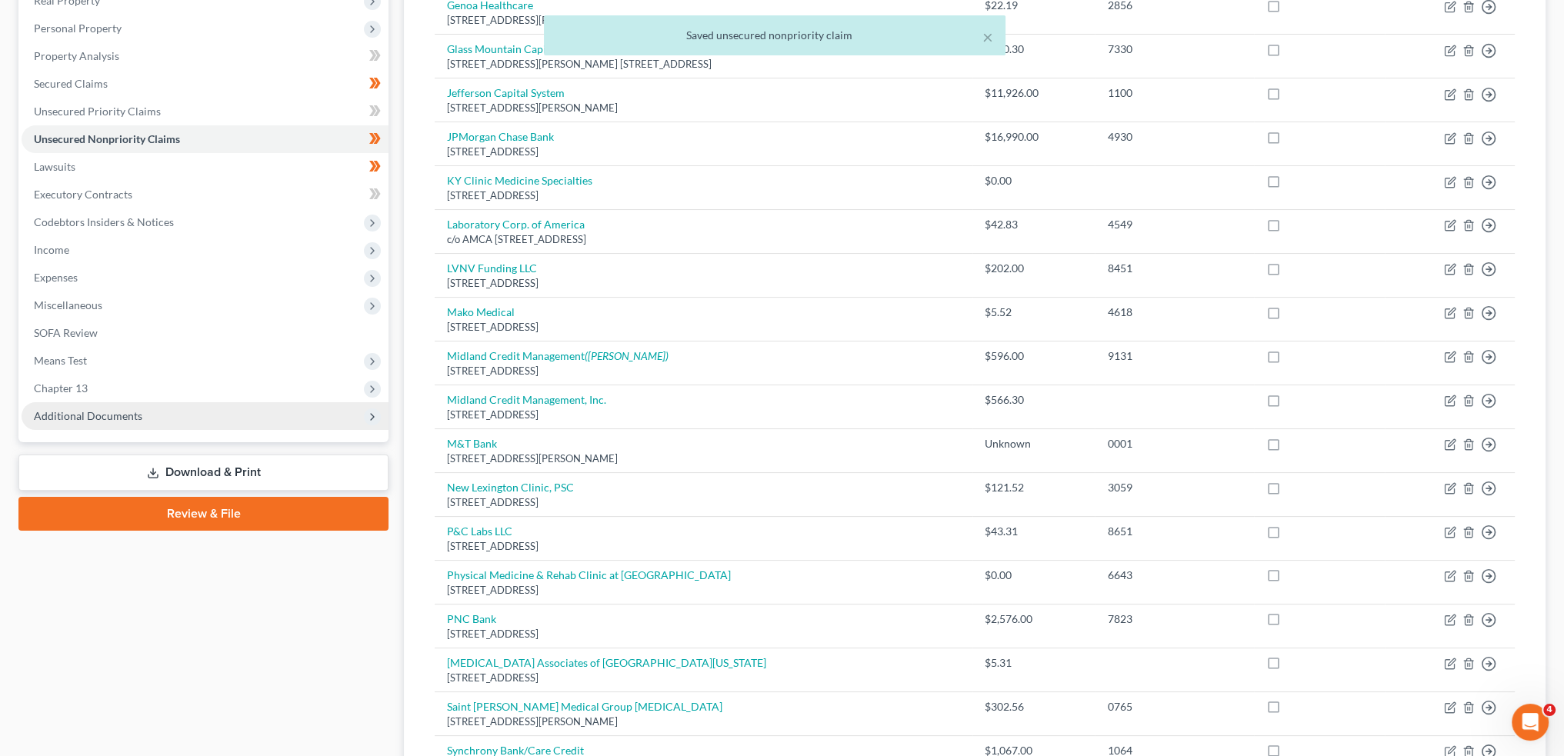
click at [157, 421] on span "Additional Documents" at bounding box center [205, 416] width 367 height 28
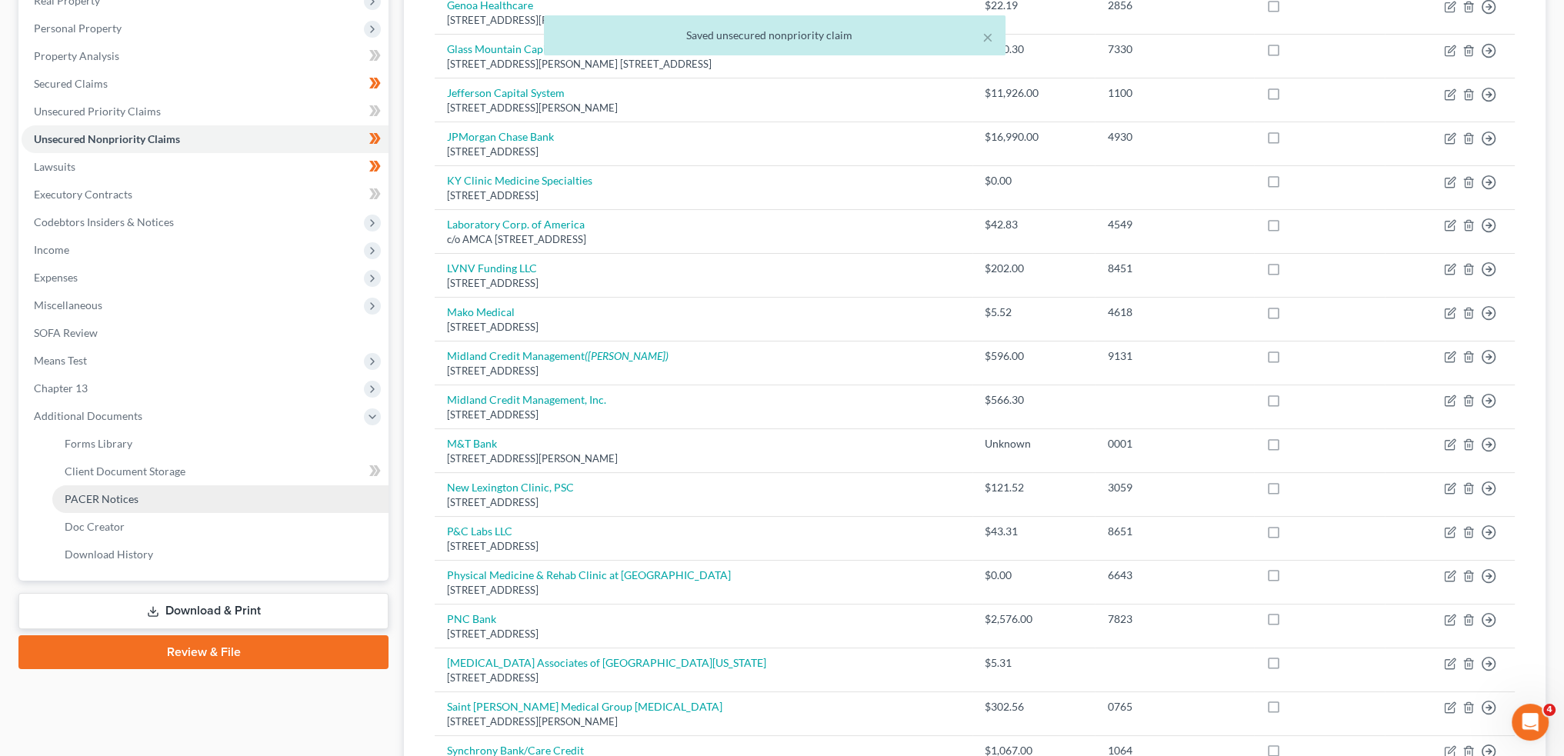
click at [139, 495] on link "PACER Notices" at bounding box center [220, 500] width 336 height 28
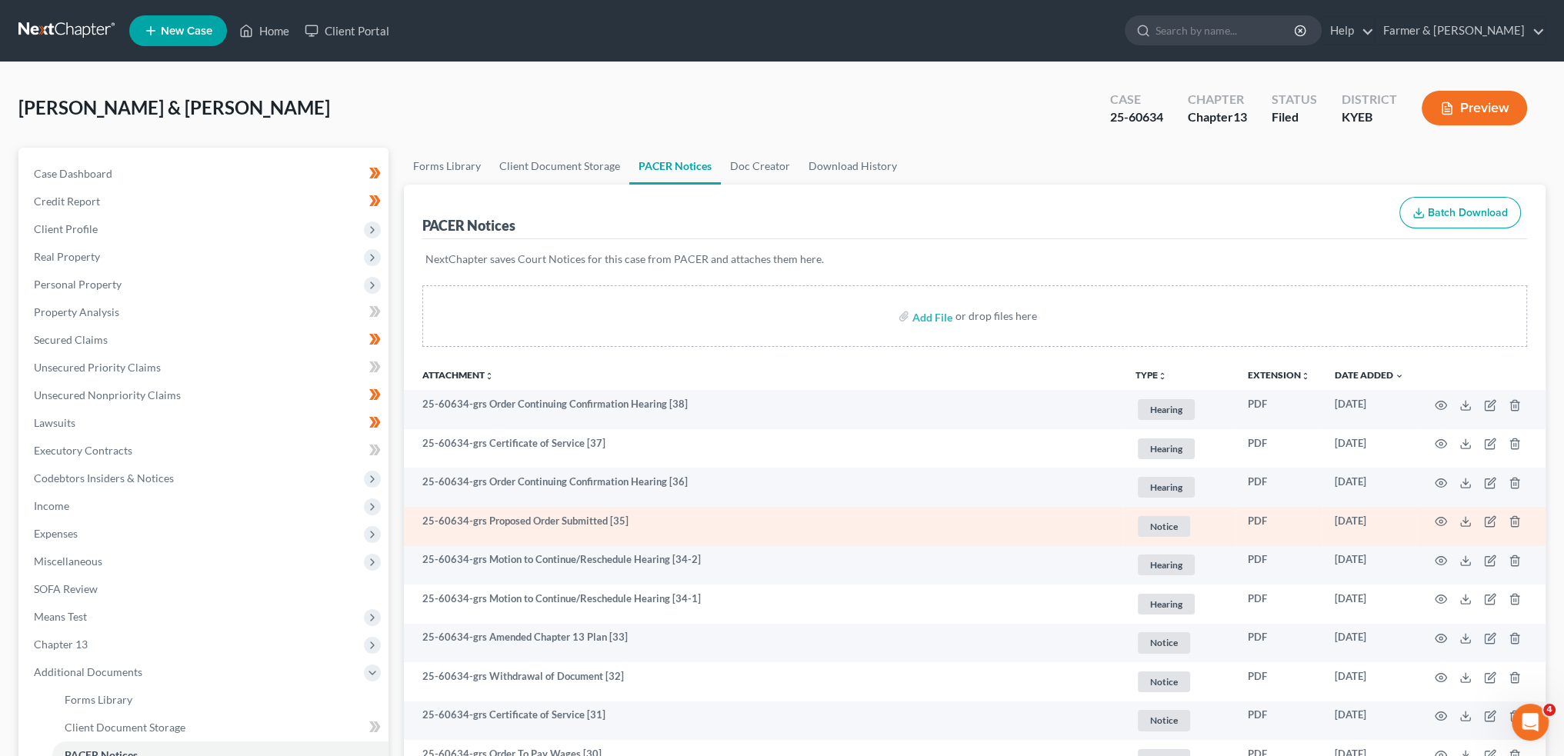
scroll to position [385, 0]
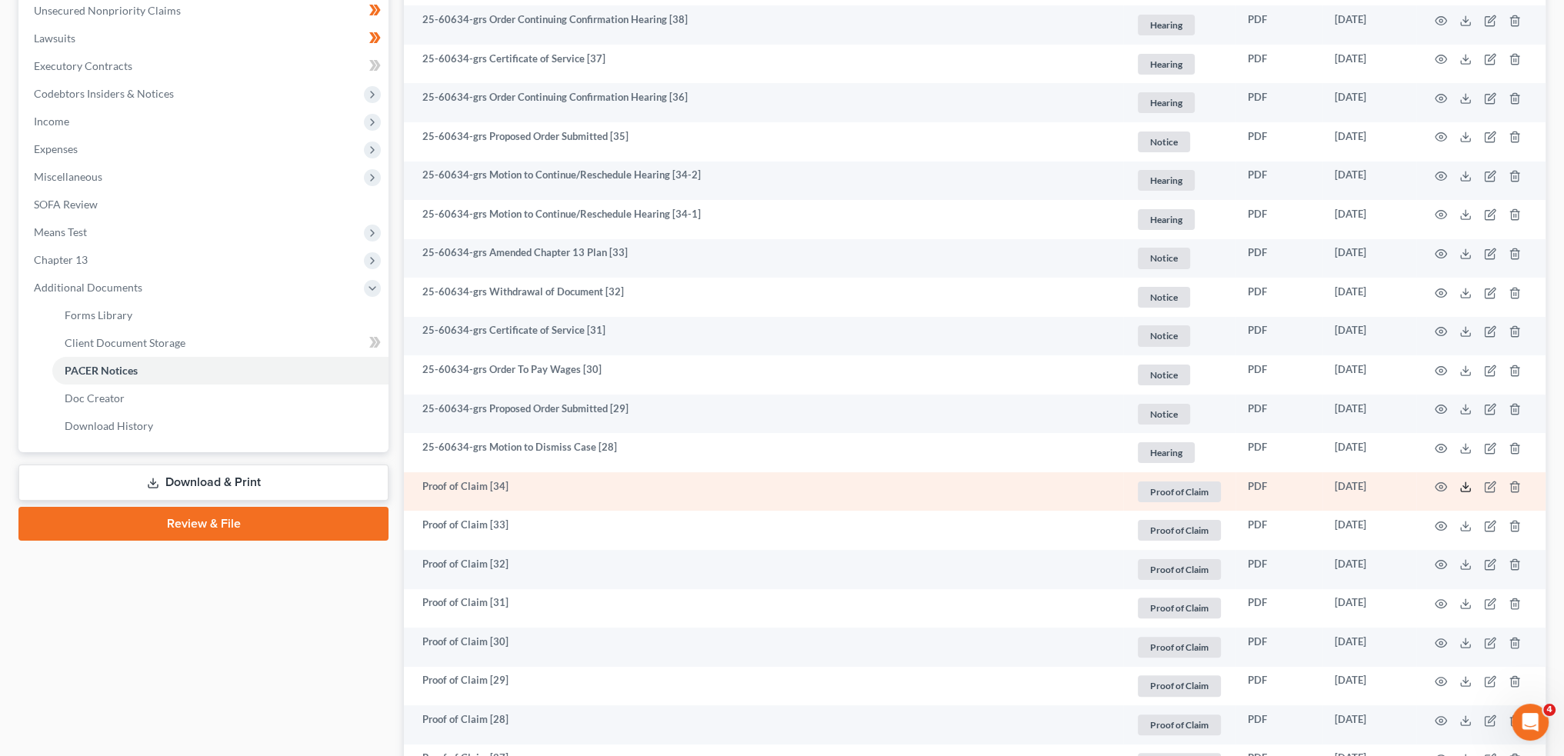
click at [1462, 482] on icon at bounding box center [1466, 487] width 12 height 12
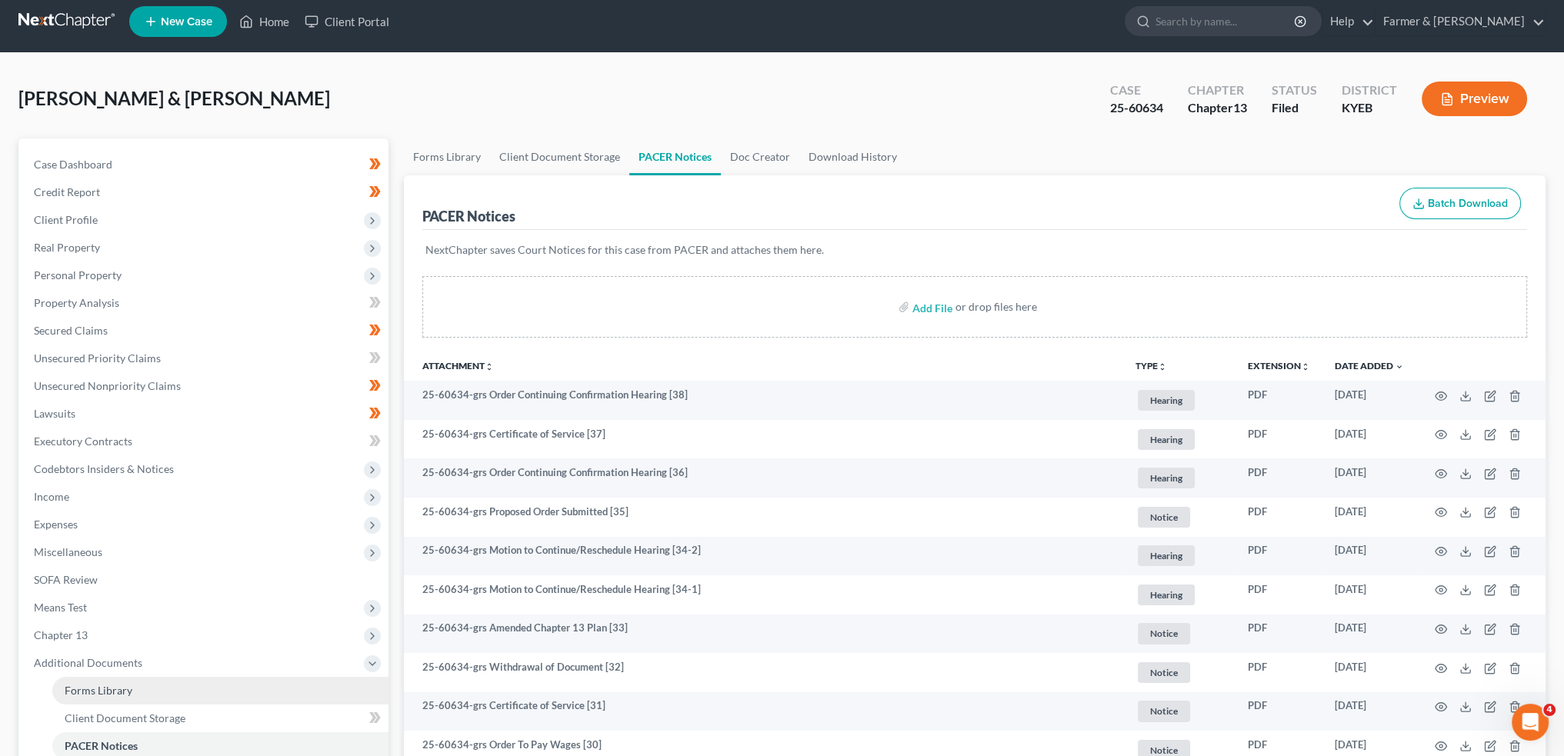
scroll to position [0, 0]
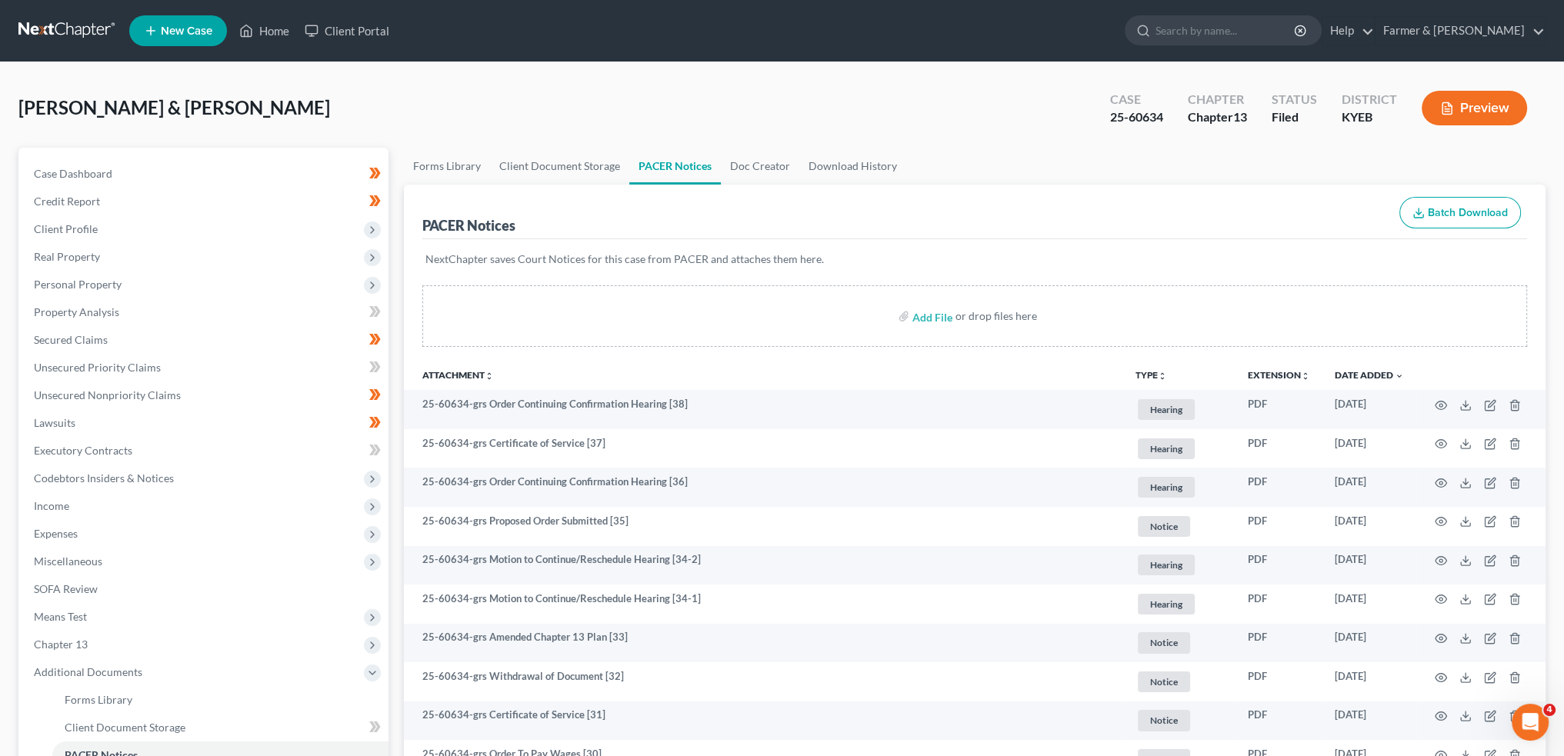
drag, startPoint x: 27, startPoint y: 48, endPoint x: 59, endPoint y: 49, distance: 32.3
click at [29, 49] on nav "Home New Case Client Portal Farmer & Wright rebecca@farmerwright.com My Account…" at bounding box center [782, 31] width 1564 height 62
click at [268, 21] on link "Home" at bounding box center [264, 31] width 65 height 28
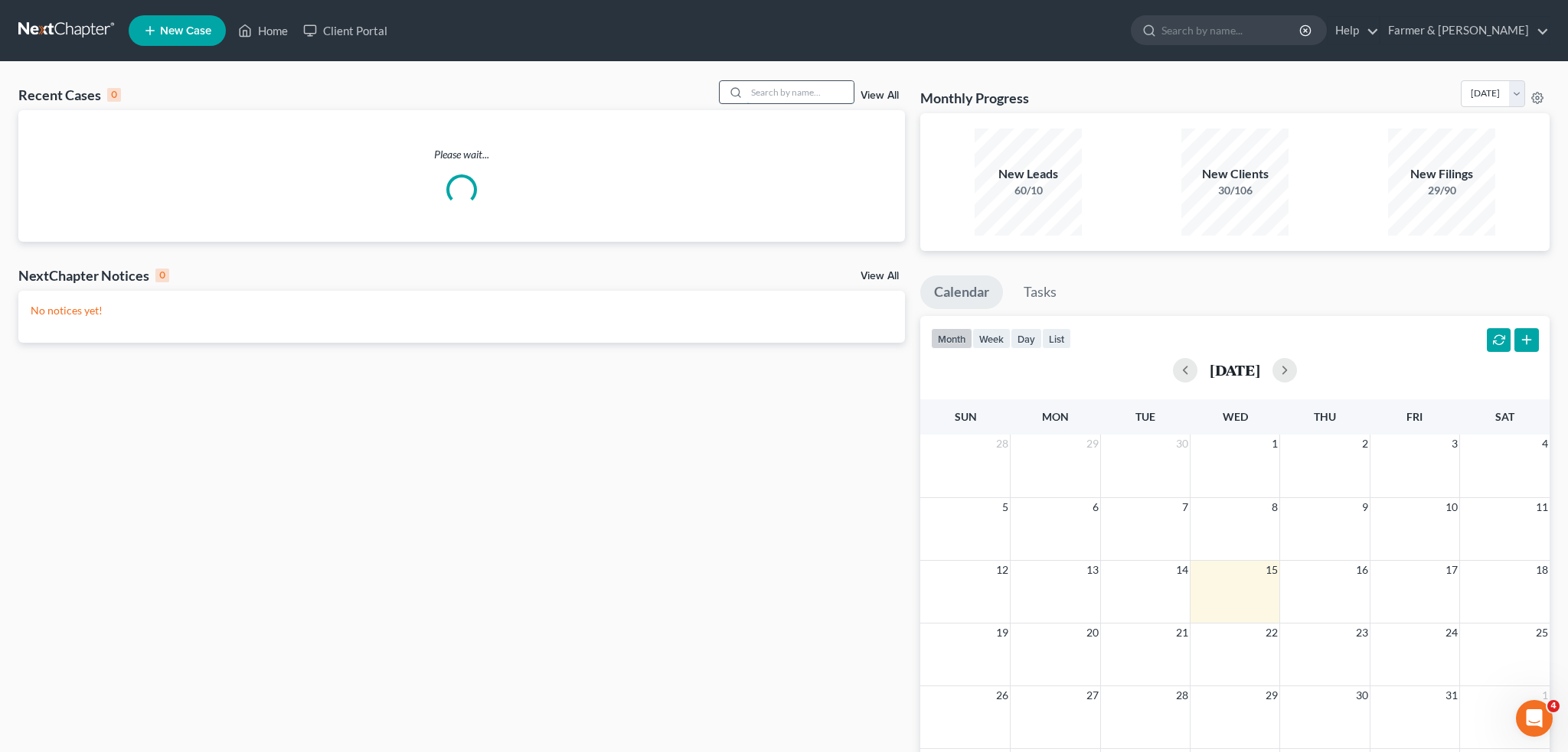
click at [775, 84] on input "search" at bounding box center [800, 93] width 107 height 22
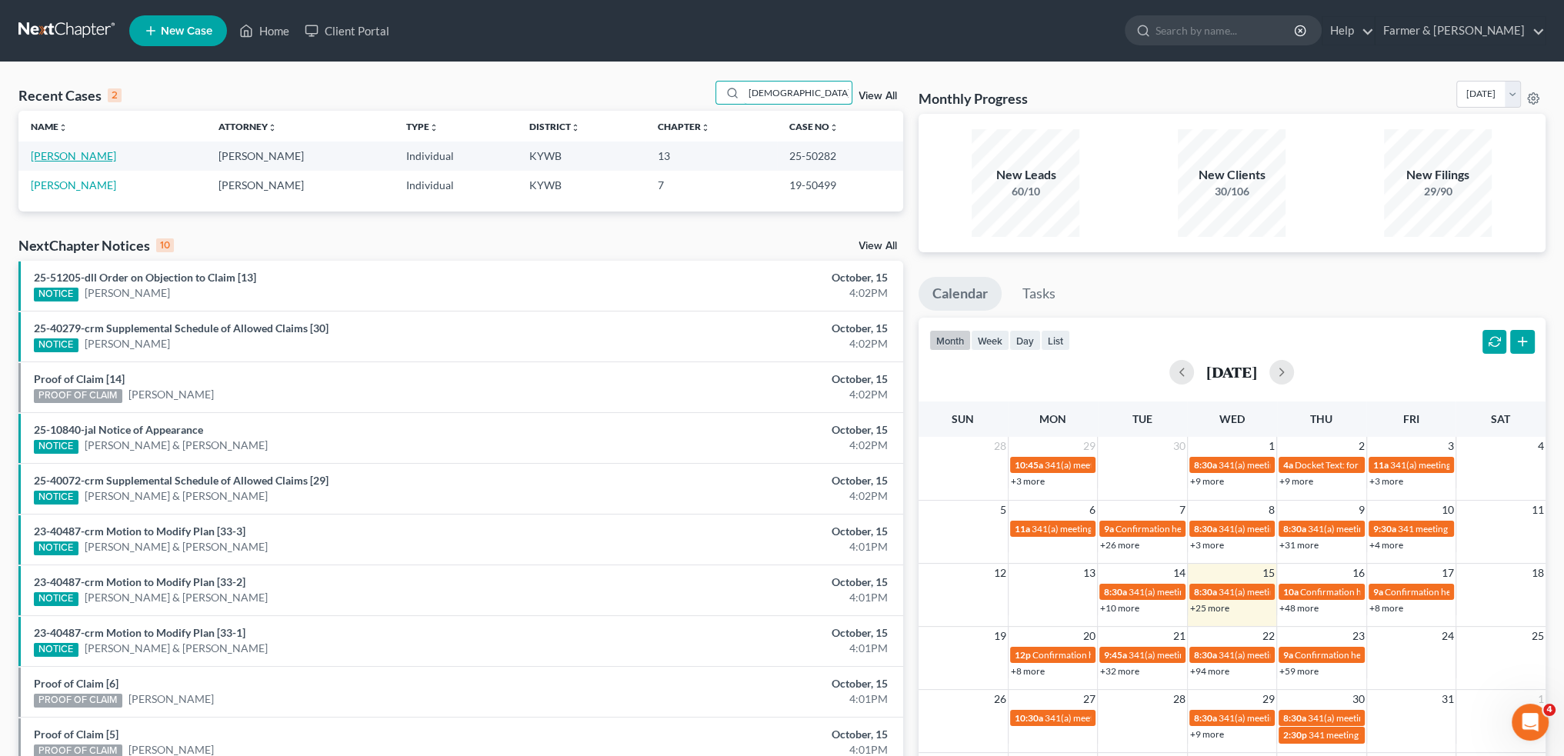
type input "kristen armstrong"
click at [100, 154] on link "Armstrong, Kristen" at bounding box center [73, 155] width 85 height 13
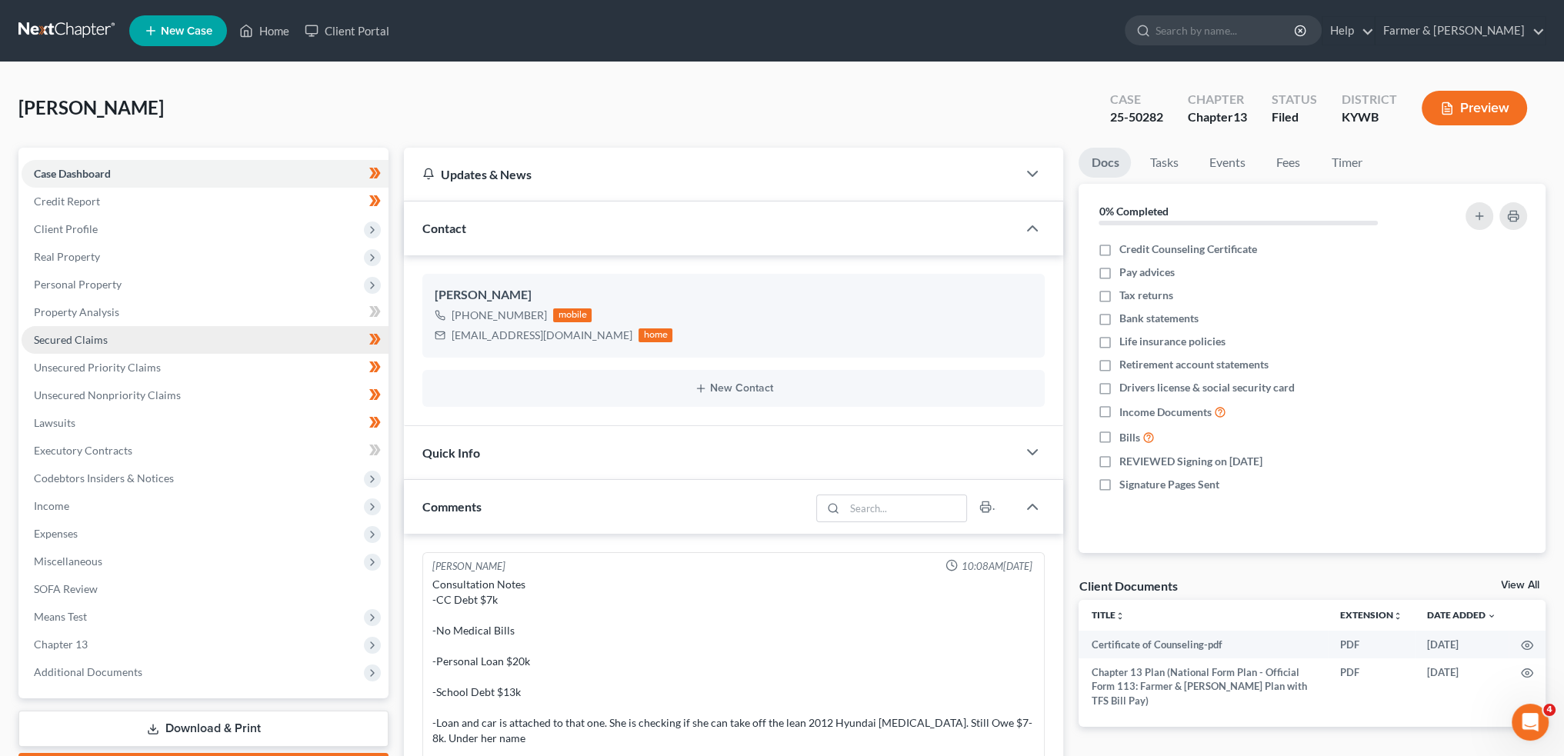
click at [57, 344] on span "Secured Claims" at bounding box center [71, 339] width 74 height 13
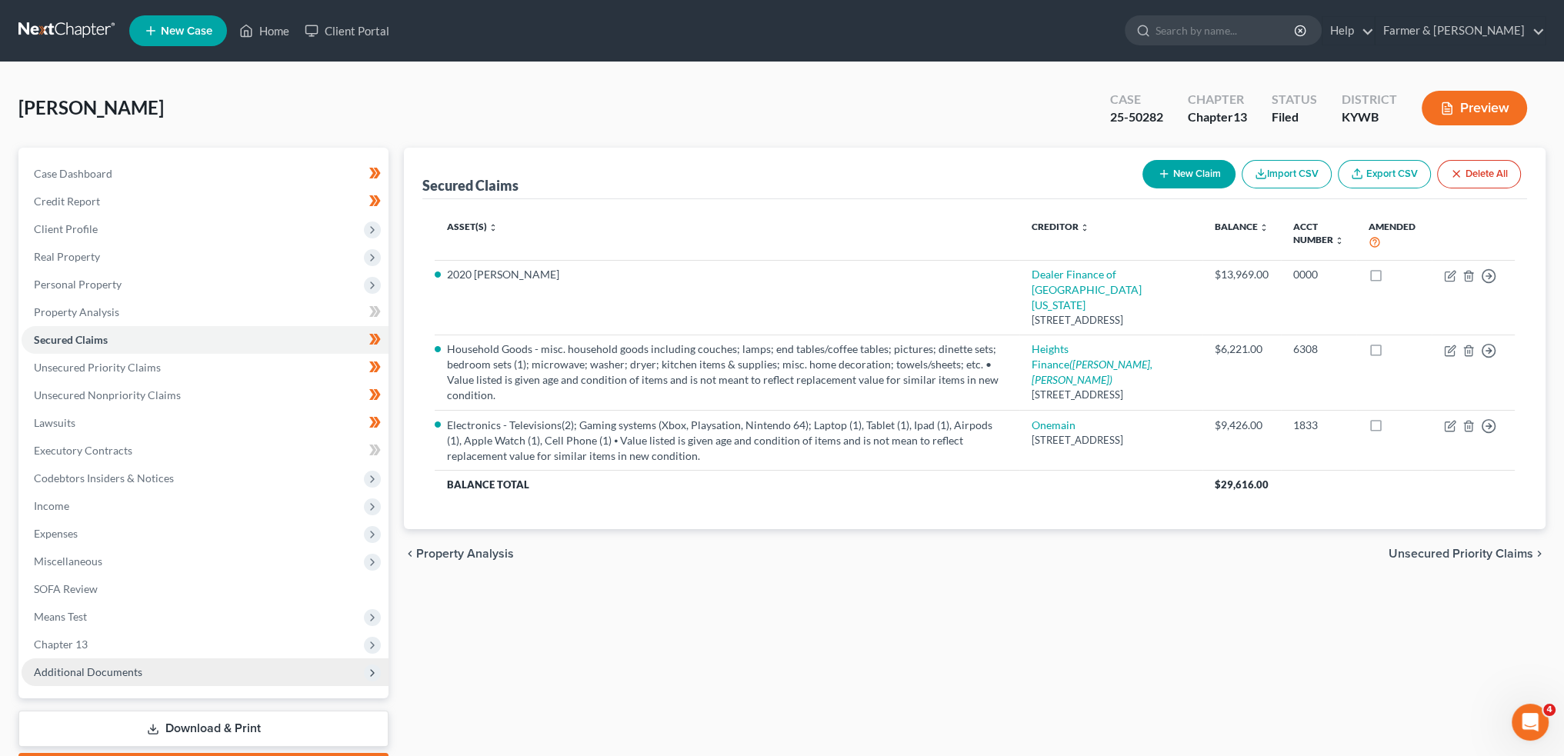
click at [66, 669] on span "Additional Documents" at bounding box center [88, 672] width 109 height 13
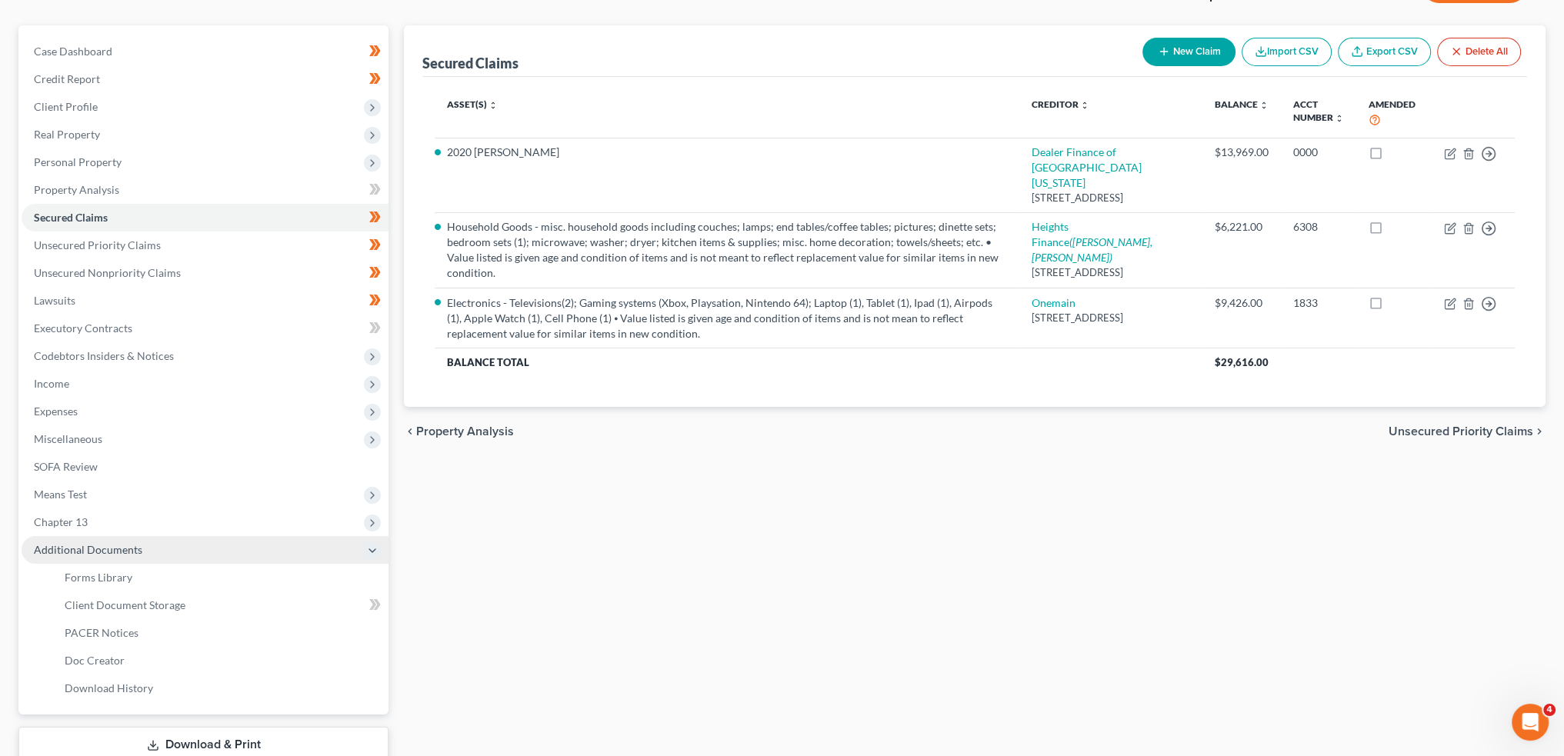
scroll to position [226, 0]
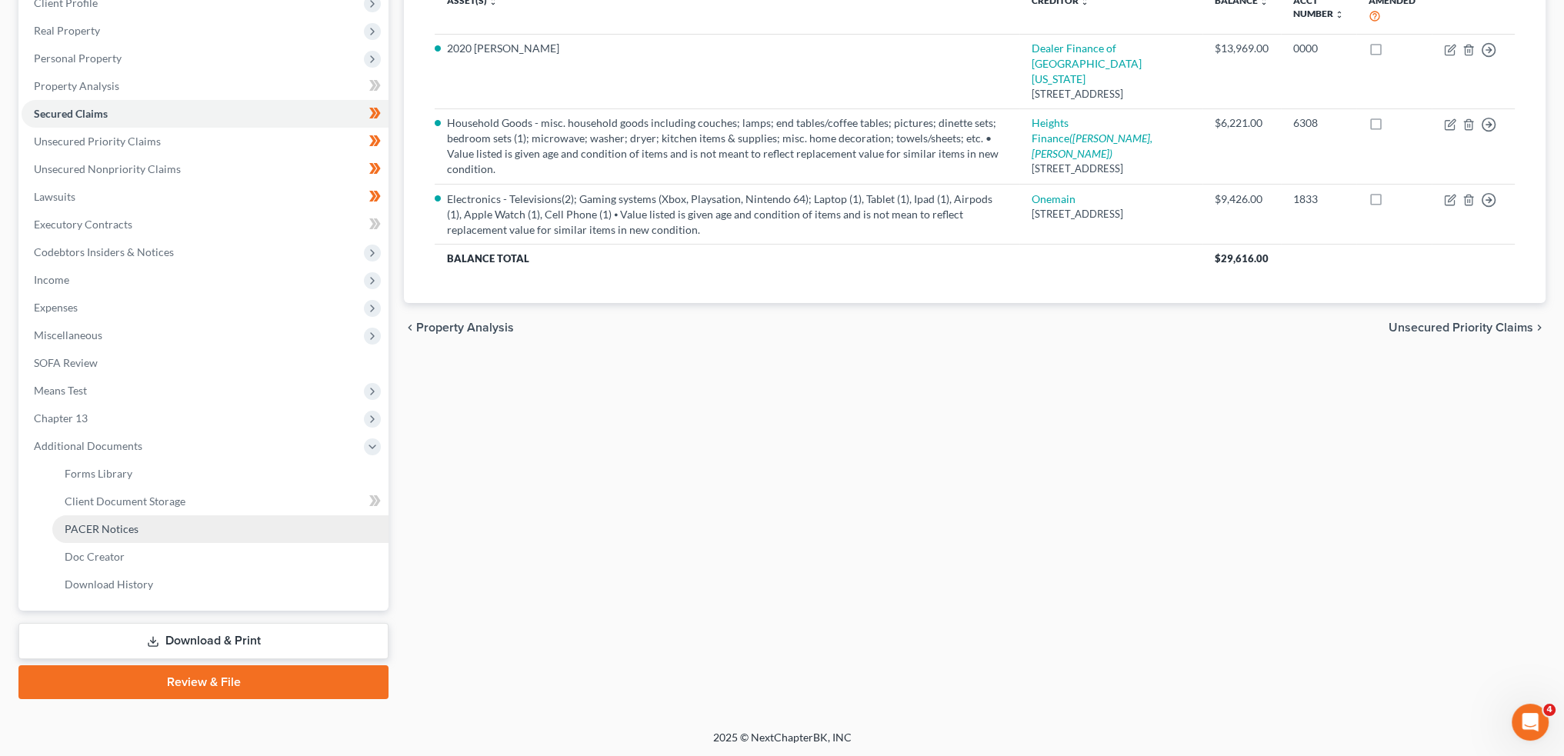
click at [98, 529] on span "PACER Notices" at bounding box center [102, 529] width 74 height 13
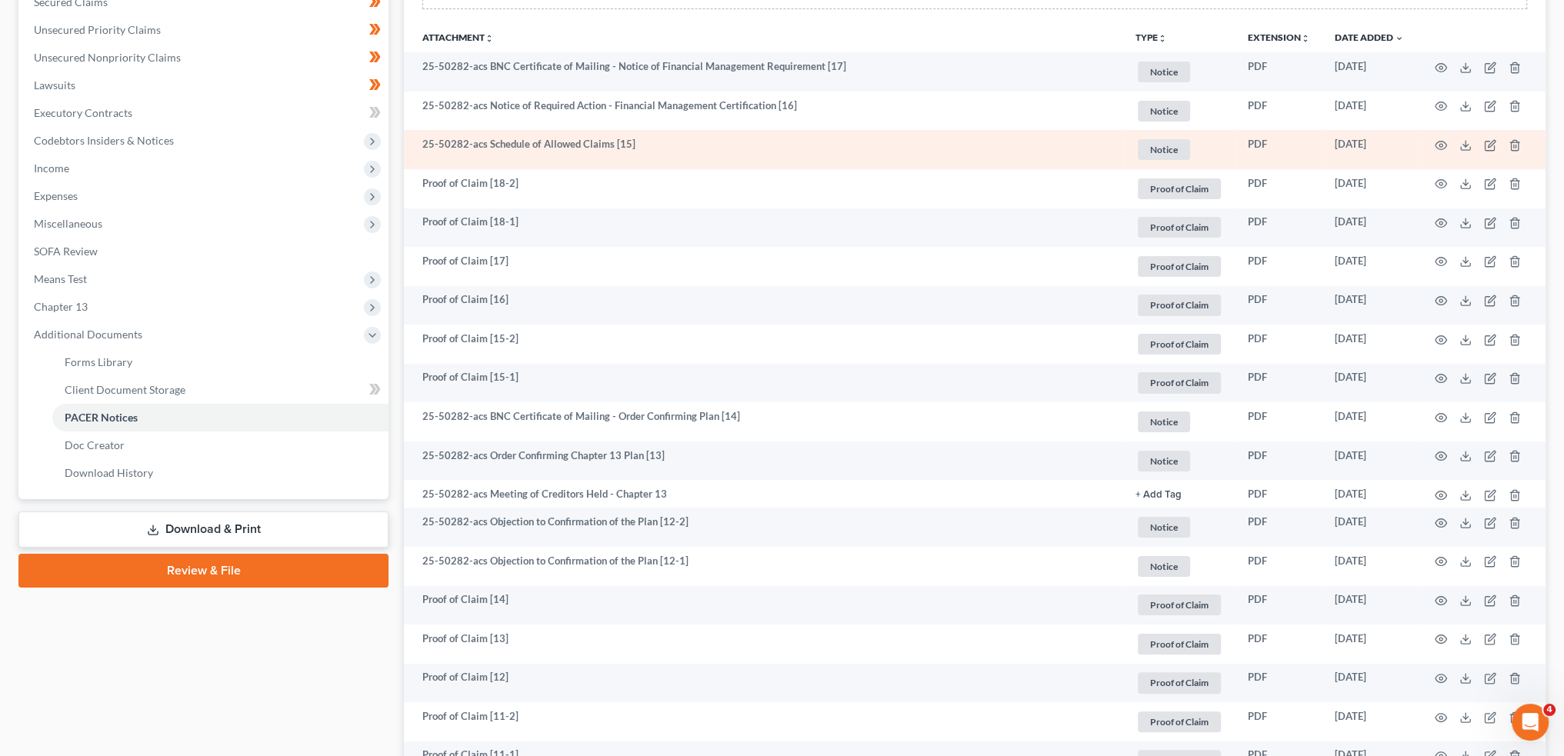
scroll to position [385, 0]
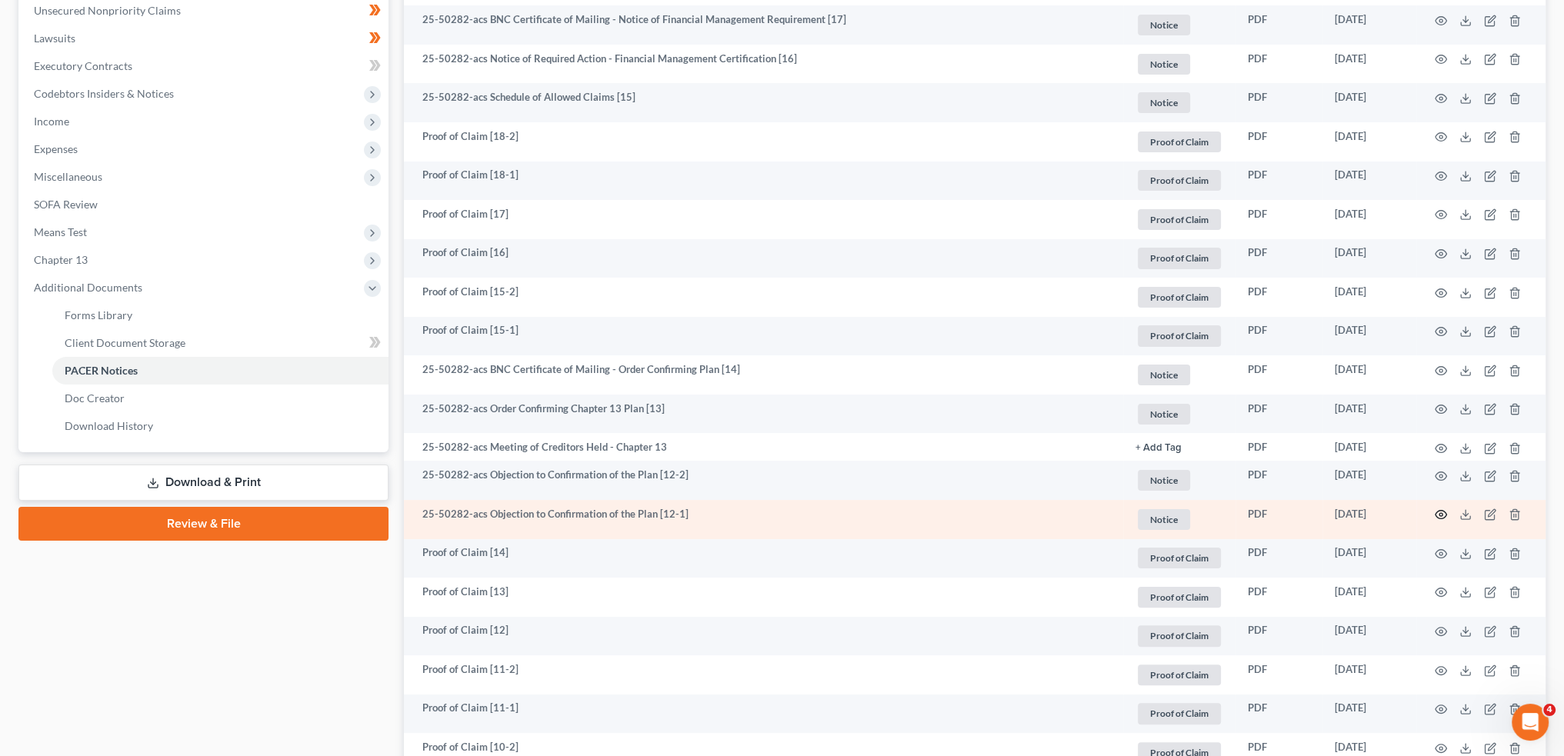
click at [1442, 513] on circle "button" at bounding box center [1441, 514] width 3 height 3
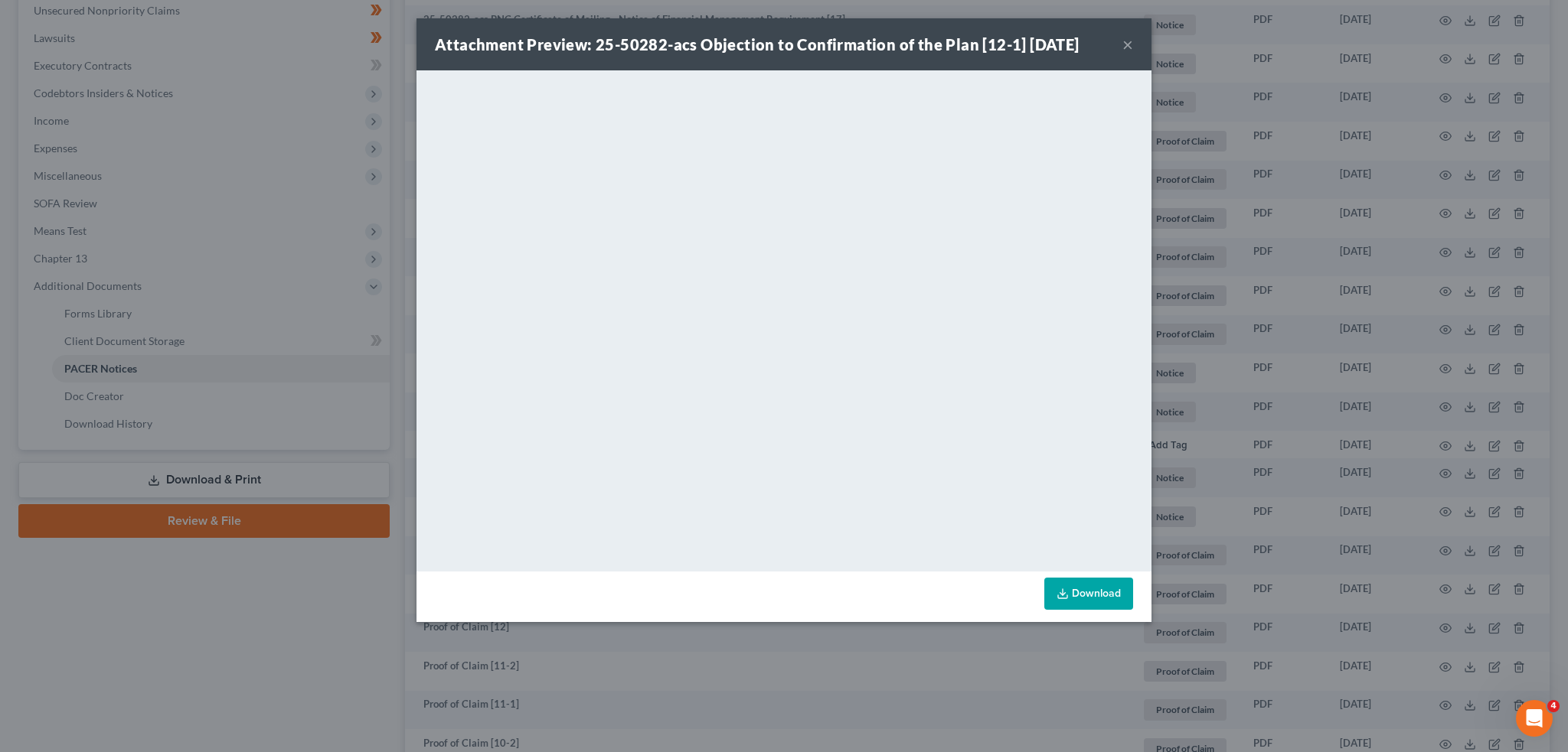
click at [1128, 47] on button "×" at bounding box center [1127, 44] width 11 height 18
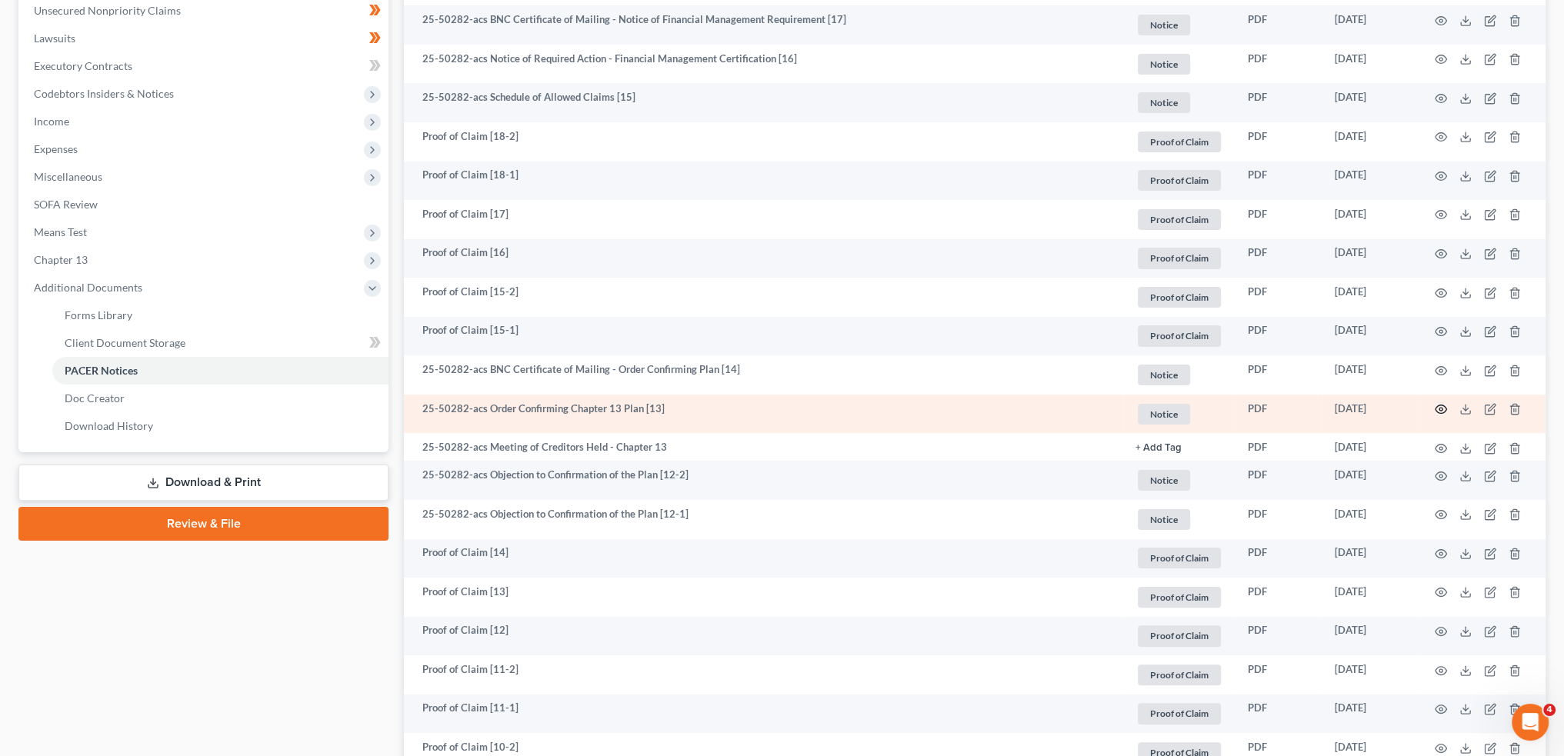
click at [1439, 409] on icon "button" at bounding box center [1441, 409] width 12 height 12
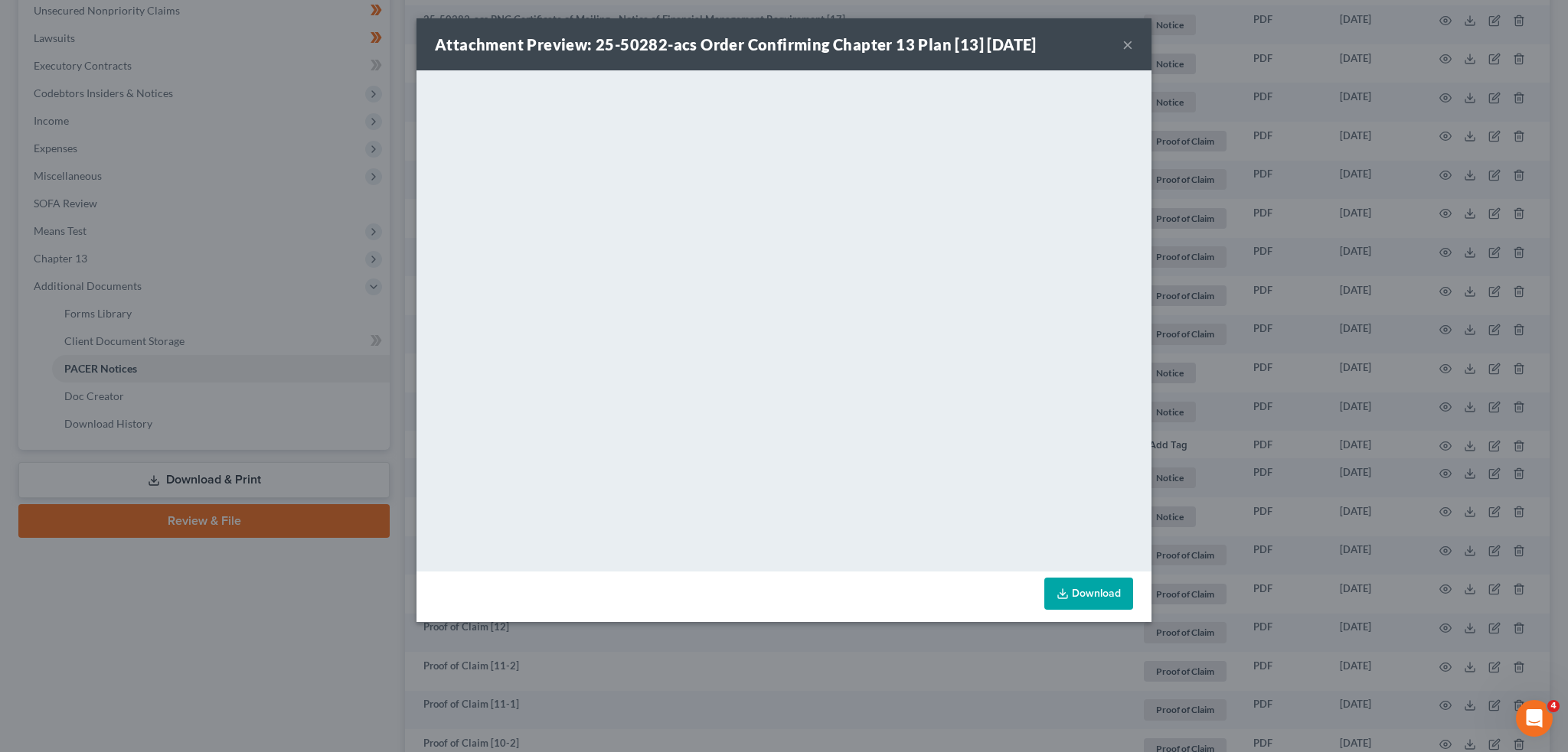
click at [1124, 47] on button "×" at bounding box center [1127, 44] width 11 height 18
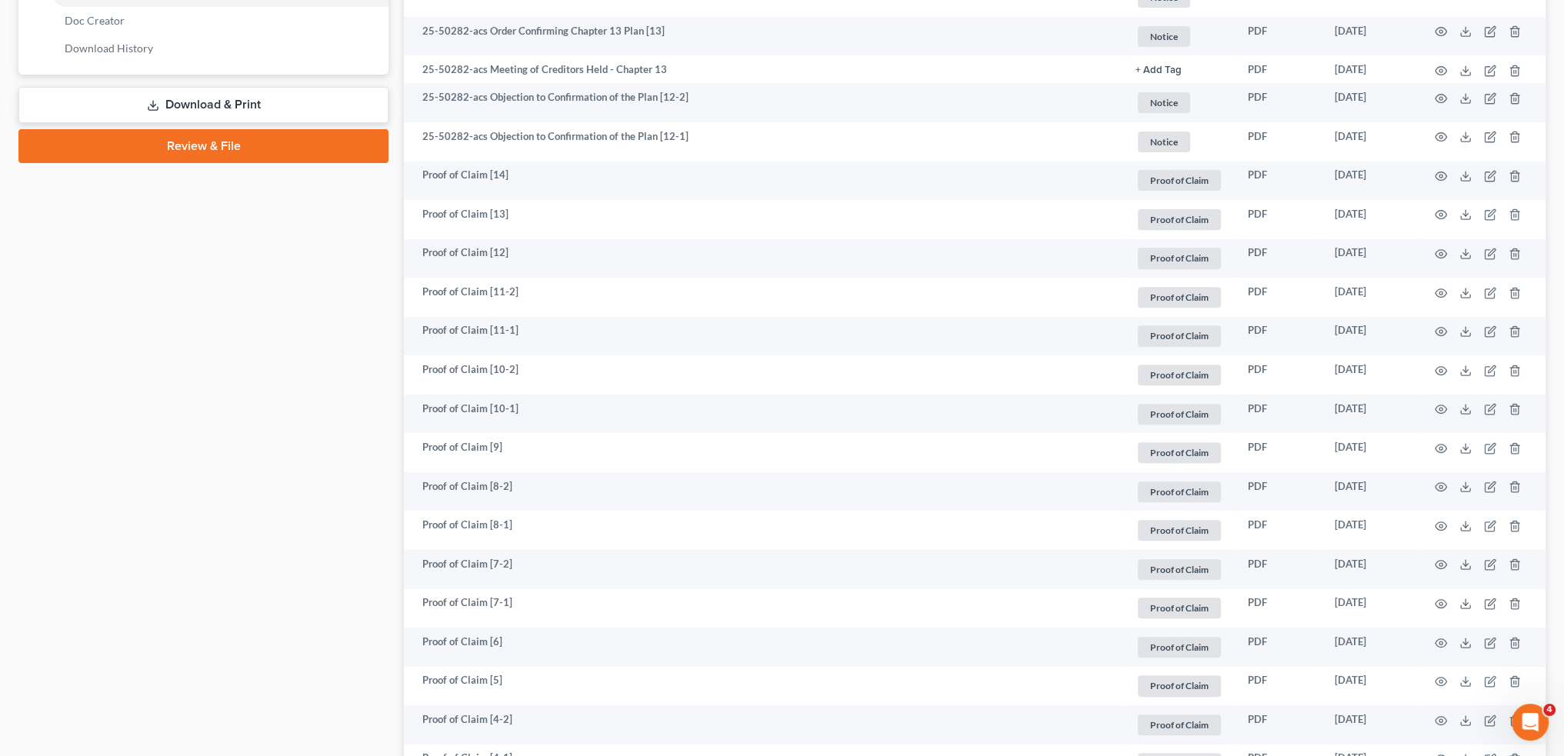
scroll to position [897, 0]
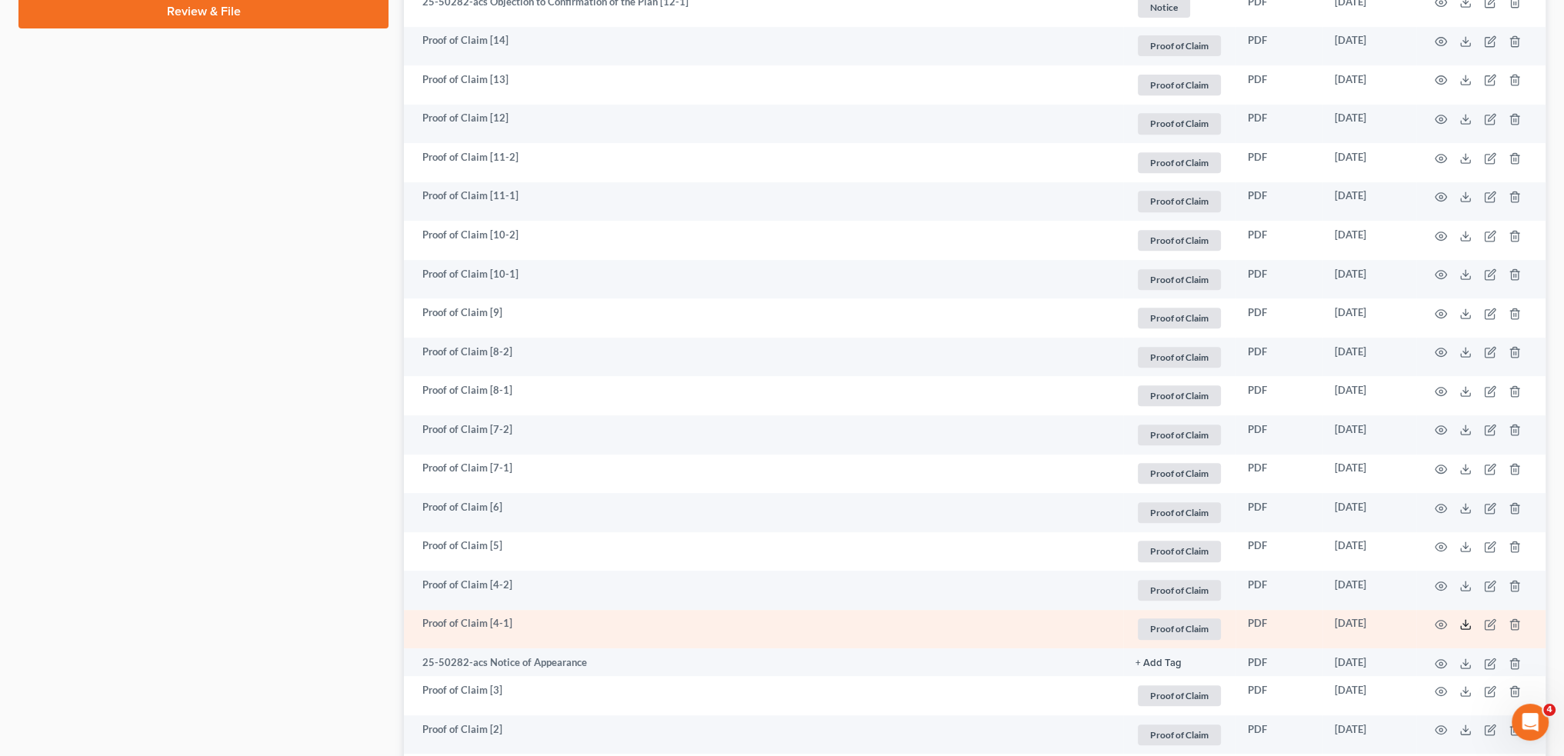
click at [1464, 626] on icon at bounding box center [1466, 625] width 12 height 12
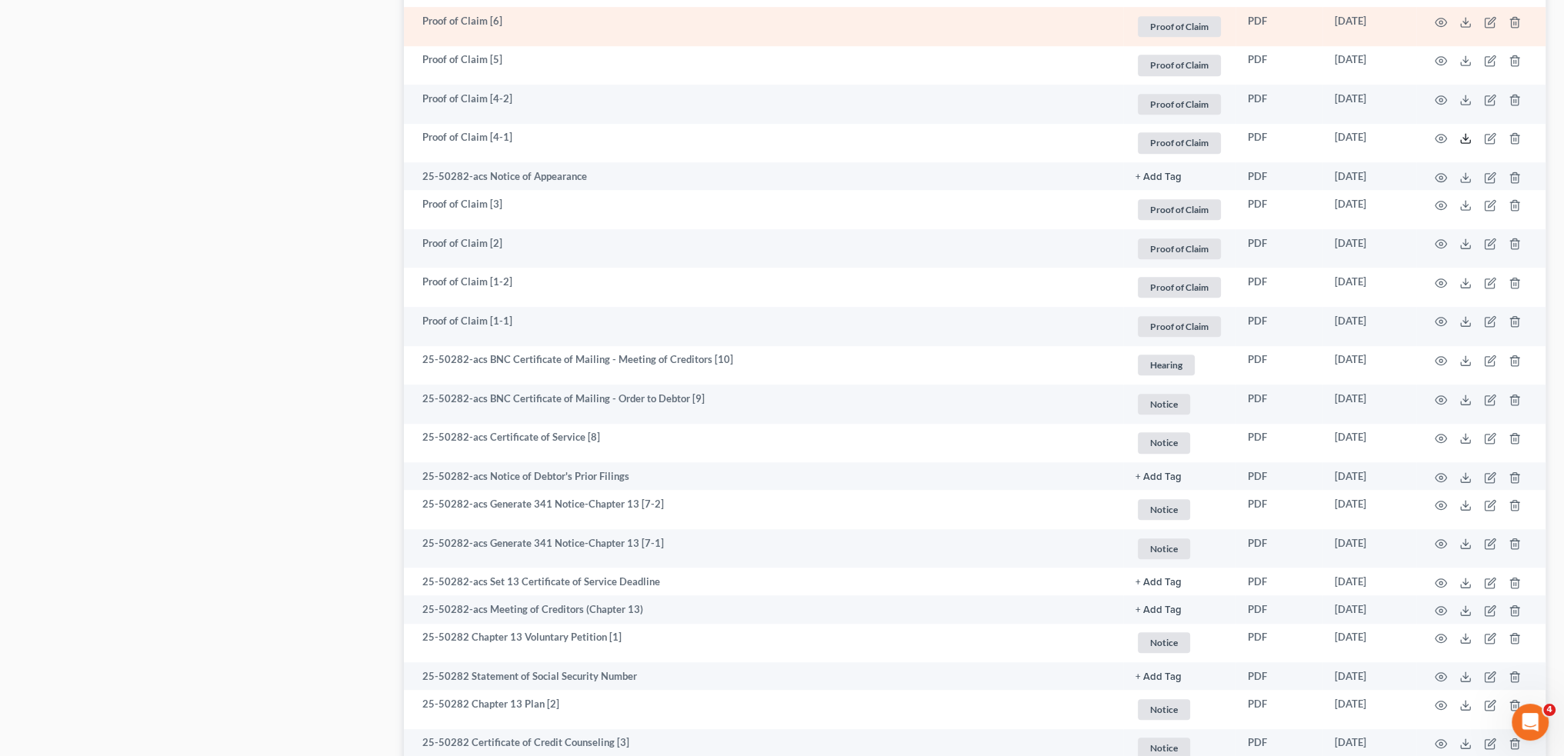
scroll to position [1516, 0]
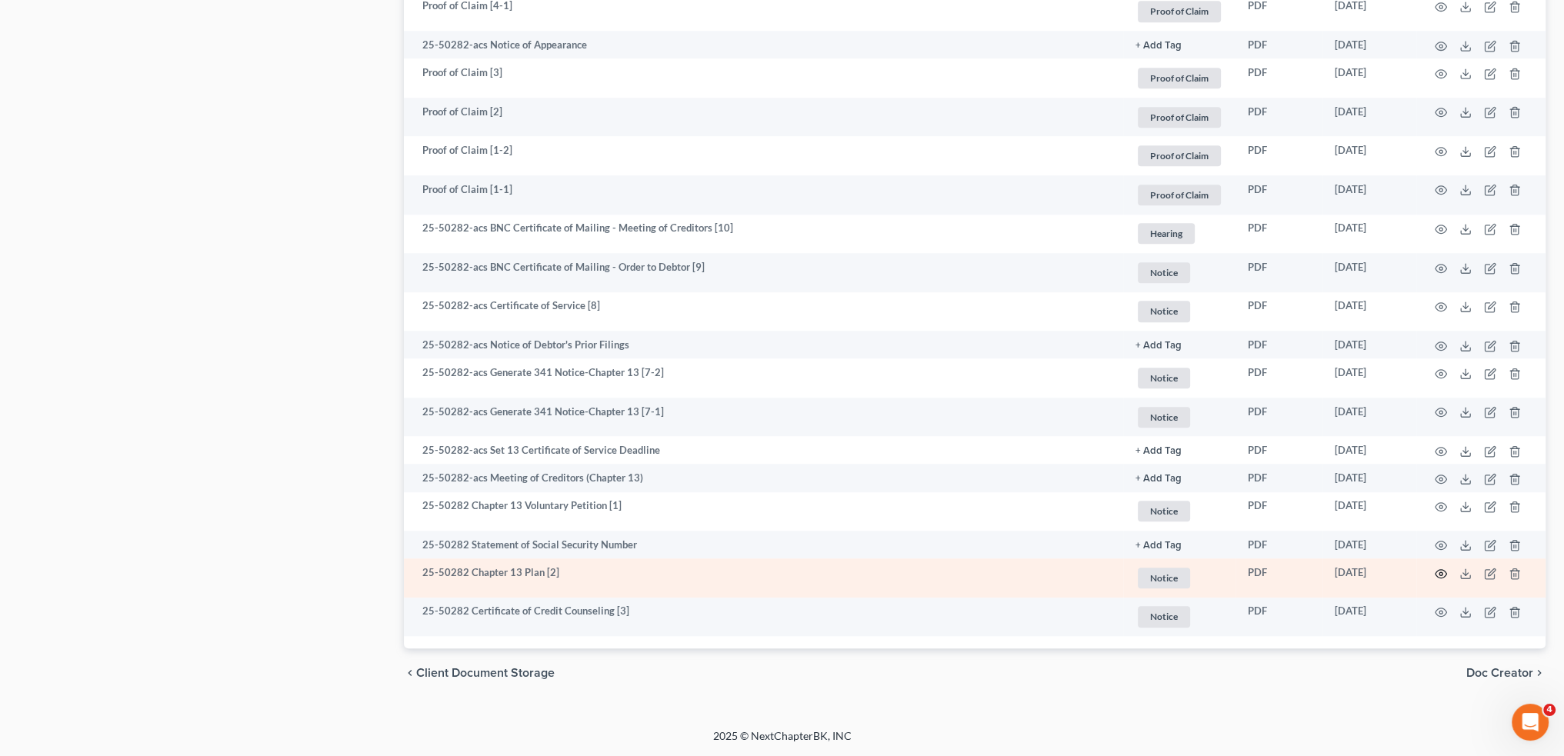
click at [1437, 573] on icon "button" at bounding box center [1441, 574] width 12 height 12
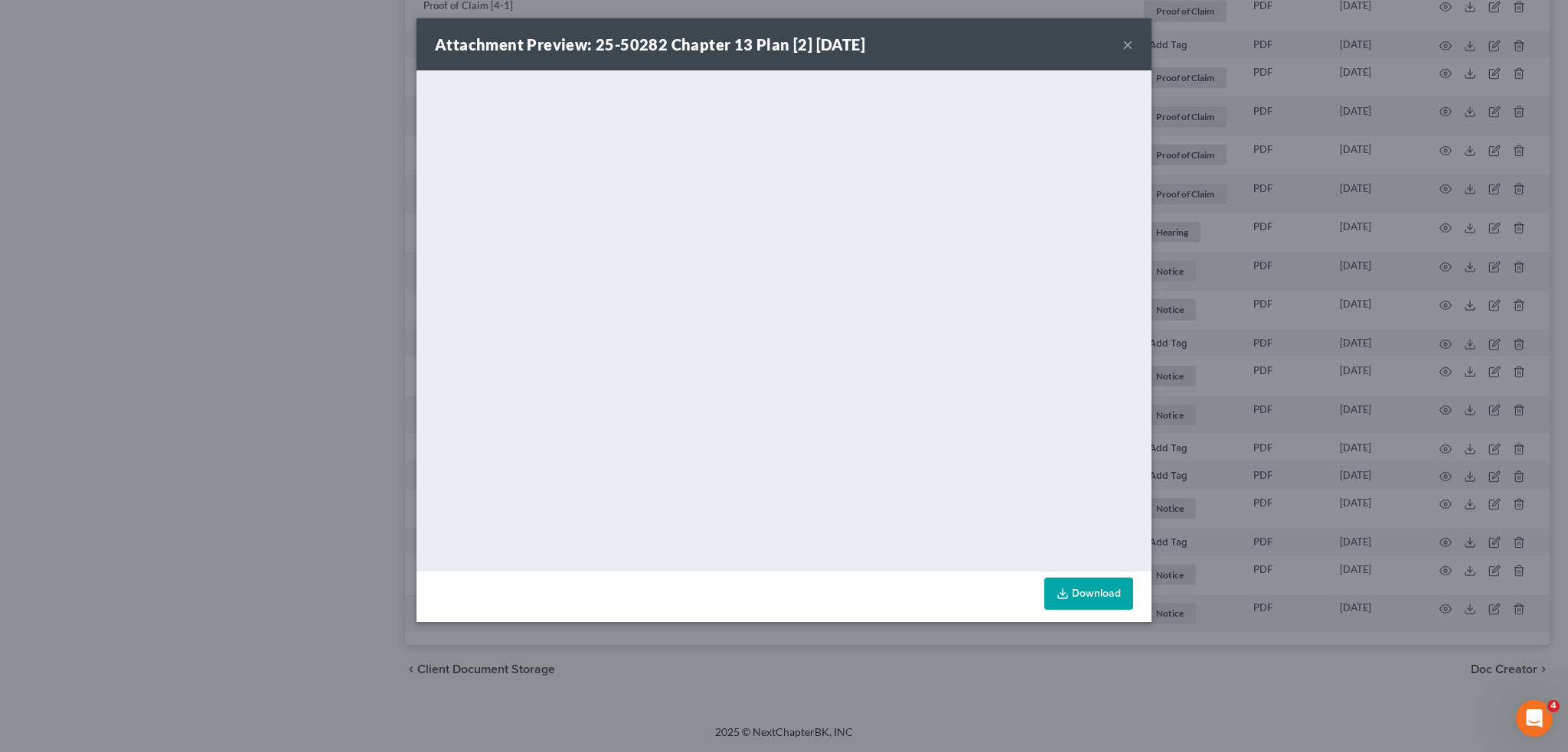
click at [1128, 39] on button "×" at bounding box center [1127, 44] width 11 height 18
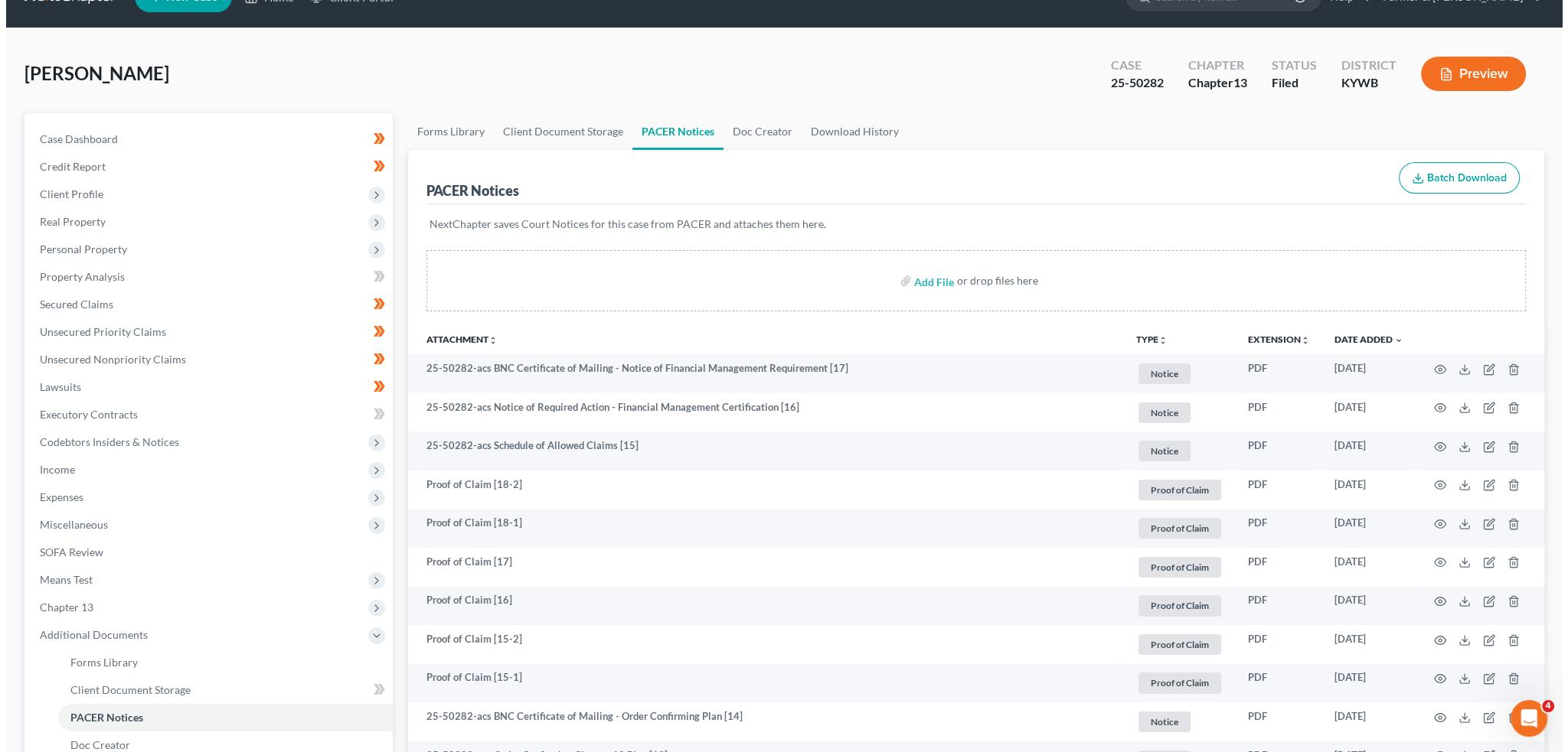
scroll to position [0, 0]
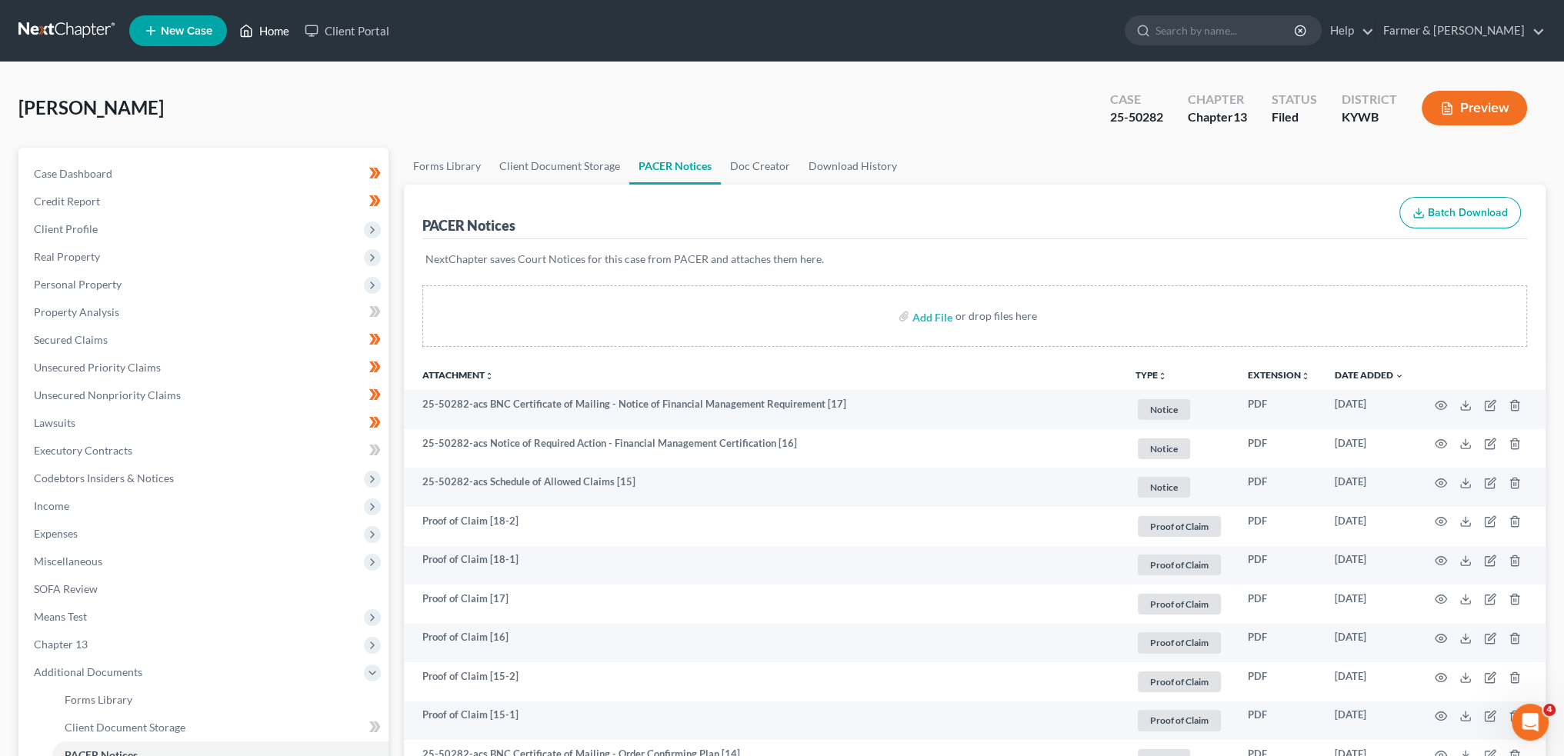
click at [261, 34] on link "Home" at bounding box center [264, 31] width 65 height 28
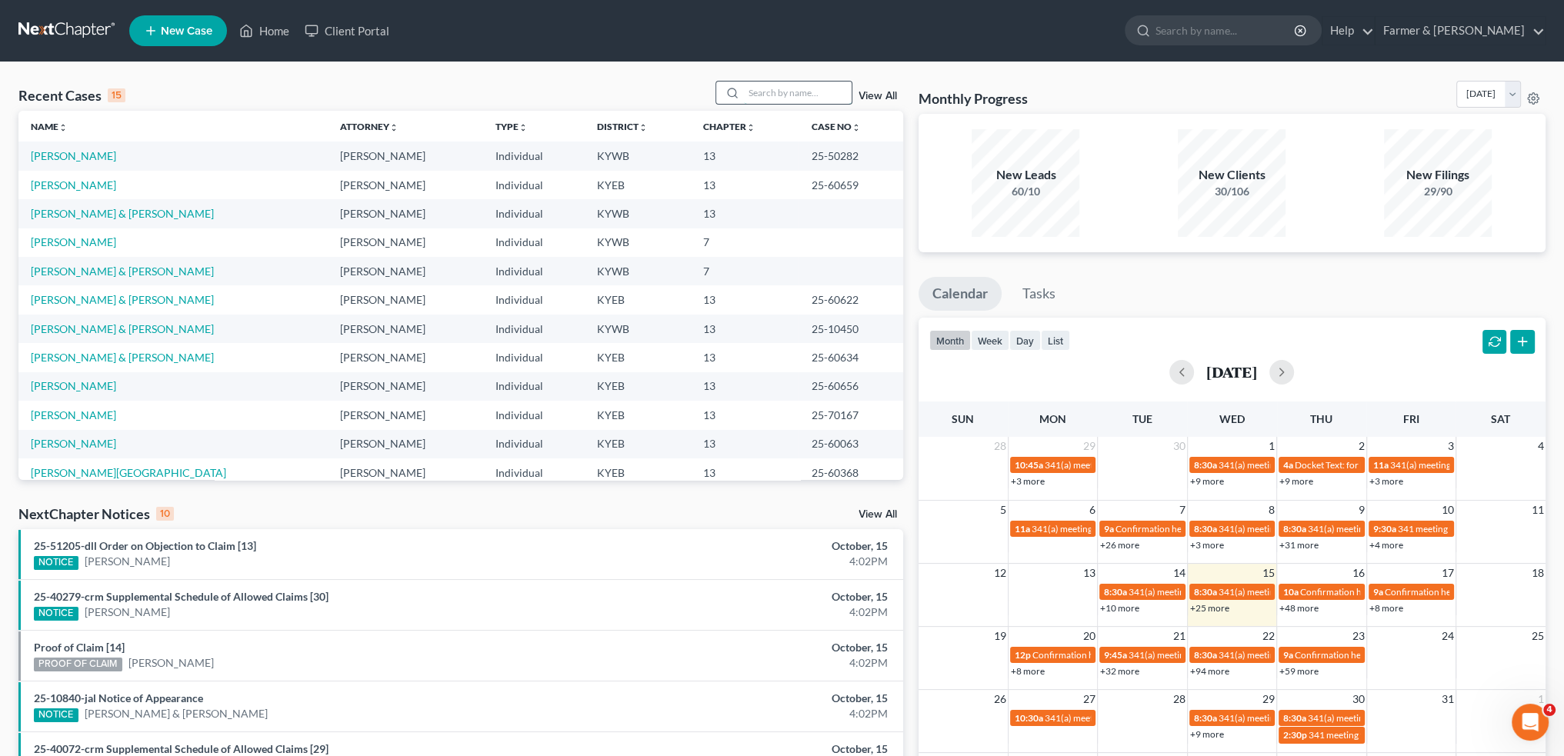
click at [833, 95] on input "search" at bounding box center [798, 93] width 108 height 22
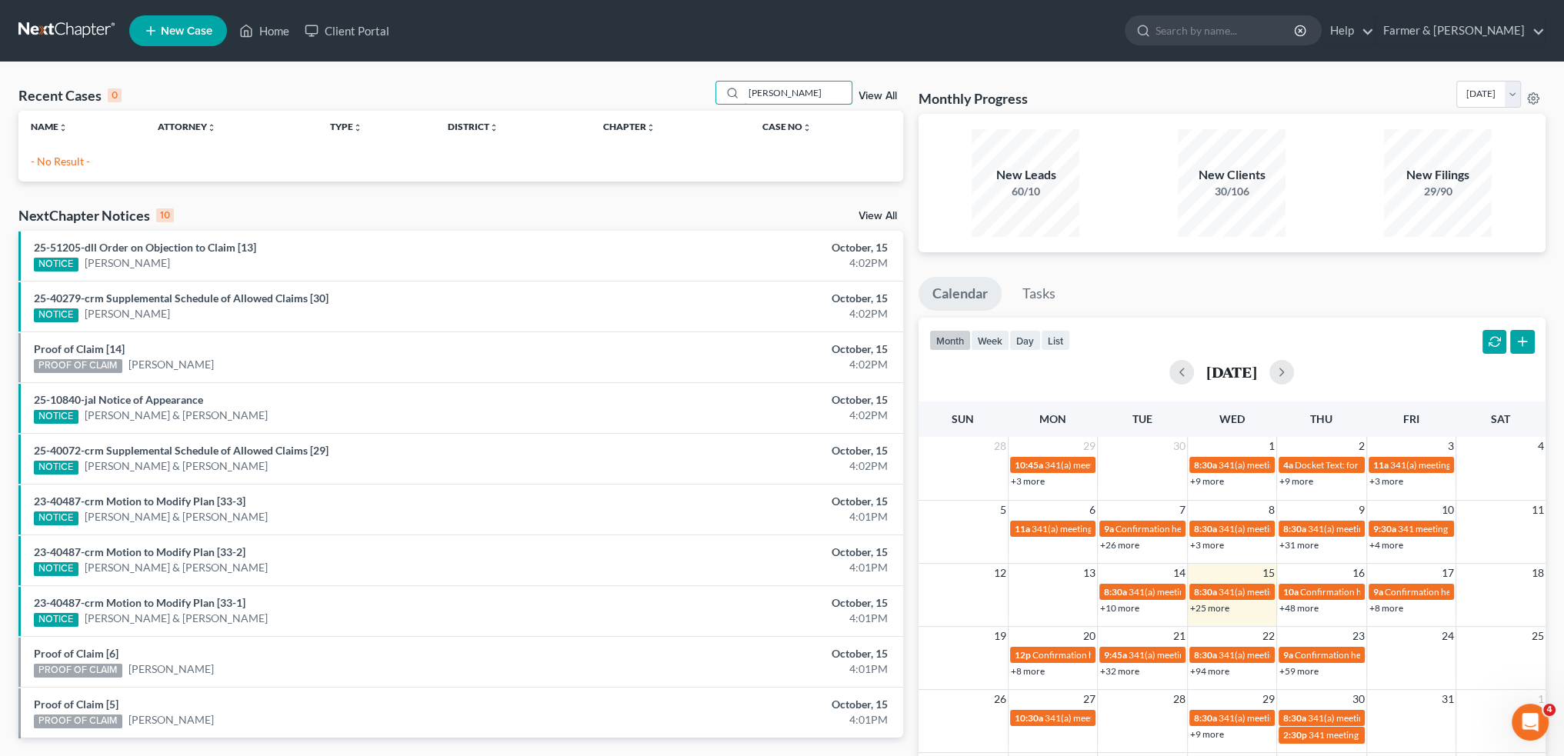
drag, startPoint x: 836, startPoint y: 92, endPoint x: 613, endPoint y: 74, distance: 224.6
click at [613, 74] on div "Recent Cases 0 nathan hardiman View All Name unfold_more expand_more expand_les…" at bounding box center [782, 461] width 1564 height 799
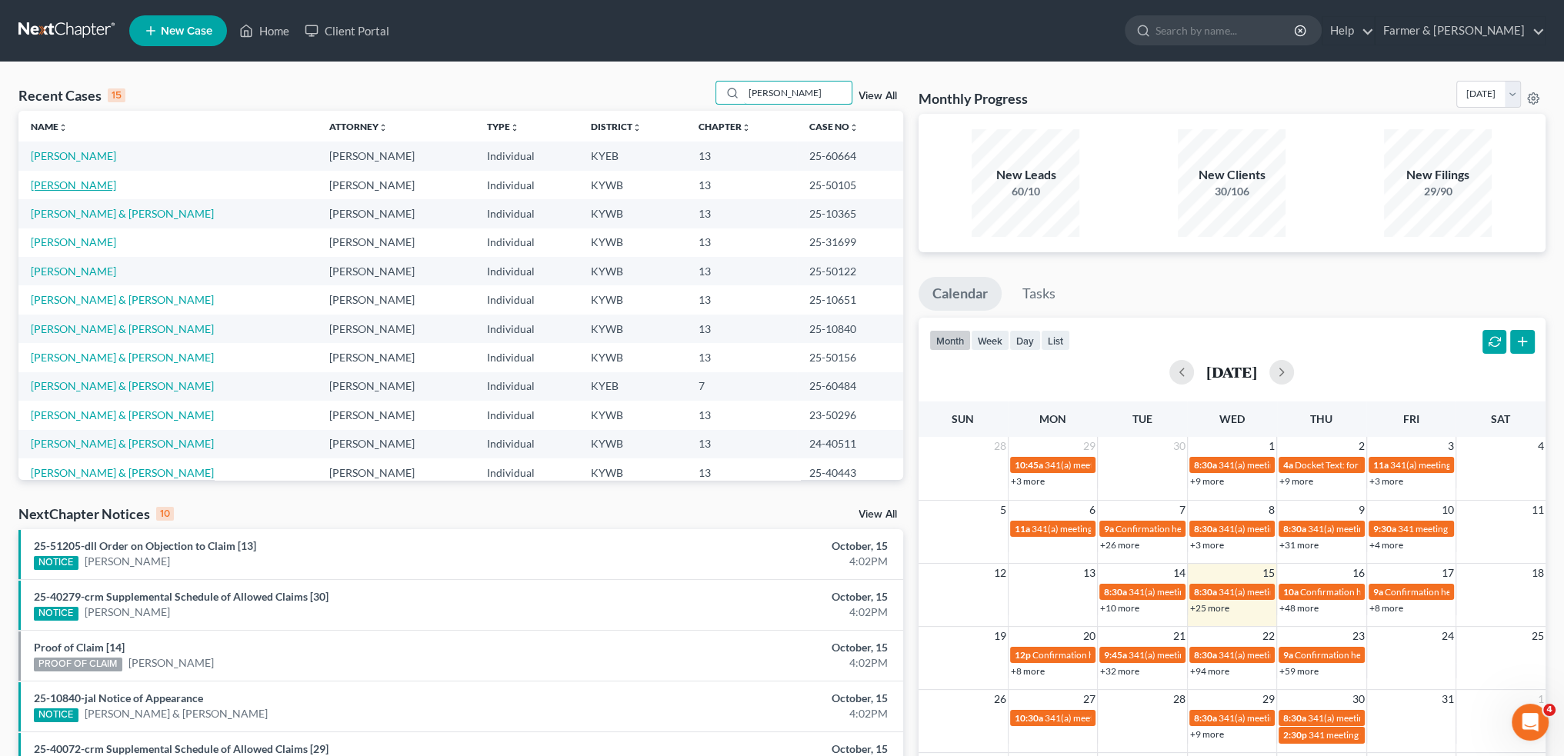
type input "nathan"
click at [102, 181] on link "Hardman, Nathan" at bounding box center [73, 185] width 85 height 13
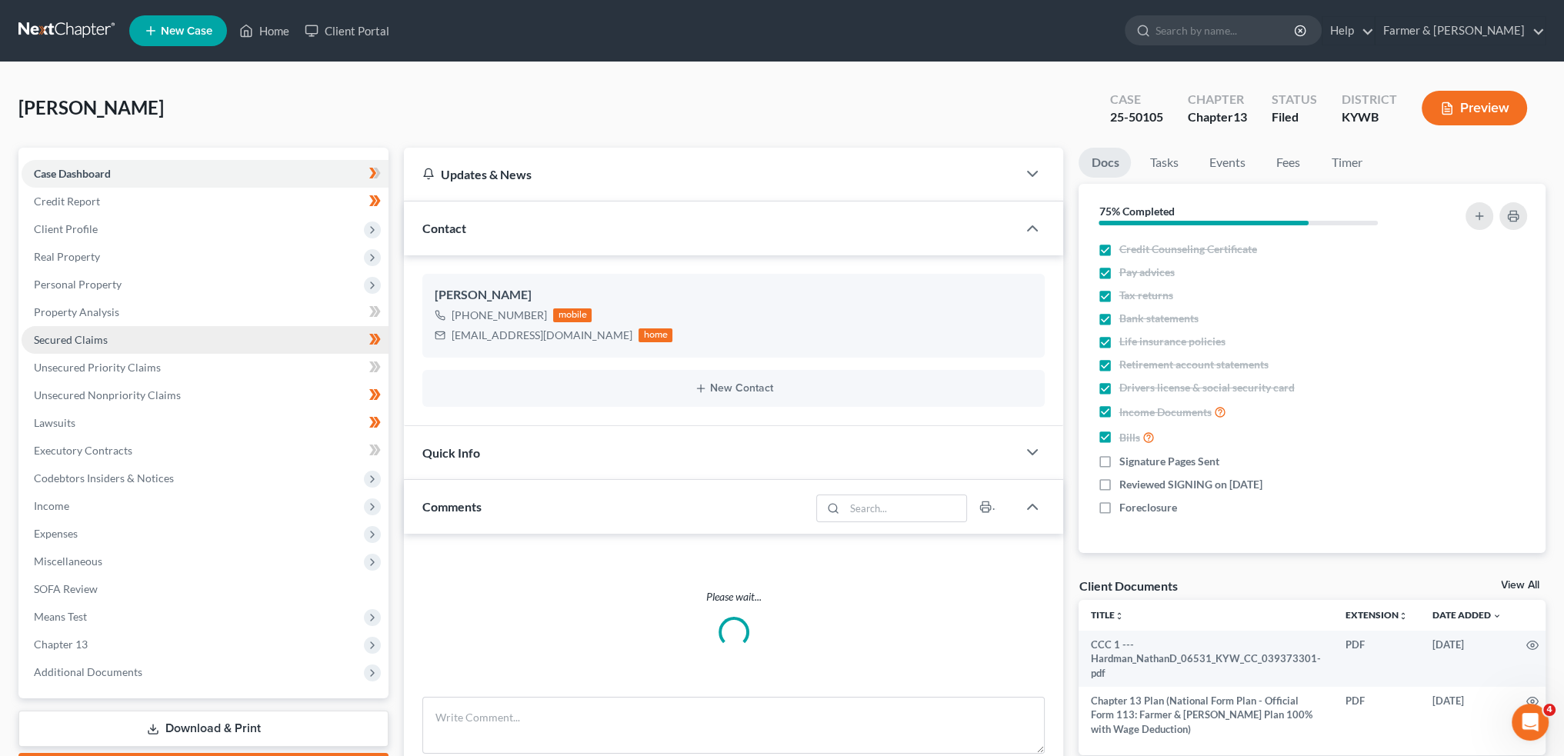
click at [122, 338] on link "Secured Claims" at bounding box center [205, 340] width 367 height 28
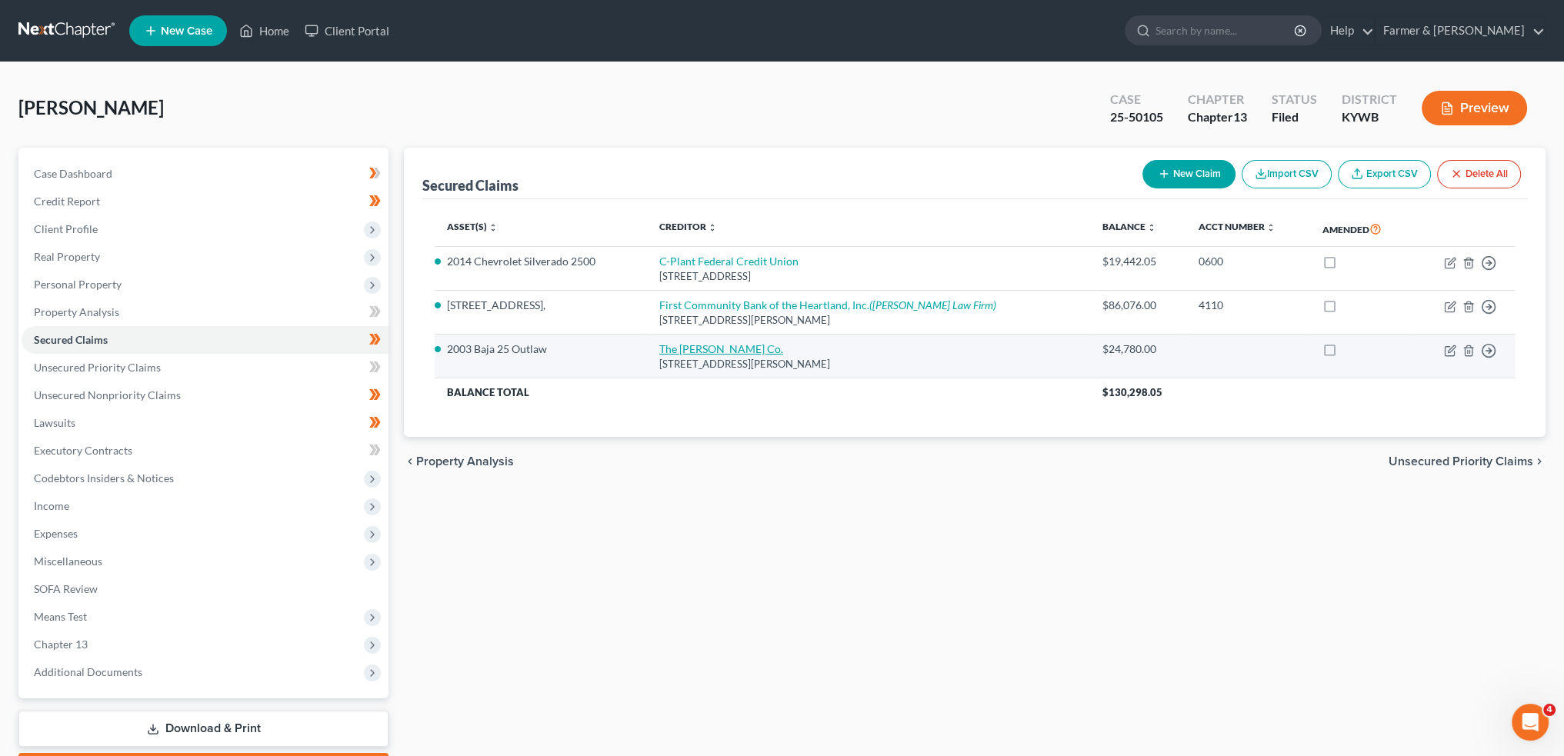
click at [682, 347] on link "The Cadle Co." at bounding box center [721, 348] width 124 height 13
select select "36"
select select "3"
select select "15"
select select "4"
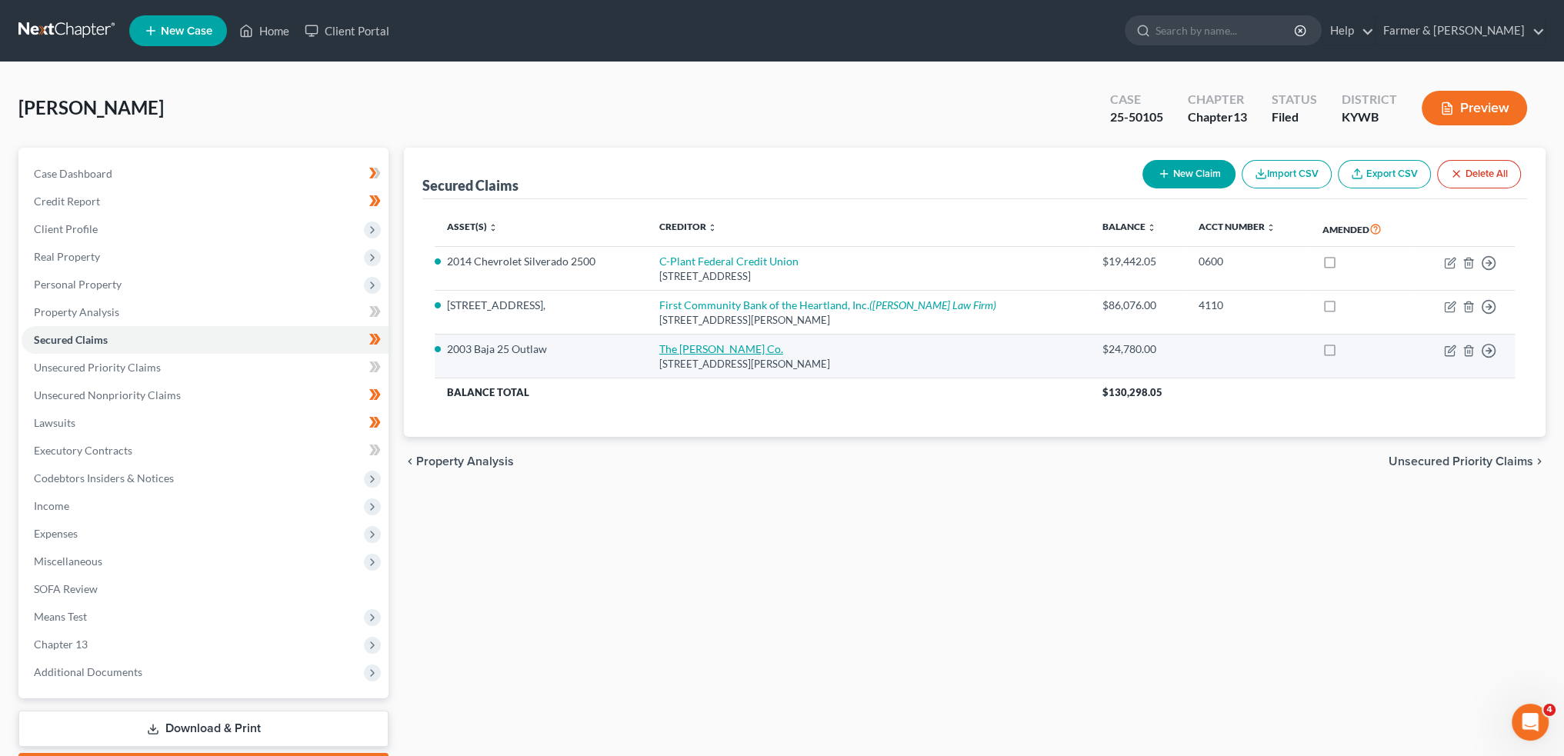
select select "0"
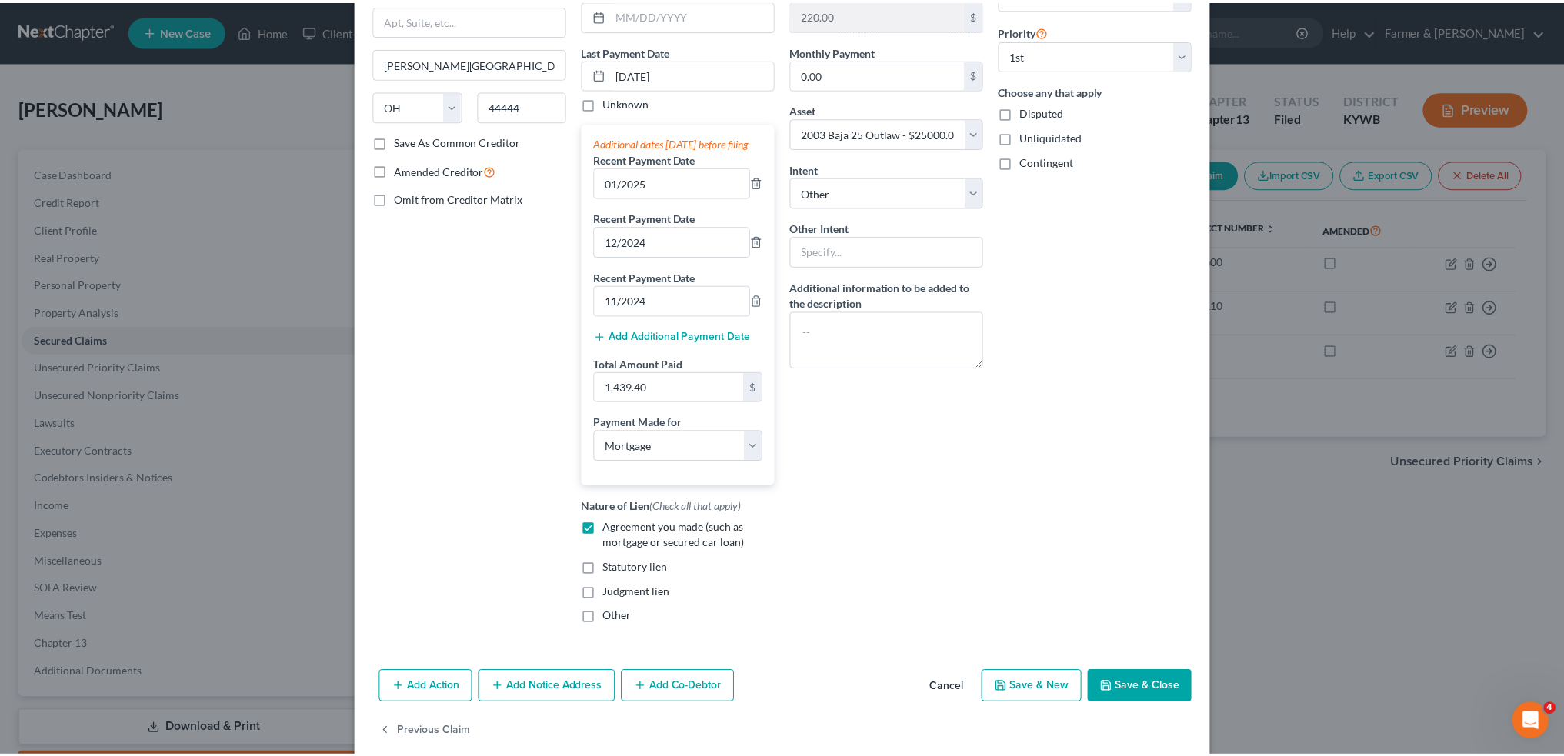
scroll to position [203, 0]
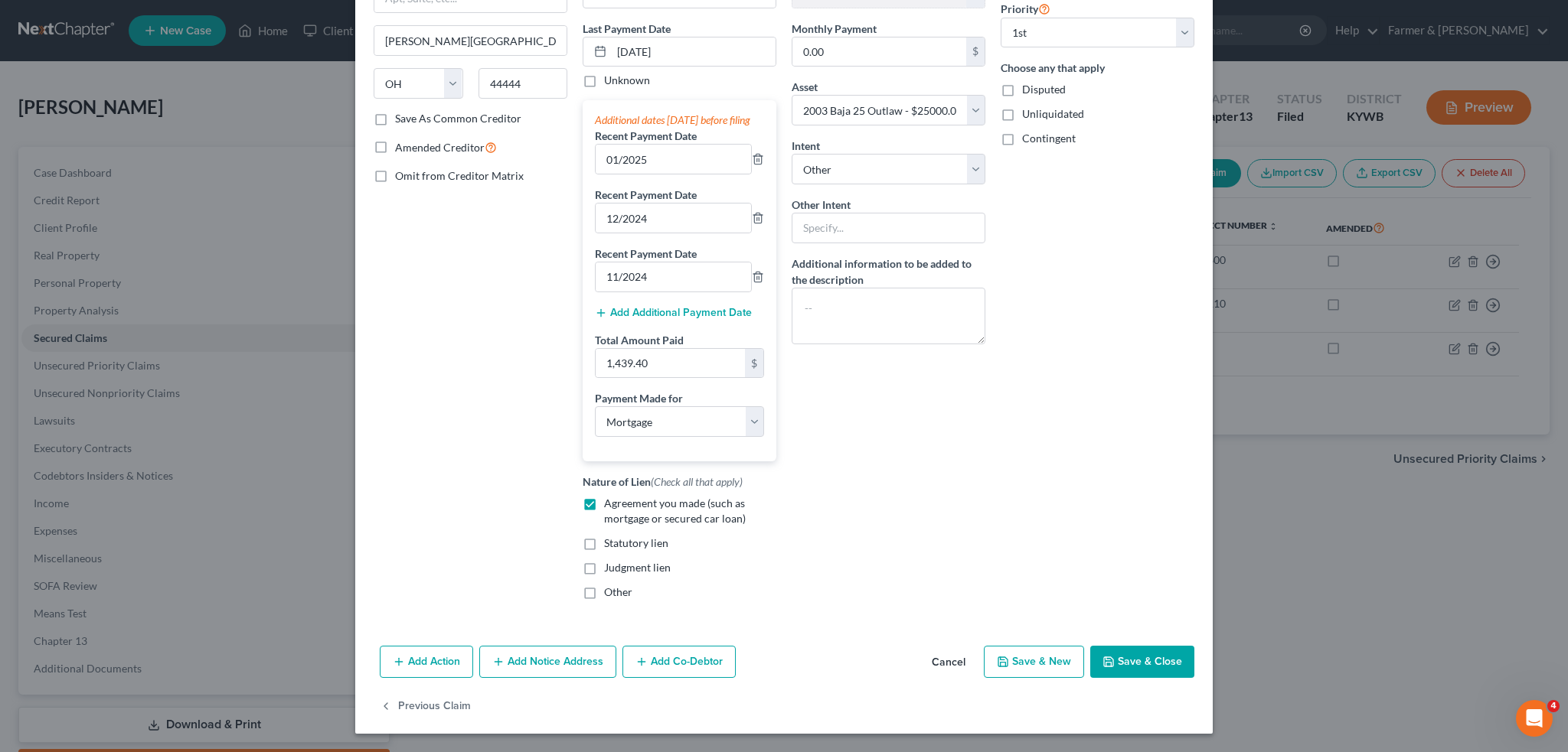
click at [1102, 662] on icon "button" at bounding box center [1108, 661] width 12 height 12
select select
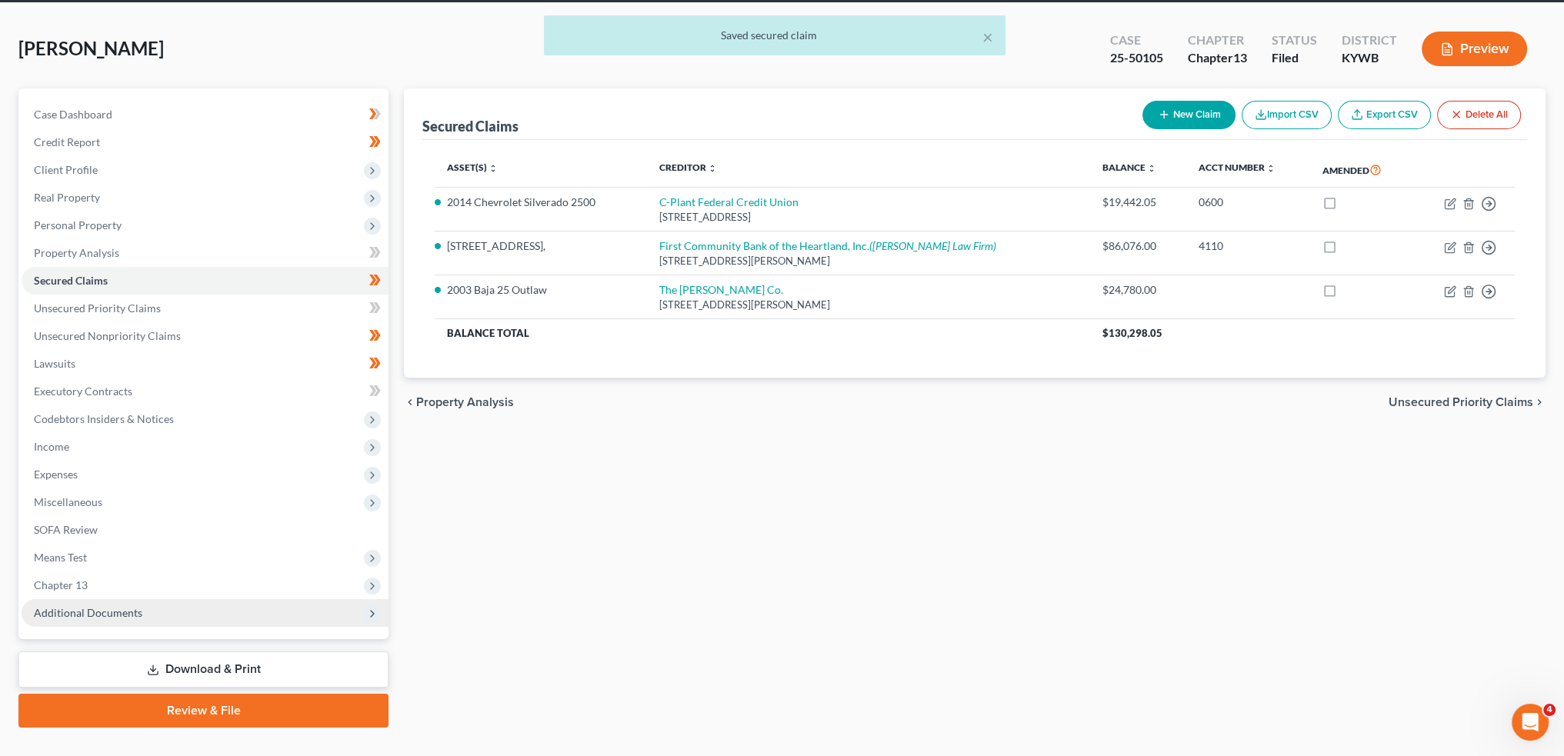
scroll to position [88, 0]
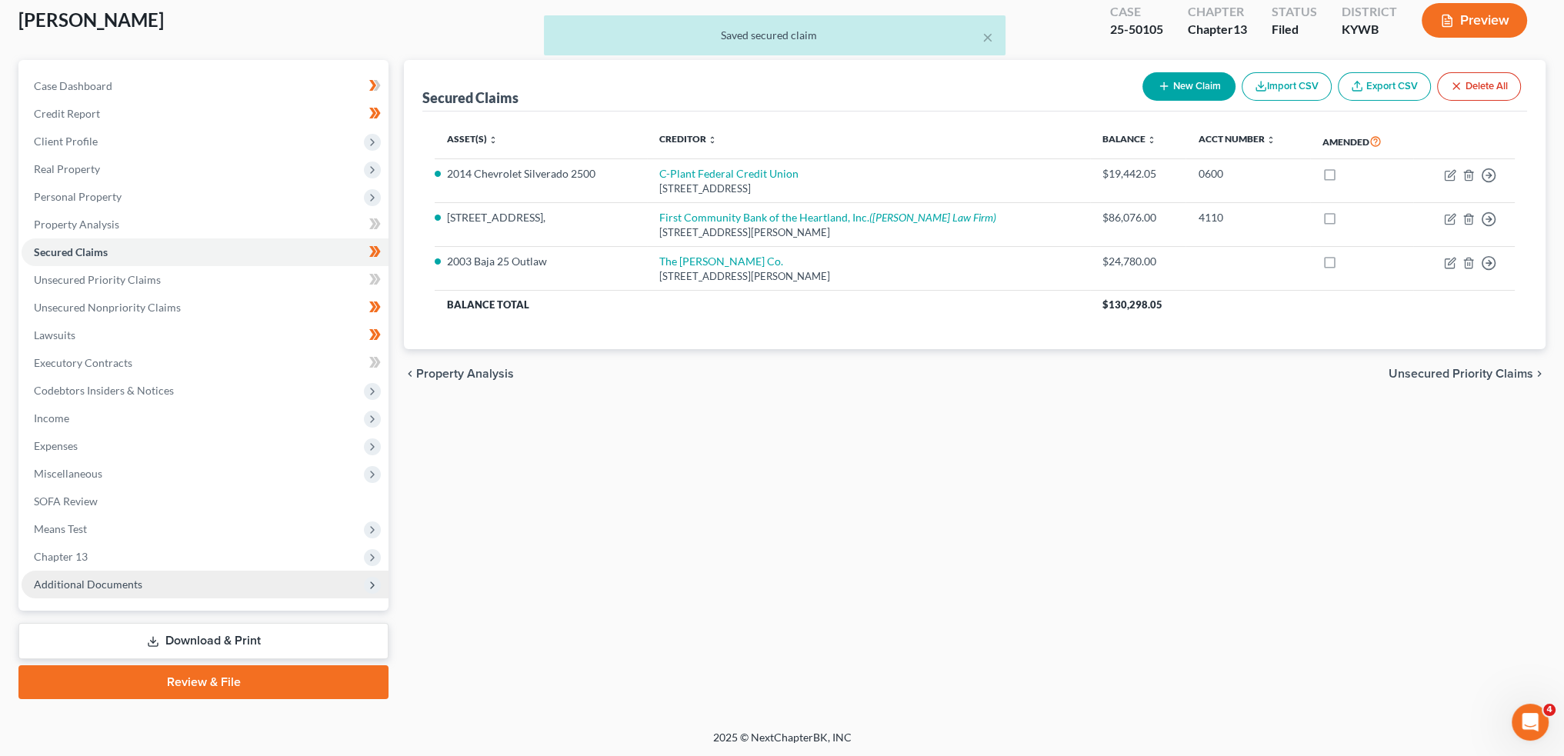
click at [133, 576] on span "Additional Documents" at bounding box center [205, 585] width 367 height 28
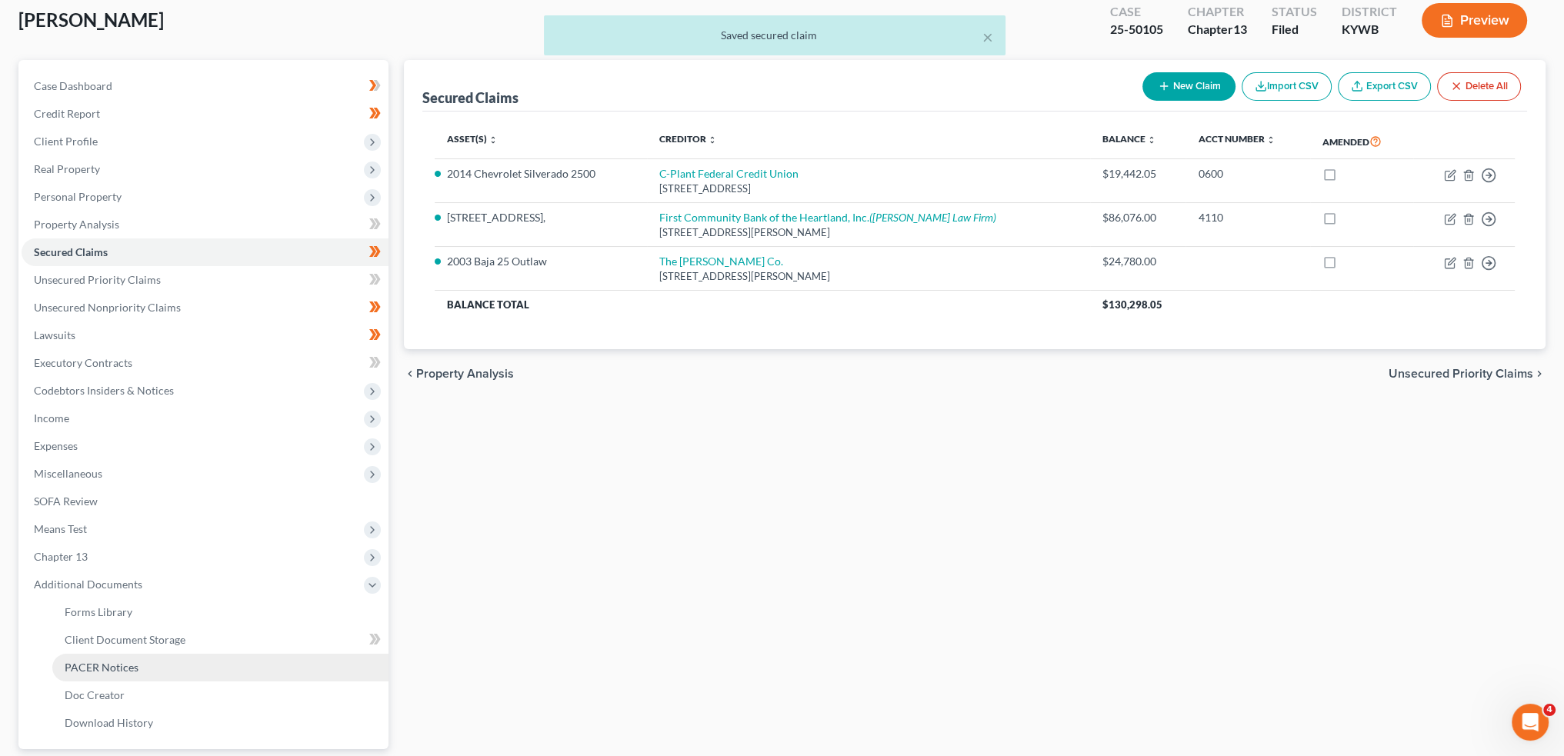
click at [135, 667] on span "PACER Notices" at bounding box center [102, 667] width 74 height 13
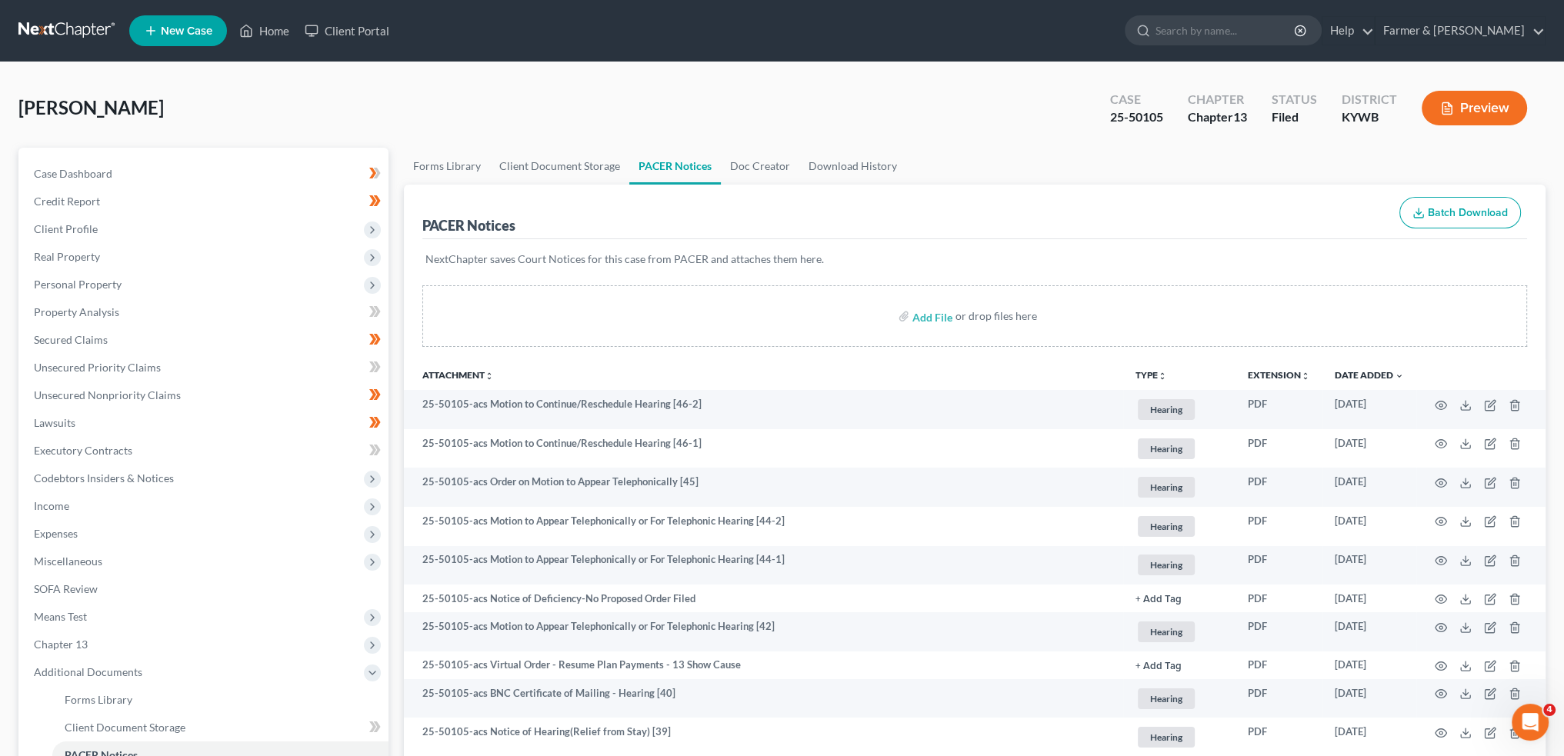
click at [306, 118] on div "Hardman, Nathan Upgraded Case 25-50105 Chapter Chapter 13 Status Filed District…" at bounding box center [782, 114] width 1528 height 67
